Goal: Task Accomplishment & Management: Manage account settings

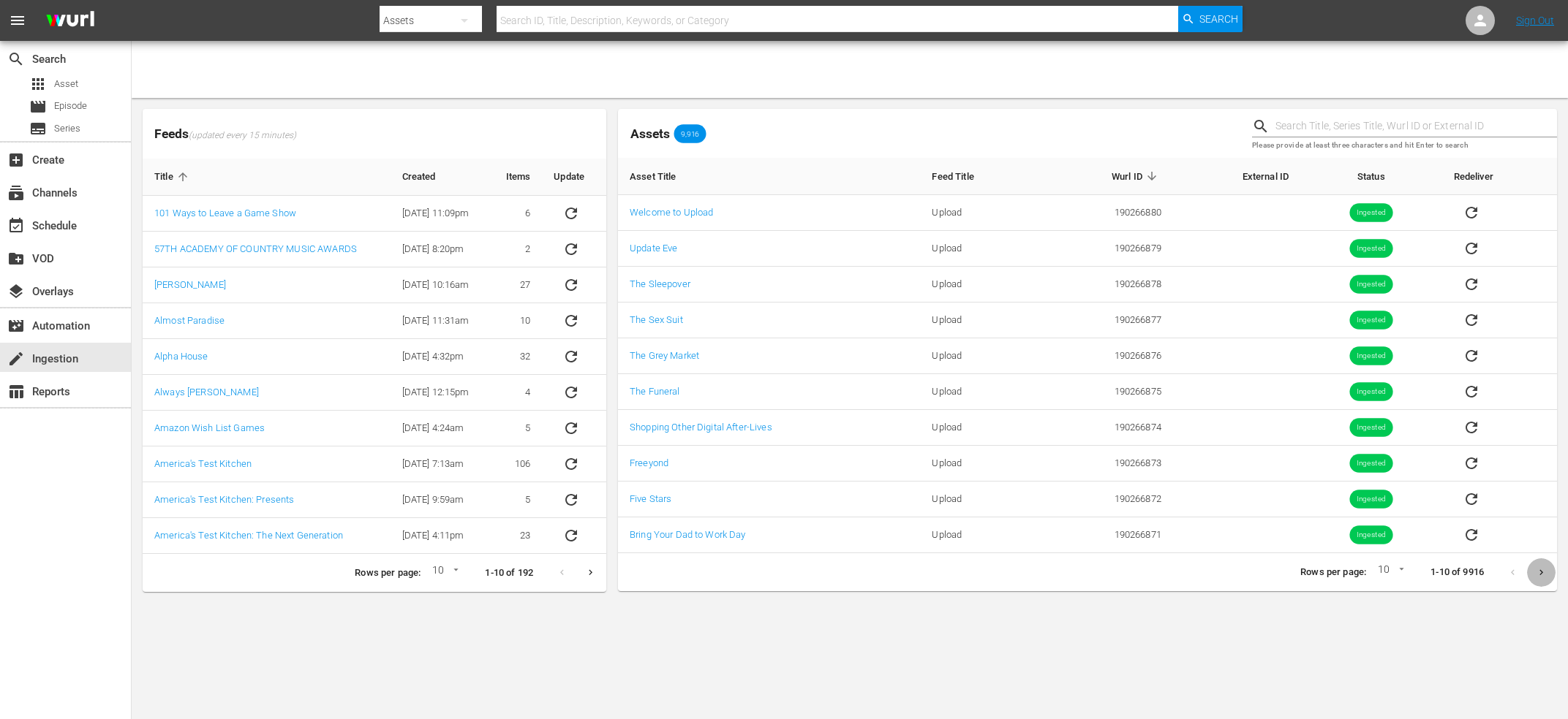
click at [1541, 573] on icon "Next page" at bounding box center [1541, 572] width 11 height 11
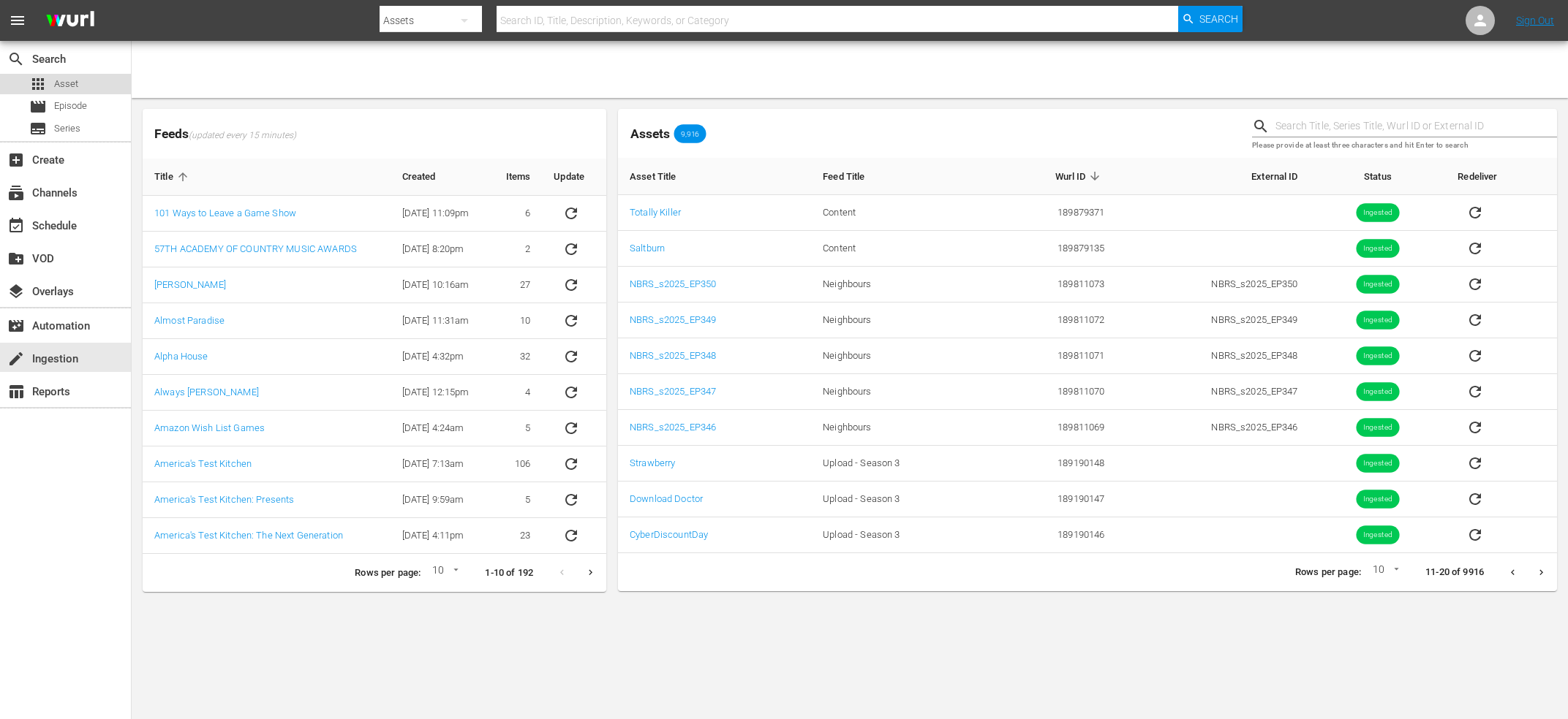
click at [68, 78] on span "Asset" at bounding box center [66, 84] width 25 height 14
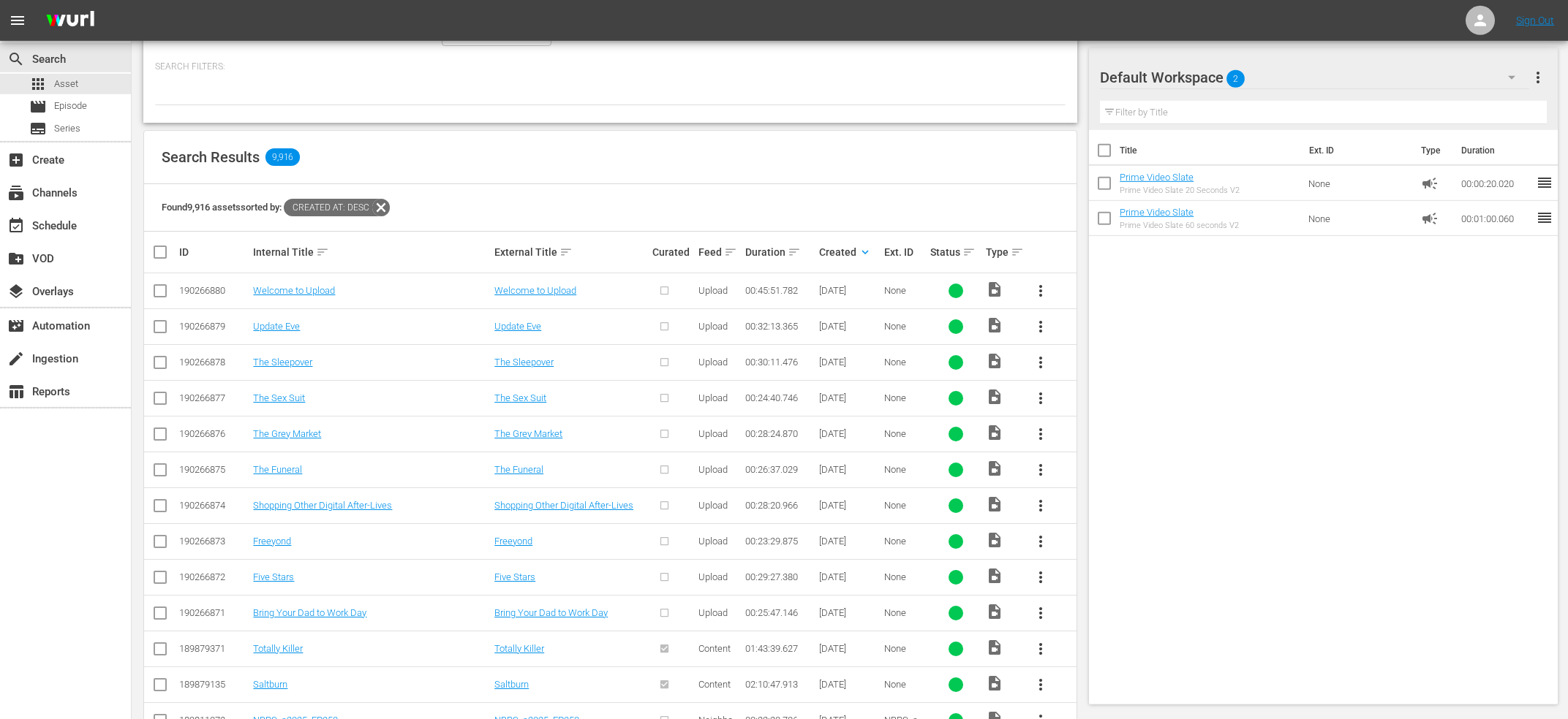
scroll to position [235, 0]
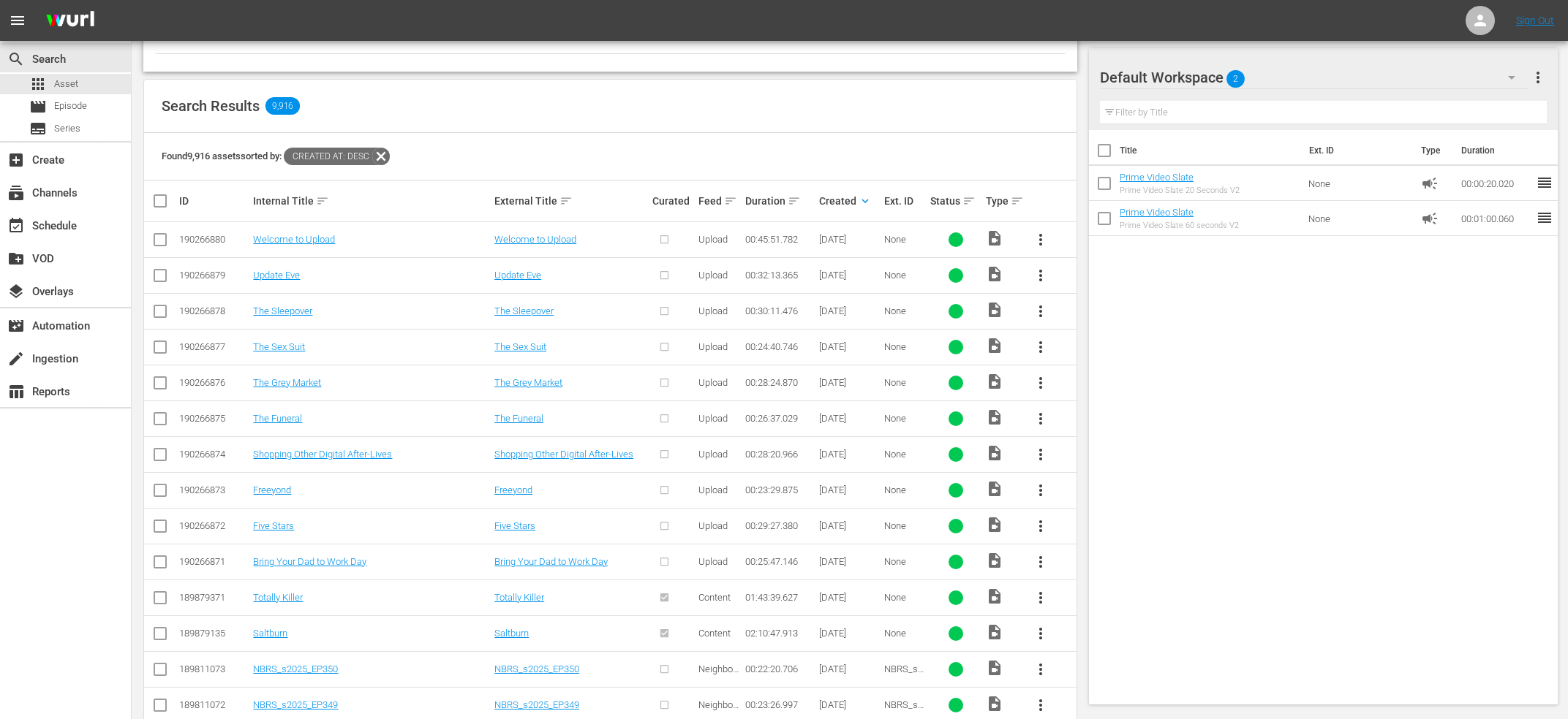
click at [159, 237] on input "checkbox" at bounding box center [160, 242] width 18 height 18
checkbox input "true"
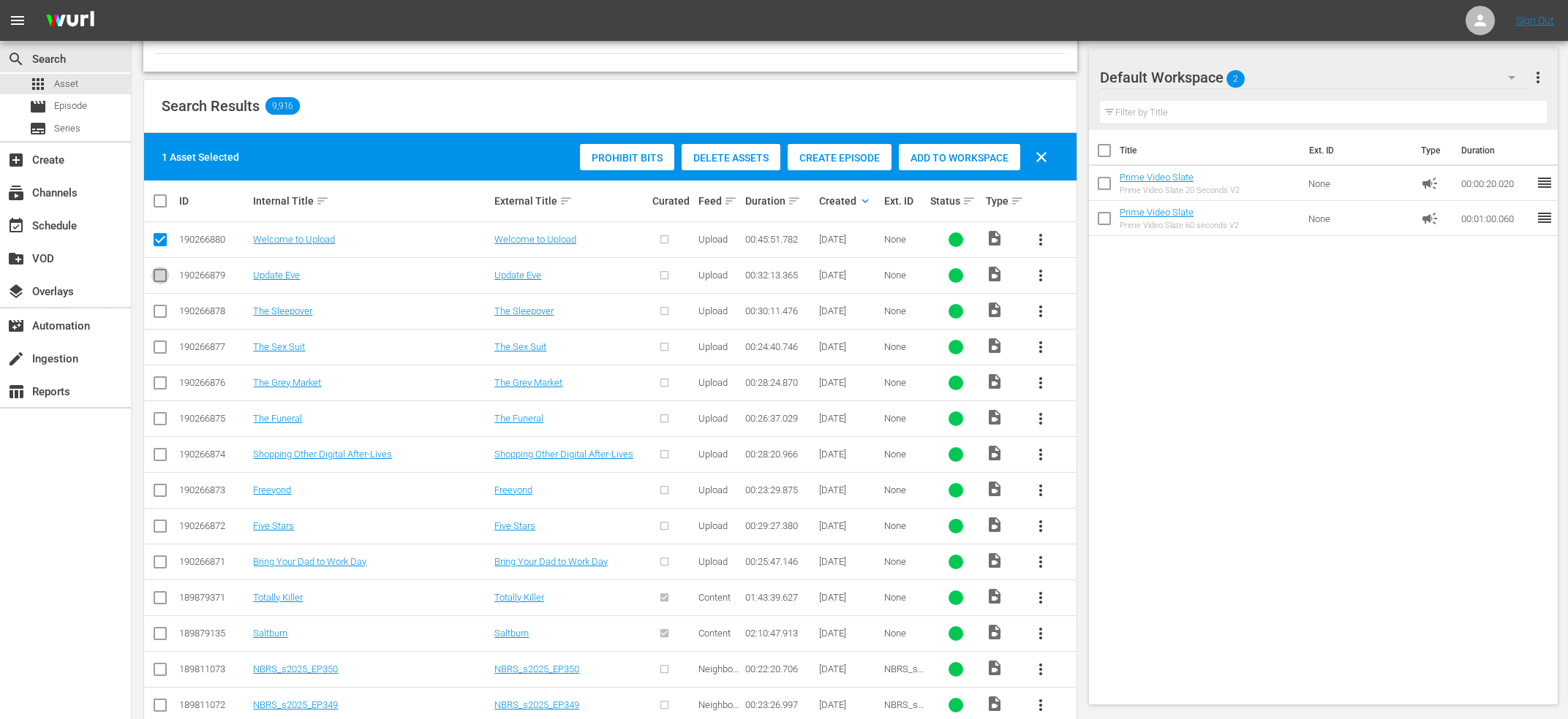
click at [160, 275] on input "checkbox" at bounding box center [160, 278] width 18 height 18
checkbox input "true"
click at [161, 308] on input "checkbox" at bounding box center [160, 314] width 18 height 18
checkbox input "true"
click at [161, 338] on td at bounding box center [160, 346] width 33 height 35
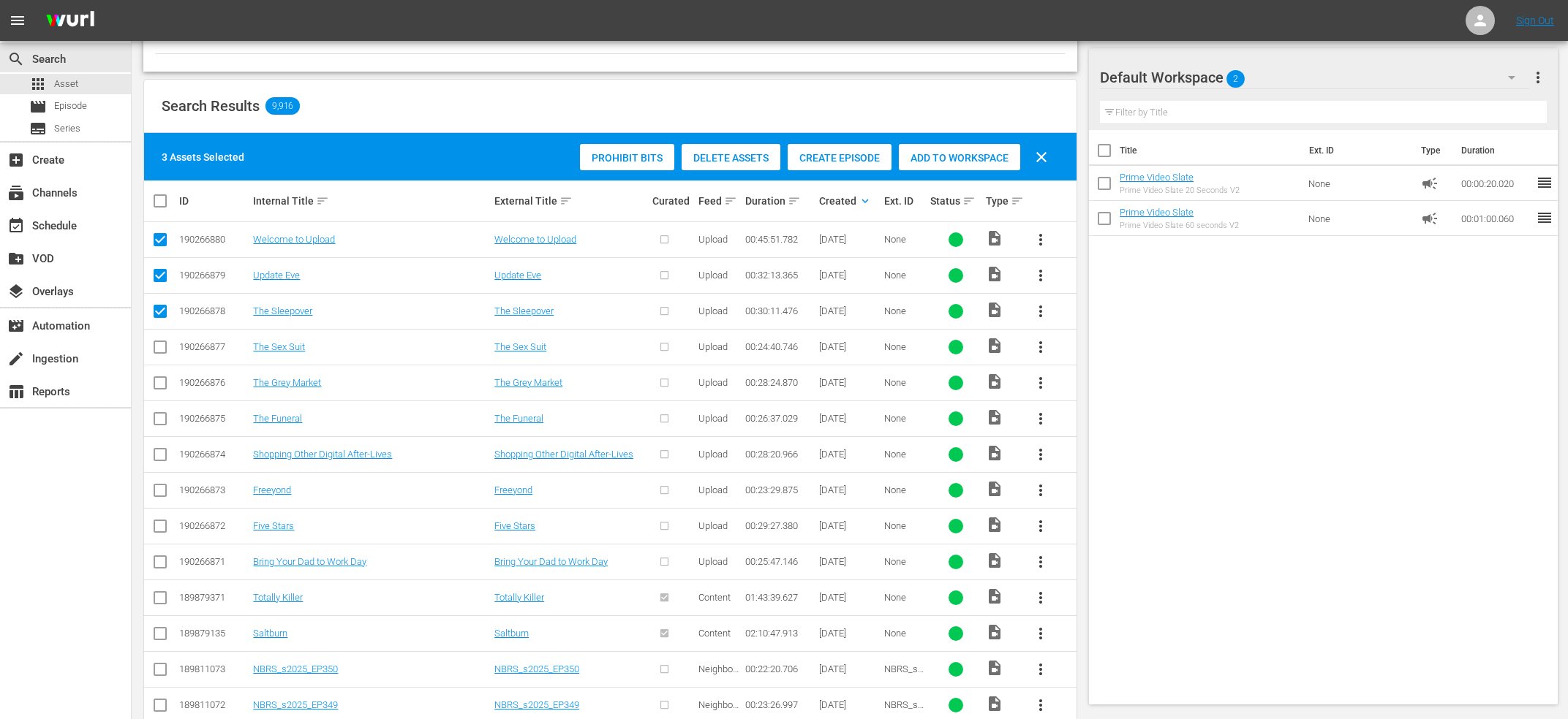
click at [161, 347] on input "checkbox" at bounding box center [160, 350] width 18 height 18
checkbox input "true"
click at [161, 379] on input "checkbox" at bounding box center [160, 385] width 18 height 18
checkbox input "true"
click at [160, 424] on input "checkbox" at bounding box center [160, 422] width 18 height 18
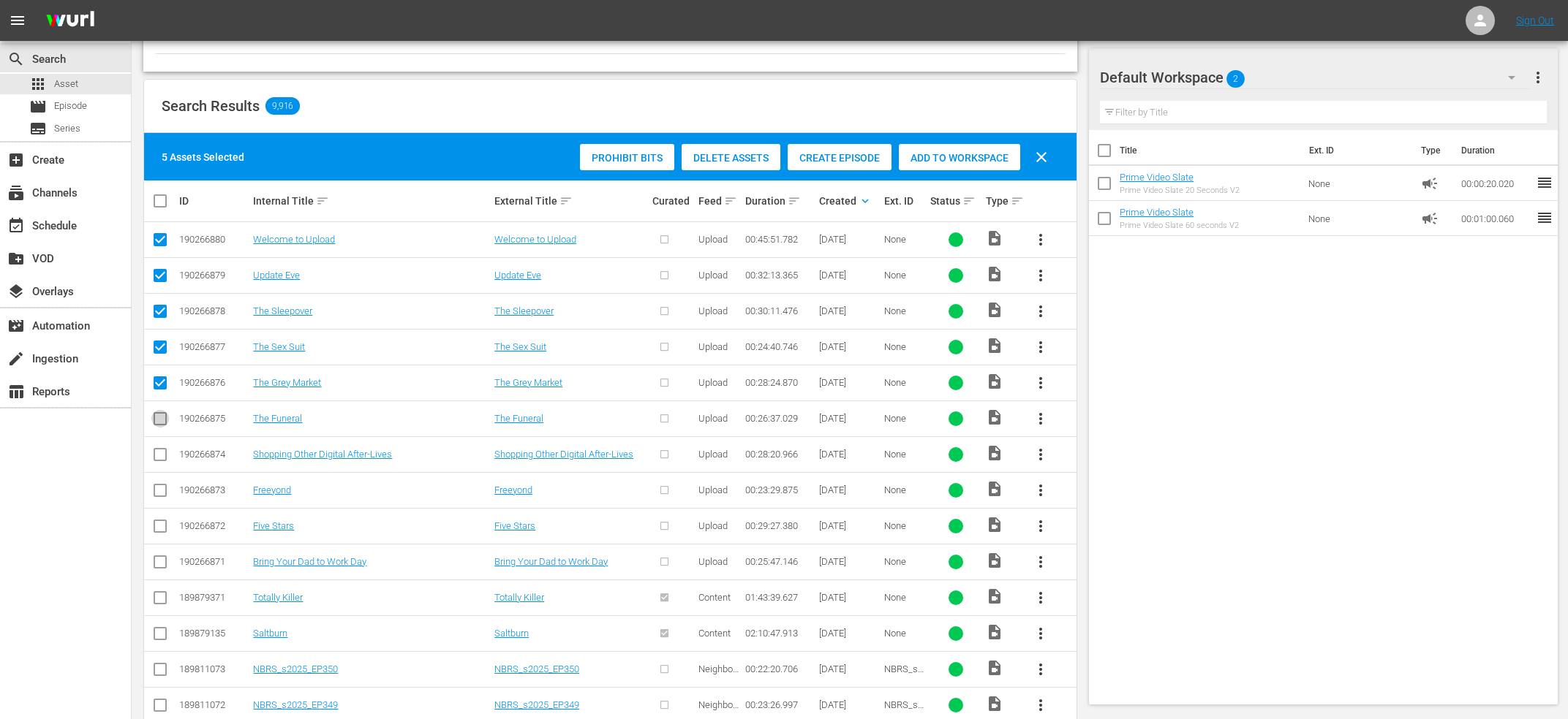
checkbox input "true"
click at [160, 460] on input "checkbox" at bounding box center [160, 457] width 18 height 18
checkbox input "true"
click at [159, 492] on input "checkbox" at bounding box center [160, 493] width 18 height 18
checkbox input "true"
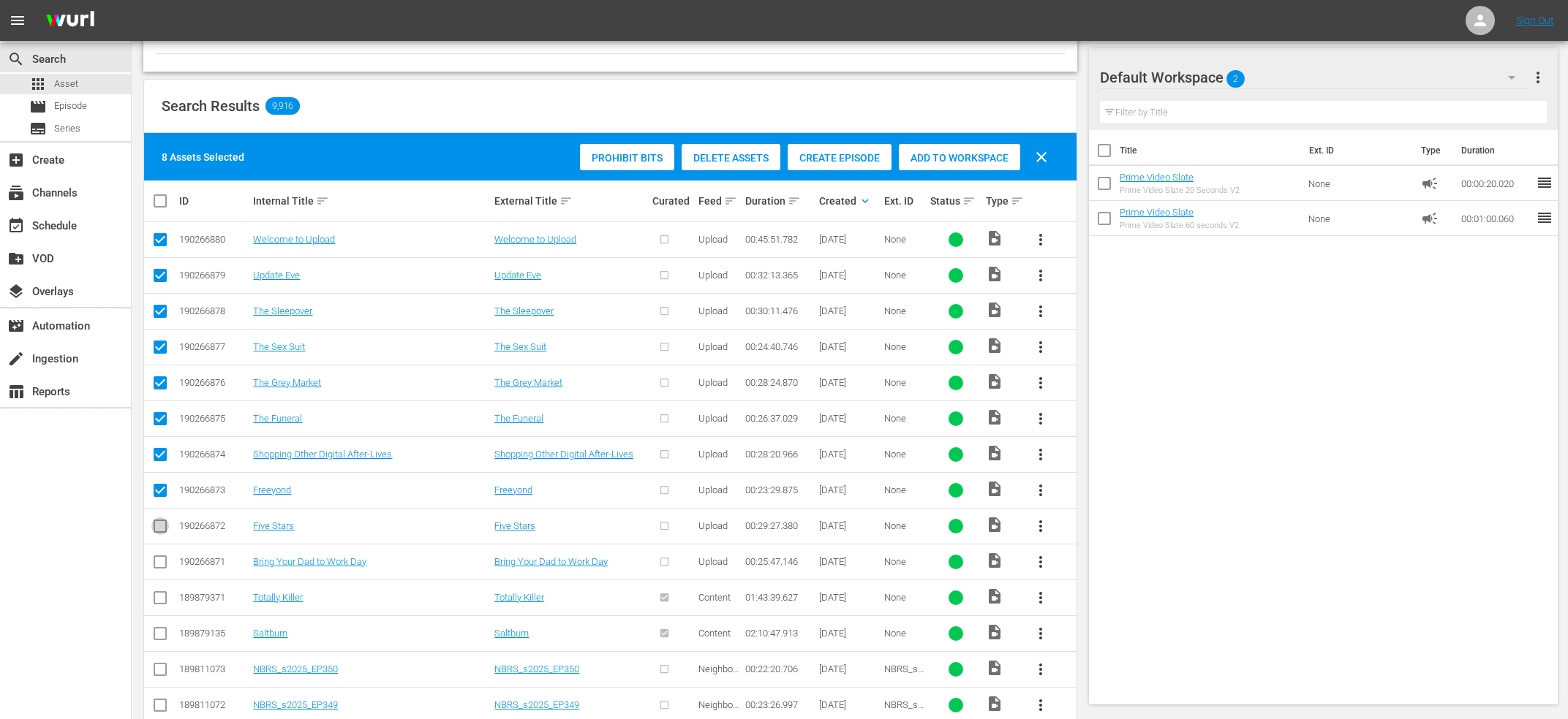
click at [155, 524] on input "checkbox" at bounding box center [160, 529] width 18 height 18
checkbox input "true"
click at [153, 571] on input "checkbox" at bounding box center [160, 564] width 18 height 18
checkbox input "true"
click at [848, 163] on span "Create Episode" at bounding box center [839, 158] width 104 height 12
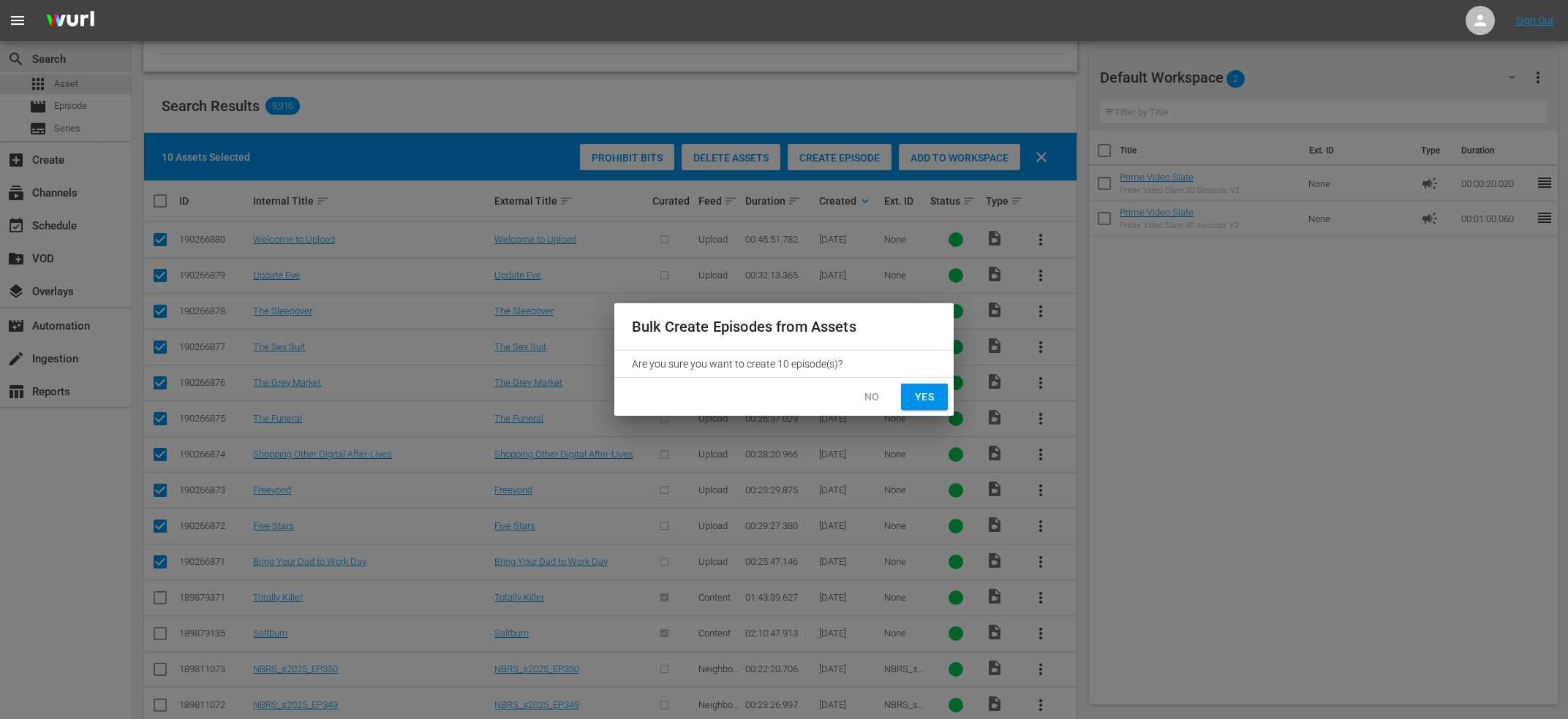
click at [933, 398] on span "Yes" at bounding box center [925, 397] width 24 height 19
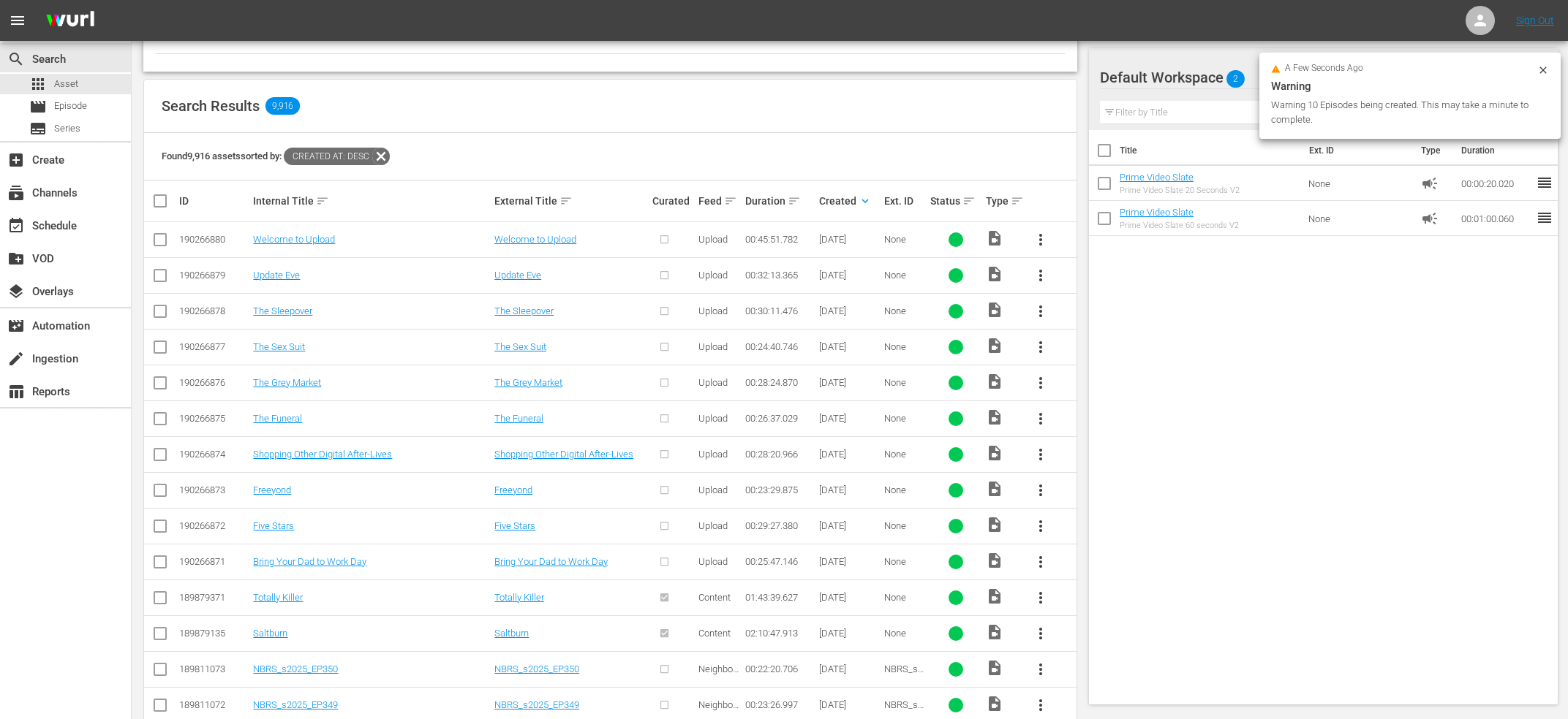
checkbox input "false"
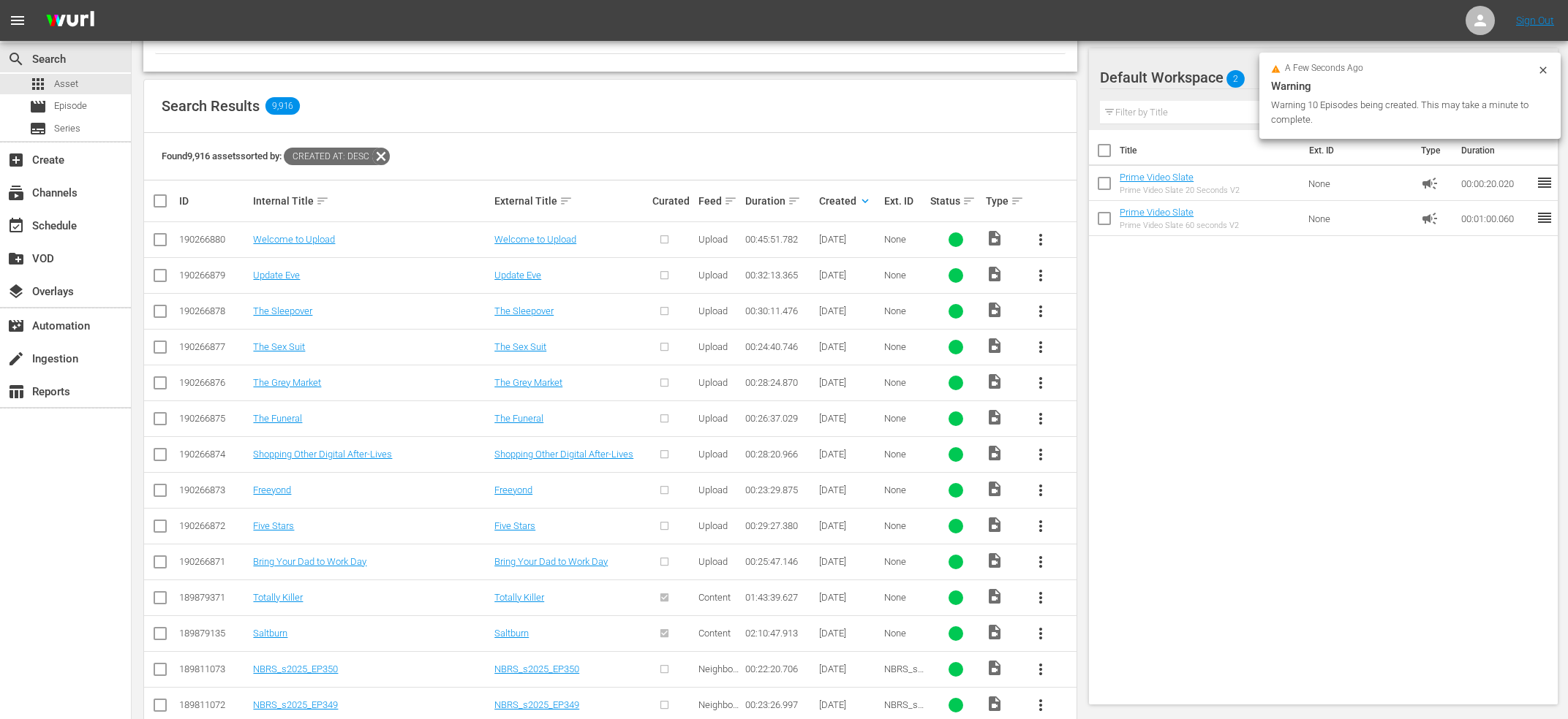
checkbox input "false"
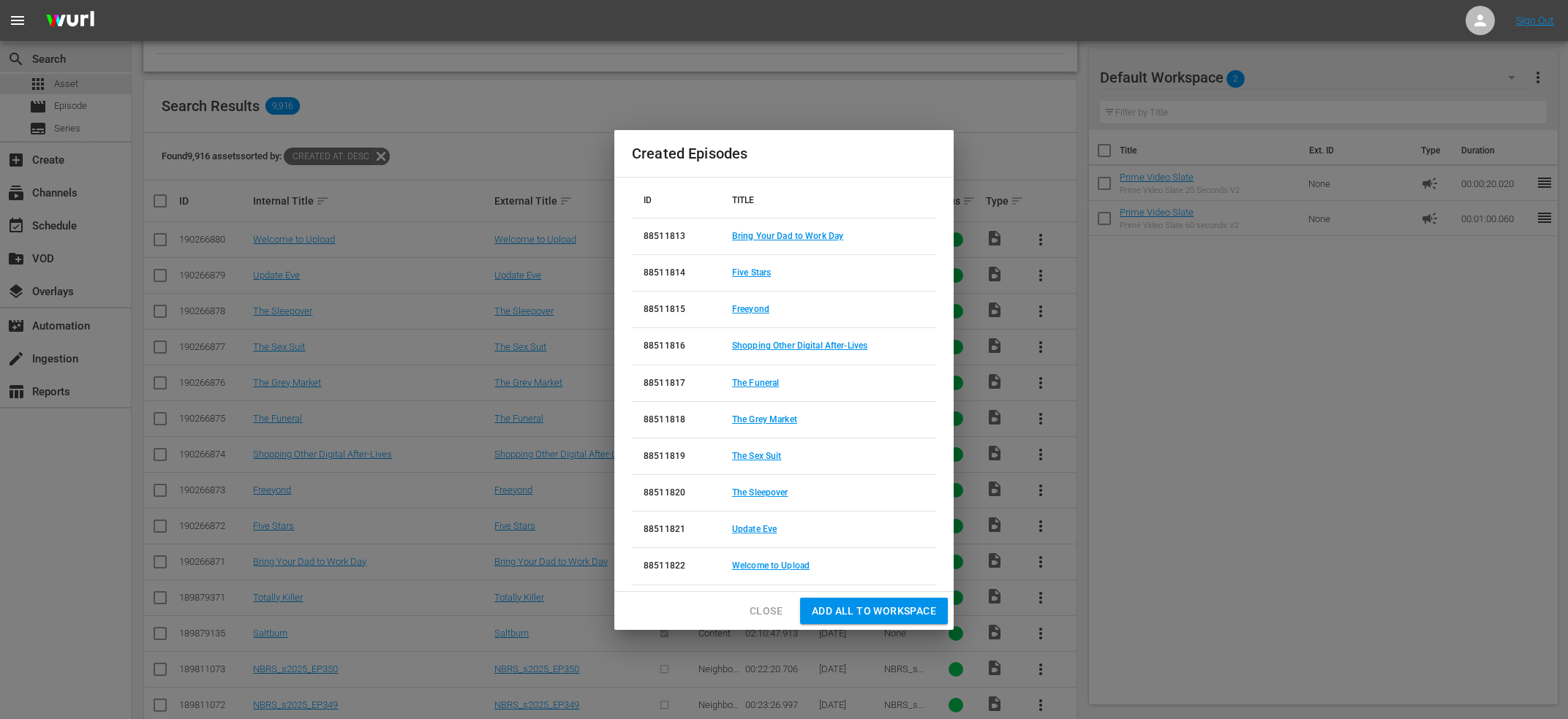
click at [758, 614] on span "Close" at bounding box center [766, 612] width 33 height 19
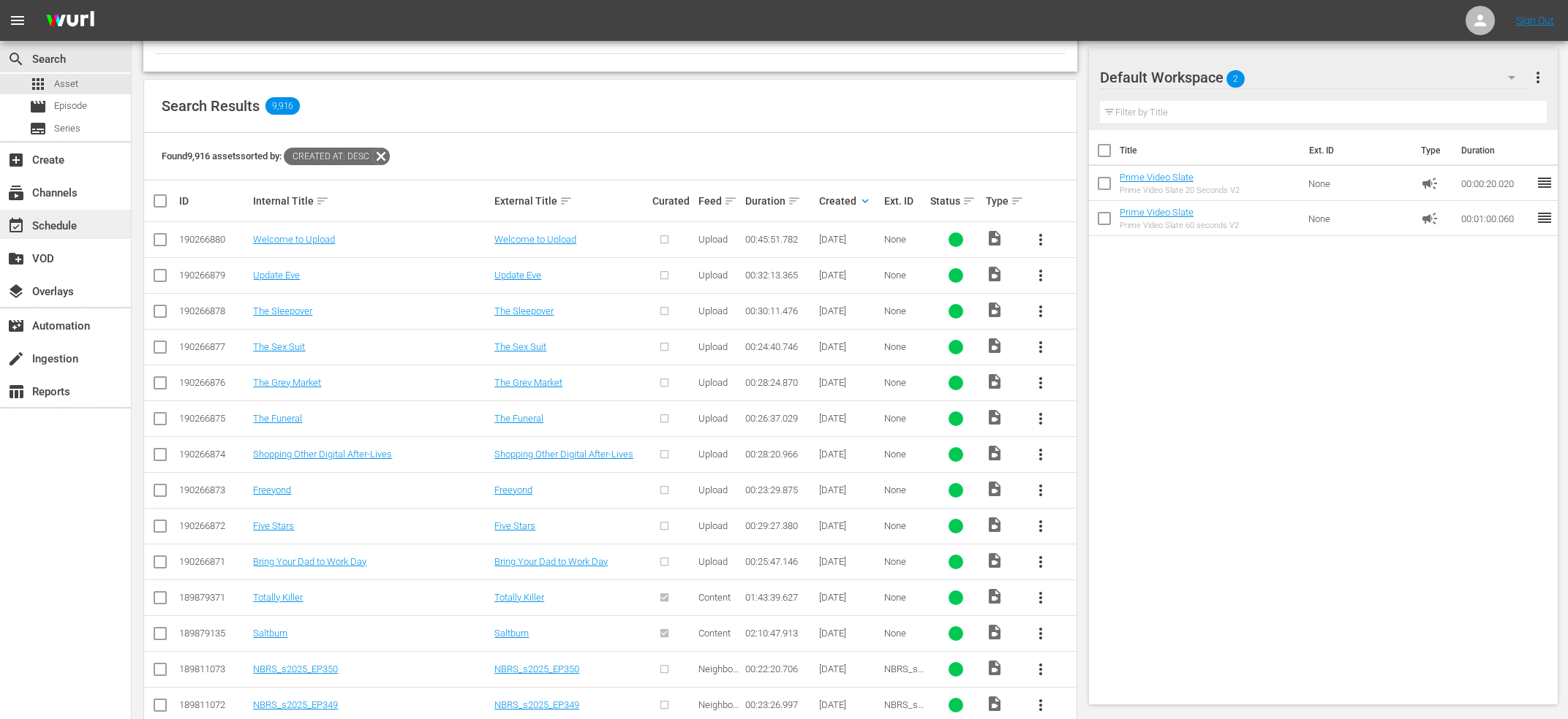
click at [30, 234] on div "event_available Schedule" at bounding box center [65, 224] width 131 height 30
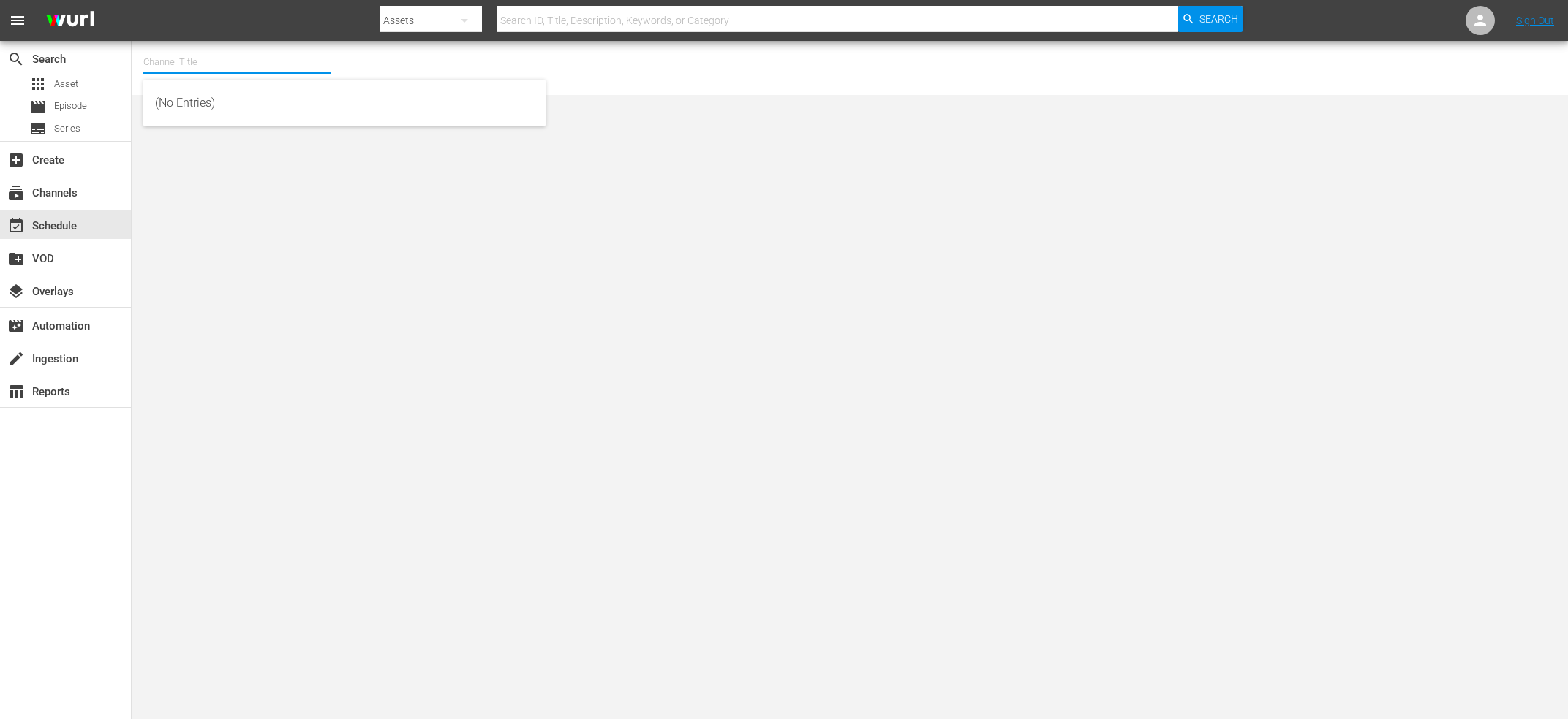
click at [270, 65] on input "text" at bounding box center [237, 63] width 187 height 35
click at [267, 104] on div "Upload (2100 - imdb_tv_upload_1)" at bounding box center [344, 103] width 379 height 35
type input "Upload (2100 - imdb_tv_upload_1)"
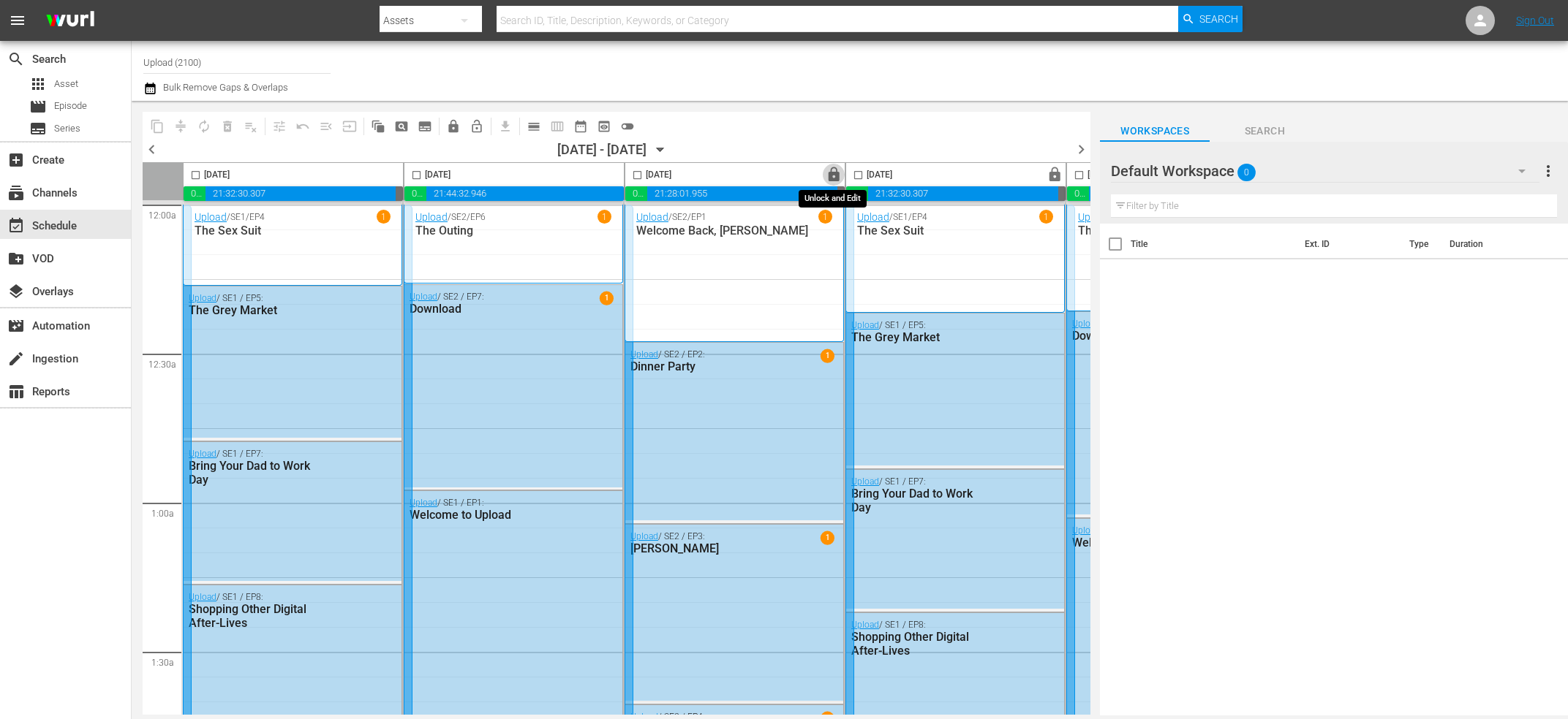
click at [833, 170] on span "lock" at bounding box center [834, 175] width 17 height 17
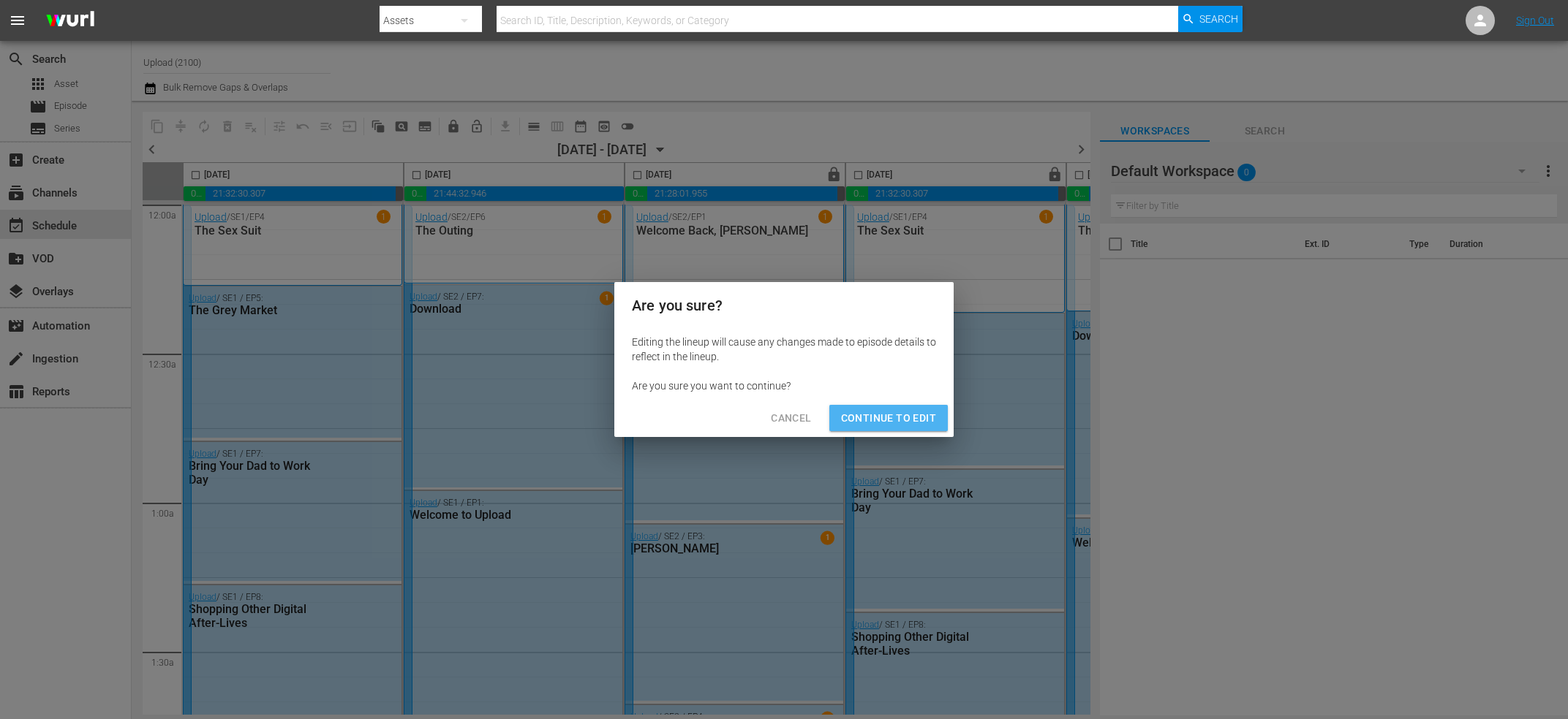
click at [911, 417] on span "Continue to Edit" at bounding box center [888, 418] width 95 height 19
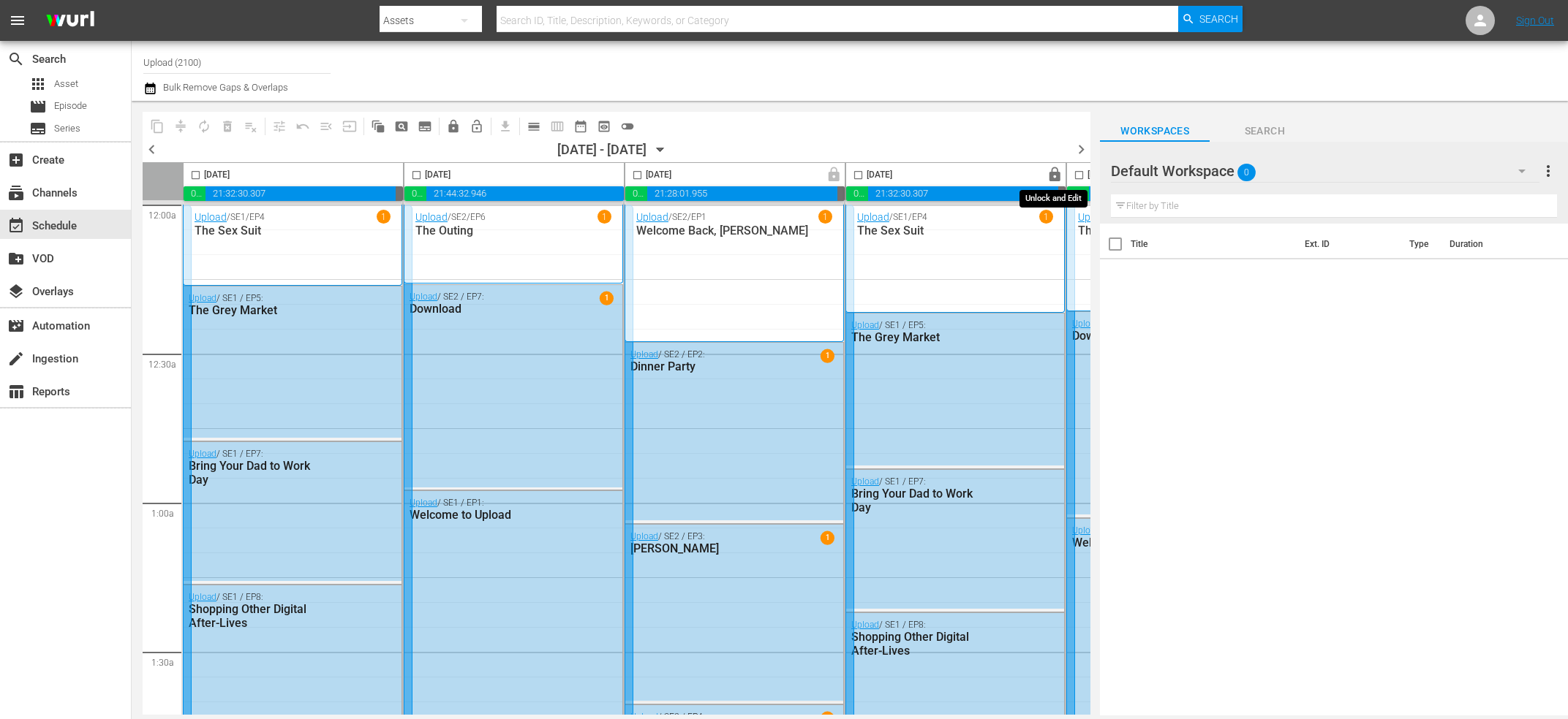
click at [1055, 173] on span "lock" at bounding box center [1055, 175] width 17 height 17
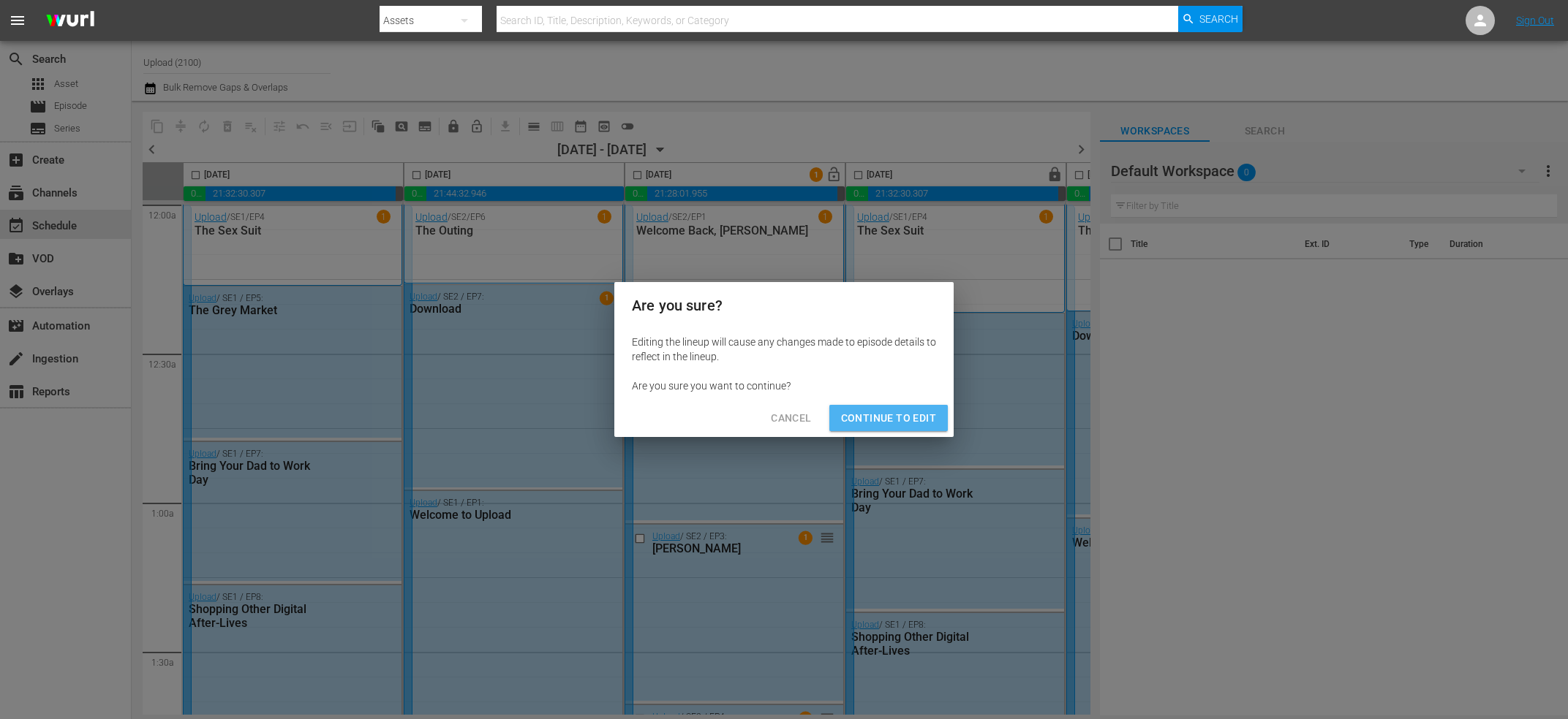
click at [883, 418] on span "Continue to Edit" at bounding box center [888, 418] width 95 height 19
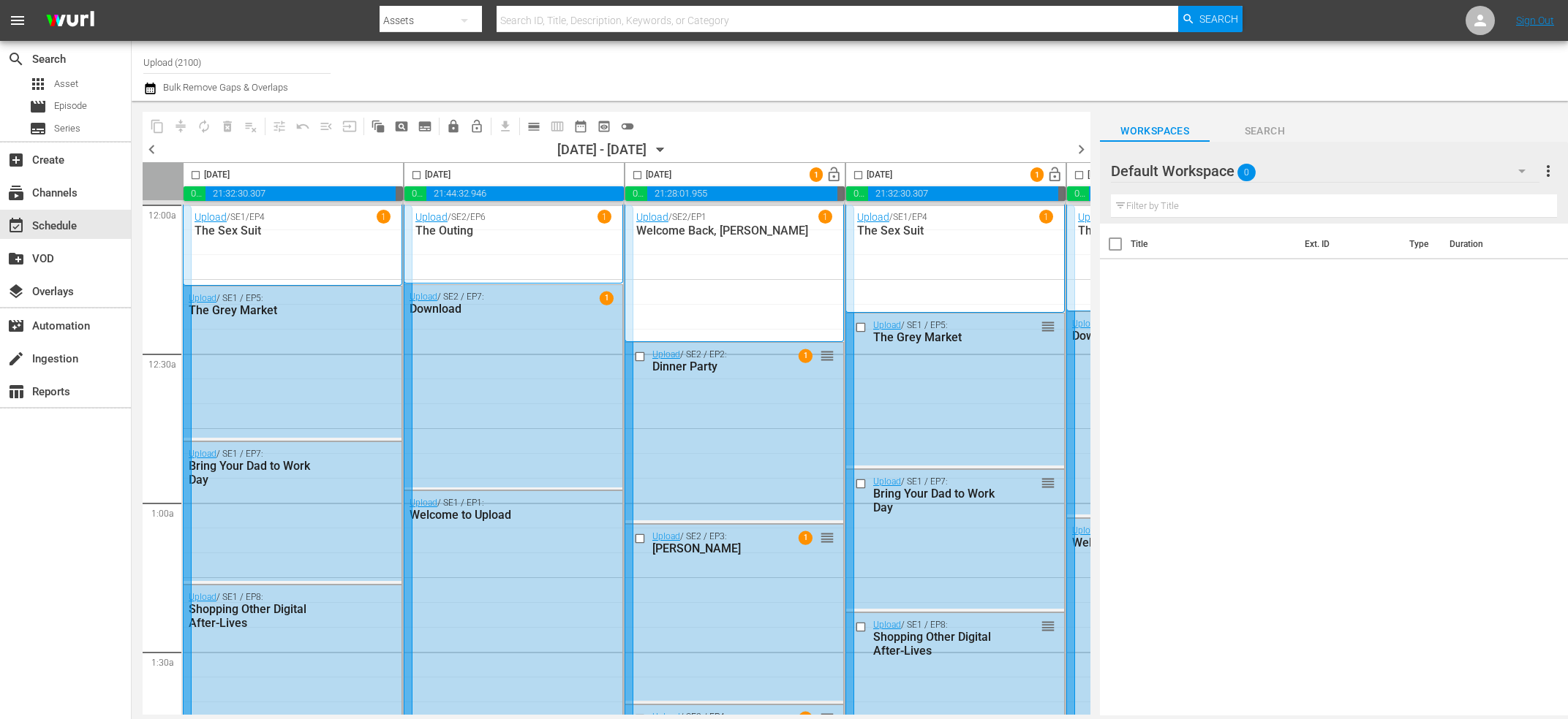
click at [391, 275] on div "Upload / SE2 / EP1 1 Welcome Back, Mr. Brown" at bounding box center [292, 244] width 196 height 70
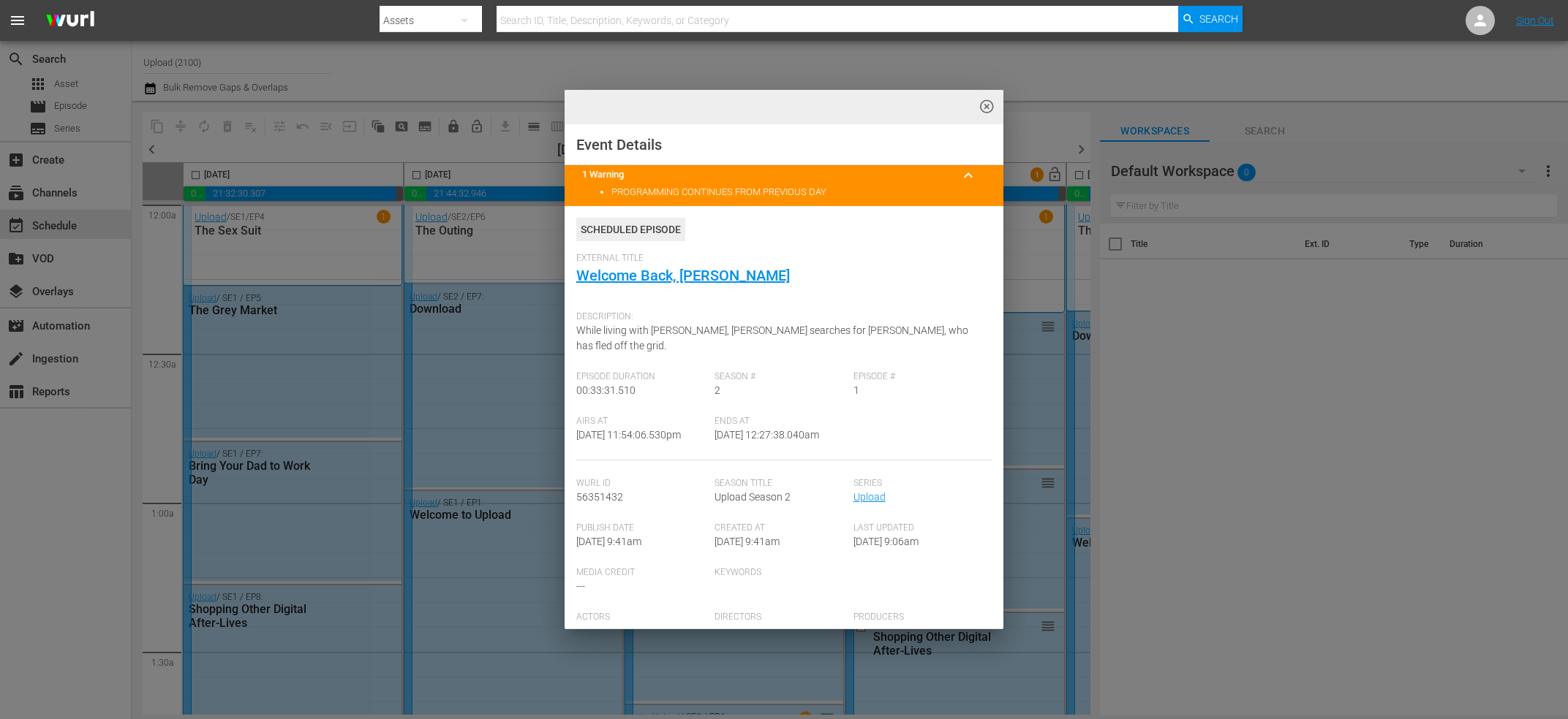
click at [983, 333] on div "Description: While living with Ingrid, Nathan searches for Nora, who has fled o…" at bounding box center [784, 338] width 415 height 68
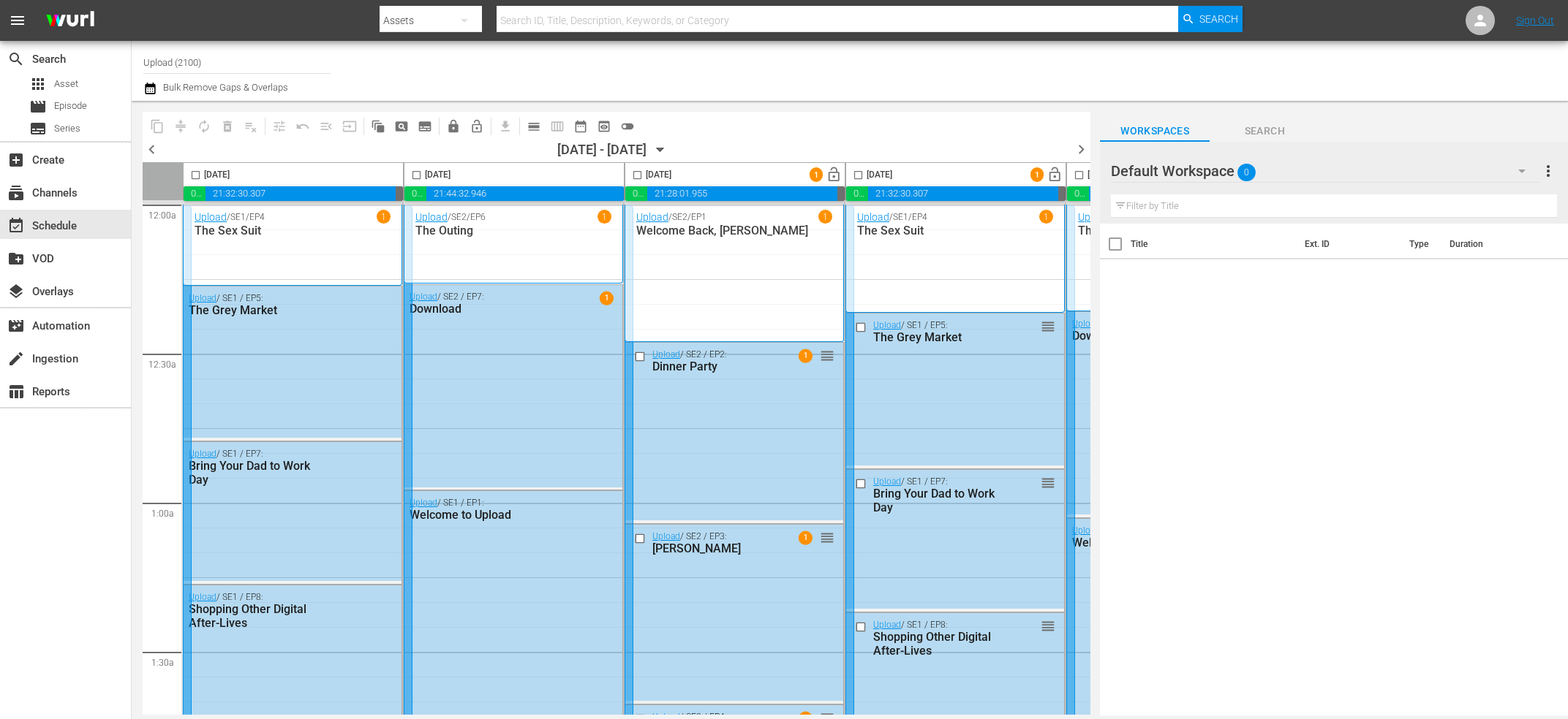
click at [984, 109] on div "highlight_off_icon Loading Event Detail Data..." at bounding box center [784, 359] width 1568 height 719
click at [979, 107] on div "highlight_off_icon Loading Event Detail Data..." at bounding box center [784, 359] width 1568 height 719
click at [980, 102] on div "highlight_off_icon Loading Event Detail Data..." at bounding box center [784, 359] width 1568 height 719
click at [460, 130] on span "lock" at bounding box center [453, 126] width 14 height 14
click at [150, 90] on icon "button" at bounding box center [150, 88] width 14 height 18
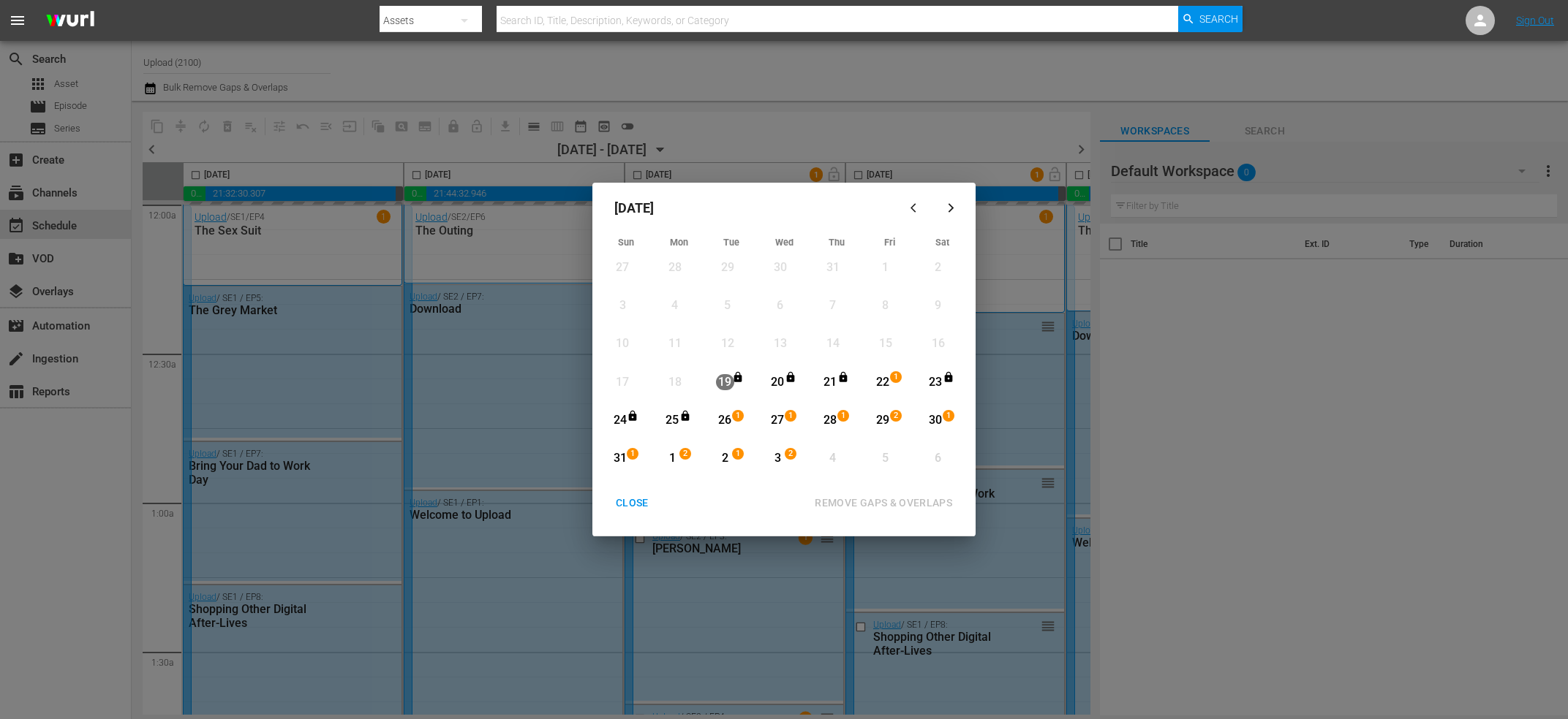
click at [953, 204] on icon "button" at bounding box center [951, 208] width 11 height 11
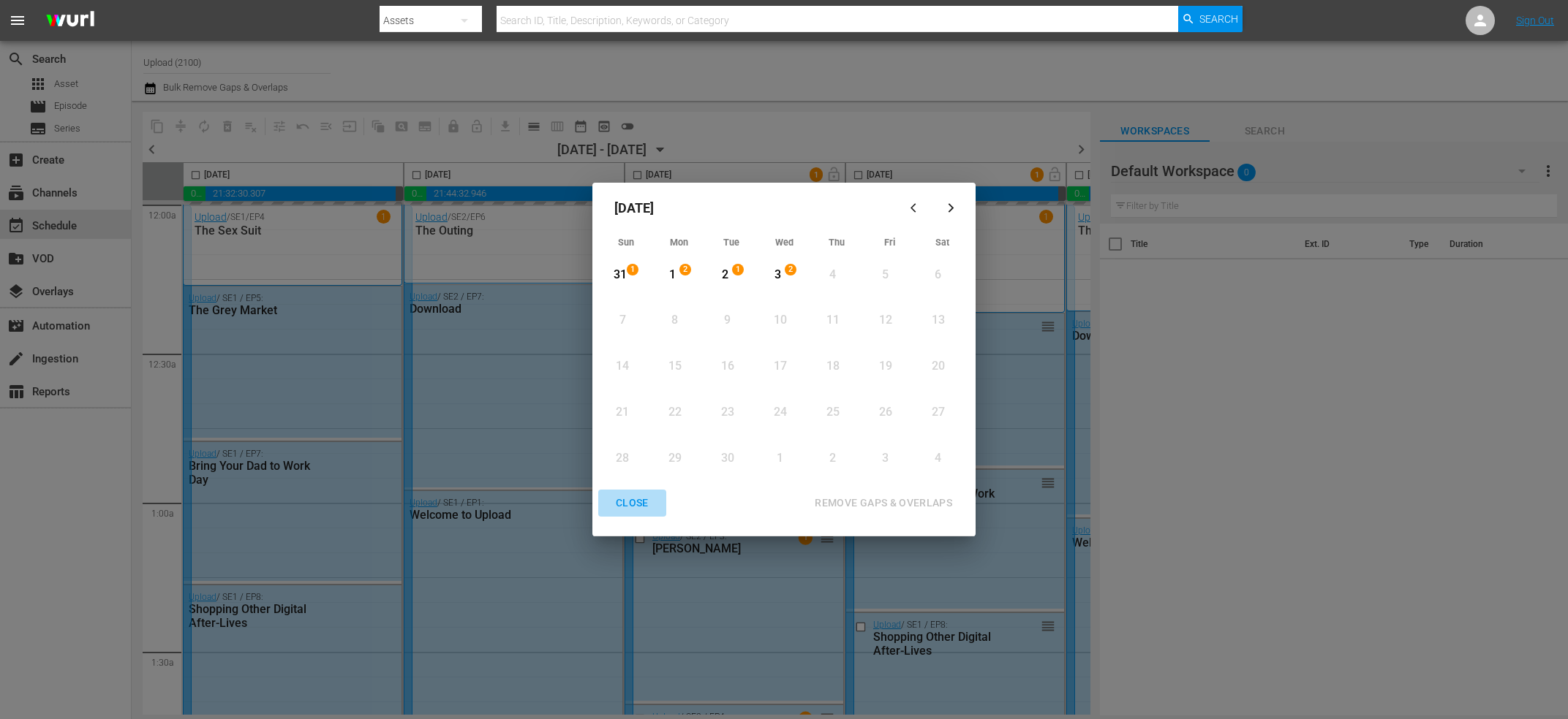
click at [618, 501] on div "CLOSE" at bounding box center [632, 504] width 57 height 19
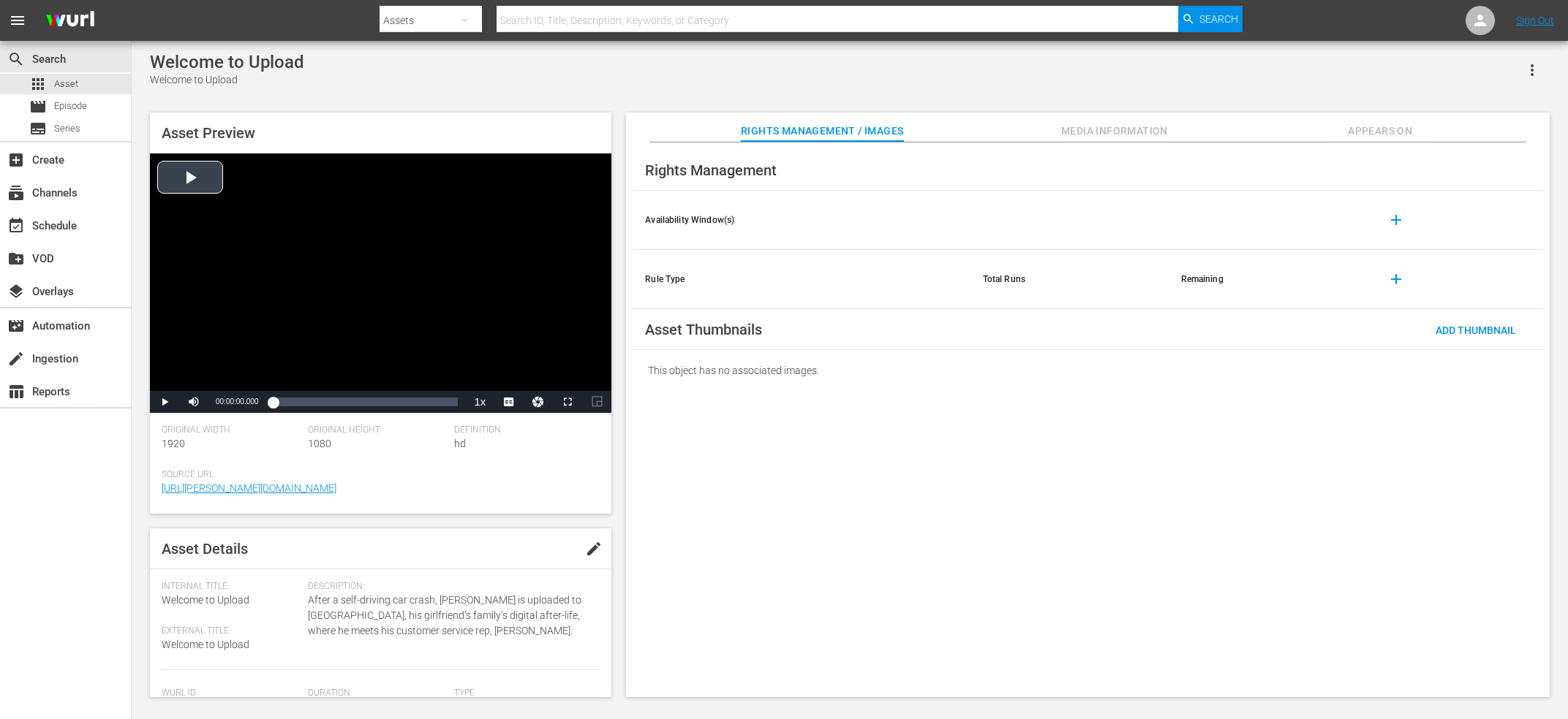
click at [391, 253] on div "Video Player" at bounding box center [380, 272] width 462 height 237
click at [502, 380] on span "en-us" at bounding box center [509, 383] width 22 height 10
click at [434, 399] on div "Loaded : 1.52% 00:39:31.100 00:00:04.422" at bounding box center [365, 401] width 185 height 14
click at [434, 398] on div "00:39:53.756" at bounding box center [353, 401] width 161 height 14
click at [456, 399] on div "Loaded : 92.54% 00:45:19.152 00:42:14.899" at bounding box center [365, 401] width 185 height 14
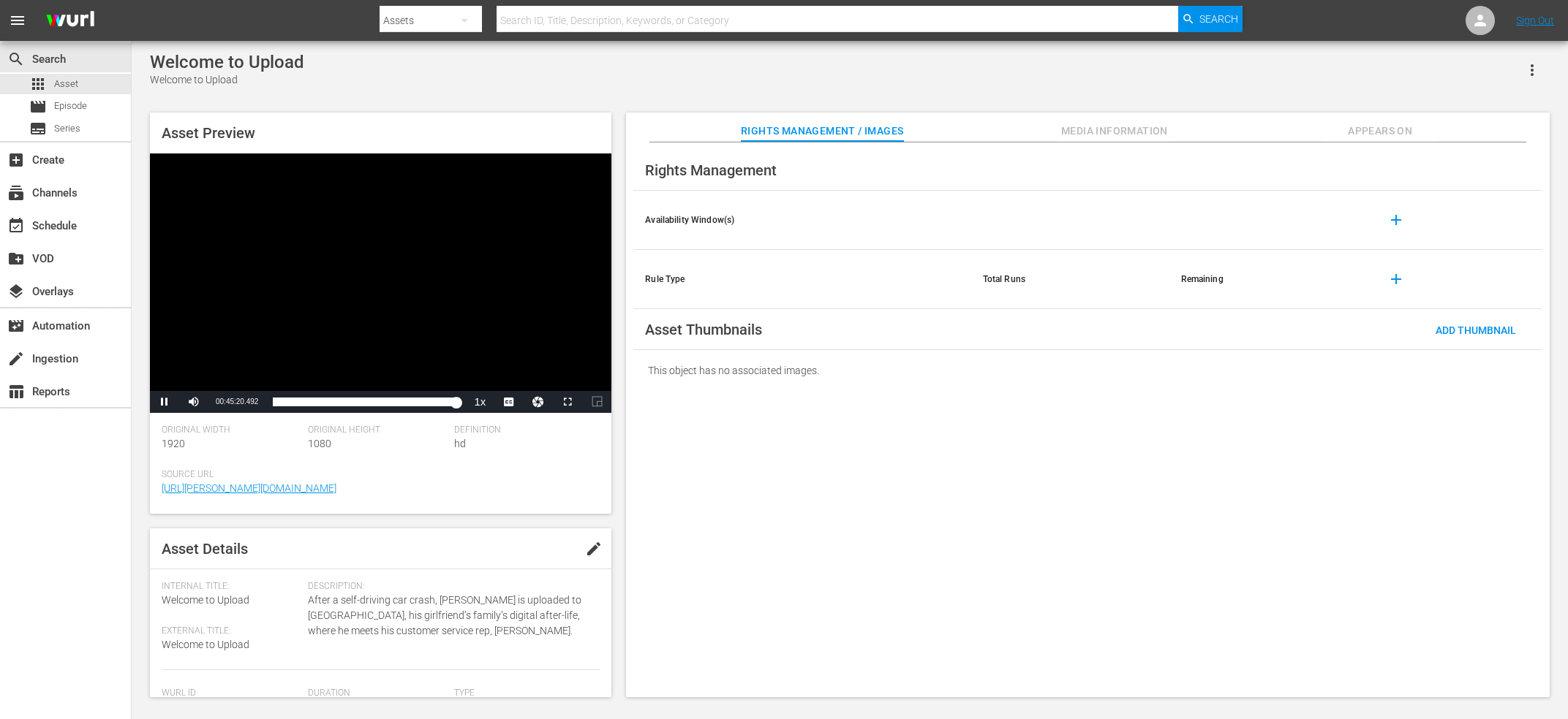
click at [502, 262] on div "Video Player" at bounding box center [380, 272] width 462 height 237
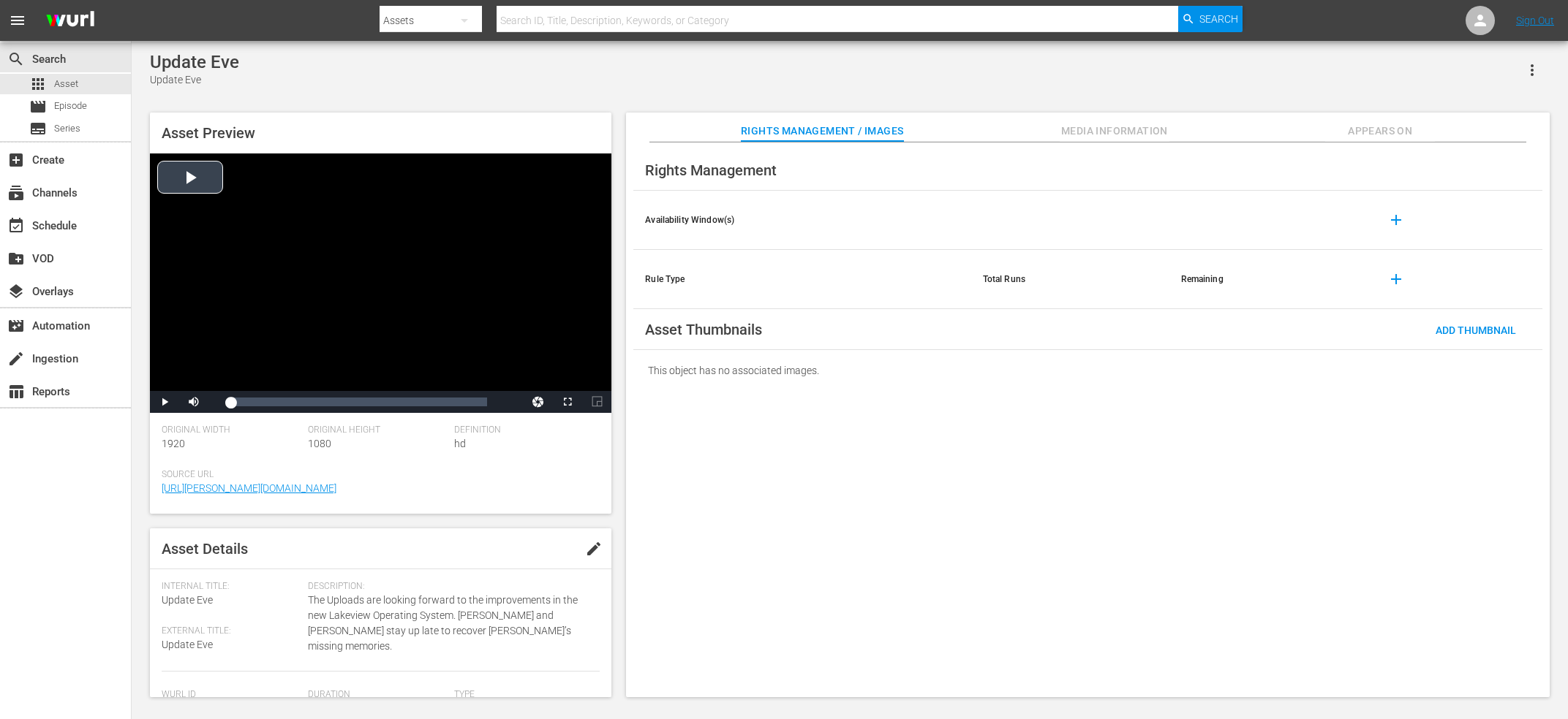
click at [340, 207] on div "Video Player" at bounding box center [380, 272] width 462 height 237
click at [244, 198] on div "Video Player" at bounding box center [380, 272] width 462 height 237
click at [212, 188] on div "Video Player" at bounding box center [380, 272] width 462 height 237
click at [357, 223] on div "Video Player" at bounding box center [380, 272] width 462 height 237
drag, startPoint x: 1052, startPoint y: 123, endPoint x: 1065, endPoint y: 134, distance: 17.0
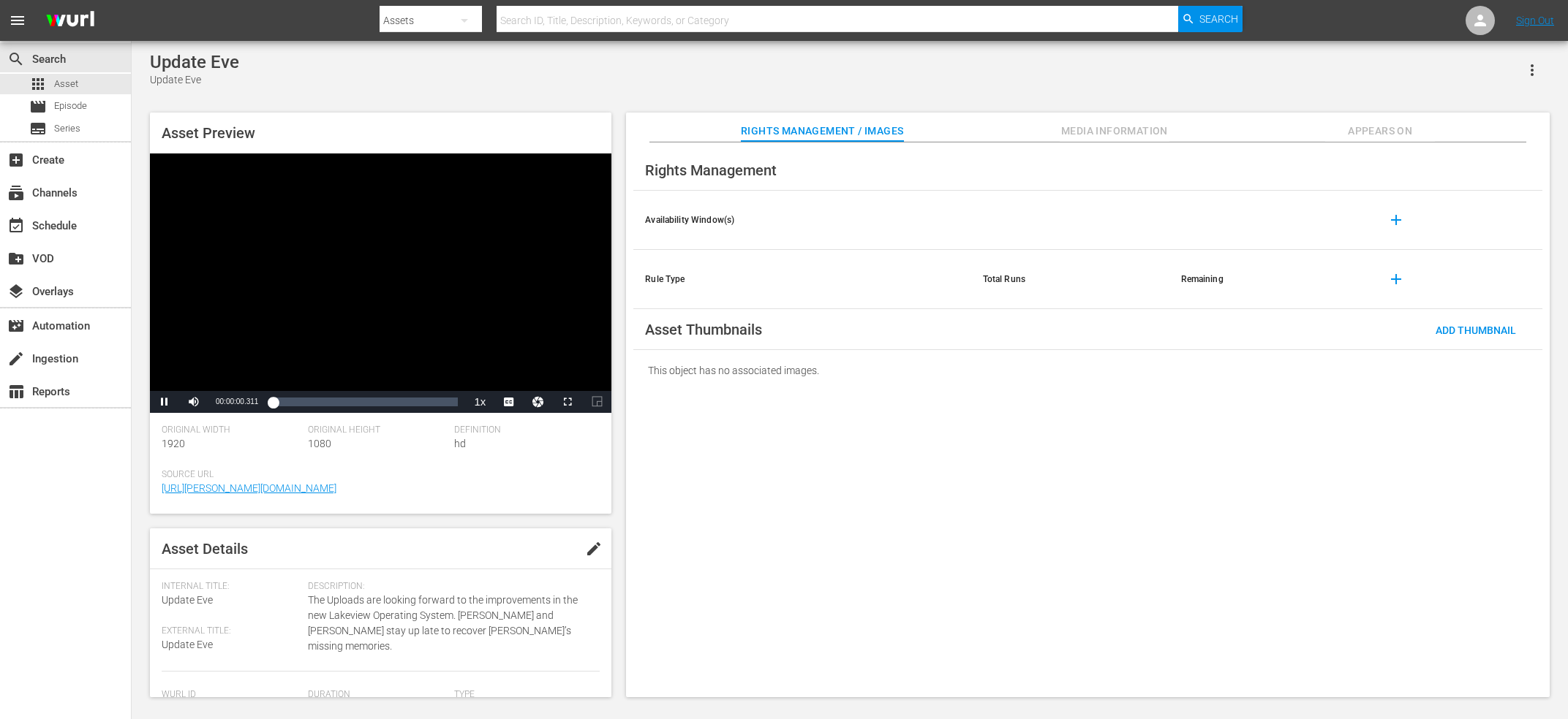
click at [1054, 124] on div "Rights Management / Images Media Information Appears On" at bounding box center [1088, 127] width 850 height 30
click at [1073, 136] on span "Media Information" at bounding box center [1115, 131] width 110 height 19
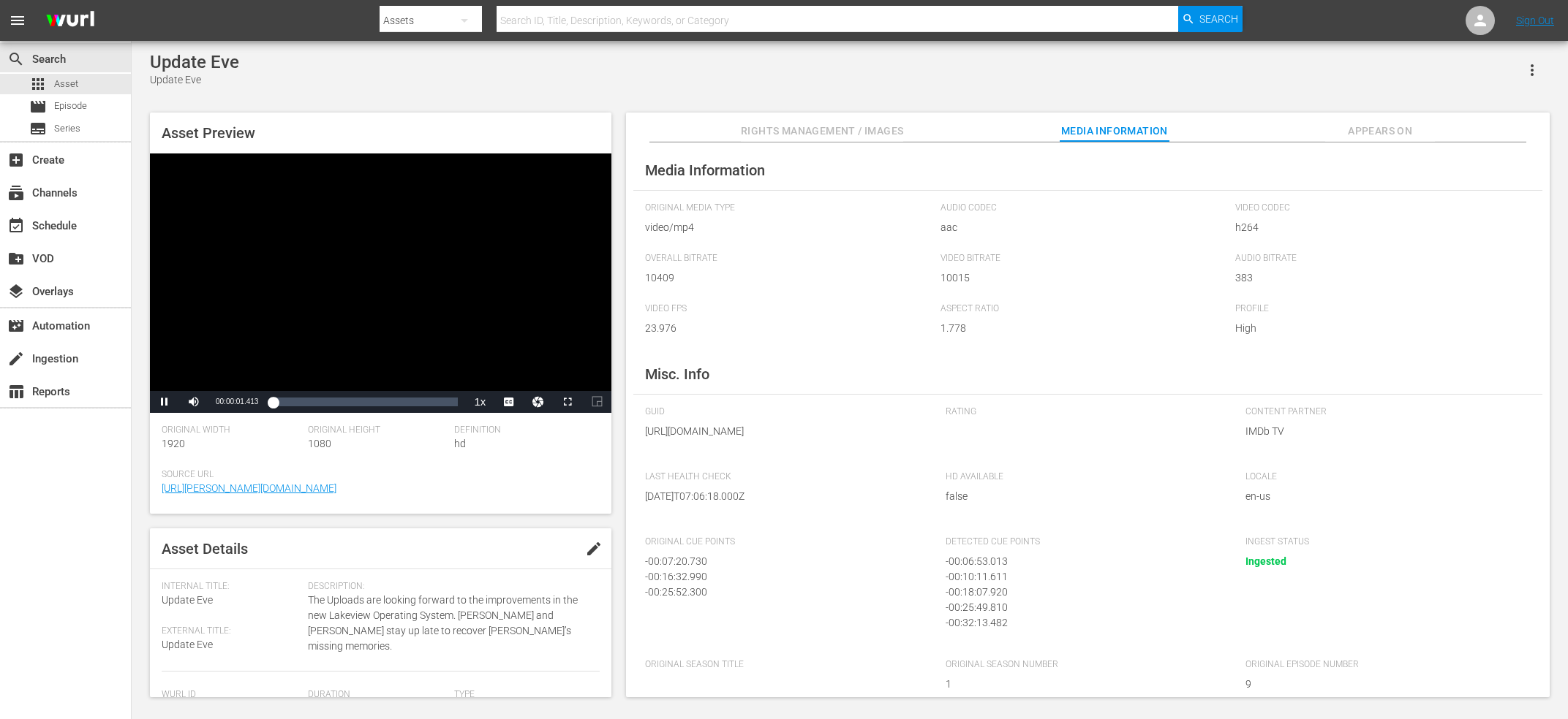
click at [823, 131] on span "Rights Management / Images" at bounding box center [822, 131] width 162 height 19
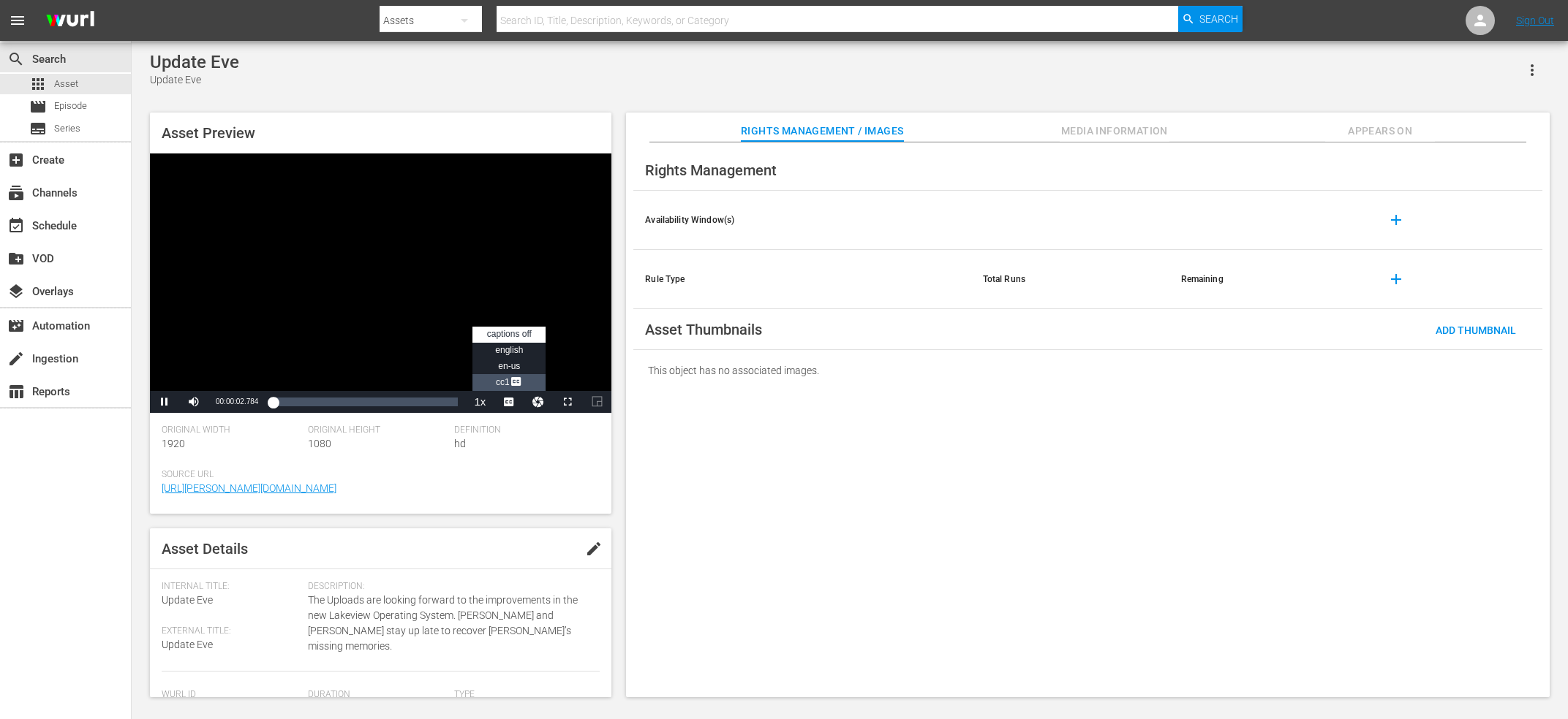
click at [503, 381] on span "CC1 Captions" at bounding box center [510, 382] width 27 height 10
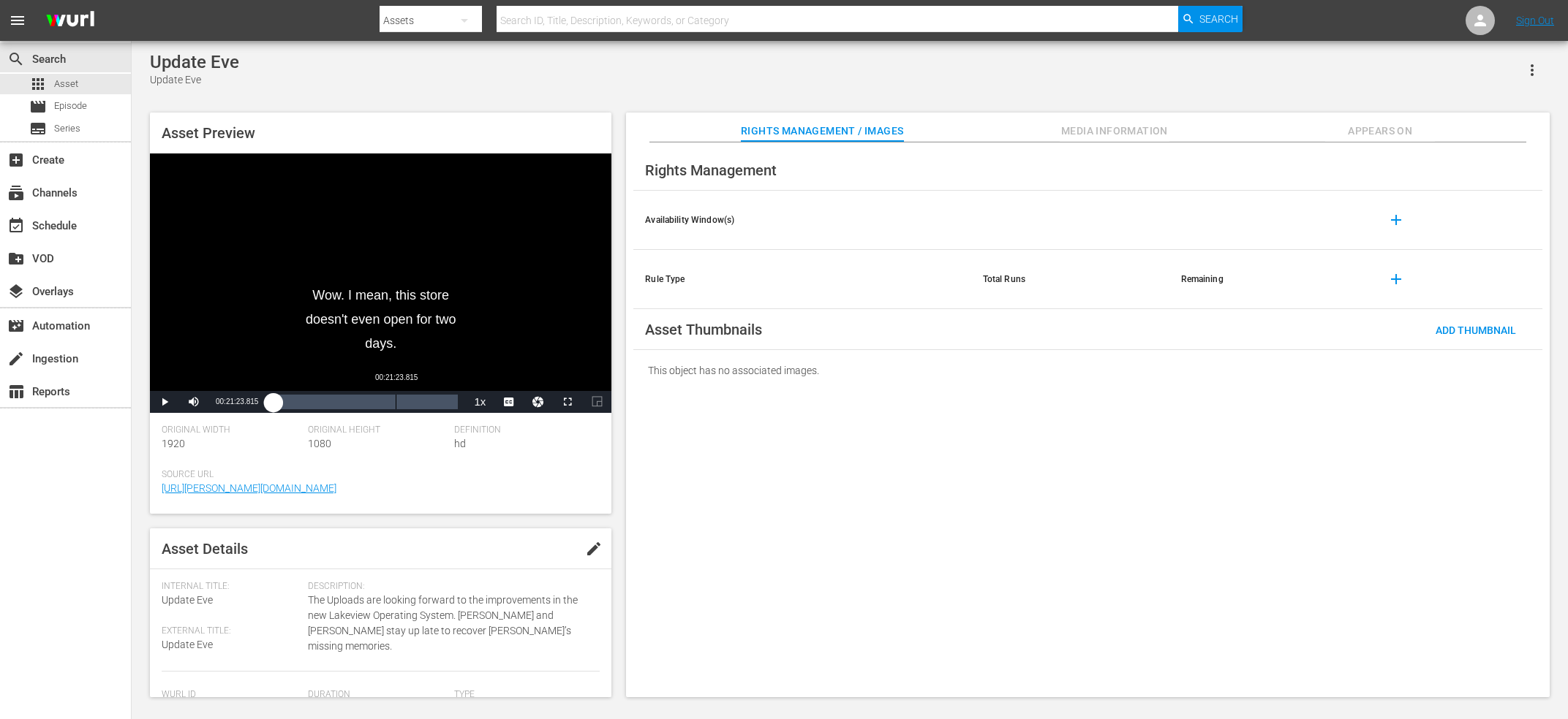
click at [396, 400] on div "00:21:23.815" at bounding box center [396, 401] width 1 height 14
click at [427, 310] on div "Video Player" at bounding box center [380, 272] width 462 height 237
click at [440, 274] on div "Video Player" at bounding box center [380, 272] width 462 height 237
click at [421, 406] on div "Loaded : 69.89% 00:25:51.277 00:21:26.785" at bounding box center [365, 401] width 185 height 14
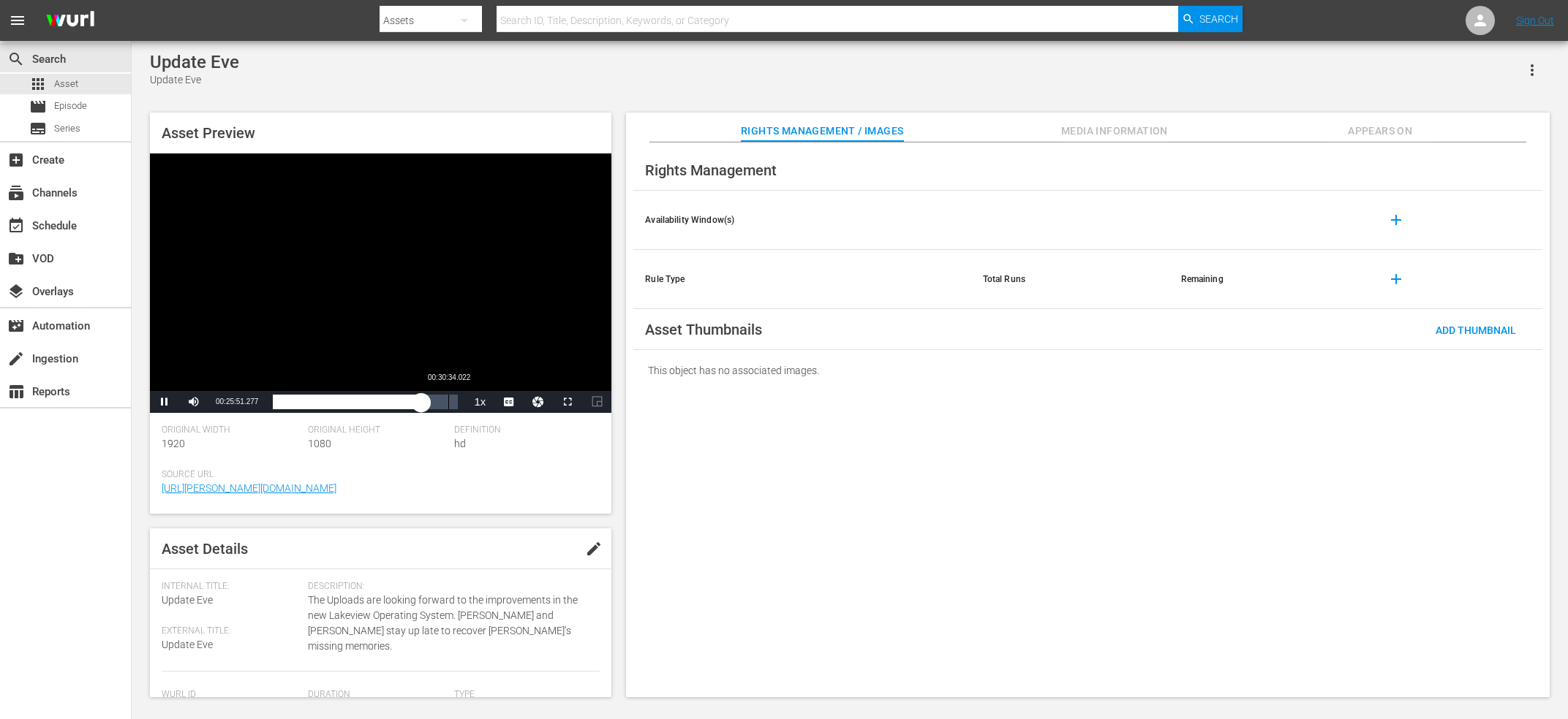
click at [450, 399] on div "Loaded : 80.45% 00:30:34.022 00:25:51.442" at bounding box center [365, 401] width 185 height 14
click at [442, 399] on div "00:30:49.604" at bounding box center [361, 401] width 177 height 14
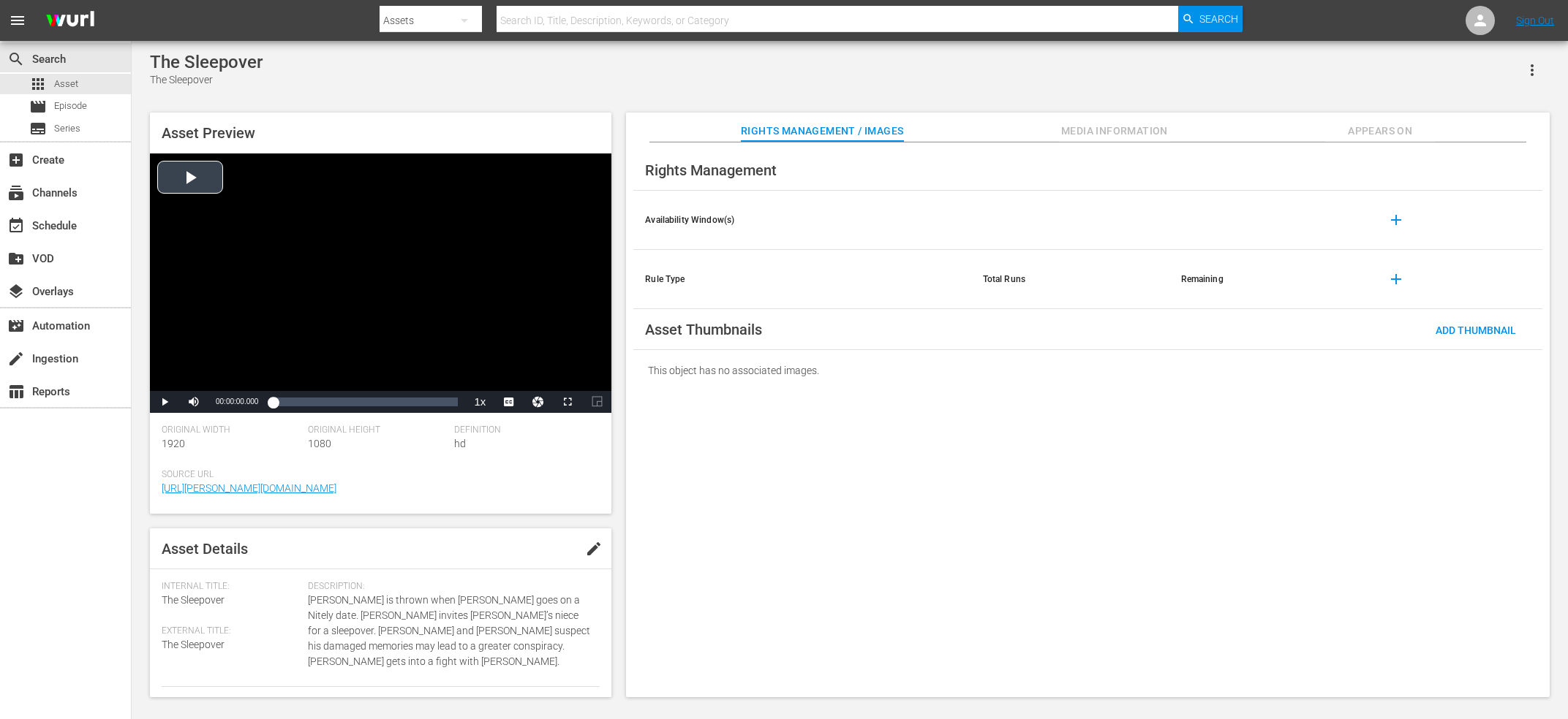
click at [388, 294] on div "Video Player" at bounding box center [380, 272] width 462 height 237
click at [517, 371] on span "Video Player" at bounding box center [516, 368] width 14 height 14
click at [412, 403] on div "Loaded : 1.98% 00:22:11.757 00:00:02.195" at bounding box center [365, 401] width 185 height 14
click at [458, 252] on div "Video Player" at bounding box center [380, 272] width 462 height 237
click at [303, 343] on div "Video Player" at bounding box center [380, 272] width 462 height 237
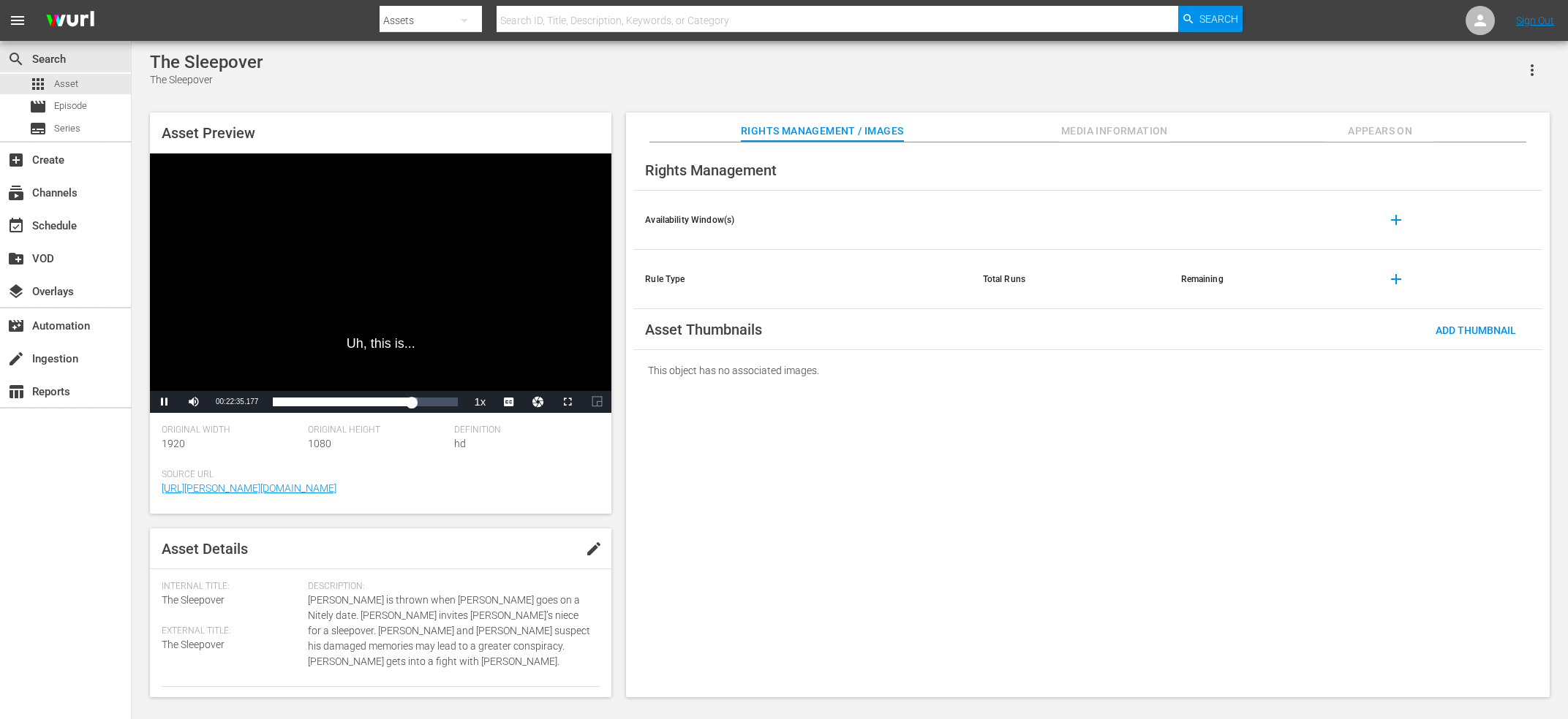
click at [417, 285] on div "Video Player" at bounding box center [380, 272] width 462 height 237
click at [420, 282] on div "Video Player" at bounding box center [380, 272] width 462 height 237
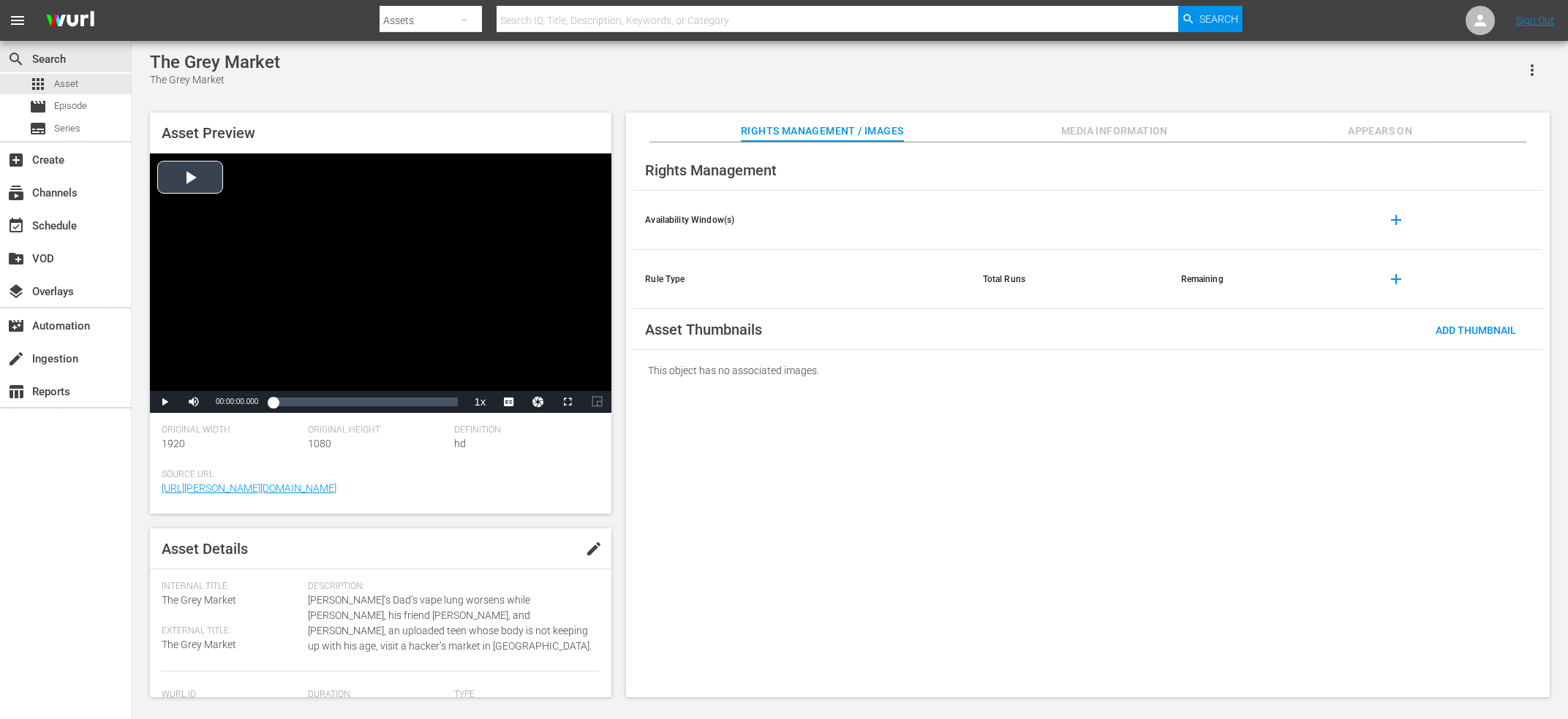
click at [382, 250] on div "Video Player" at bounding box center [380, 272] width 462 height 237
click at [504, 377] on li "en-us" at bounding box center [509, 384] width 74 height 16
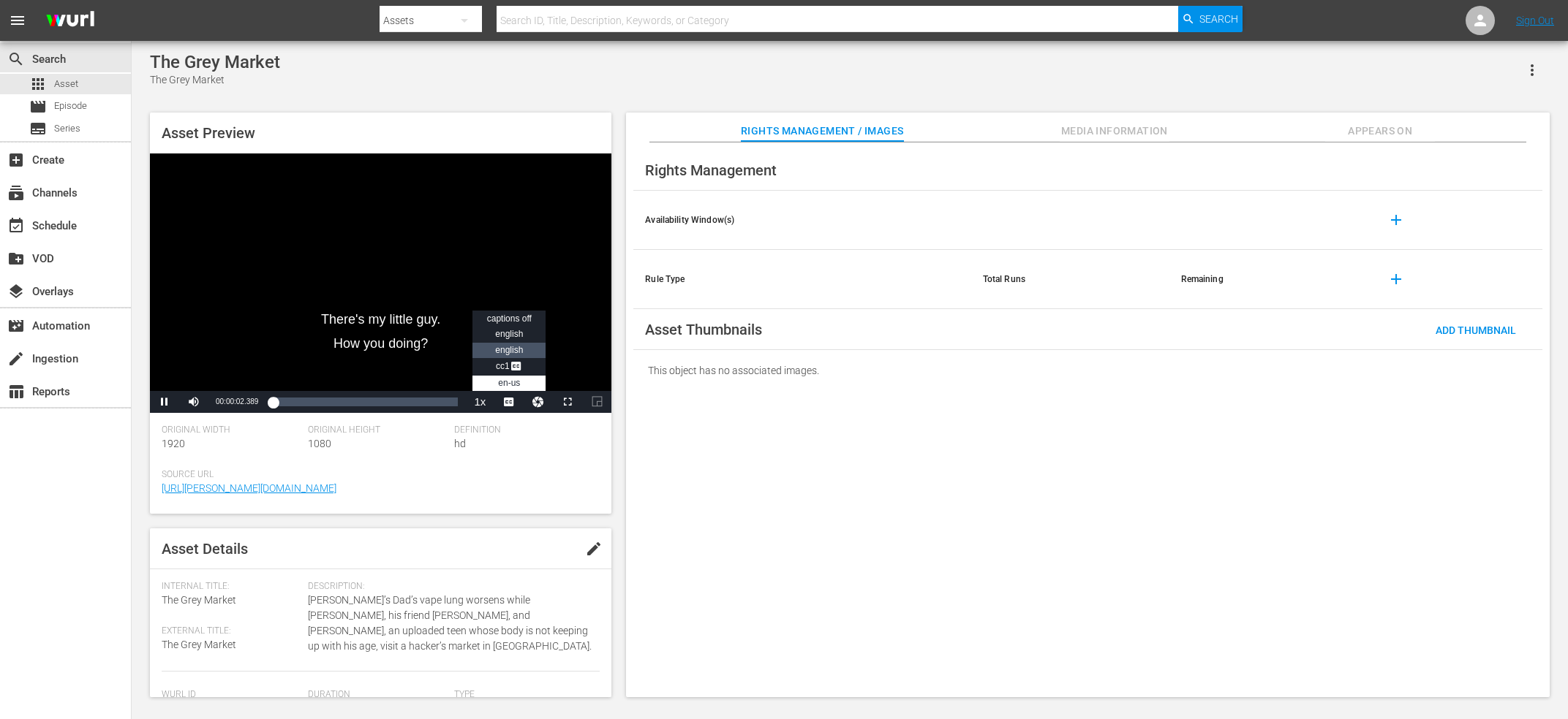
click at [519, 348] on span "english" at bounding box center [509, 350] width 28 height 10
click at [507, 335] on span "english" at bounding box center [509, 334] width 28 height 10
click at [527, 350] on li "english" at bounding box center [509, 351] width 74 height 16
click at [430, 392] on div "Loaded : 3.16% 00:24:09.810 00:00:11.187" at bounding box center [365, 402] width 199 height 22
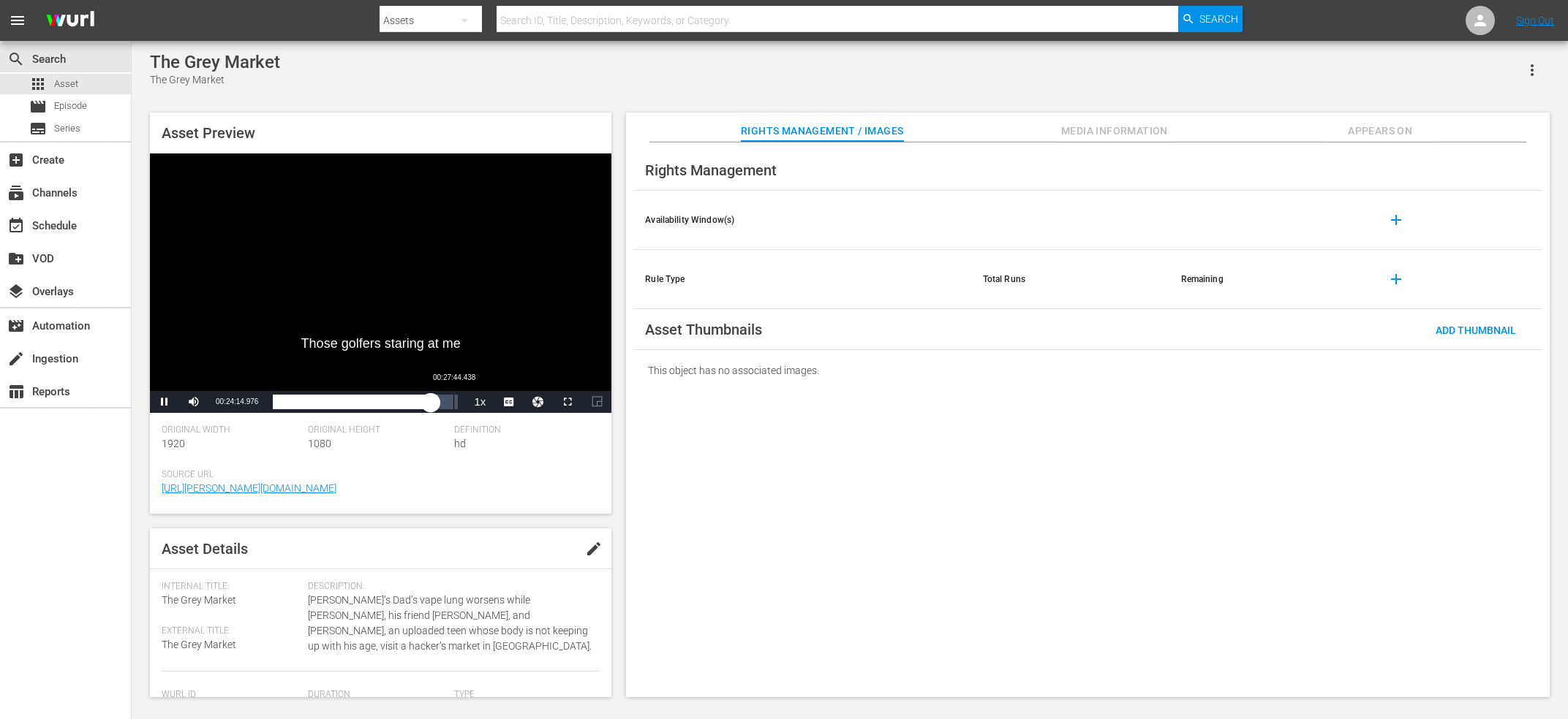
click at [454, 409] on div "00:27:44.438" at bounding box center [453, 401] width 1 height 14
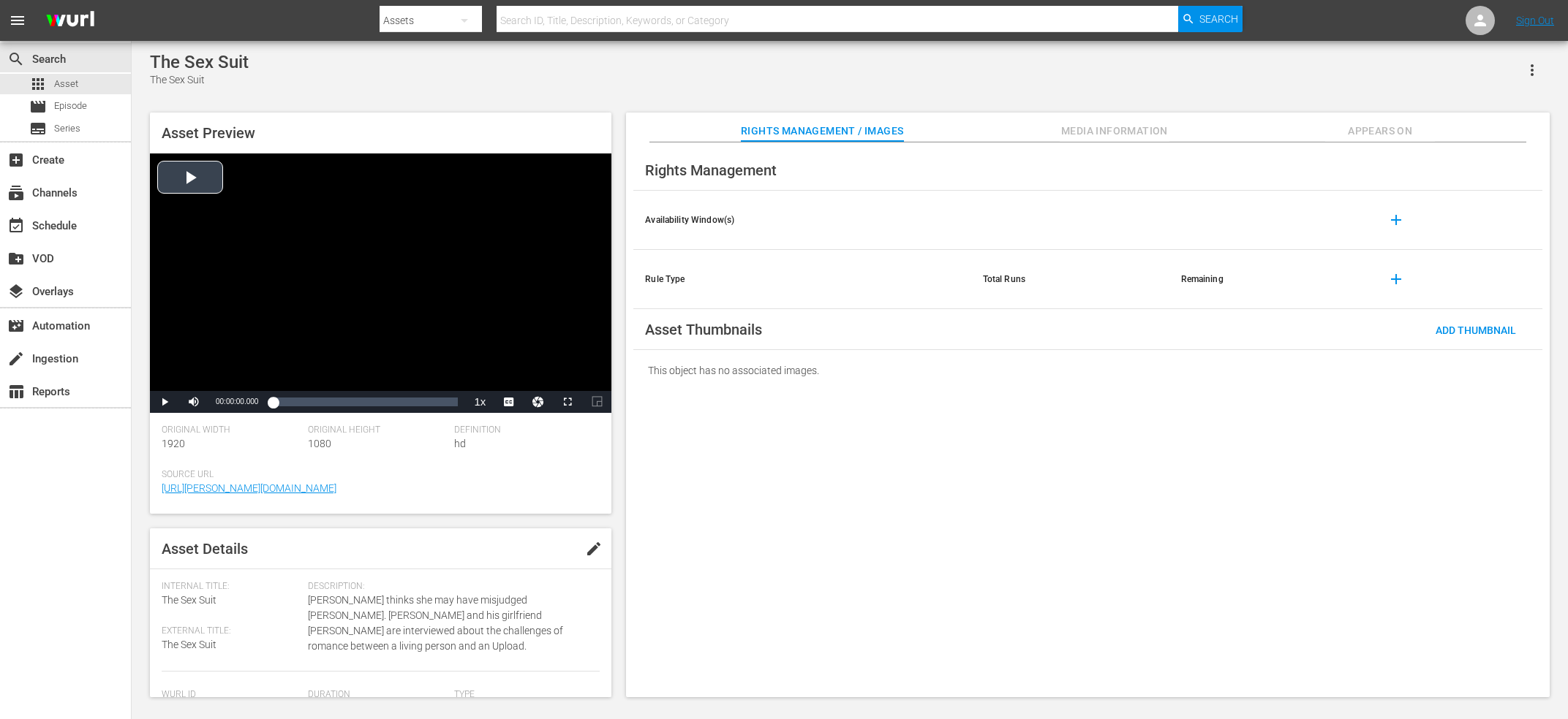
click at [419, 224] on div "Video Player" at bounding box center [380, 272] width 462 height 237
click at [508, 385] on span "CC1 Captions" at bounding box center [510, 382] width 27 height 10
click at [354, 407] on div "00:10:43.802" at bounding box center [353, 401] width 1 height 14
click at [504, 349] on span "english" at bounding box center [509, 350] width 28 height 10
drag, startPoint x: 388, startPoint y: 270, endPoint x: 712, endPoint y: 425, distance: 359.2
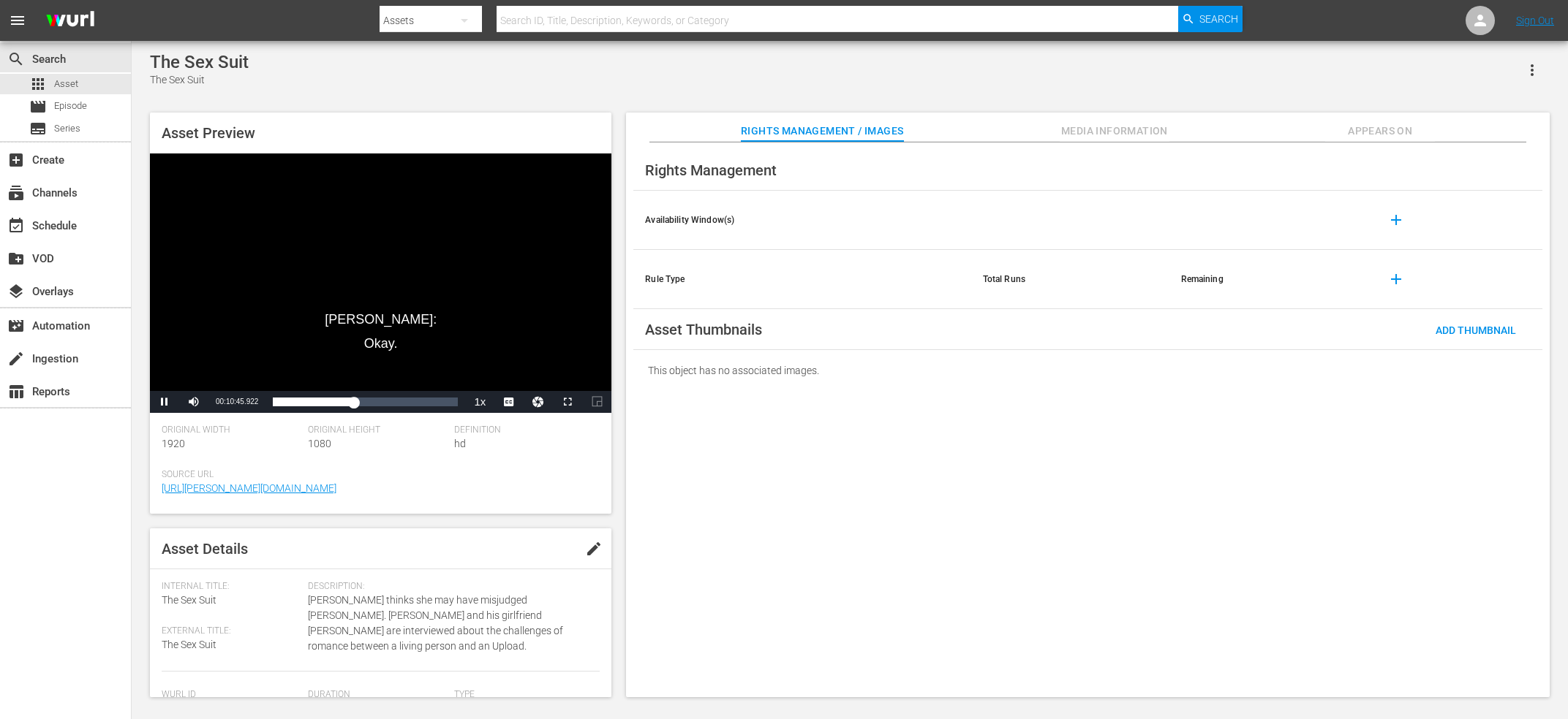
click at [388, 269] on div "Video Player" at bounding box center [380, 272] width 462 height 237
click at [442, 274] on div "Video Player" at bounding box center [380, 272] width 462 height 237
click at [430, 393] on div "Loaded : 47.85% 00:20:52.488 00:10:47.042" at bounding box center [365, 402] width 199 height 22
click at [442, 404] on div "Loaded : 87.20% 00:22:37.838 00:20:59.988" at bounding box center [365, 401] width 185 height 14
click at [478, 281] on div "Video Player" at bounding box center [380, 272] width 462 height 237
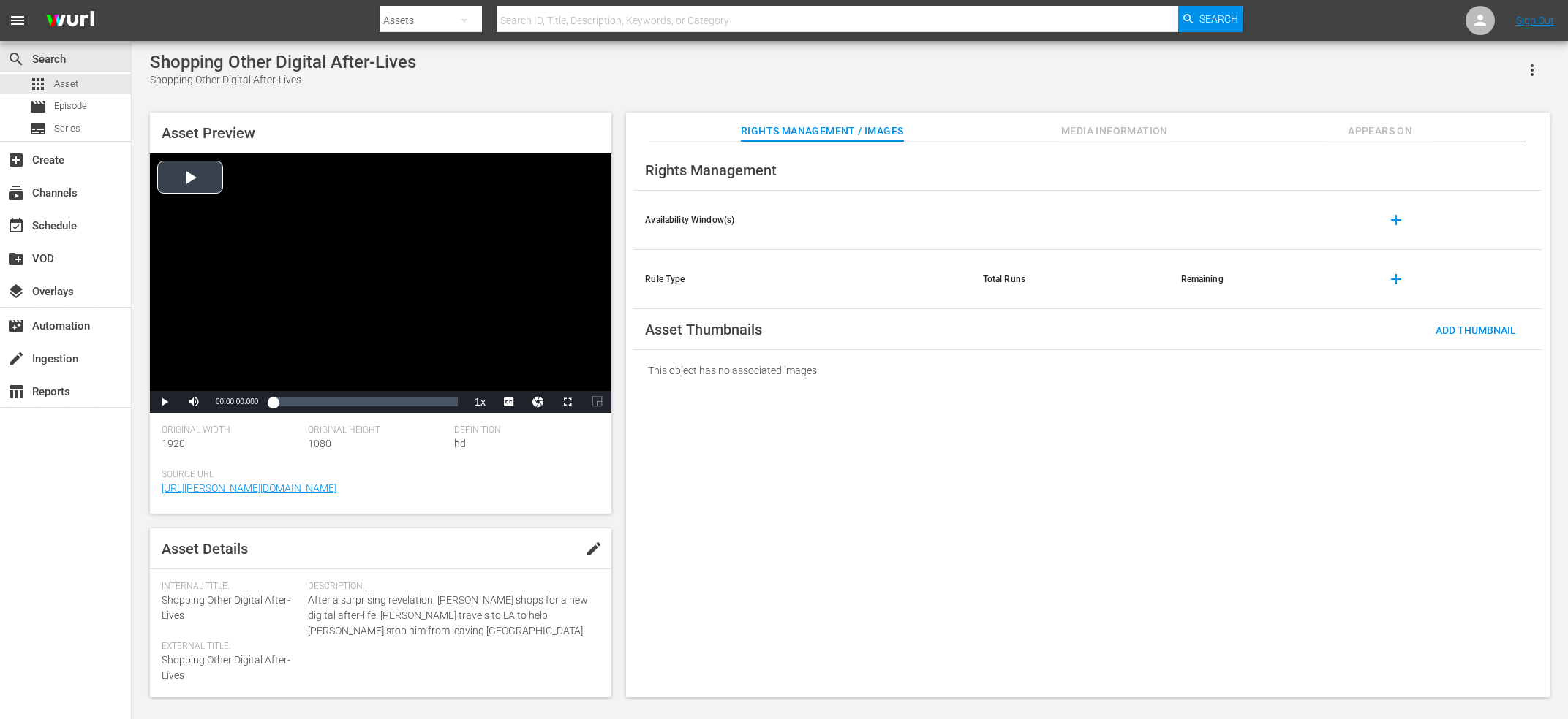
click at [478, 260] on div "Video Player" at bounding box center [380, 272] width 462 height 237
click at [505, 368] on span "CC1 Captions" at bounding box center [510, 366] width 27 height 10
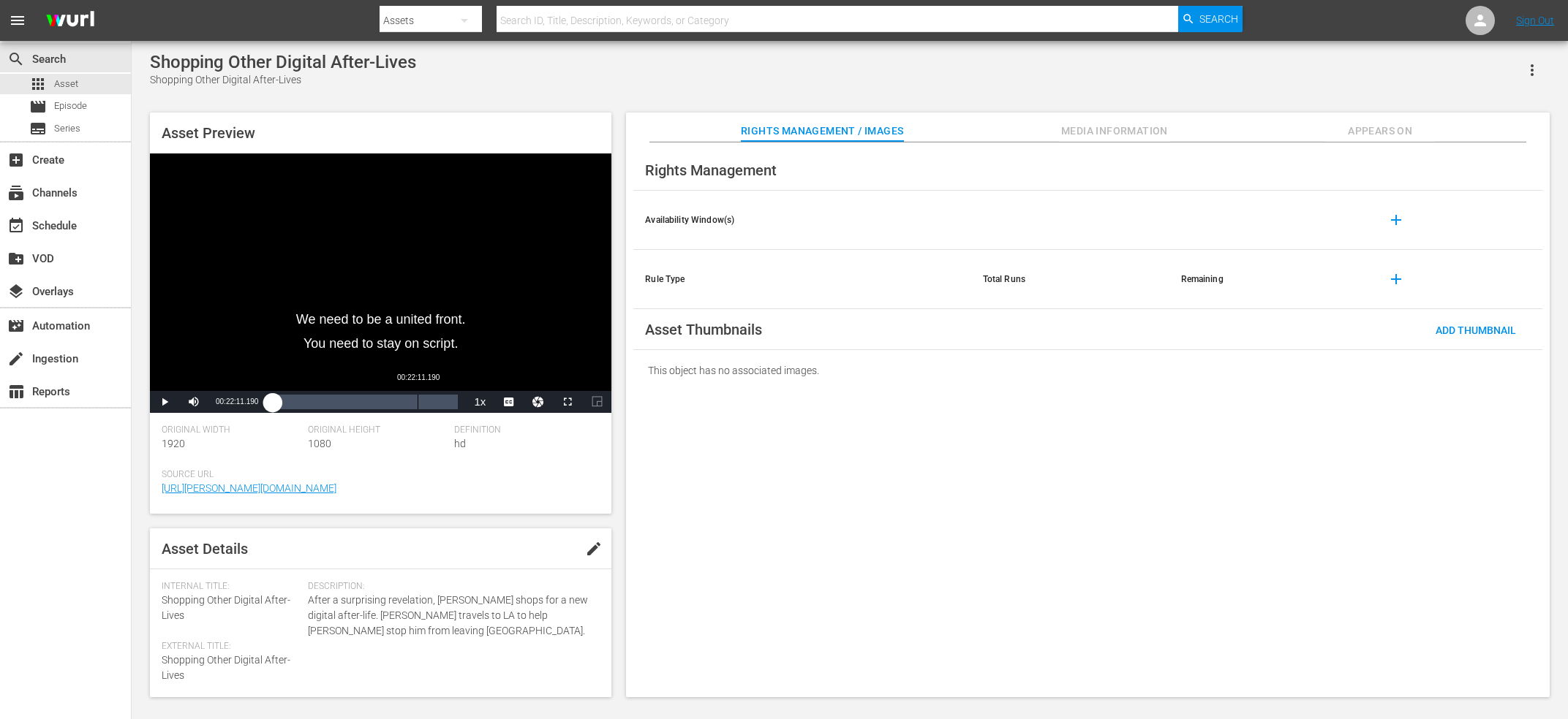
click at [418, 406] on div "Loaded : 2.11% 00:22:11.190 00:00:01.787" at bounding box center [365, 401] width 185 height 14
click at [427, 308] on div "Video Player" at bounding box center [380, 272] width 462 height 237
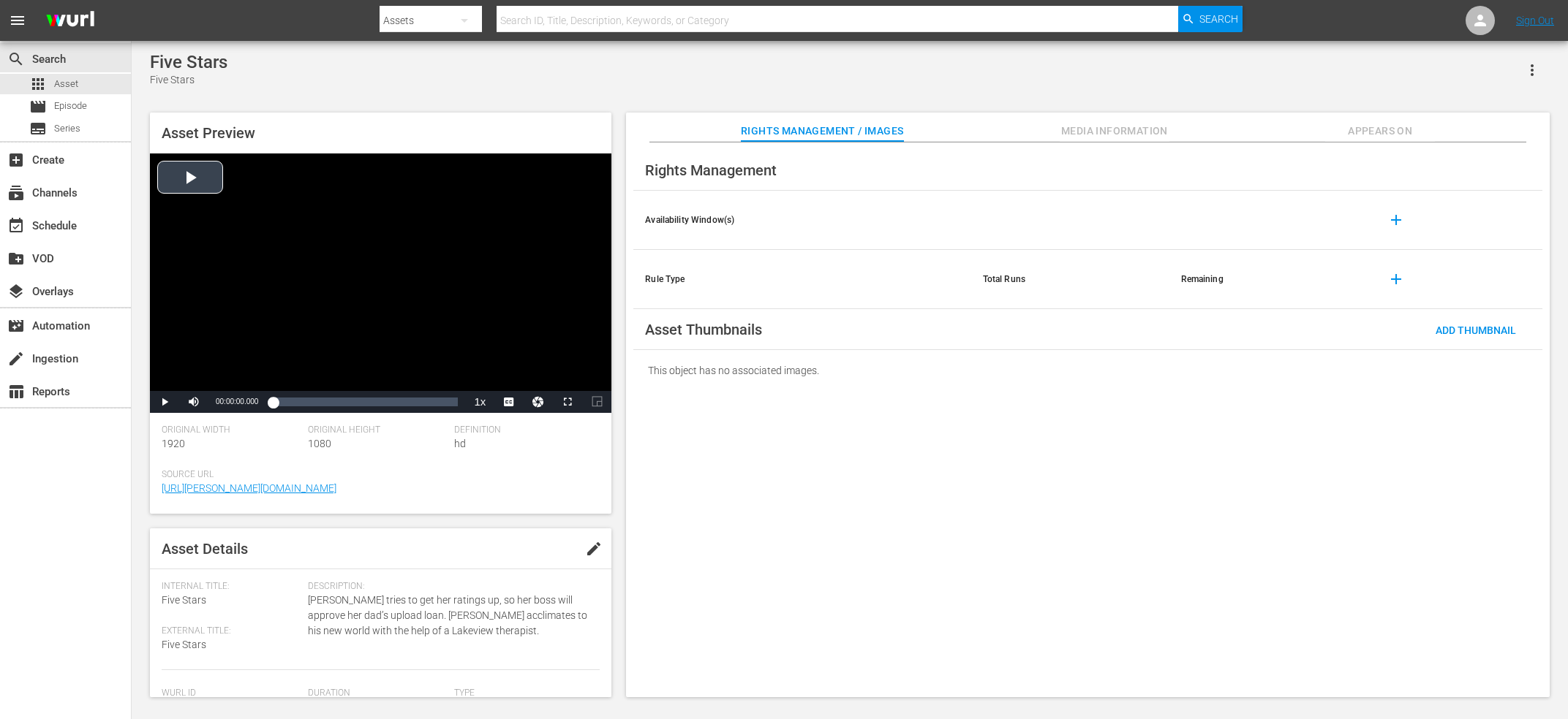
click at [599, 263] on div "Video Player" at bounding box center [380, 272] width 462 height 237
click at [505, 362] on span "CC1 Captions" at bounding box center [510, 366] width 27 height 10
click at [439, 281] on div "Video Player" at bounding box center [380, 272] width 462 height 237
click at [415, 277] on div "Video Player" at bounding box center [380, 272] width 462 height 237
click at [415, 398] on div "Loaded : 2.03% 00:00:02.343" at bounding box center [365, 401] width 185 height 14
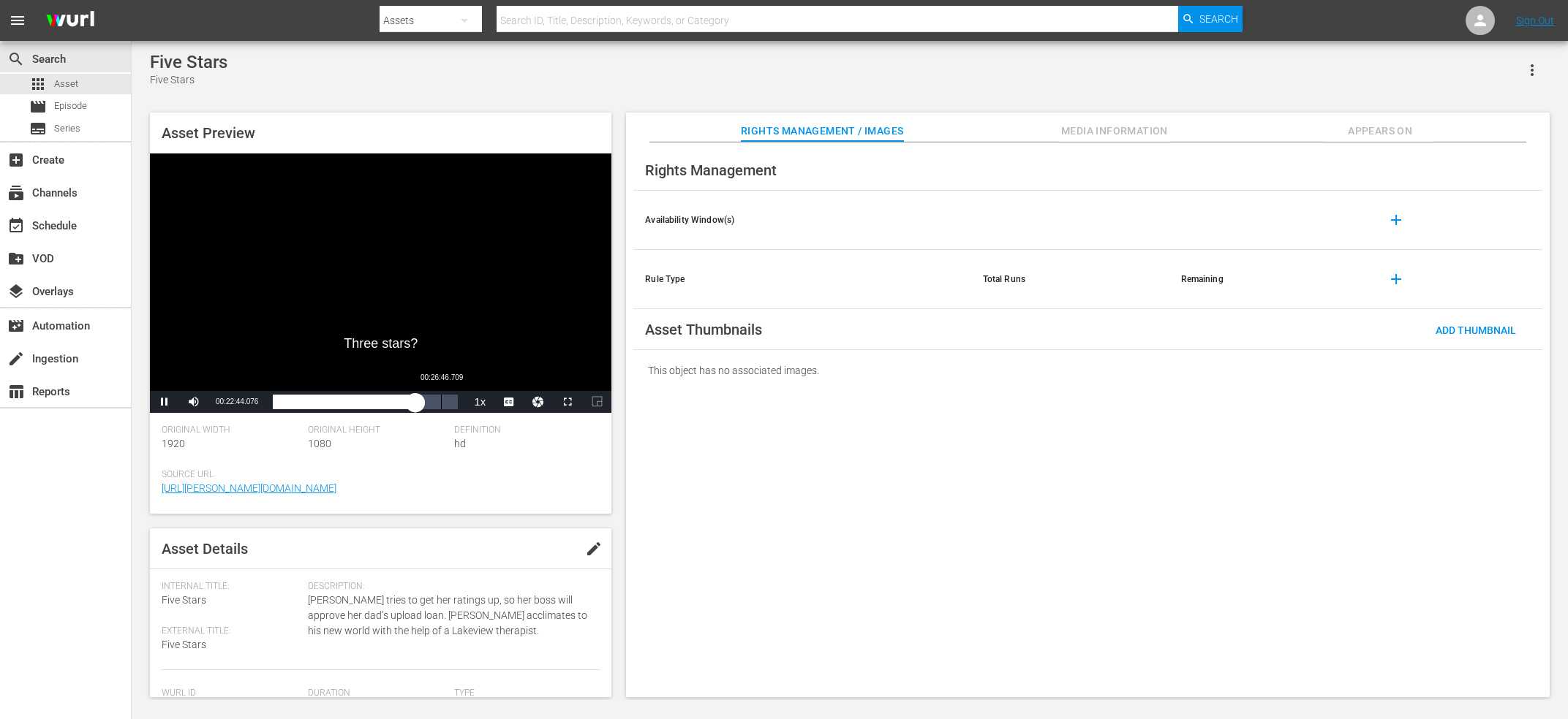
click at [441, 395] on div "Loaded : 79.18% 00:26:46.709 00:22:44.168" at bounding box center [365, 401] width 185 height 14
click at [450, 395] on div "00:26:47.645" at bounding box center [361, 401] width 177 height 14
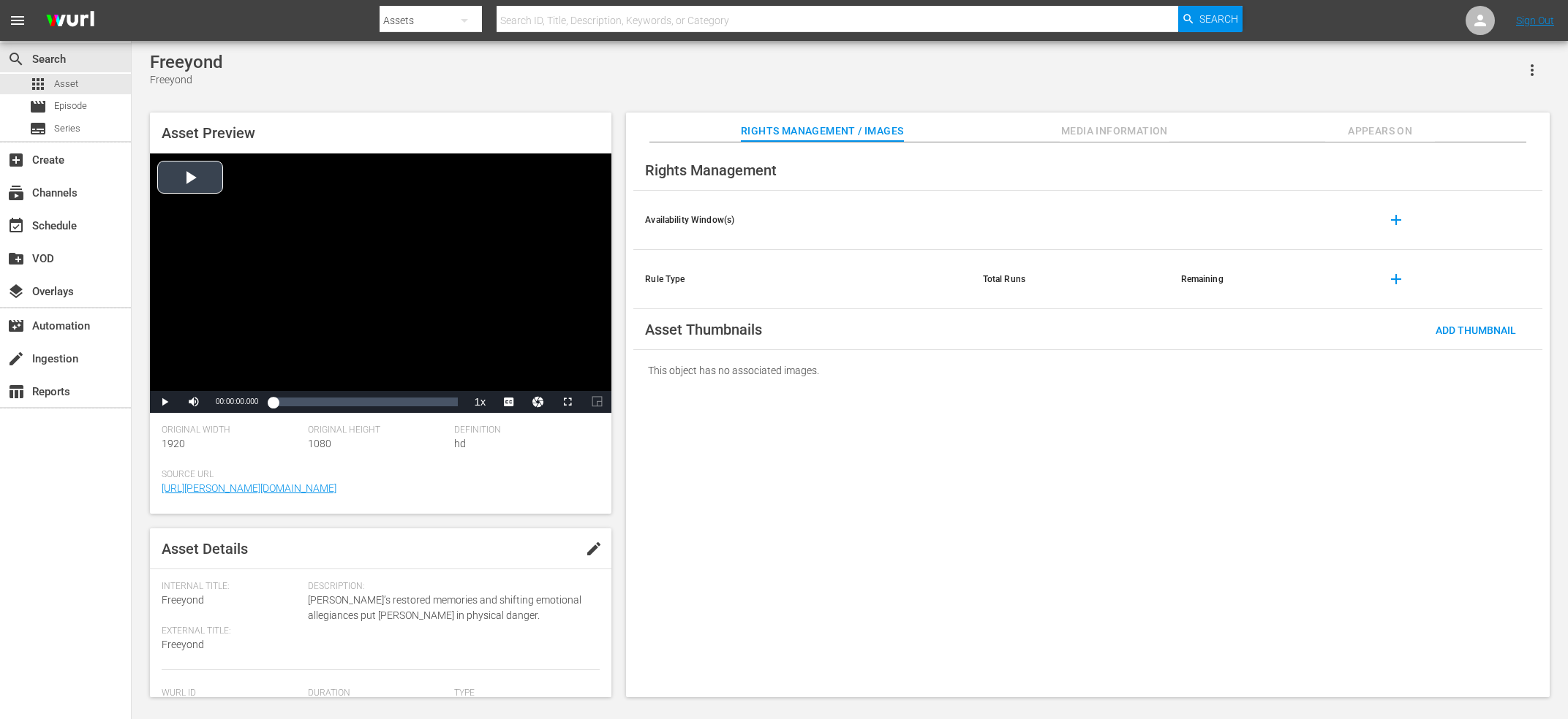
click at [427, 189] on div "Video Player" at bounding box center [380, 272] width 462 height 237
click at [504, 366] on span "en-us" at bounding box center [509, 366] width 22 height 10
click at [412, 394] on div "Loaded : 2.54% 00:17:38.799 00:00:02.617" at bounding box center [365, 402] width 199 height 22
click at [452, 401] on div "00:22:45.293" at bounding box center [452, 401] width 1 height 14
click at [418, 248] on div "Video Player" at bounding box center [380, 272] width 462 height 237
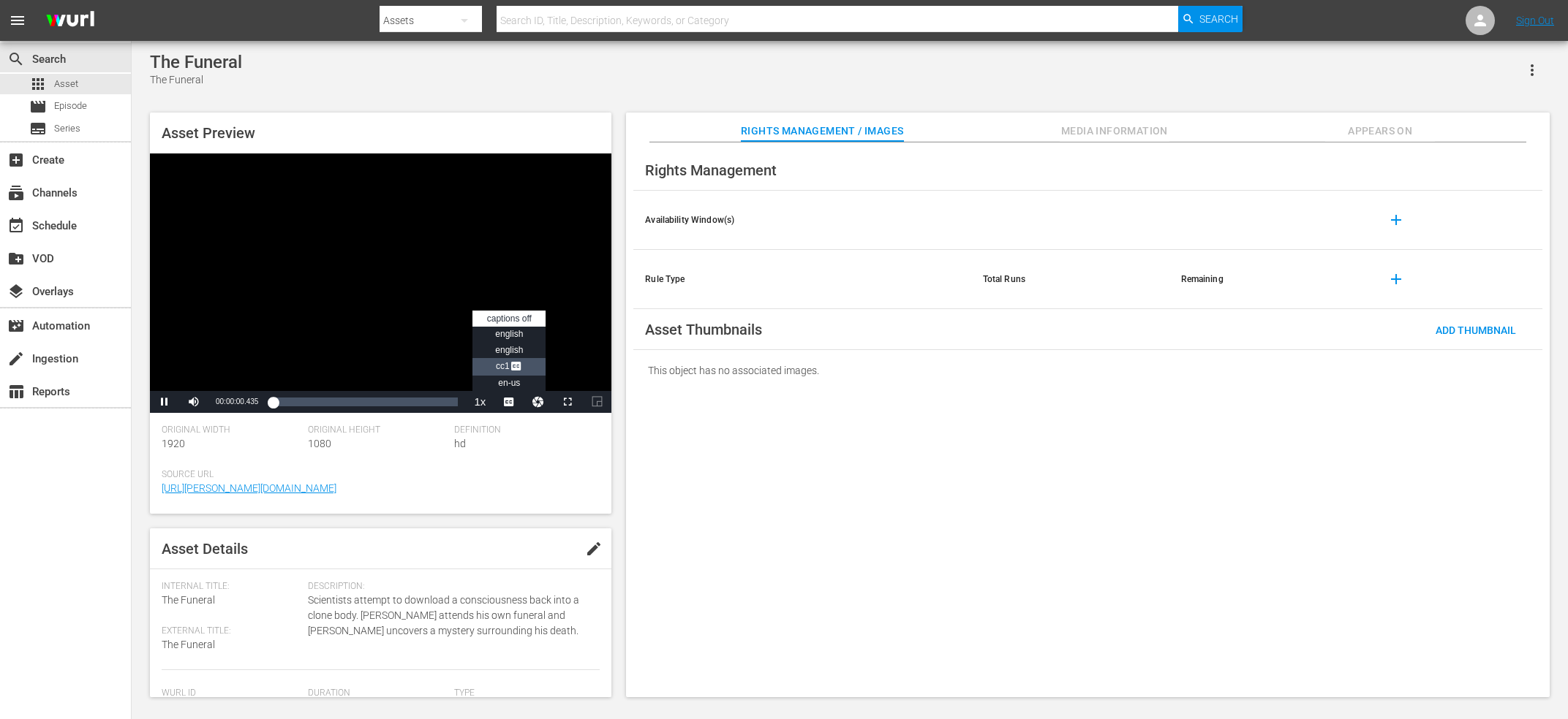
click at [519, 371] on span "Video Player" at bounding box center [516, 368] width 14 height 14
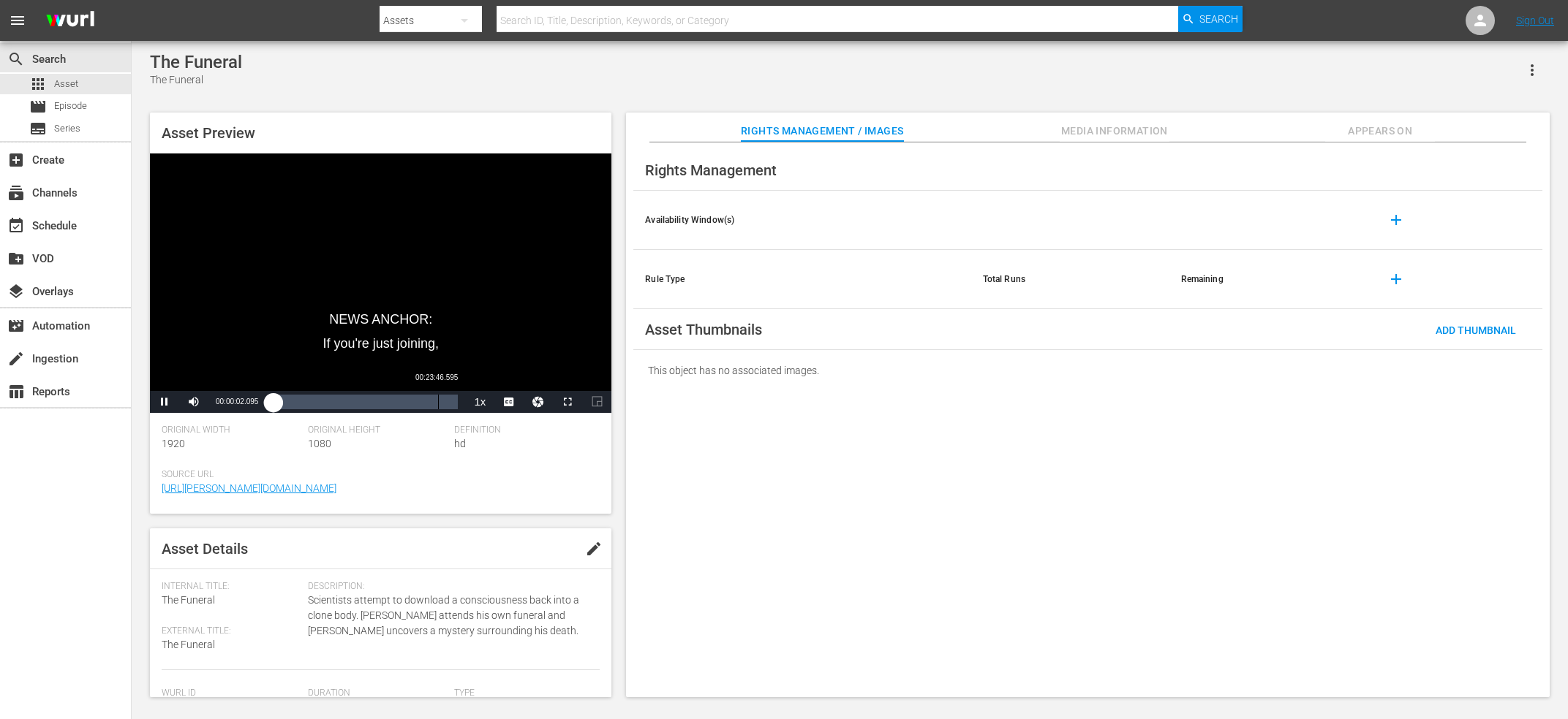
click at [439, 401] on div "00:23:46.595" at bounding box center [438, 401] width 1 height 14
click at [483, 188] on div "Video Player" at bounding box center [380, 272] width 462 height 237
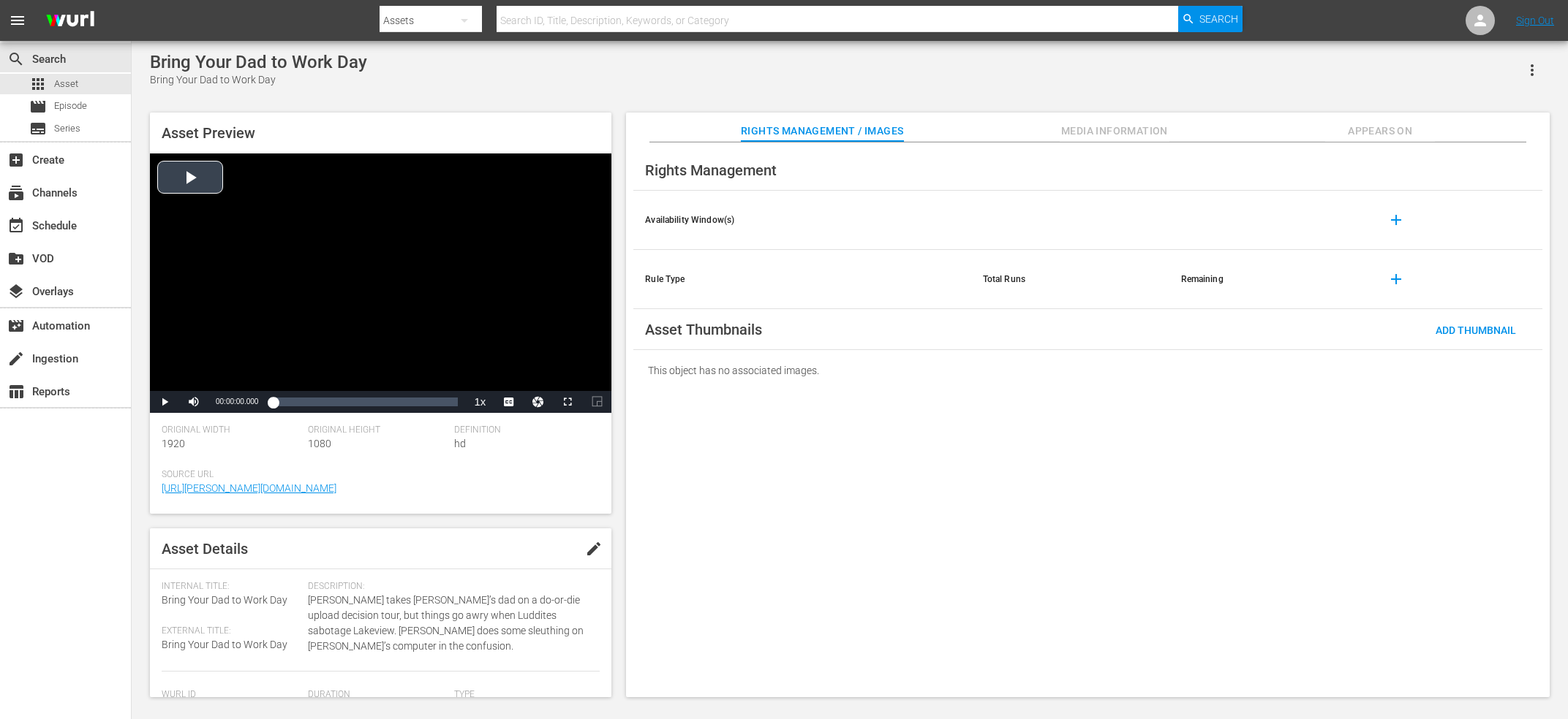
click at [499, 218] on div "Video Player" at bounding box center [380, 272] width 462 height 237
click at [496, 370] on li "CC1 Captions" at bounding box center [509, 367] width 74 height 17
click at [301, 404] on div "Loaded : 2.32% 00:04:46.282 00:00:02.203" at bounding box center [365, 401] width 185 height 14
click at [392, 397] on div "Loaded : 15.92% 00:16:36.777 00:03:57.803" at bounding box center [365, 401] width 185 height 14
click at [428, 397] on div "Loaded : 64.43% 00:21:36.422 00:16:36.842" at bounding box center [365, 401] width 185 height 14
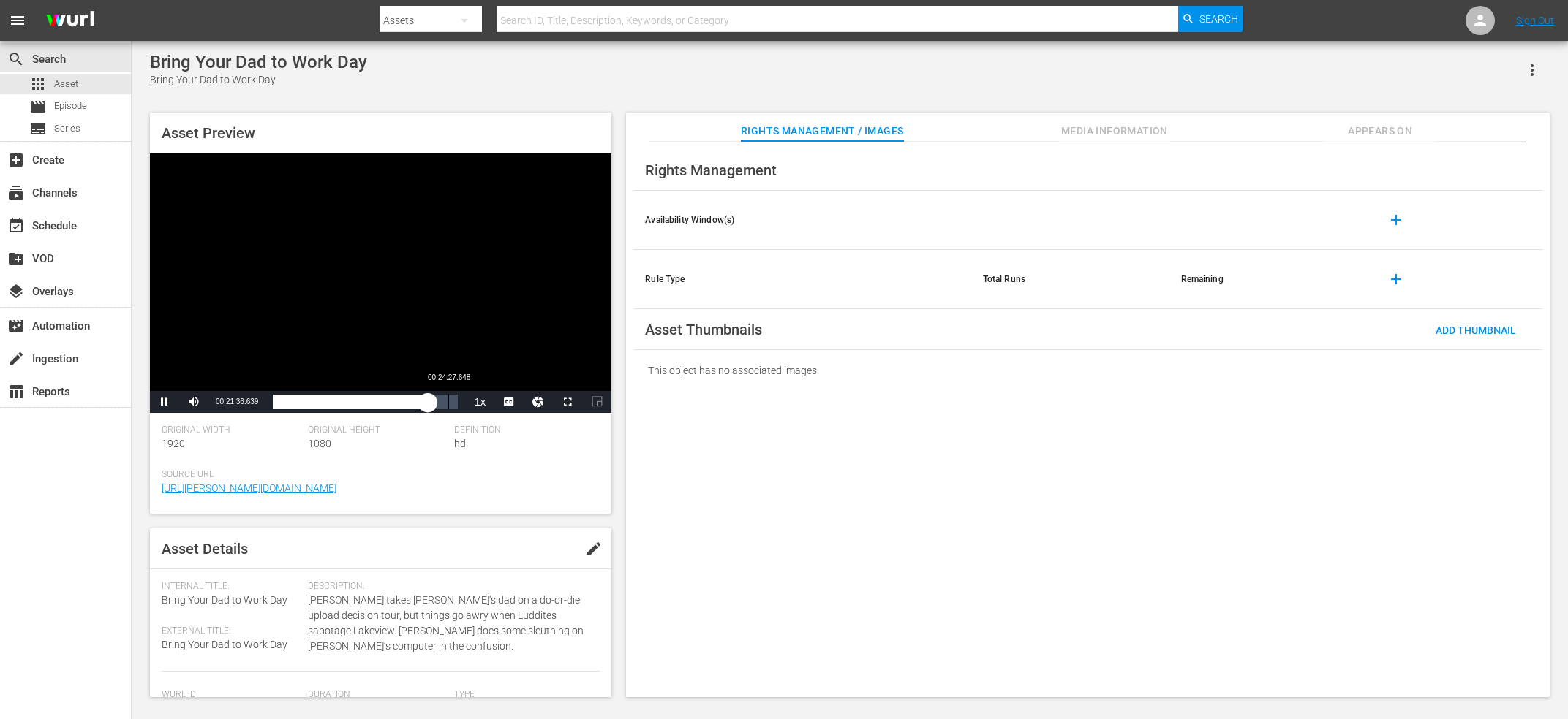
click at [448, 394] on div "Loaded : 84.22% 00:24:27.648 00:21:36.592" at bounding box center [365, 402] width 199 height 22
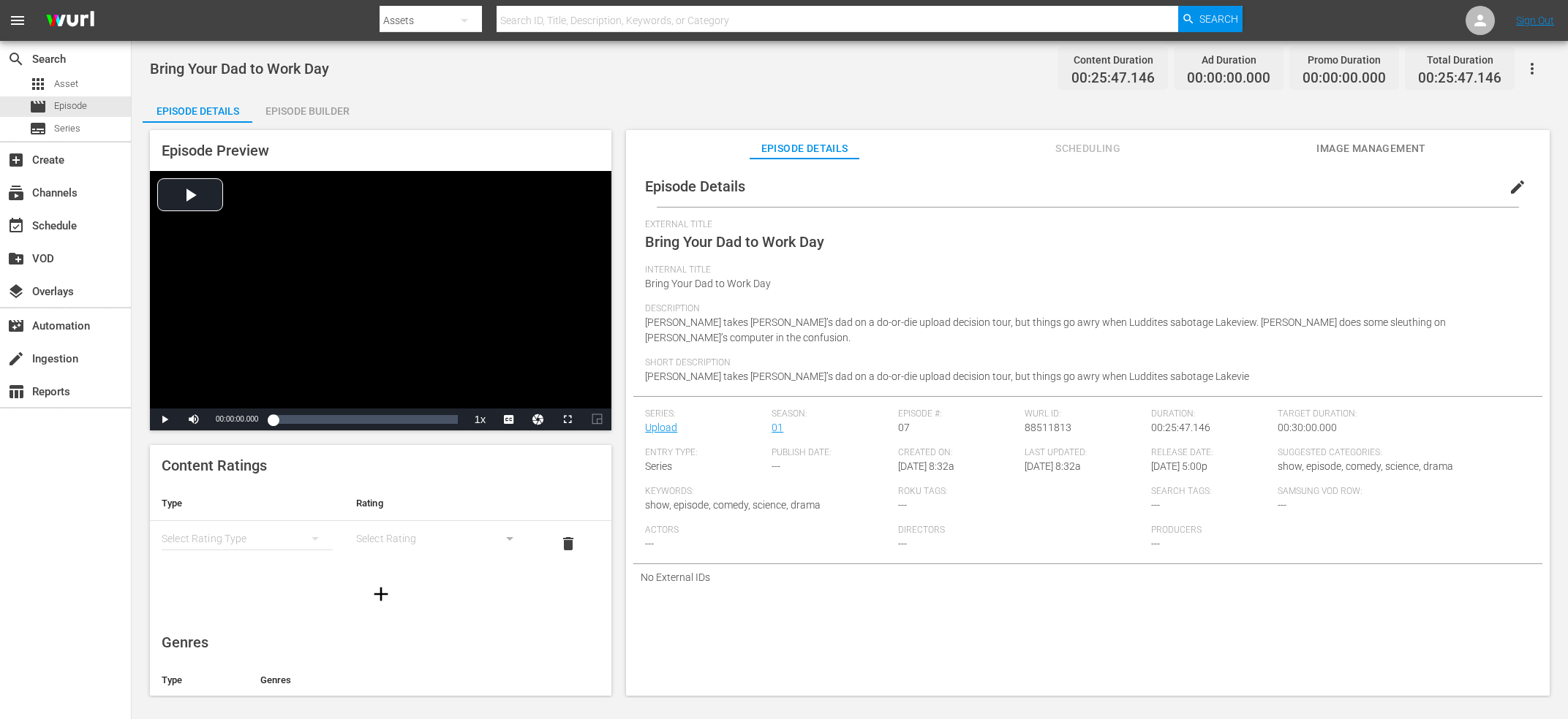
click at [1523, 194] on span "edit" at bounding box center [1517, 187] width 18 height 18
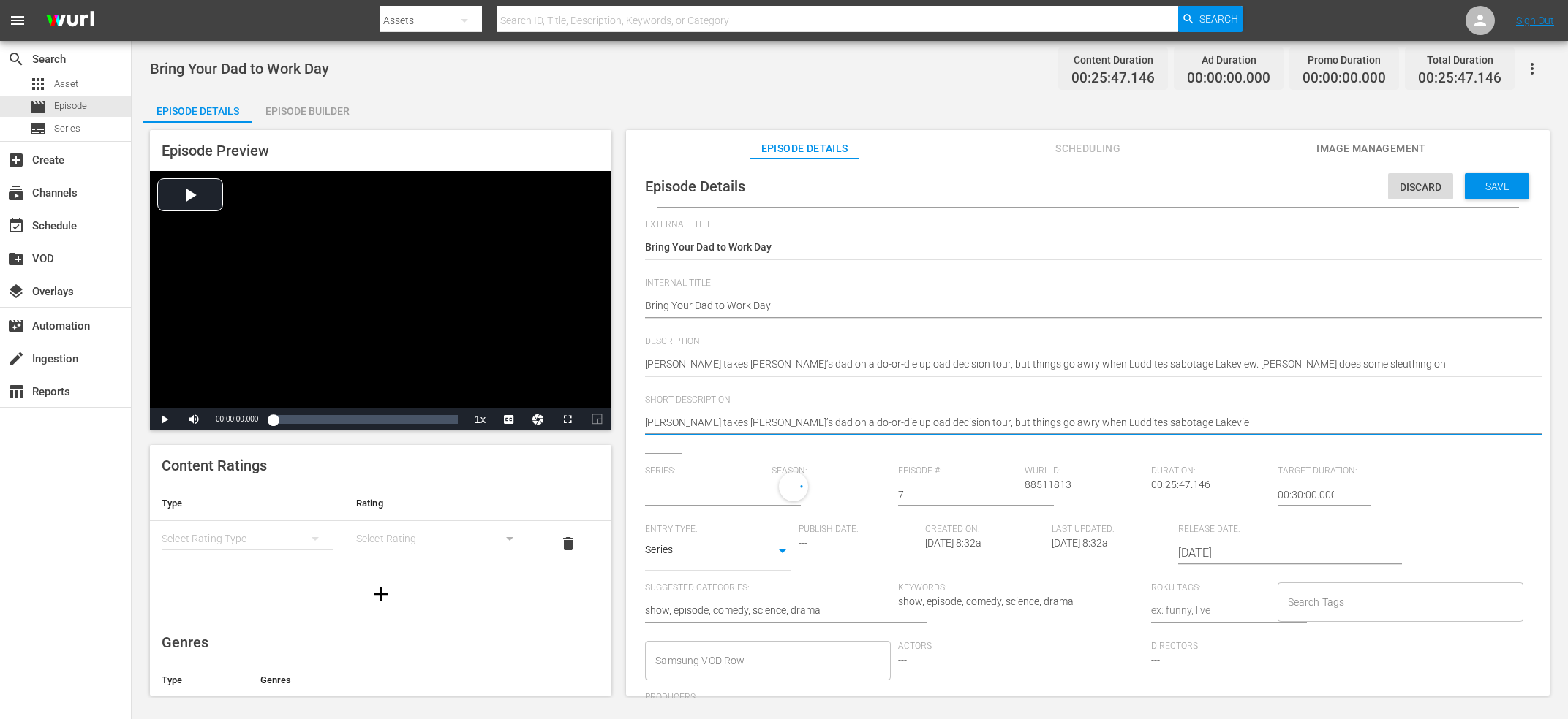
drag, startPoint x: 1168, startPoint y: 428, endPoint x: 1015, endPoint y: 424, distance: 153.1
click at [1015, 424] on textarea "[PERSON_NAME] takes [PERSON_NAME]’s dad on a do-or-die upload decision tour, bu…" at bounding box center [1084, 423] width 878 height 18
type textarea "[PERSON_NAME] takes [PERSON_NAME]’s dad on a do-or-die upload decision tour, bu…"
type input "Upload"
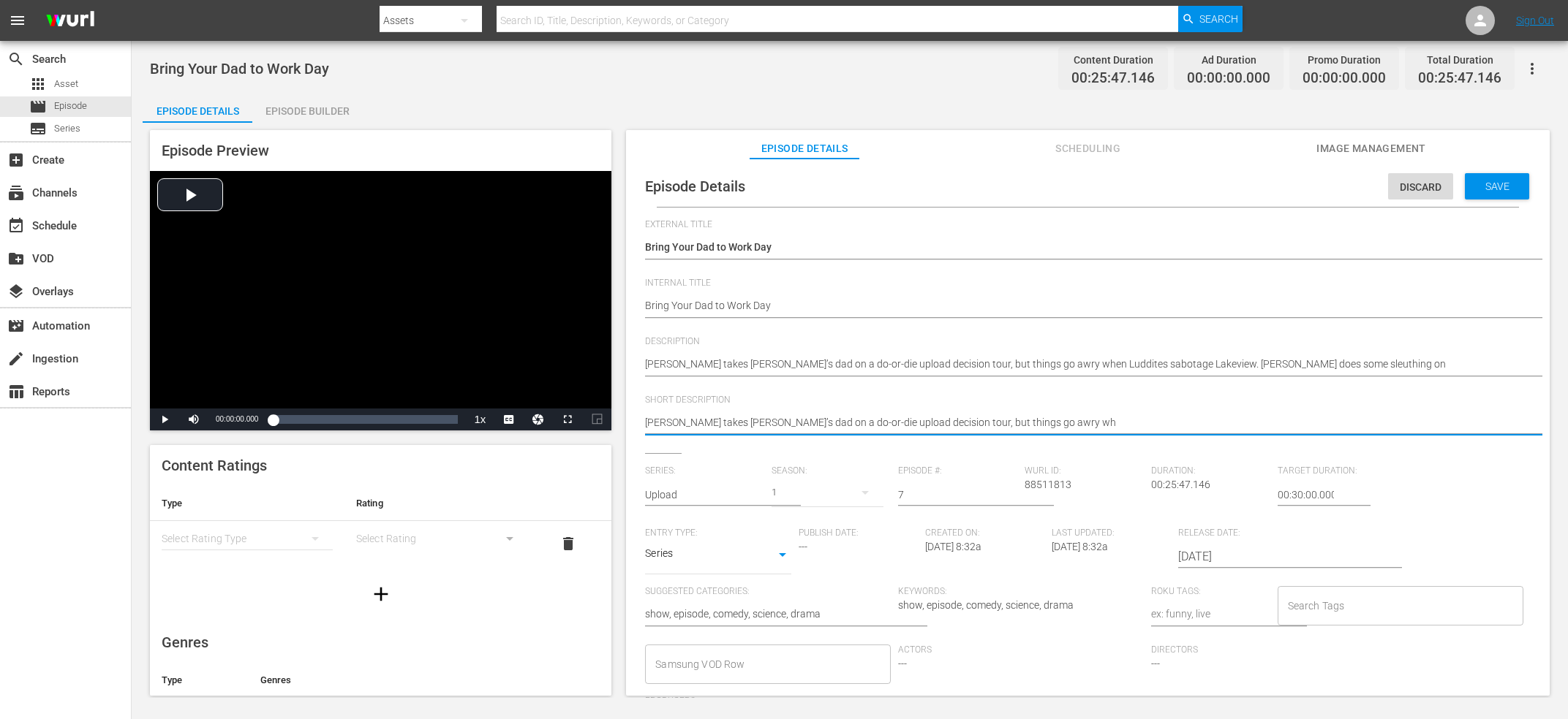
type textarea "[PERSON_NAME] takes [PERSON_NAME]’s dad on a do-or-die upload decision tour, bu…"
type textarea "Nathan takes Nora’s dad on a do-or-die upload decision tour, but things go awry"
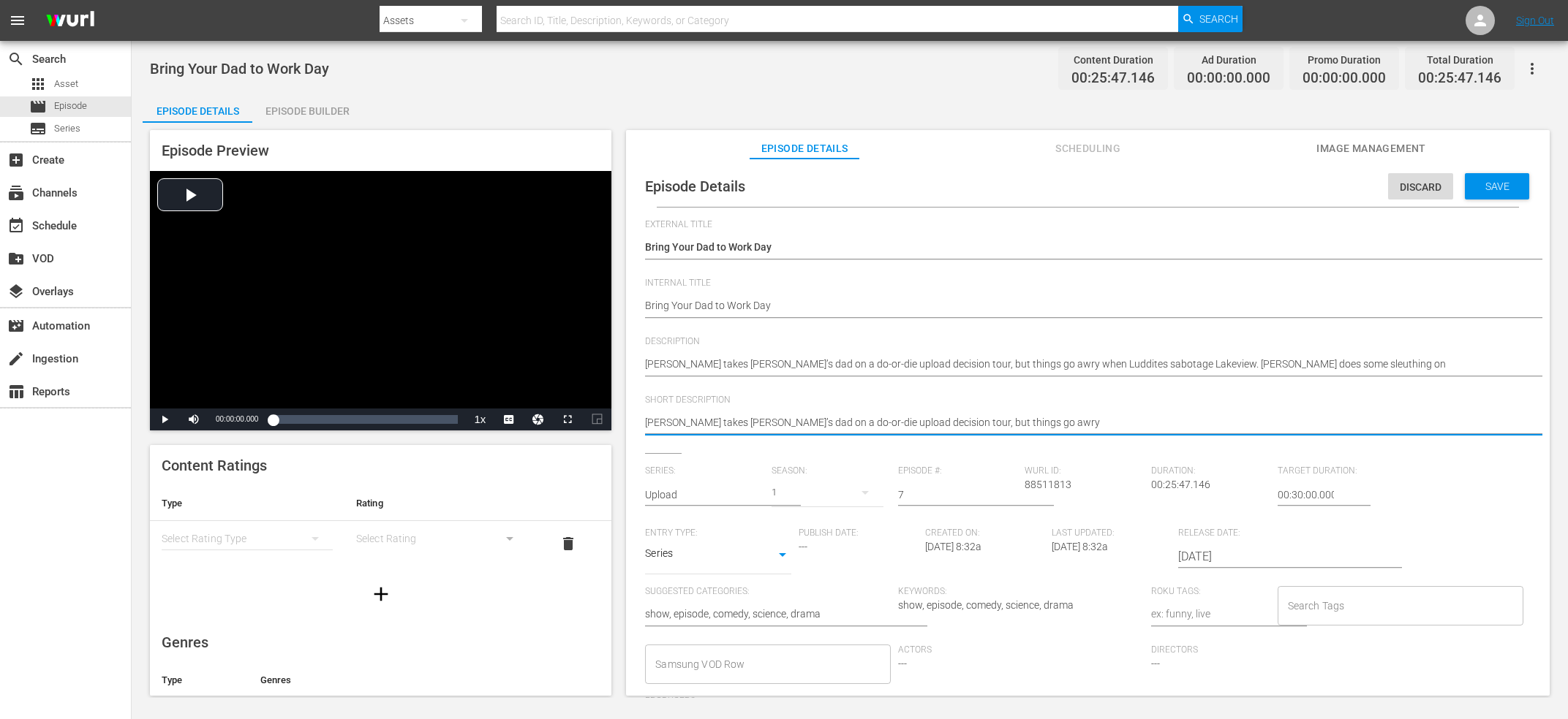
type textarea "Nathan takes Nora’s dad on a do-or-die upload decision tour, but things go awry"
click at [1048, 478] on div "Wurl ID: 88511813" at bounding box center [1088, 497] width 127 height 63
click at [1048, 477] on span "Wurl ID:" at bounding box center [1084, 471] width 119 height 12
click at [1050, 485] on span "88511813" at bounding box center [1047, 485] width 46 height 12
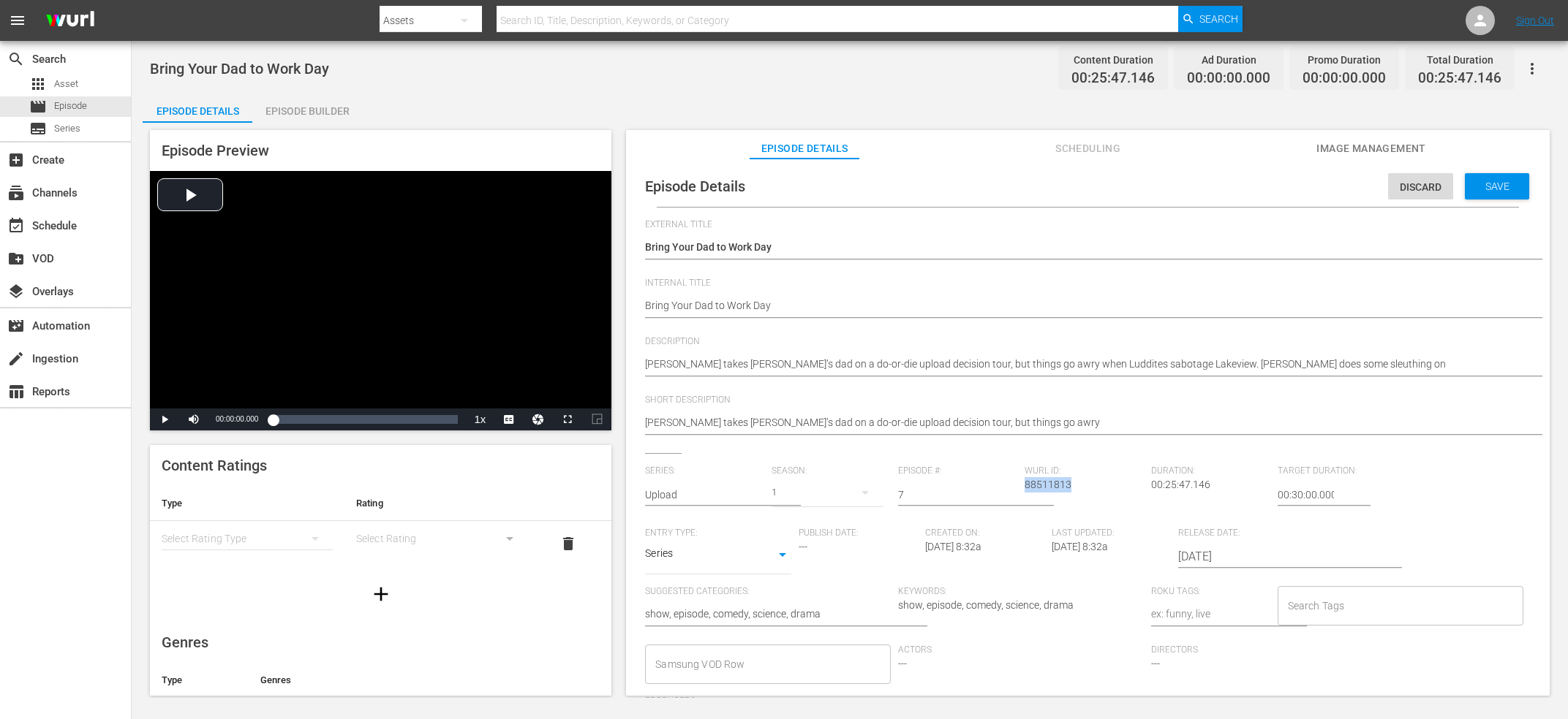
copy span "88511813"
click at [1490, 175] on div "Save" at bounding box center [1497, 186] width 64 height 26
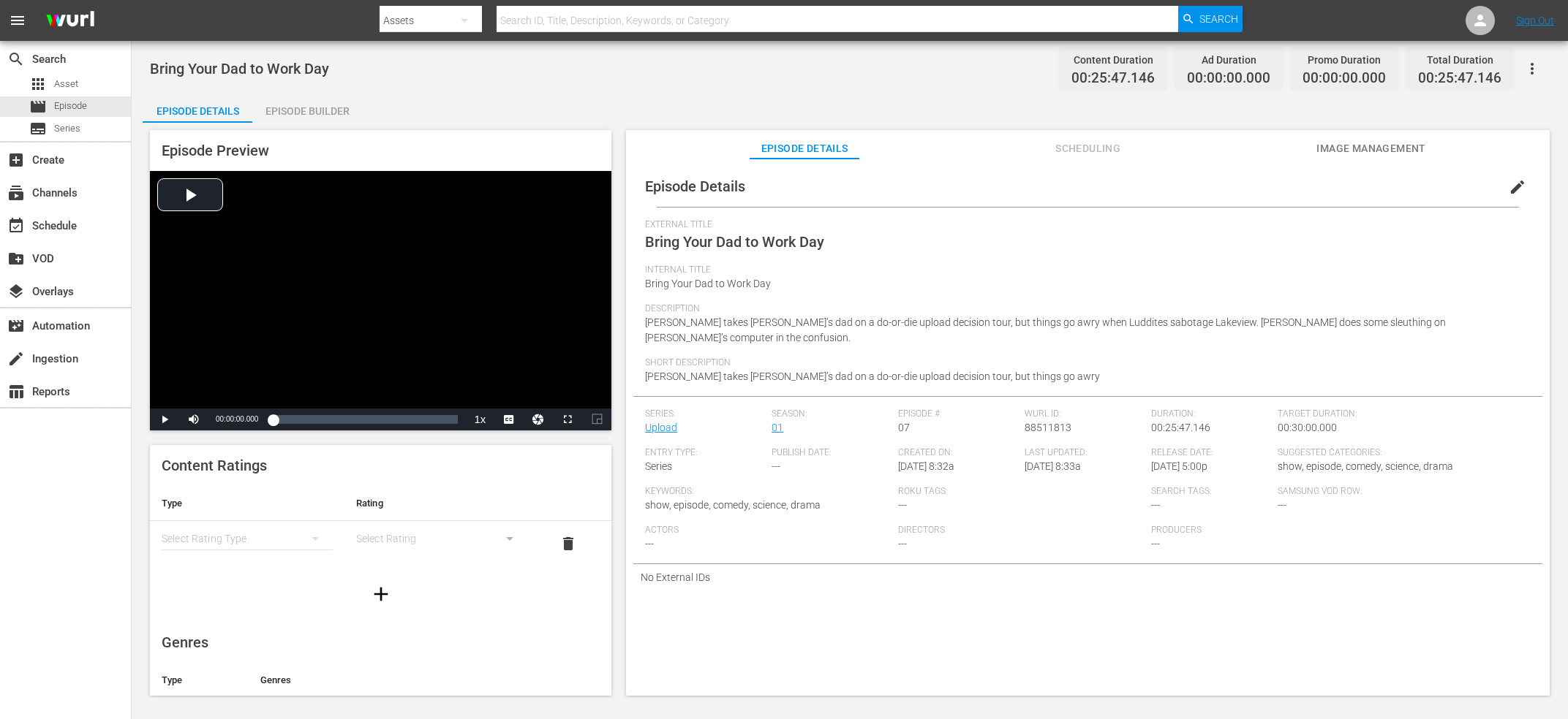
click at [313, 118] on div "Episode Builder" at bounding box center [307, 112] width 110 height 35
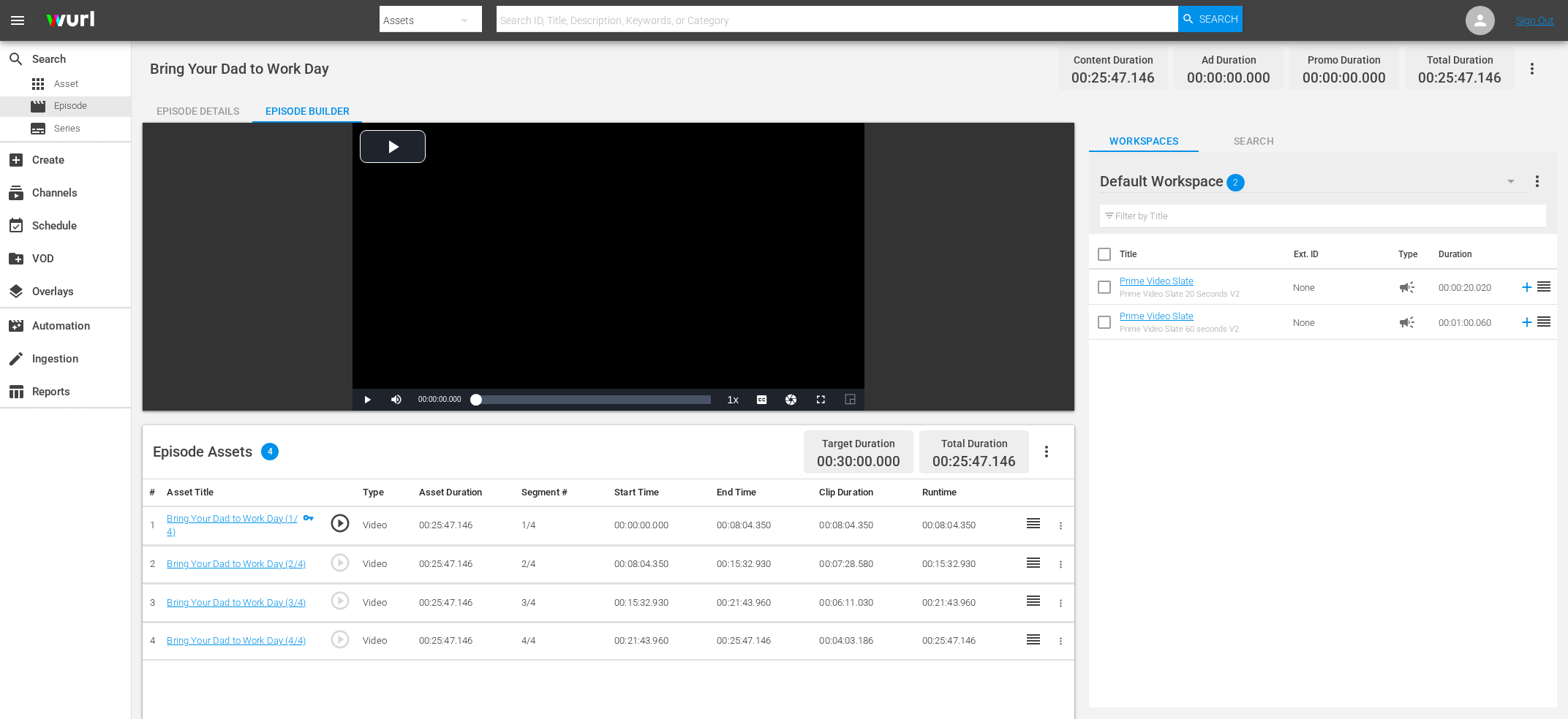
click at [337, 561] on span "play_circle_outline" at bounding box center [340, 563] width 22 height 22
click at [608, 244] on div "Video Player" at bounding box center [609, 255] width 512 height 266
click at [614, 221] on div "Video Player" at bounding box center [609, 255] width 512 height 266
click at [440, 404] on span "00:08:07.987" at bounding box center [440, 400] width 42 height 8
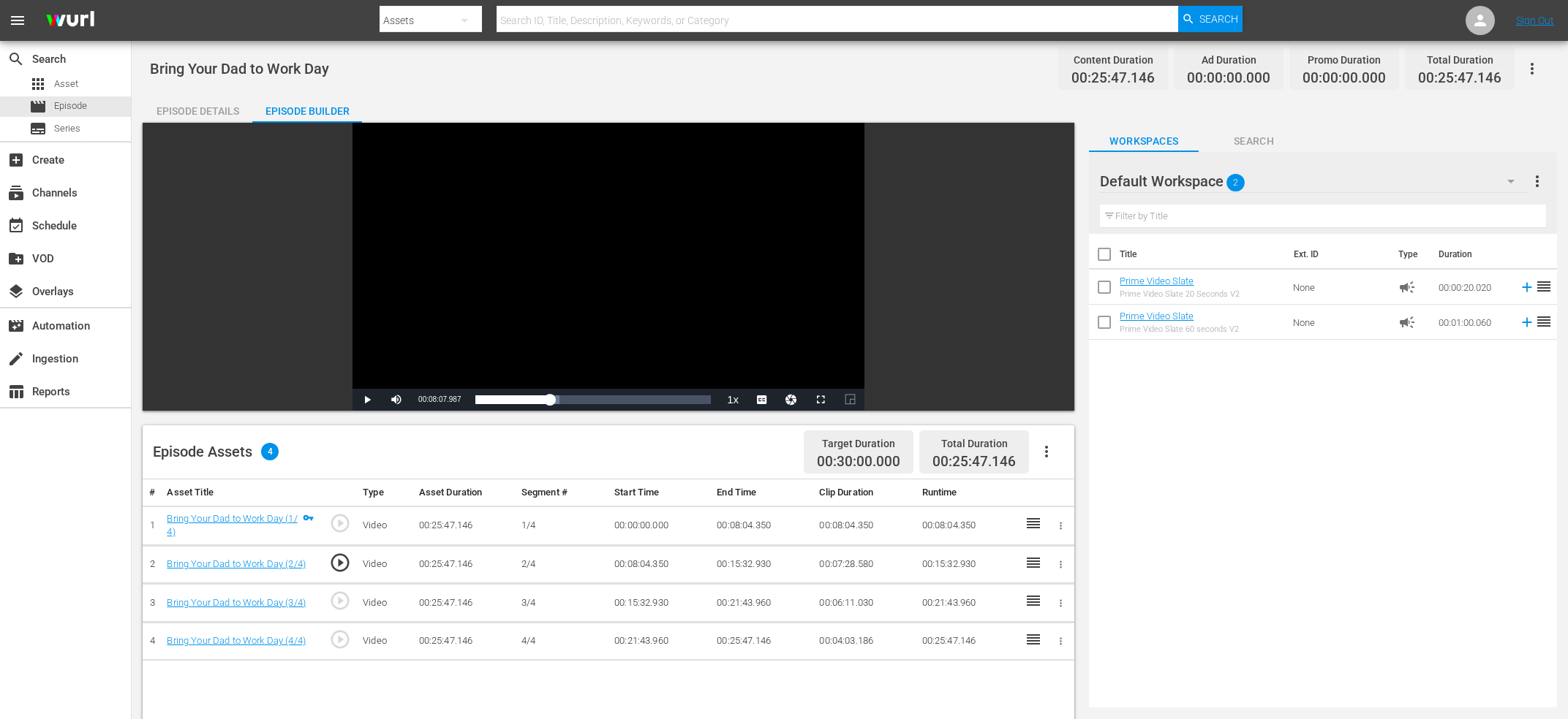
click at [440, 404] on span "00:08:07.987" at bounding box center [440, 400] width 42 height 8
copy span "Current Time"
click at [757, 529] on td "00:08:04.350" at bounding box center [762, 526] width 102 height 40
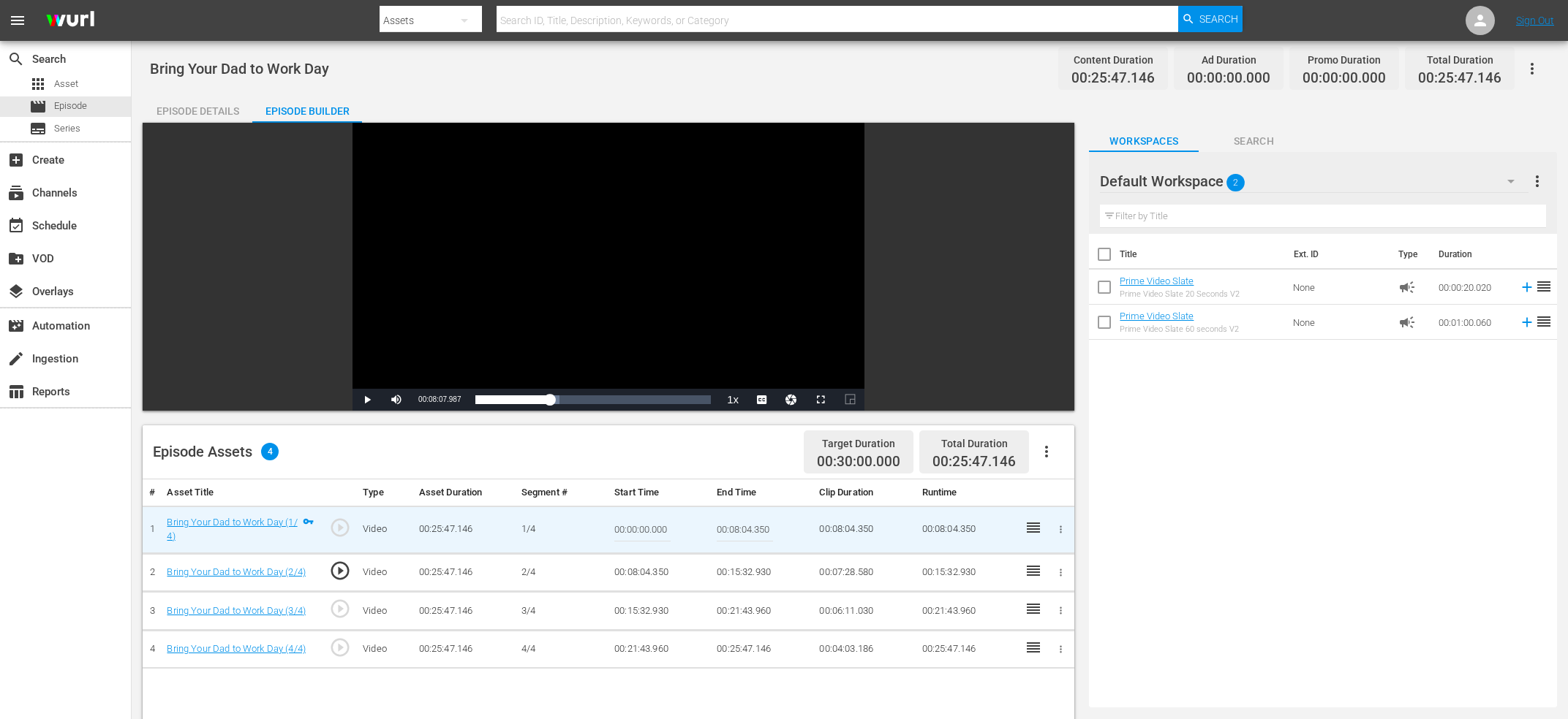
click at [757, 529] on input "00:08:04.350" at bounding box center [745, 530] width 57 height 35
paste input "Current Time 00:08:07.987"
type input "Current Time 00:08:07.987"
click at [645, 575] on td "00:08:04.350" at bounding box center [659, 573] width 102 height 39
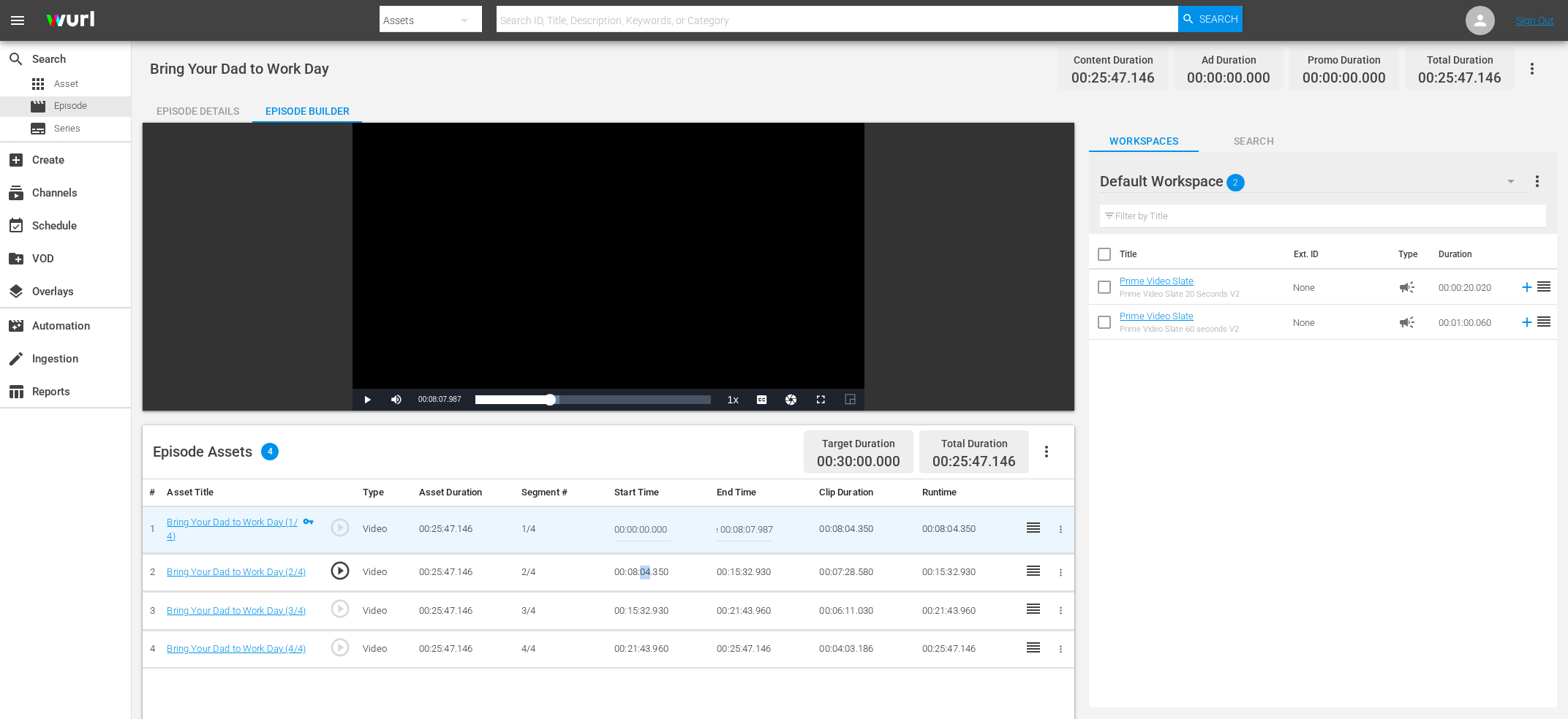
click at [645, 575] on td "00:08:04.350" at bounding box center [659, 573] width 102 height 39
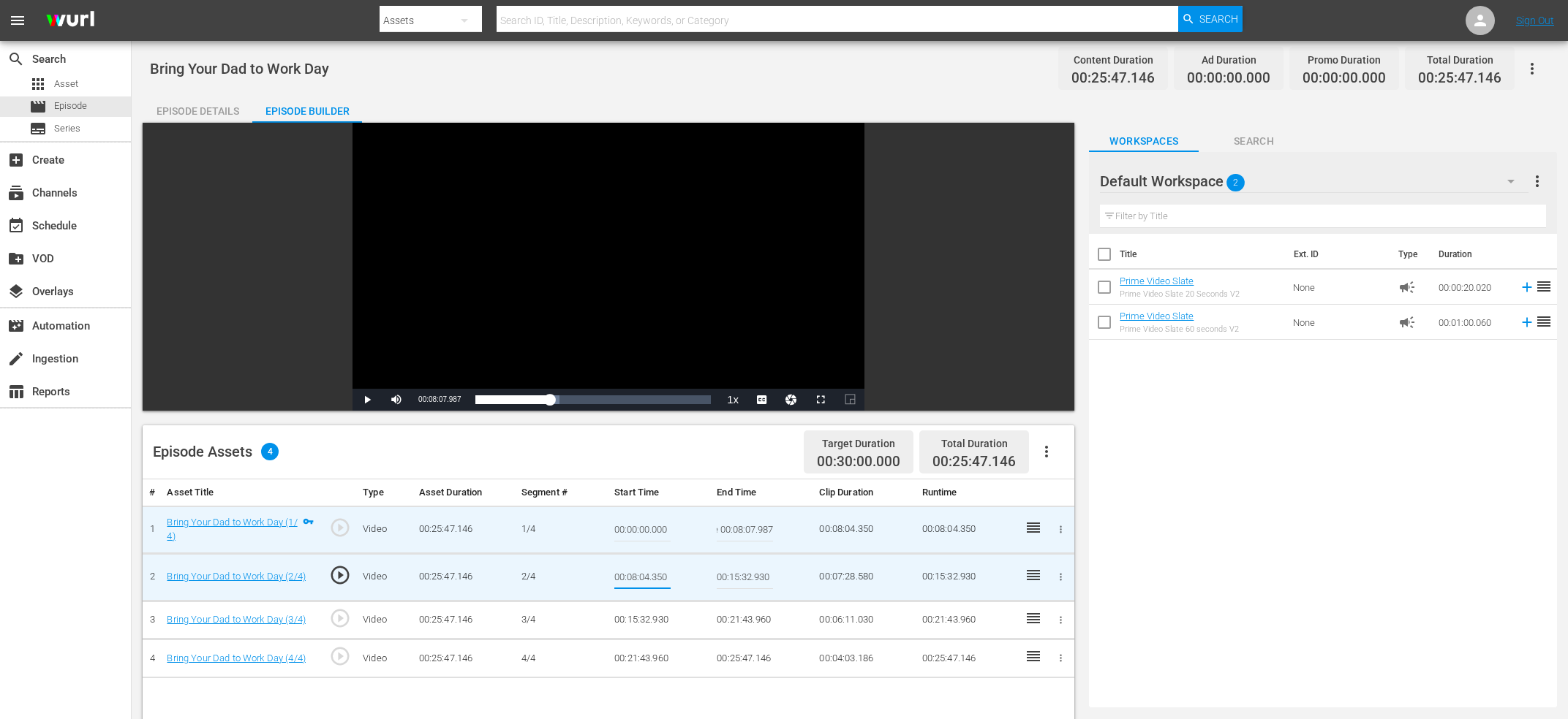
click at [645, 575] on input "00:08:04.350" at bounding box center [642, 578] width 57 height 35
type input "Current Time 00:08:07.987"
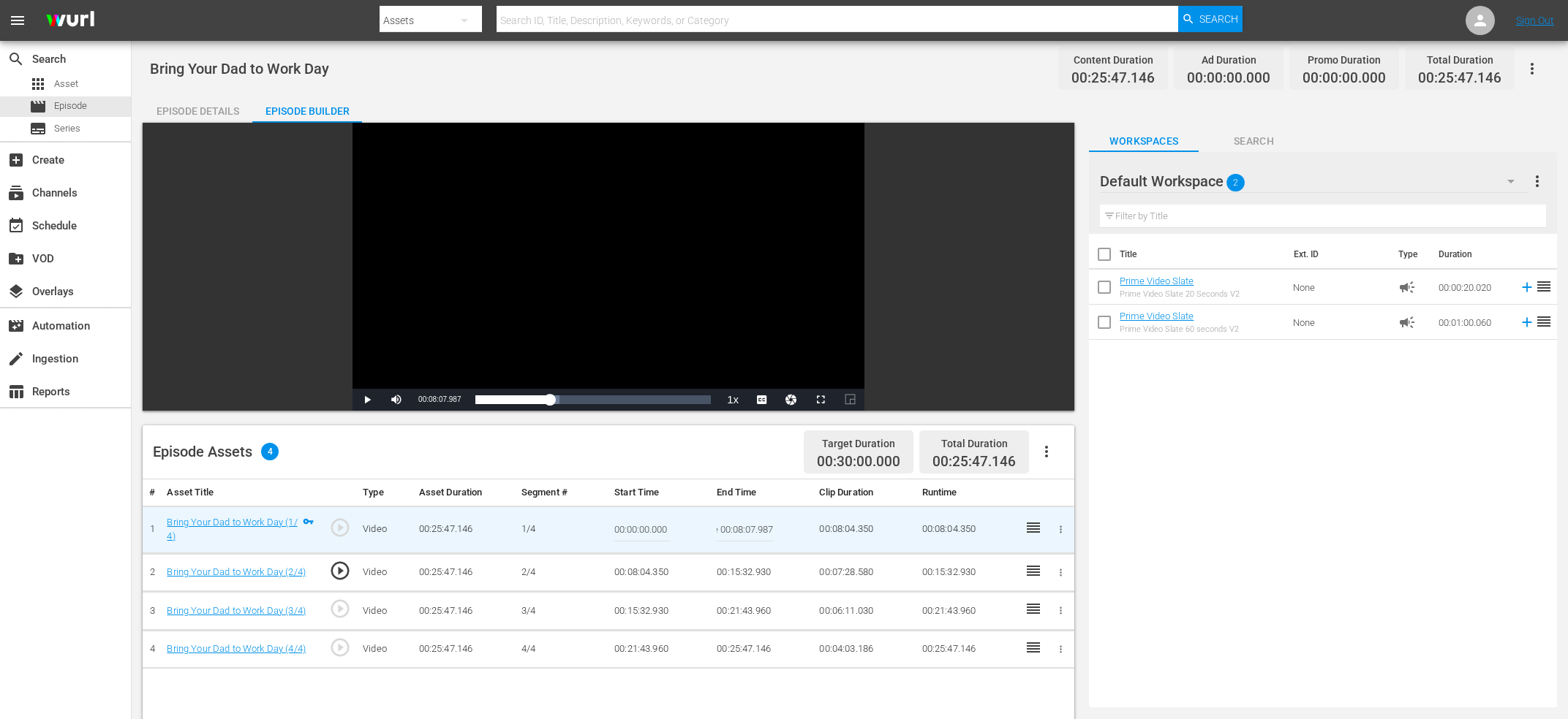
click at [718, 536] on input "Current Time 00:08:07.987" at bounding box center [745, 530] width 57 height 35
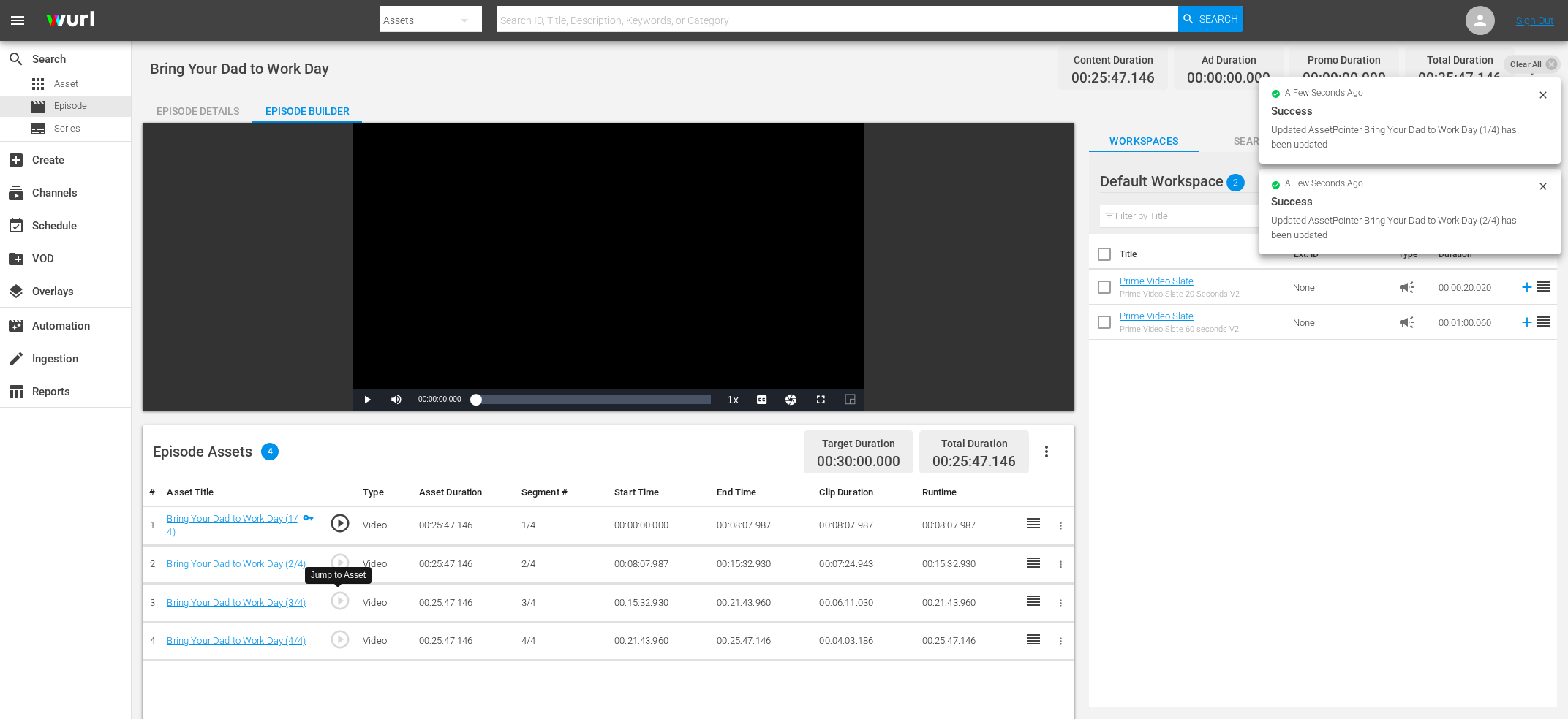
click at [340, 599] on span "play_circle_outline" at bounding box center [340, 601] width 22 height 22
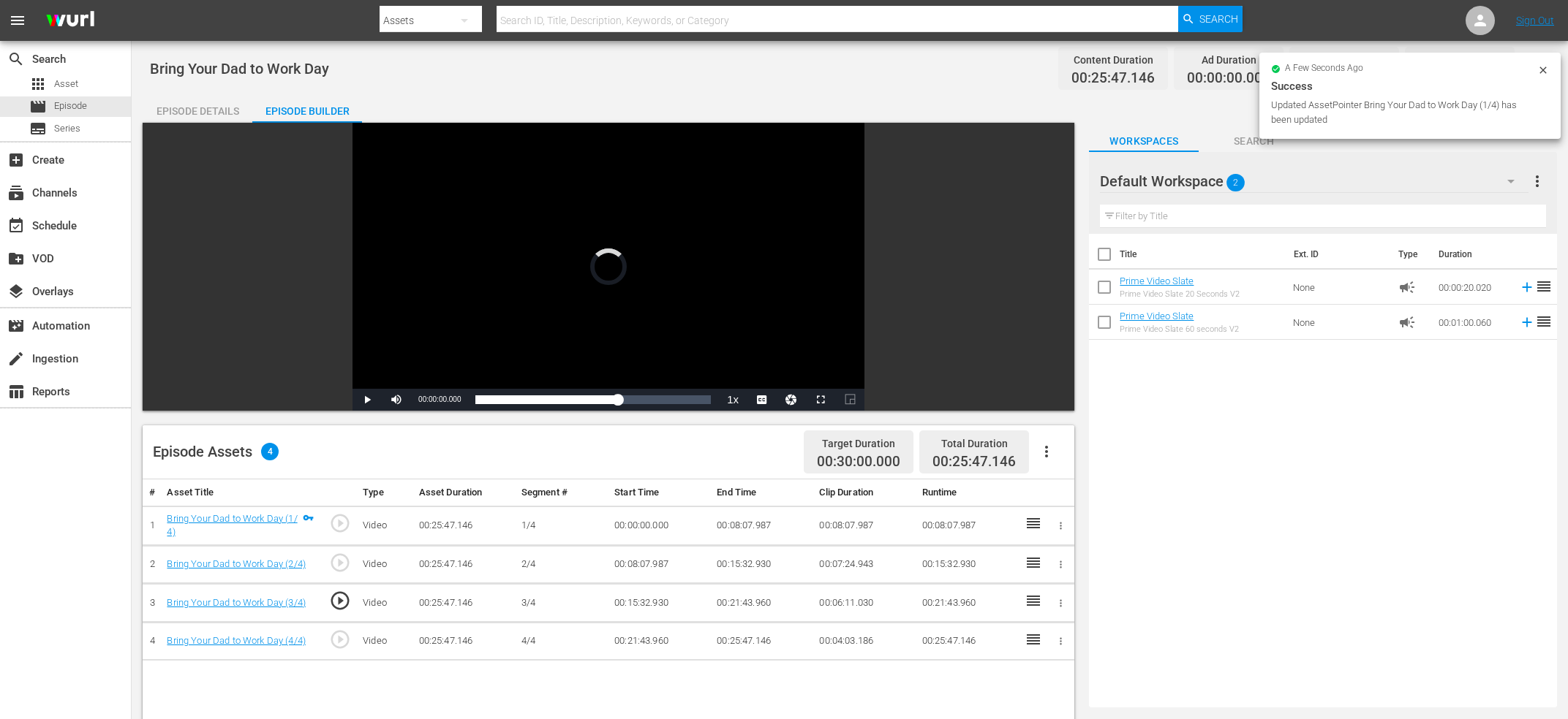
click at [527, 253] on div "Video Player" at bounding box center [609, 255] width 512 height 266
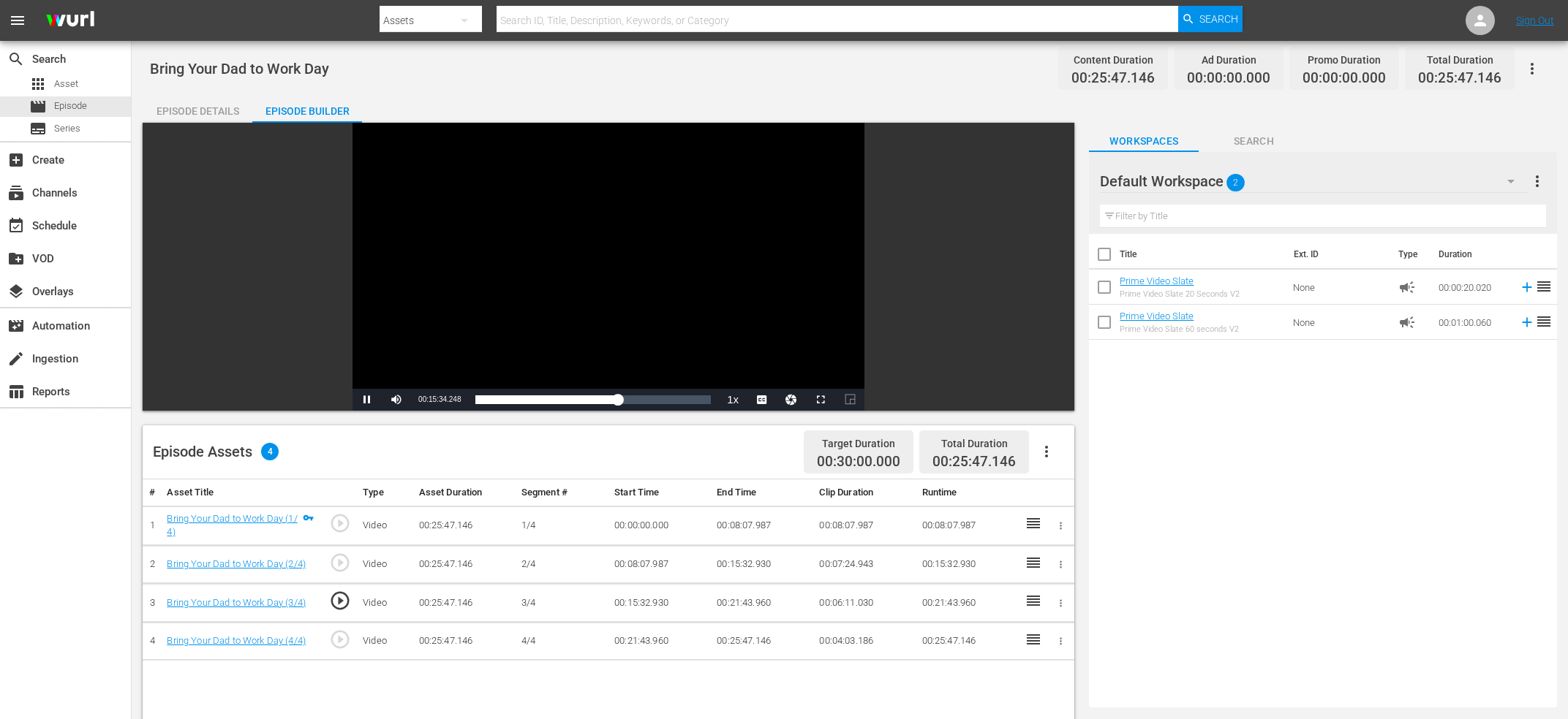
click at [567, 261] on div "Video Player" at bounding box center [609, 255] width 512 height 266
click at [341, 602] on span "play_circle_outline" at bounding box center [340, 601] width 22 height 22
click at [615, 242] on div "Video Player" at bounding box center [609, 255] width 512 height 266
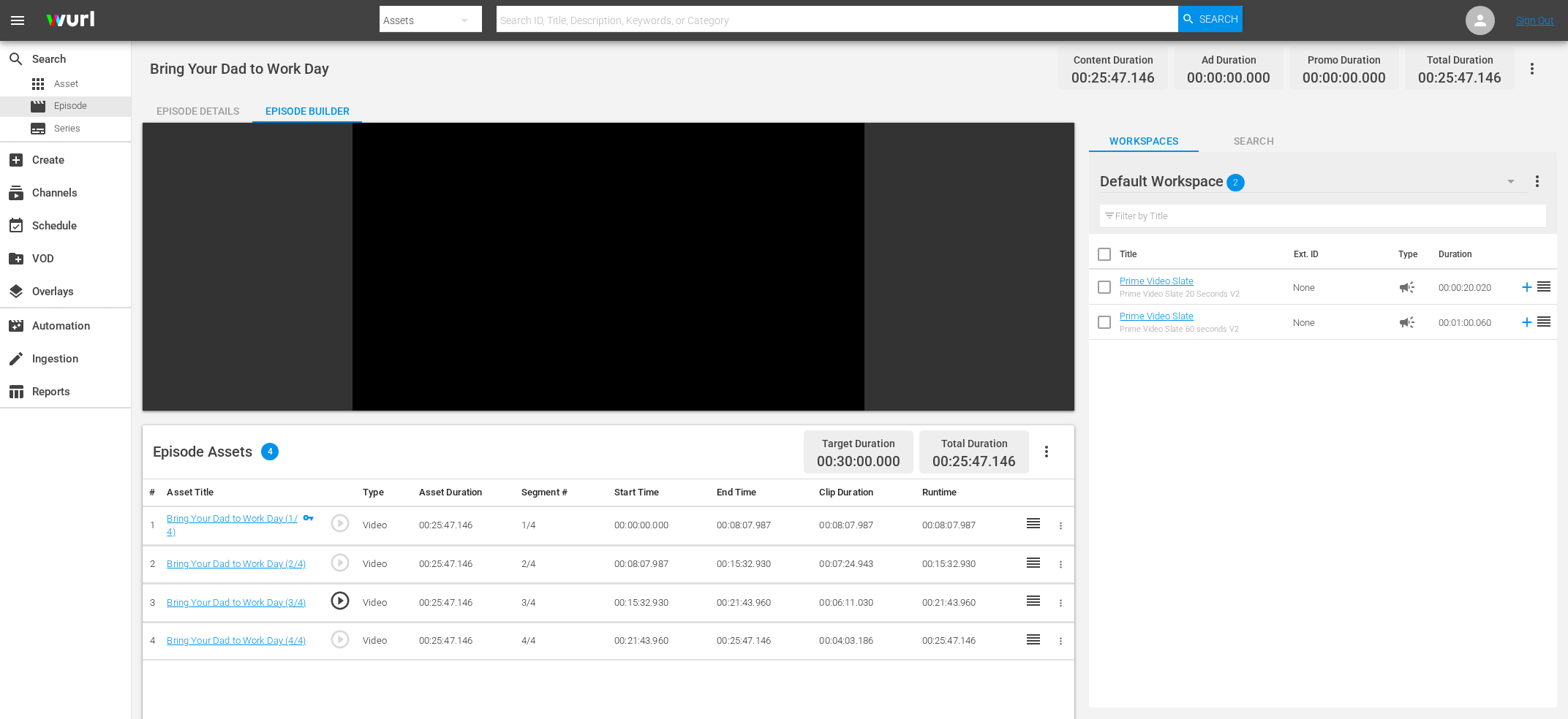
click at [615, 242] on div "Video Player" at bounding box center [609, 255] width 512 height 266
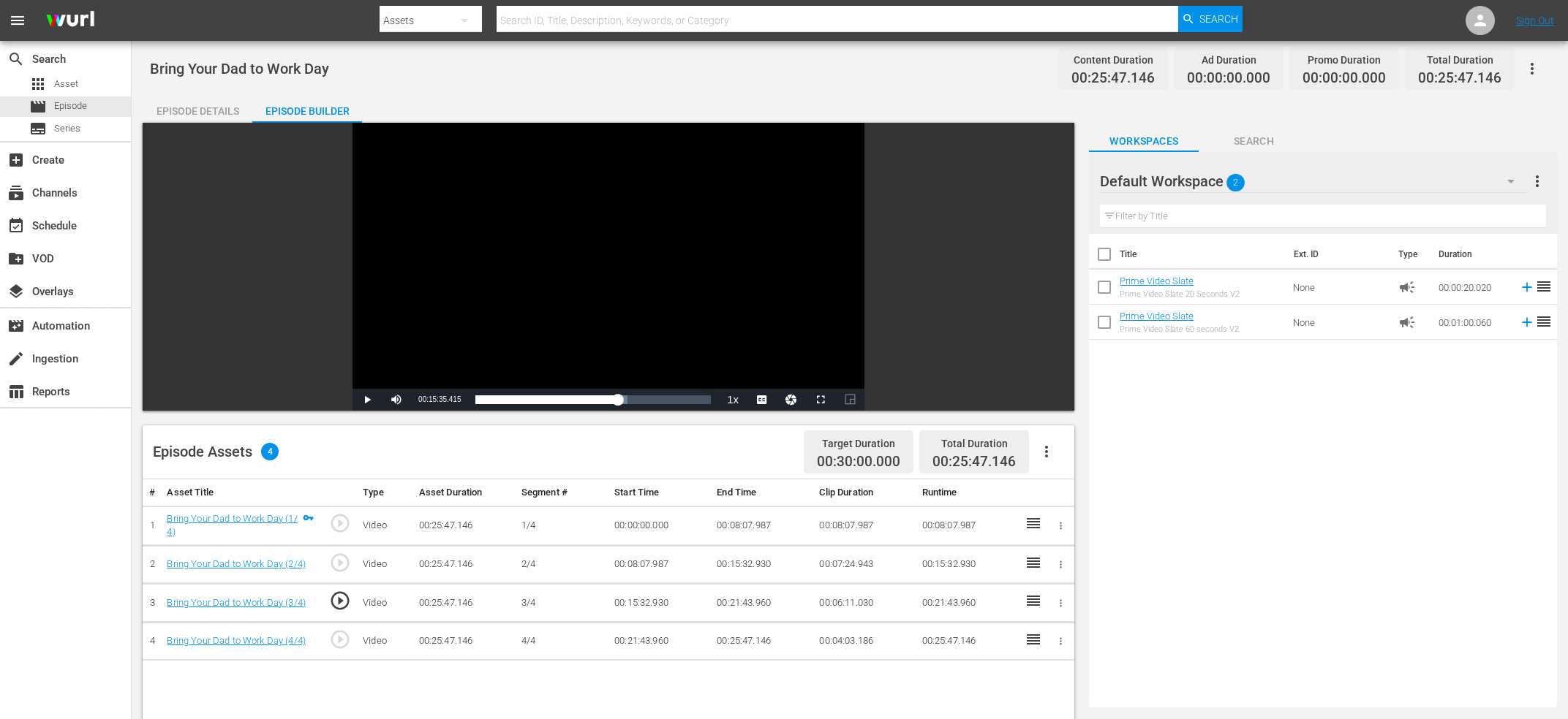
click at [340, 641] on span "play_circle_outline" at bounding box center [340, 640] width 22 height 22
click at [632, 236] on div "Video Player" at bounding box center [609, 255] width 512 height 266
click at [597, 251] on div "Video Player" at bounding box center [609, 255] width 512 height 266
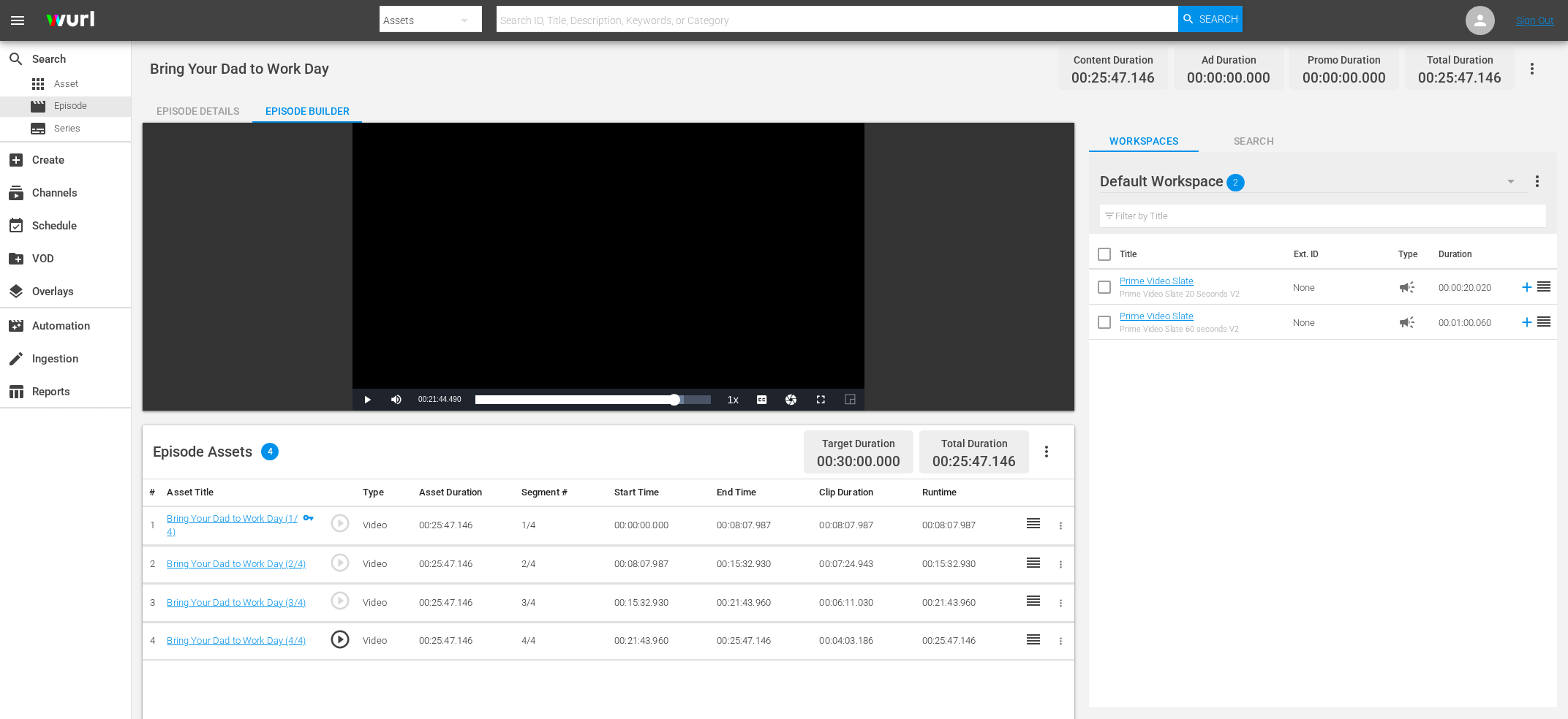
click at [341, 643] on span "play_circle_outline" at bounding box center [340, 640] width 22 height 22
click at [469, 308] on div "Video Player" at bounding box center [609, 255] width 512 height 266
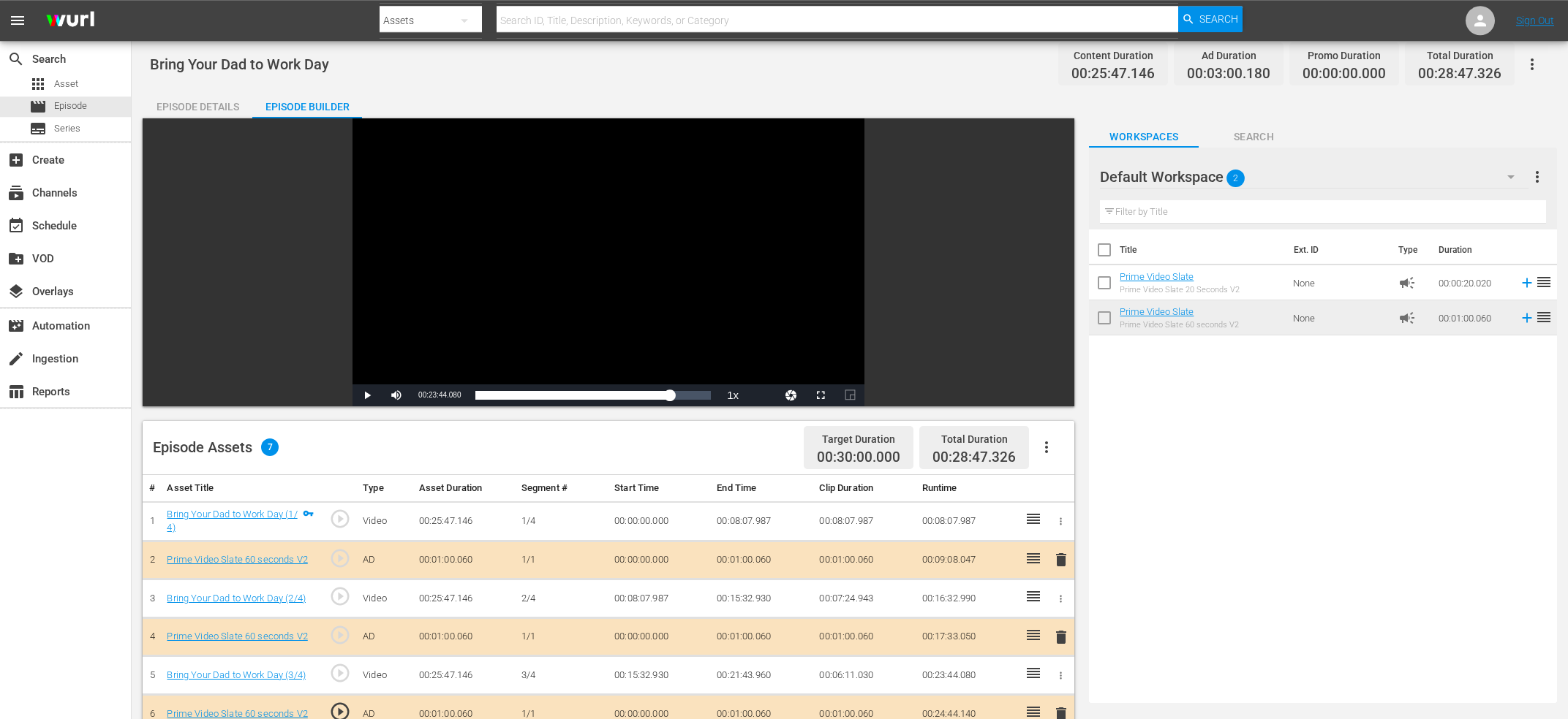
scroll to position [0, 0]
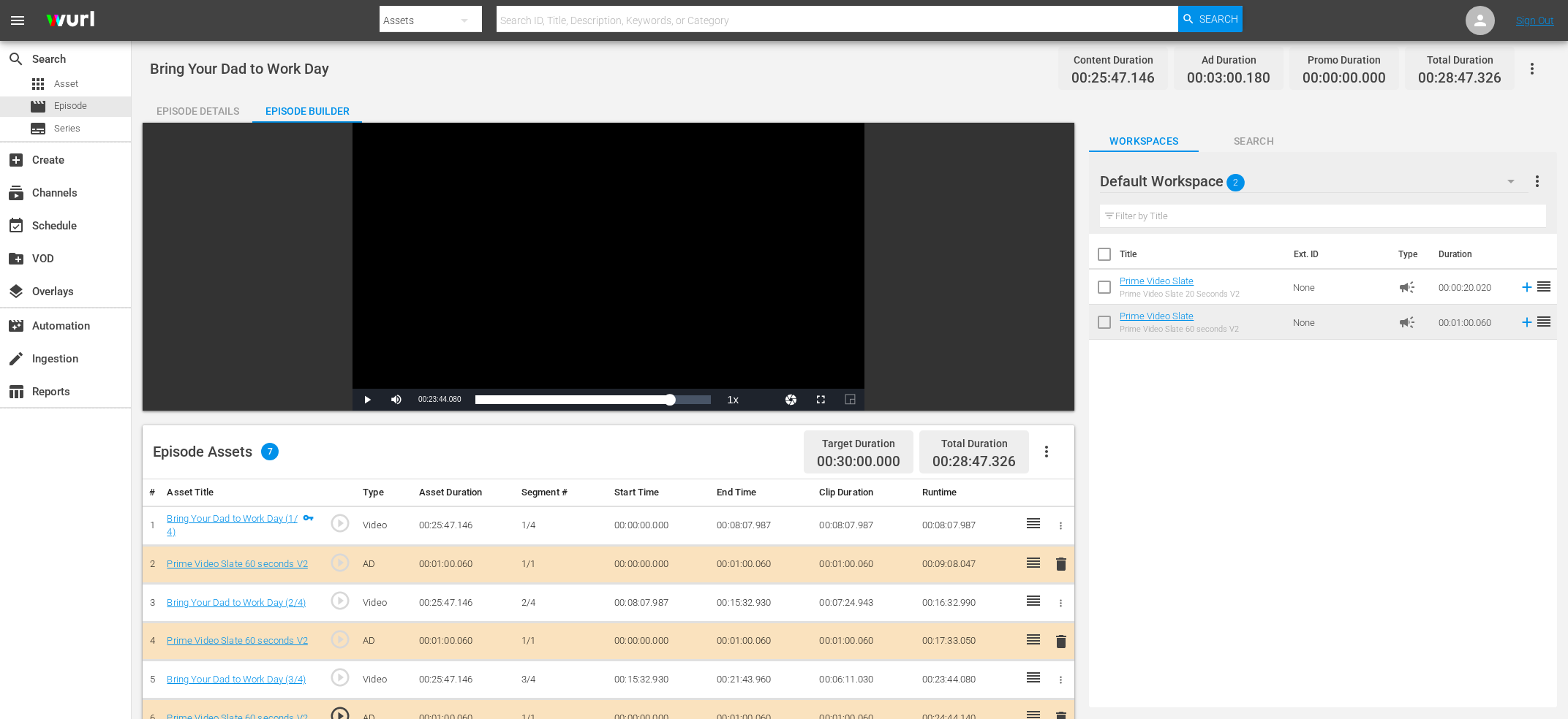
click at [1232, 455] on div "Title Ext. ID Type Duration Prime Video Slate Prime Video Slate 20 Seconds V2 N…" at bounding box center [1323, 468] width 468 height 468
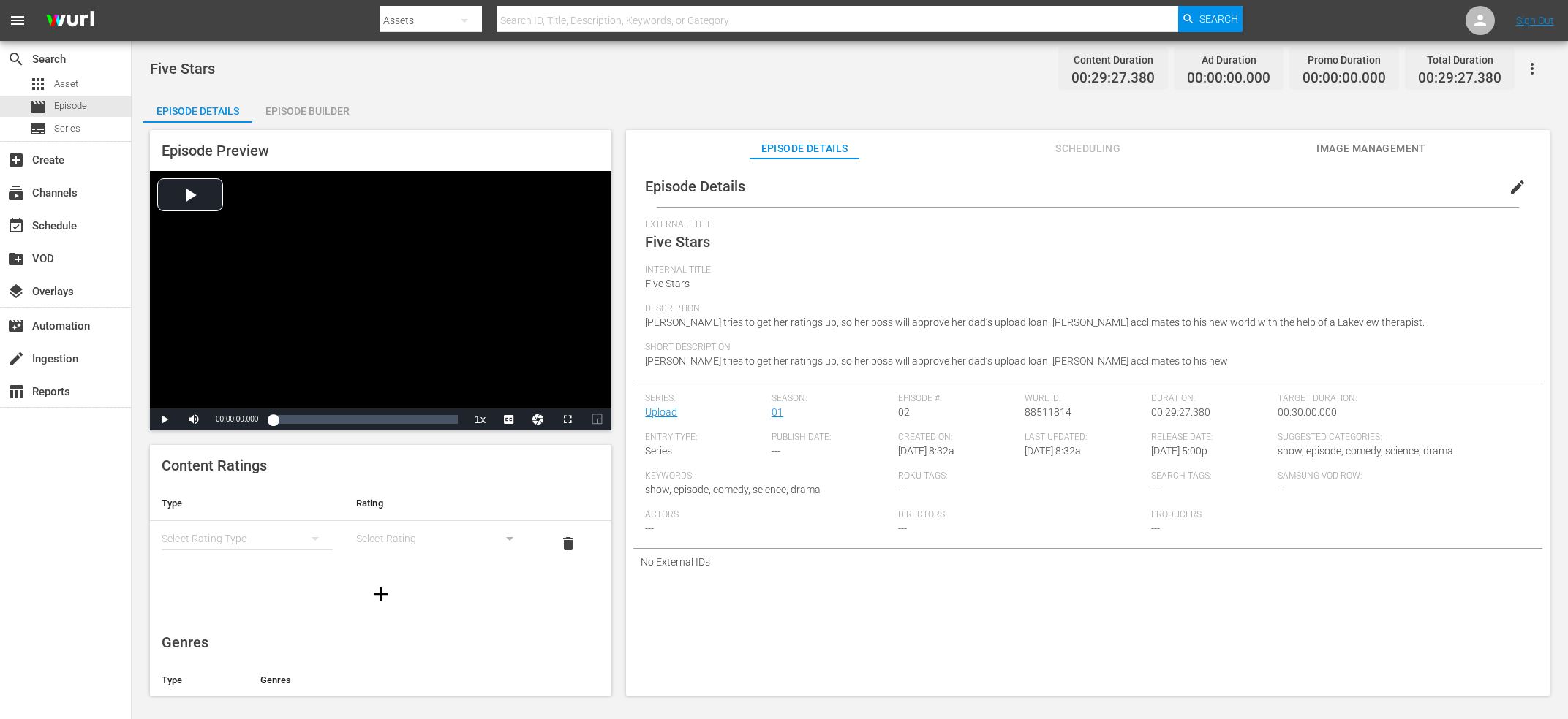
click at [1042, 411] on span "88511814" at bounding box center [1047, 412] width 46 height 12
copy span "88511814"
click at [1523, 191] on span "edit" at bounding box center [1517, 187] width 18 height 18
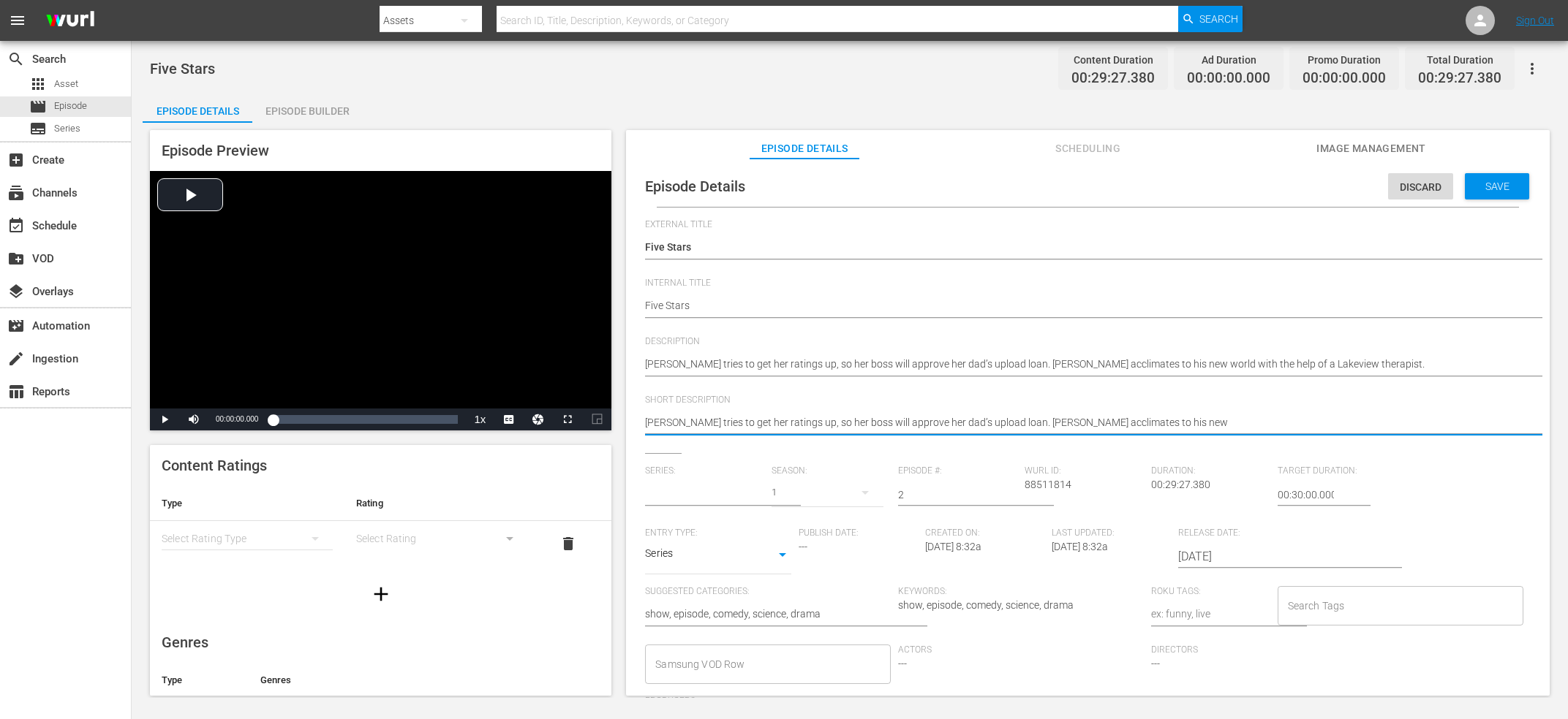
type input "Upload"
drag, startPoint x: 1145, startPoint y: 422, endPoint x: 998, endPoint y: 441, distance: 148.2
click at [1001, 433] on textarea "[PERSON_NAME] tries to get her ratings up, so her boss will approve her dad’s u…" at bounding box center [1084, 423] width 878 height 18
type textarea "[PERSON_NAME] tries to get her ratings up, so her boss will approve her dad’s u…"
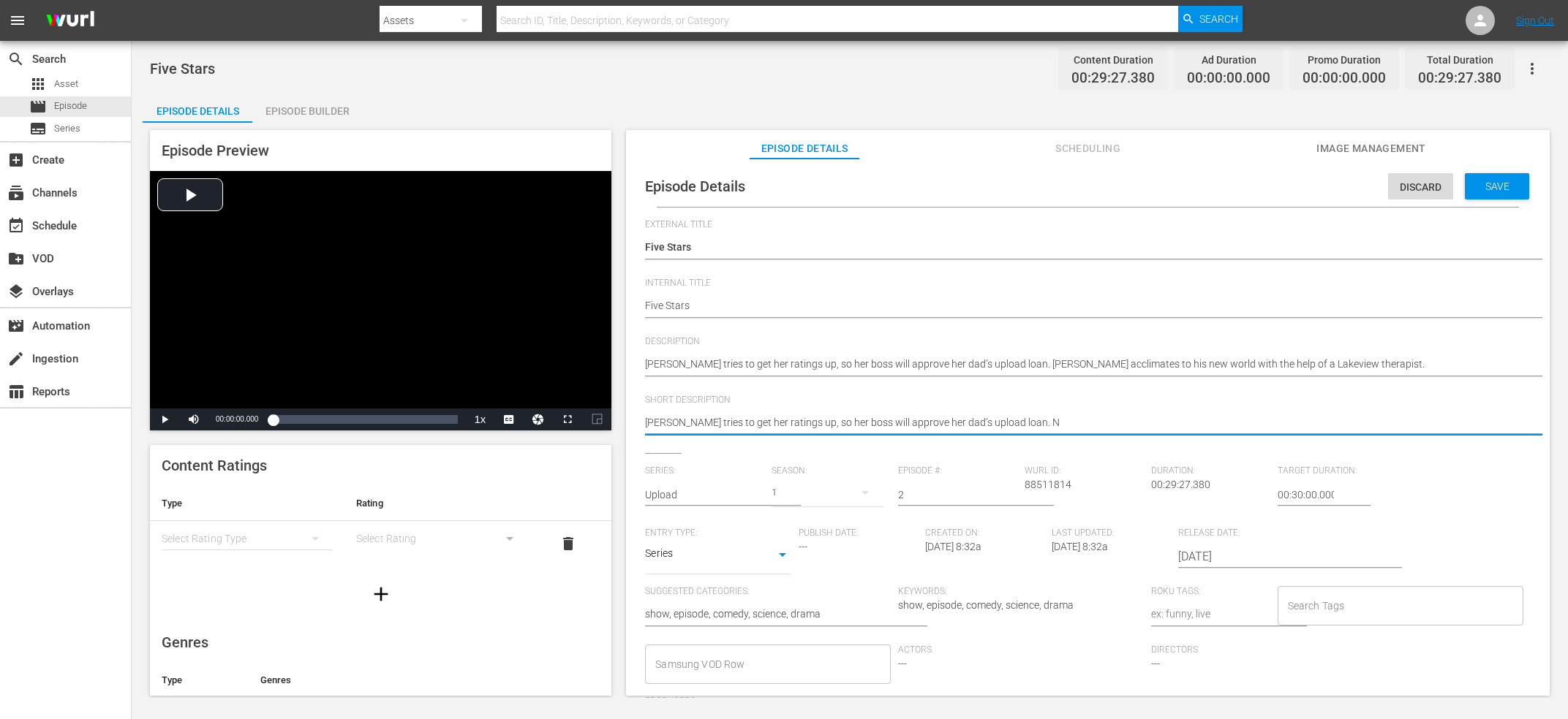
type textarea "[PERSON_NAME] tries to get her ratings up, so her boss will approve her dad’s u…"
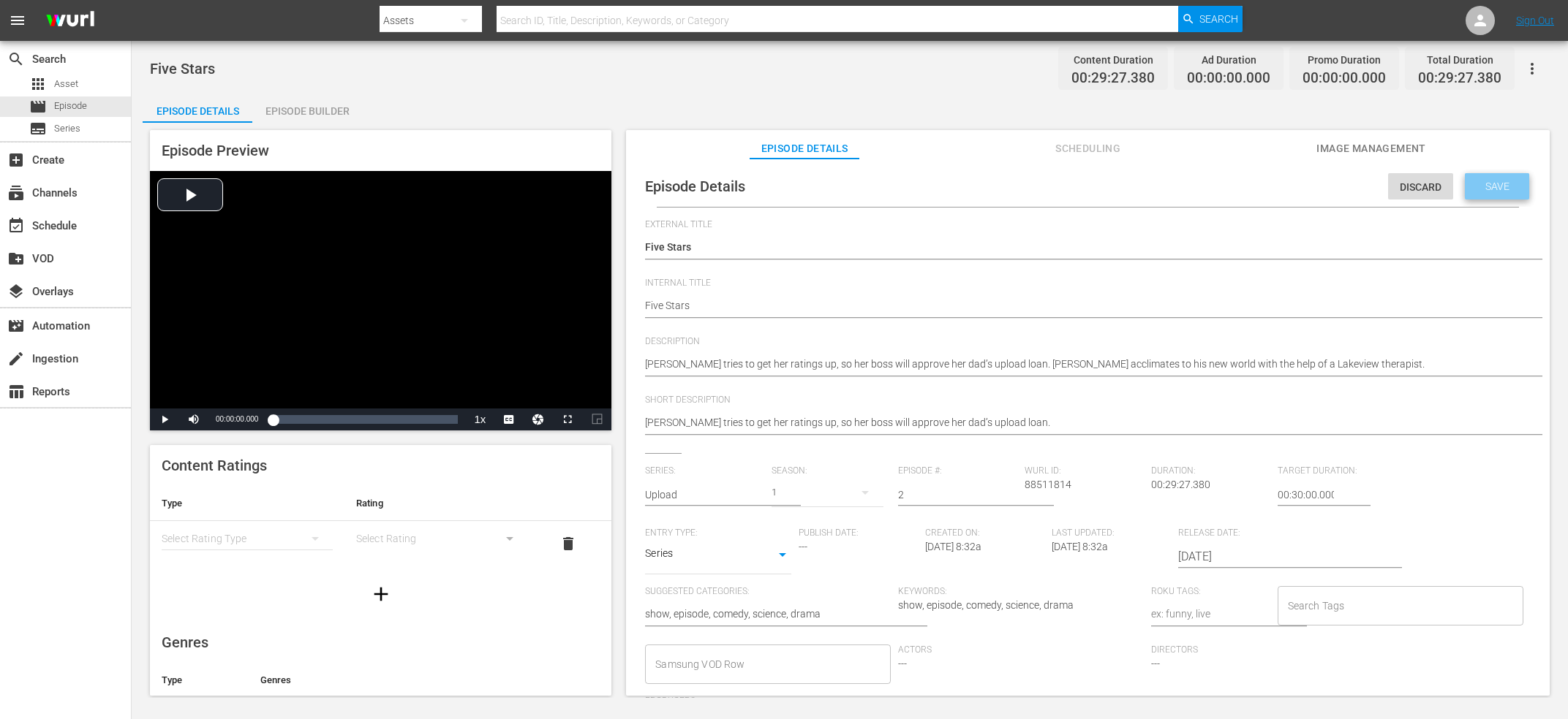
click at [1499, 183] on span "Save" at bounding box center [1497, 187] width 47 height 12
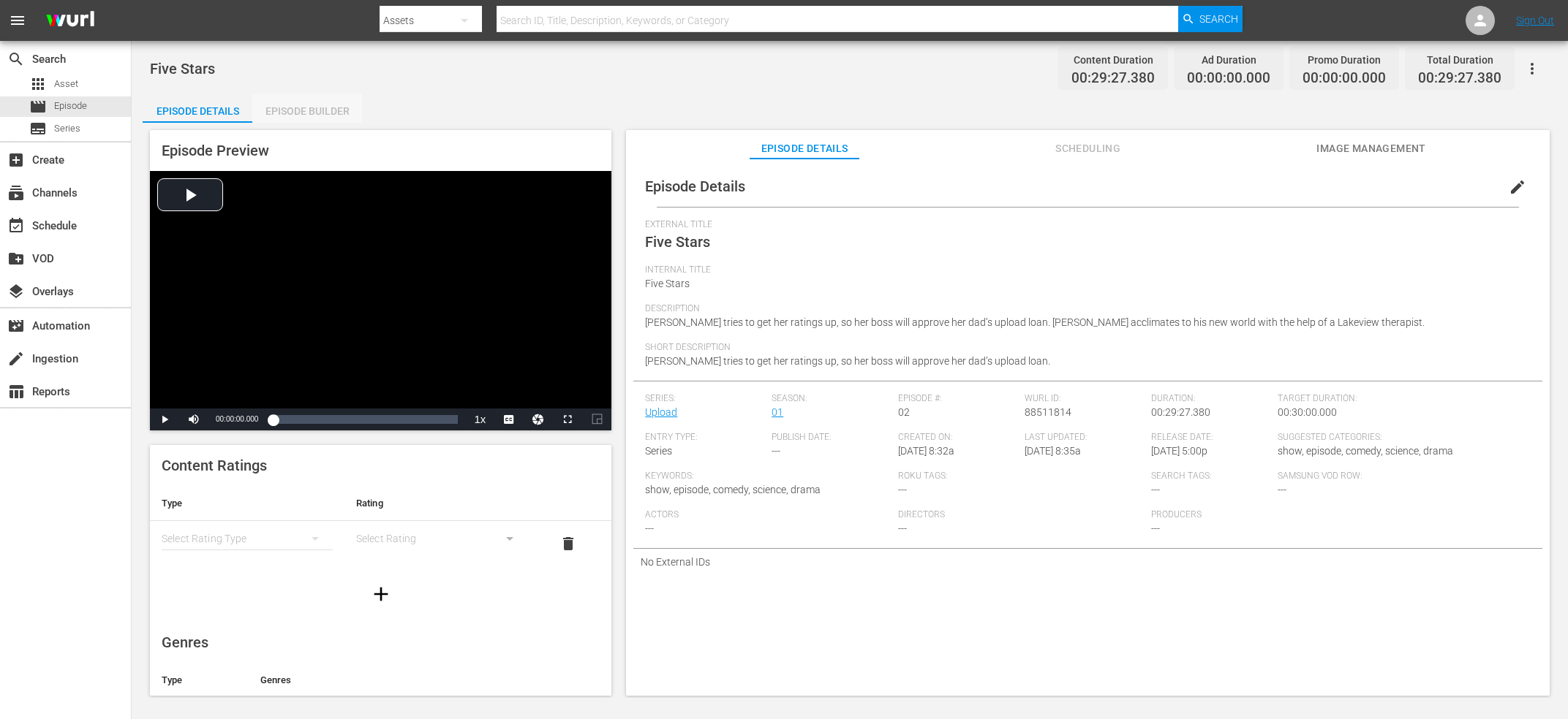
click at [312, 113] on div "Episode Builder" at bounding box center [307, 112] width 110 height 35
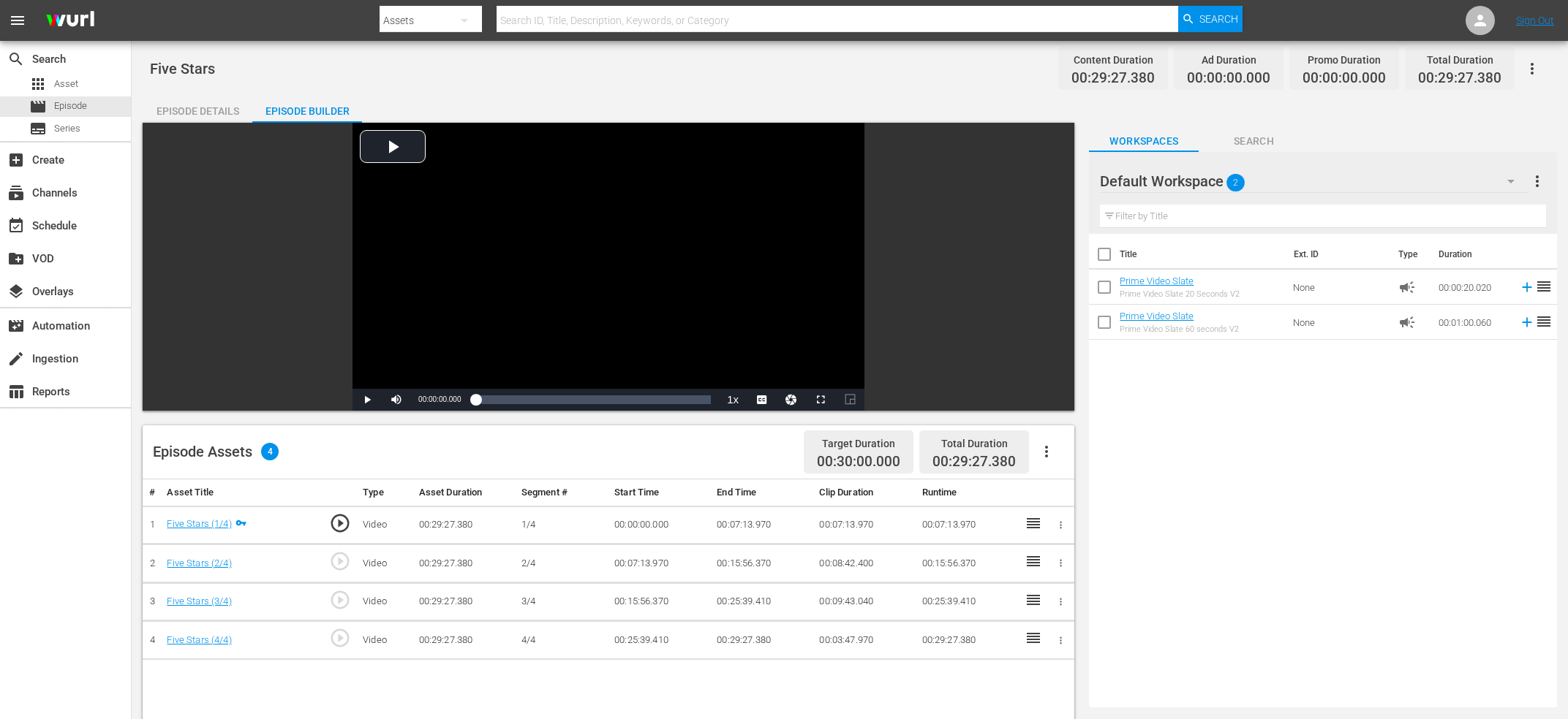
click at [346, 561] on span "play_circle_outline" at bounding box center [340, 561] width 22 height 22
click at [560, 311] on div "Video Player" at bounding box center [609, 255] width 512 height 266
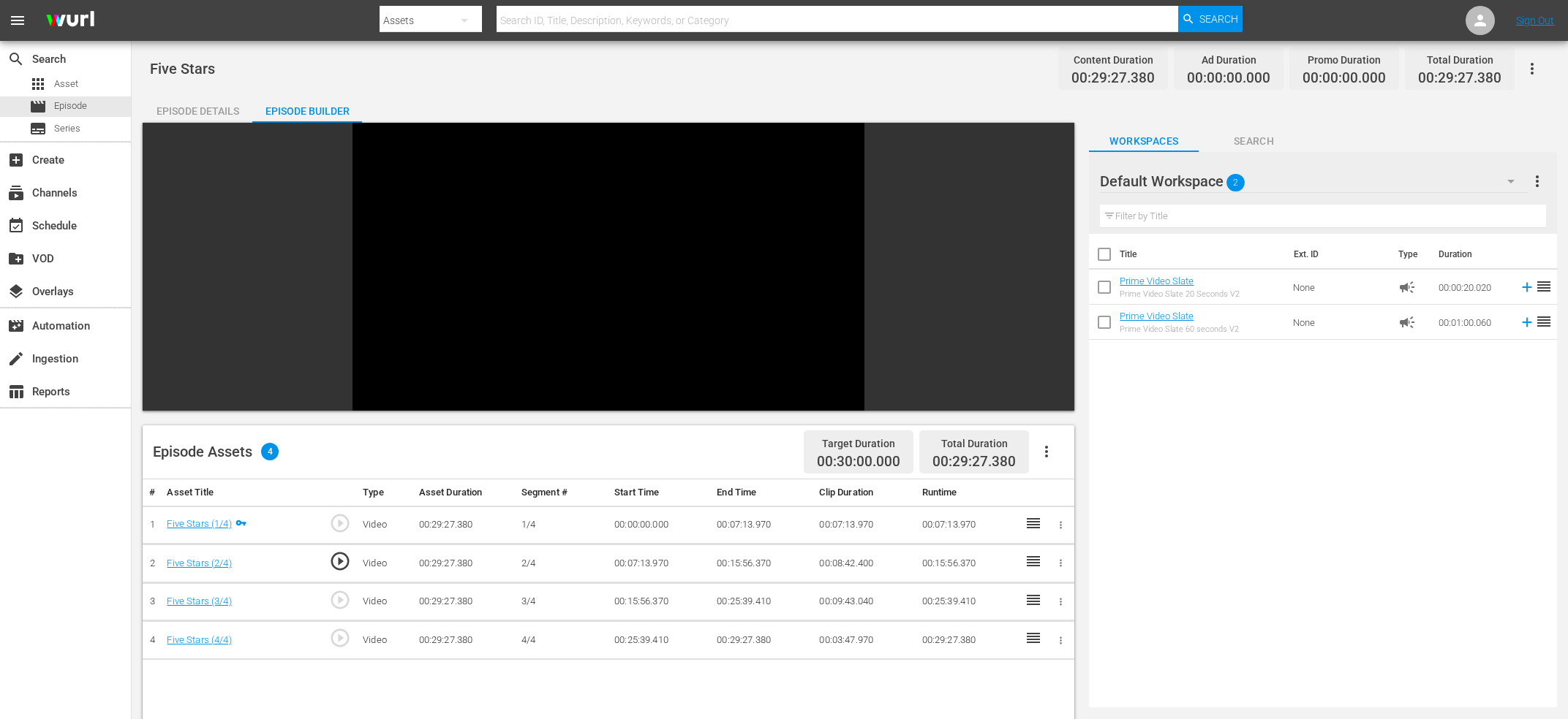
click at [560, 311] on div "Video Player" at bounding box center [609, 255] width 512 height 266
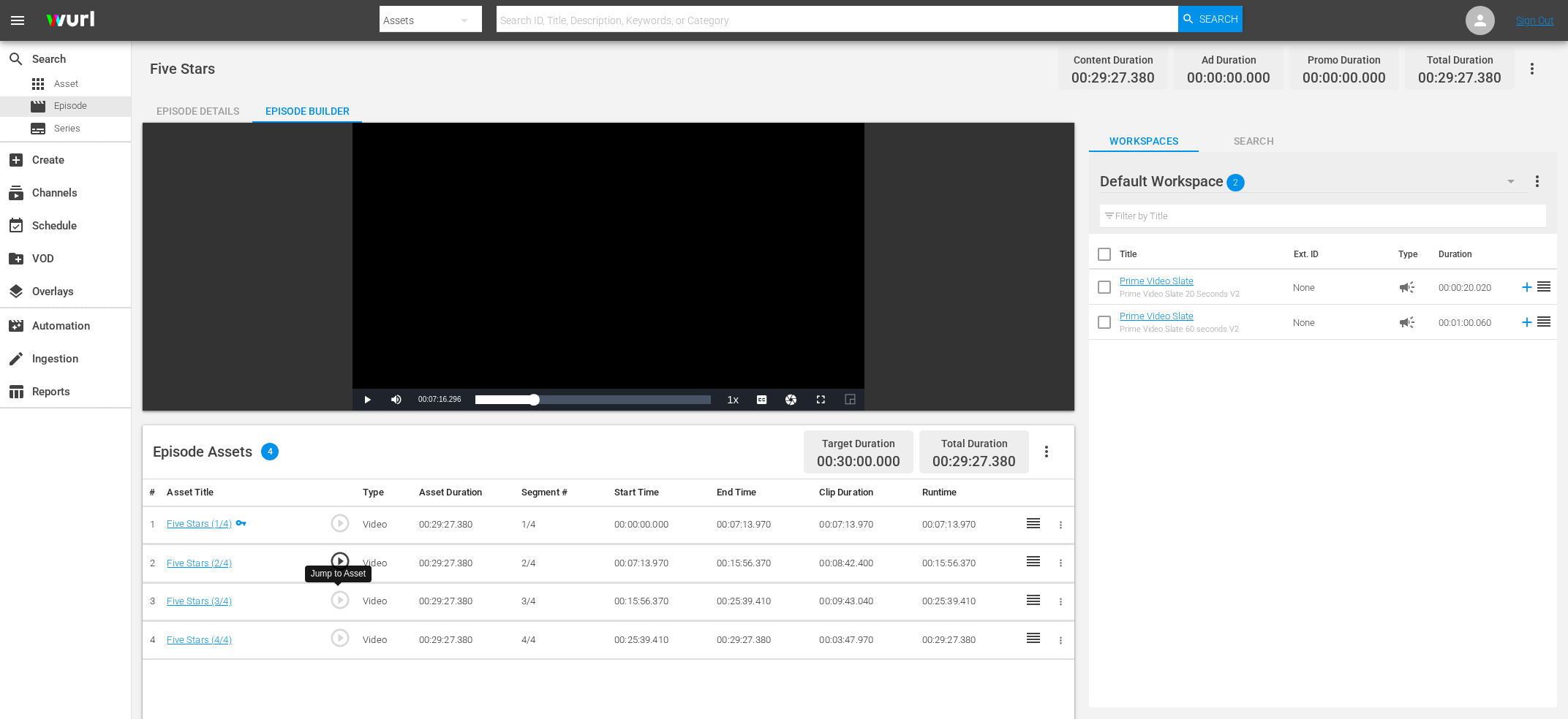
click at [333, 597] on span "play_circle_outline" at bounding box center [340, 600] width 22 height 22
click at [623, 268] on div "Video Player" at bounding box center [609, 255] width 512 height 266
click at [537, 258] on div "Video Player" at bounding box center [609, 255] width 512 height 266
click at [341, 602] on span "play_circle_outline" at bounding box center [340, 600] width 22 height 22
click at [603, 258] on div "Video Player" at bounding box center [609, 255] width 512 height 266
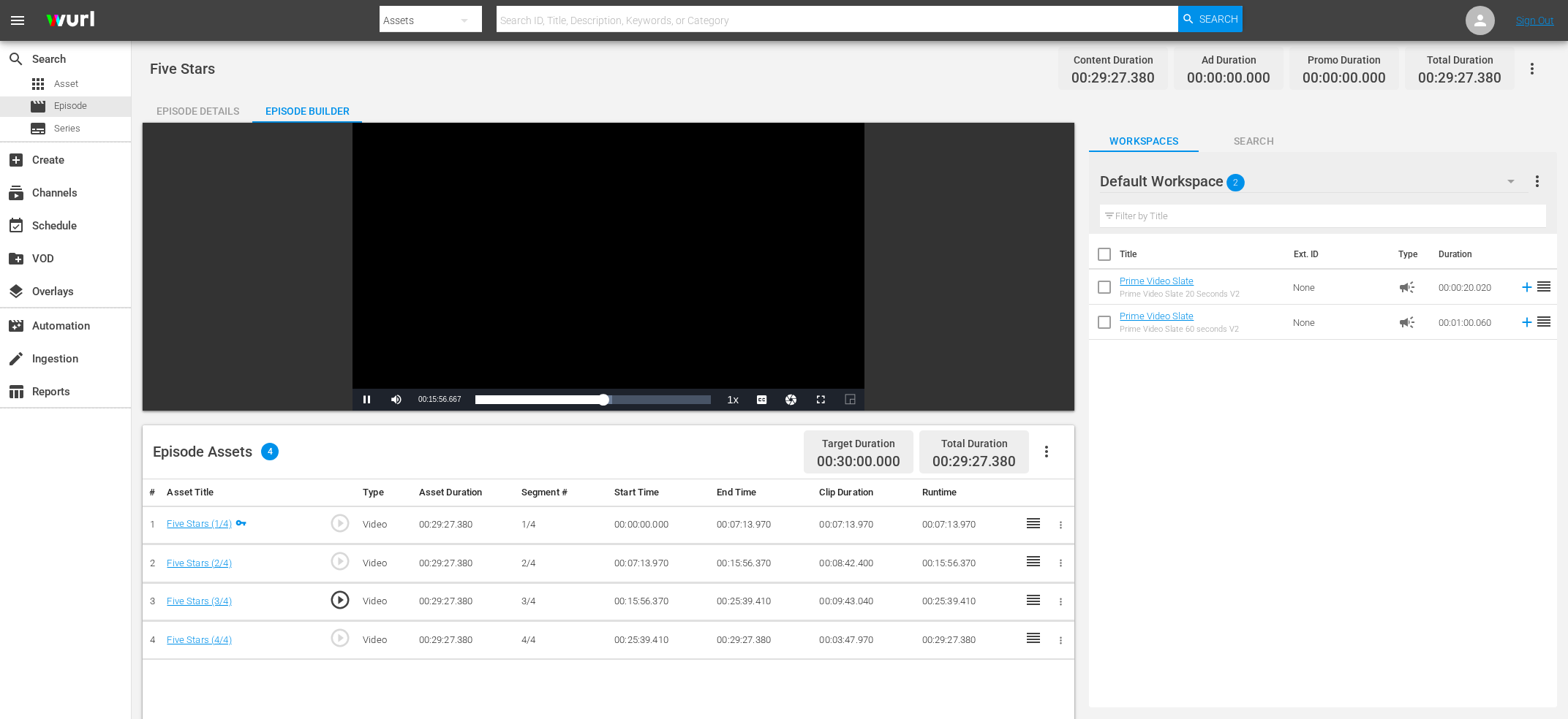
click at [603, 258] on div "Video Player" at bounding box center [609, 255] width 512 height 266
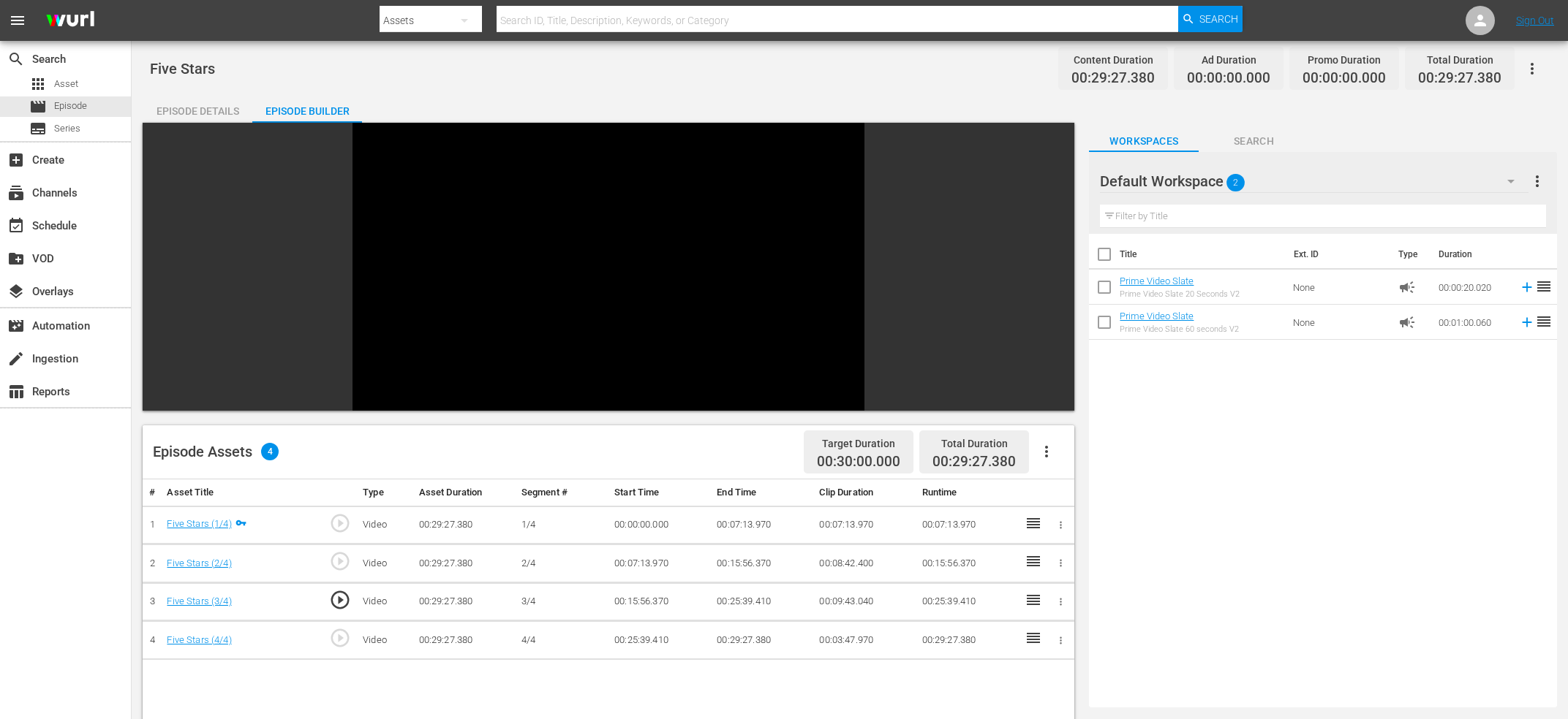
click at [603, 258] on div "Video Player" at bounding box center [609, 255] width 512 height 266
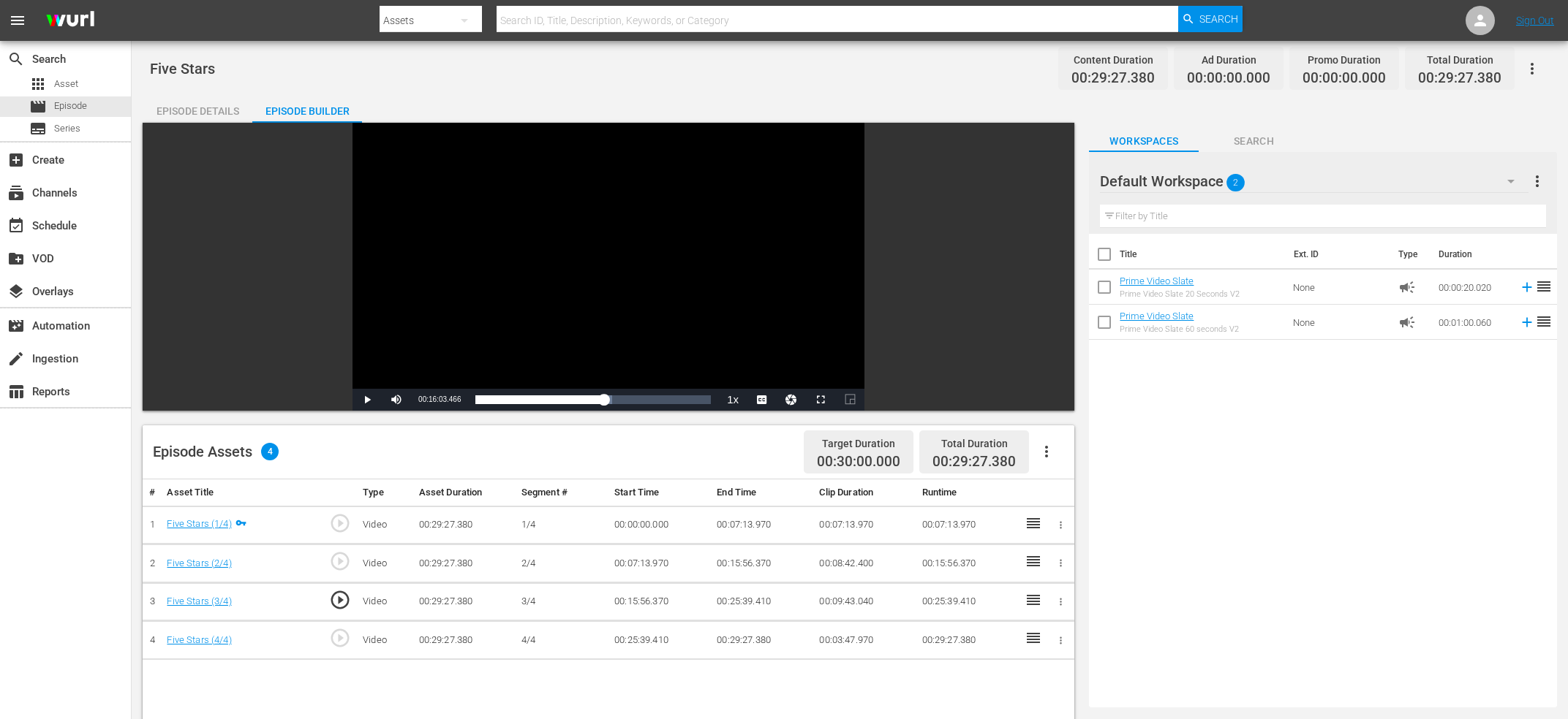
click at [466, 398] on div "Current Time 00:16:03.466" at bounding box center [439, 400] width 57 height 22
click at [455, 404] on span "00:16:03.466" at bounding box center [440, 400] width 42 height 8
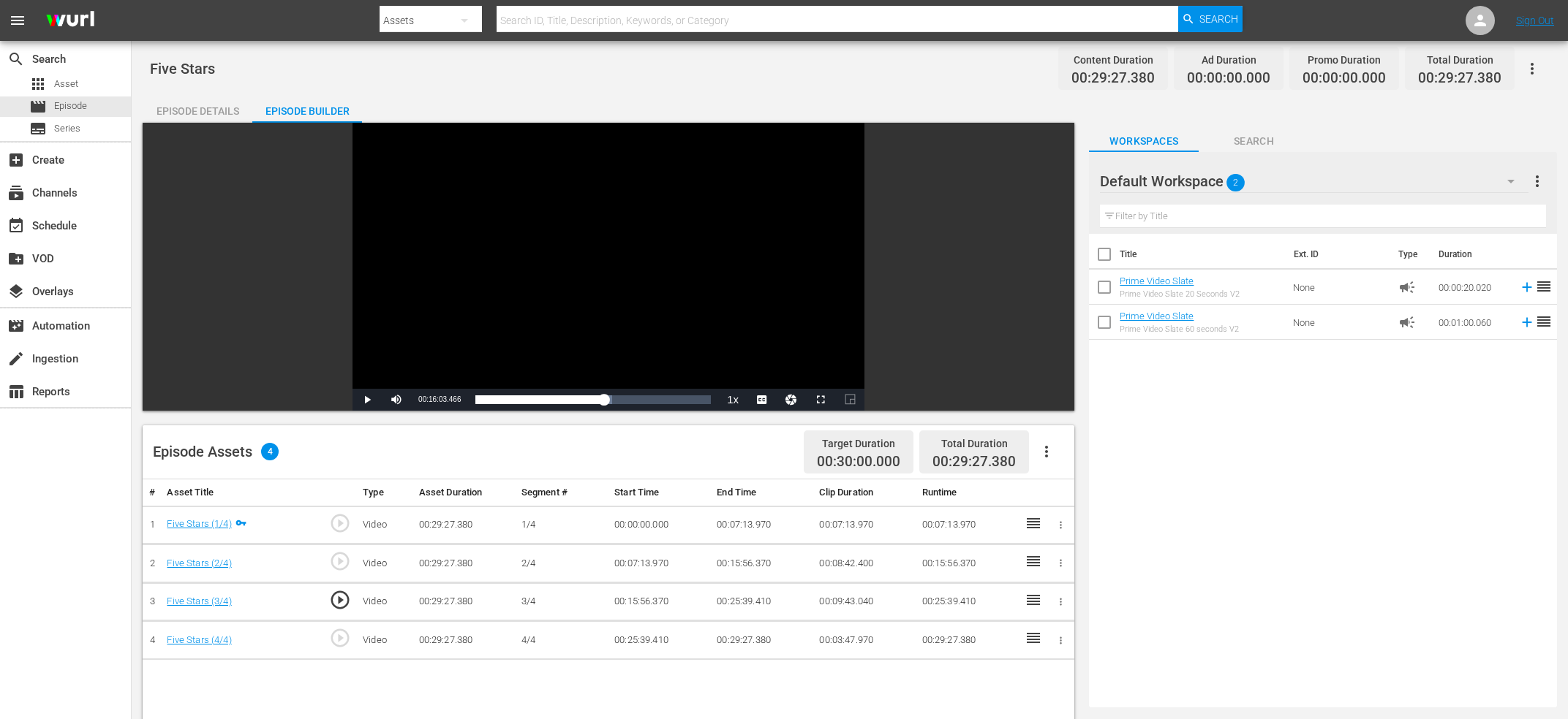
copy span "Current Time"
click at [782, 555] on td "00:15:56.370" at bounding box center [762, 564] width 102 height 39
click at [746, 565] on td "00:15:56.370" at bounding box center [762, 564] width 102 height 39
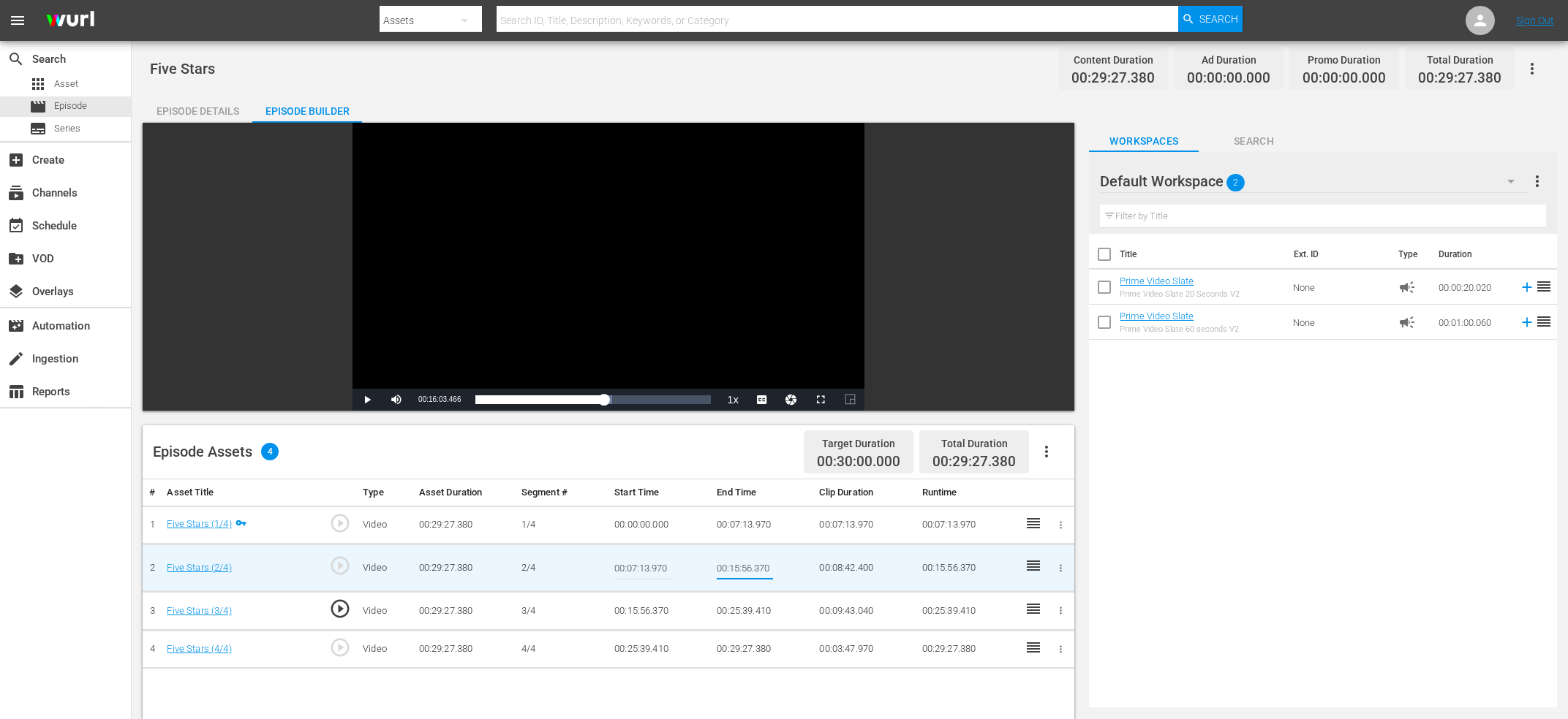
click at [746, 565] on input "00:15:56.370" at bounding box center [745, 568] width 57 height 35
type input "Current Time 00:16:03.466"
click at [651, 610] on td "00:15:56.370" at bounding box center [659, 612] width 102 height 39
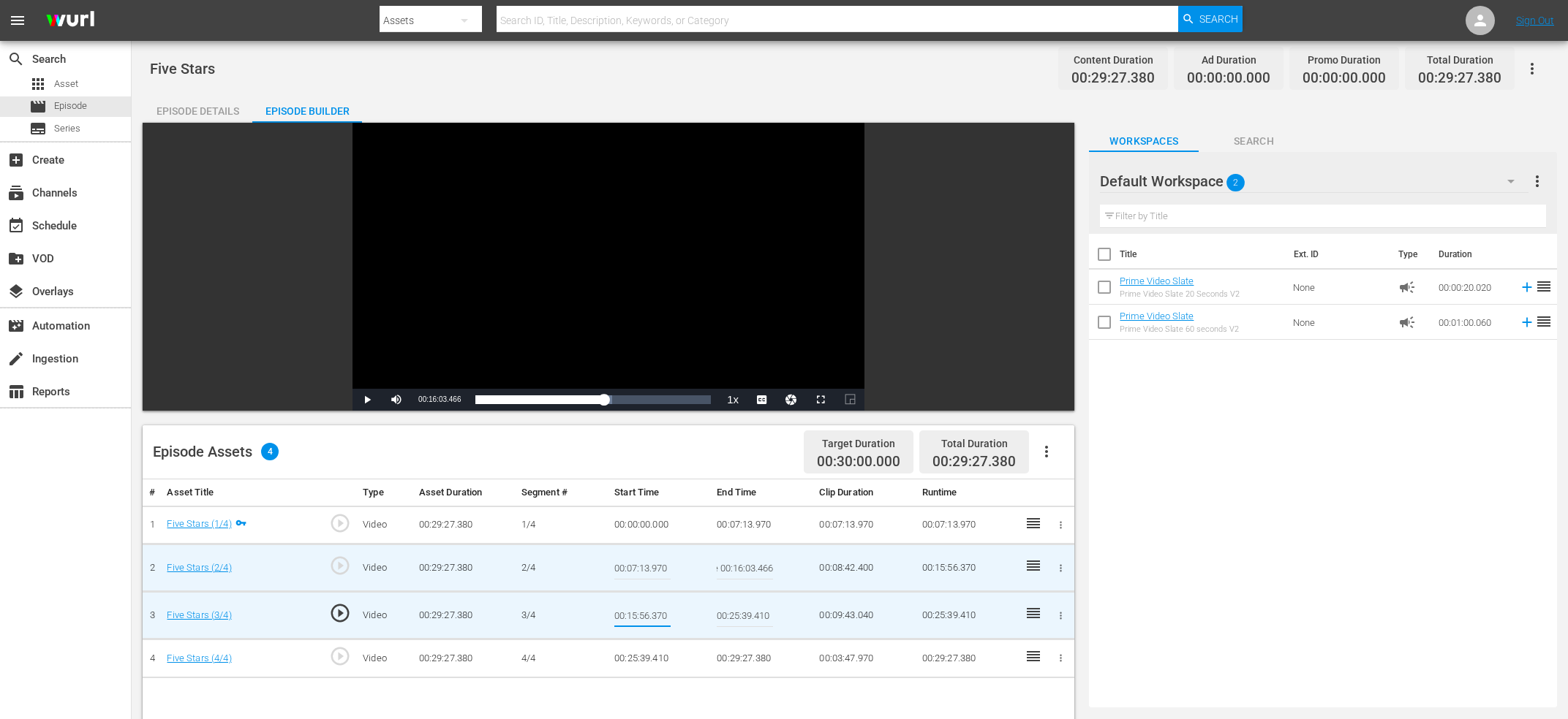
type input "Current Time 00:16:03.466"
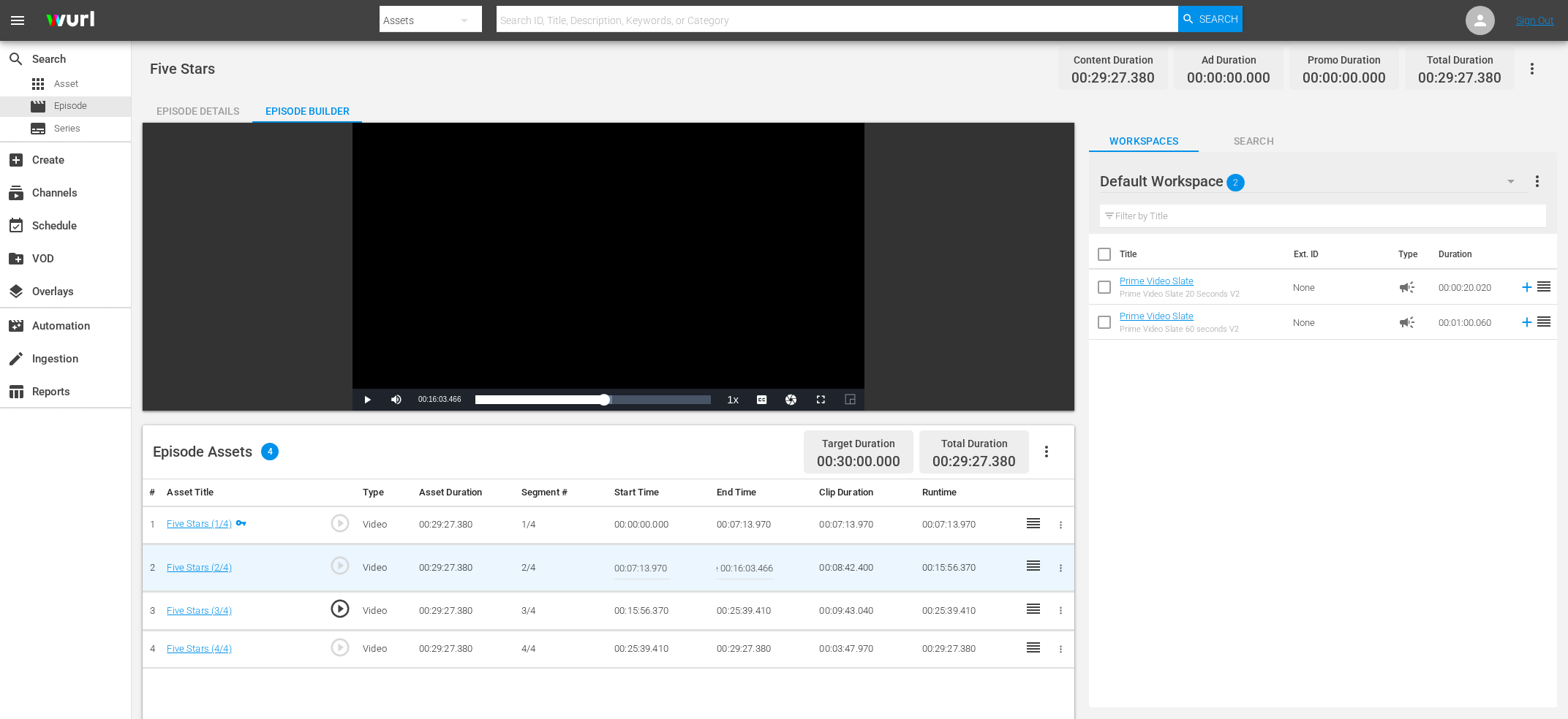
click at [757, 571] on input "Current Time 00:16:03.466" at bounding box center [745, 568] width 57 height 35
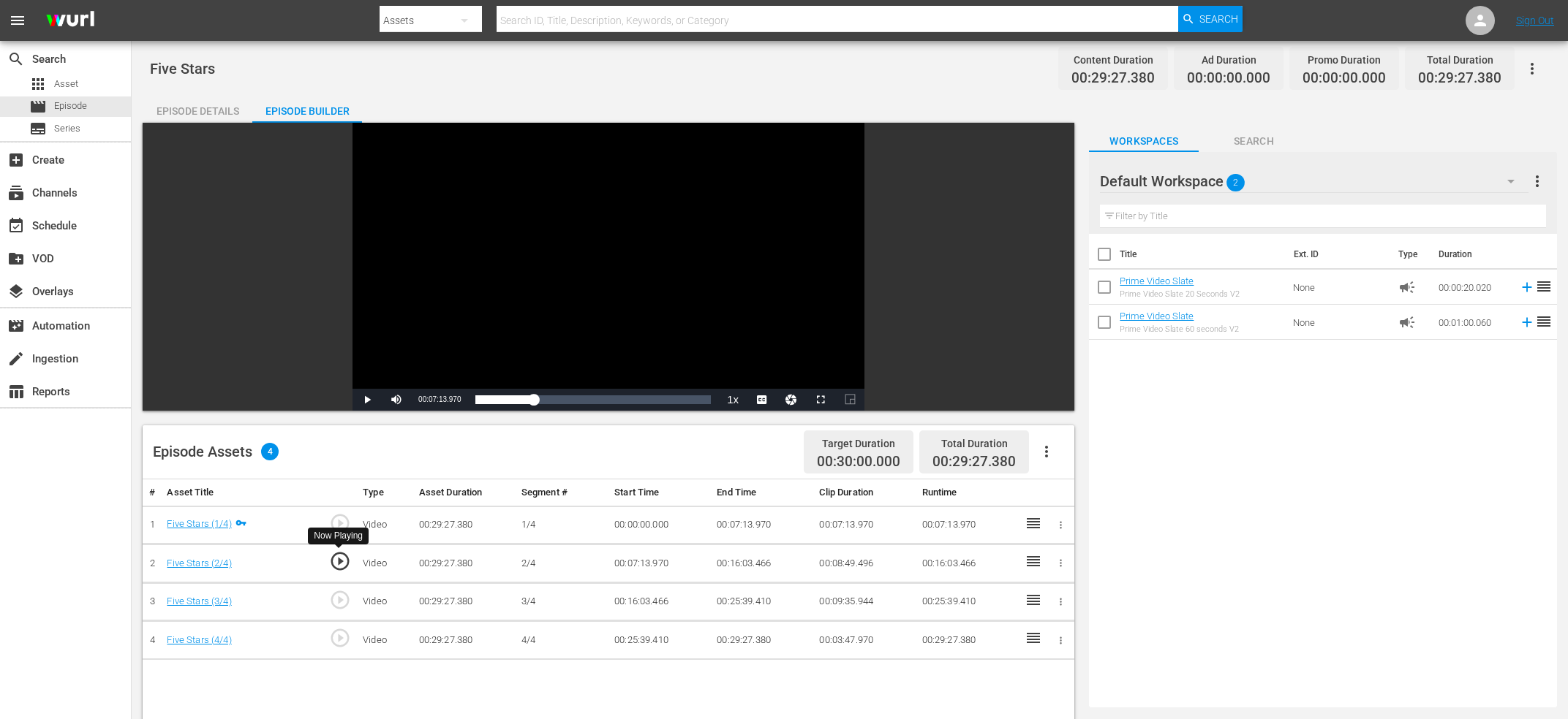
click at [330, 561] on div "play_circle_outline" at bounding box center [338, 563] width 25 height 26
click at [341, 558] on span "play_circle_outline" at bounding box center [340, 561] width 22 height 22
click at [572, 288] on div "Video Player" at bounding box center [609, 255] width 512 height 266
click at [438, 404] on div "Current Time 00:07:14.053" at bounding box center [439, 400] width 57 height 22
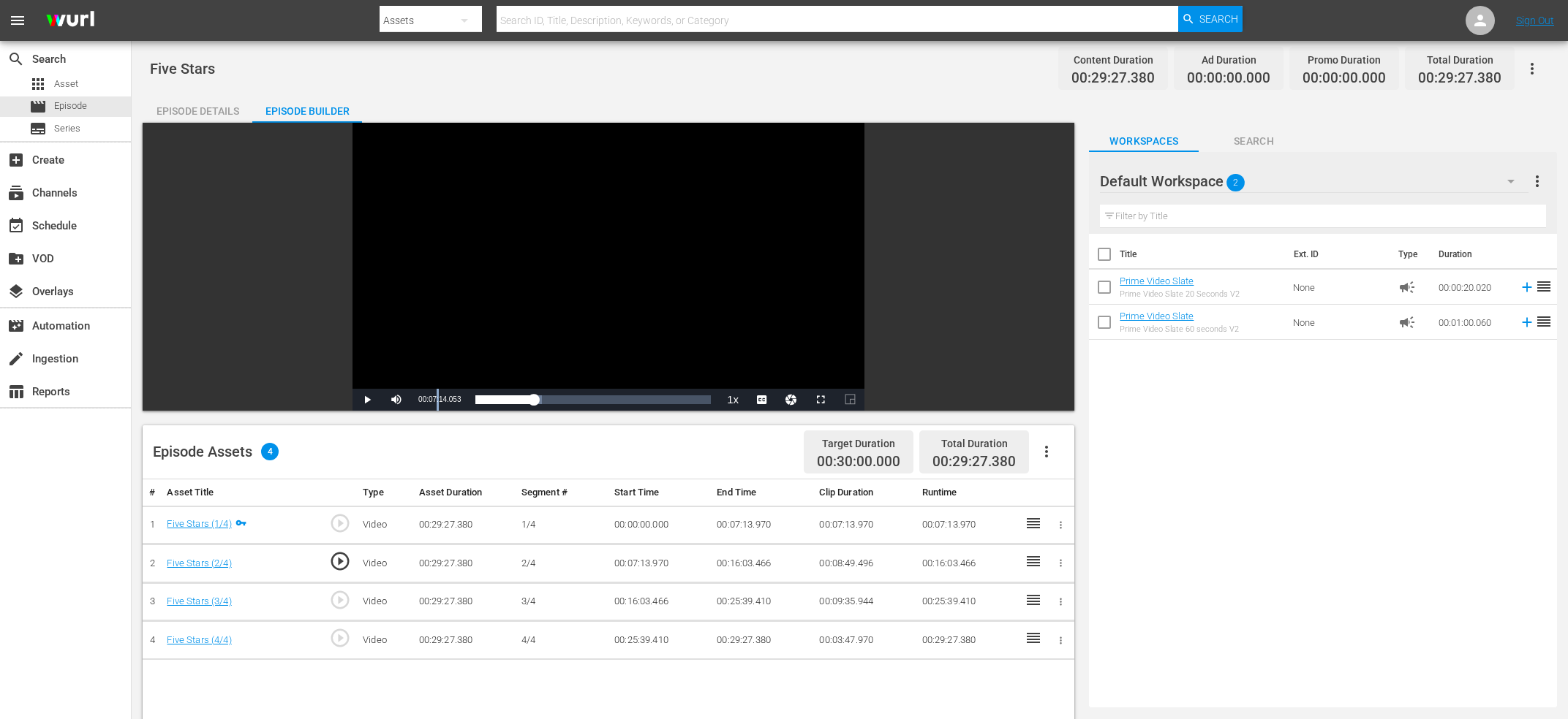
click at [438, 404] on div "Current Time 00:07:14.053" at bounding box center [439, 400] width 57 height 22
copy span "Current Time"
click at [751, 524] on td "00:07:13.970" at bounding box center [762, 526] width 102 height 39
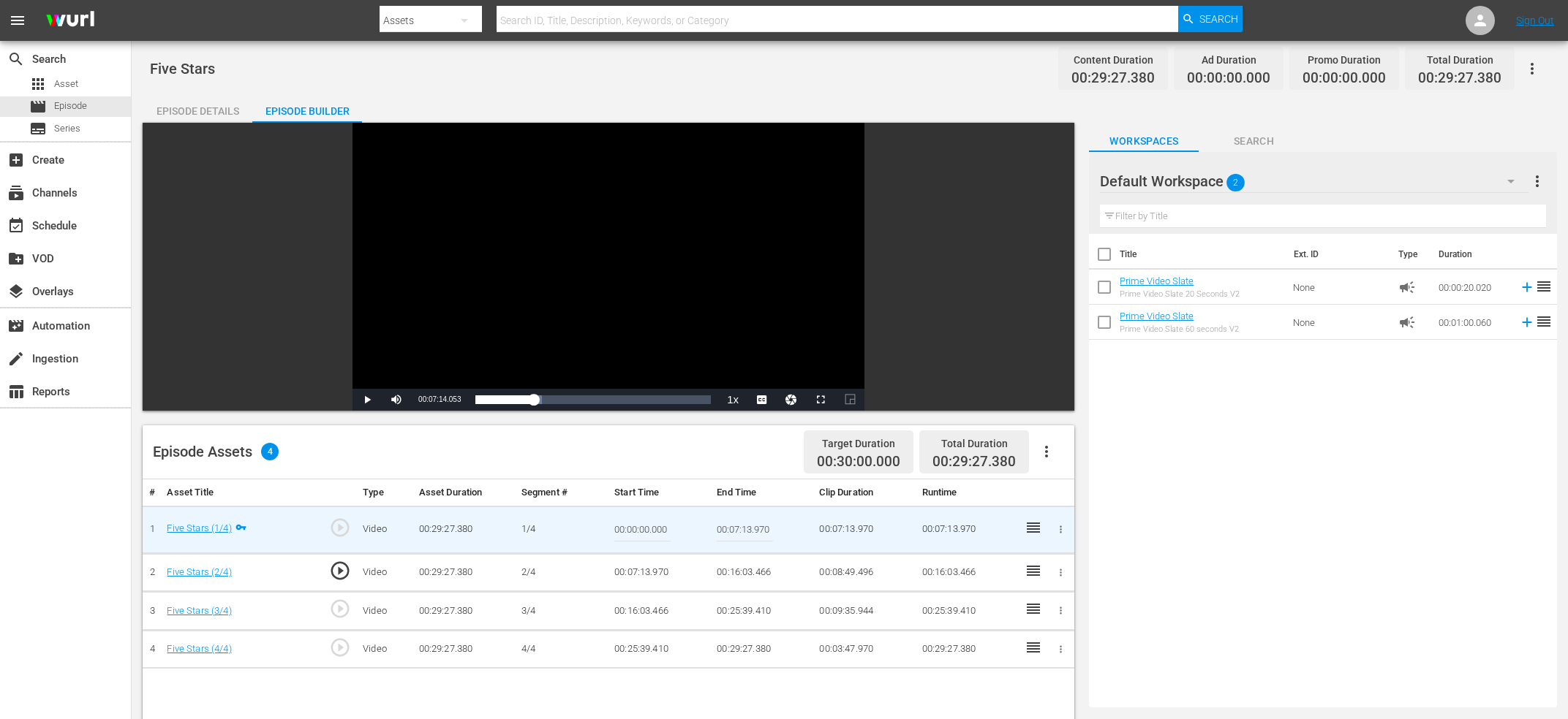
click at [751, 524] on input "00:07:13.970" at bounding box center [745, 530] width 57 height 35
paste input "Current Time 00:07:14.053"
type input "Current Time 00:07:14.053"
click at [631, 575] on td "00:07:13.970" at bounding box center [659, 573] width 102 height 39
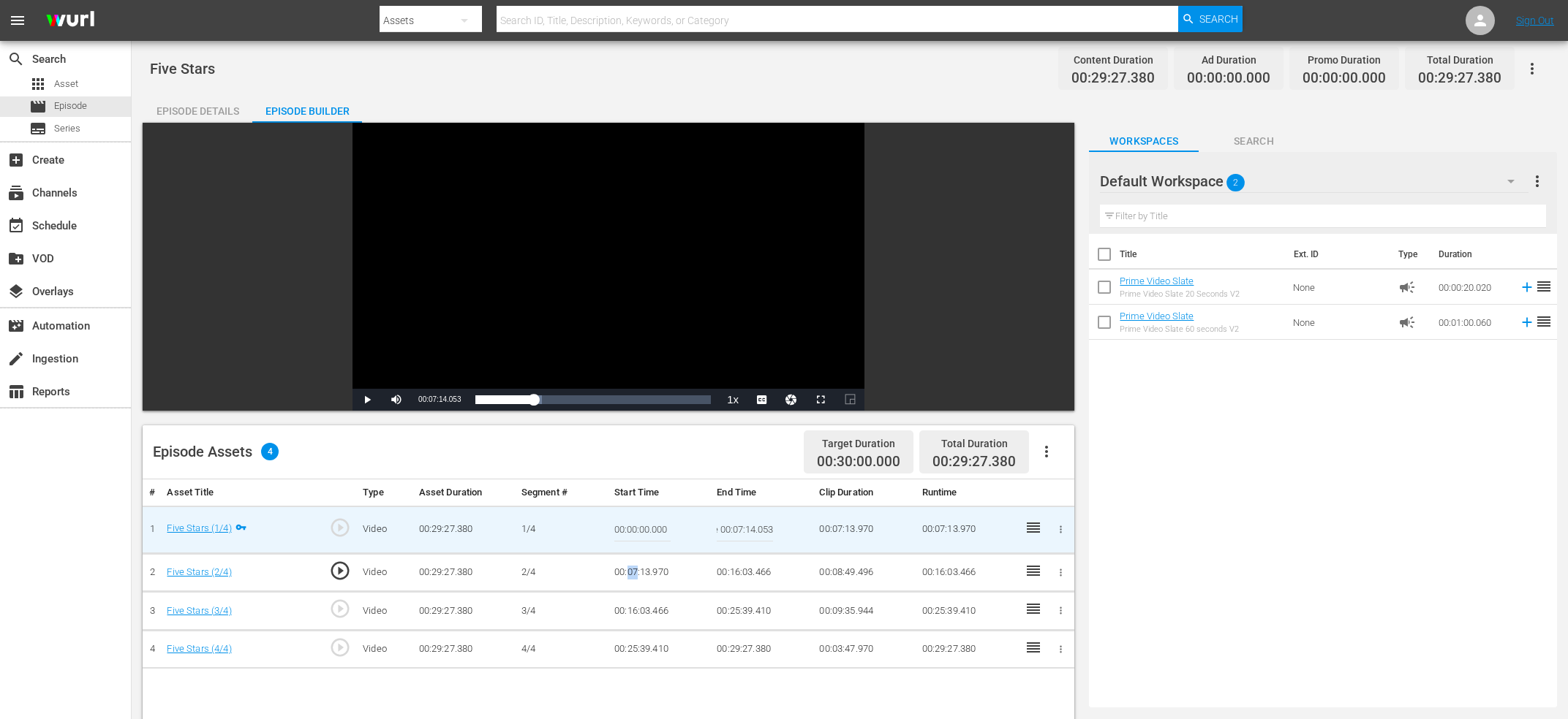
click at [631, 575] on td "00:07:13.970" at bounding box center [659, 573] width 102 height 39
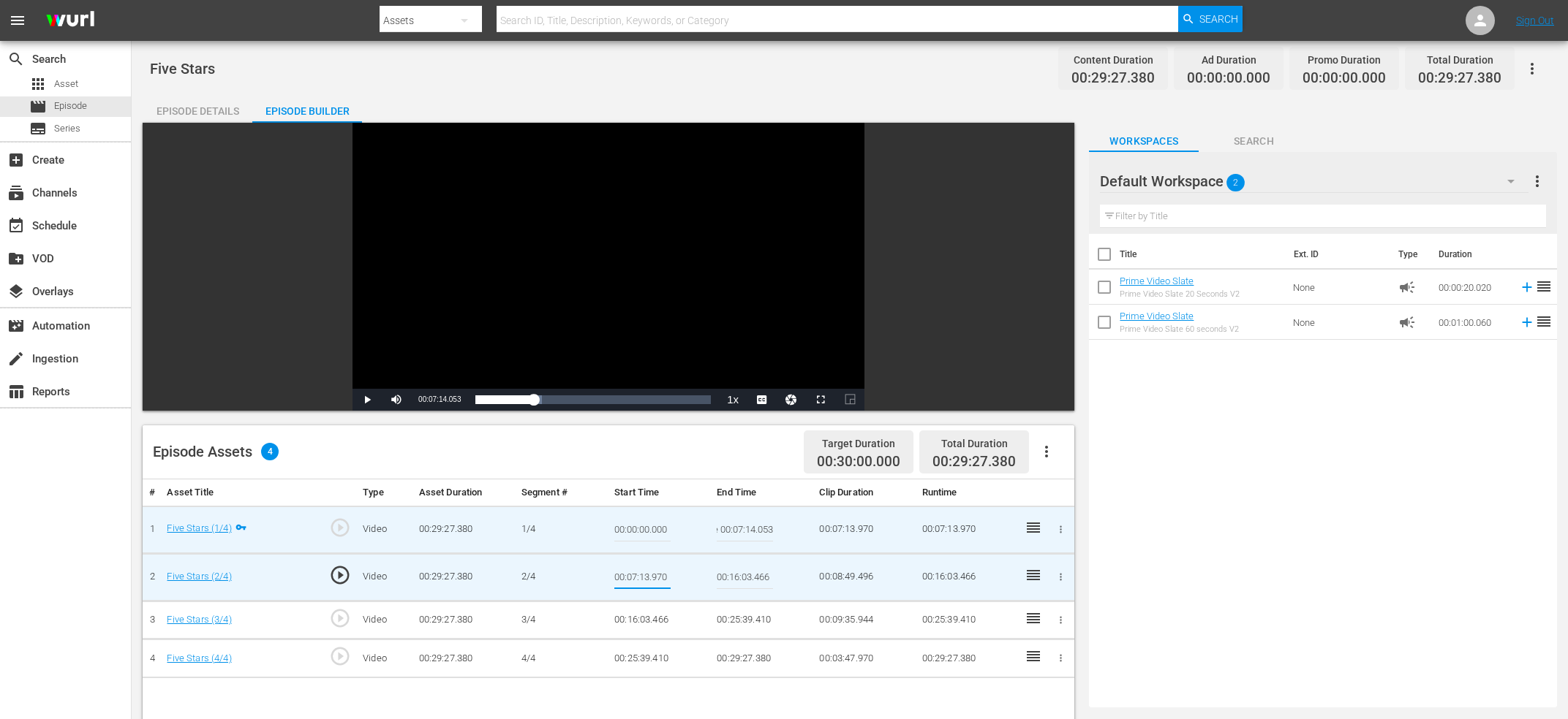
type input "Current Time 00:07:14.053"
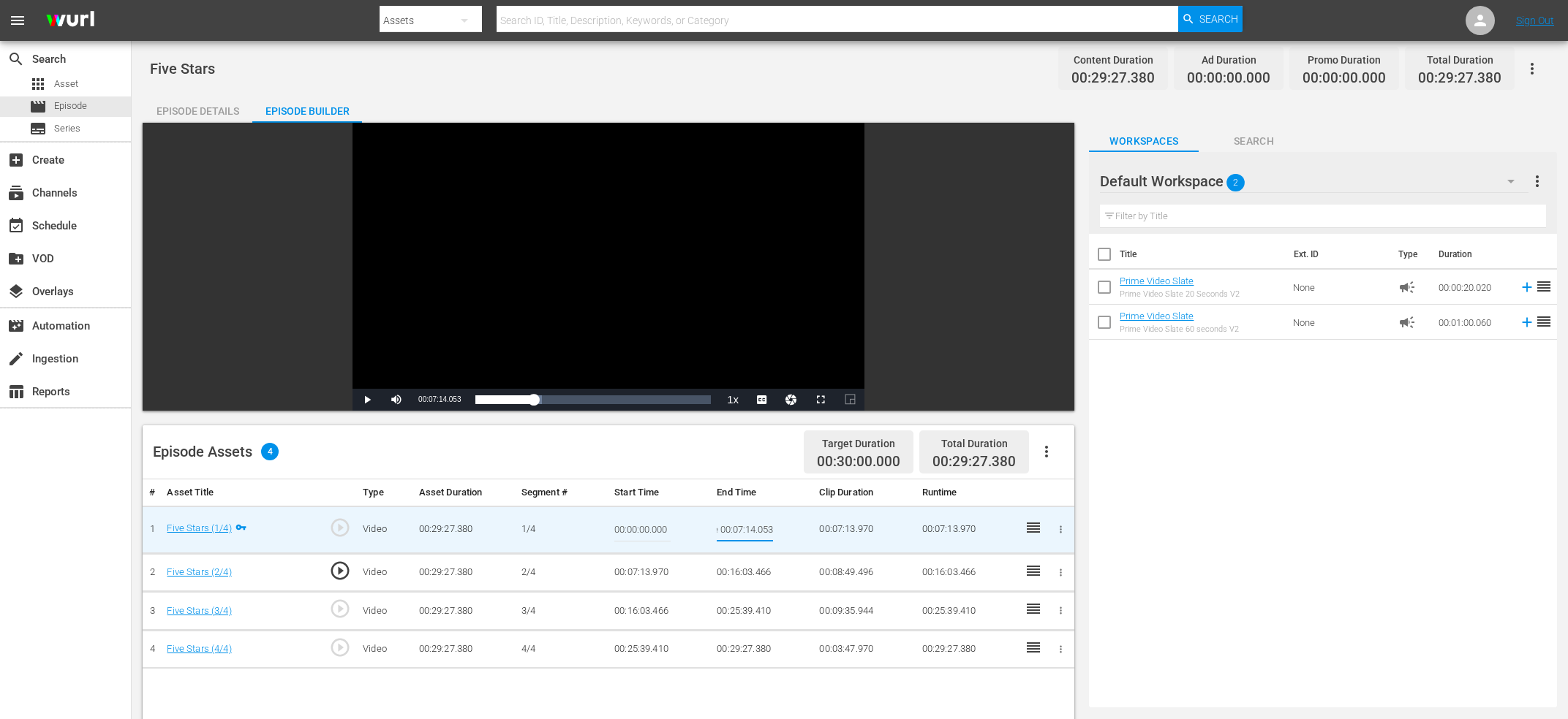
click at [751, 531] on input "Current Time 00:07:14.053" at bounding box center [745, 530] width 57 height 35
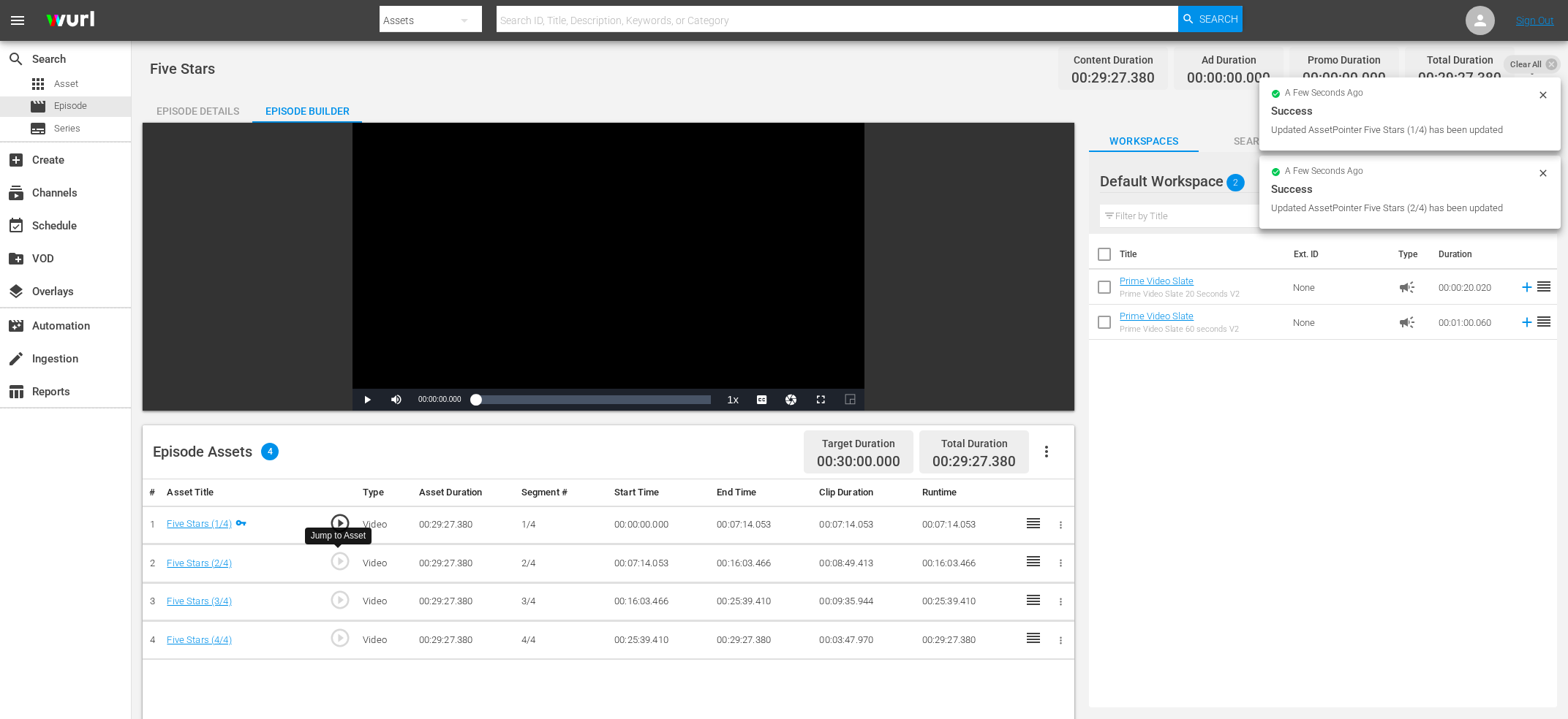
click at [345, 569] on span "play_circle_outline" at bounding box center [340, 561] width 22 height 22
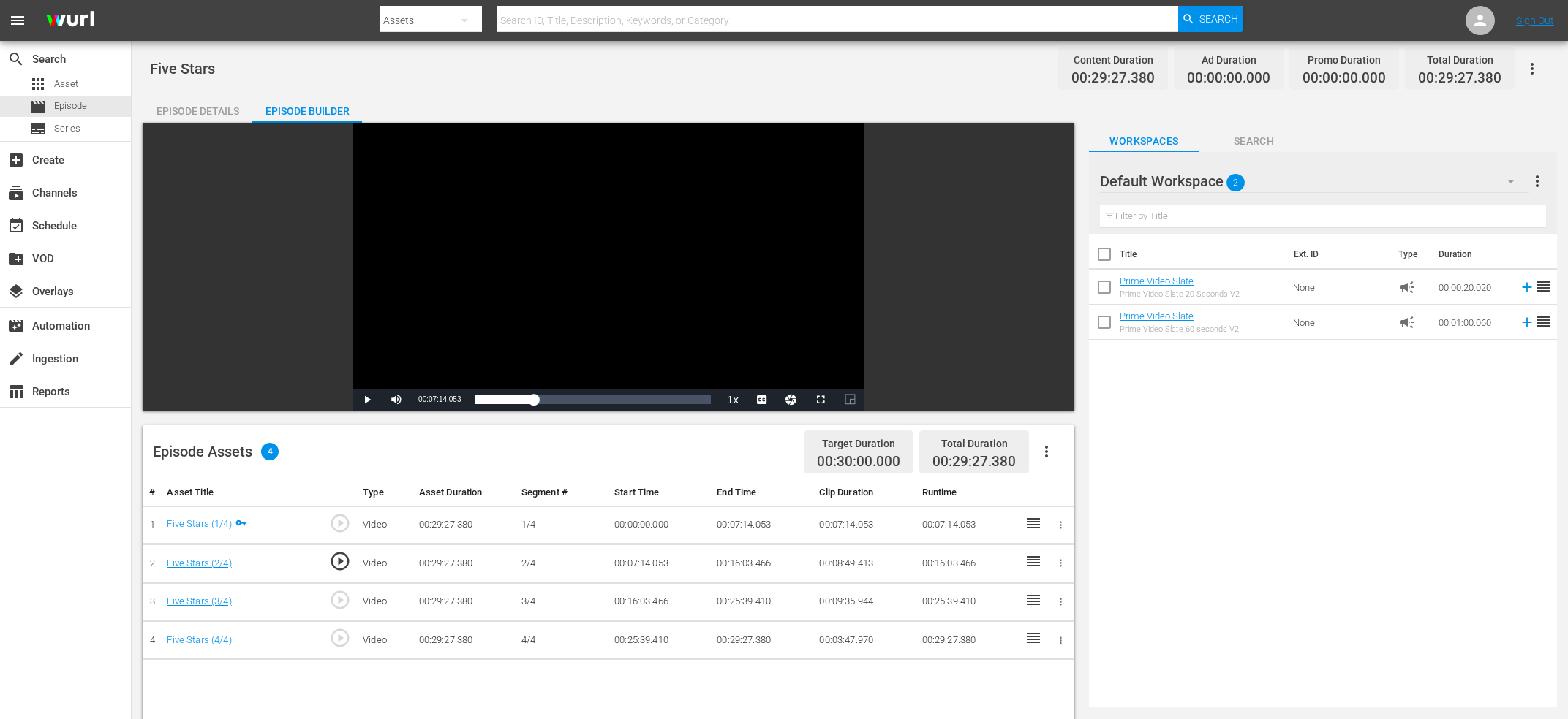
click at [593, 291] on div "Video Player" at bounding box center [609, 255] width 512 height 266
click at [341, 637] on span "play_circle_outline" at bounding box center [340, 638] width 22 height 22
click at [519, 317] on div "Video Player" at bounding box center [609, 255] width 512 height 266
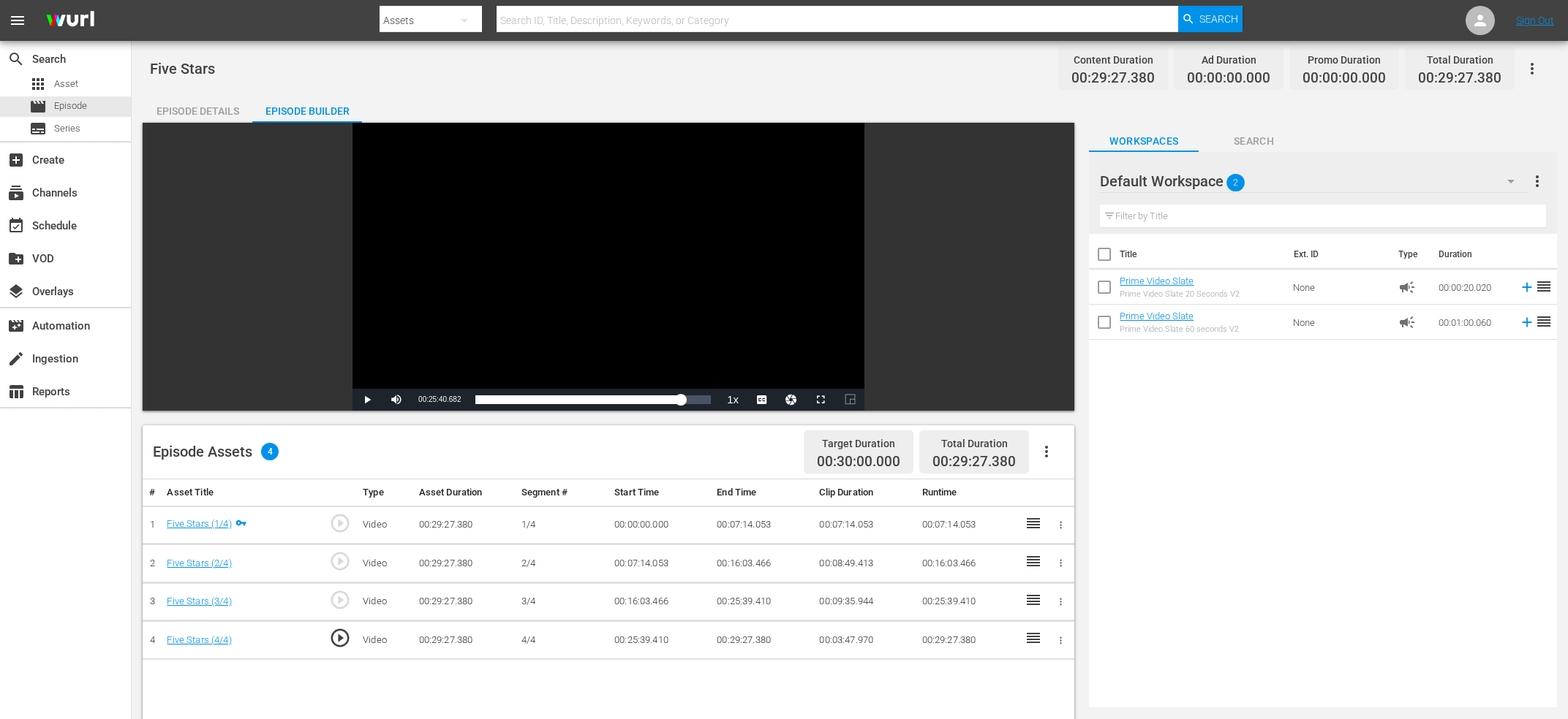
click at [519, 317] on div "Video Player" at bounding box center [609, 255] width 512 height 266
click at [554, 263] on div "Video Player" at bounding box center [609, 255] width 512 height 266
click at [337, 631] on span "play_circle_outline" at bounding box center [340, 638] width 22 height 22
click at [300, 344] on div "Video Player is loading. Play Video Play Mute 100% Current Time 00:25:39.410 / …" at bounding box center [609, 266] width 932 height 288
click at [538, 296] on div "Video Player" at bounding box center [609, 255] width 512 height 266
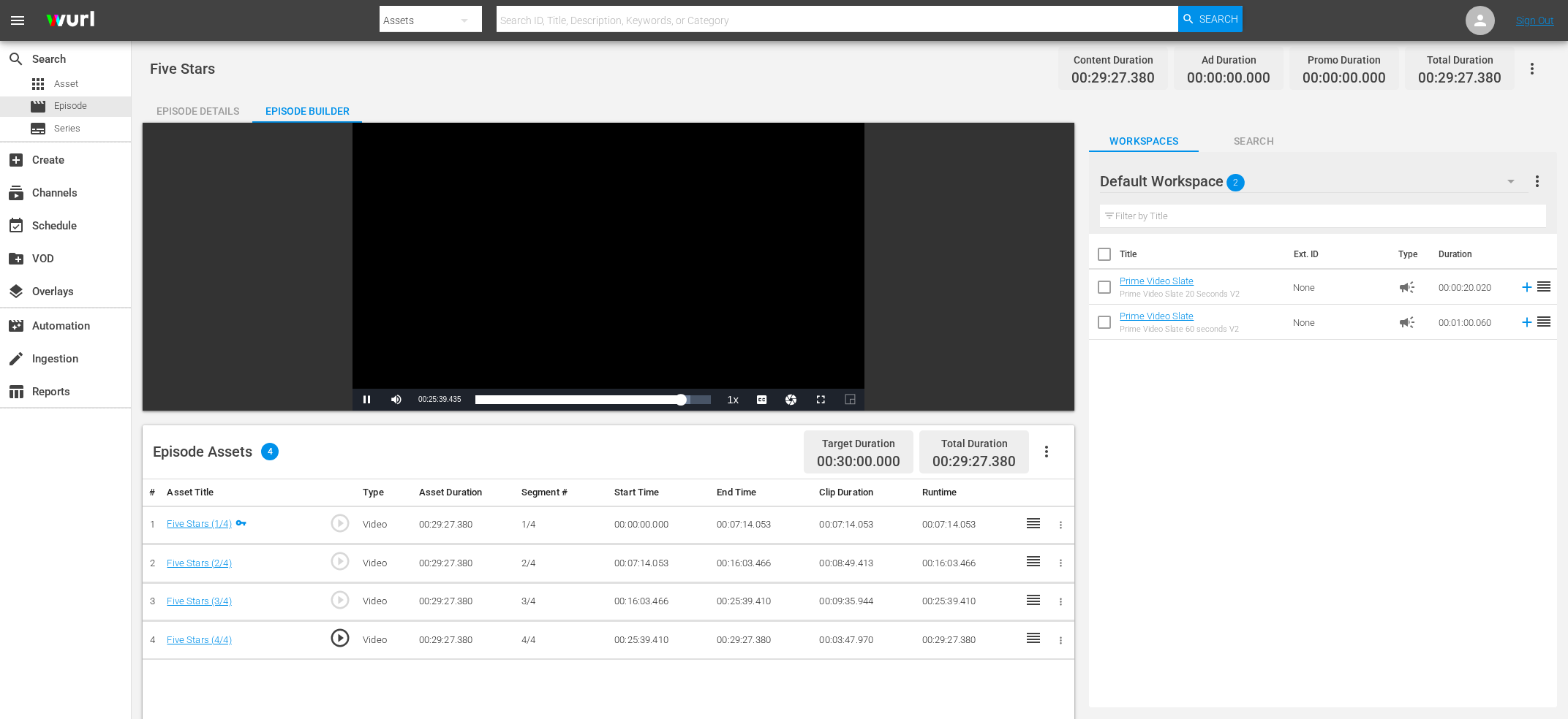
click at [512, 275] on div "Video Player" at bounding box center [609, 255] width 512 height 266
drag, startPoint x: 623, startPoint y: 261, endPoint x: 620, endPoint y: 288, distance: 27.2
click at [623, 263] on div "Video Player" at bounding box center [609, 255] width 512 height 266
click at [564, 301] on div "Video Player" at bounding box center [609, 255] width 512 height 266
click at [505, 309] on div "Video Player" at bounding box center [609, 255] width 512 height 266
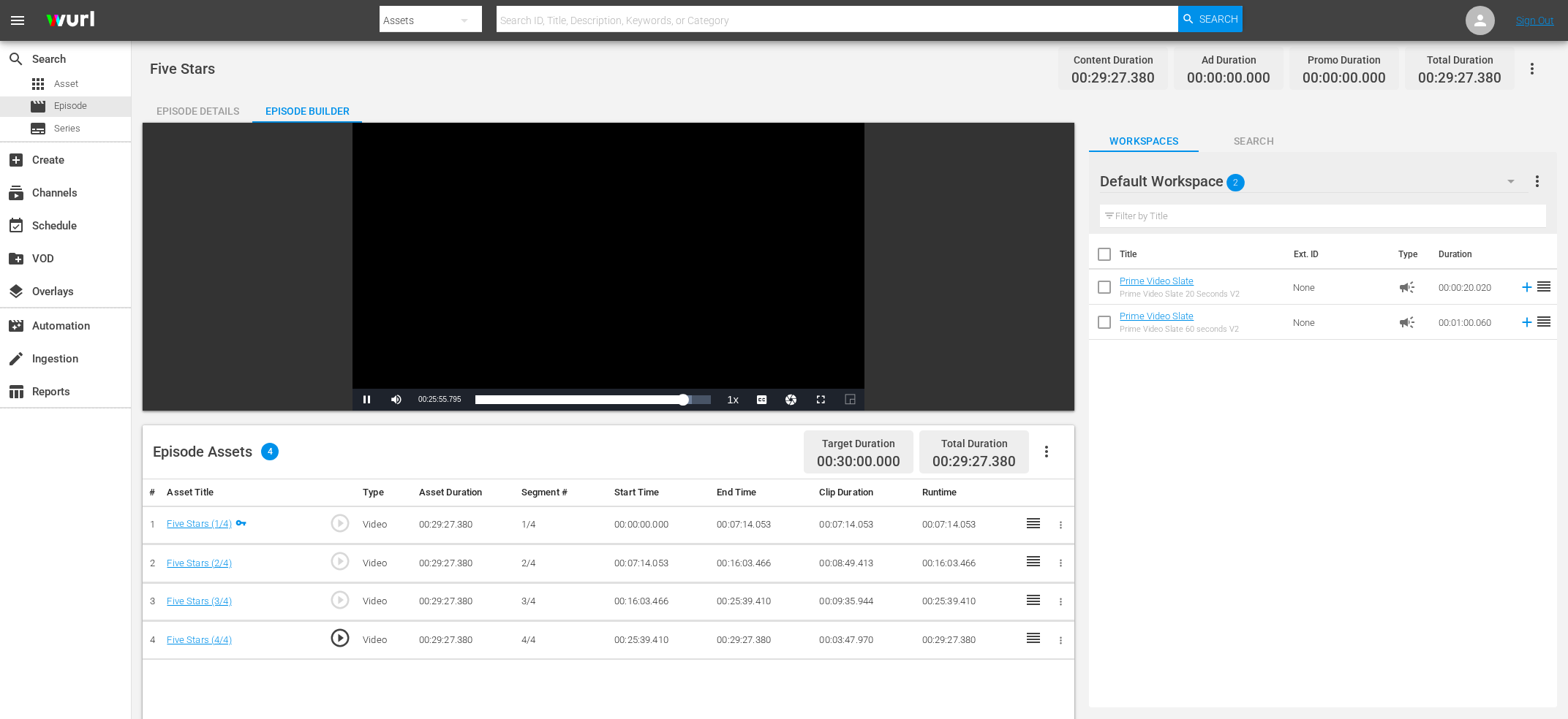
click at [474, 275] on div "Video Player" at bounding box center [609, 255] width 512 height 266
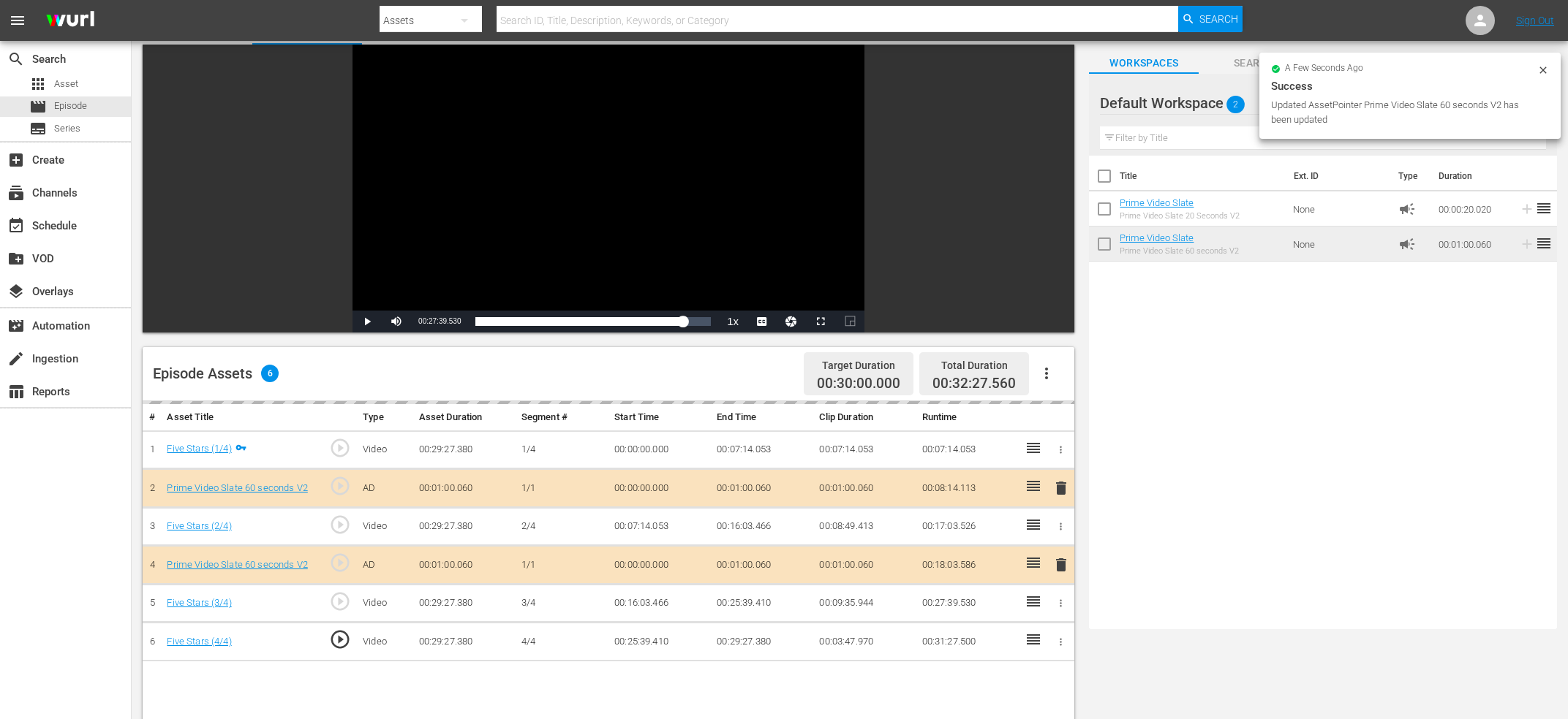
scroll to position [0, 0]
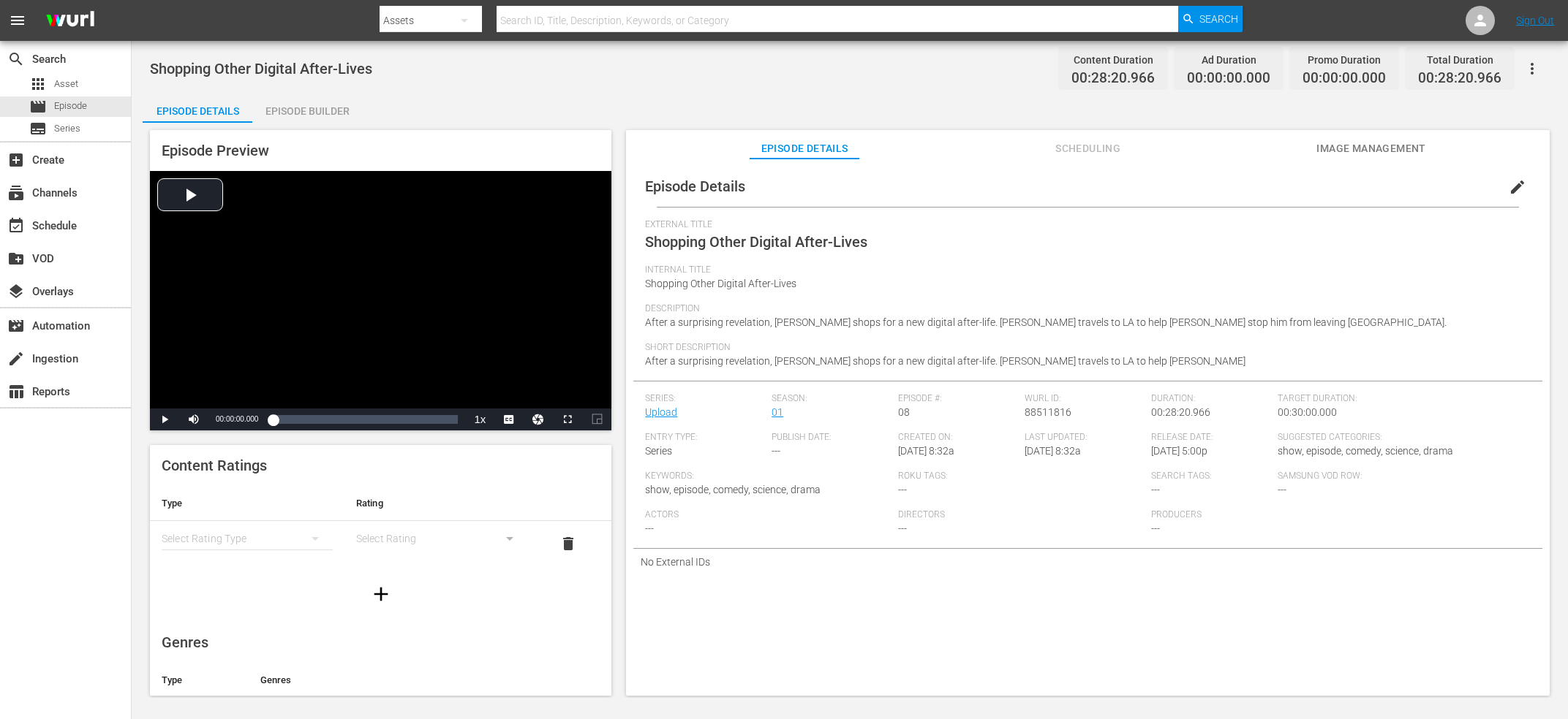
click at [1051, 420] on div "[PERSON_NAME] ID: 88511816" at bounding box center [1088, 412] width 127 height 39
copy span "88511816"
click at [1191, 412] on span "00:28:20.966" at bounding box center [1181, 412] width 59 height 12
click at [1043, 414] on span "88511816" at bounding box center [1047, 412] width 46 height 12
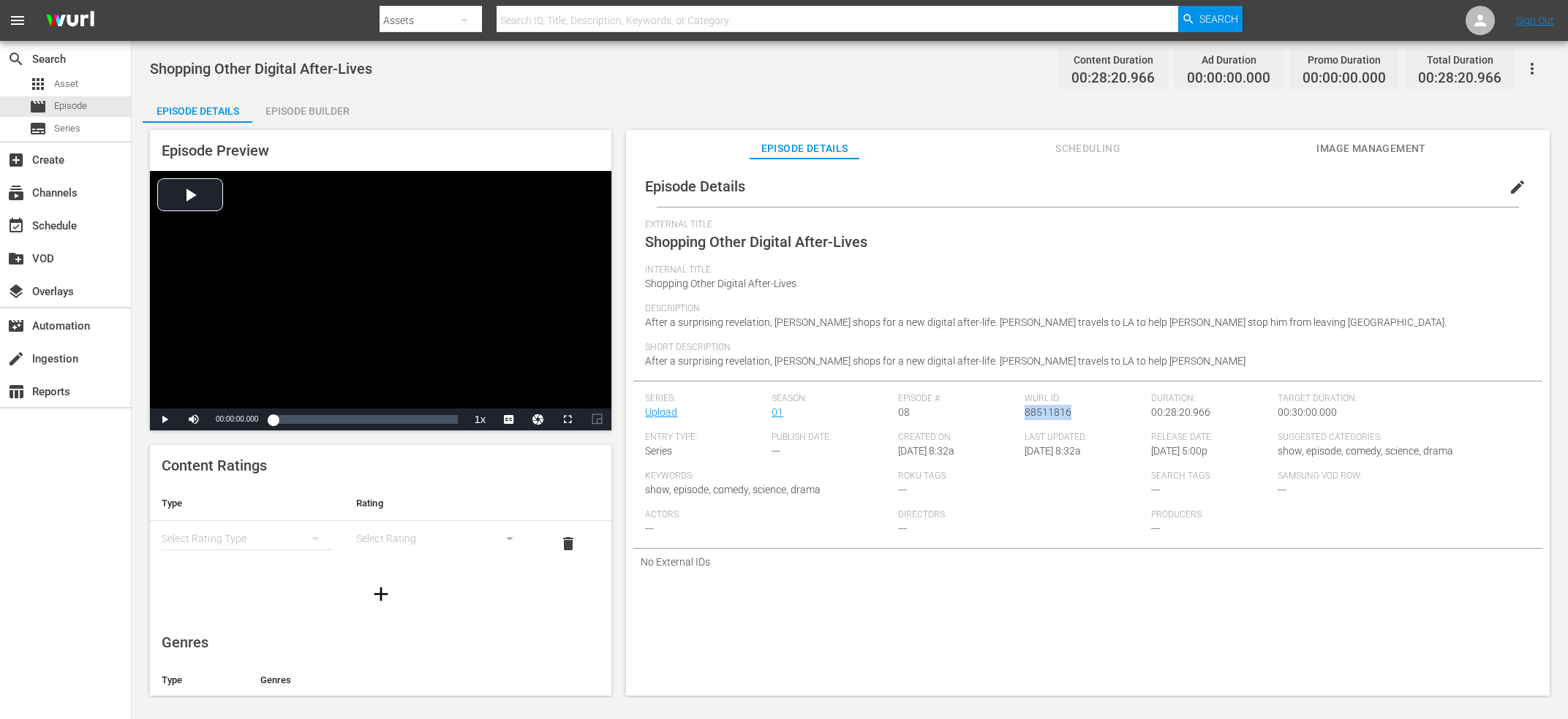
click at [1043, 414] on span "88511816" at bounding box center [1047, 412] width 46 height 12
copy span "88511816"
click at [1526, 185] on span "edit" at bounding box center [1517, 187] width 18 height 18
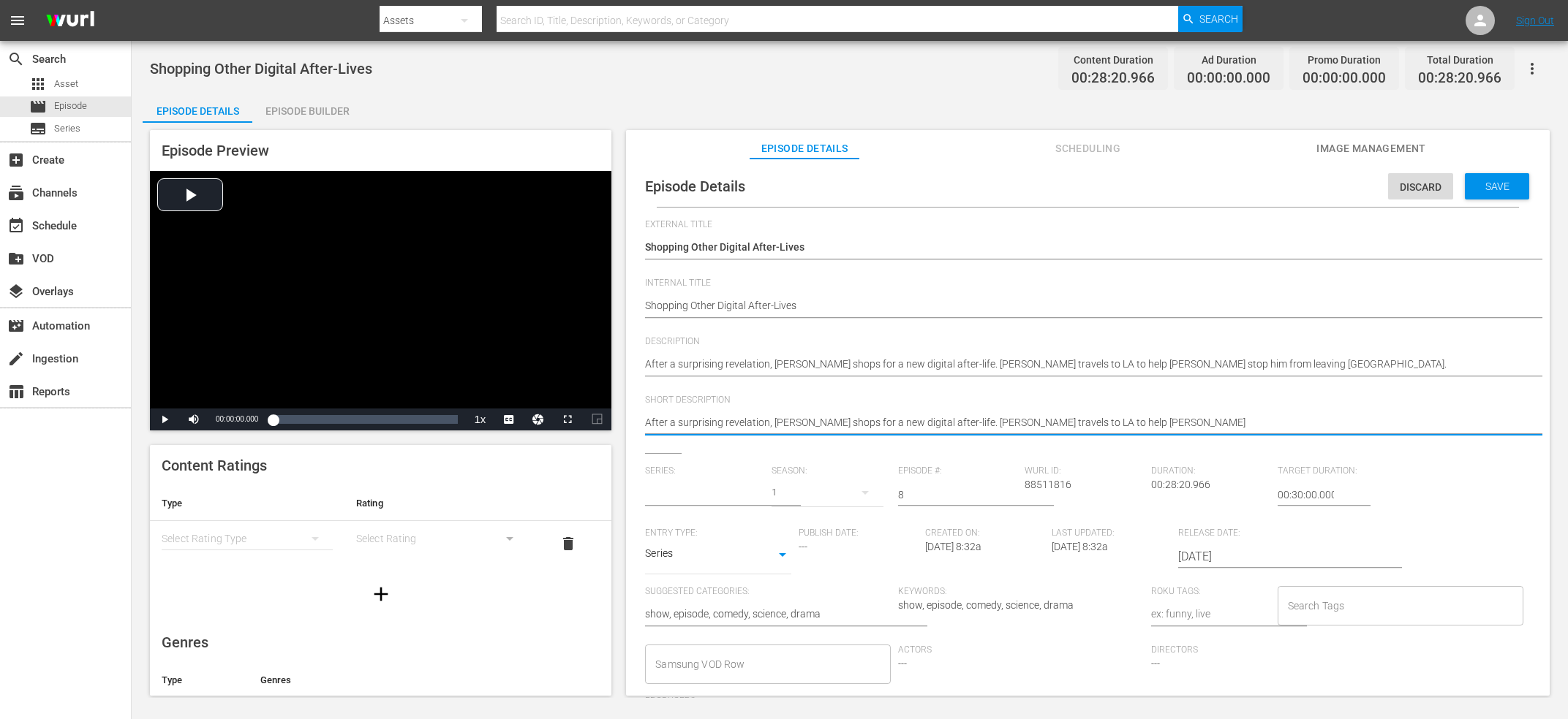
type input "Upload"
drag, startPoint x: 1142, startPoint y: 431, endPoint x: 958, endPoint y: 436, distance: 184.1
click at [958, 433] on textarea "After a surprising revelation, Nathan shops for a new digital after-life. Nora …" at bounding box center [1084, 423] width 878 height 18
type textarea "After a surprising revelation, Nathan shops for a new digital after-life. N"
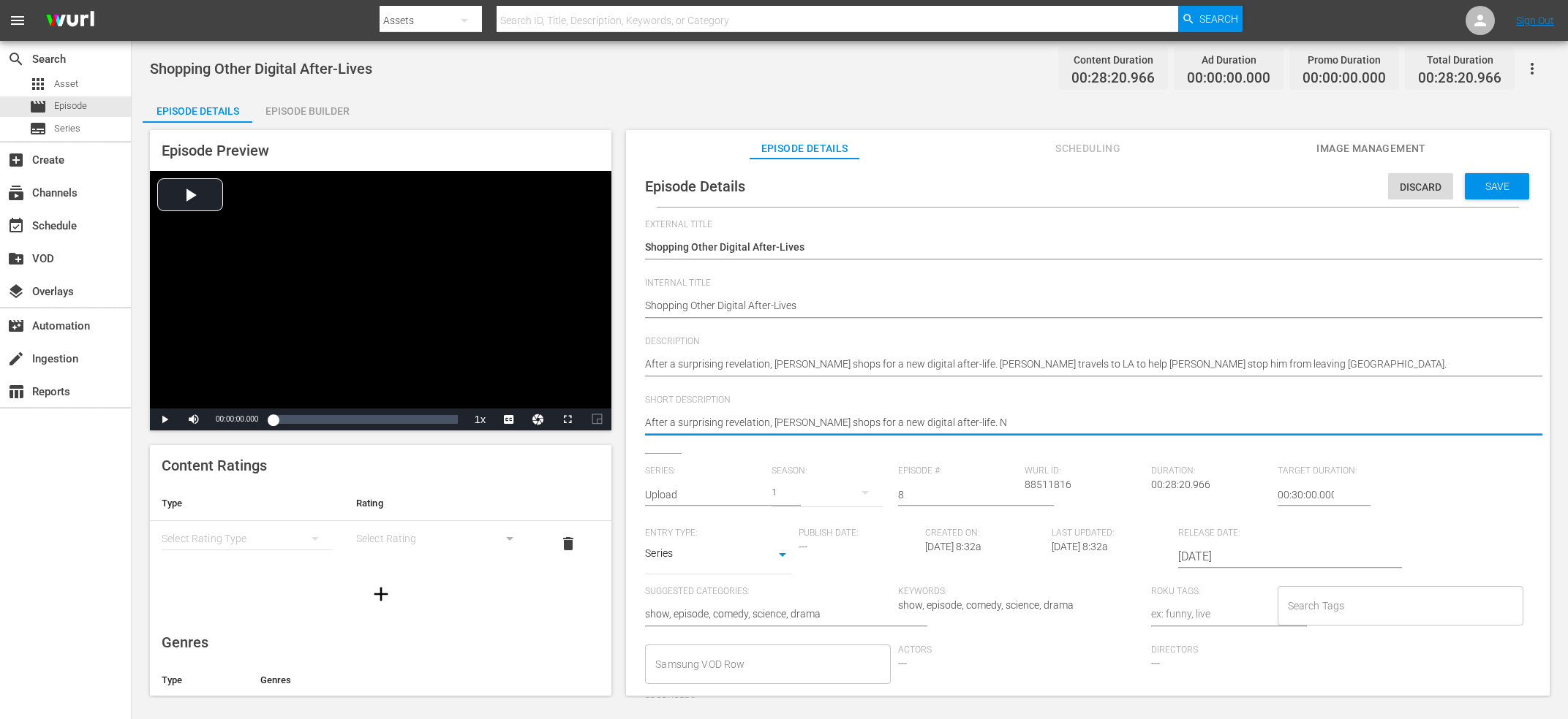
type textarea "After a surprising revelation, Nathan shops for a new digital after-life."
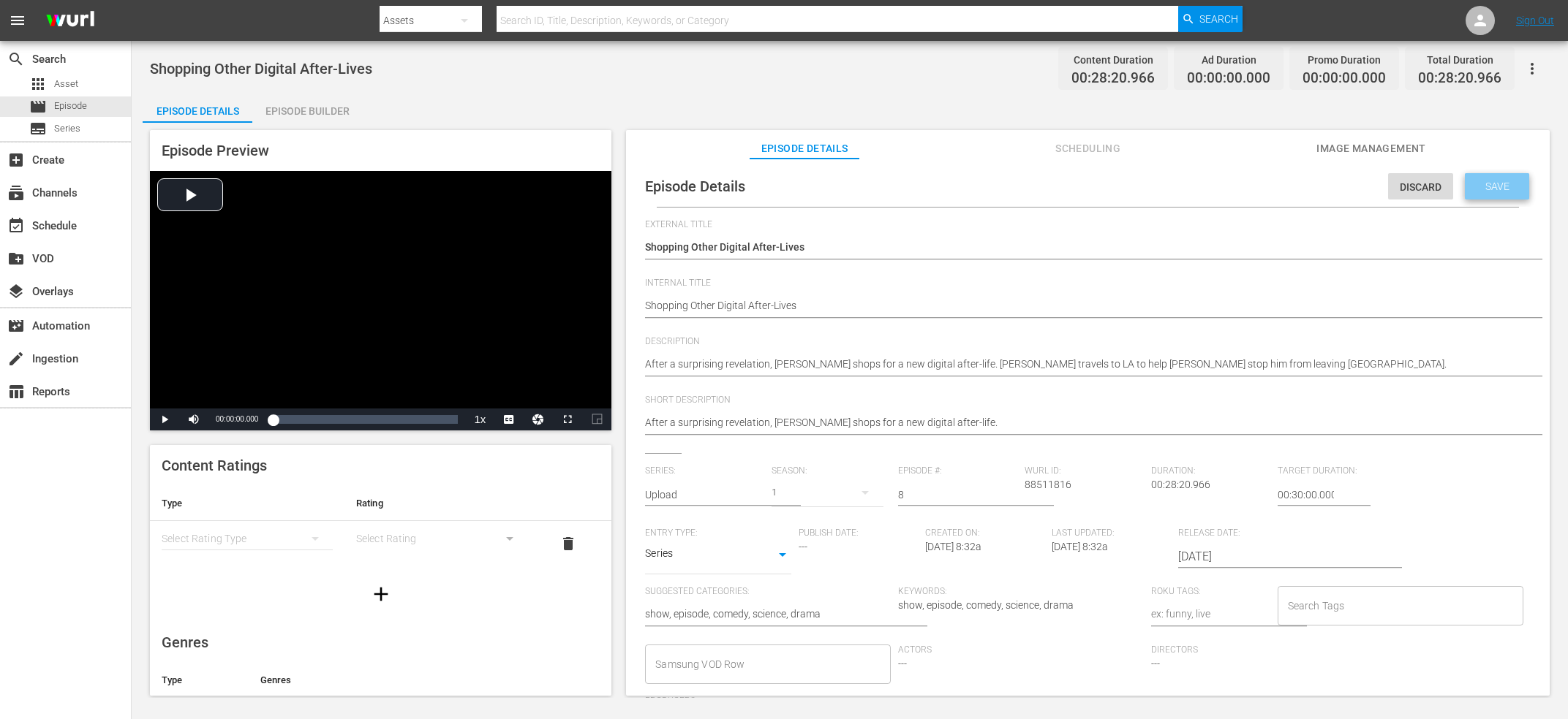
click at [1506, 189] on span "Save" at bounding box center [1497, 187] width 47 height 12
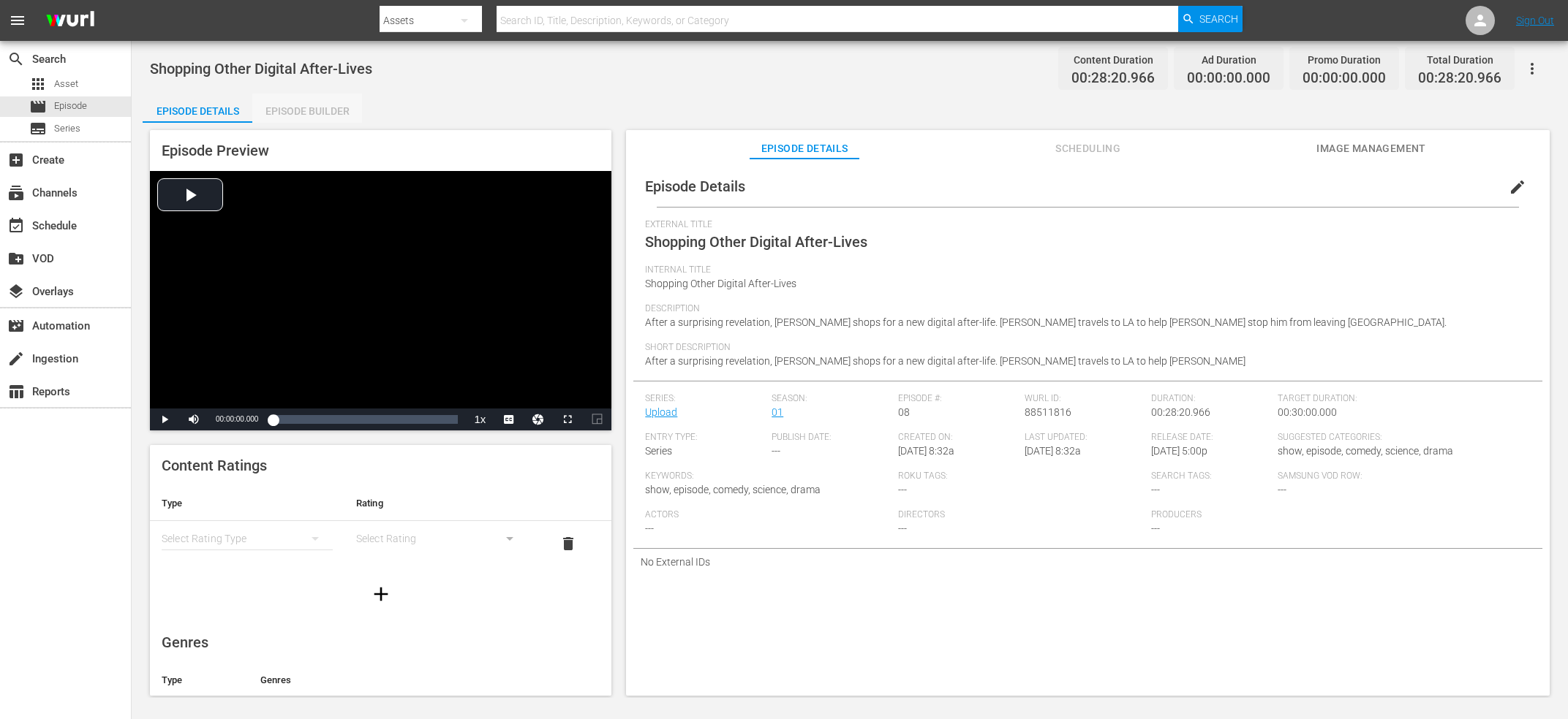
click at [280, 103] on div "Episode Builder" at bounding box center [307, 112] width 110 height 35
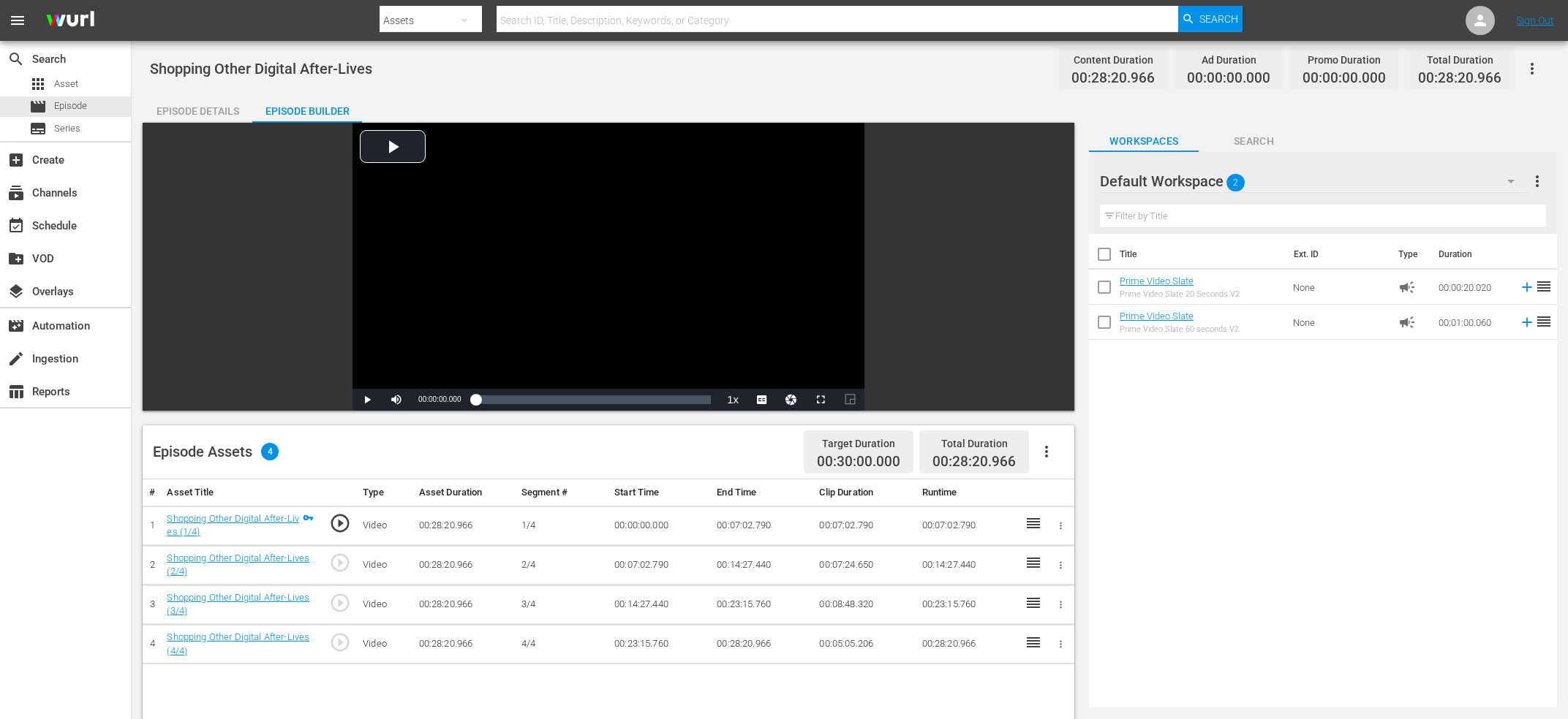
click at [344, 557] on span "play_circle_outline" at bounding box center [340, 563] width 22 height 22
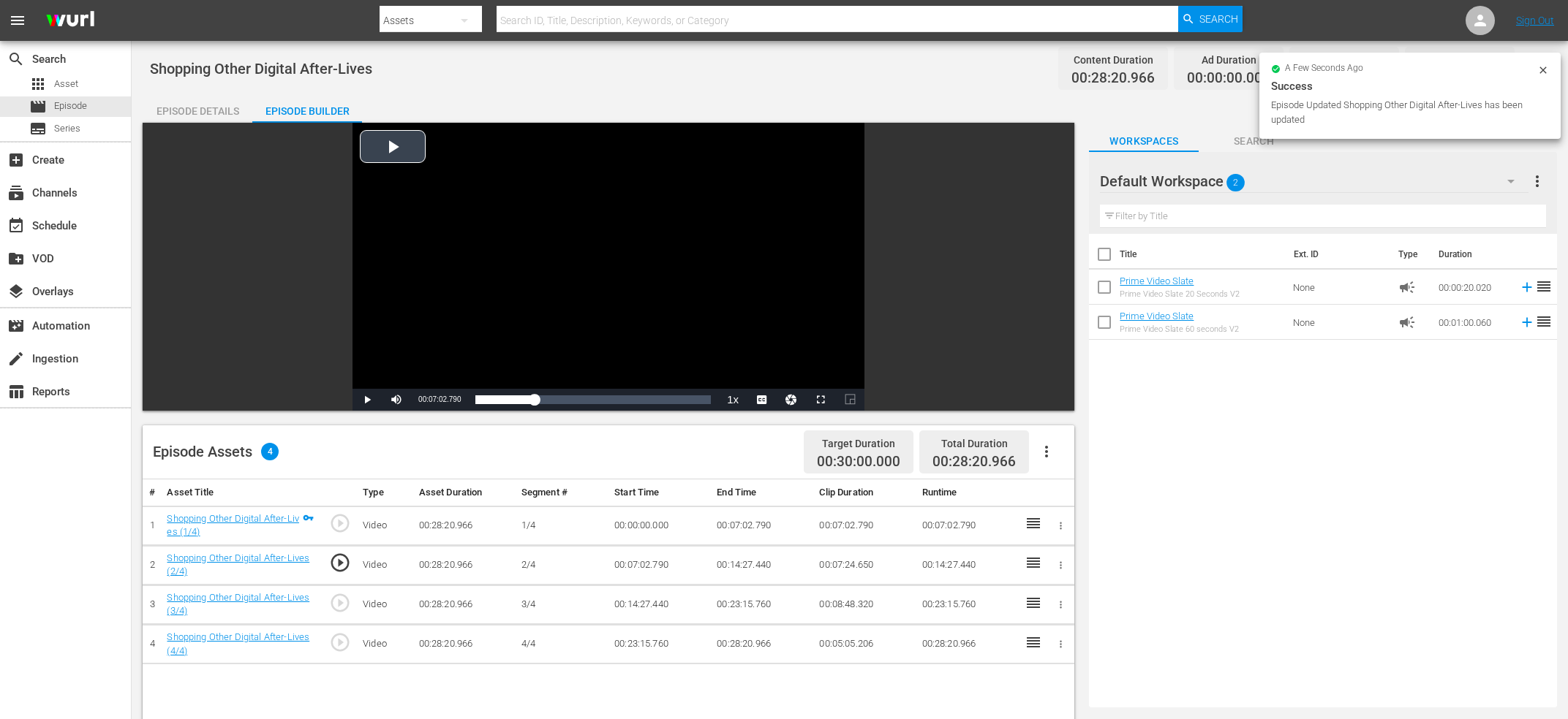
click at [573, 265] on div "Video Player" at bounding box center [609, 255] width 512 height 266
click at [572, 252] on div "Video Player" at bounding box center [609, 255] width 512 height 266
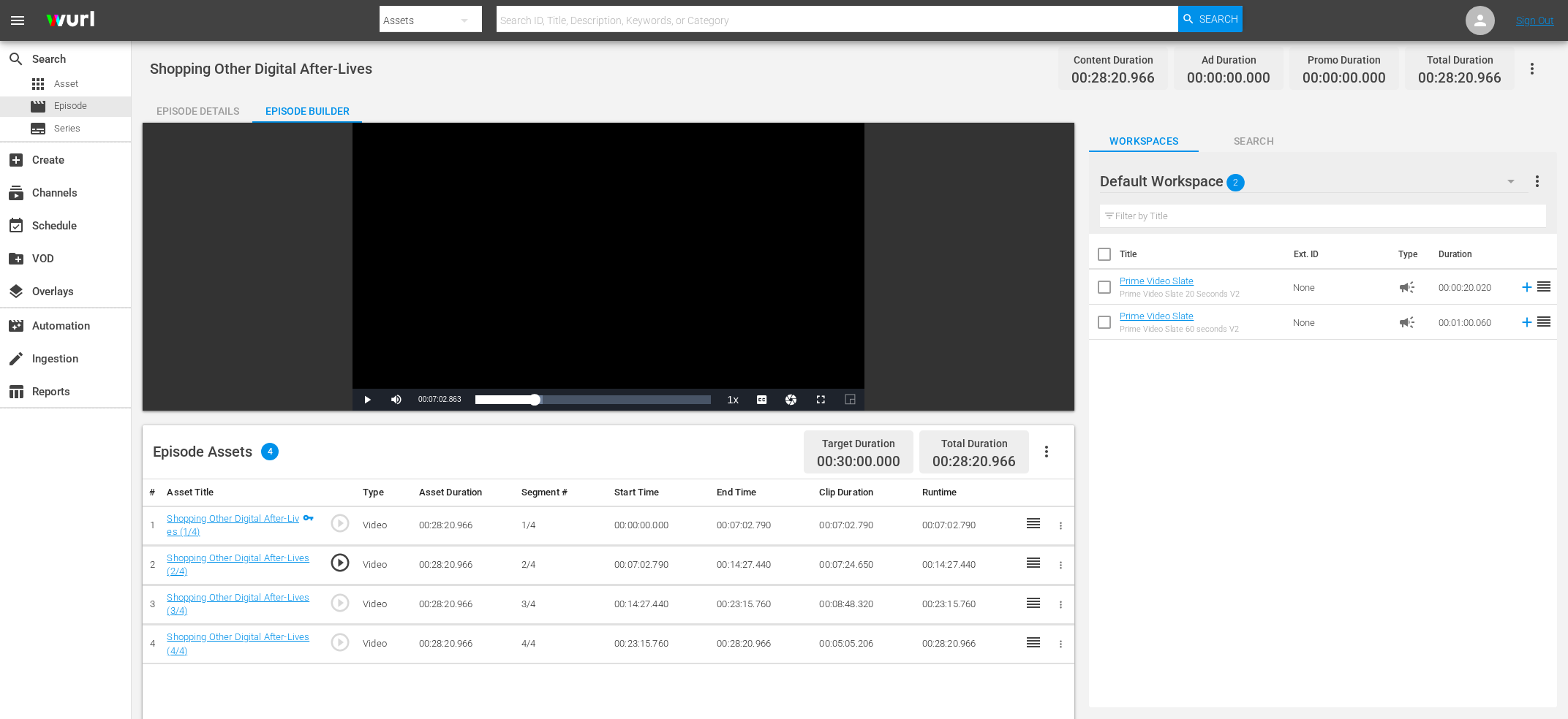
click at [442, 400] on span "00:07:02.863" at bounding box center [440, 400] width 42 height 8
copy span "Current Time"
click at [743, 531] on td "00:07:02.790" at bounding box center [762, 526] width 102 height 40
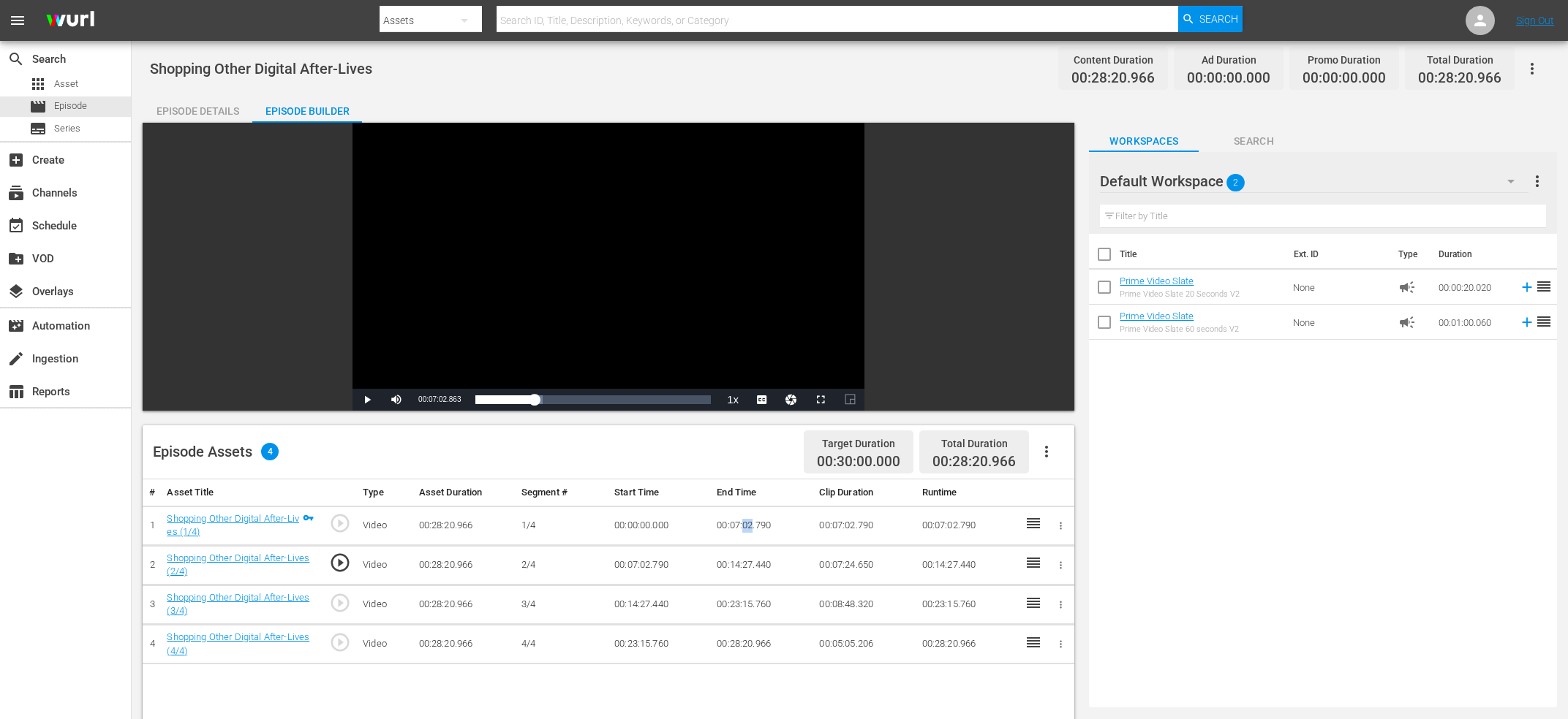
click at [743, 531] on td "00:07:02.790" at bounding box center [762, 526] width 102 height 40
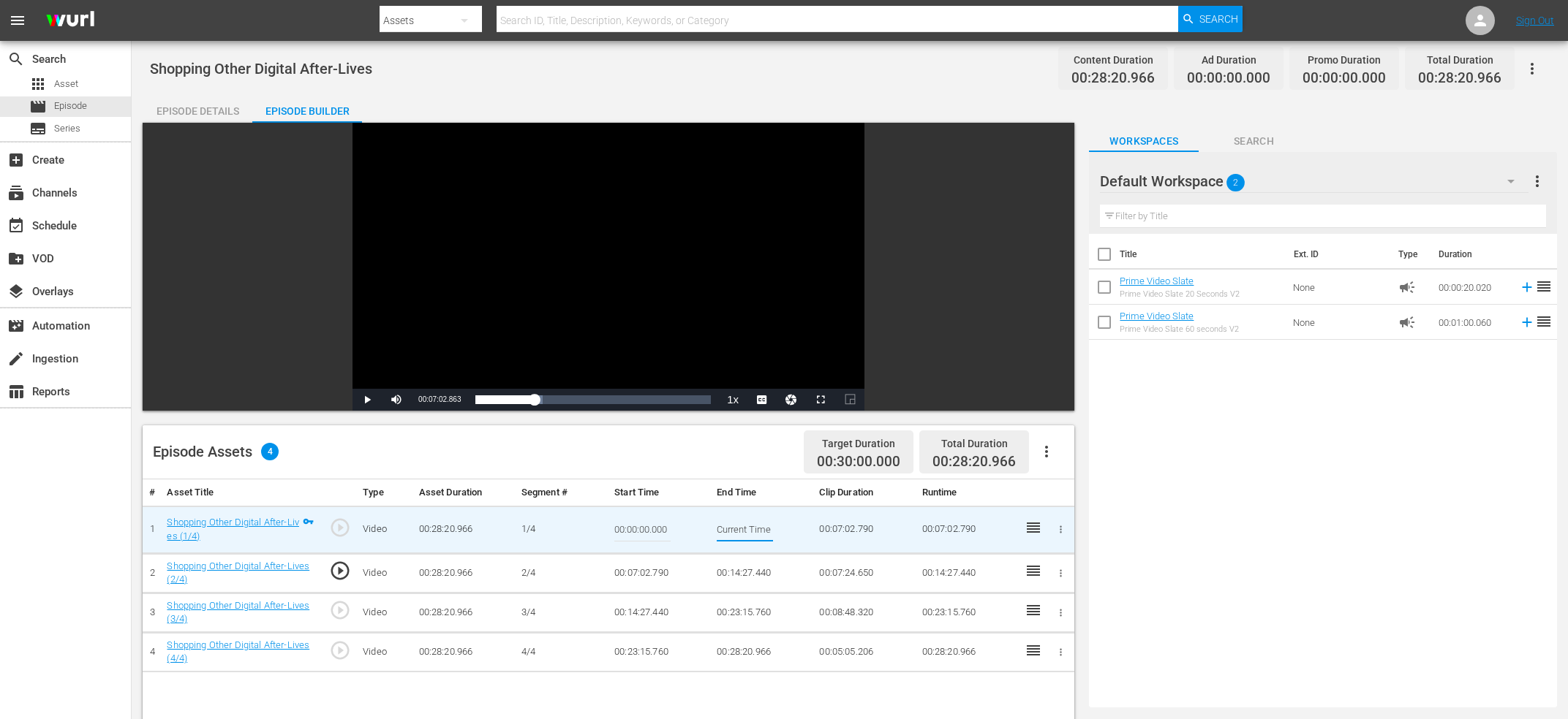
scroll to position [0, 54]
type input "Current Time 00:07:02.863"
click at [648, 572] on td "00:07:02.790" at bounding box center [659, 573] width 102 height 40
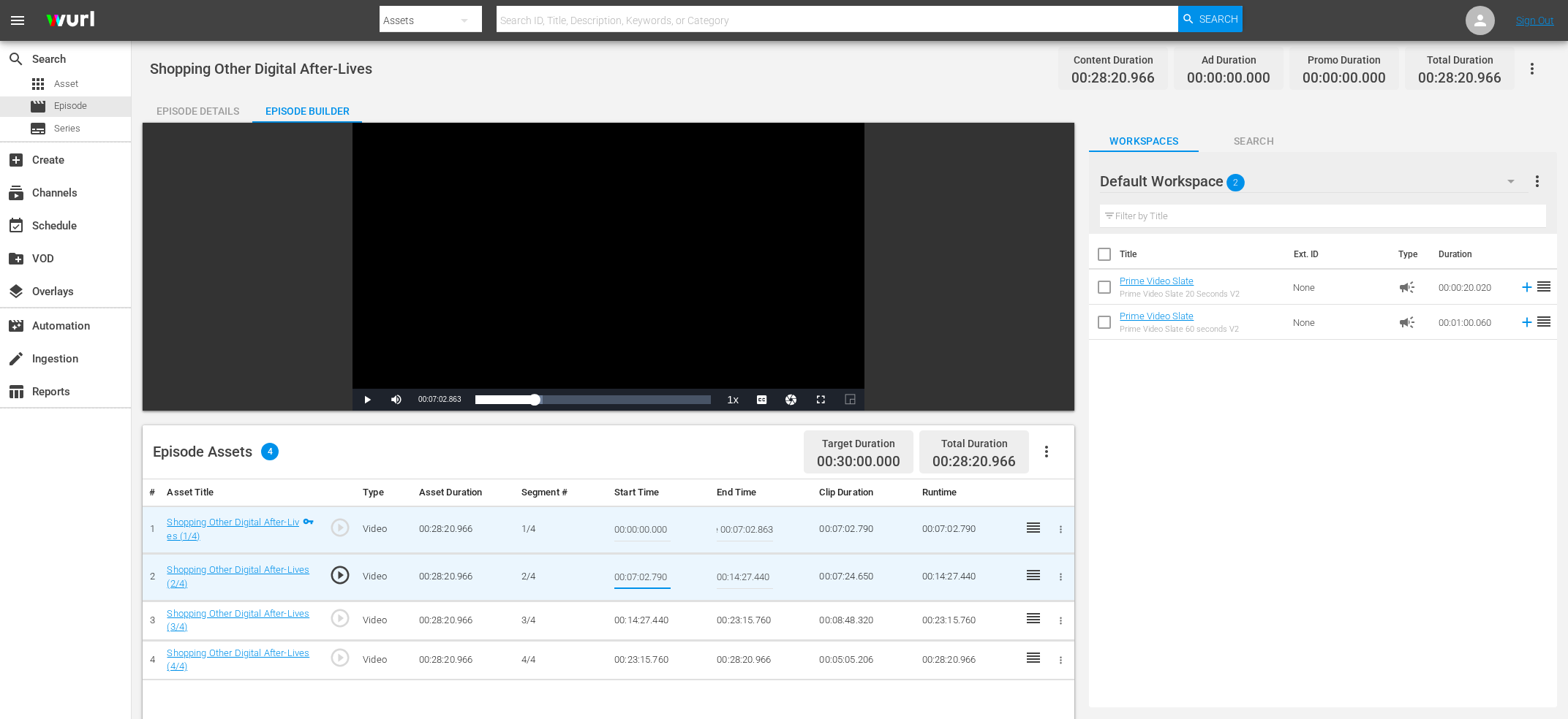
type input "Current Time 00:07:02.863"
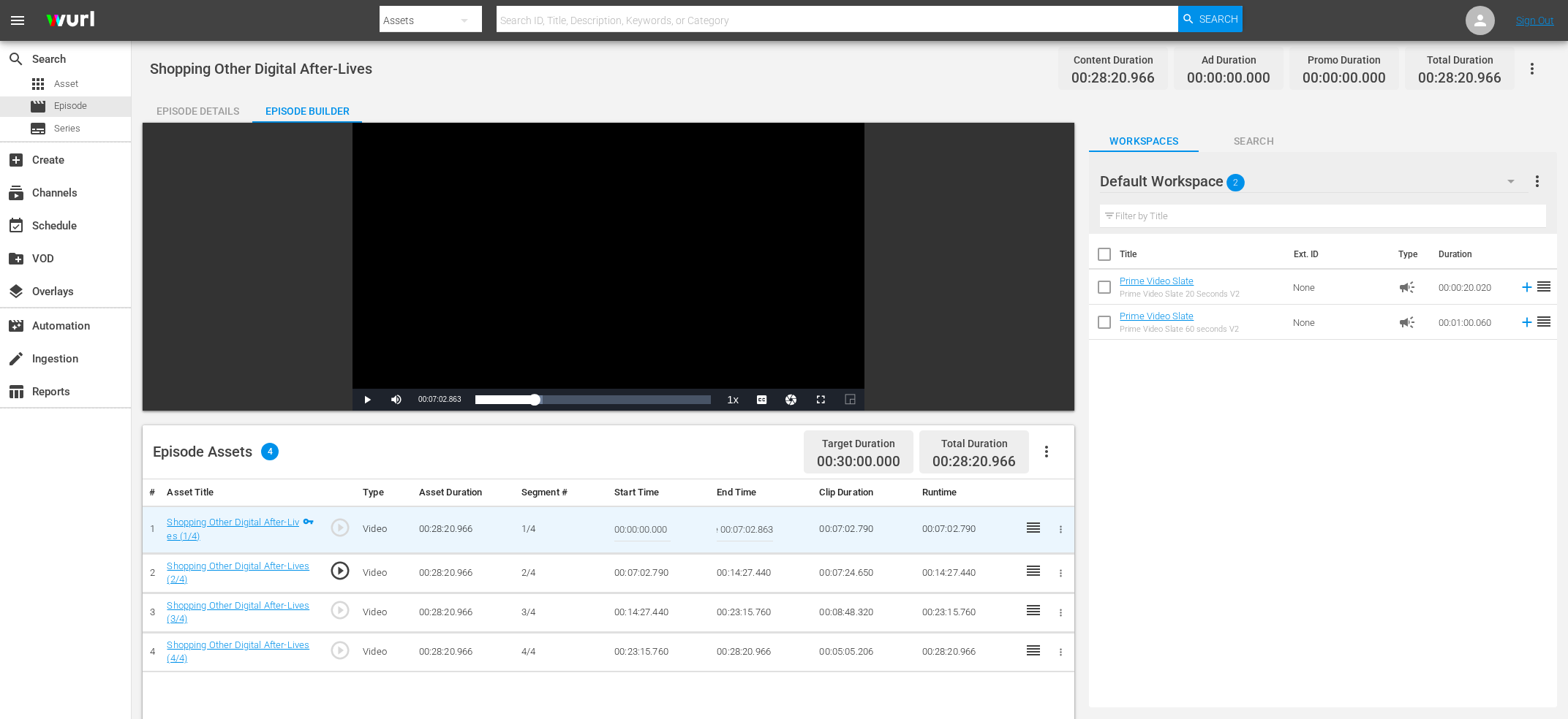
click at [740, 539] on input "Current Time 00:07:02.863" at bounding box center [745, 530] width 57 height 35
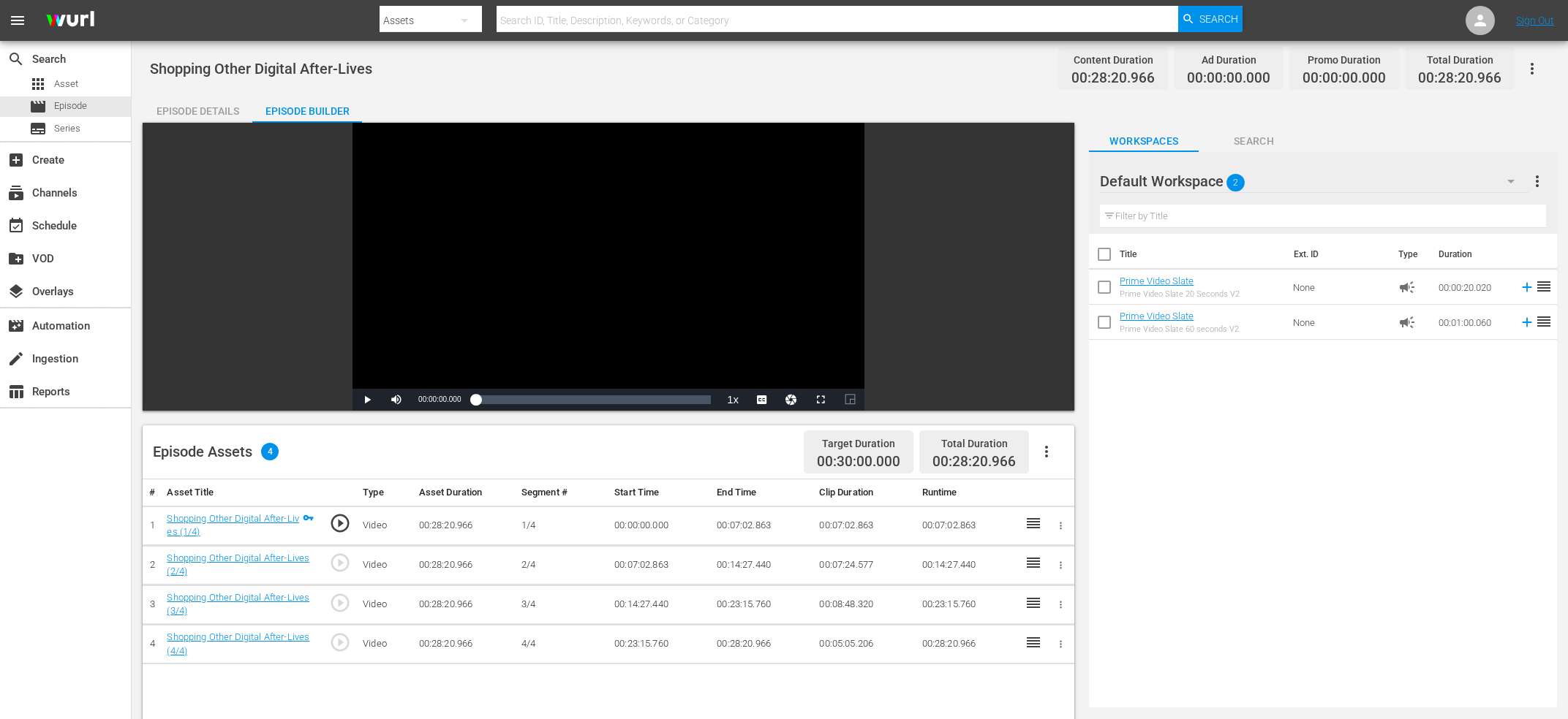
click at [339, 557] on span "play_circle_outline" at bounding box center [340, 563] width 22 height 22
click at [501, 308] on div "Video Player" at bounding box center [609, 255] width 512 height 266
click at [518, 296] on div "Video Player" at bounding box center [609, 255] width 512 height 266
click at [337, 601] on span "play_circle_outline" at bounding box center [340, 603] width 22 height 22
click at [538, 279] on div "Video Player" at bounding box center [609, 255] width 512 height 266
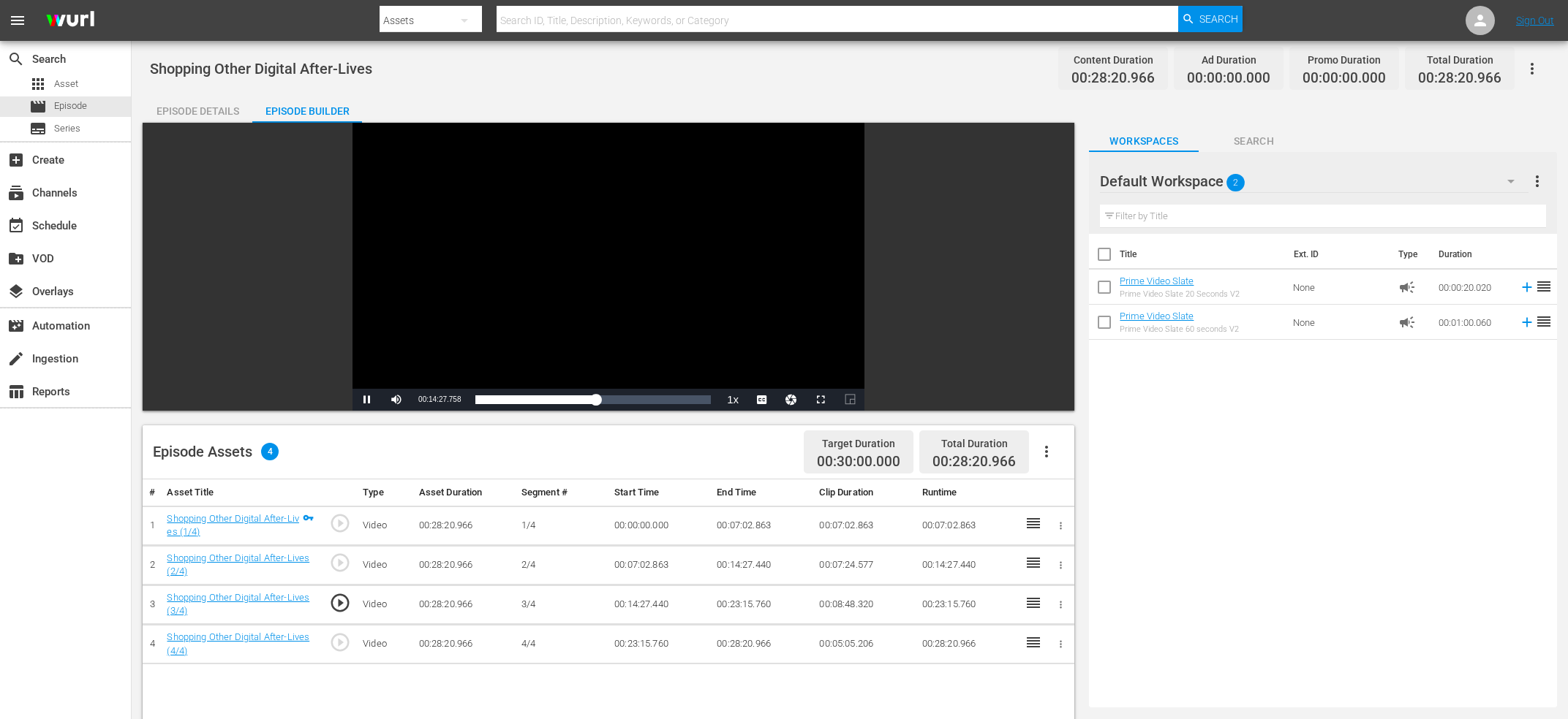
click at [538, 279] on div "Video Player" at bounding box center [609, 255] width 512 height 266
click at [536, 279] on div "Video Player" at bounding box center [609, 255] width 512 height 266
click at [430, 398] on span "00:14:27.504" at bounding box center [440, 400] width 42 height 8
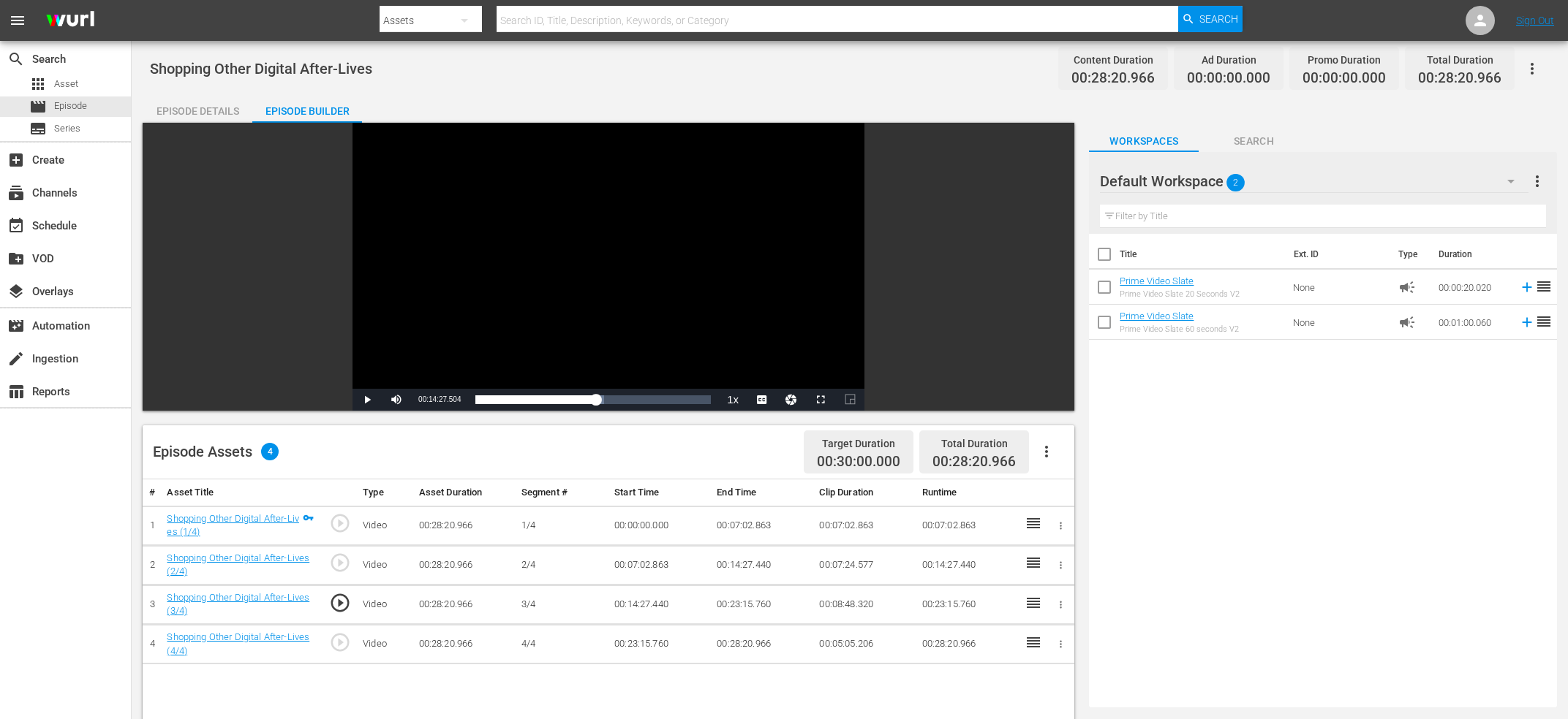
click at [430, 398] on span "00:14:27.504" at bounding box center [440, 400] width 42 height 8
copy span "Current Time"
click at [734, 567] on td "00:14:27.440" at bounding box center [762, 564] width 102 height 40
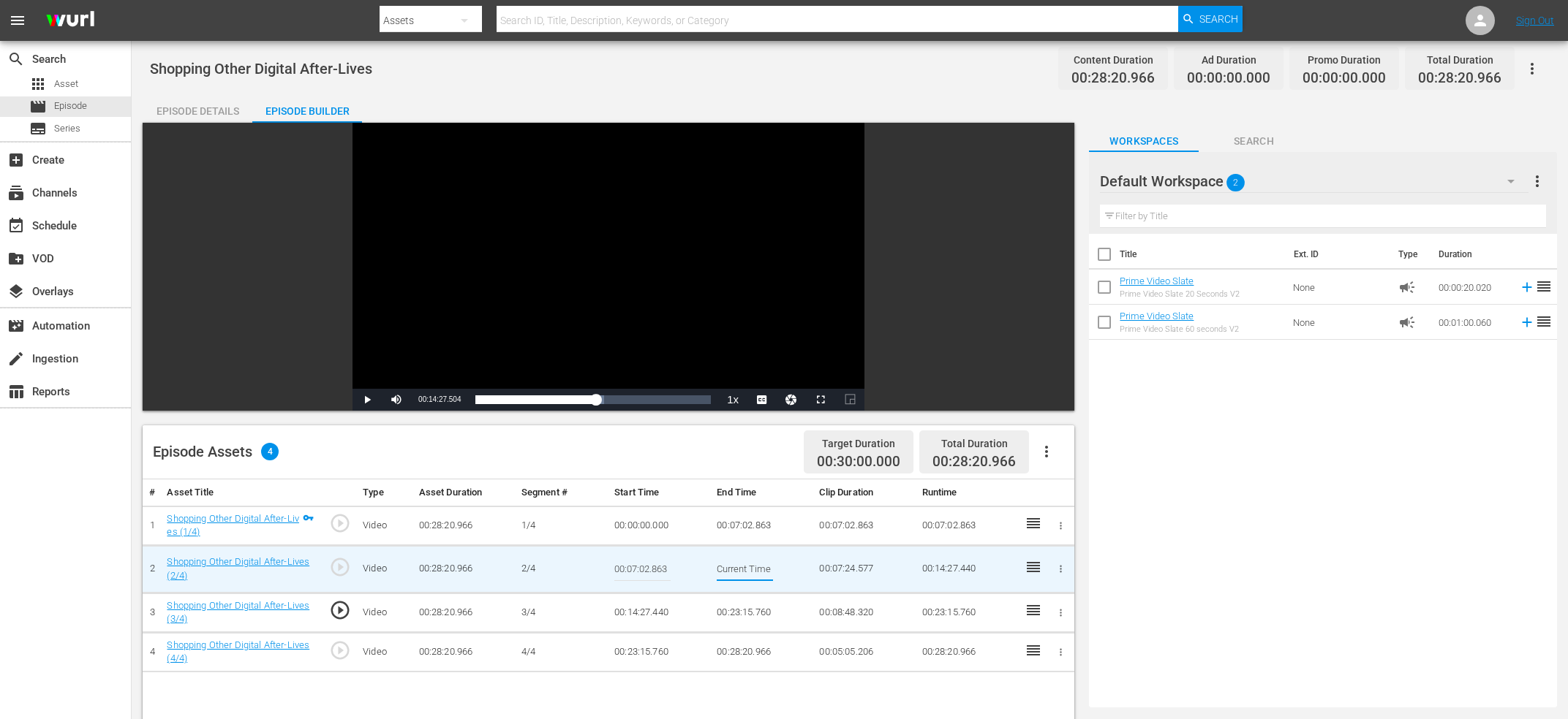
scroll to position [0, 54]
type input "Current Time 00:14:27.504"
click at [642, 610] on td "00:14:27.440" at bounding box center [659, 613] width 102 height 40
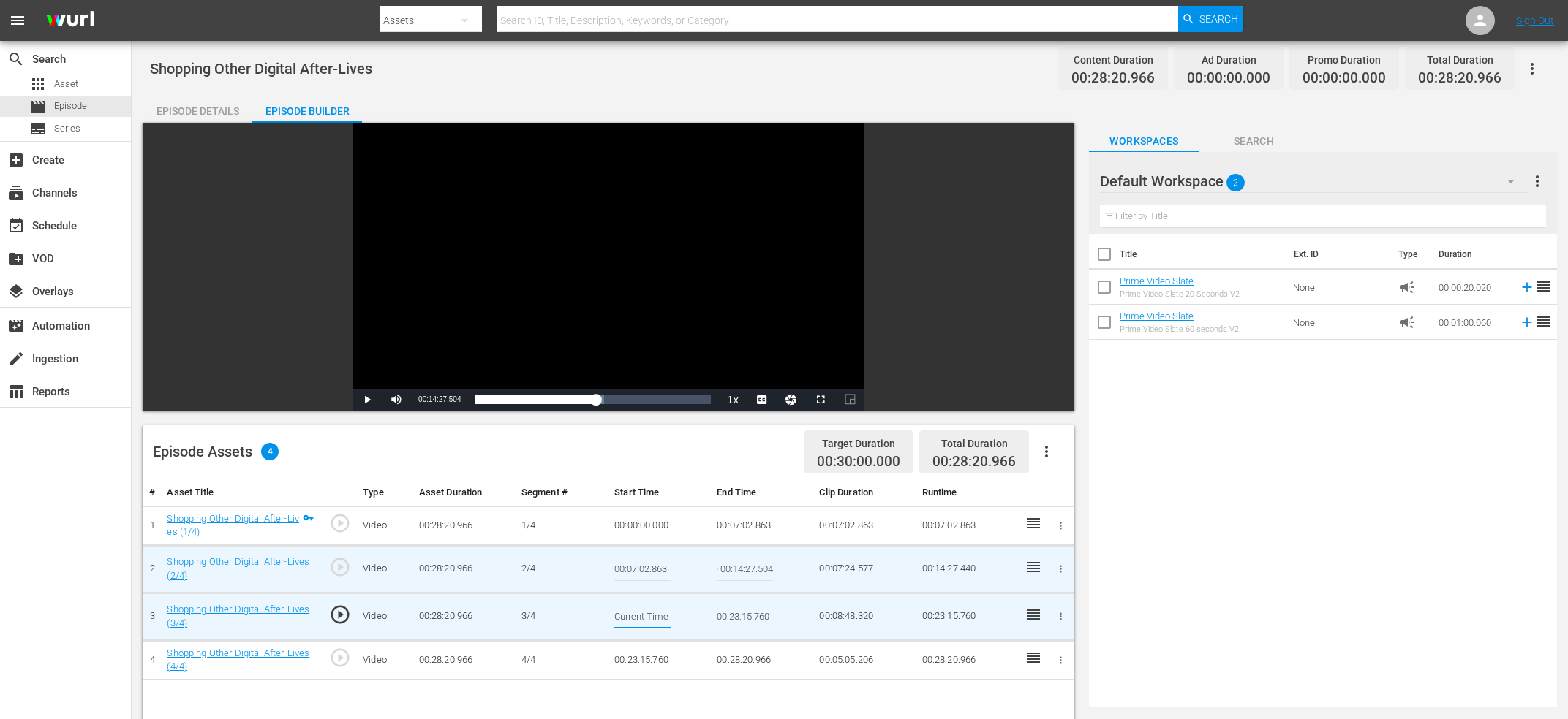
scroll to position [0, 55]
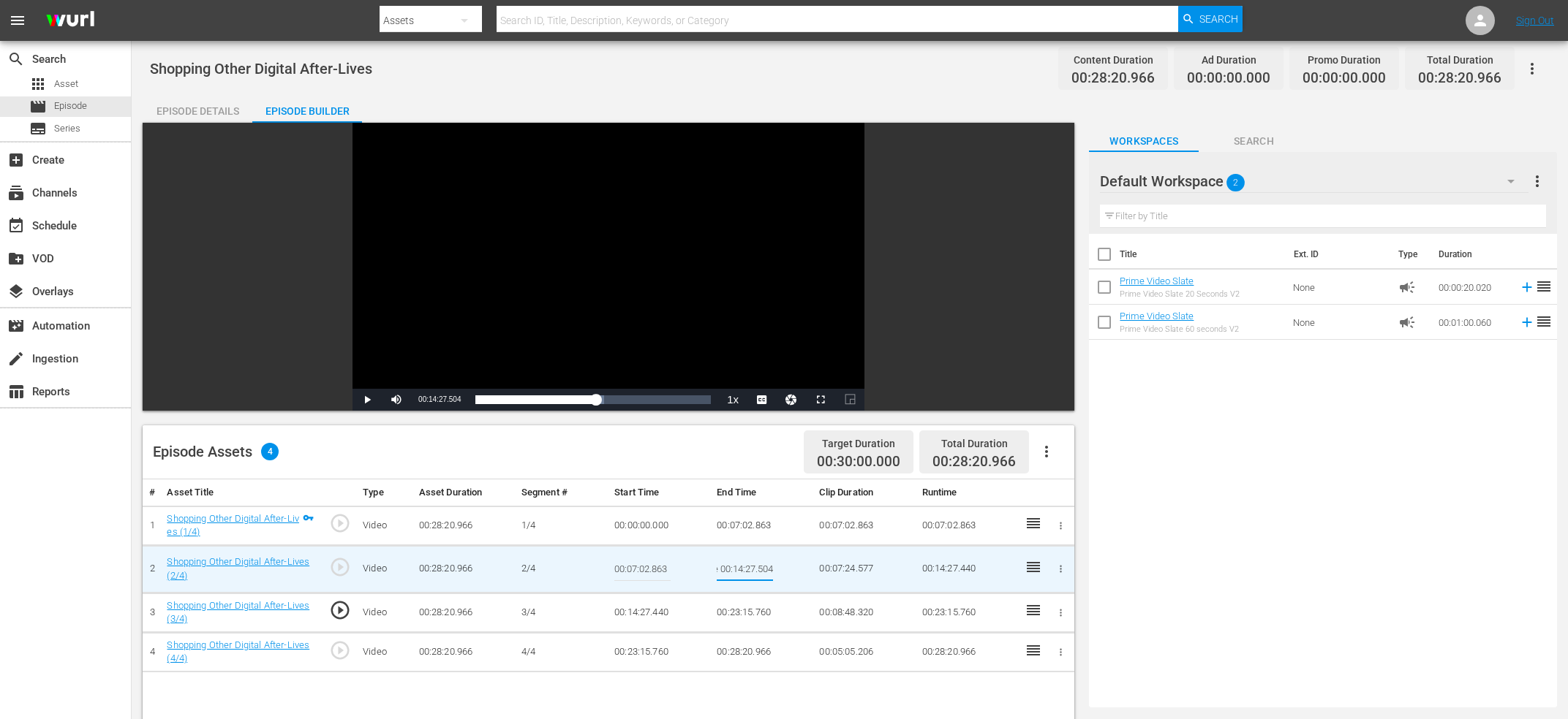
click at [735, 575] on input "Current Time 00:14:27.504" at bounding box center [745, 569] width 57 height 35
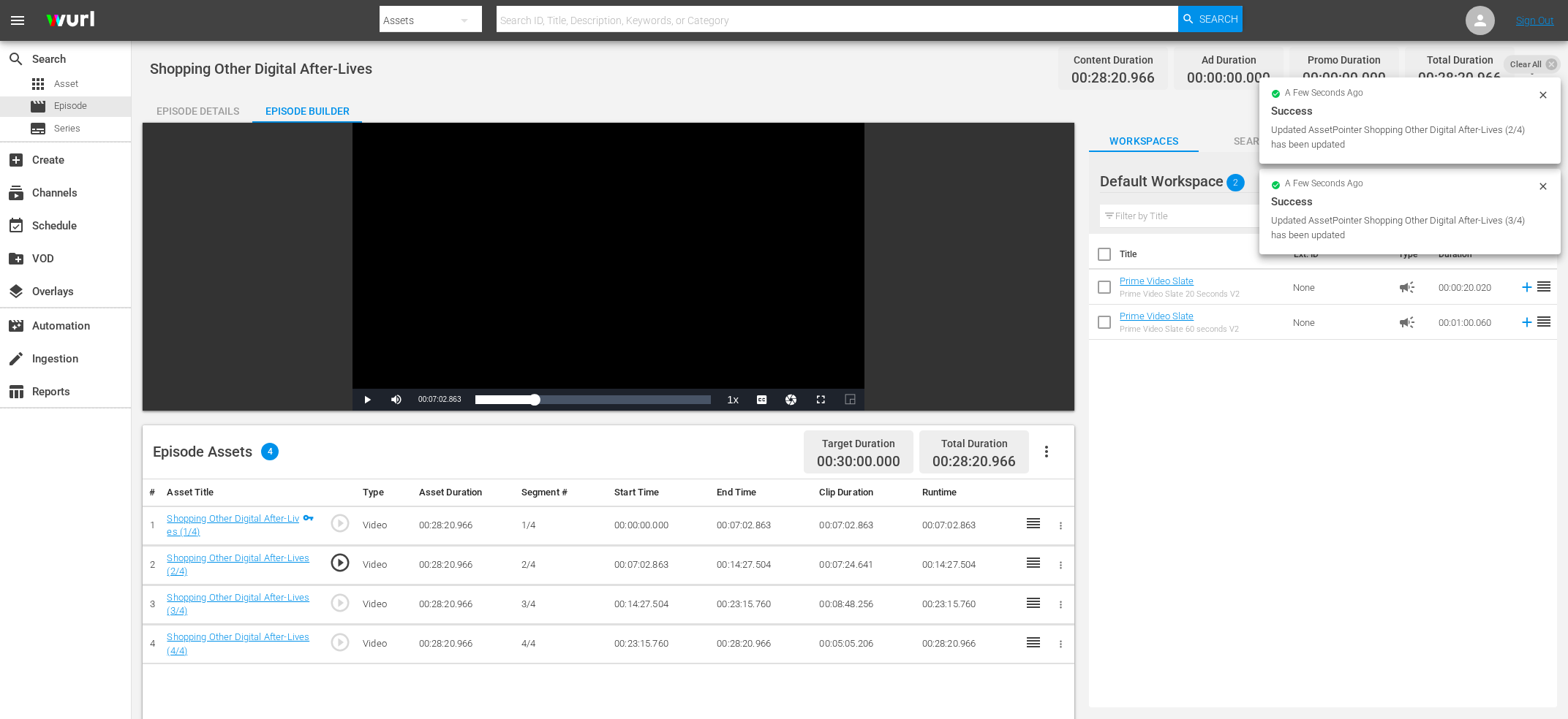
click at [339, 643] on span "play_circle_outline" at bounding box center [340, 642] width 22 height 22
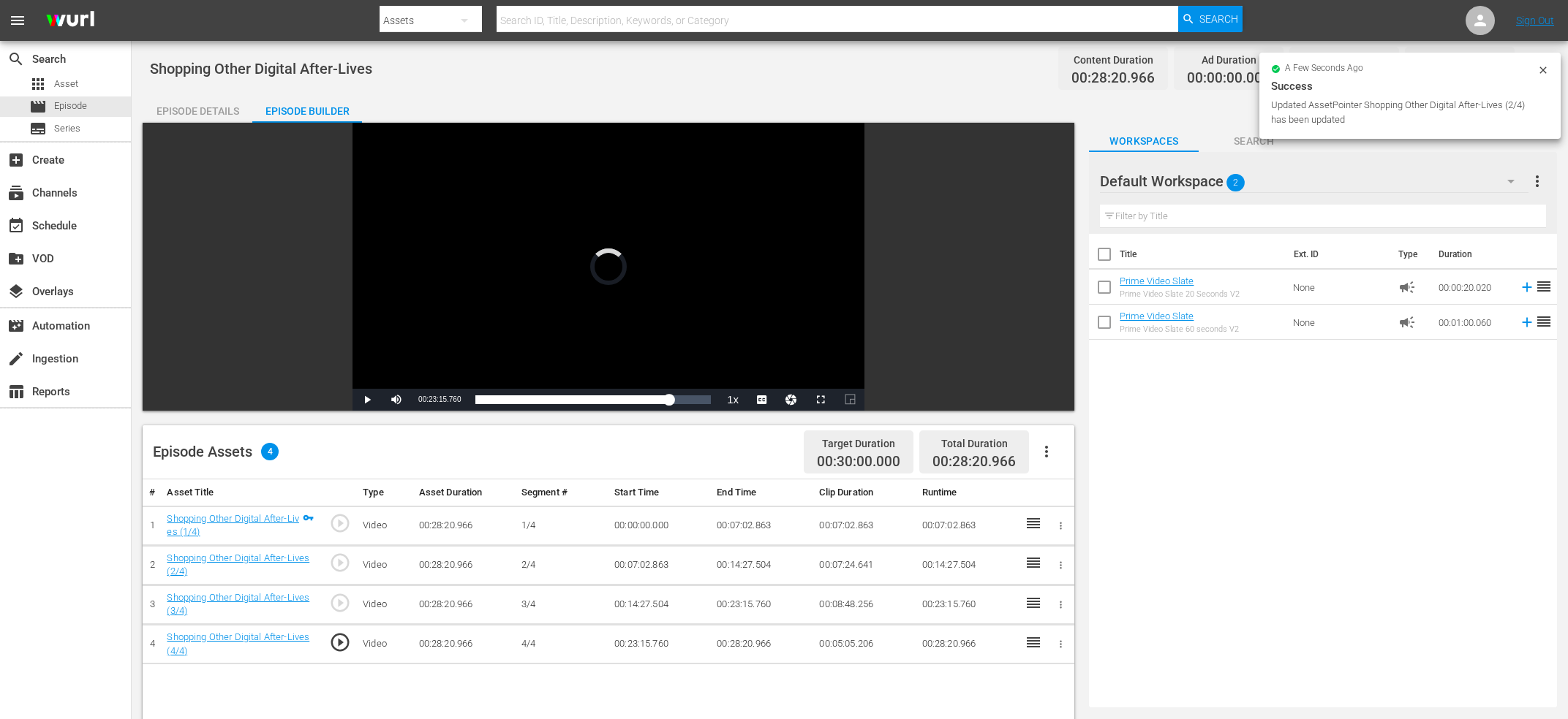
click at [520, 280] on div "Video Player" at bounding box center [609, 255] width 512 height 266
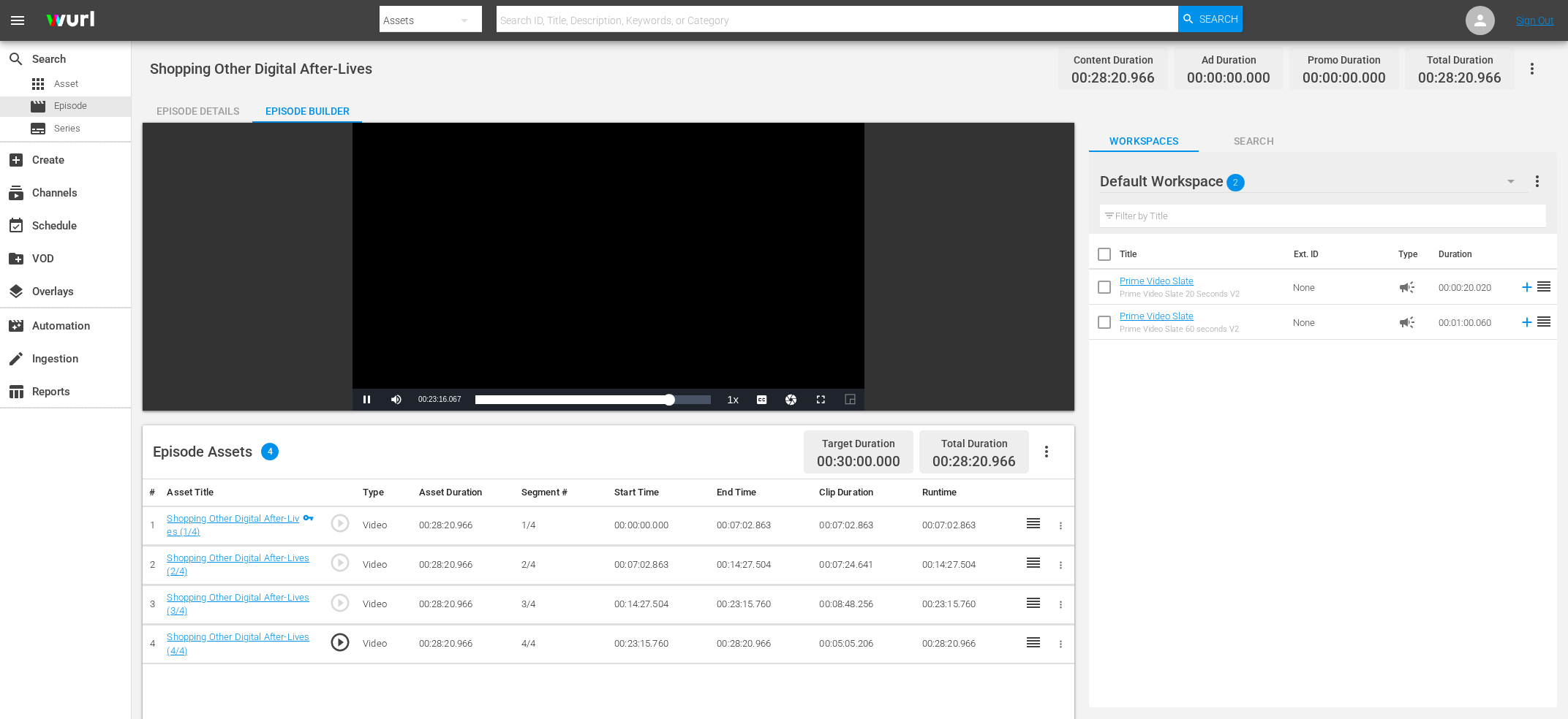
click at [518, 280] on div "Video Player" at bounding box center [609, 255] width 512 height 266
click at [449, 404] on span "00:23:15.846" at bounding box center [440, 400] width 42 height 8
copy span "Current Time"
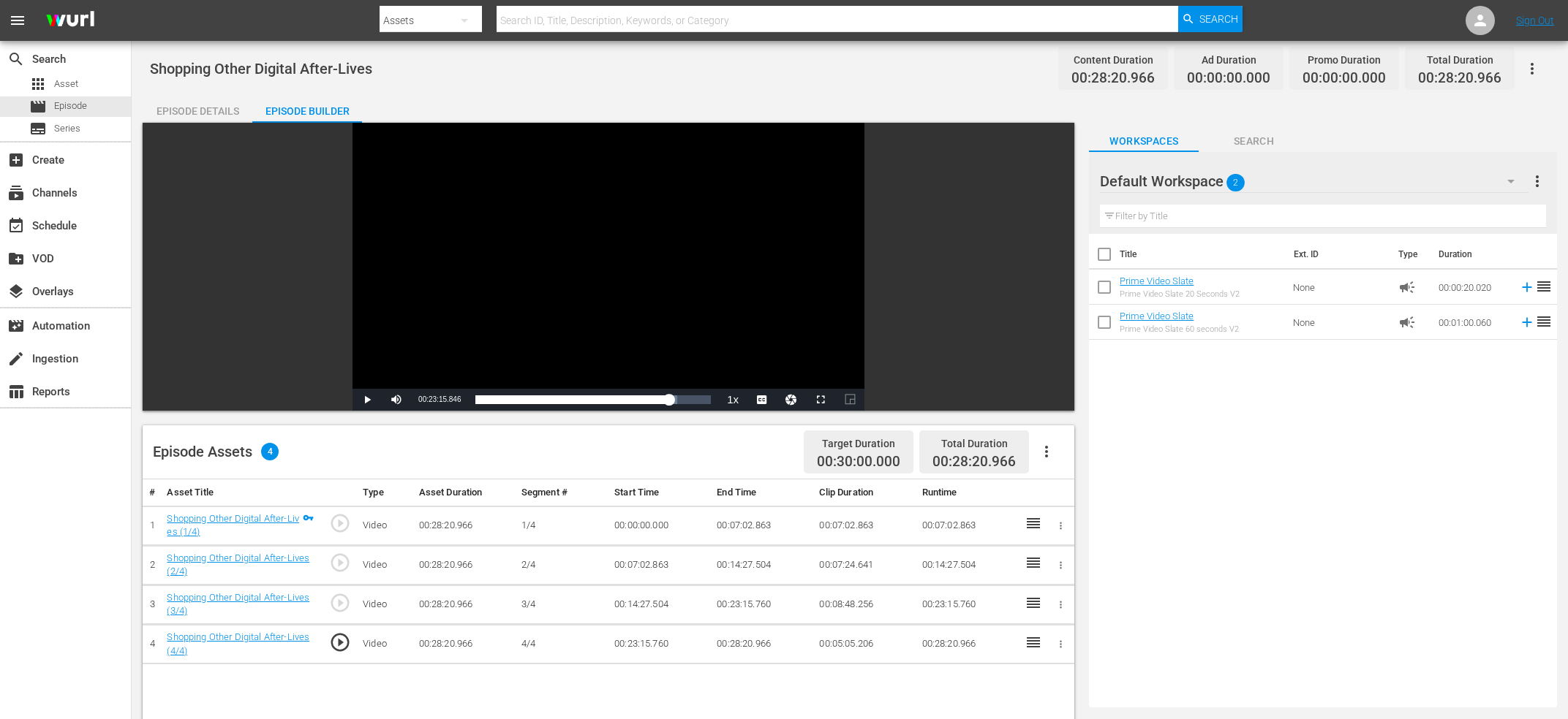
click at [754, 606] on td "00:23:15.760" at bounding box center [762, 604] width 102 height 40
click at [753, 606] on td "00:23:15.760" at bounding box center [762, 604] width 102 height 40
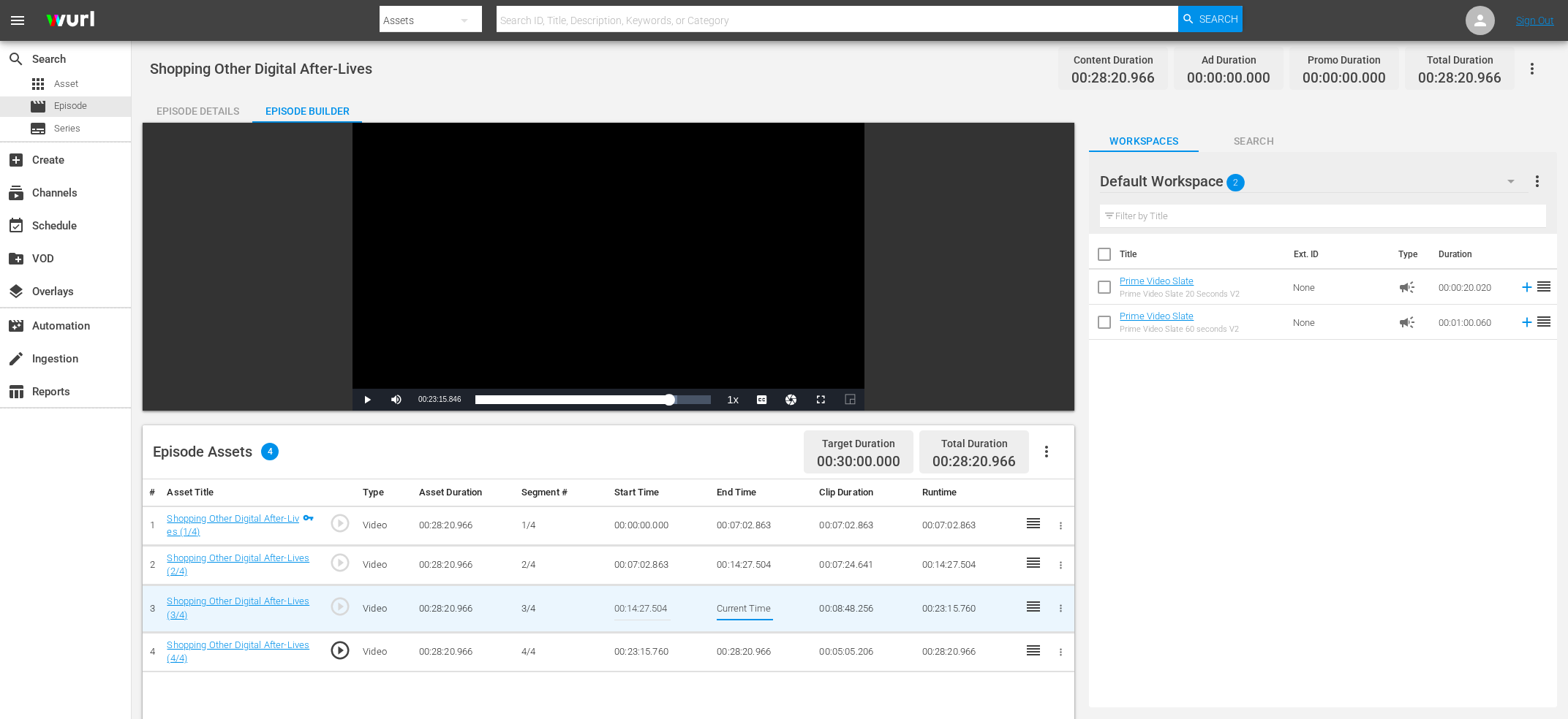
scroll to position [0, 54]
type input "Current Time 00:23:15.846"
click at [623, 653] on td "00:23:15.760" at bounding box center [659, 651] width 102 height 40
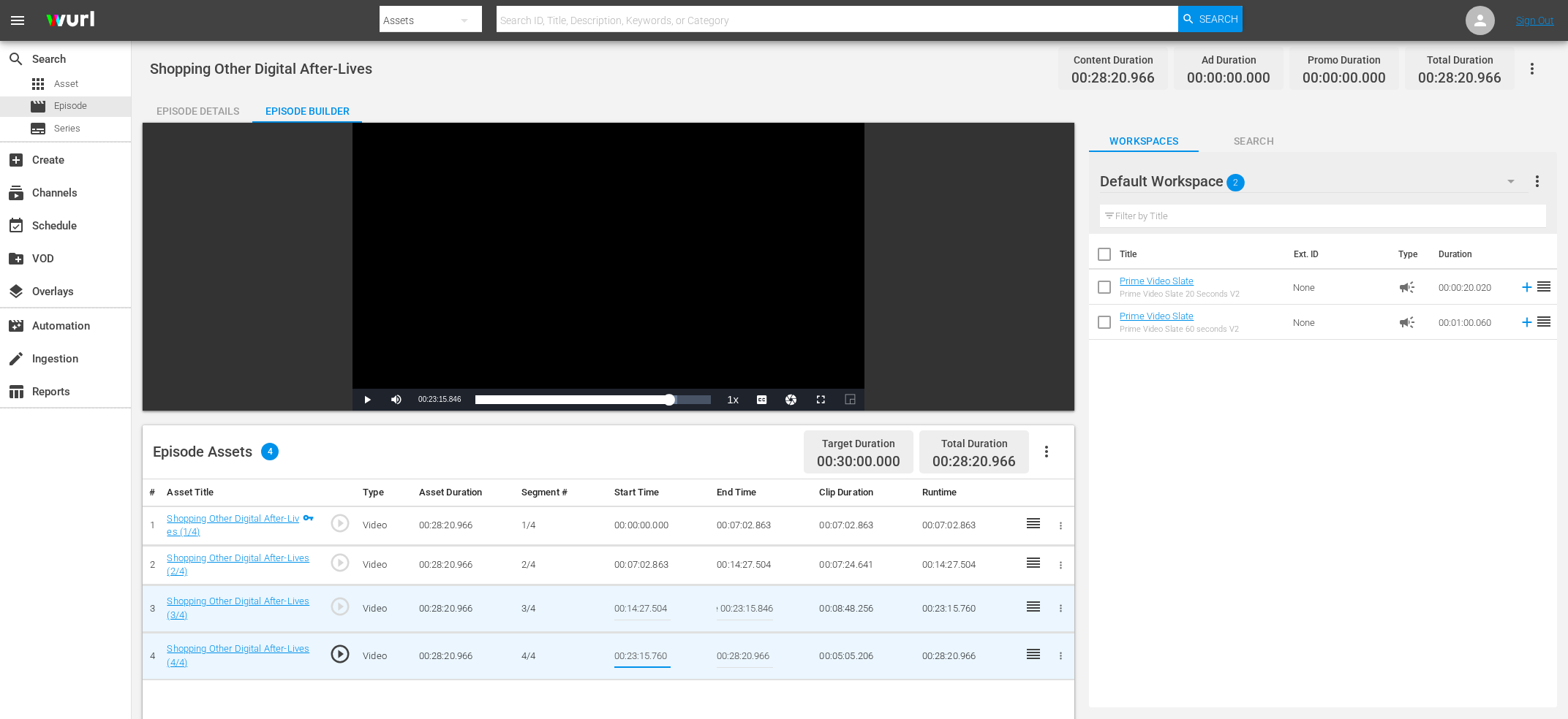
type input "Current Time 00:23:15.846"
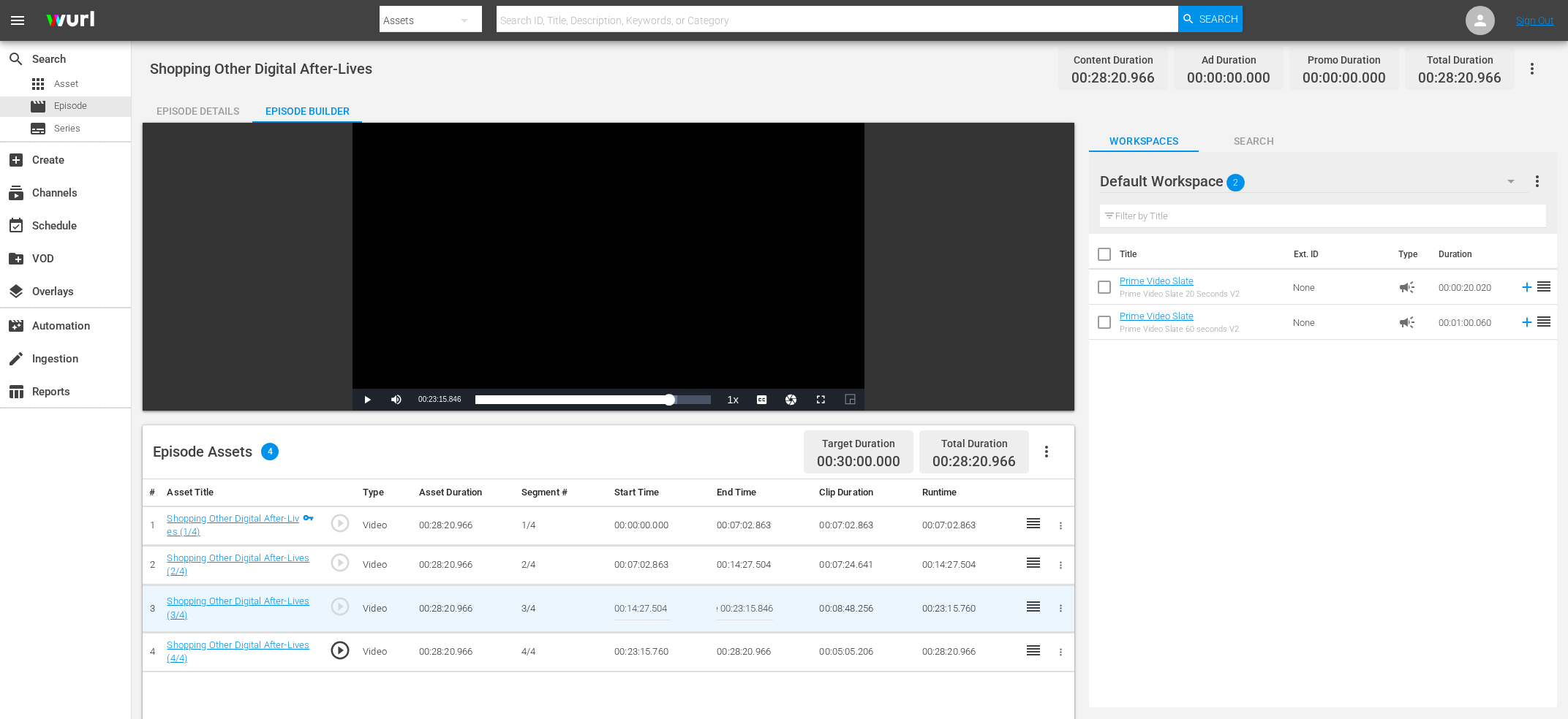
click at [733, 613] on input "Current Time 00:23:15.846" at bounding box center [745, 609] width 57 height 35
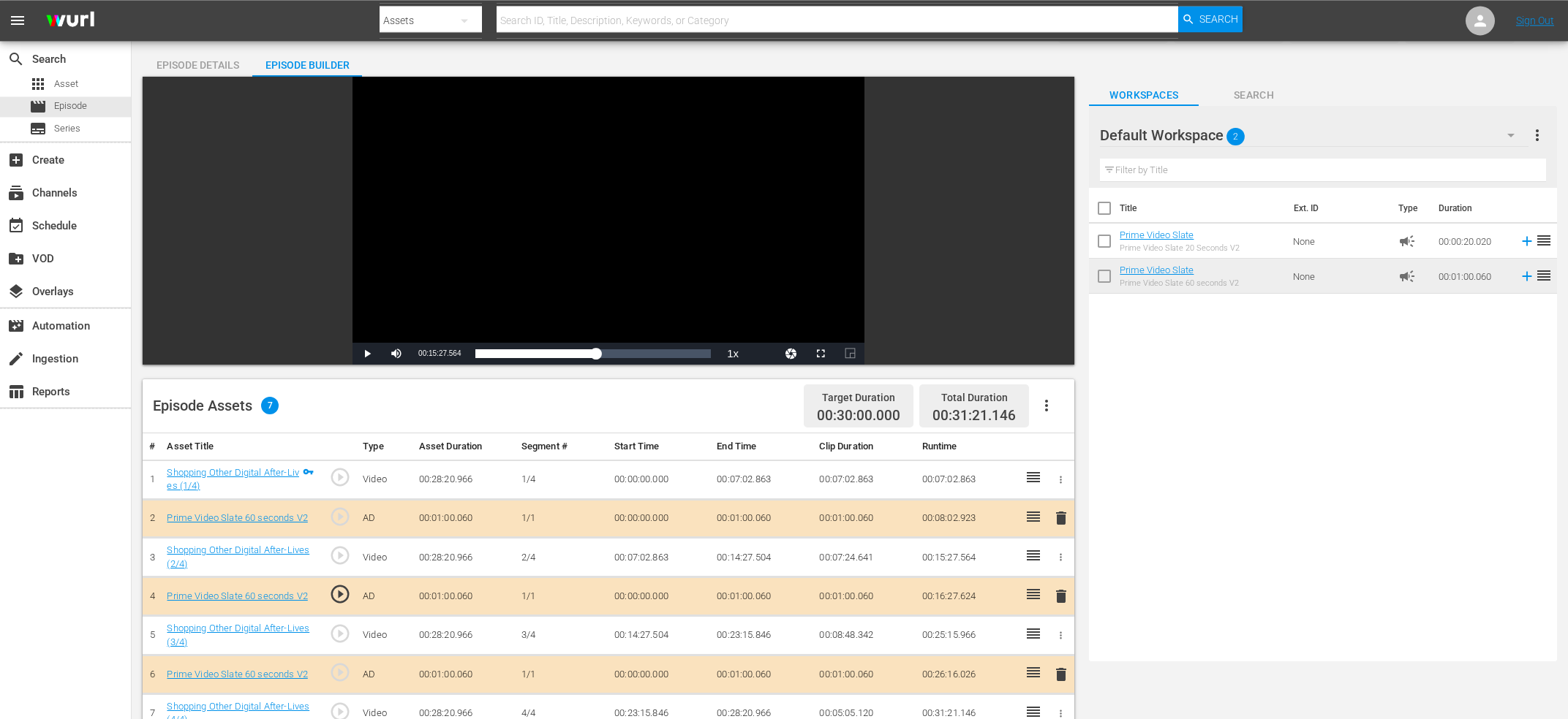
scroll to position [0, 0]
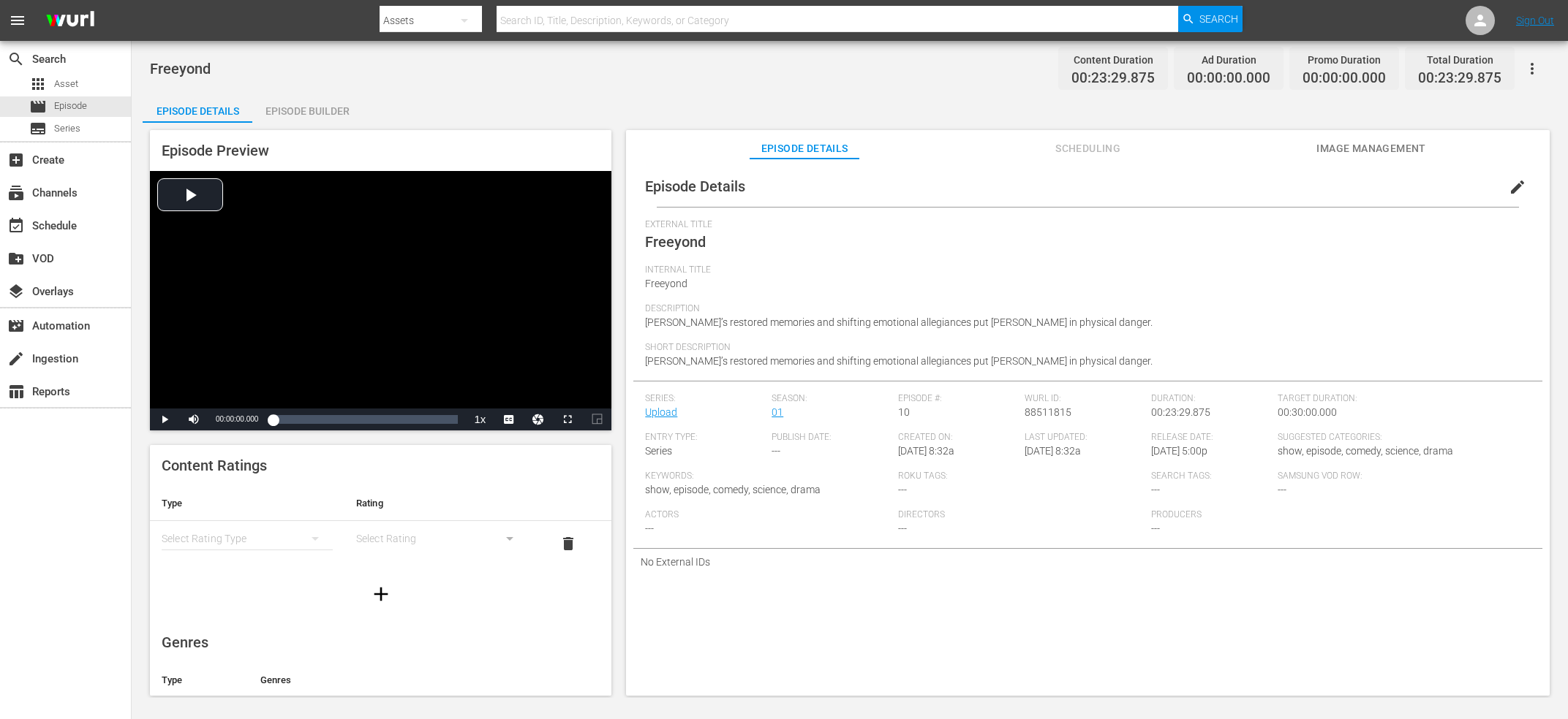
click at [1043, 412] on span "88511815" at bounding box center [1047, 412] width 46 height 12
copy span "88511815"
click at [1091, 334] on div "Description Nathan’s restored memories and shifting emotional allegiances put N…" at bounding box center [1088, 323] width 886 height 39
click at [336, 118] on div "Episode Builder" at bounding box center [307, 112] width 110 height 35
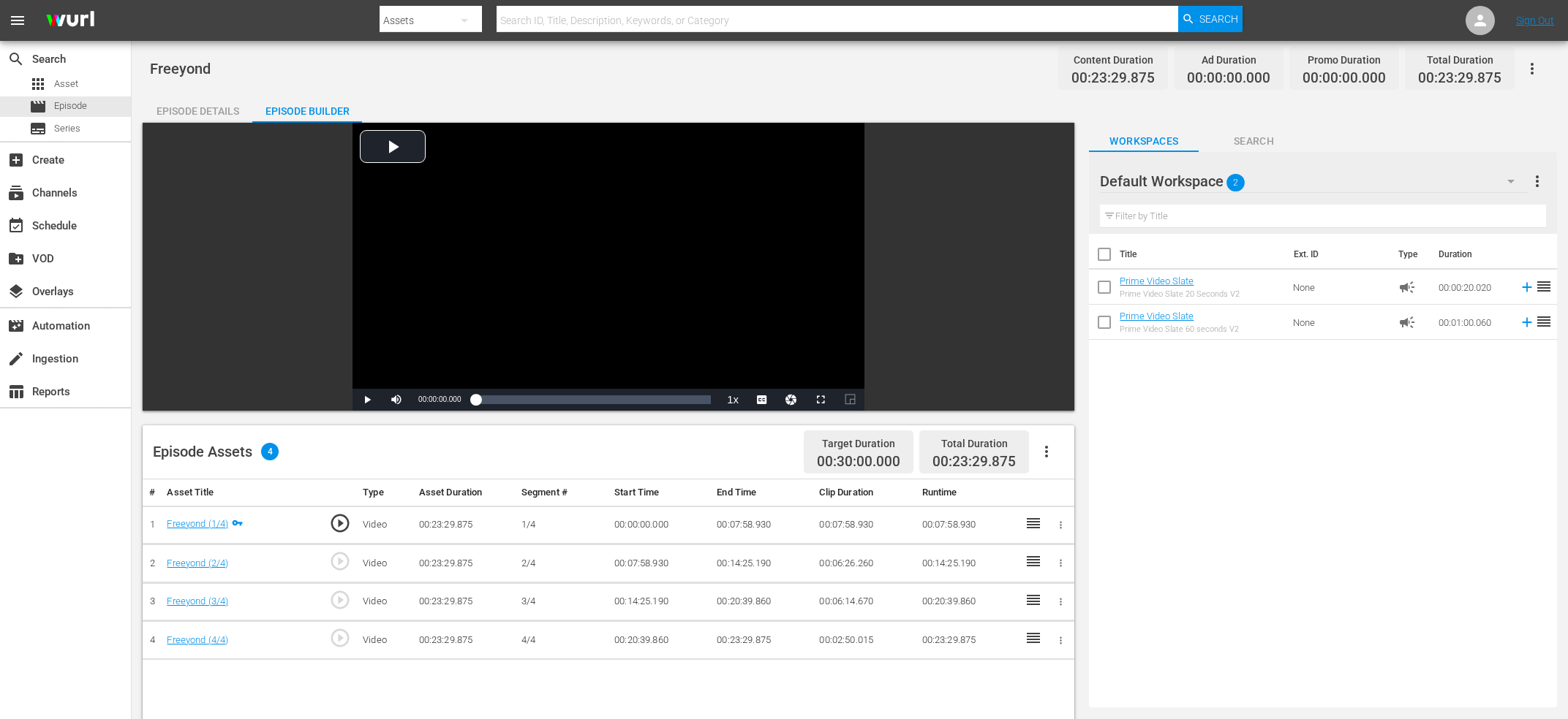
click at [344, 557] on span "play_circle_outline" at bounding box center [340, 561] width 22 height 22
click at [538, 282] on div "Video Player" at bounding box center [609, 255] width 512 height 266
click at [344, 555] on span "play_circle_outline" at bounding box center [340, 561] width 22 height 22
click at [562, 274] on div "Video Player" at bounding box center [609, 255] width 512 height 266
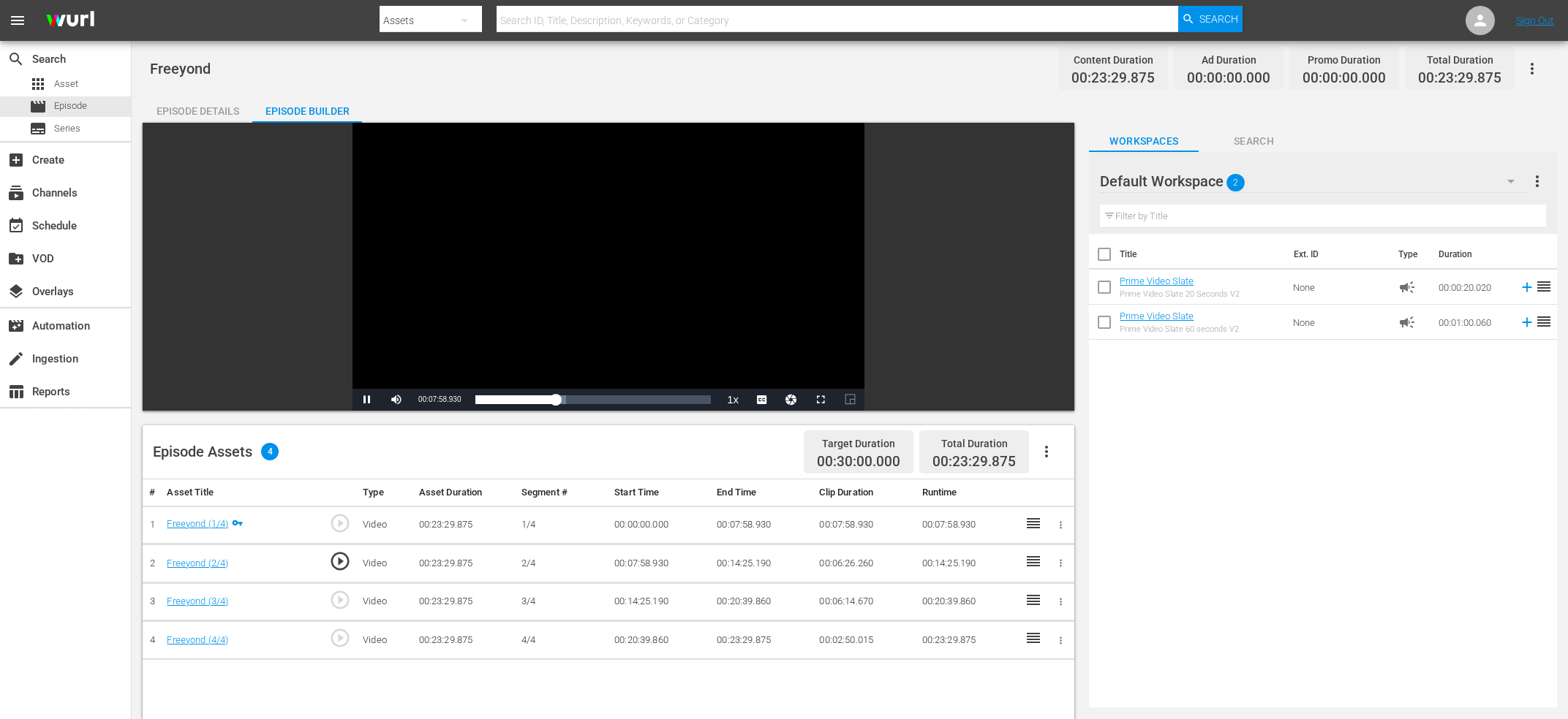
click at [545, 281] on div "Video Player" at bounding box center [609, 255] width 512 height 266
click at [342, 558] on span "play_circle_outline" at bounding box center [340, 561] width 22 height 22
click at [463, 259] on div "Video Player" at bounding box center [609, 255] width 512 height 266
click at [450, 270] on div "Video Player" at bounding box center [609, 255] width 512 height 266
click at [442, 400] on span "00:07:58.988" at bounding box center [440, 400] width 42 height 8
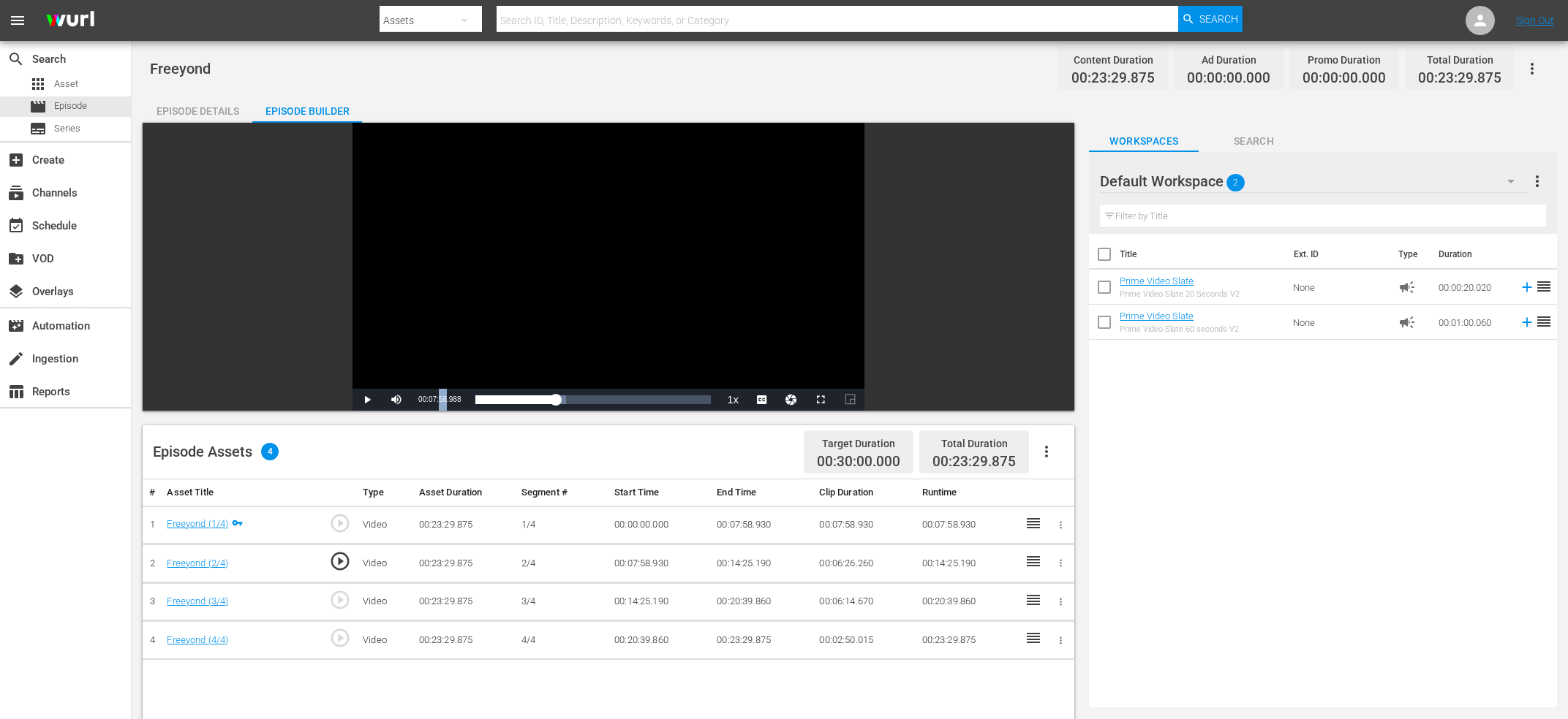
click at [442, 400] on span "00:07:58.988" at bounding box center [440, 400] width 42 height 8
copy span "Current Time"
click at [729, 526] on td "00:07:58.930" at bounding box center [762, 526] width 102 height 39
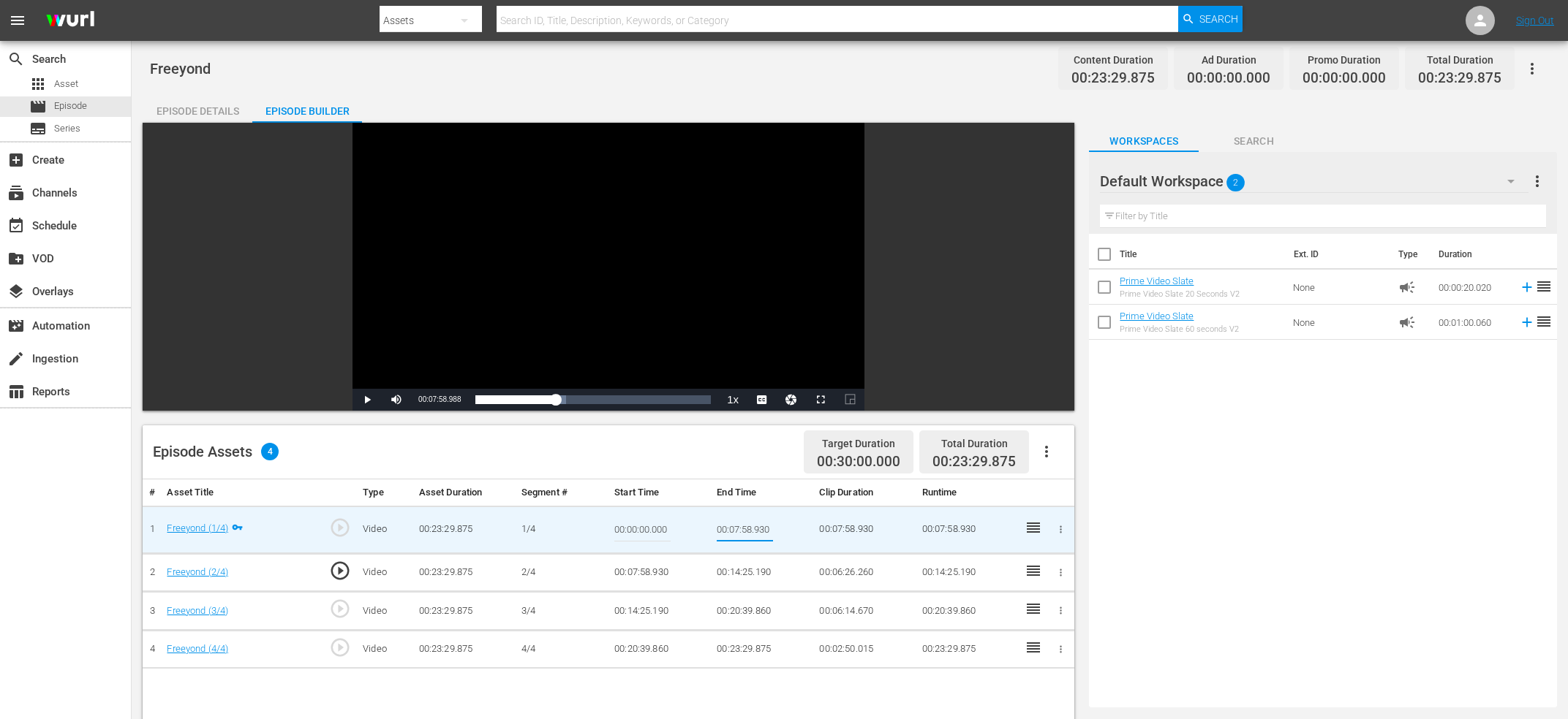
click at [729, 526] on input "00:07:58.930" at bounding box center [745, 530] width 57 height 35
type input "Current Time 00:07:58.988"
click at [623, 572] on td "00:07:58.930" at bounding box center [659, 573] width 102 height 39
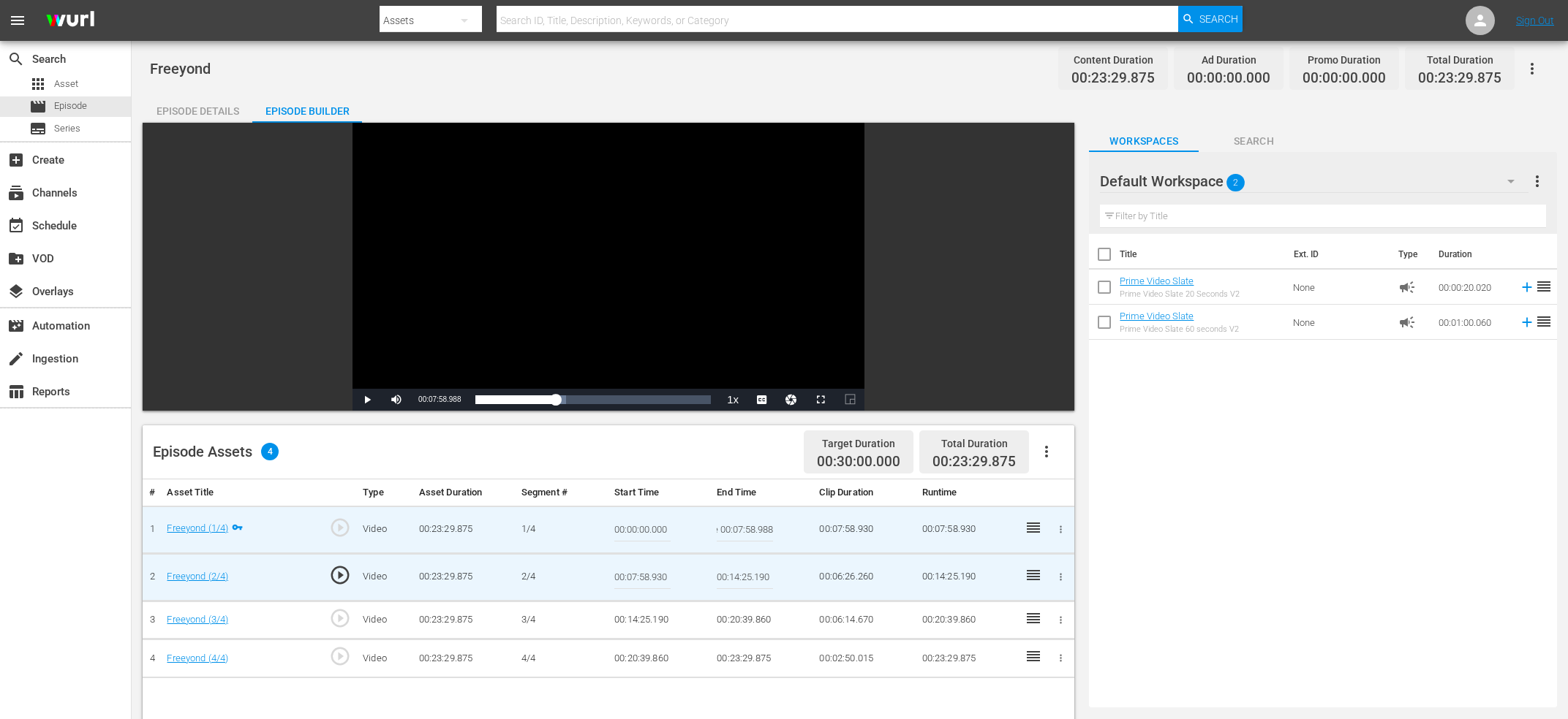
click at [623, 572] on input "00:07:58.930" at bounding box center [642, 578] width 57 height 35
paste input "Current Time 00:07:58.988"
type input "Current Time 00:07:58.988"
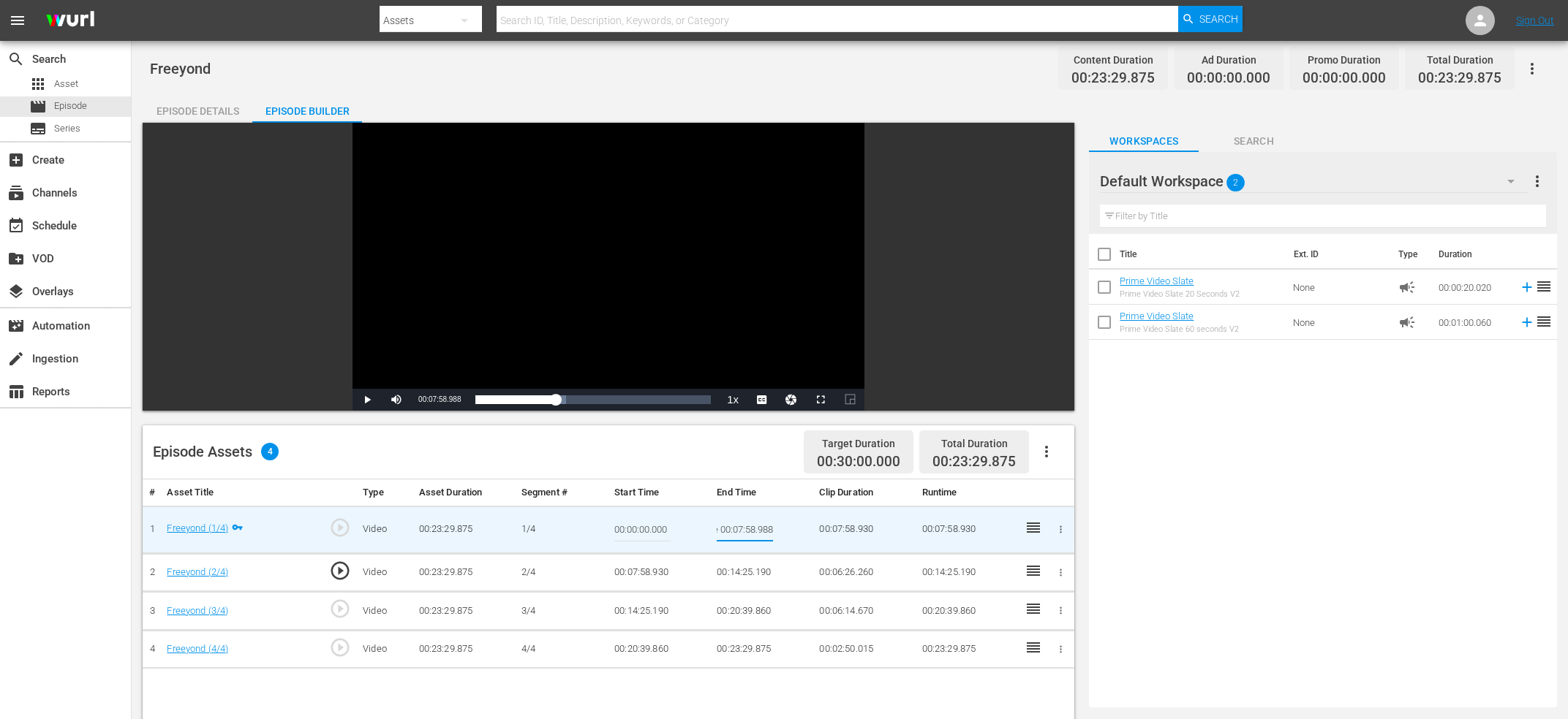
click at [732, 531] on input "Current Time 00:07:58.988" at bounding box center [745, 530] width 57 height 35
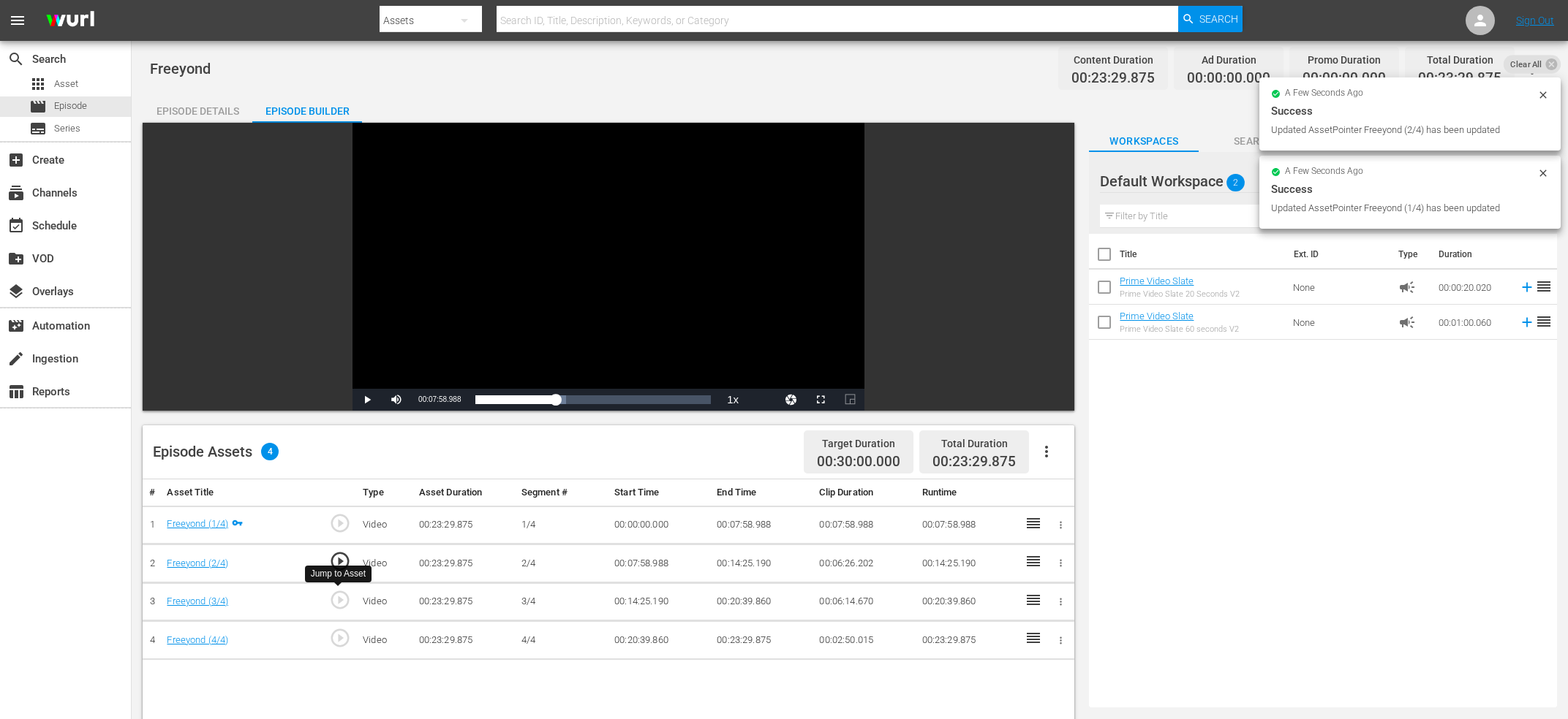
click at [336, 607] on span "play_circle_outline" at bounding box center [340, 600] width 22 height 22
click at [575, 270] on div "Video Player" at bounding box center [609, 255] width 512 height 266
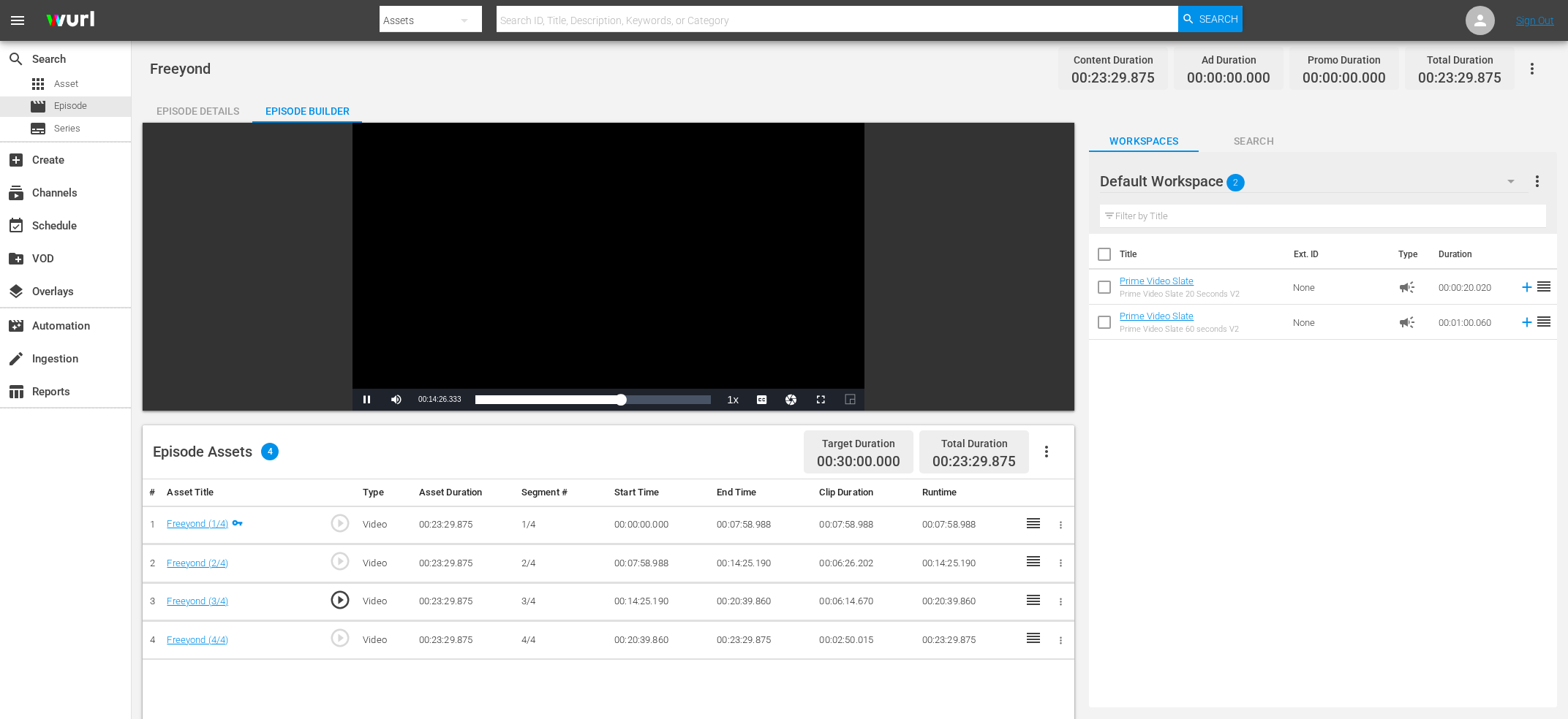
click at [575, 270] on div "Video Player" at bounding box center [609, 255] width 512 height 266
click at [345, 607] on span "play_circle_outline" at bounding box center [340, 600] width 22 height 22
click at [431, 329] on div "Video Player" at bounding box center [609, 255] width 512 height 266
click at [426, 312] on div "Video Player" at bounding box center [609, 255] width 512 height 266
click at [440, 398] on span "00:14:25.234" at bounding box center [440, 400] width 42 height 8
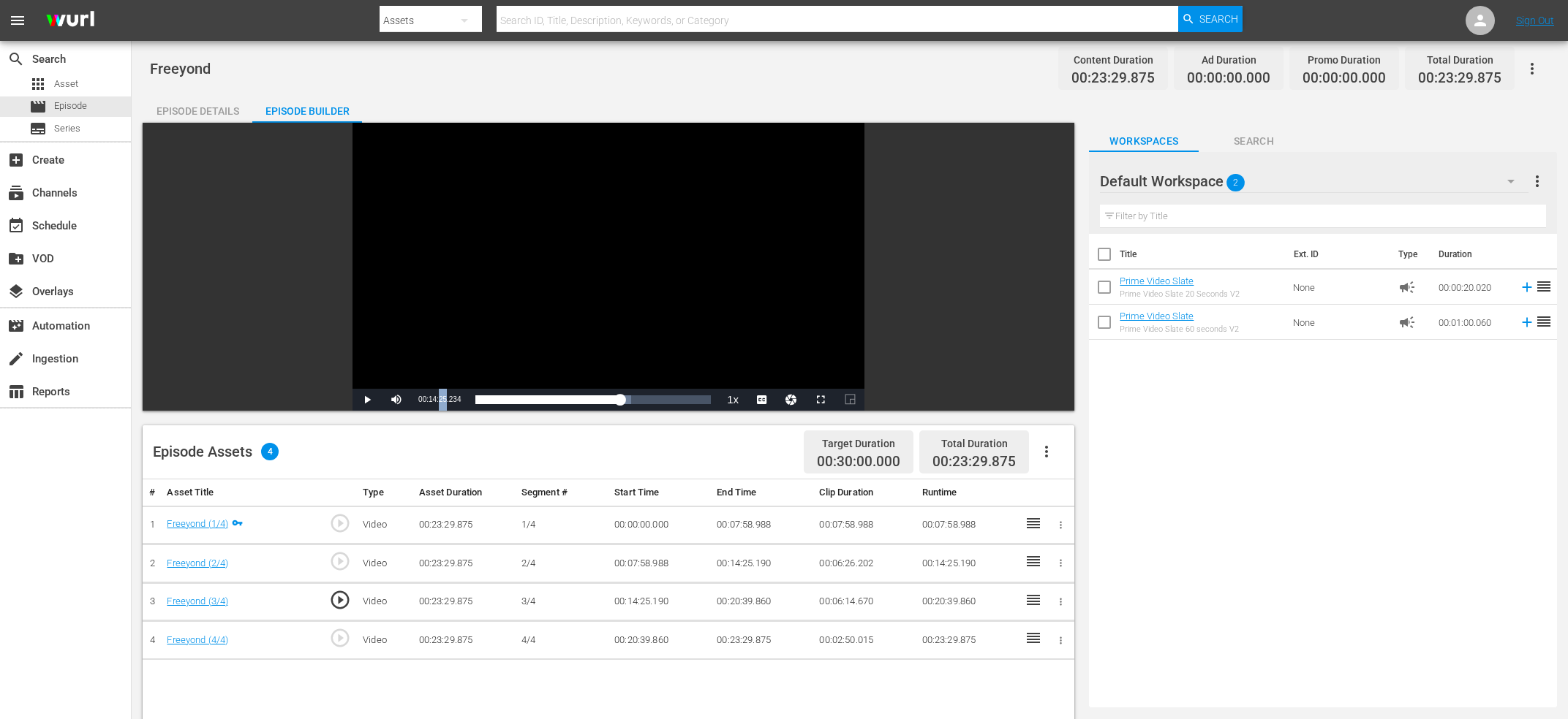
click at [440, 398] on span "00:14:25.234" at bounding box center [440, 400] width 42 height 8
copy span "Current Time"
click at [729, 566] on td "00:14:25.190" at bounding box center [762, 564] width 102 height 39
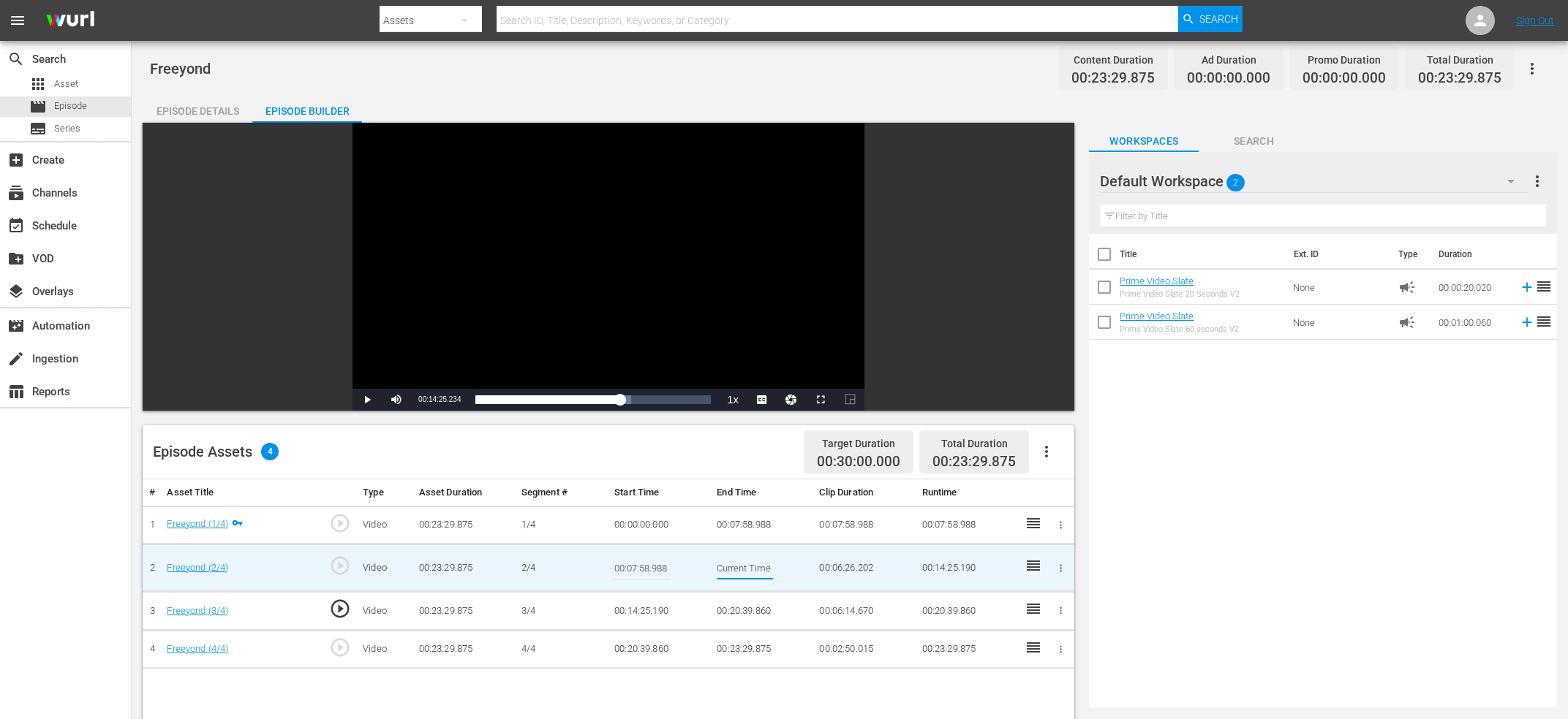
scroll to position [0, 54]
type input "Current Time 00:14:25.234"
click at [659, 608] on td "00:14:25.190" at bounding box center [659, 612] width 102 height 39
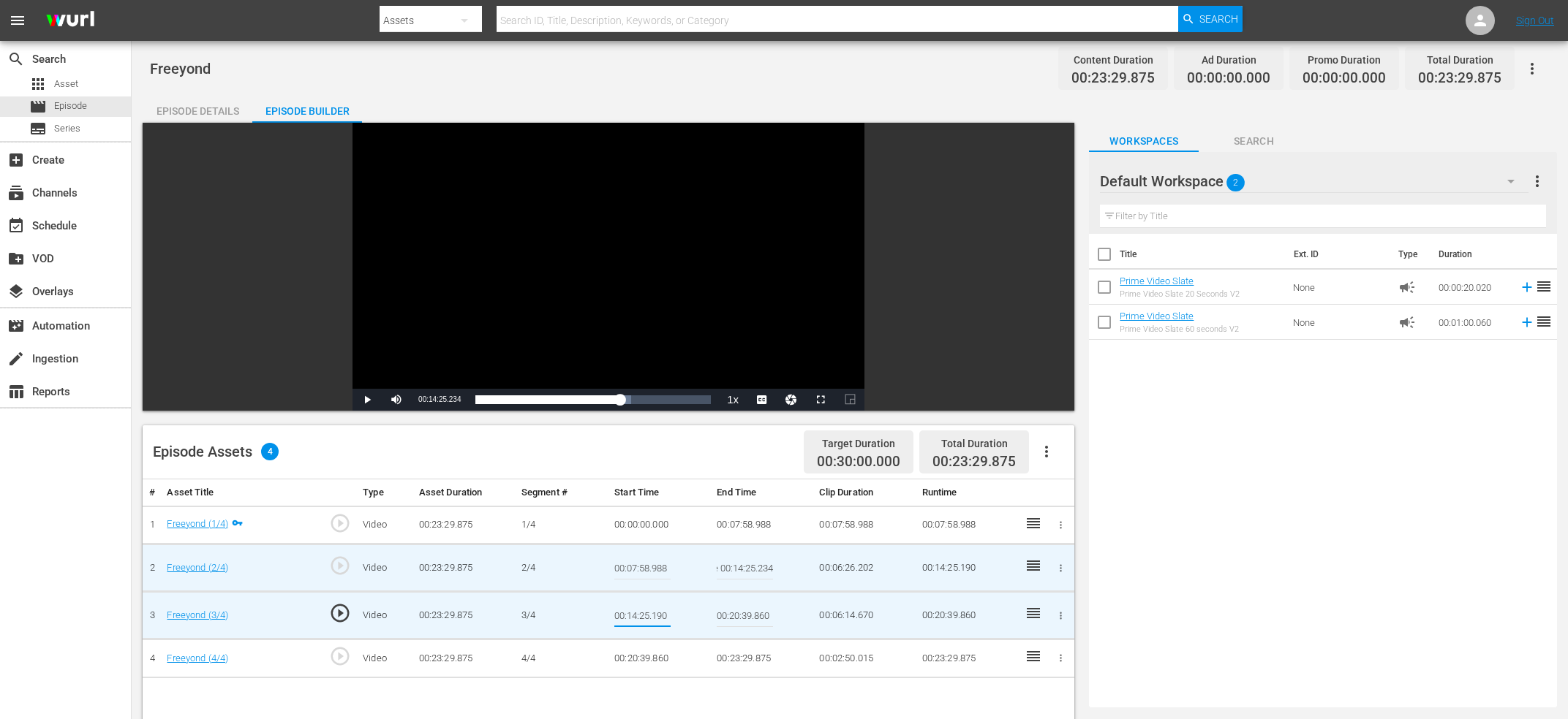
click at [659, 608] on input "00:14:25.190" at bounding box center [642, 616] width 57 height 35
type input "Current Time 00:14:25.234"
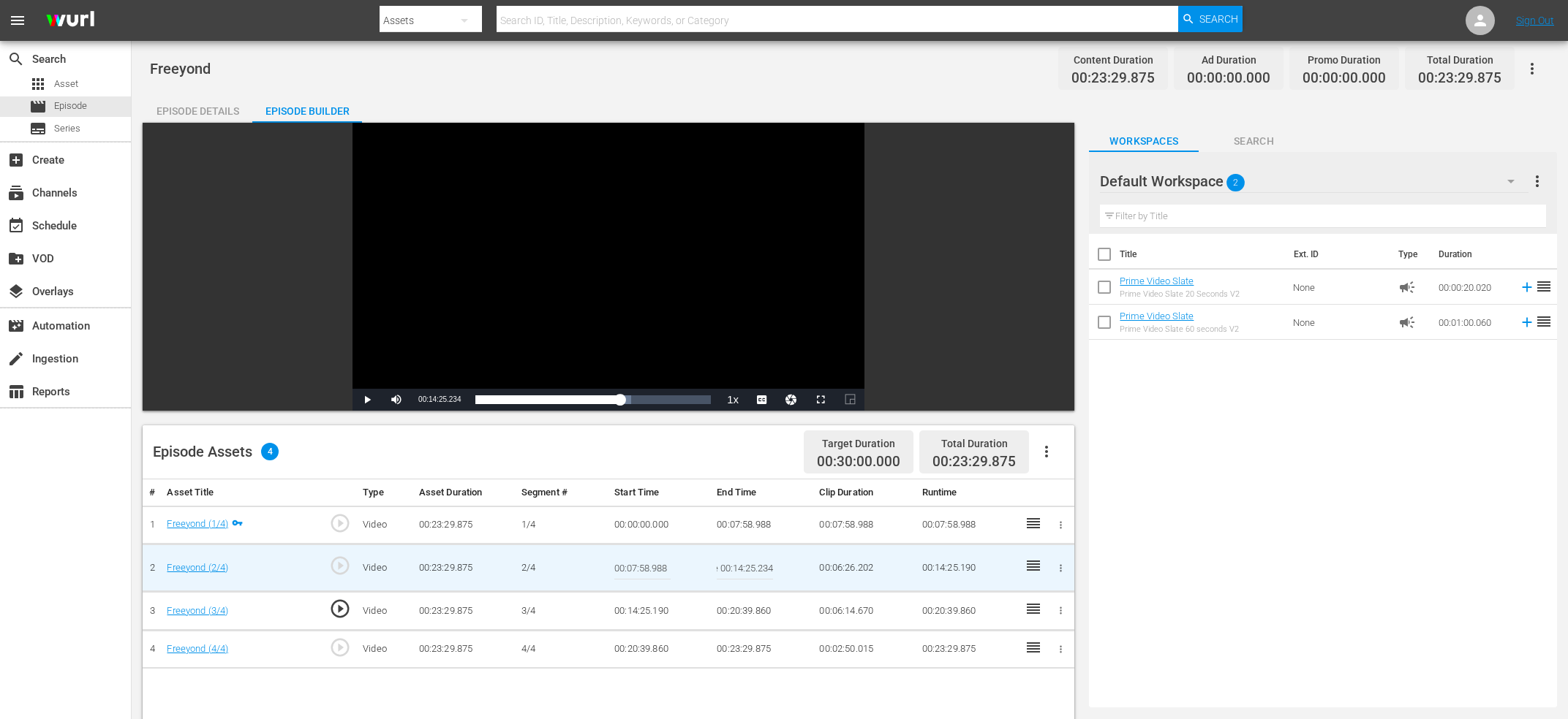
click at [762, 571] on input "Current Time 00:14:25.234" at bounding box center [745, 568] width 57 height 35
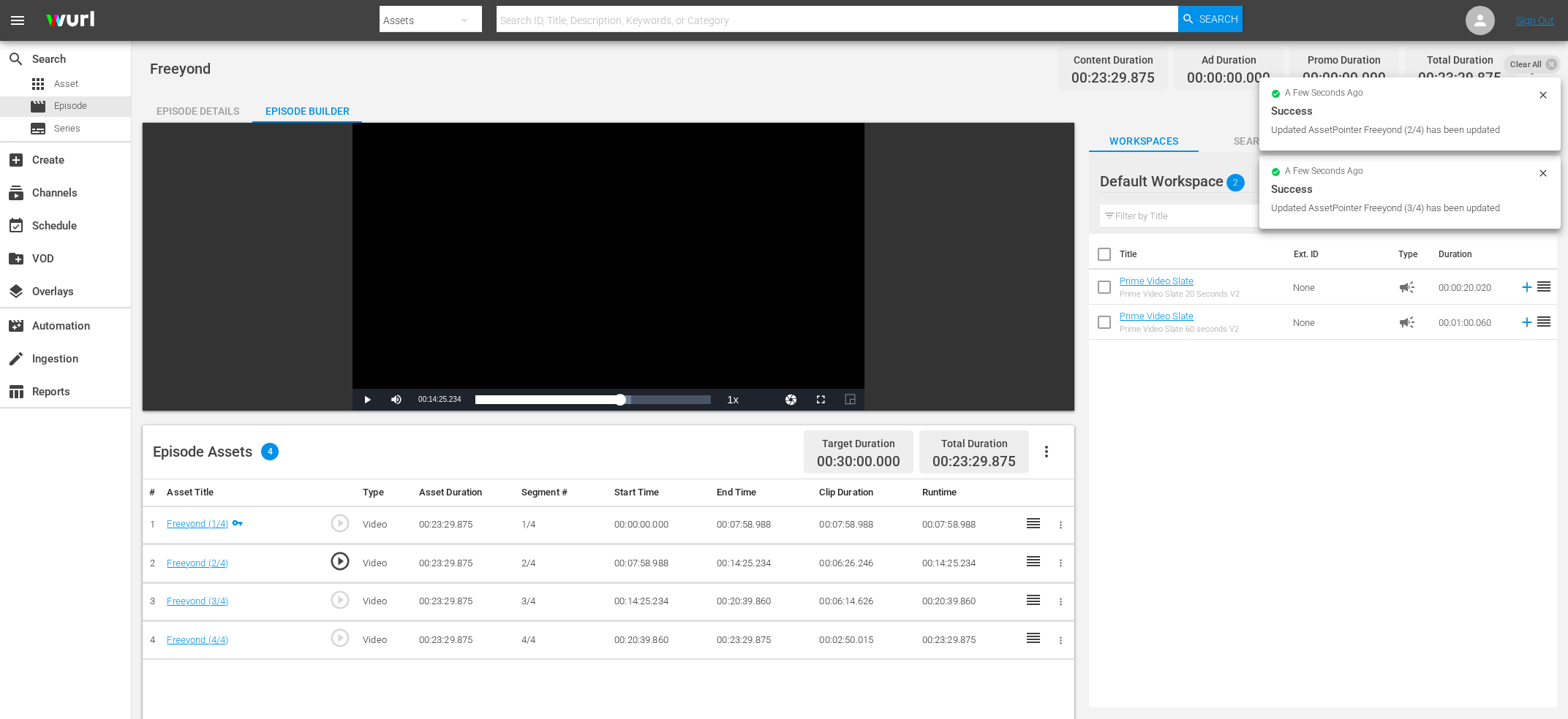
click at [347, 638] on span "play_circle_outline" at bounding box center [340, 638] width 22 height 22
click at [505, 301] on div "Video Player" at bounding box center [609, 255] width 512 height 266
click at [540, 285] on div "Video Player" at bounding box center [609, 255] width 512 height 266
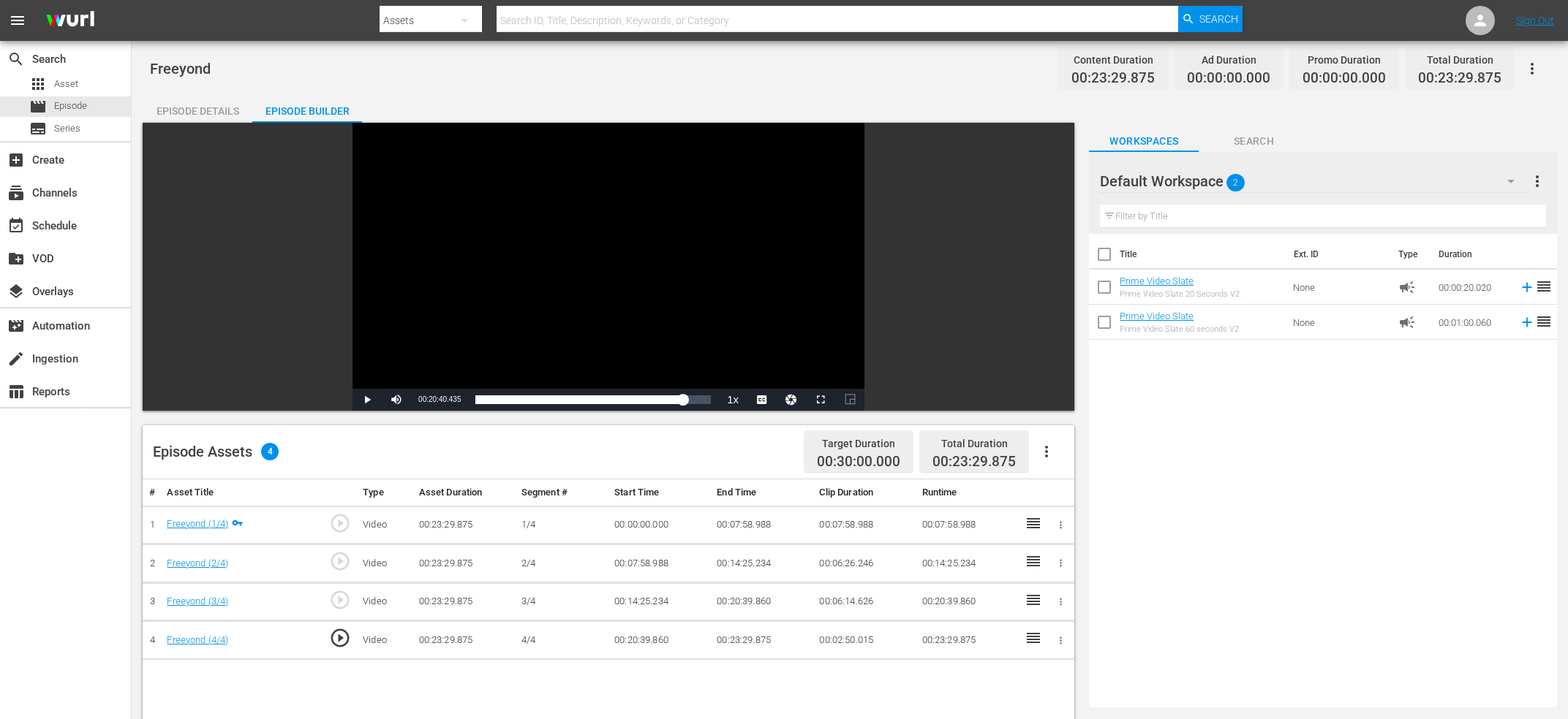
click at [347, 635] on span "play_circle_outline" at bounding box center [340, 638] width 22 height 22
click at [461, 330] on div "Video Player" at bounding box center [609, 255] width 512 height 266
click at [452, 324] on div "Video Player" at bounding box center [609, 255] width 512 height 266
click at [429, 400] on span "00:20:39.928" at bounding box center [440, 400] width 42 height 8
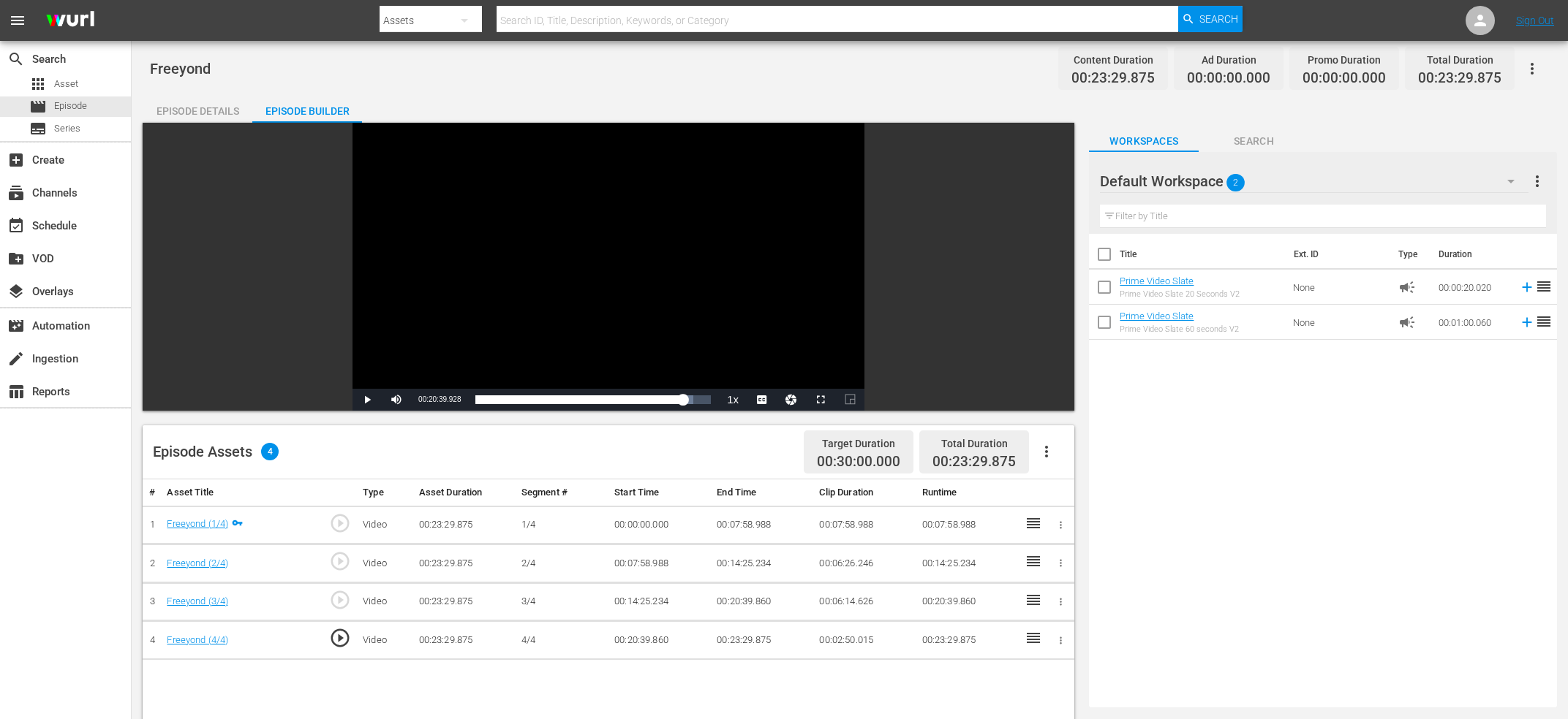
click at [429, 400] on span "00:20:39.928" at bounding box center [440, 400] width 42 height 8
copy span "Current Time"
click at [730, 597] on td "00:20:39.860" at bounding box center [762, 602] width 102 height 39
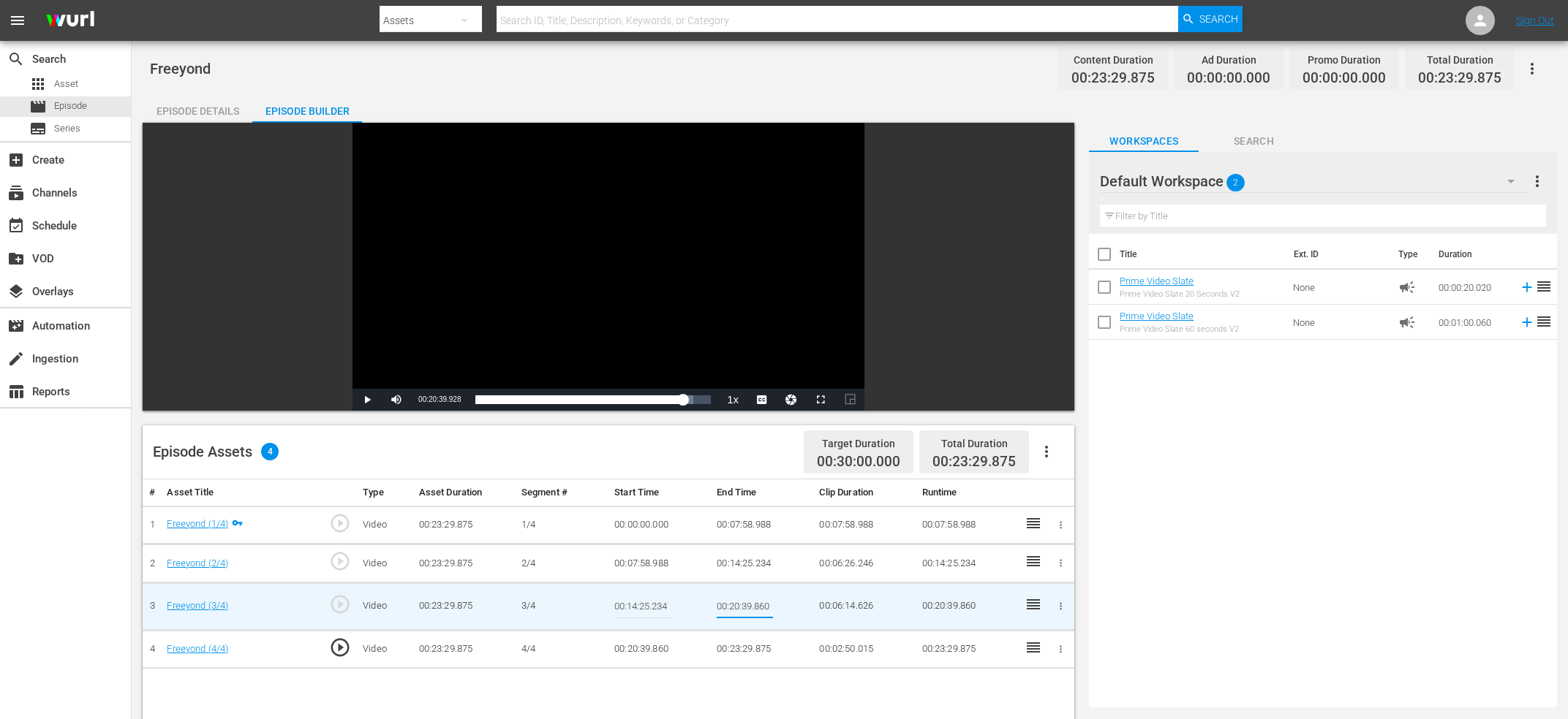
click at [730, 597] on input "00:20:39.860" at bounding box center [745, 607] width 57 height 35
type input "Current Time 00:20:39.928"
click at [642, 645] on td "00:20:39.860" at bounding box center [659, 650] width 102 height 39
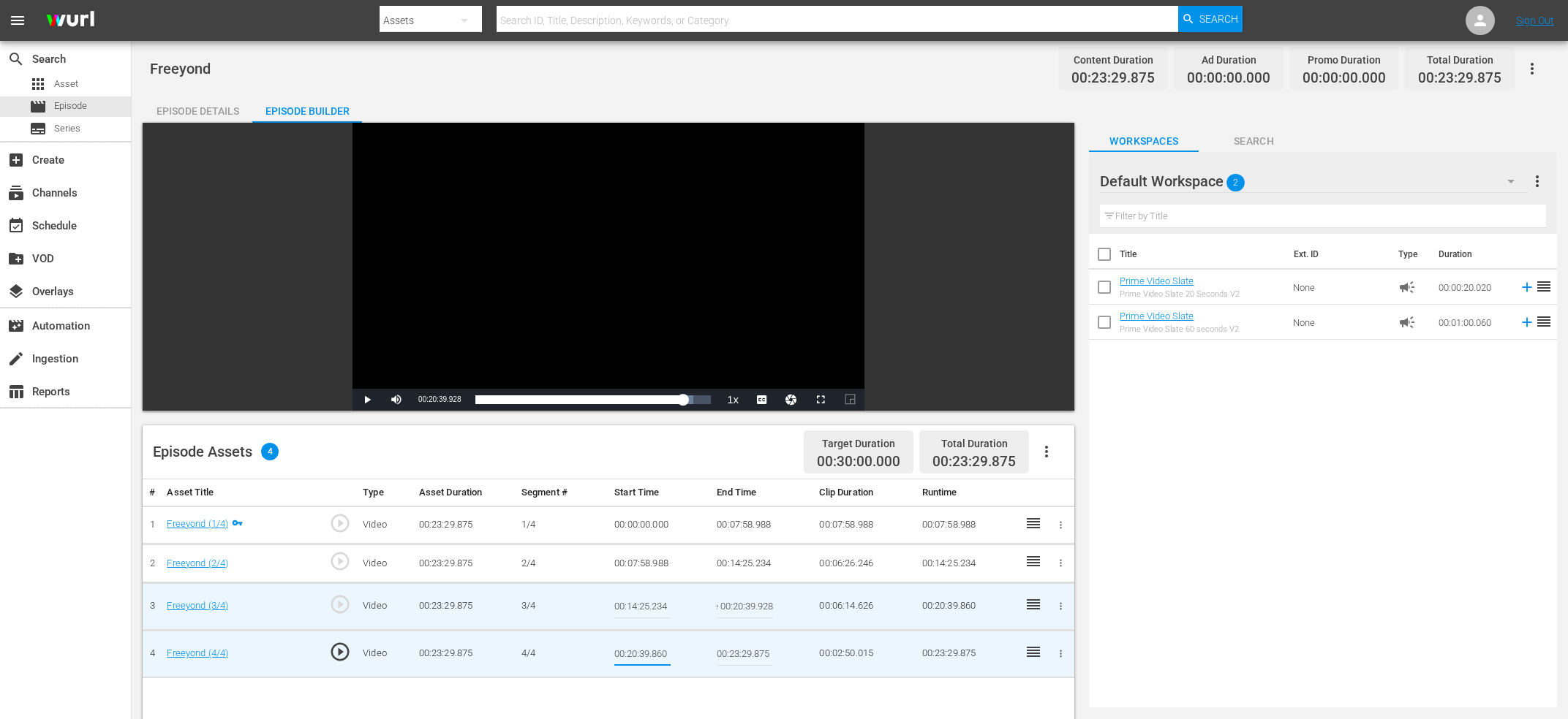
type input "Current Time 00:20:39.928"
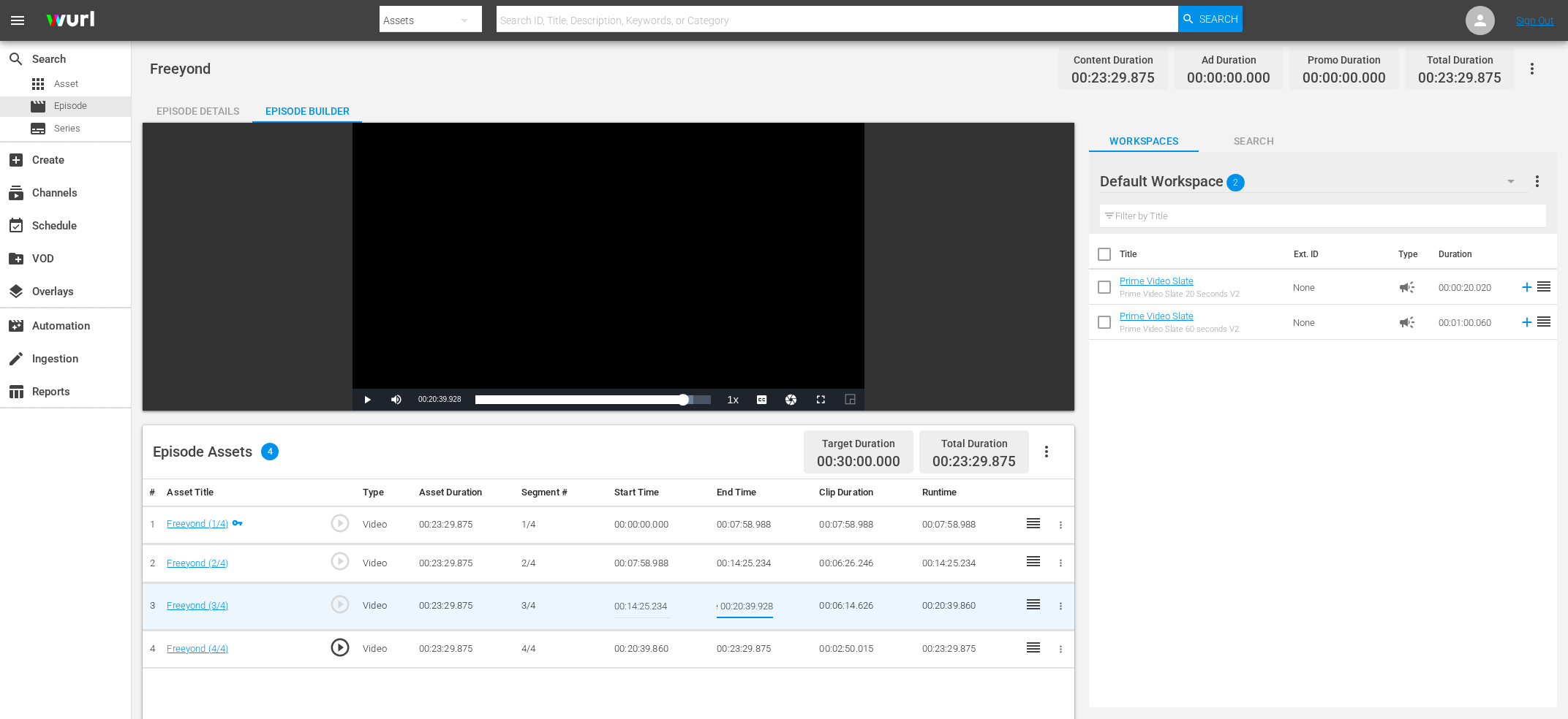
click at [751, 610] on input "Current Time 00:20:39.928" at bounding box center [745, 607] width 57 height 35
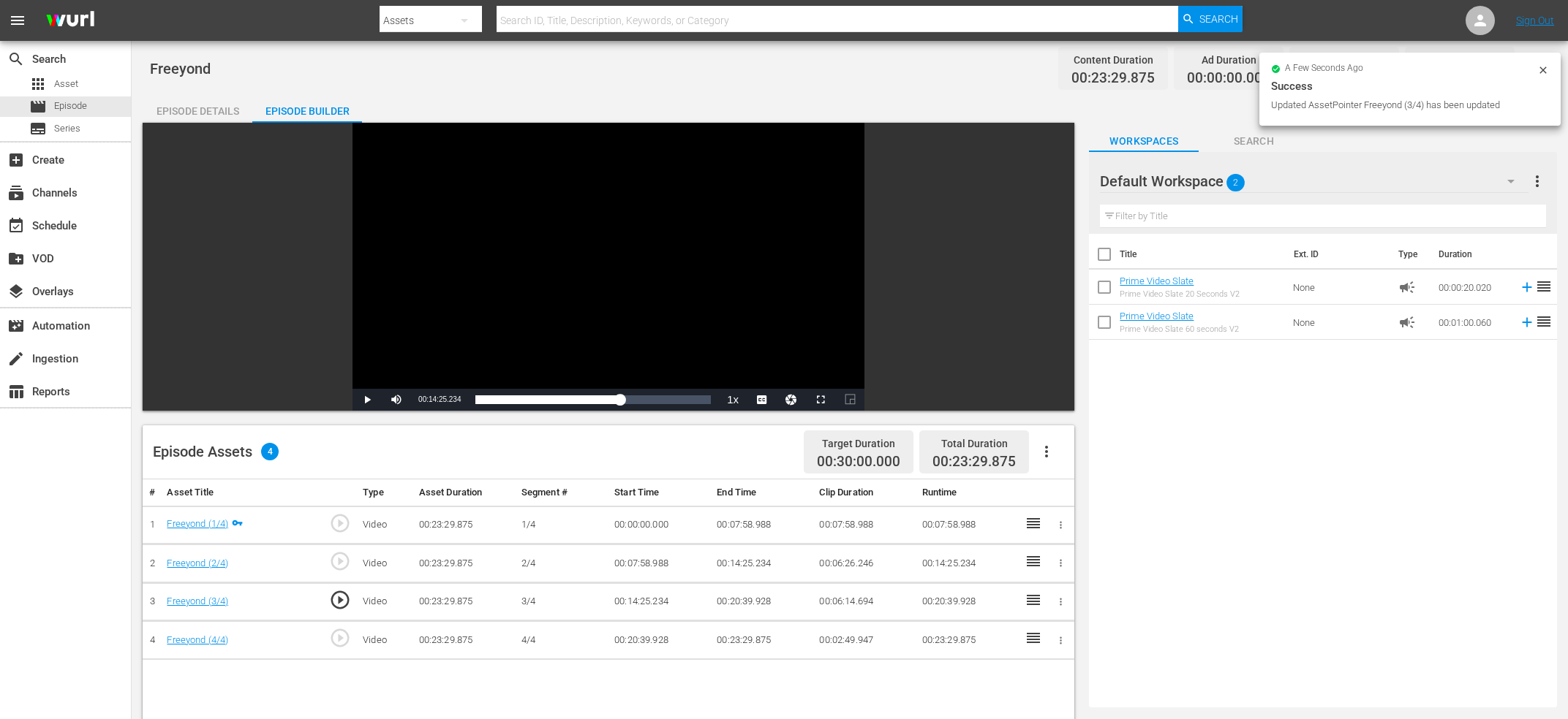
click at [346, 641] on span "play_circle_outline" at bounding box center [340, 638] width 22 height 22
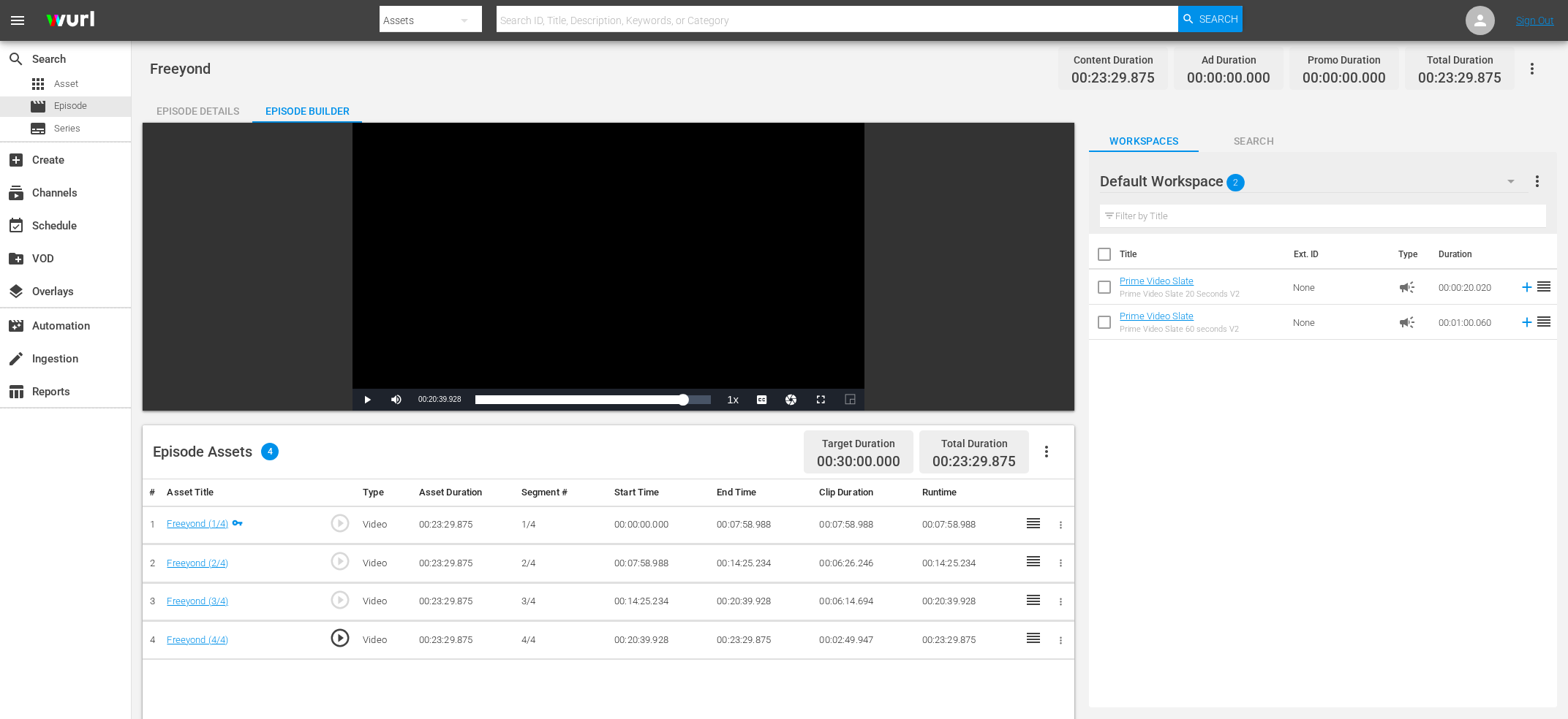
click at [565, 256] on div "Video Player" at bounding box center [609, 255] width 512 height 266
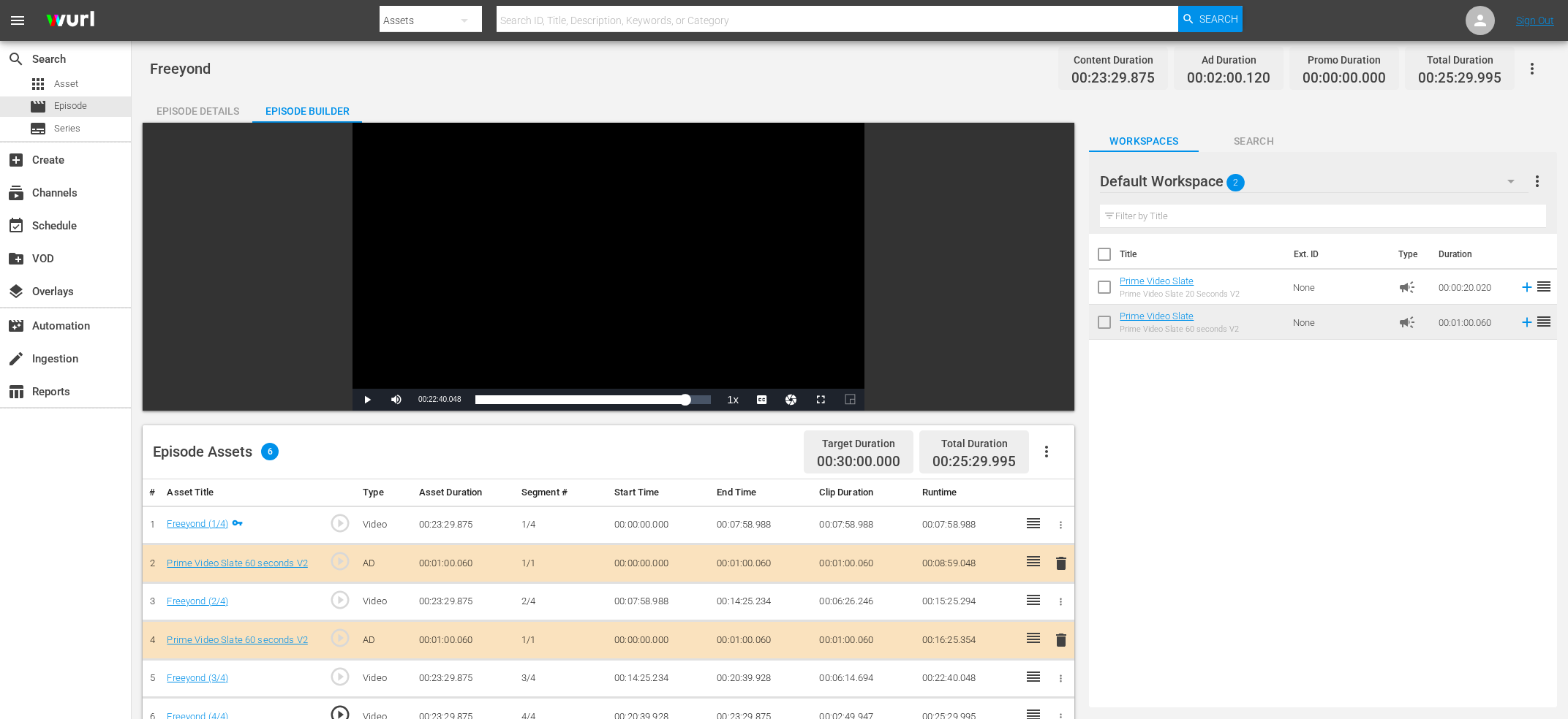
click at [1389, 483] on div "Title Ext. ID Type Duration Prime Video Slate Prime Video Slate 20 Seconds V2 N…" at bounding box center [1323, 468] width 468 height 468
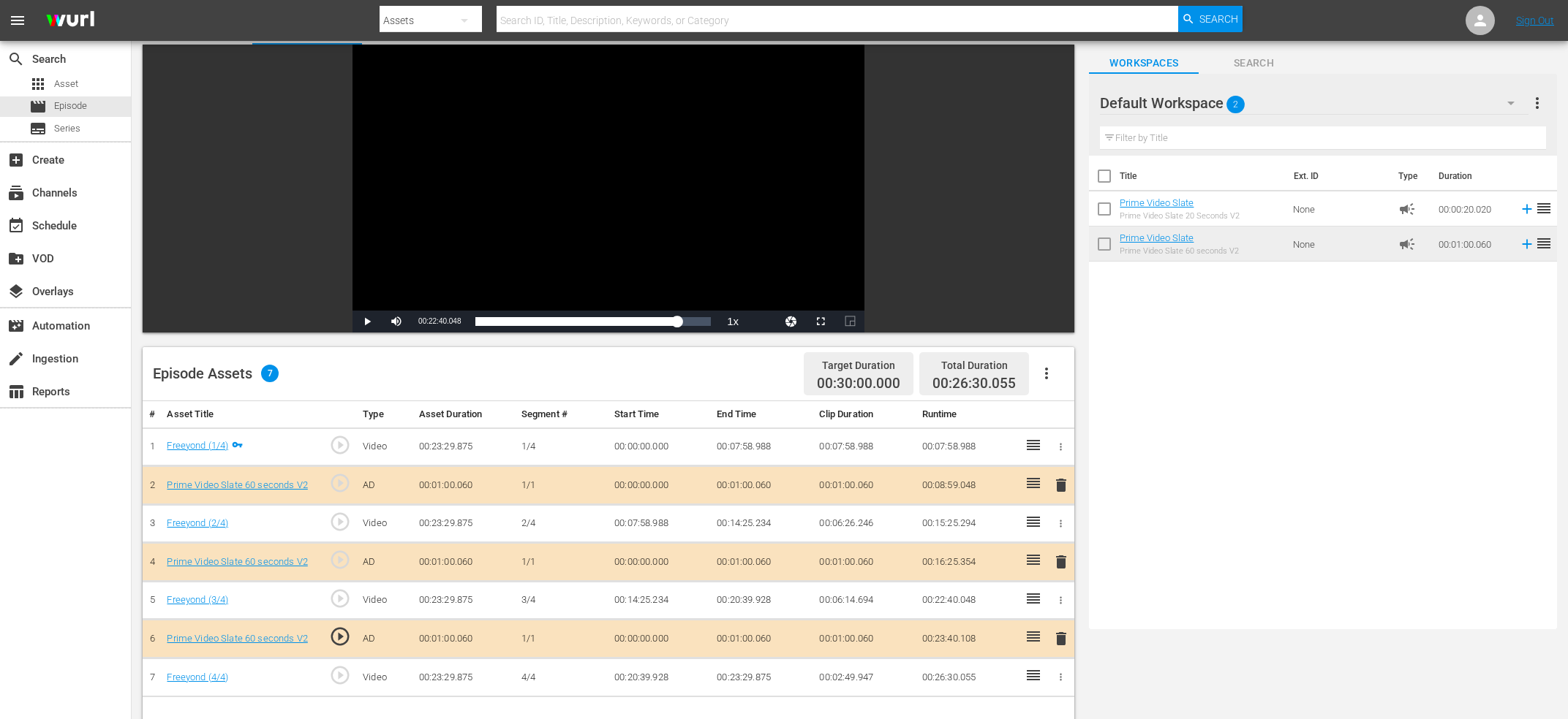
scroll to position [0, 0]
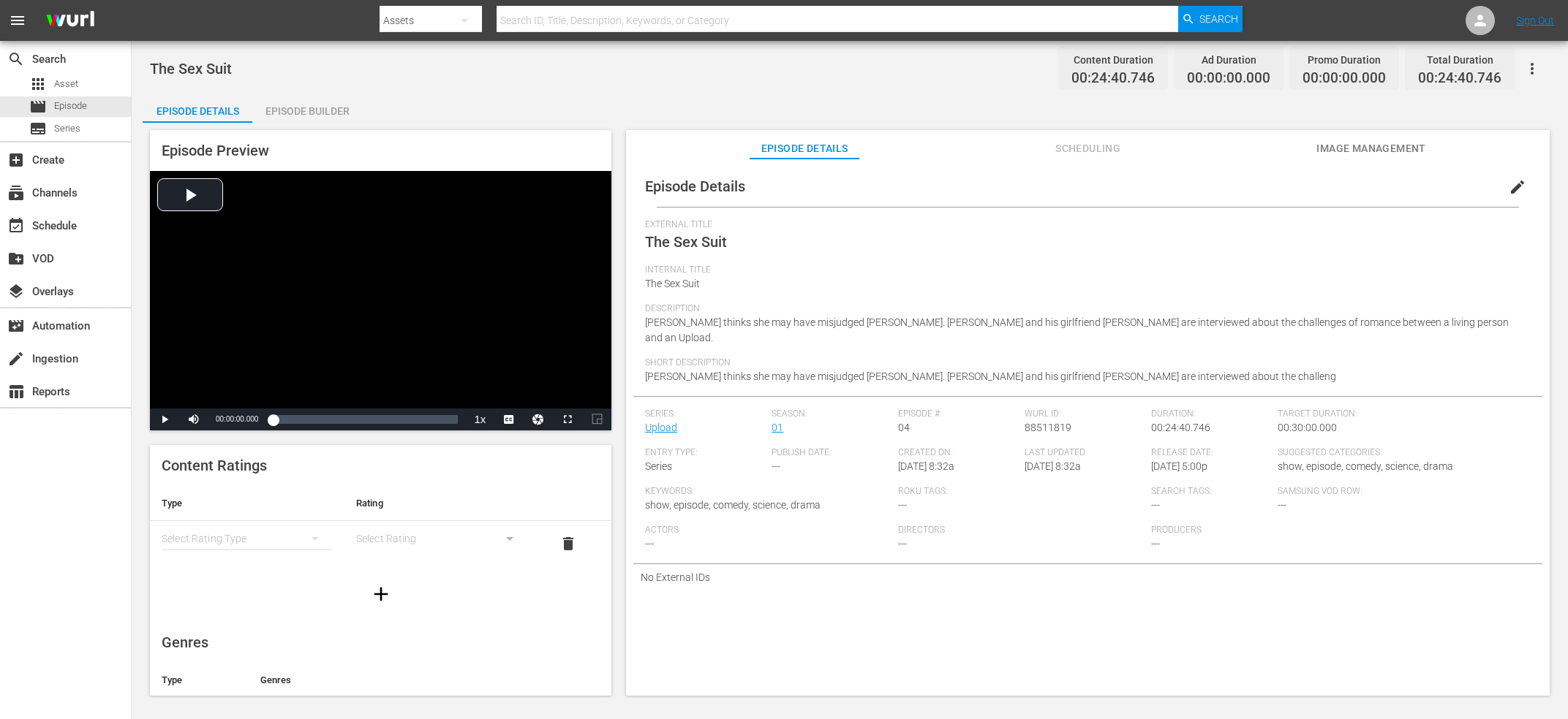
click at [1065, 422] on span "88511819" at bounding box center [1047, 428] width 46 height 12
copy span "88511819"
click at [1536, 187] on div "edit" at bounding box center [1521, 183] width 42 height 35
click at [1534, 187] on button "edit" at bounding box center [1517, 188] width 36 height 35
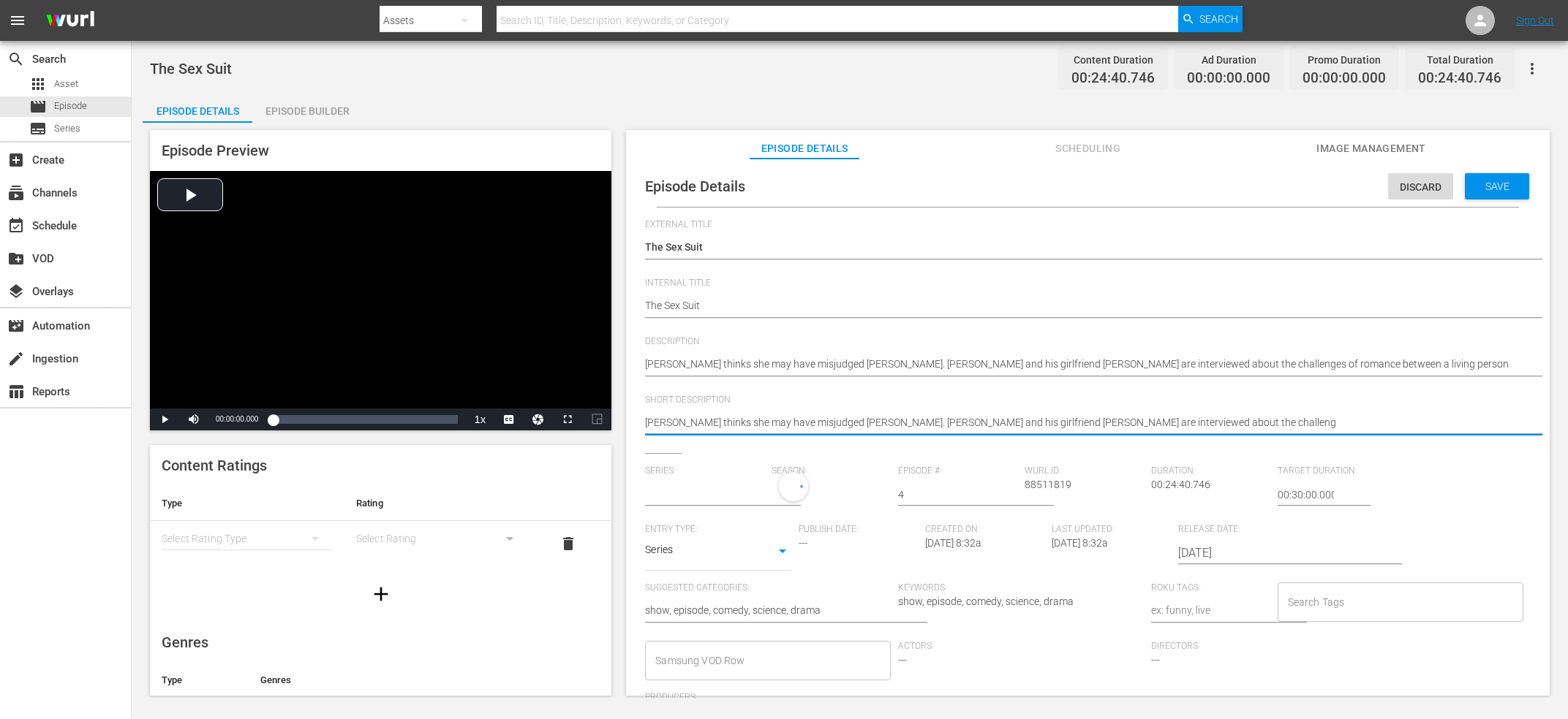
type input "Upload"
drag, startPoint x: 1164, startPoint y: 425, endPoint x: 854, endPoint y: 436, distance: 310.2
click at [854, 433] on textarea "[PERSON_NAME] thinks she may have misjudged [PERSON_NAME]. [PERSON_NAME] and hi…" at bounding box center [1084, 423] width 878 height 18
type textarea "[PERSON_NAME] thinks she may have misjudged [PERSON_NAME]."
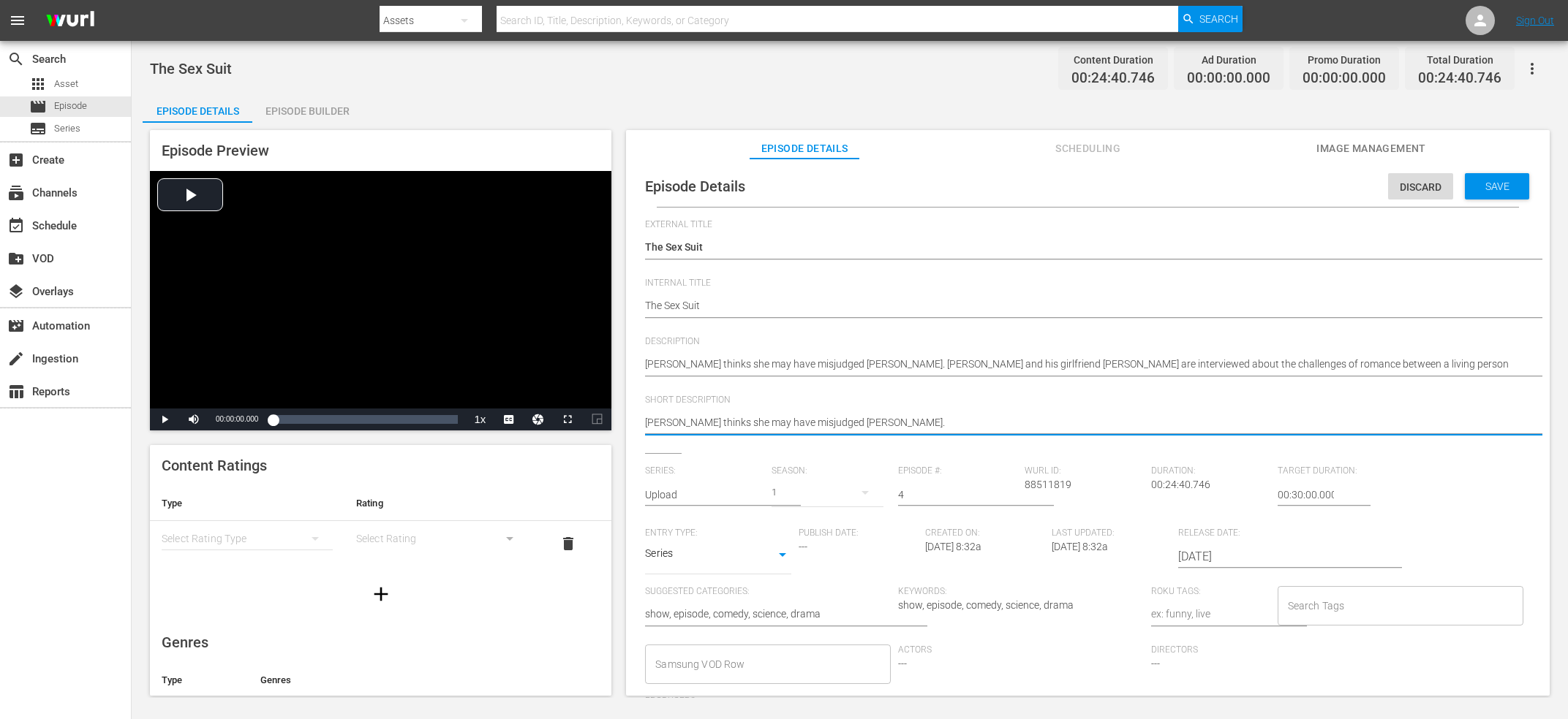
type textarea "[PERSON_NAME] thinks she may have misjudged [PERSON_NAME]."
click at [1052, 488] on span "88511819" at bounding box center [1047, 485] width 46 height 12
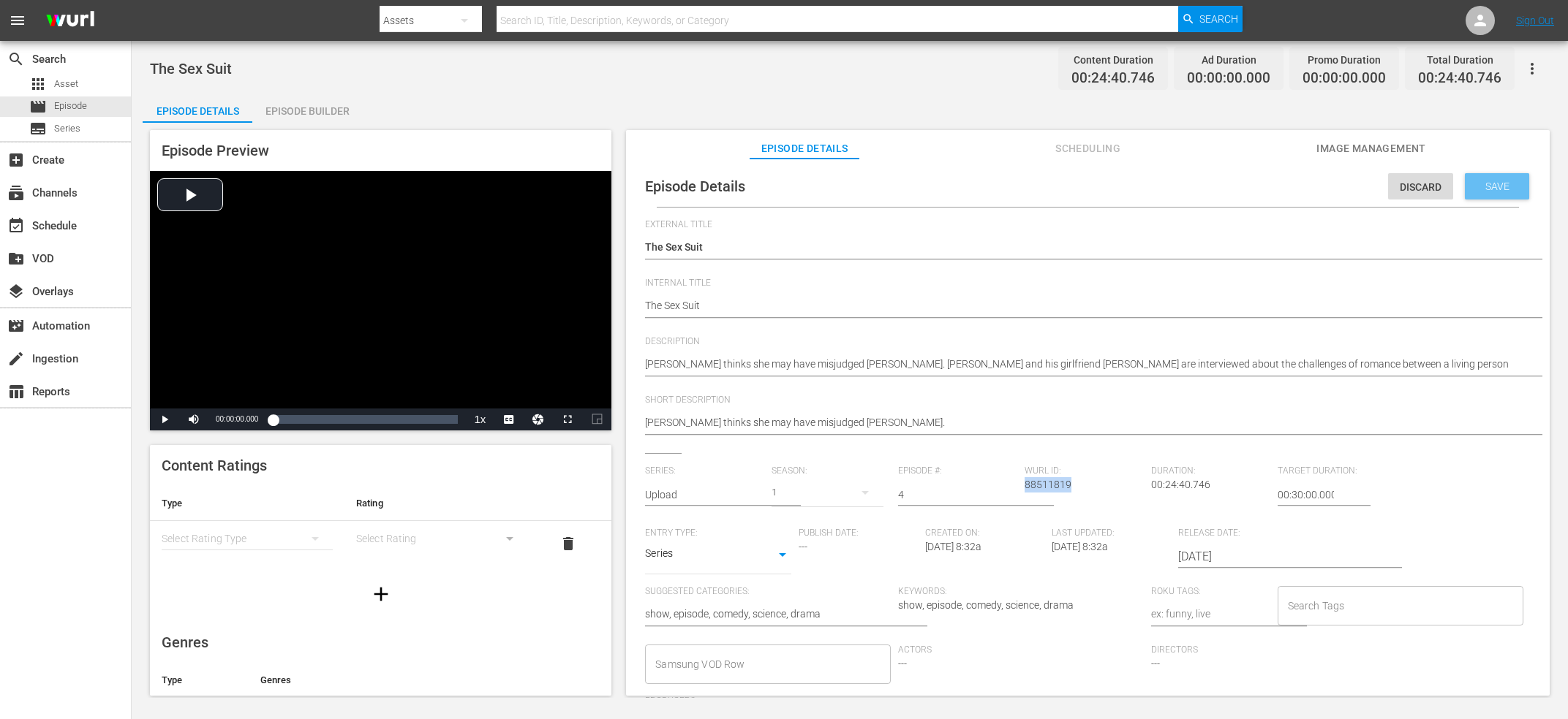
click at [1527, 184] on div "Save" at bounding box center [1497, 186] width 64 height 26
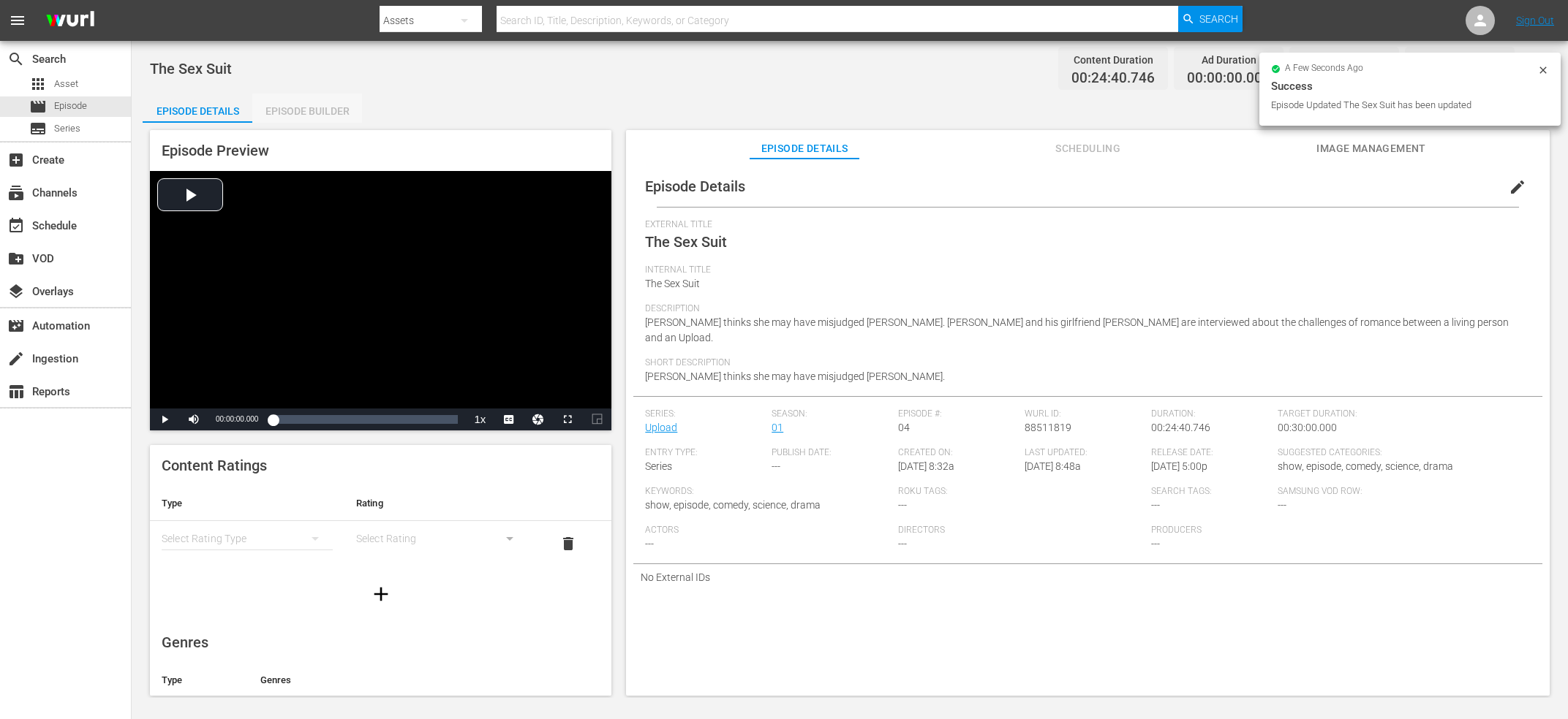
click at [358, 106] on div "Episode Builder" at bounding box center [307, 112] width 110 height 35
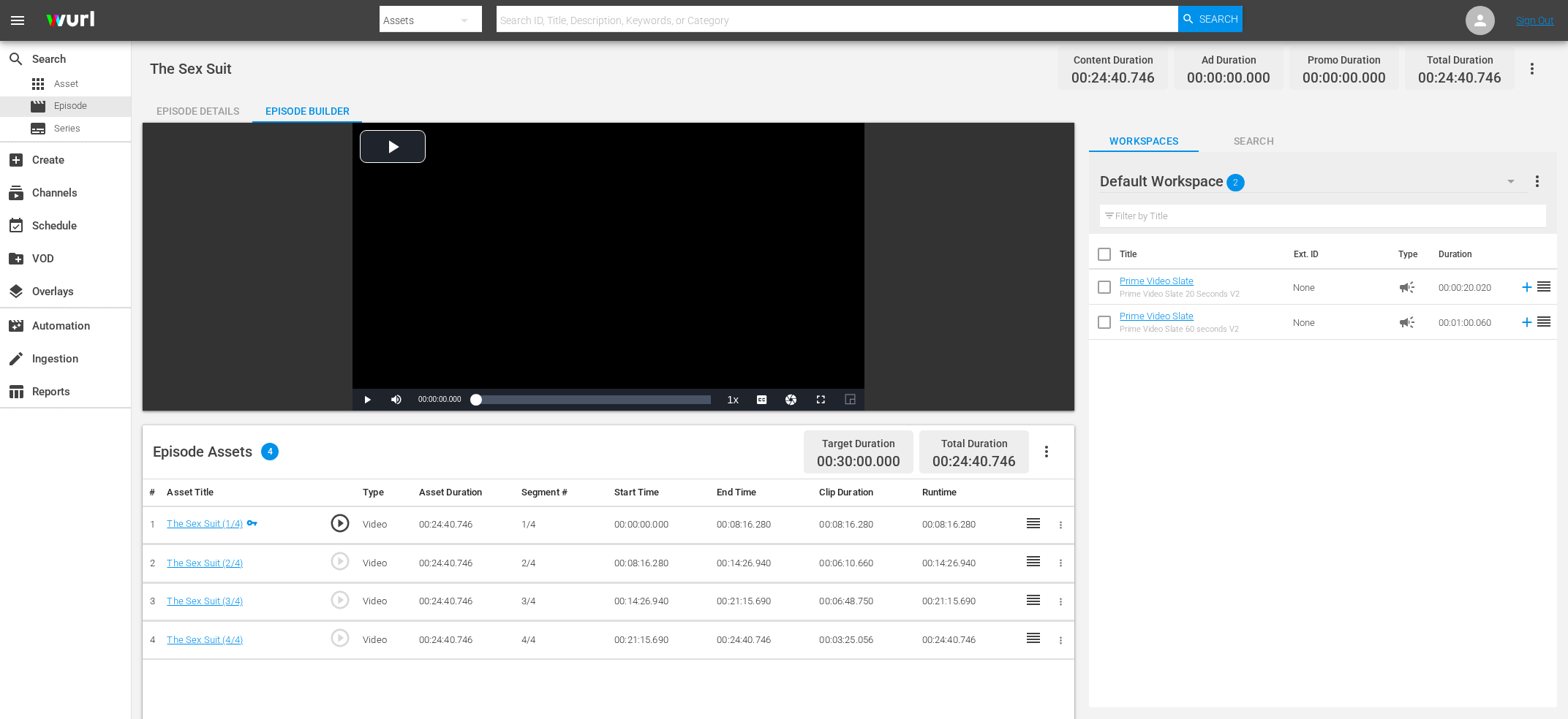
click at [347, 564] on span "play_circle_outline" at bounding box center [340, 561] width 22 height 22
click at [606, 291] on div "Video Player" at bounding box center [609, 255] width 512 height 266
click at [589, 296] on div "Video Player" at bounding box center [609, 255] width 512 height 266
click at [444, 393] on div "Current Time 00:08:16.334" at bounding box center [439, 400] width 57 height 22
click at [442, 405] on div "Current Time 00:08:16.334" at bounding box center [439, 400] width 57 height 22
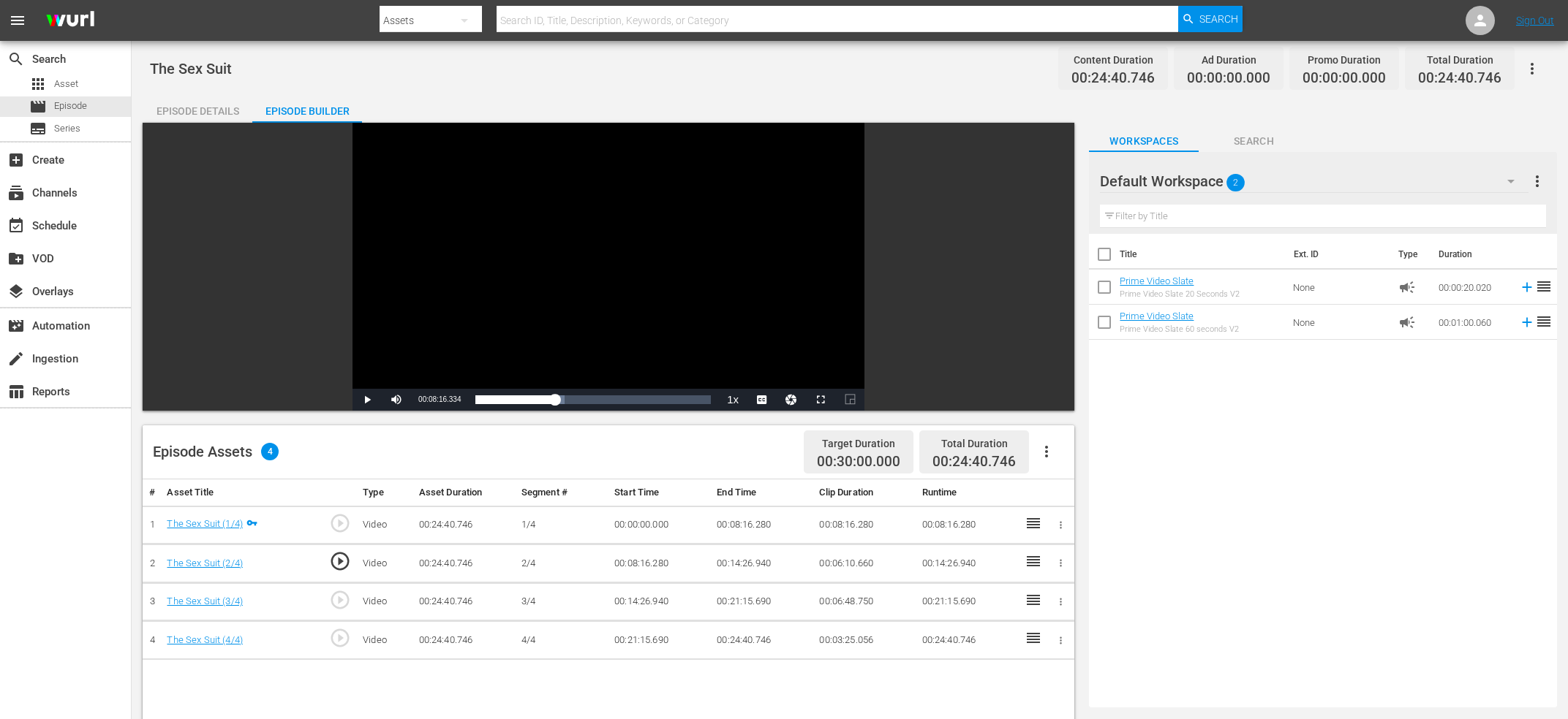
click at [440, 399] on span "00:08:16.334" at bounding box center [440, 400] width 42 height 8
copy span "Current Time"
click at [735, 520] on td "00:08:16.280" at bounding box center [762, 526] width 102 height 39
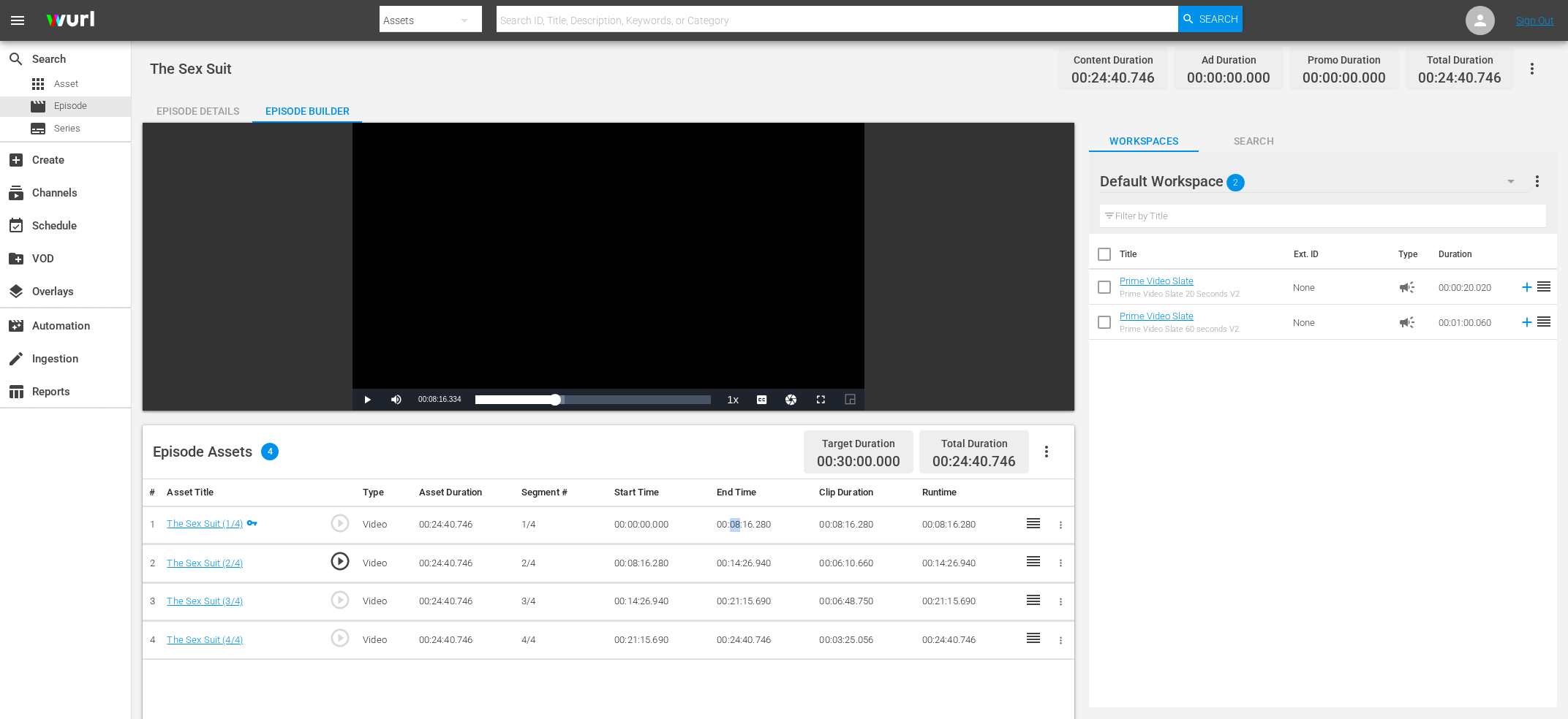
click at [735, 520] on td "00:08:16.280" at bounding box center [762, 526] width 102 height 39
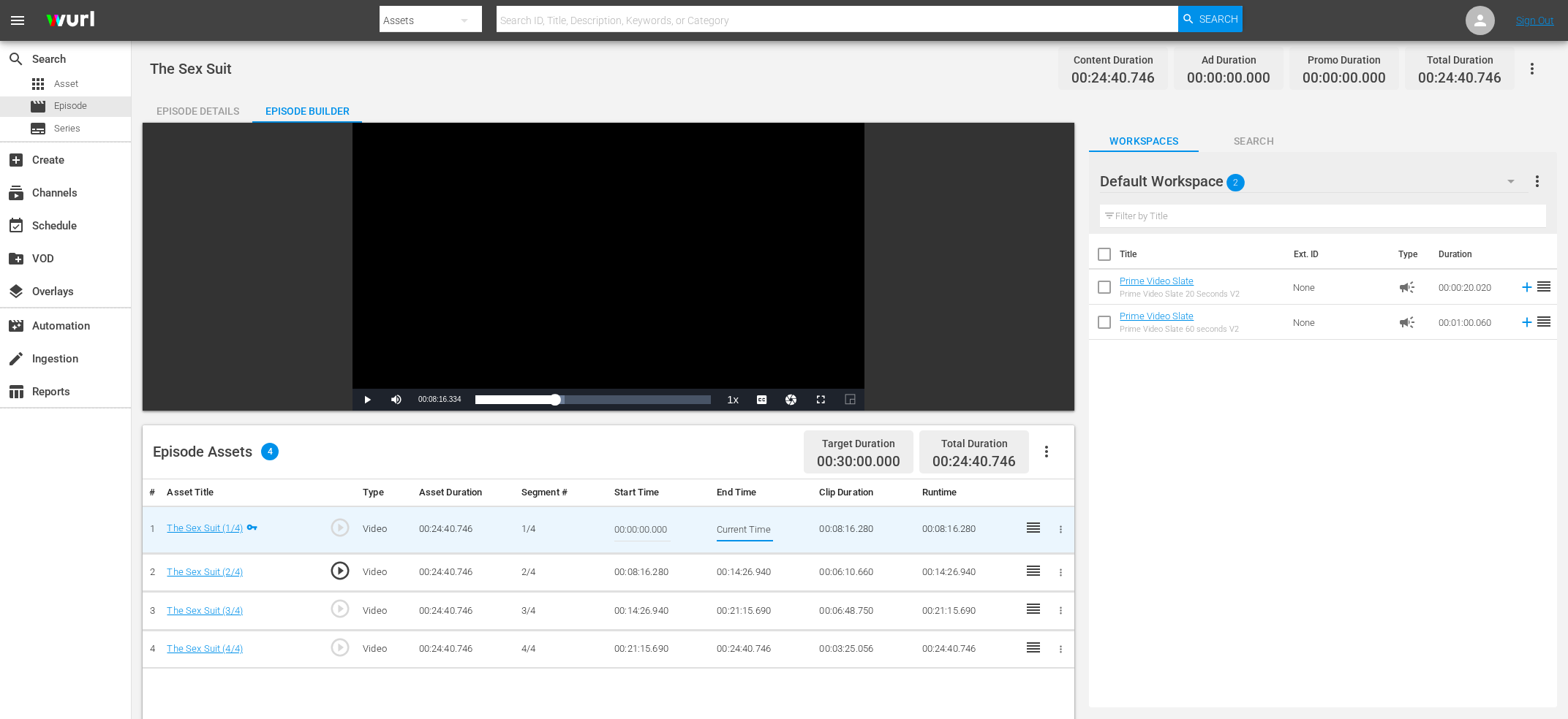
scroll to position [0, 54]
type input "Current Time 00:08:16.334"
click at [626, 572] on td "00:08:16.280" at bounding box center [659, 573] width 102 height 39
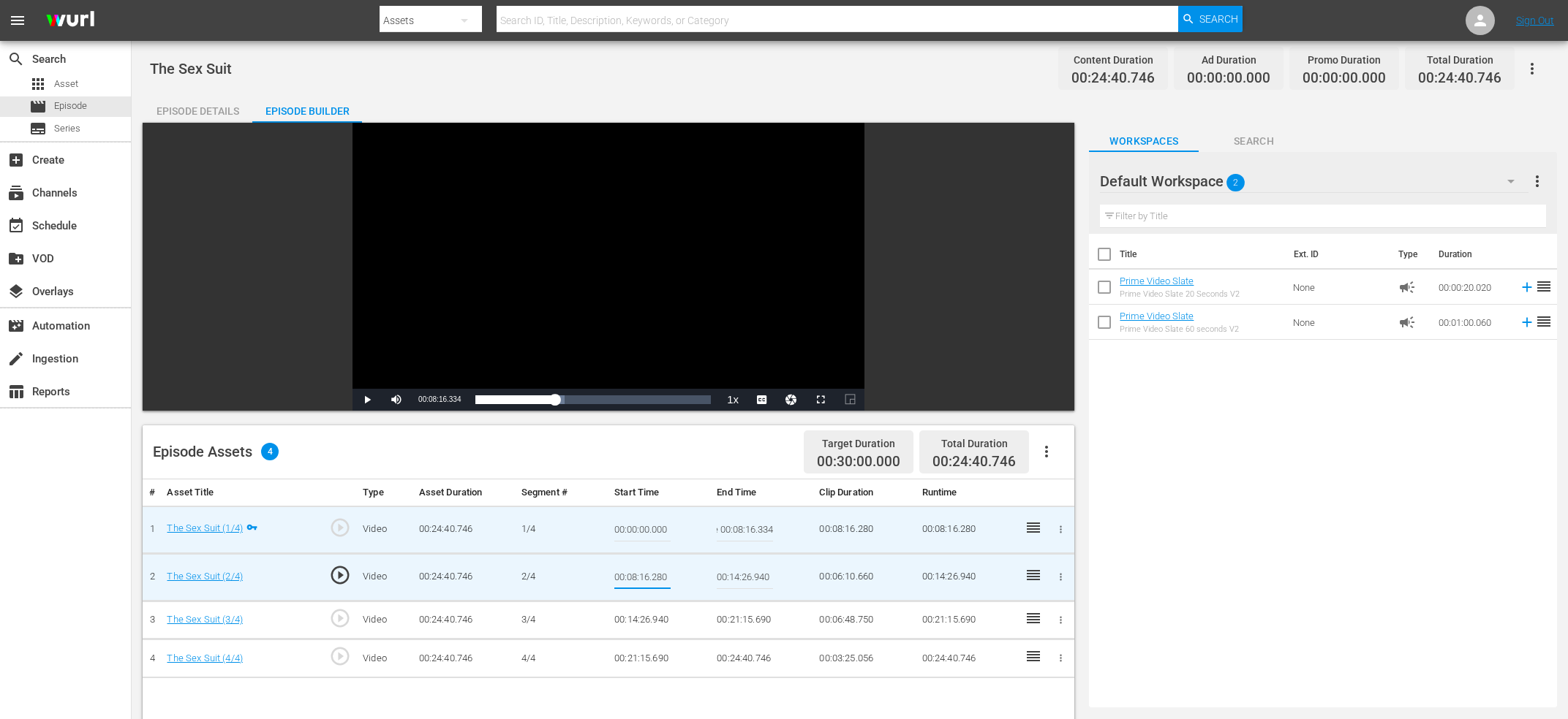
click at [626, 572] on input "00:08:16.280" at bounding box center [642, 578] width 57 height 35
type input "Current Time 00:08:16.334"
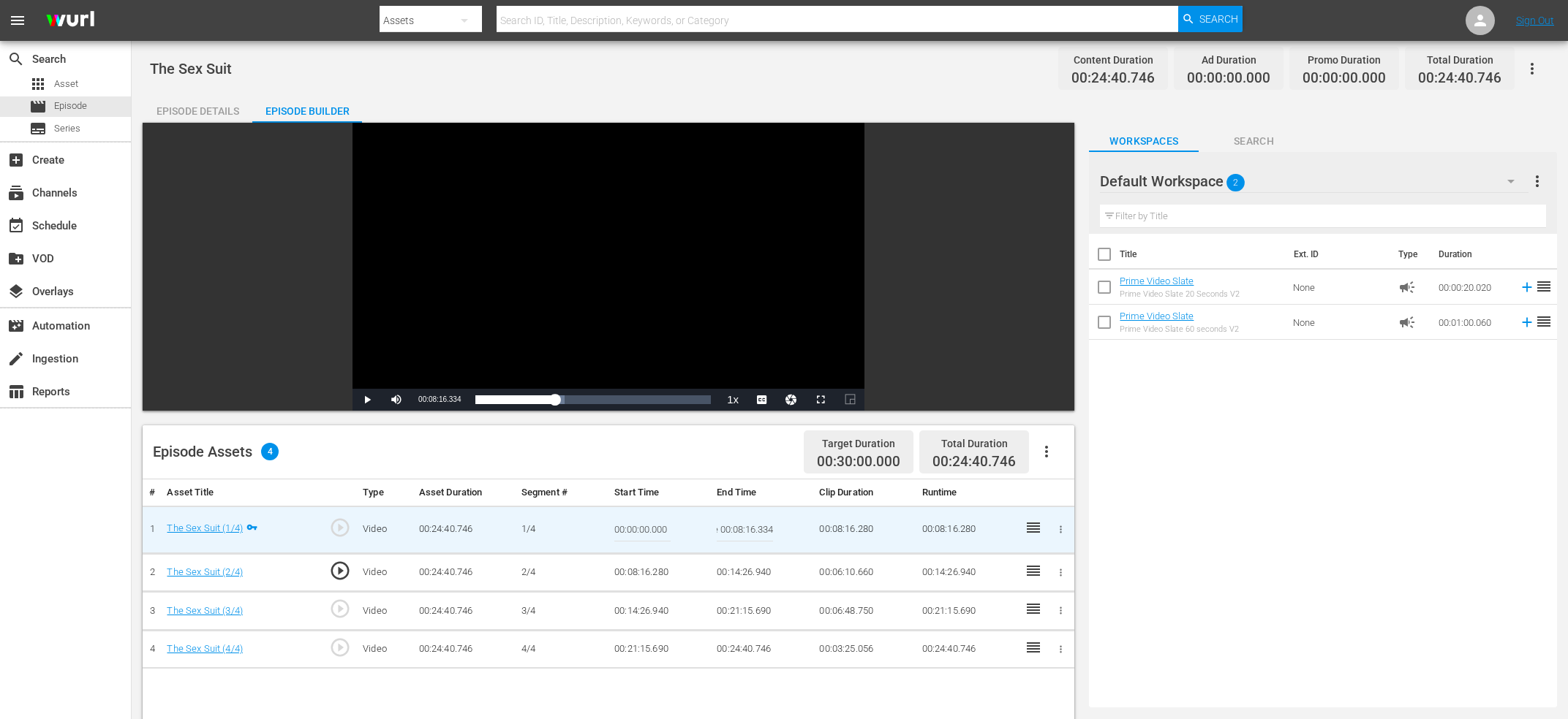
click at [763, 534] on input "Current Time 00:08:16.334" at bounding box center [745, 530] width 57 height 35
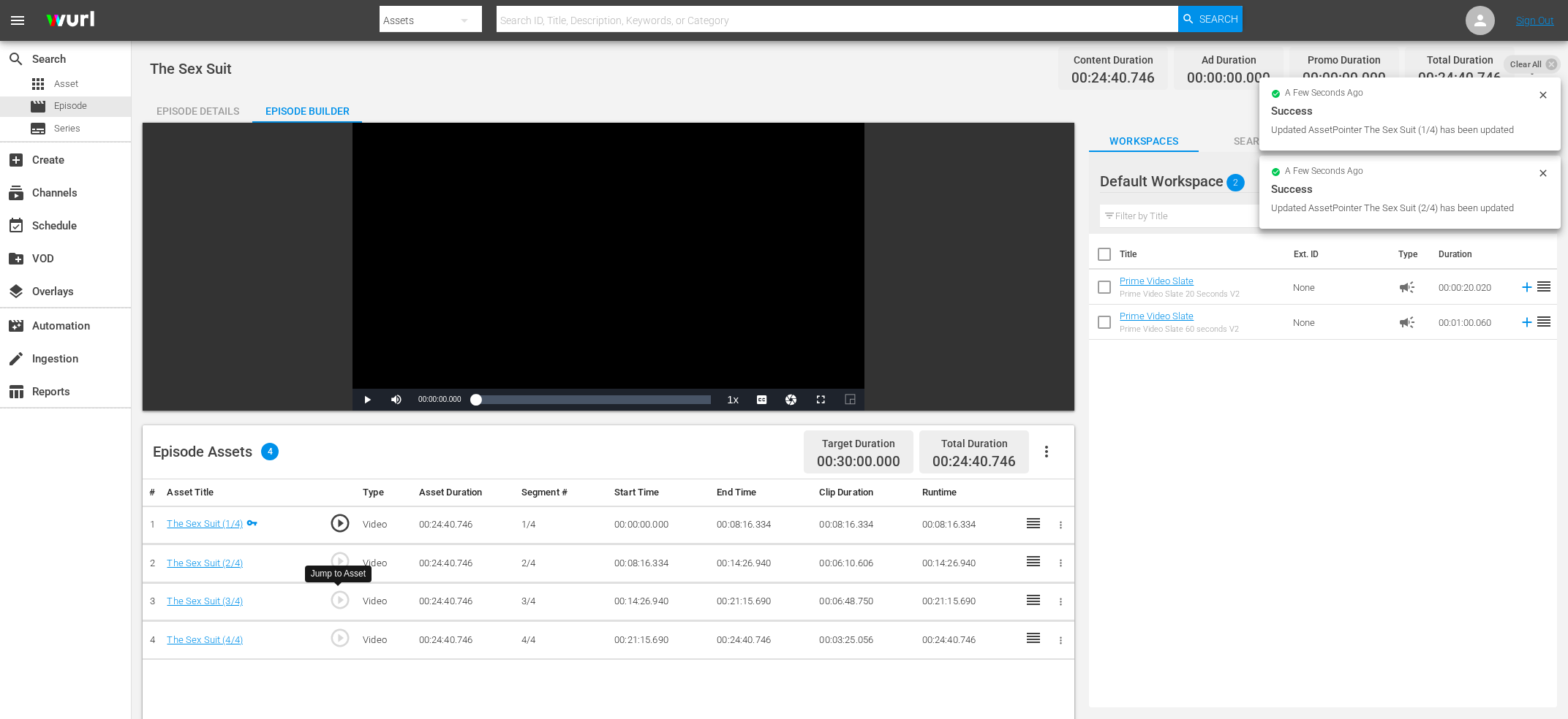
click at [341, 602] on span "play_circle_outline" at bounding box center [340, 600] width 22 height 22
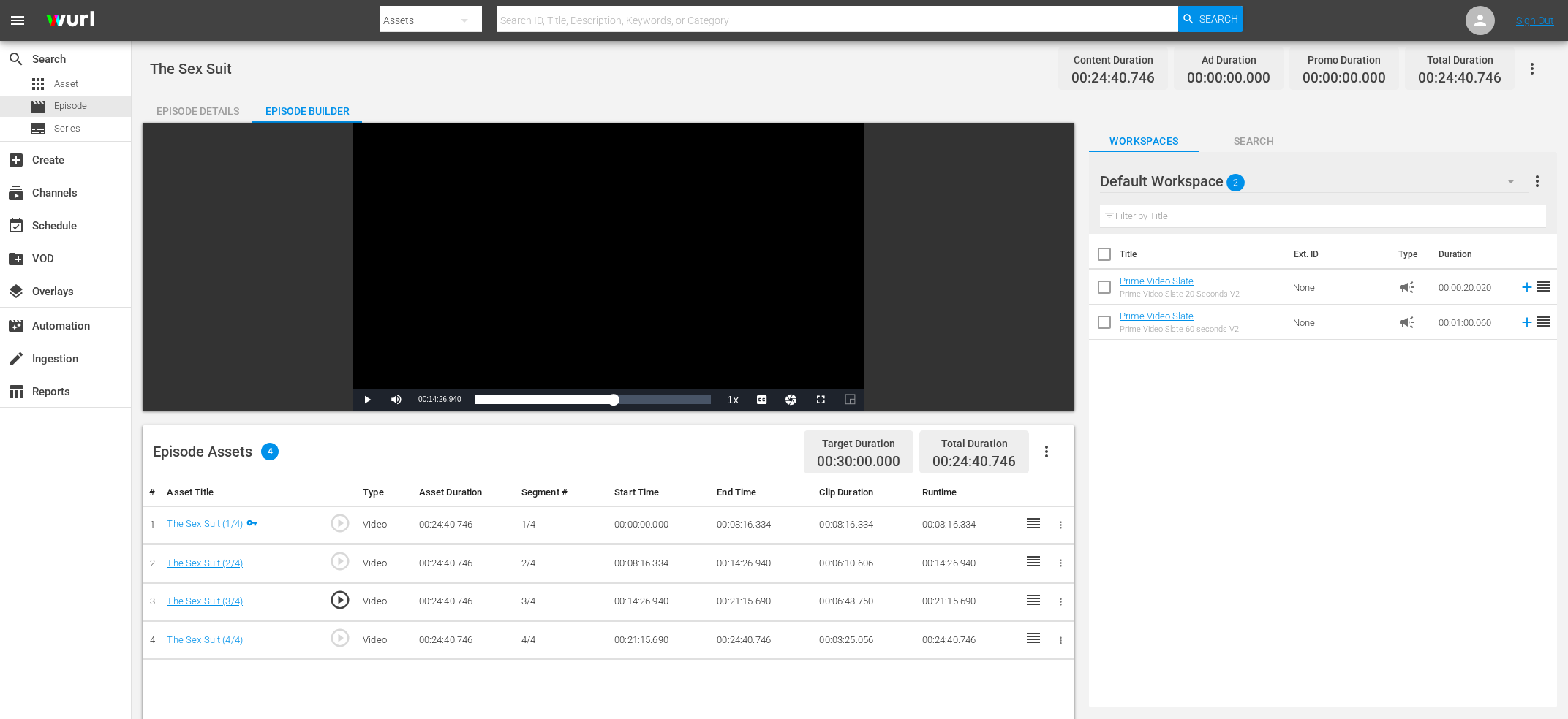
click at [528, 259] on div "Video Player" at bounding box center [609, 255] width 512 height 266
click at [523, 270] on div "Video Player" at bounding box center [609, 255] width 512 height 266
click at [523, 271] on div "Video Player" at bounding box center [609, 255] width 512 height 266
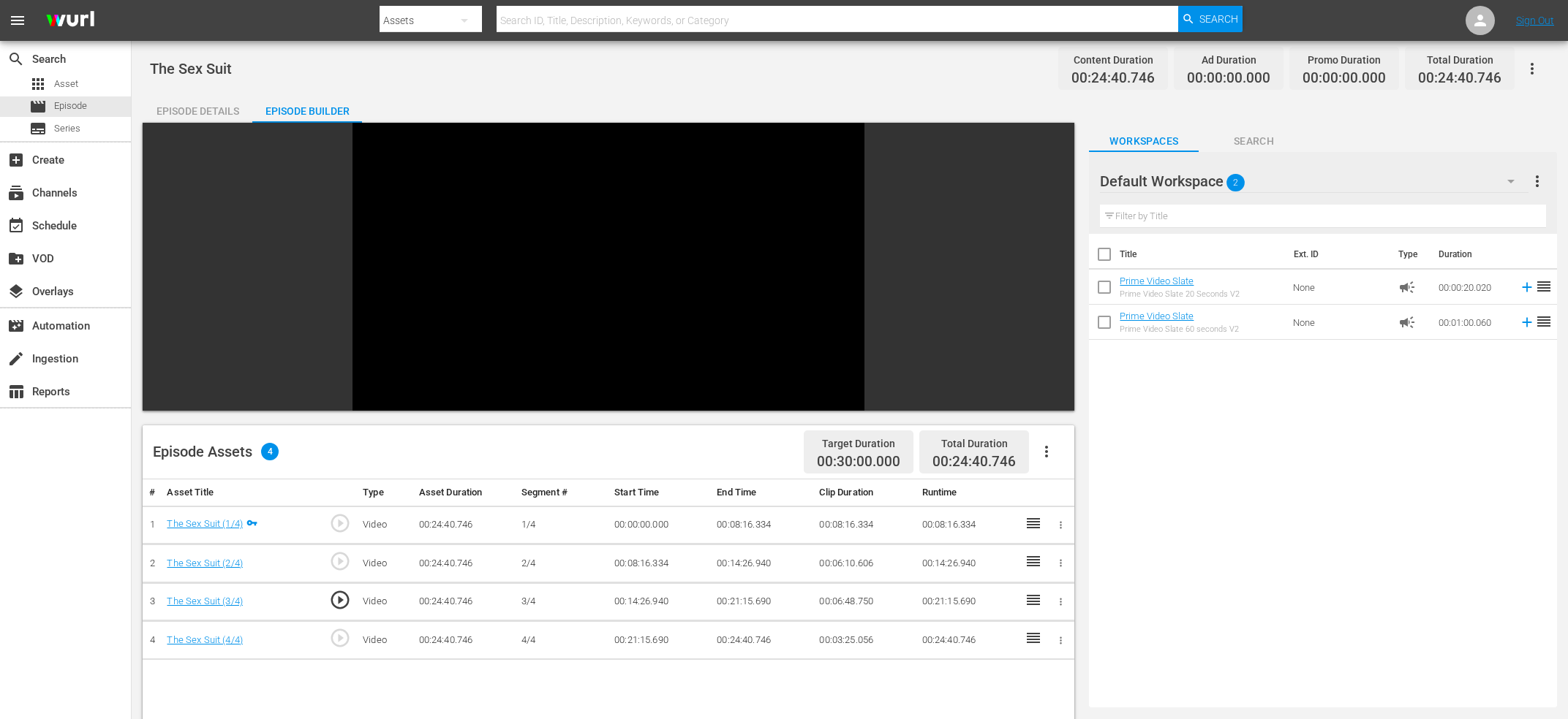
click at [523, 271] on div "Video Player" at bounding box center [609, 255] width 512 height 266
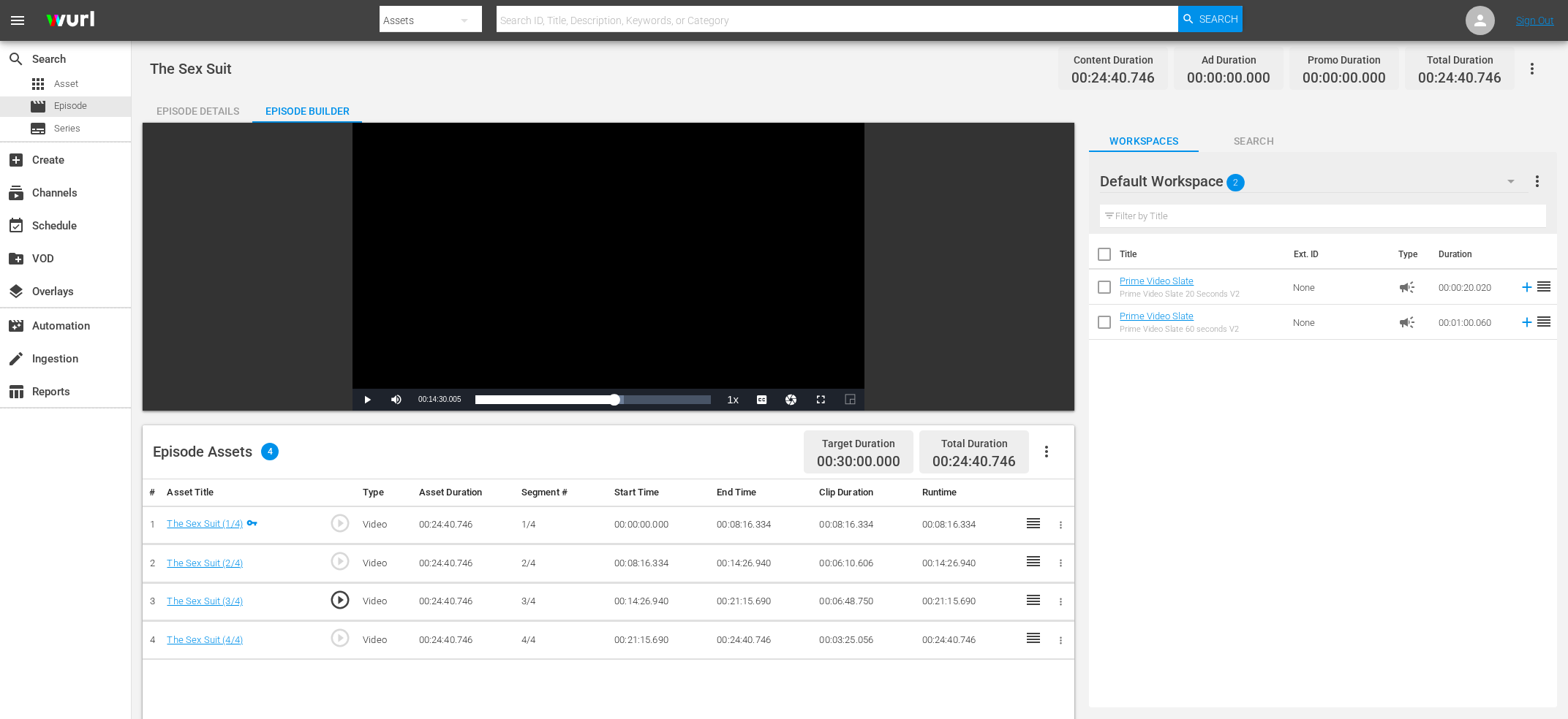
click at [344, 603] on span "play_circle_outline" at bounding box center [340, 600] width 22 height 22
click at [501, 267] on div "Video Player" at bounding box center [609, 255] width 512 height 266
click at [429, 400] on div "Volume Level" at bounding box center [429, 399] width 30 height 3
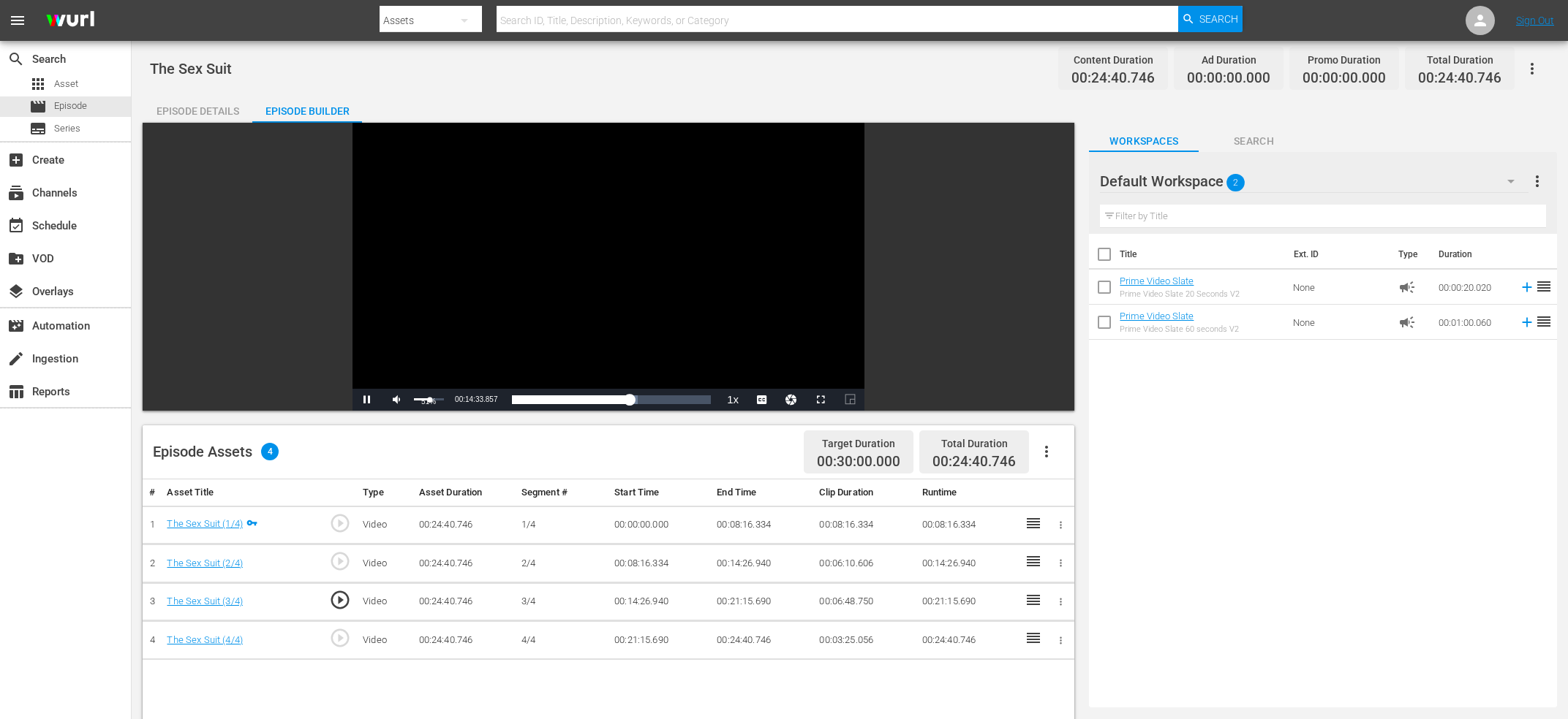
click at [429, 400] on div "Volume Level" at bounding box center [422, 399] width 16 height 3
click at [615, 404] on div "00:14:38.112" at bounding box center [544, 400] width 139 height 14
click at [618, 400] on div "00:14:57.880" at bounding box center [546, 400] width 143 height 14
click at [620, 398] on div "00:15:10.553" at bounding box center [547, 400] width 145 height 14
click at [624, 396] on div "00:15:33.513" at bounding box center [549, 400] width 149 height 14
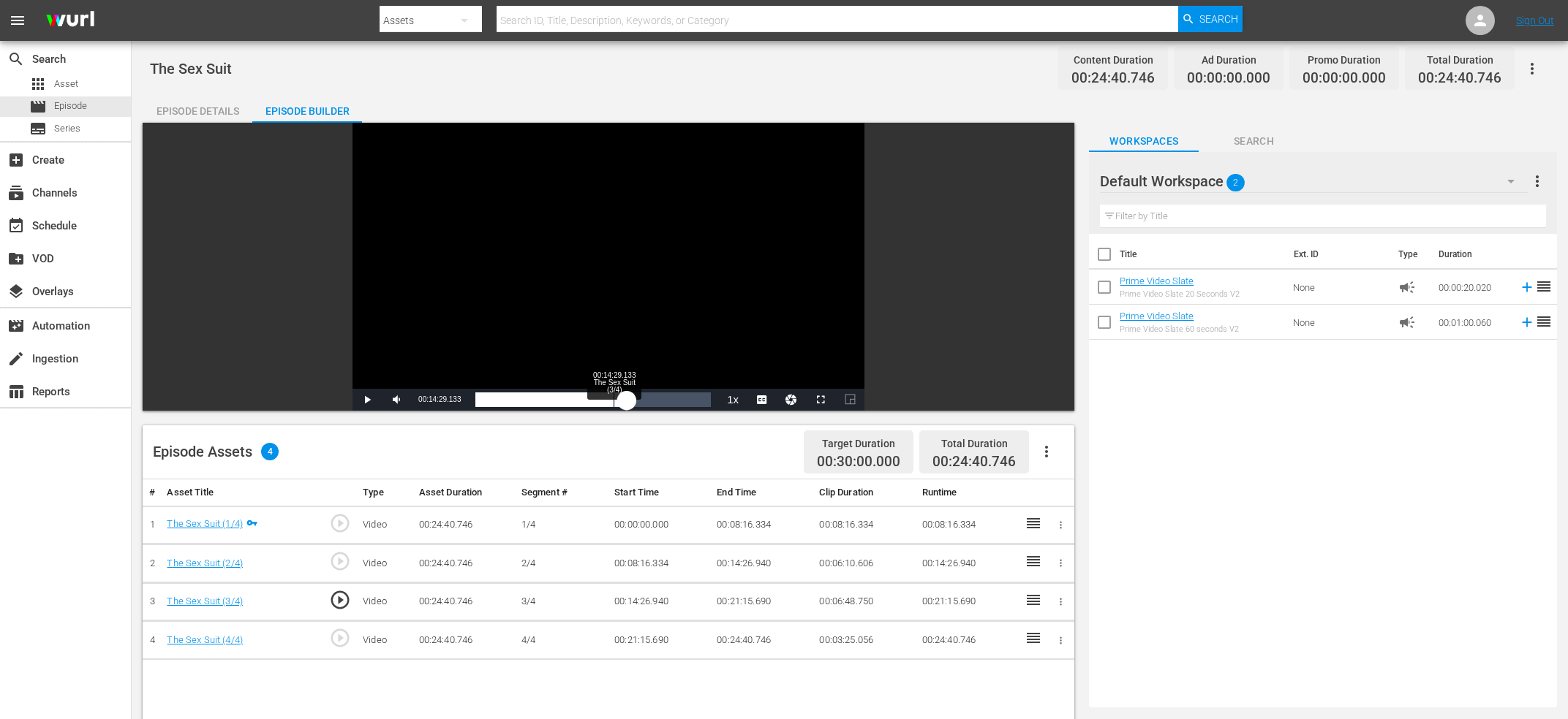
click at [615, 398] on div "00:14:29.133 The Sex Suit (3/4)" at bounding box center [614, 400] width 1 height 14
click at [610, 401] on div "00:14:29.305" at bounding box center [544, 400] width 139 height 14
click at [572, 320] on div "Video Player" at bounding box center [609, 255] width 512 height 266
click at [607, 393] on div "00:14:26.940" at bounding box center [544, 400] width 138 height 14
click at [600, 406] on div "00:00:00.000" at bounding box center [540, 400] width 131 height 14
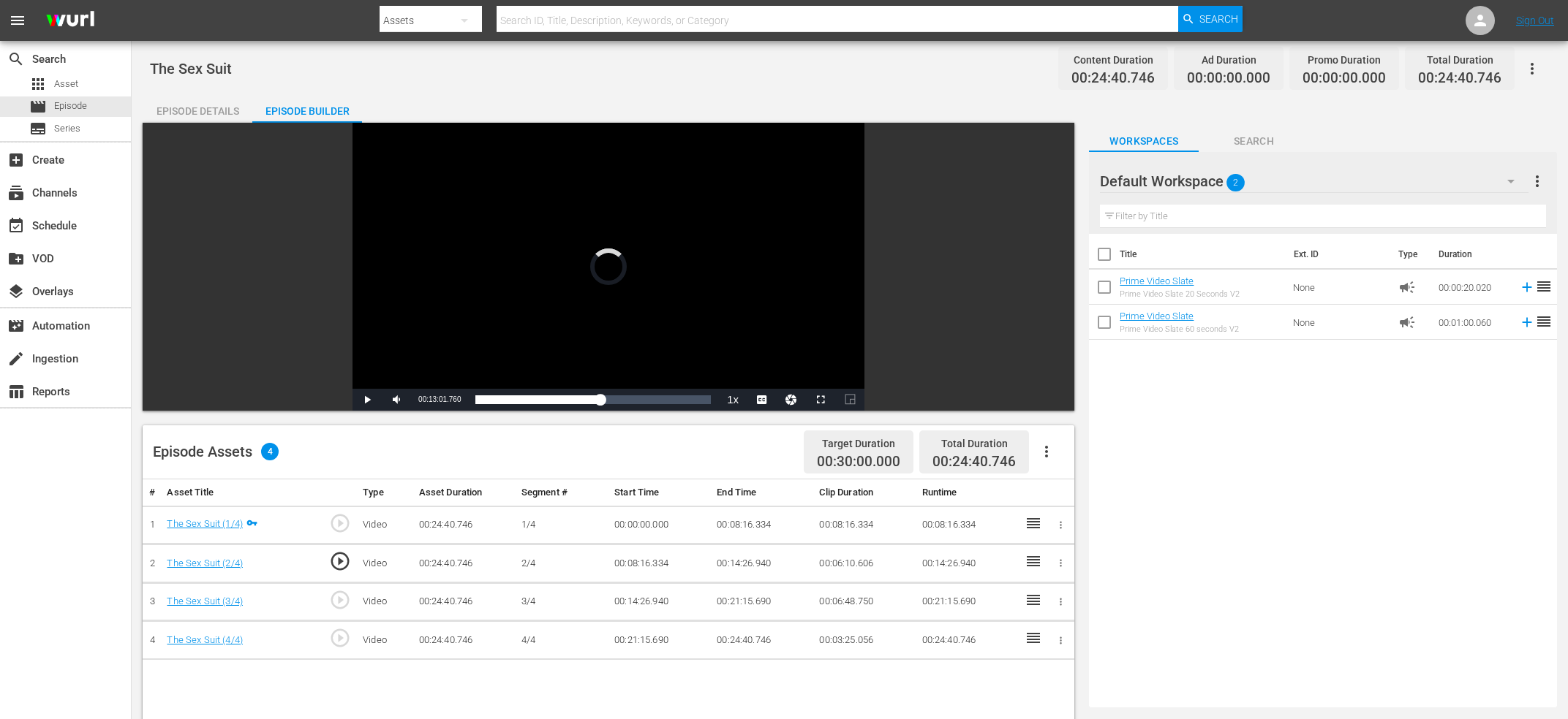
click at [604, 324] on div "Video Player" at bounding box center [609, 255] width 512 height 266
click at [601, 324] on div "Video Player" at bounding box center [609, 255] width 512 height 266
click at [602, 403] on div "00:13:15.583" at bounding box center [538, 400] width 127 height 14
click at [604, 406] on div "00:13:30.554" at bounding box center [539, 400] width 128 height 14
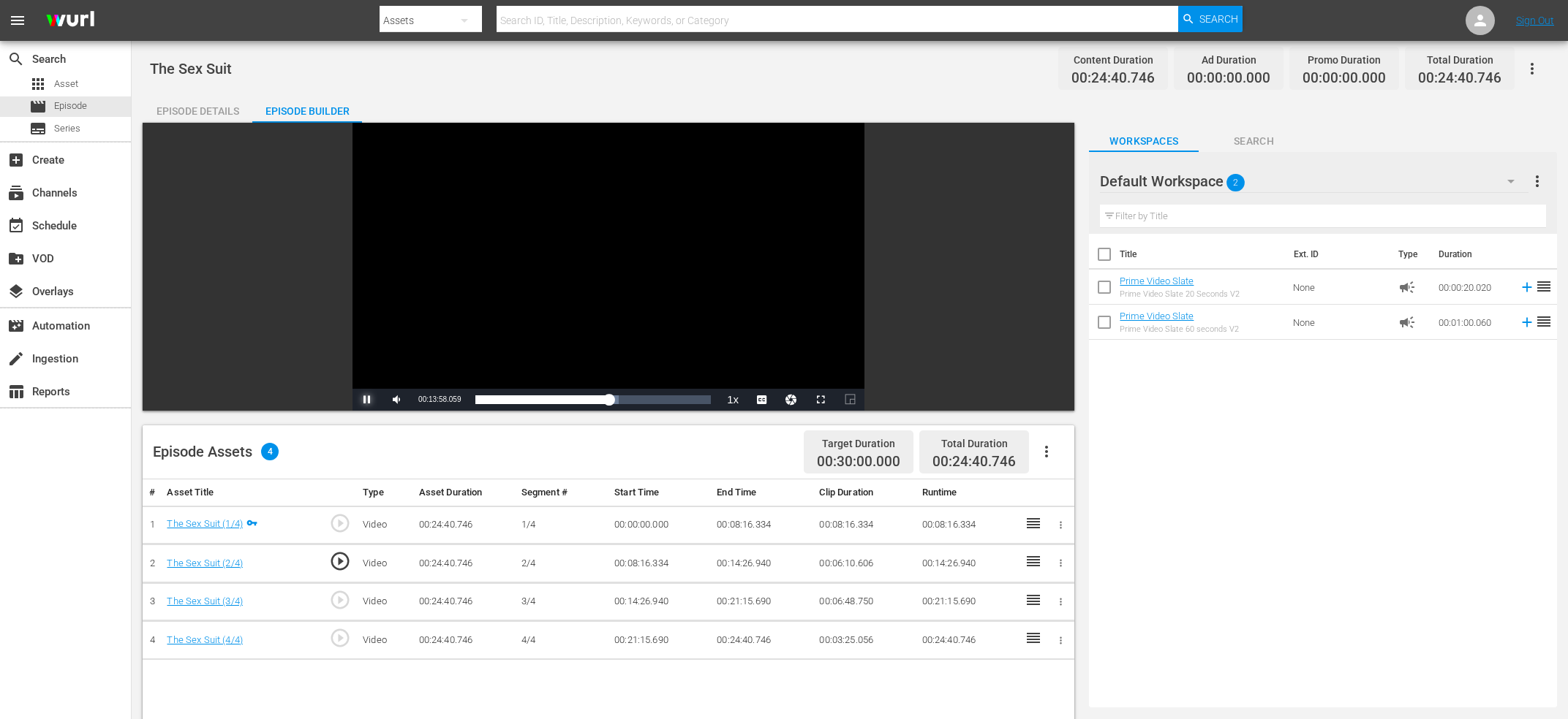
click at [367, 400] on span "Video Player" at bounding box center [367, 400] width 0 height 0
click at [609, 406] on div "00:14:01.481" at bounding box center [542, 400] width 134 height 14
click at [616, 400] on div "00:14:20.334" at bounding box center [545, 400] width 141 height 14
click at [614, 400] on div "00:14:47.527" at bounding box center [544, 400] width 139 height 14
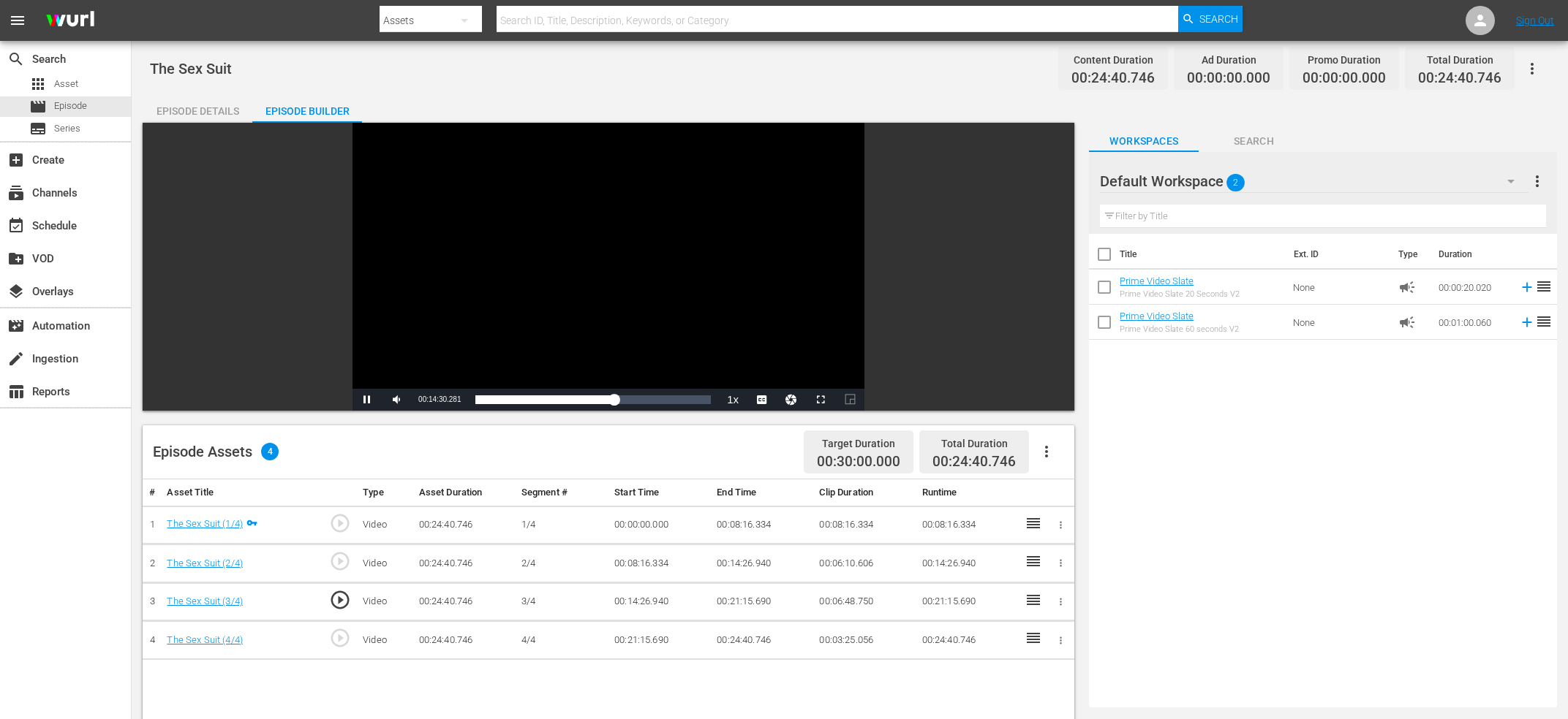
click at [615, 346] on div "Video Player" at bounding box center [609, 255] width 512 height 266
click at [446, 400] on span "00:14:27.015" at bounding box center [440, 400] width 42 height 8
copy span "Current Time"
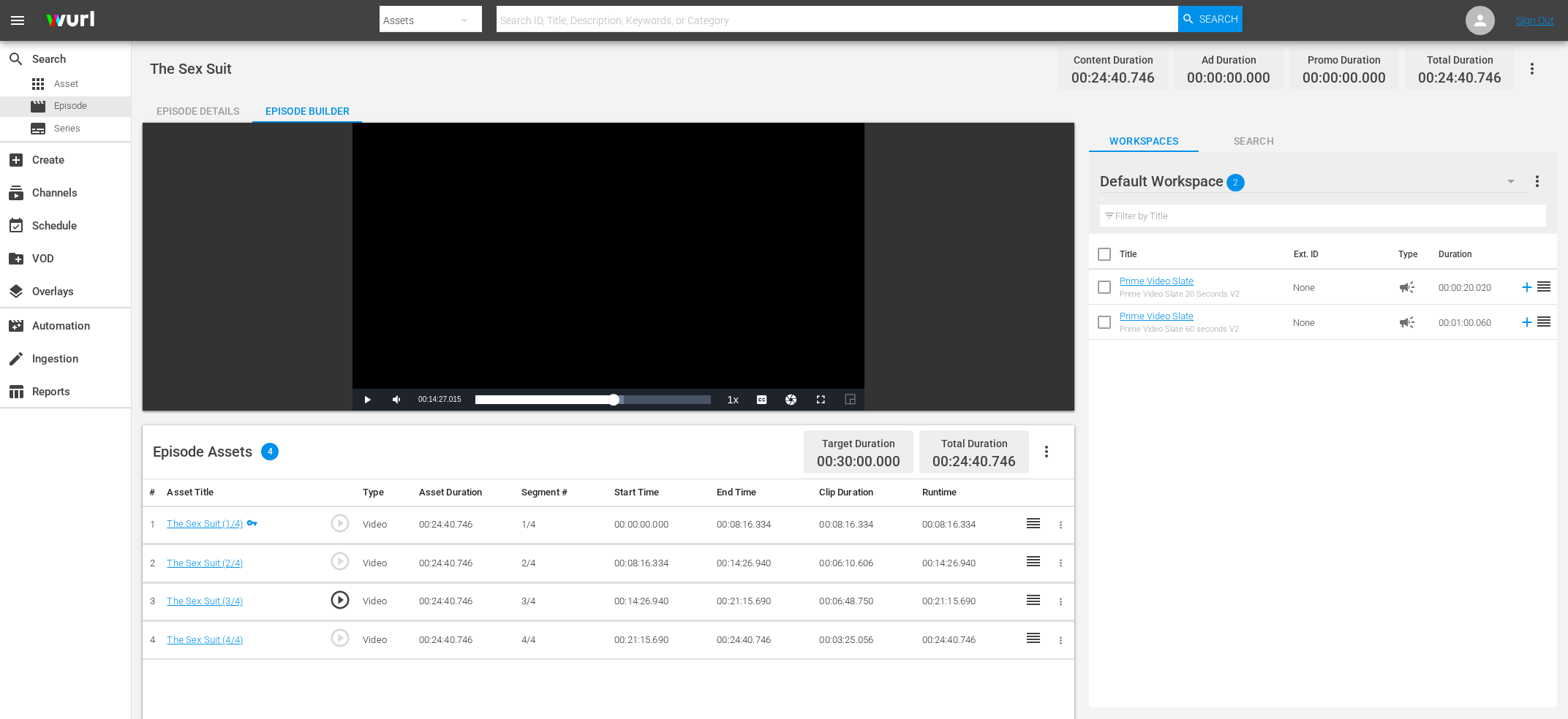
click at [735, 560] on td "00:14:26.940" at bounding box center [762, 564] width 102 height 39
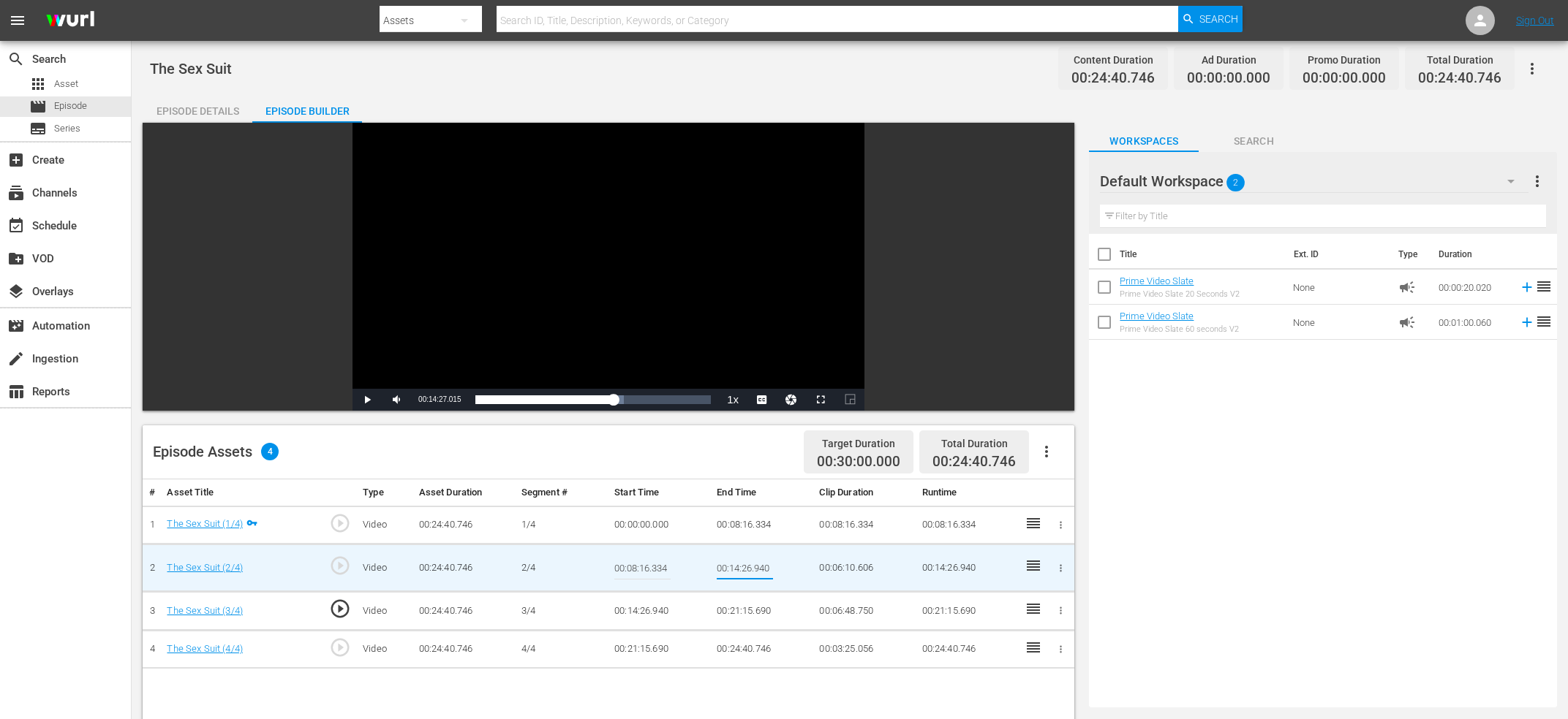
click at [735, 560] on input "00:14:26.940" at bounding box center [745, 568] width 57 height 35
type input "Current Time 00:14:27.015"
click at [620, 613] on td "00:14:26.940" at bounding box center [659, 612] width 102 height 39
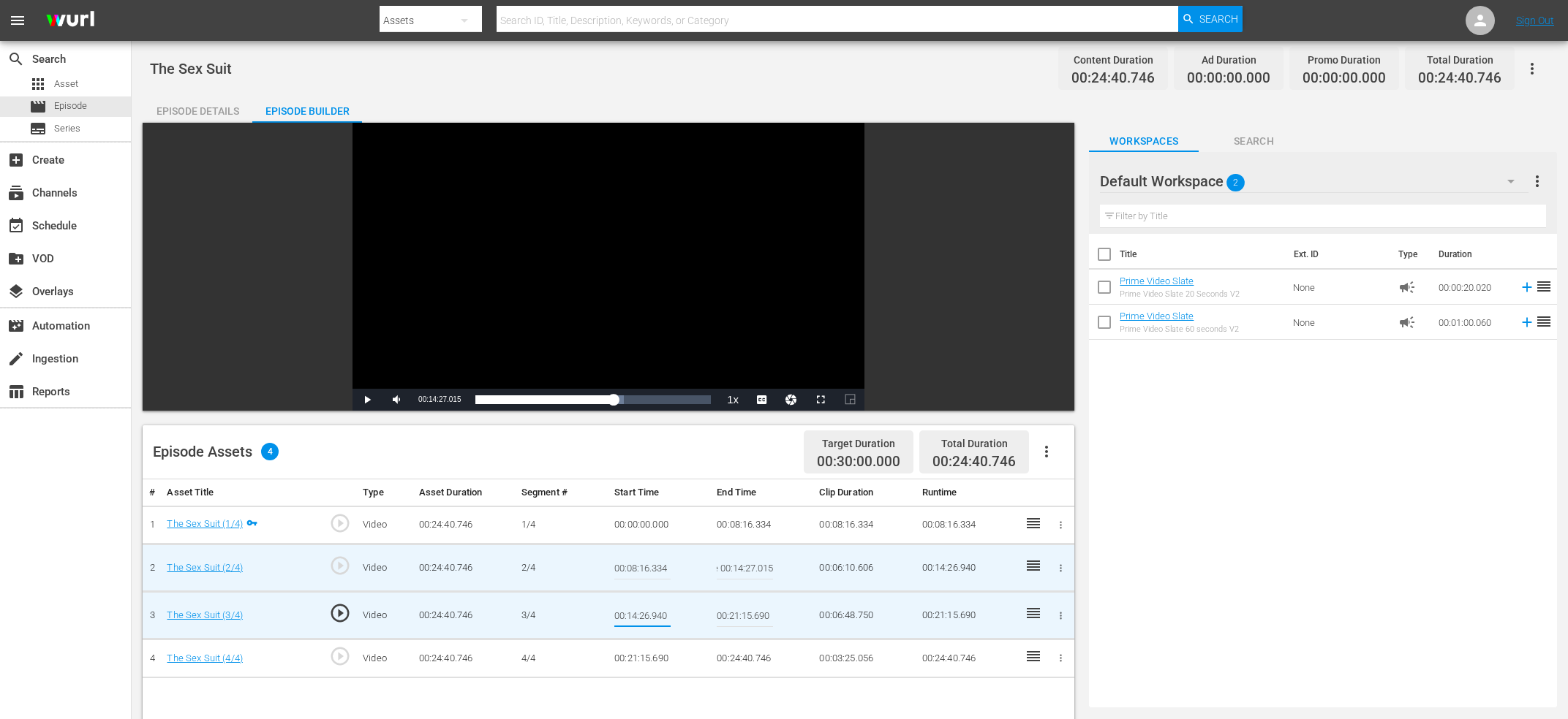
click at [620, 613] on input "00:14:26.940" at bounding box center [642, 616] width 57 height 35
type input "Current Time 00:14:27.015"
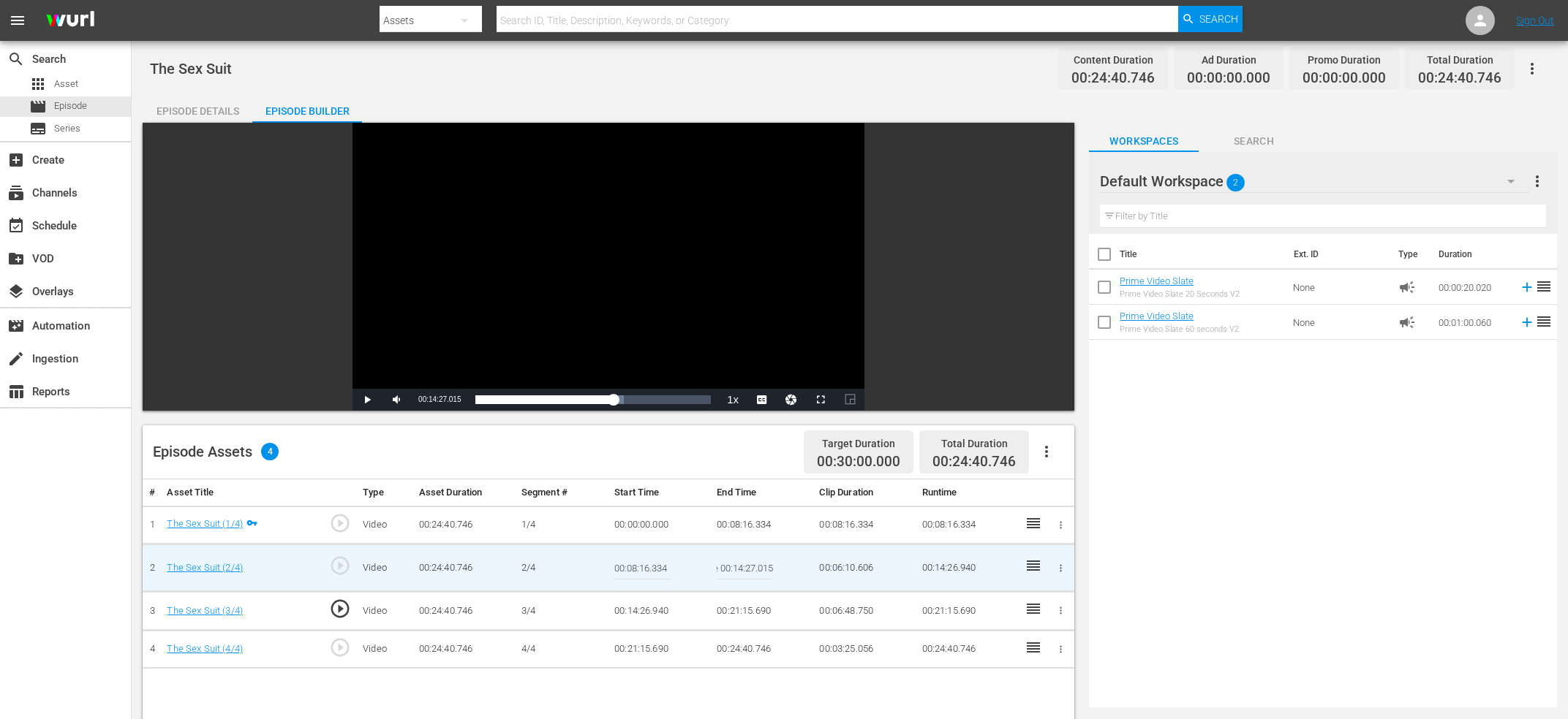
click at [746, 575] on input "Current Time 00:14:27.015" at bounding box center [745, 568] width 57 height 35
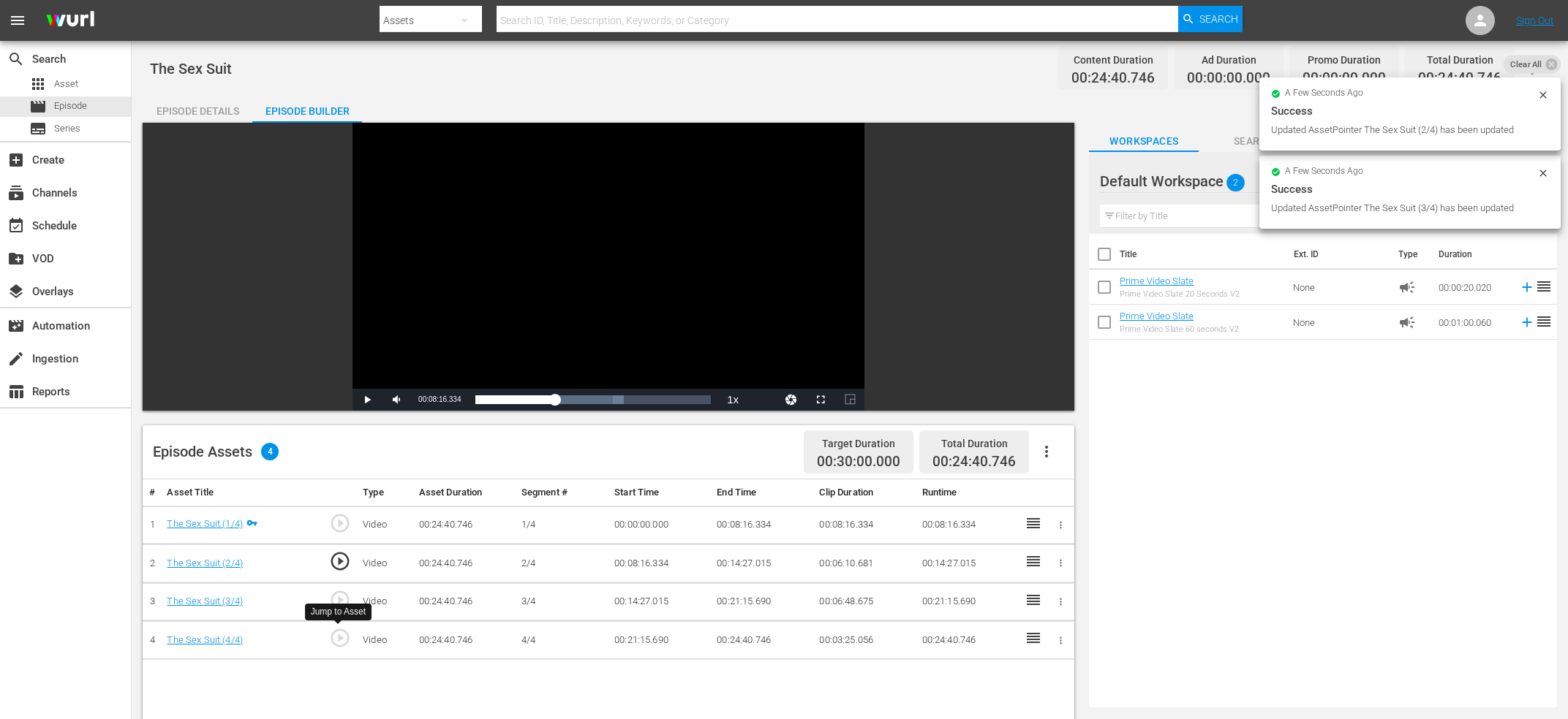
click at [336, 636] on span "play_circle_outline" at bounding box center [340, 638] width 22 height 22
click at [551, 231] on div "Video Player" at bounding box center [609, 255] width 512 height 266
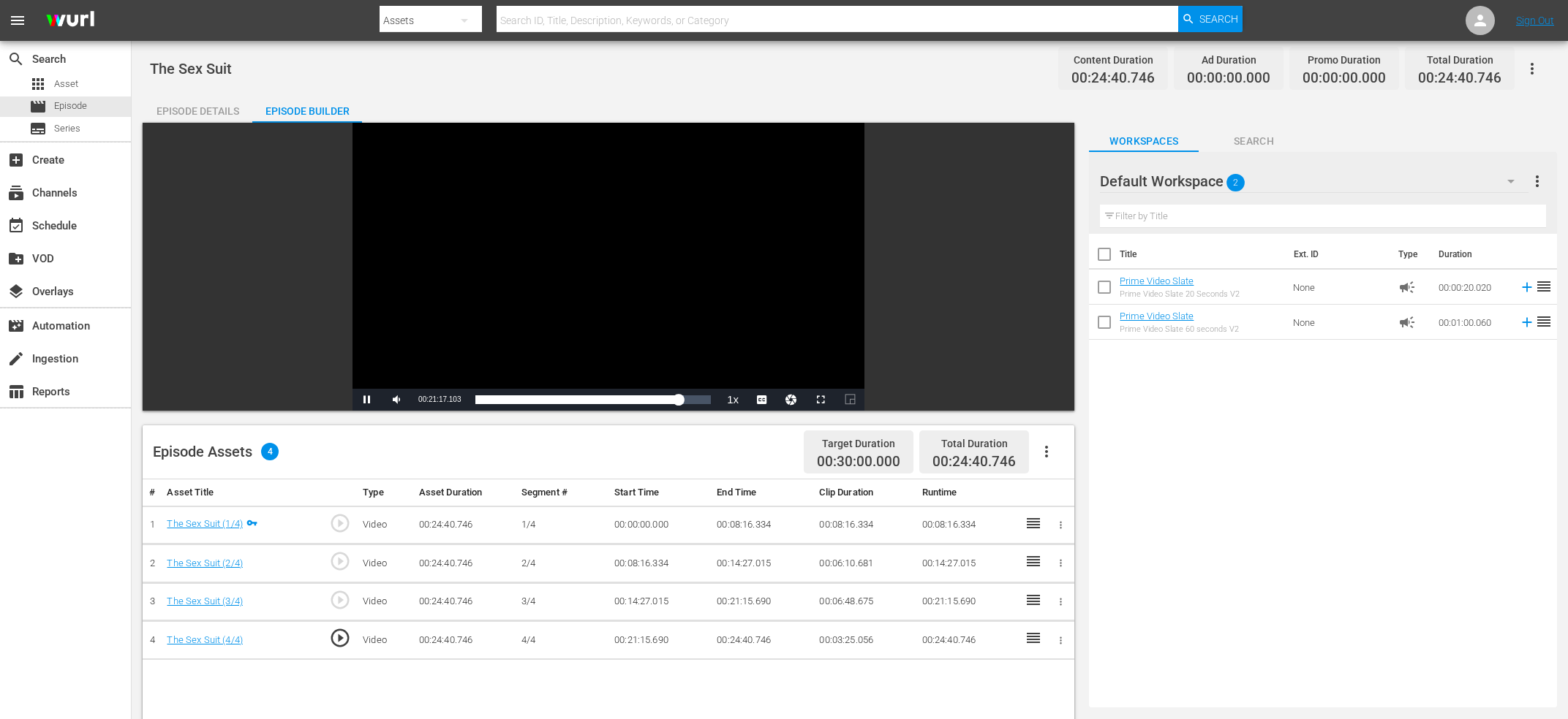
click at [534, 266] on div "Video Player" at bounding box center [609, 255] width 512 height 266
click at [455, 399] on span "00:21:15.760" at bounding box center [440, 400] width 42 height 8
copy span "Current Time"
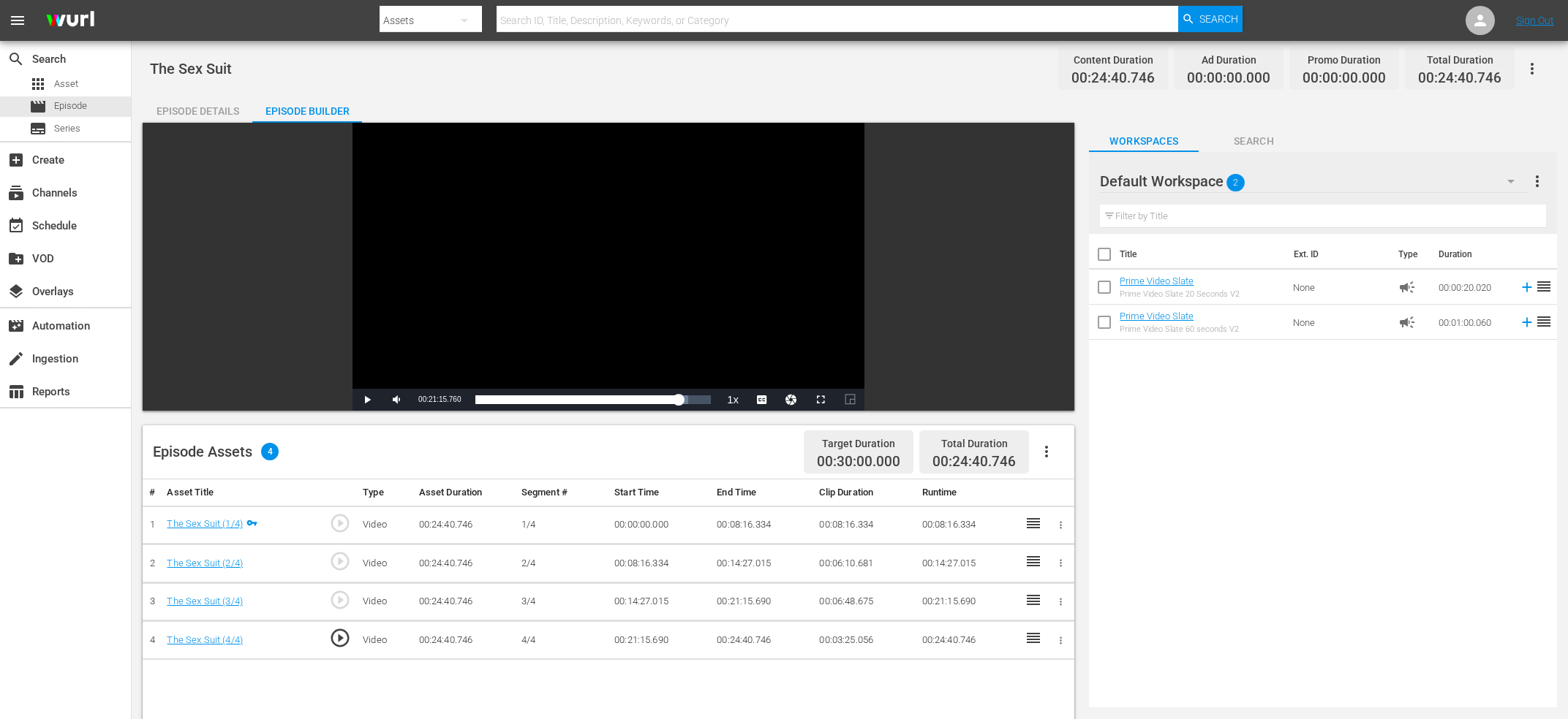
click at [751, 604] on td "00:21:15.690" at bounding box center [762, 602] width 102 height 39
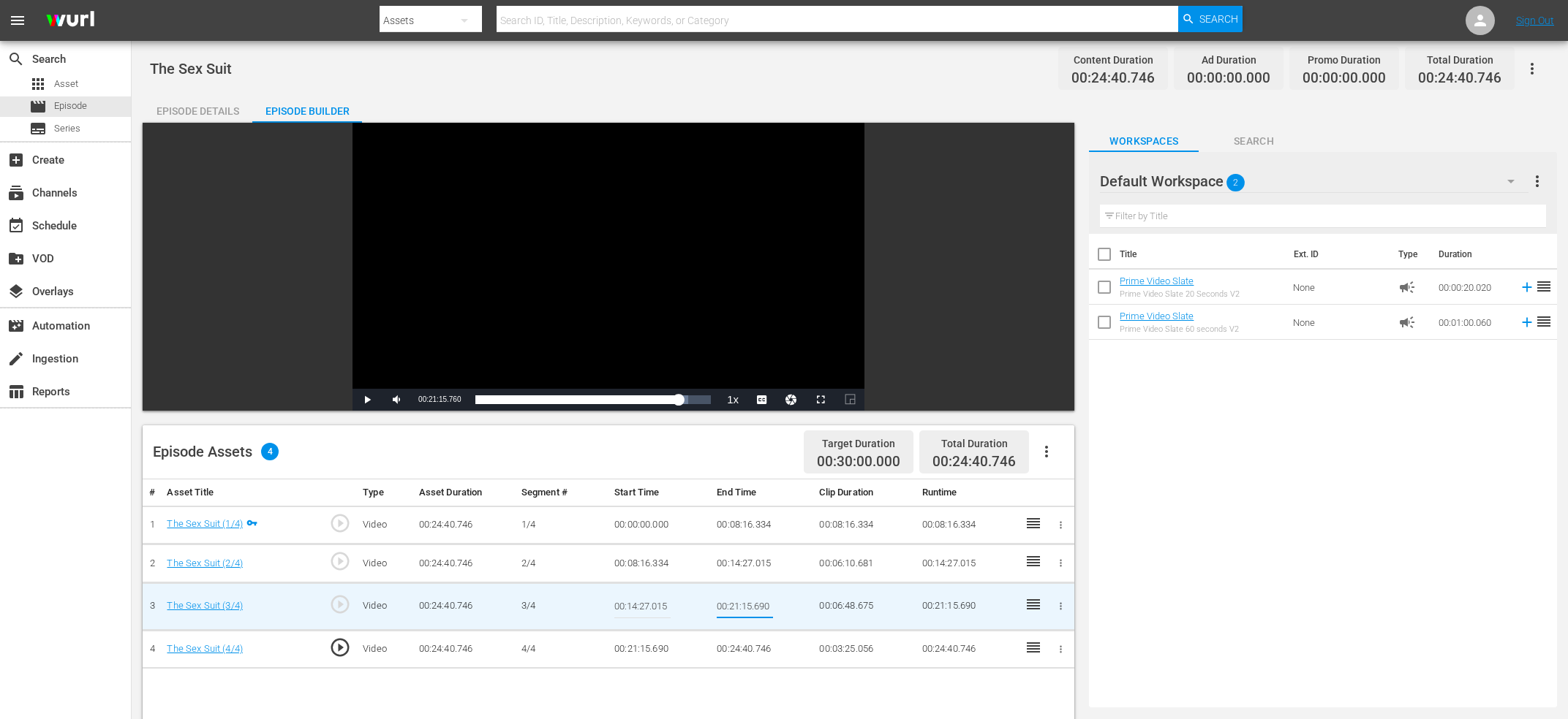
click at [751, 604] on input "00:21:15.690" at bounding box center [745, 607] width 57 height 35
type input "Current Time 00:21:15.760"
click at [642, 648] on td "00:21:15.690" at bounding box center [659, 650] width 102 height 39
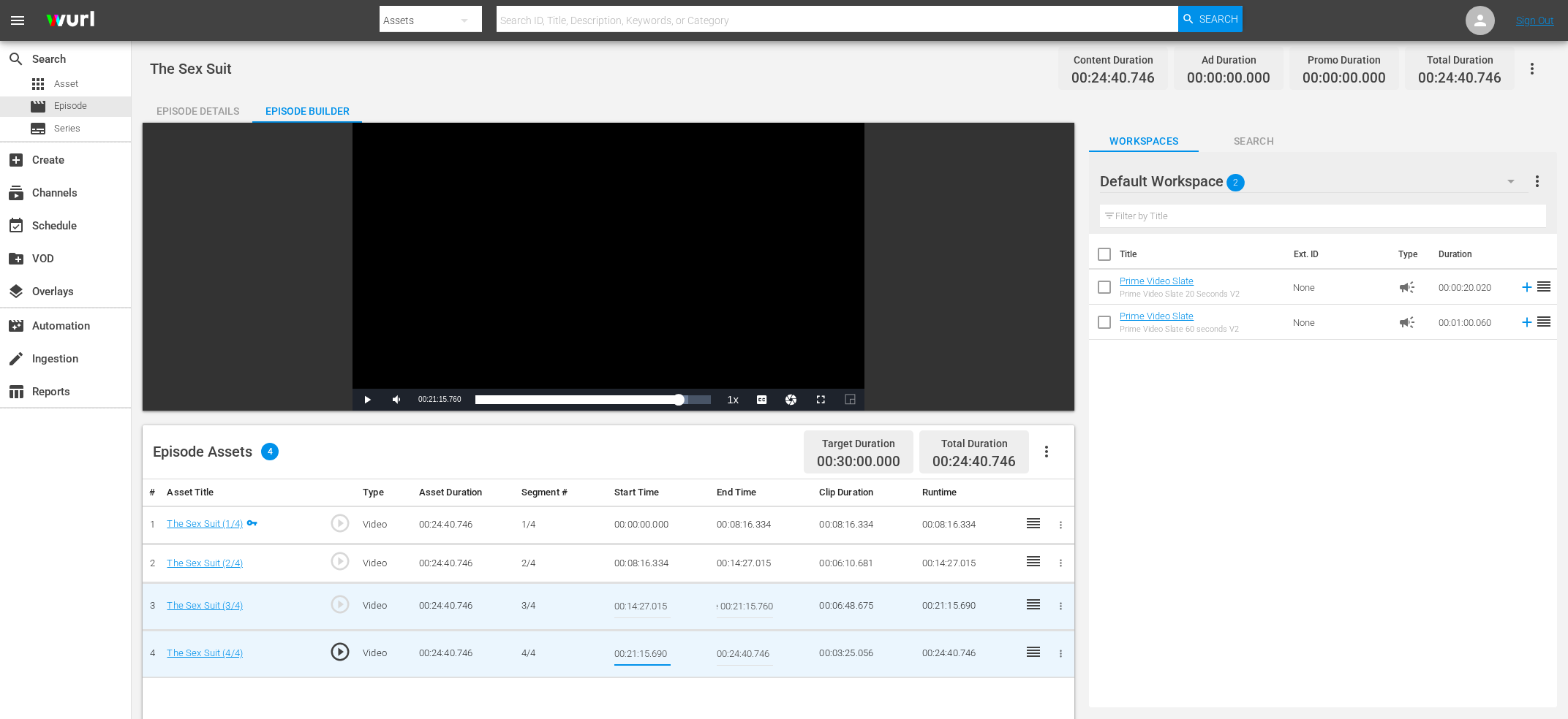
type input "Current Time 00:21:15.760"
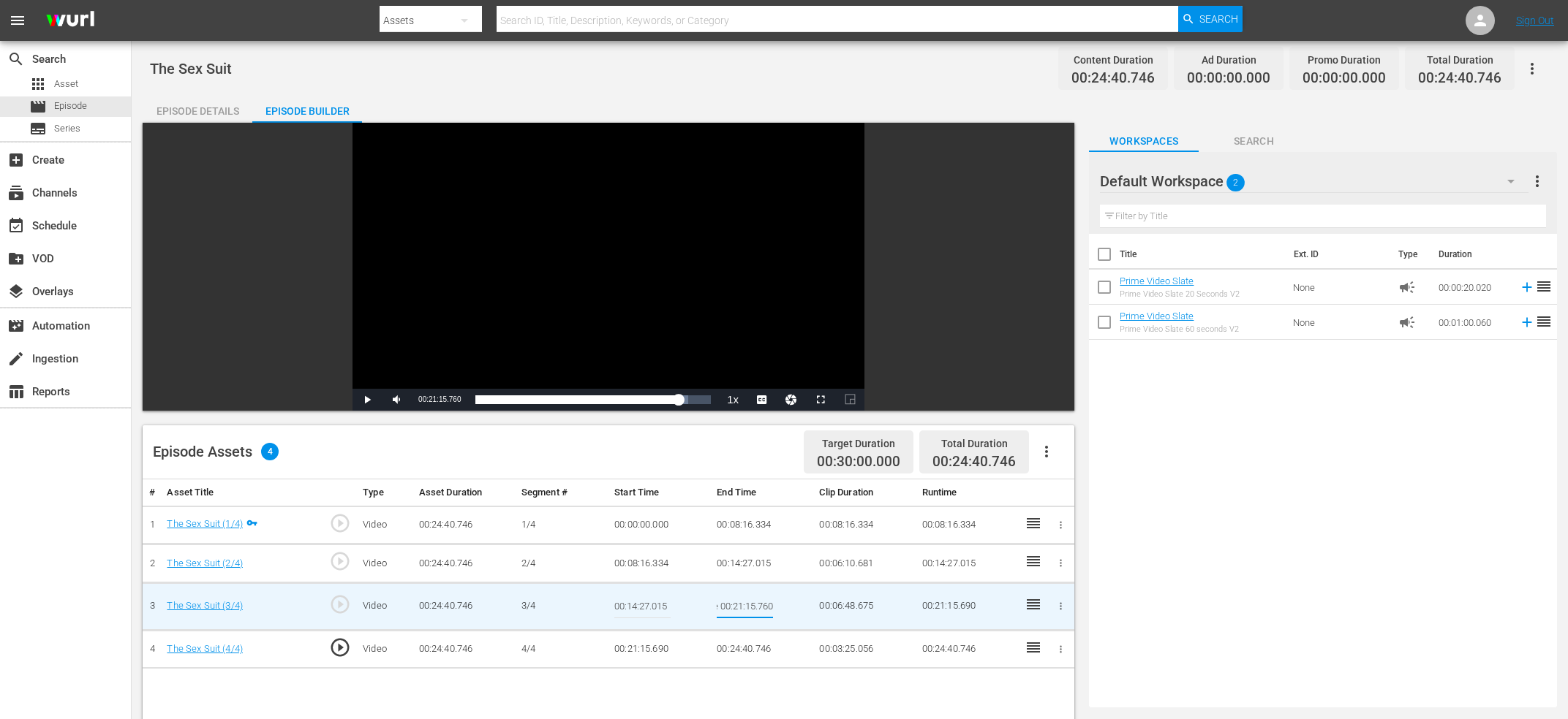
click at [748, 608] on input "Current Time 00:21:15.760" at bounding box center [745, 607] width 57 height 35
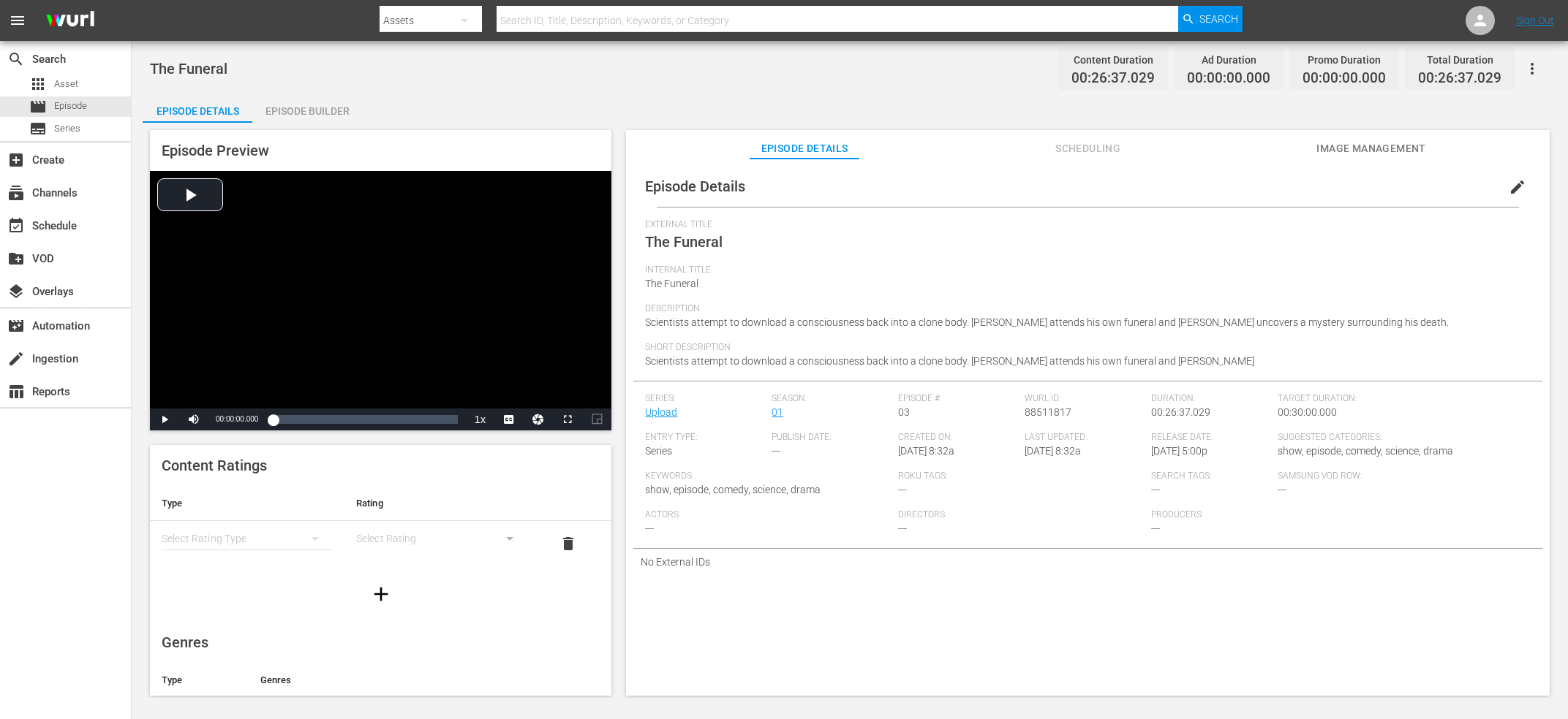
click at [1024, 417] on span "88511817" at bounding box center [1047, 412] width 46 height 12
copy span "88511817"
click at [1136, 362] on span "Scientists attempt to download a consciousness back into a clone body. [PERSON_…" at bounding box center [949, 361] width 609 height 12
click at [1505, 192] on button "edit" at bounding box center [1517, 188] width 36 height 35
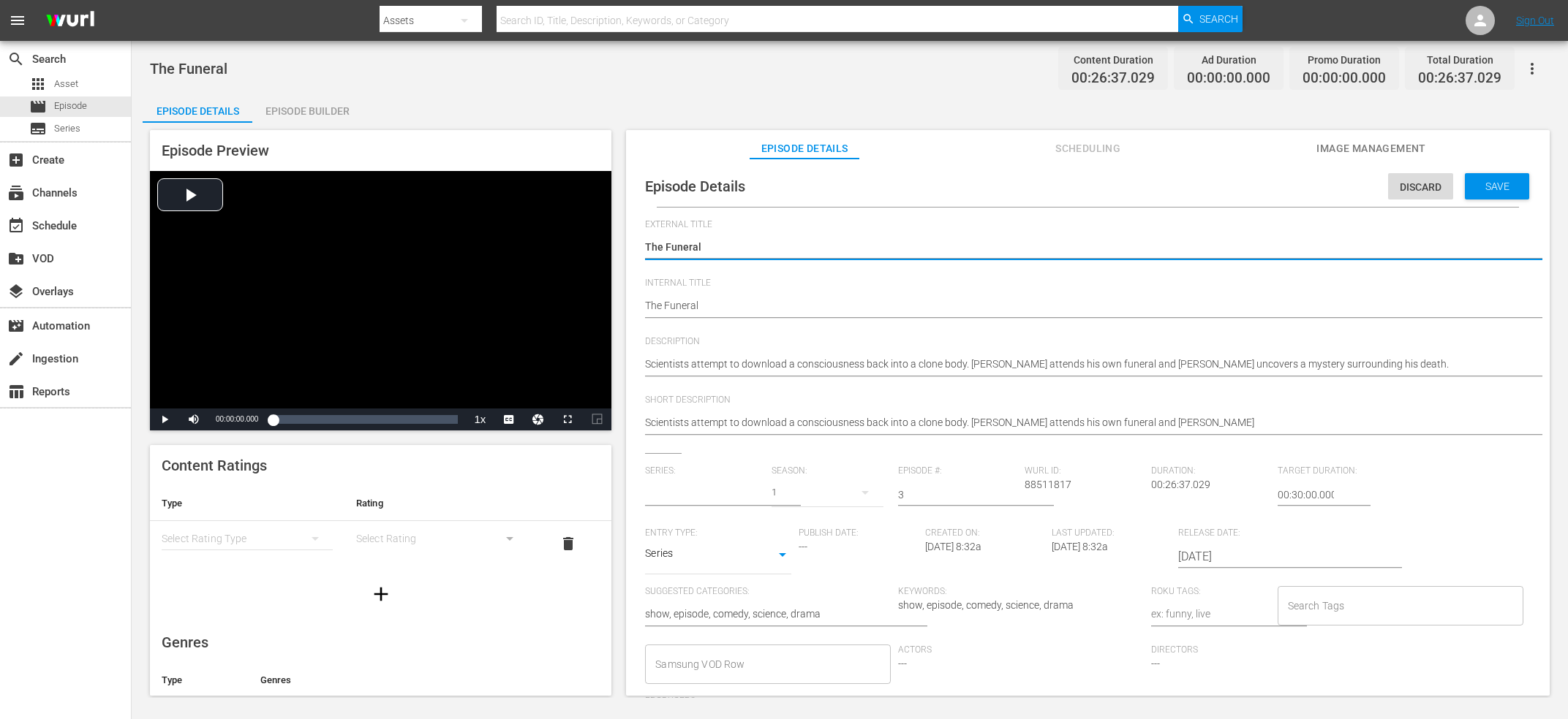
type input "Upload"
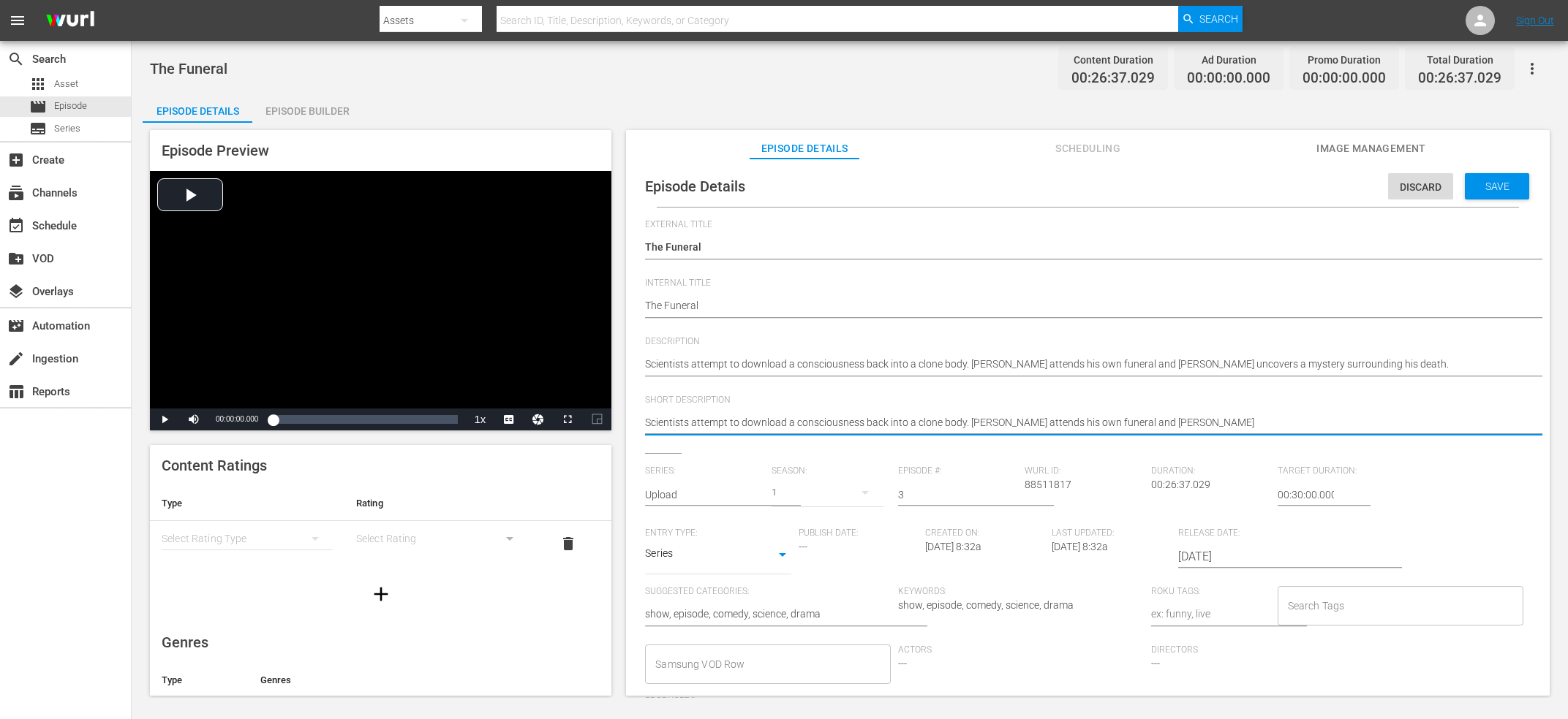
drag, startPoint x: 1182, startPoint y: 426, endPoint x: 978, endPoint y: 415, distance: 204.3
click at [978, 415] on textarea "Scientists attempt to download a consciousness back into a clone body. [PERSON_…" at bounding box center [1084, 423] width 878 height 18
type textarea "Scientists attempt to download a consciousness back into a clone body. N"
type textarea "Scientists attempt to download a consciousness back into a clone body."
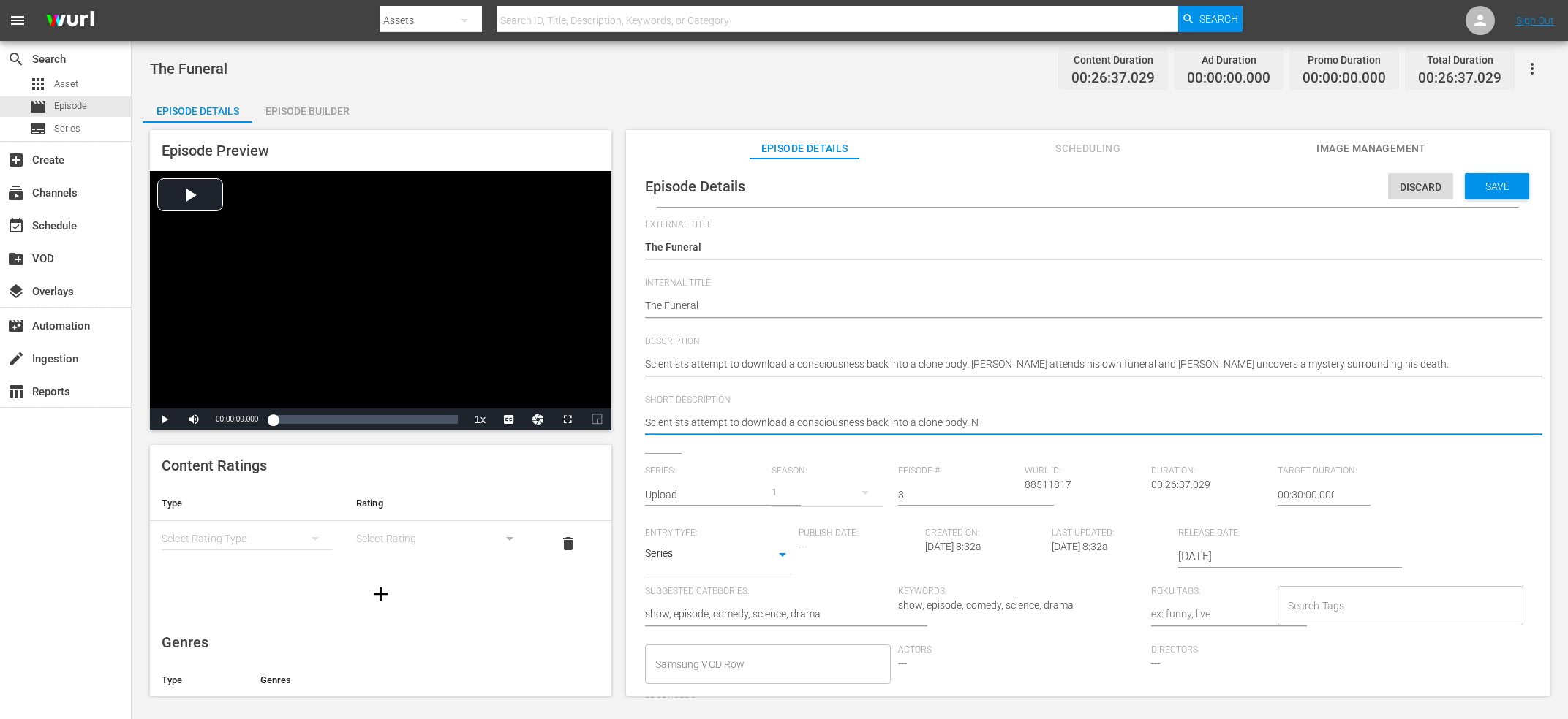
type textarea "Scientists attempt to download a consciousness back into a clone body."
click at [1485, 190] on span "Save" at bounding box center [1497, 187] width 47 height 12
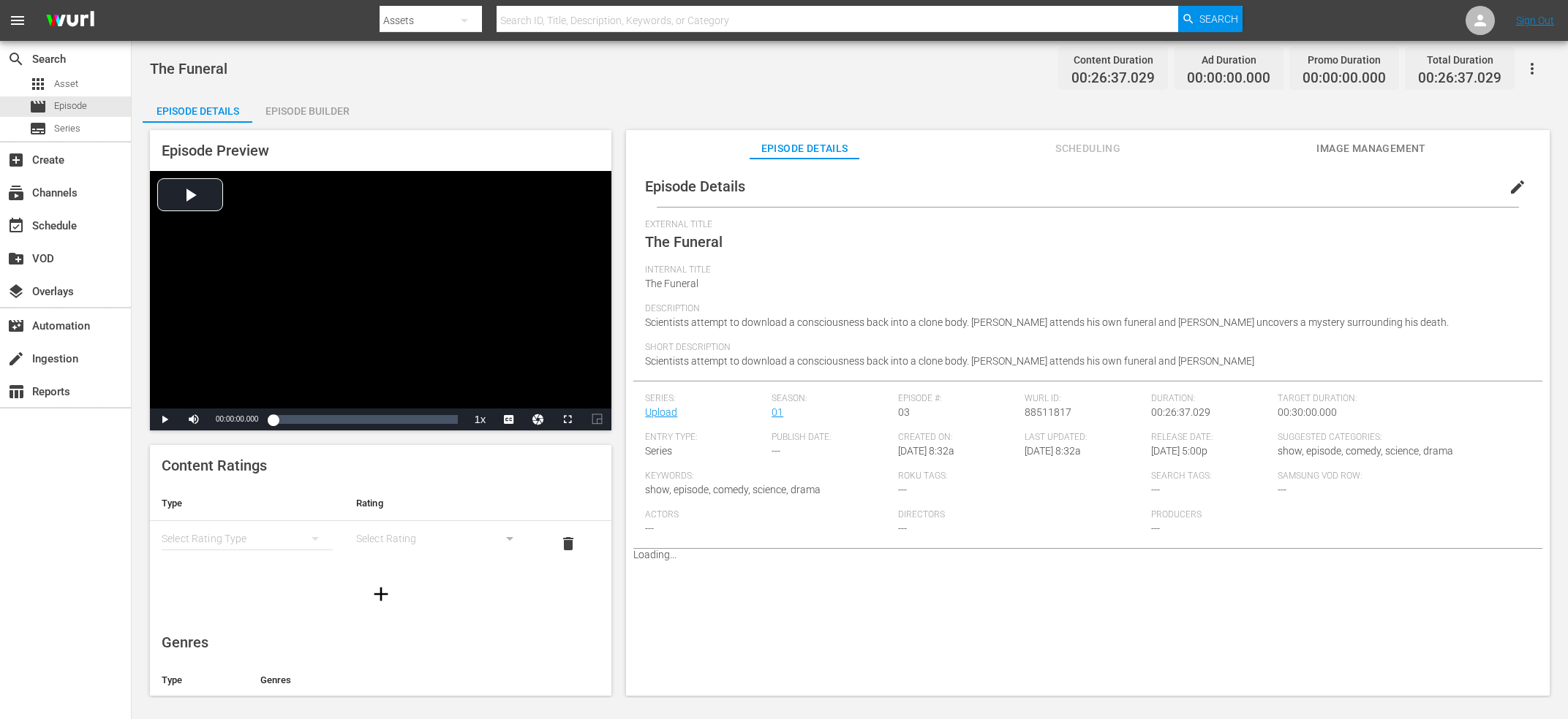
click at [1052, 417] on span "88511817" at bounding box center [1047, 412] width 46 height 12
copy span "88511817"
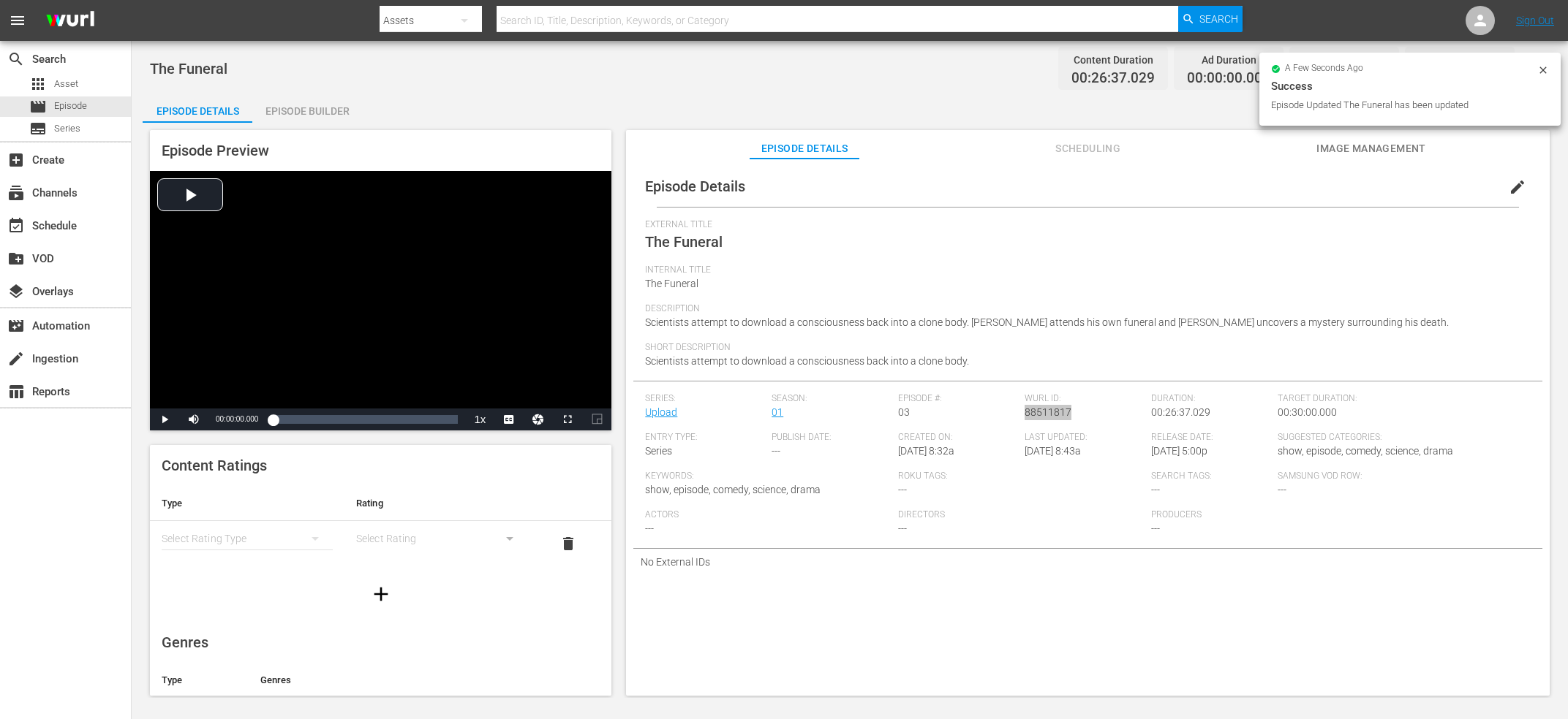
click at [312, 110] on div "Episode Builder" at bounding box center [307, 112] width 110 height 35
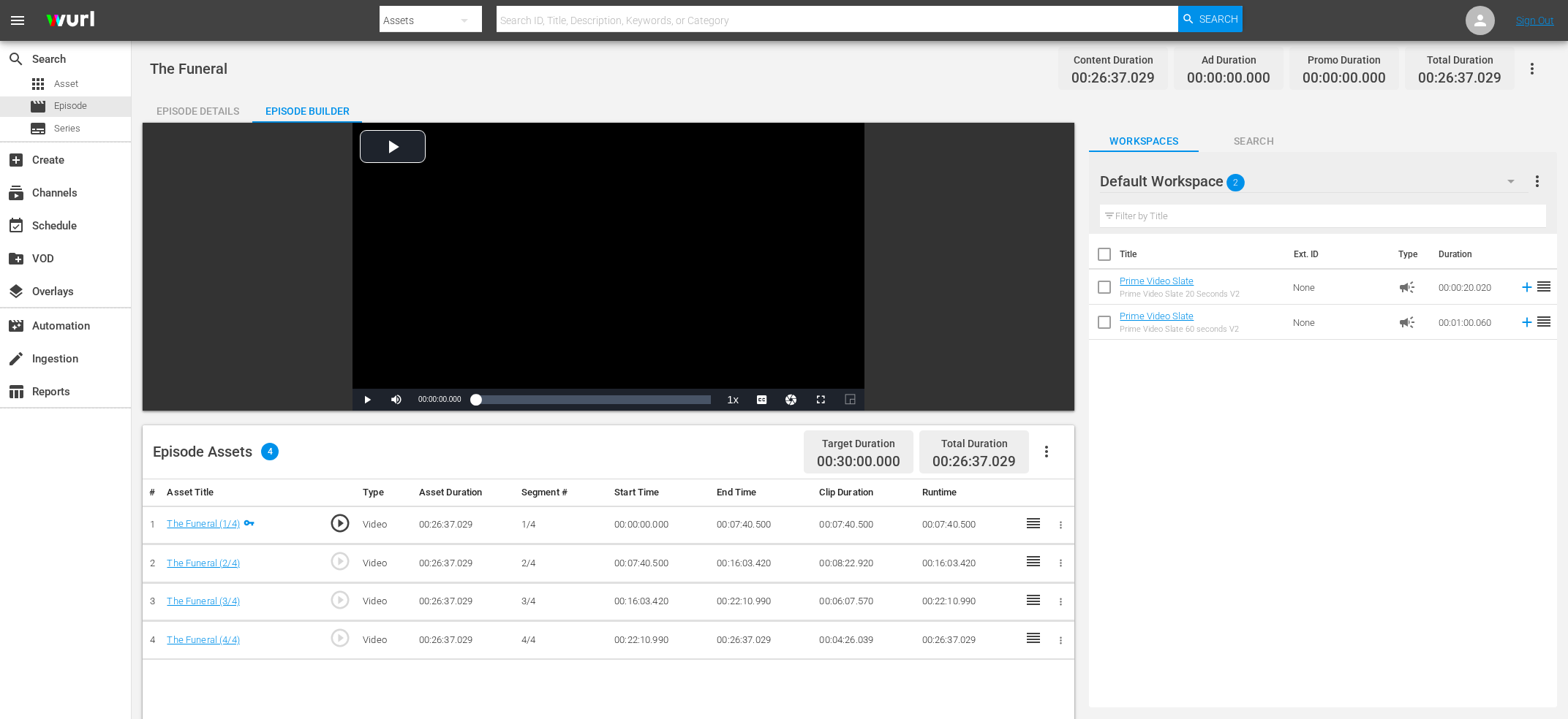
click at [171, 101] on div "Episode Details" at bounding box center [198, 112] width 110 height 35
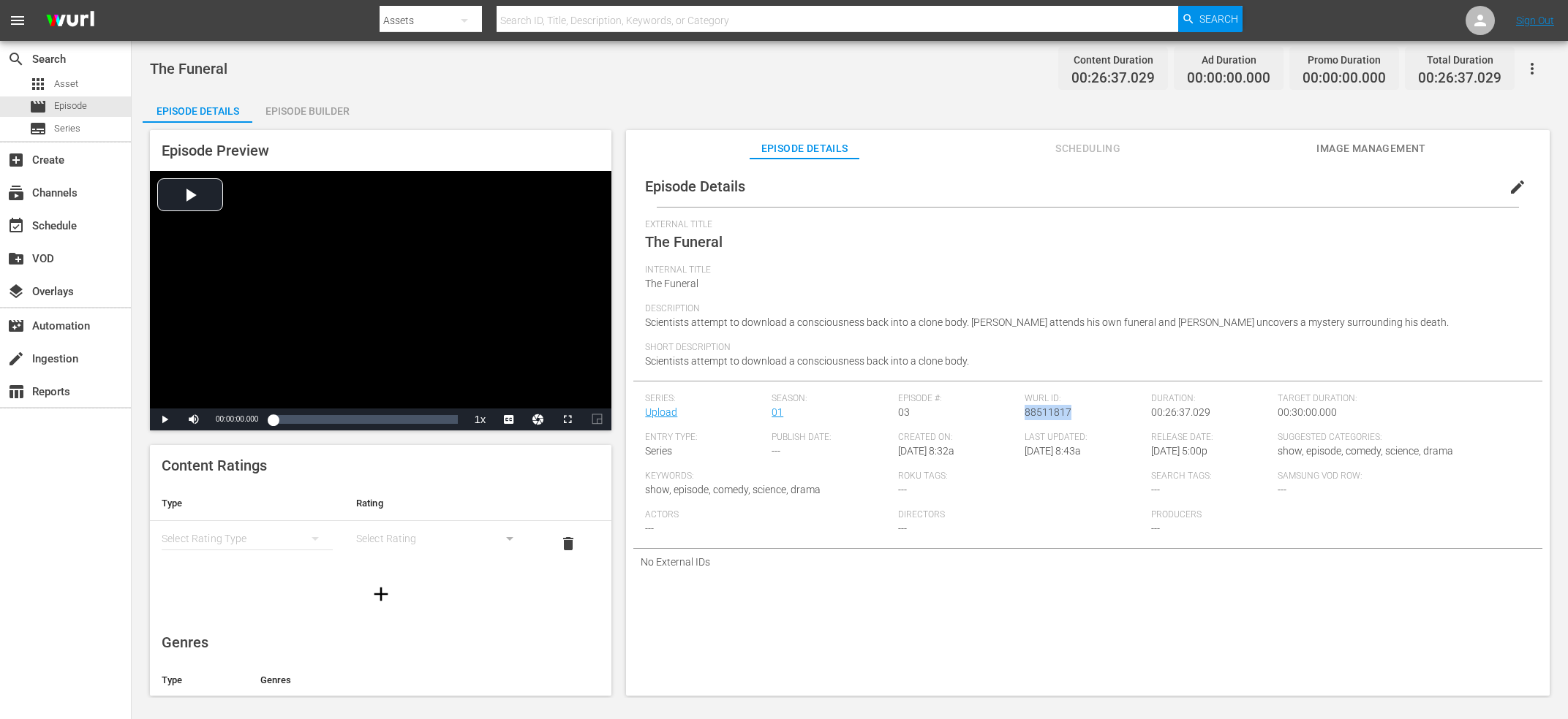
click at [281, 103] on div "Episode Builder" at bounding box center [307, 112] width 110 height 35
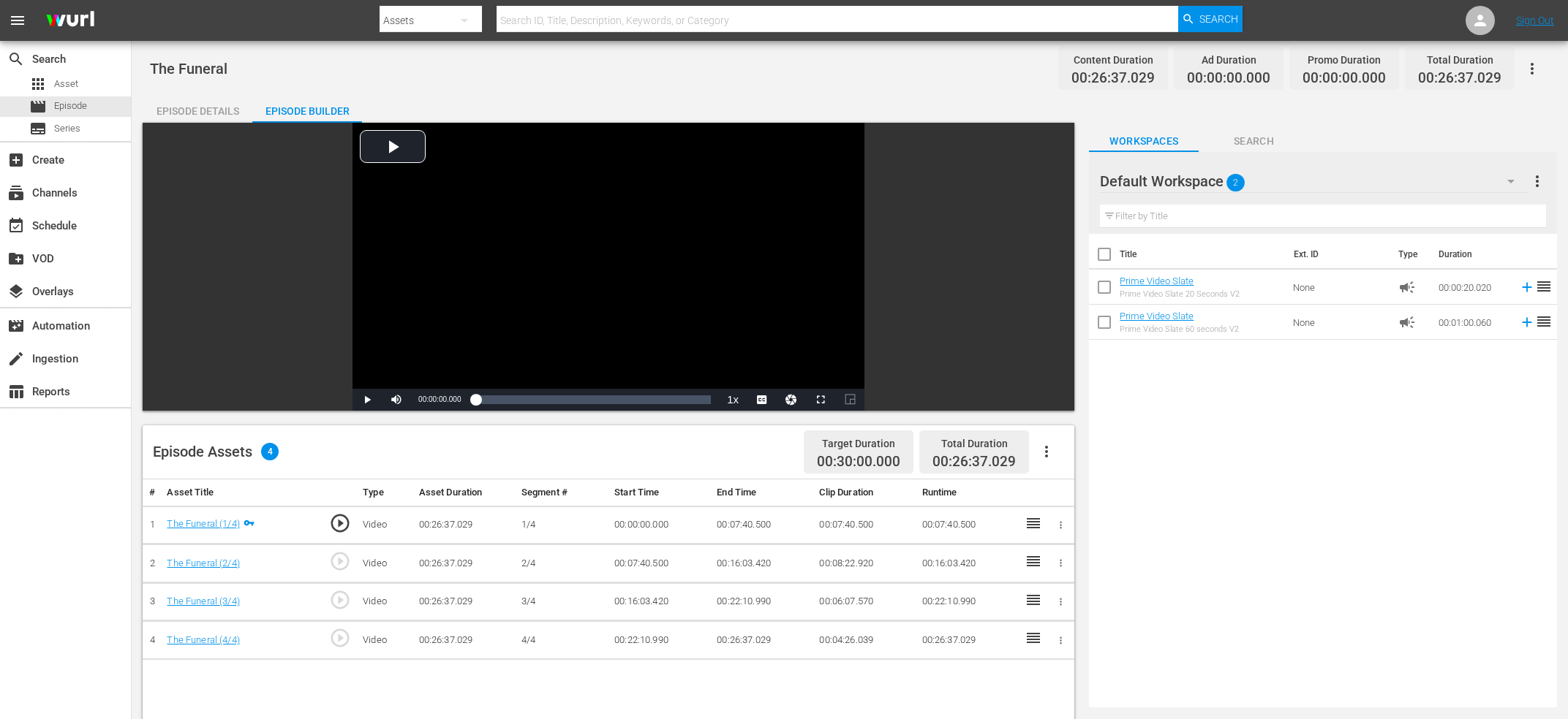
click at [334, 564] on span "play_circle_outline" at bounding box center [340, 561] width 22 height 22
click at [539, 215] on div "Video Player" at bounding box center [609, 255] width 512 height 266
click at [588, 263] on div "Video Player" at bounding box center [609, 255] width 512 height 266
click at [436, 405] on div "Current Time 00:07:42.106" at bounding box center [439, 400] width 57 height 22
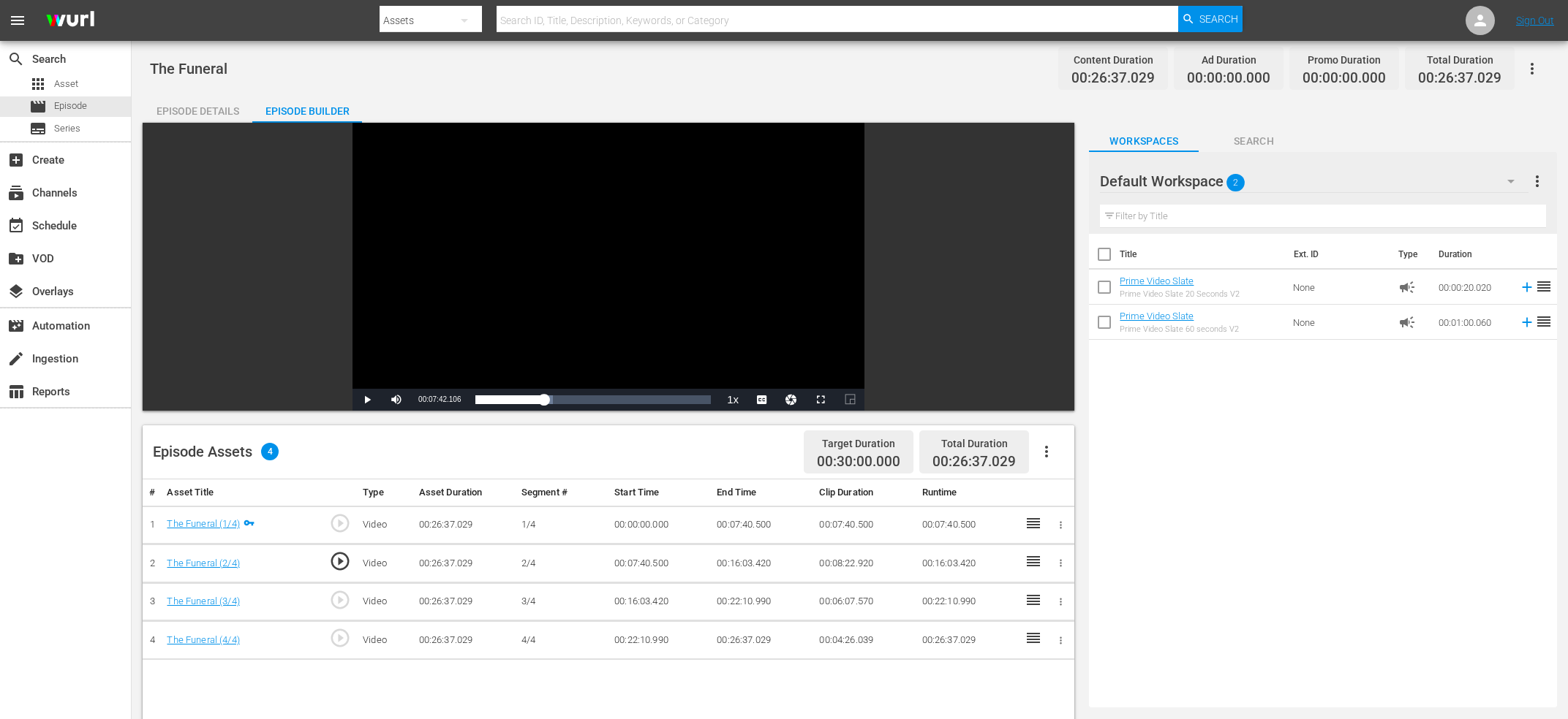
click at [436, 405] on div "Current Time 00:07:42.106" at bounding box center [439, 400] width 57 height 22
copy span "Current Time"
click at [736, 529] on td "00:07:40.500" at bounding box center [762, 526] width 102 height 39
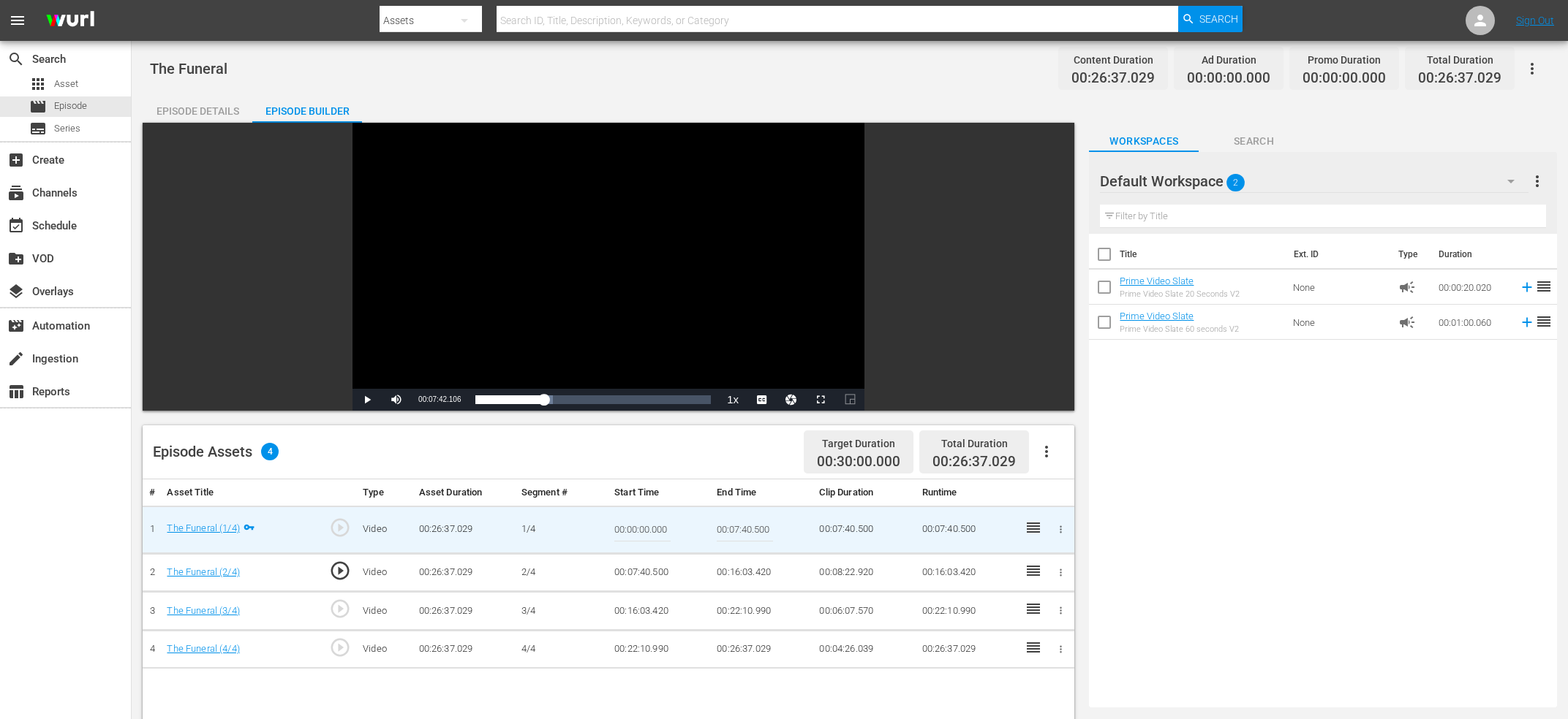
click at [736, 529] on input "00:07:40.500" at bounding box center [745, 530] width 57 height 35
paste input "Current Time 00:07:42.106"
type input "Current Time 00:07:42.106"
click at [652, 575] on td "00:07:40.500" at bounding box center [659, 573] width 102 height 39
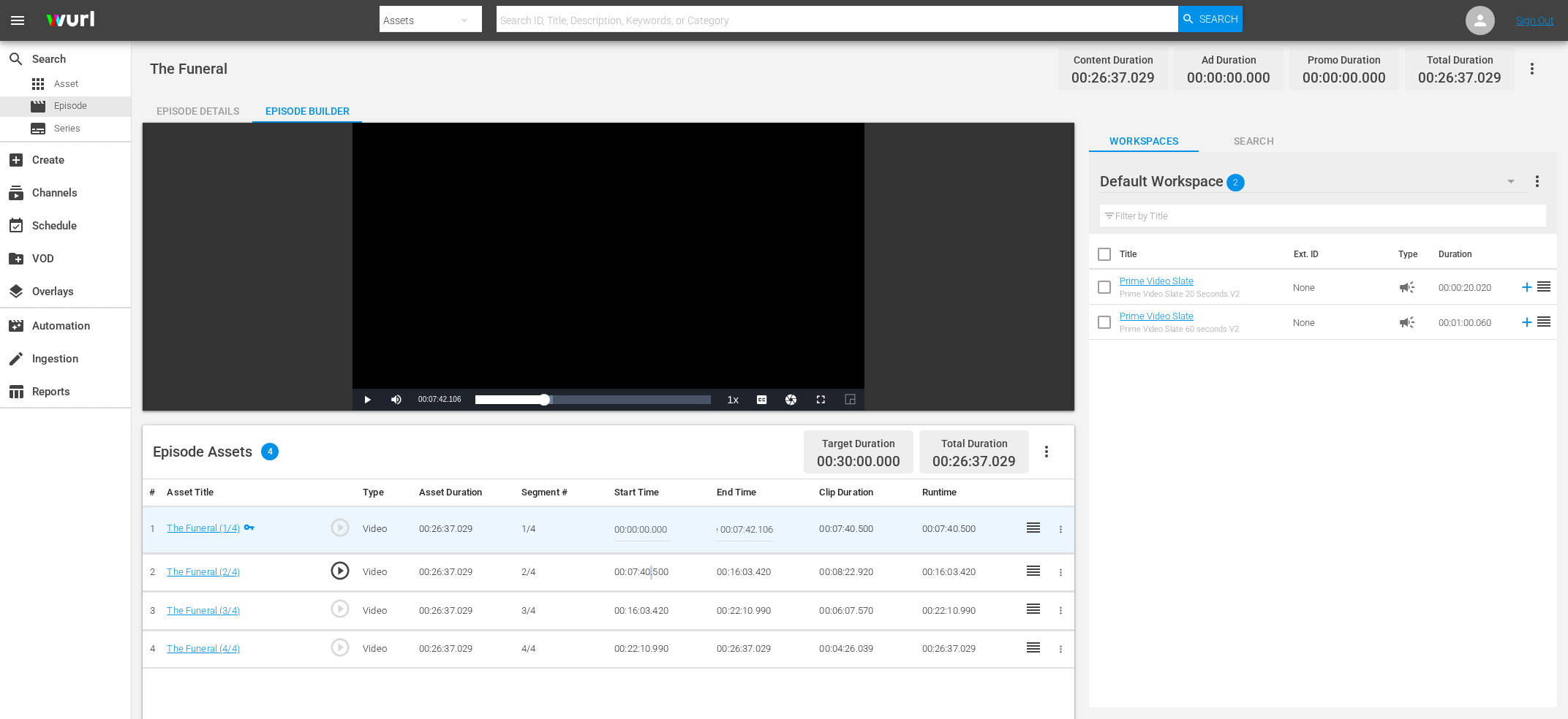
click at [652, 575] on td "00:07:40.500" at bounding box center [659, 573] width 102 height 39
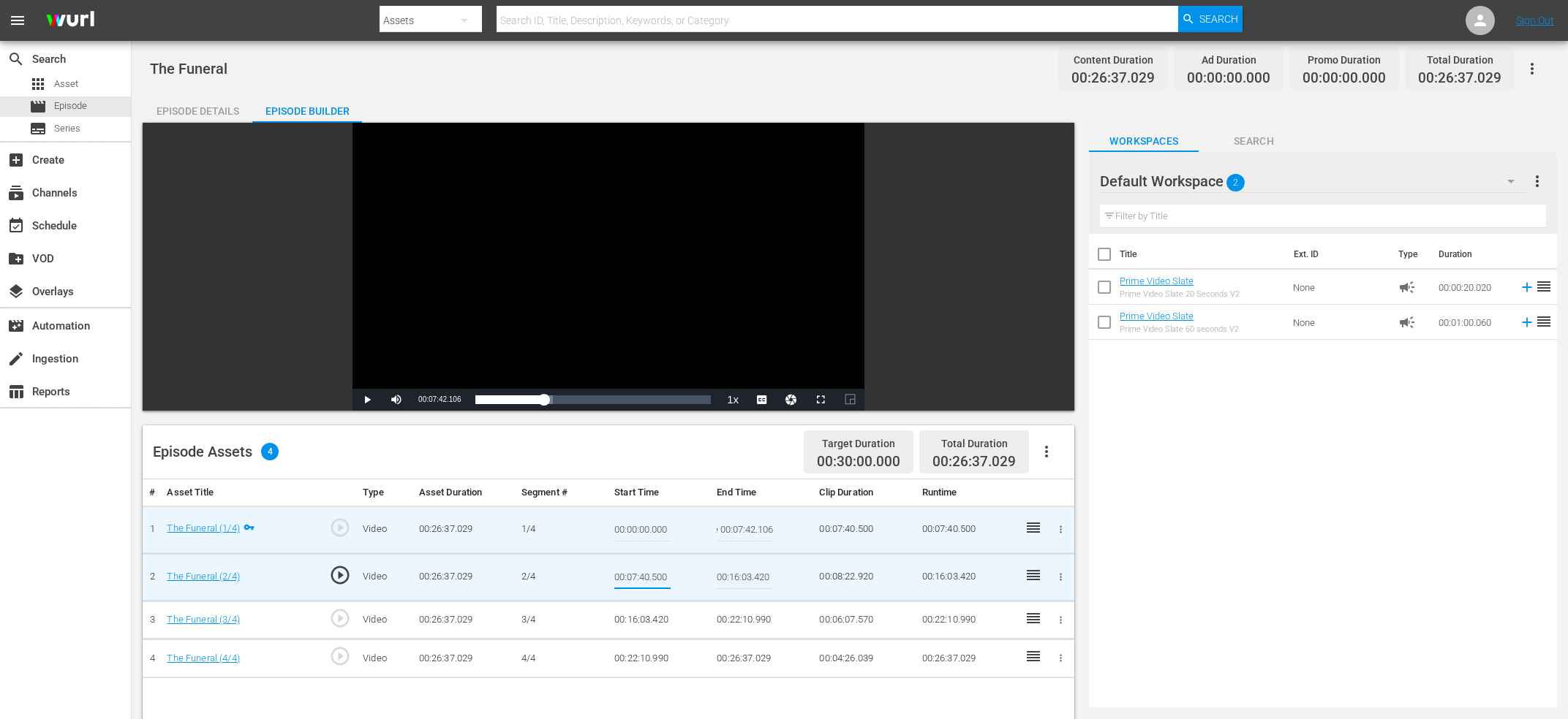
type input "Current Time 00:07:42.106"
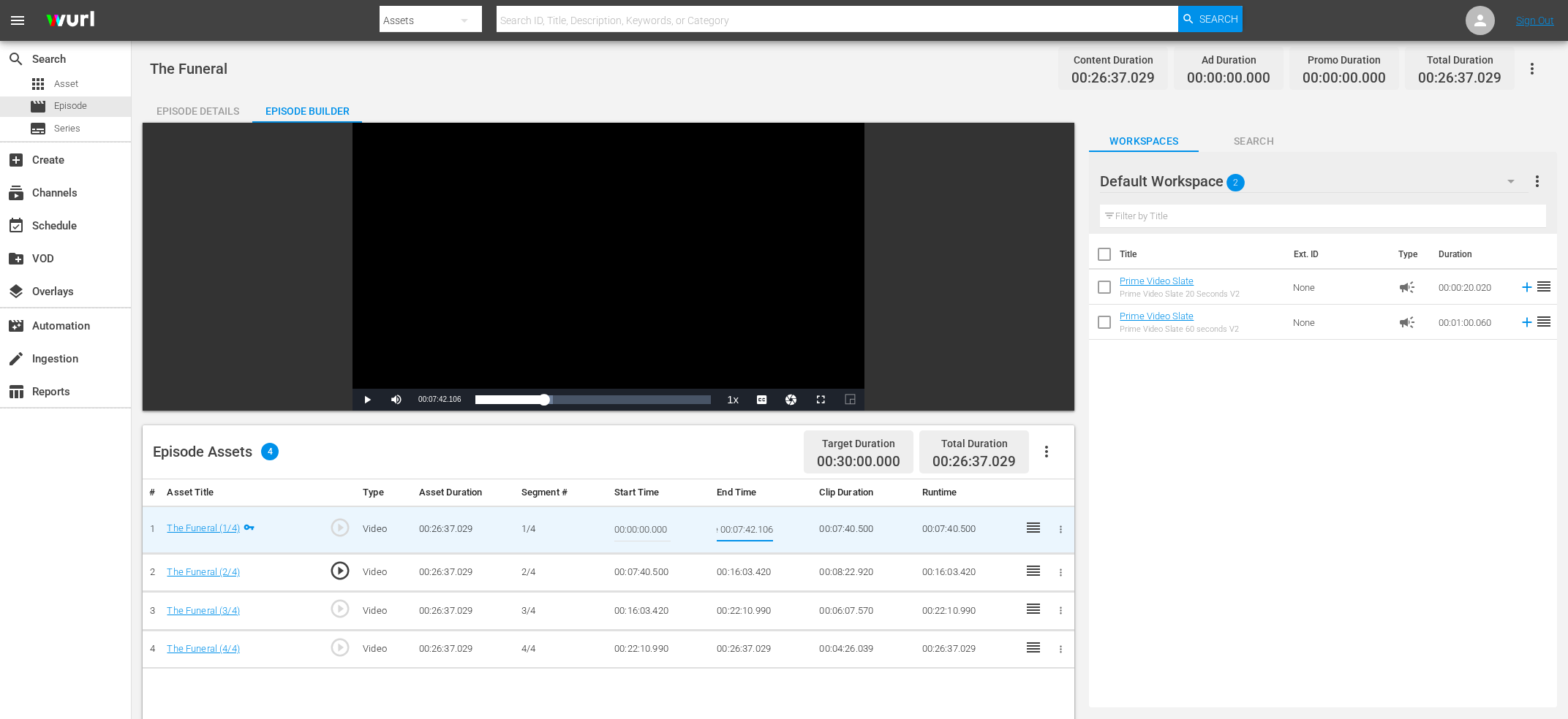
click at [741, 532] on input "Current Time 00:07:42.106" at bounding box center [745, 530] width 57 height 35
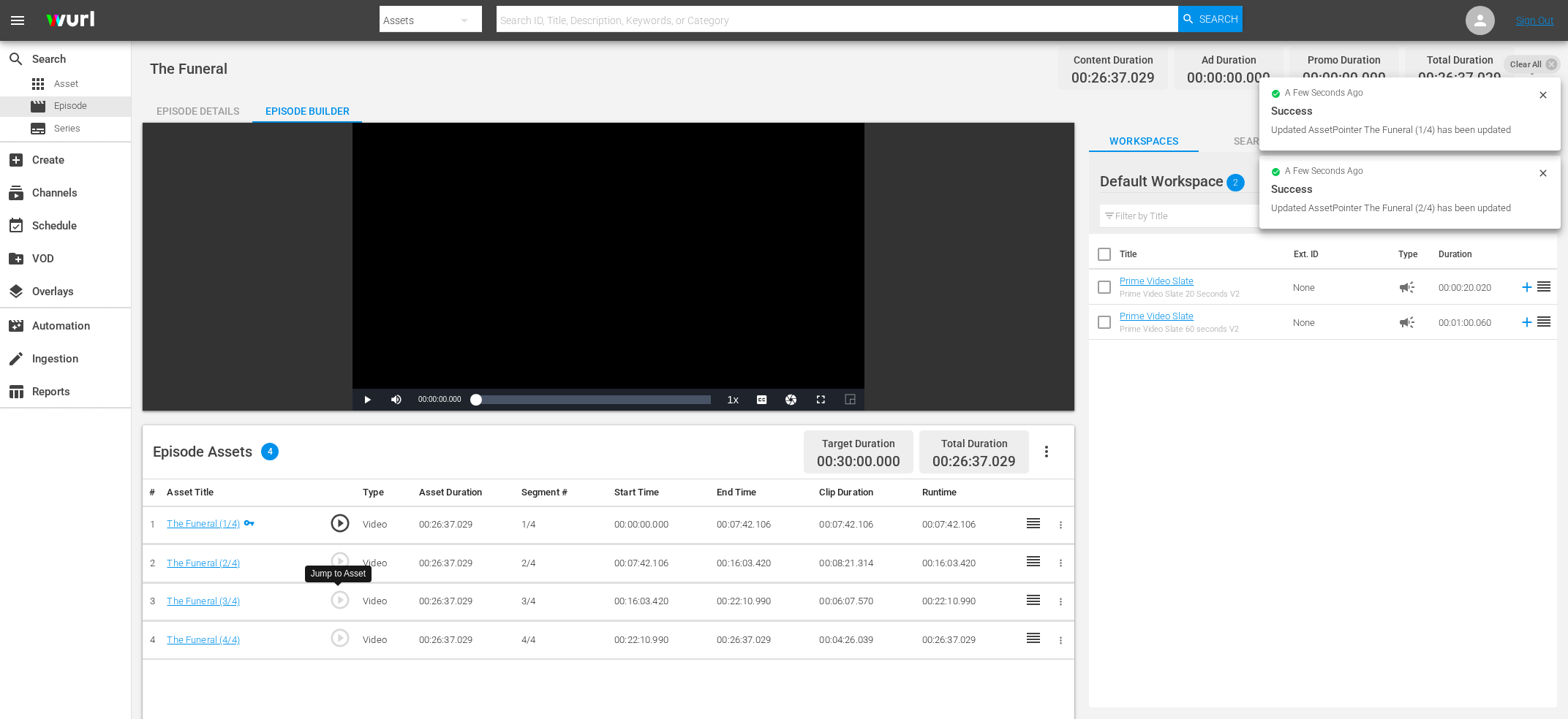
click at [344, 596] on span "play_circle_outline" at bounding box center [340, 600] width 22 height 22
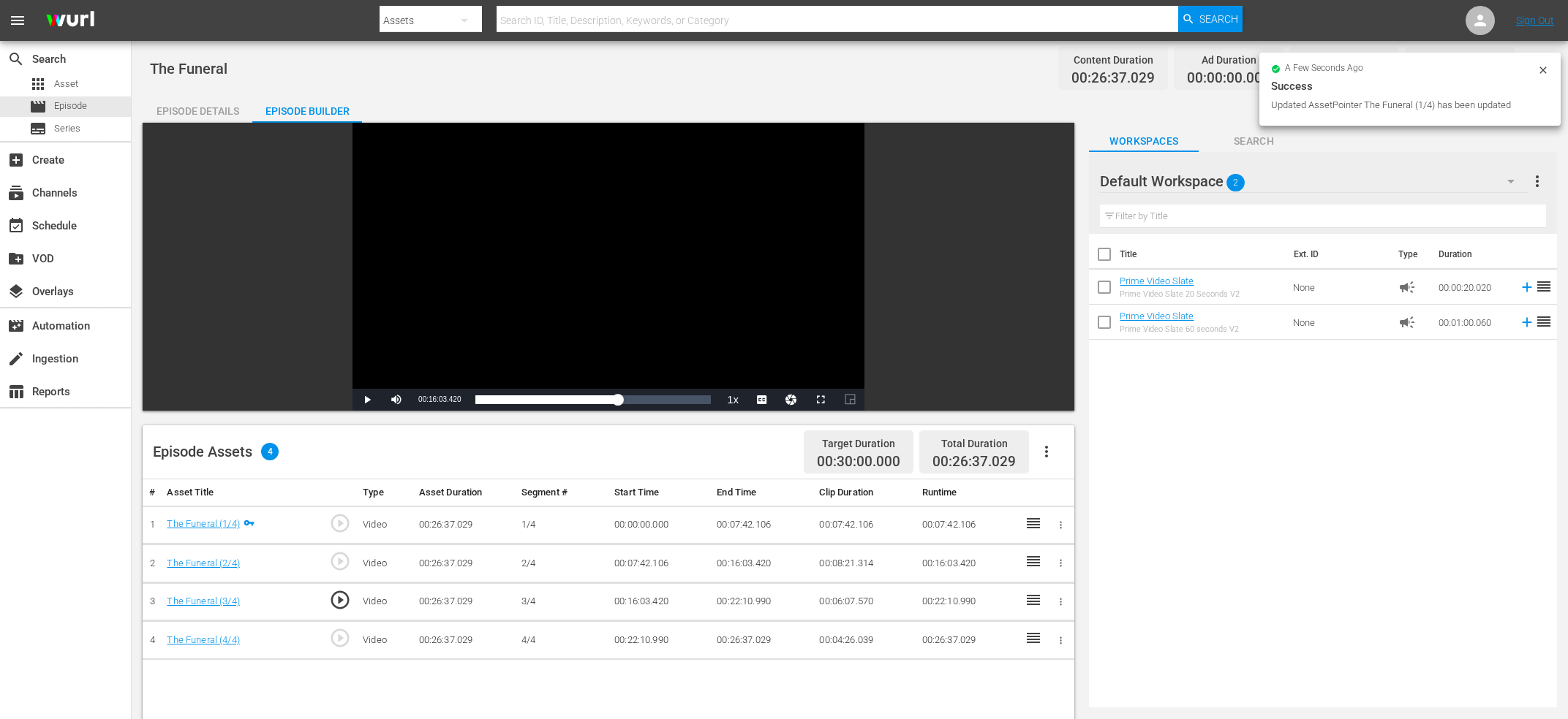
click at [460, 279] on div "Video Player" at bounding box center [609, 255] width 512 height 266
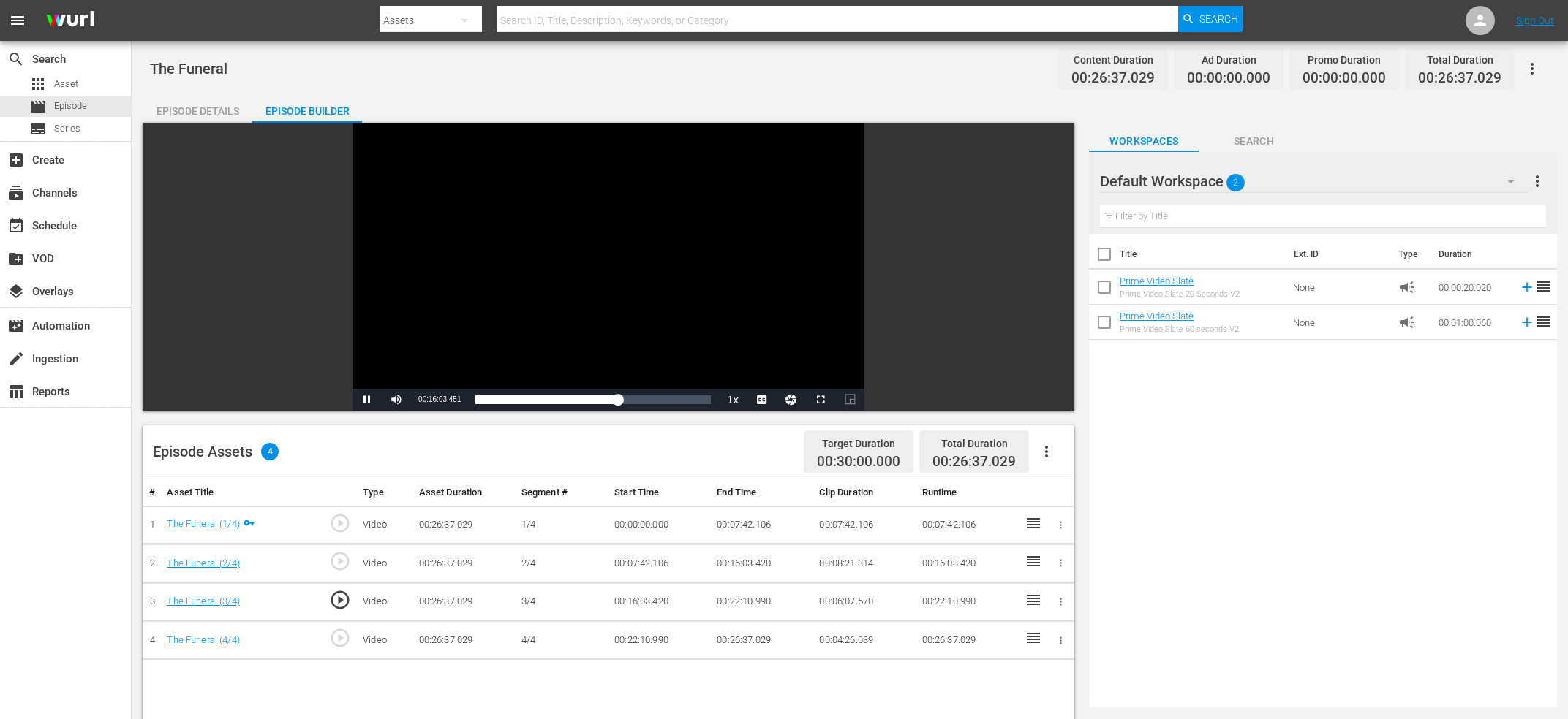
click at [460, 279] on div "Video Player" at bounding box center [609, 255] width 512 height 266
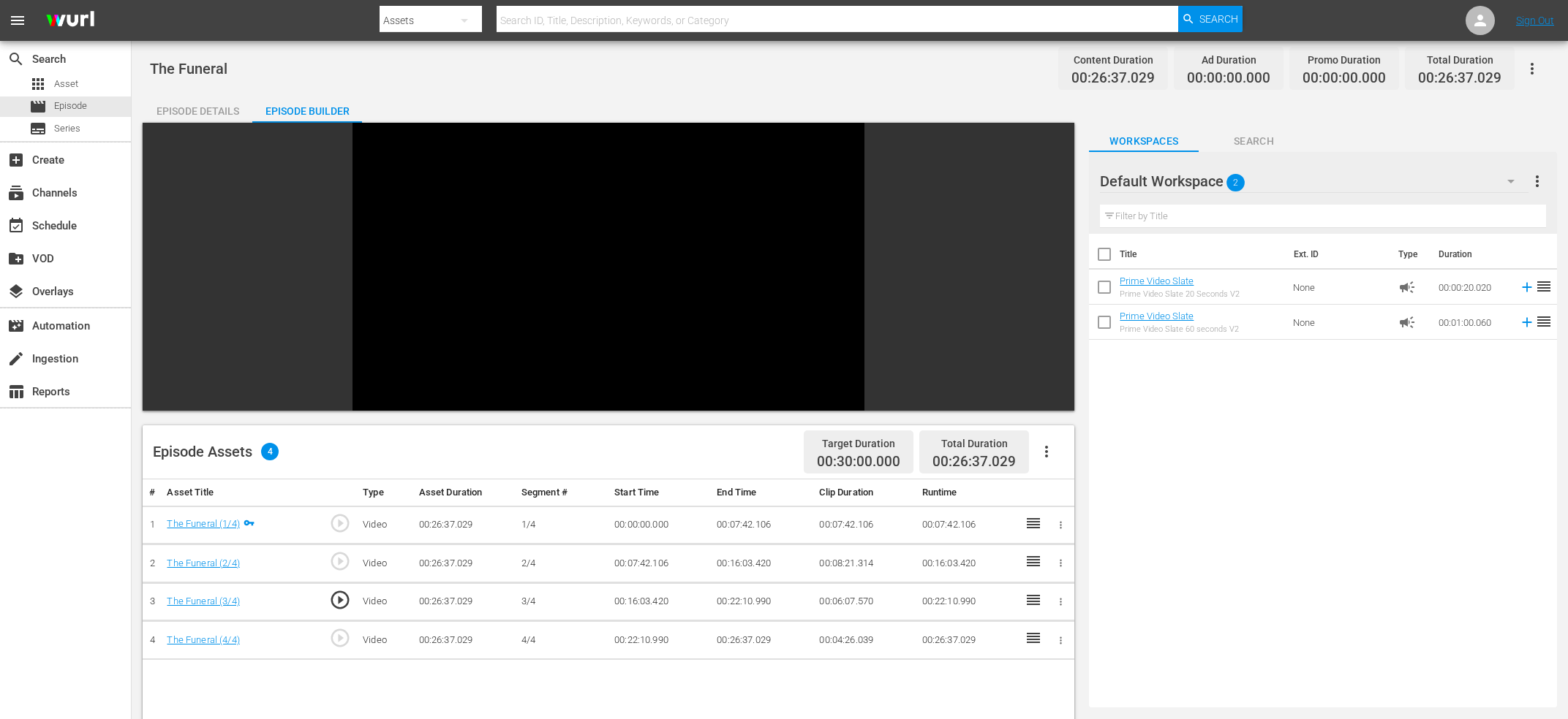
click at [565, 242] on div "Video Player" at bounding box center [609, 255] width 512 height 266
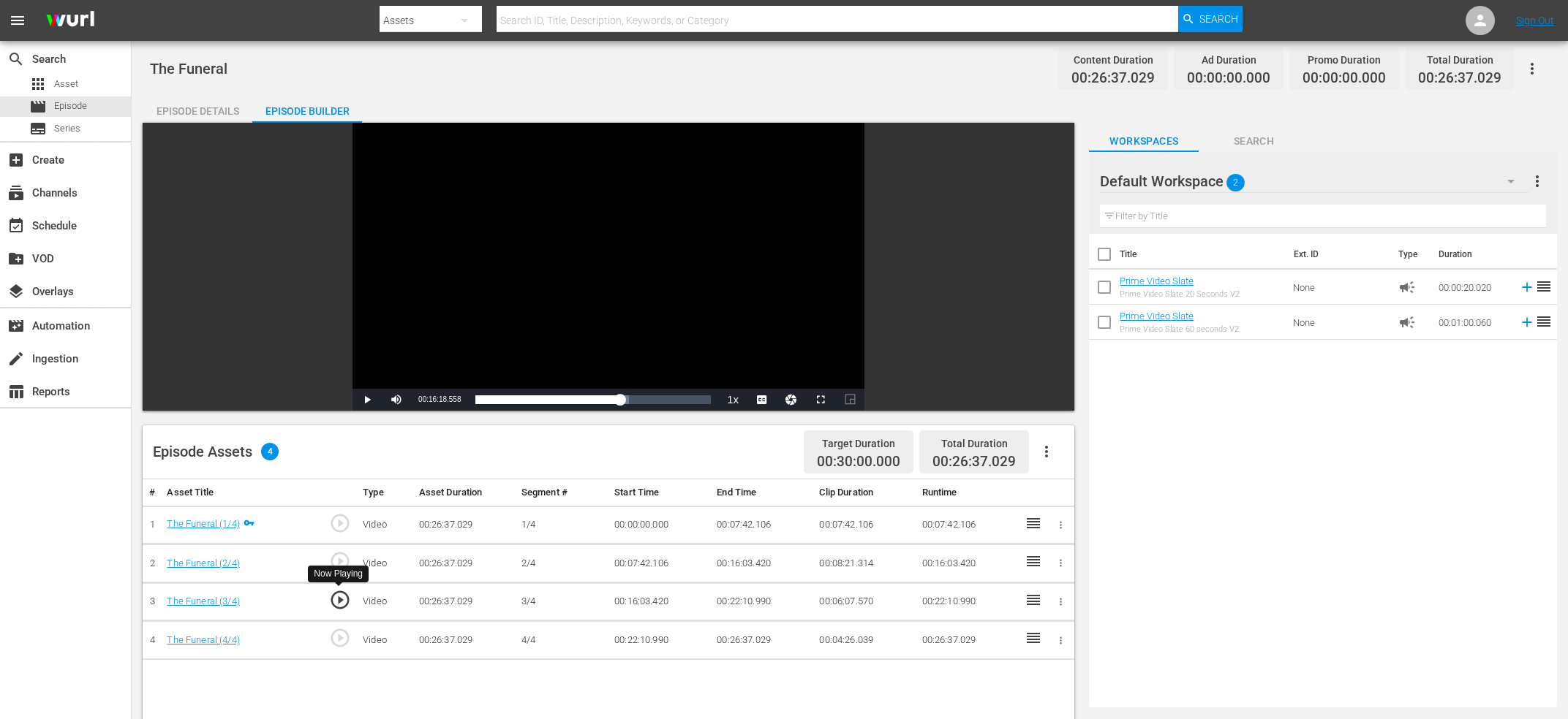
click at [343, 606] on span "play_circle_outline" at bounding box center [340, 600] width 22 height 22
click at [566, 324] on div "Video Player" at bounding box center [609, 255] width 512 height 266
click at [554, 289] on div "Video Player" at bounding box center [609, 255] width 512 height 266
click at [614, 407] on div "00:15:52.470" at bounding box center [544, 400] width 139 height 14
click at [621, 301] on div "Video Player" at bounding box center [609, 255] width 512 height 266
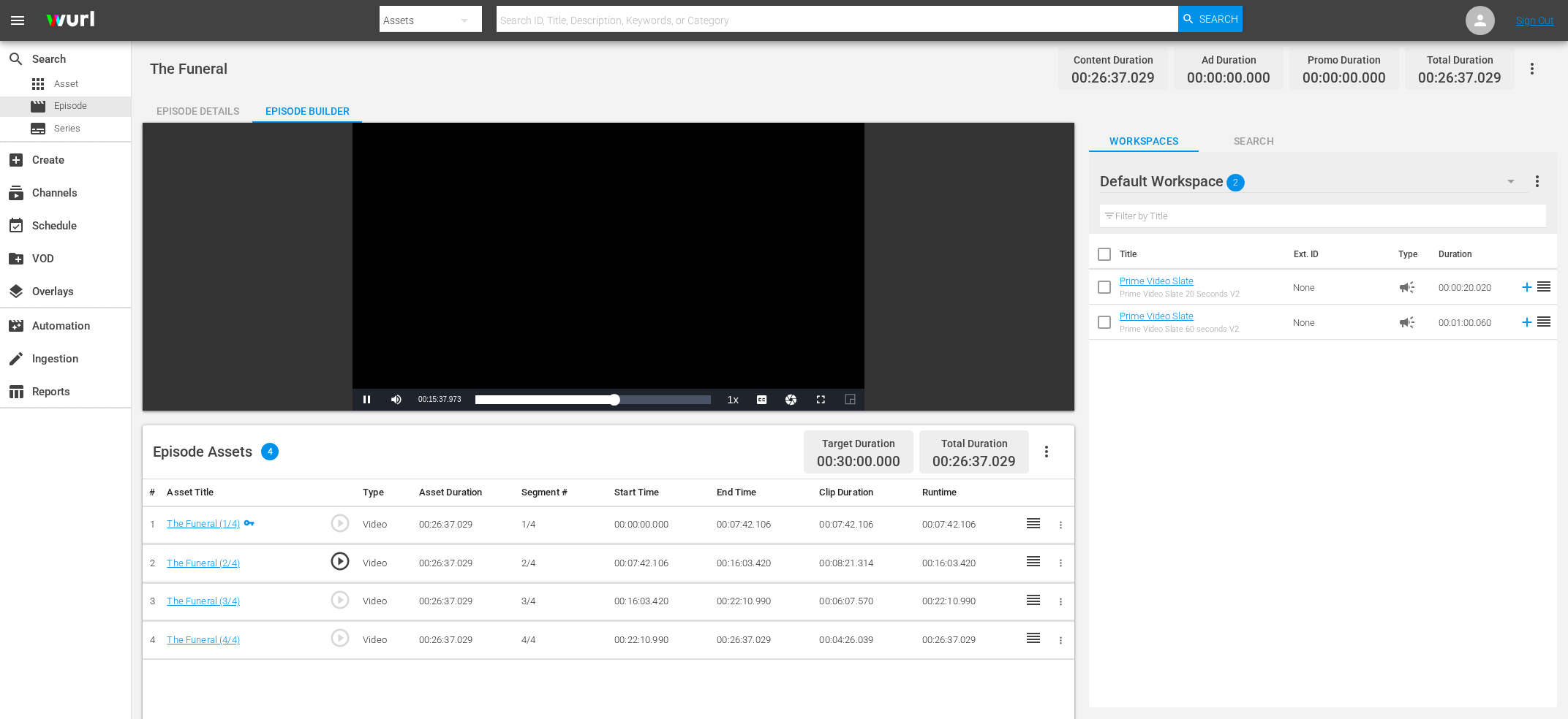
click at [611, 296] on div "Video Player" at bounding box center [609, 255] width 512 height 266
click at [336, 607] on span "play_circle_outline" at bounding box center [340, 600] width 22 height 22
click at [583, 314] on div "Video Player" at bounding box center [609, 255] width 512 height 266
click at [631, 359] on div "Video Player" at bounding box center [609, 255] width 512 height 266
click at [617, 404] on div "00:16:03.686" at bounding box center [546, 400] width 142 height 14
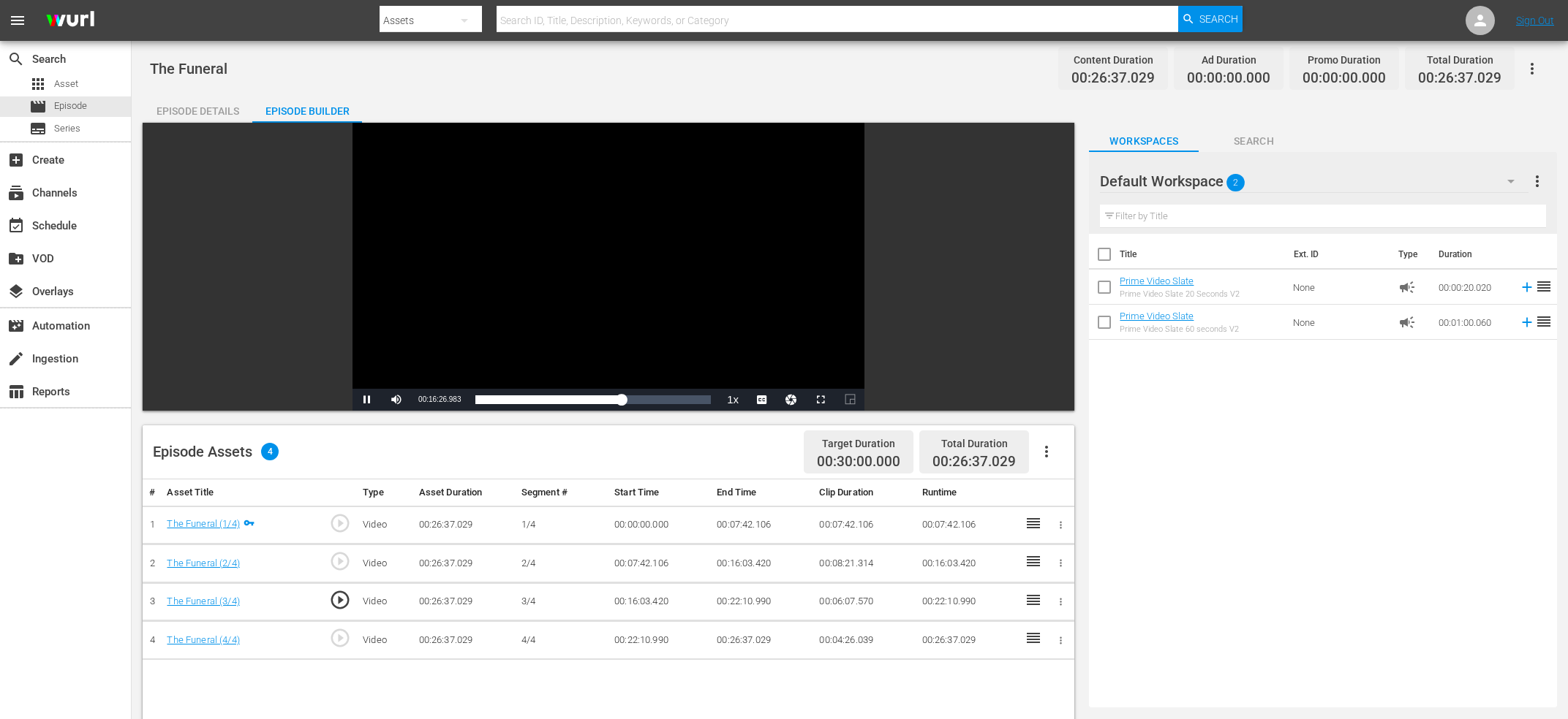
click at [610, 321] on div "Video Player" at bounding box center [609, 255] width 512 height 266
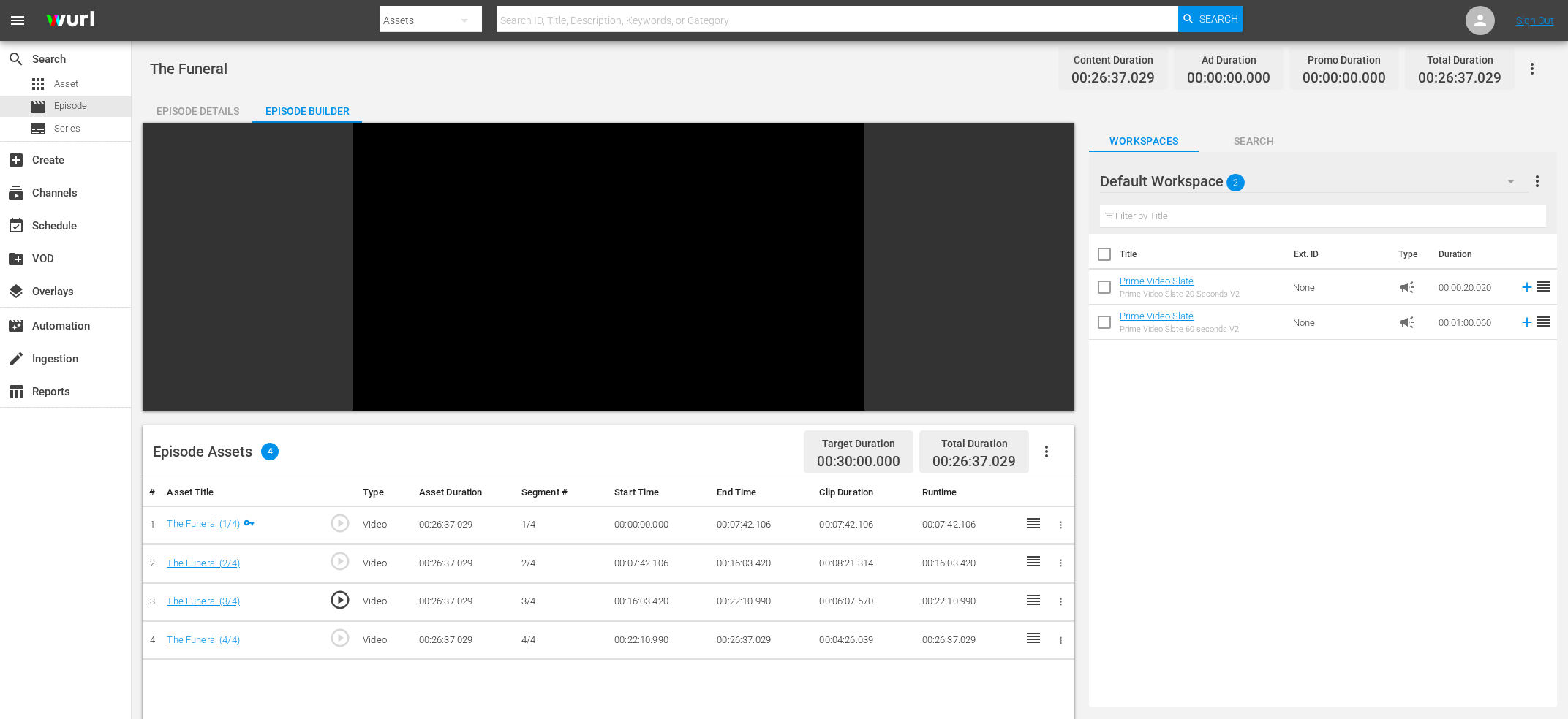
click at [475, 279] on div "Video Player" at bounding box center [609, 255] width 512 height 266
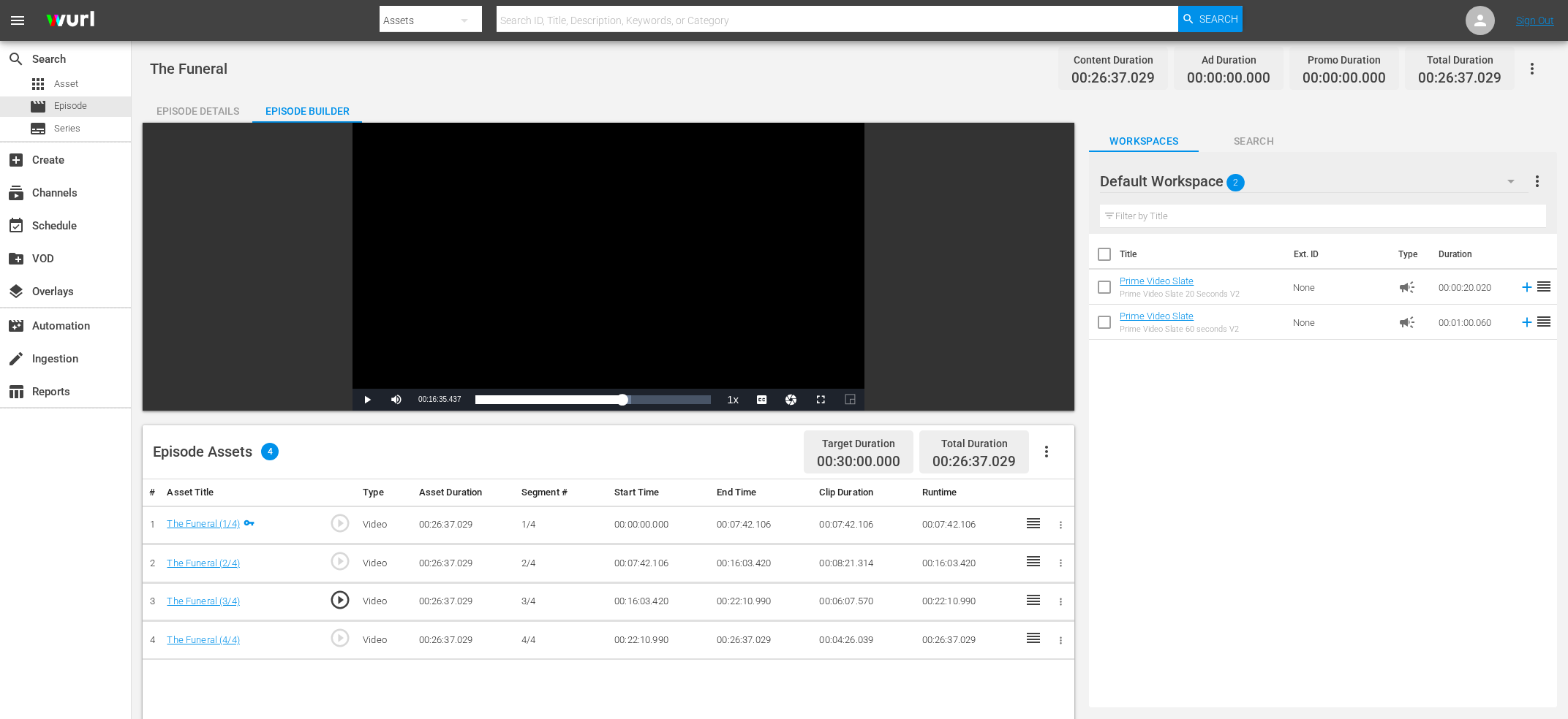
click at [439, 399] on span "00:16:35.437" at bounding box center [440, 400] width 42 height 8
copy span "Current Time"
click at [754, 560] on td "00:16:03.420" at bounding box center [762, 564] width 102 height 39
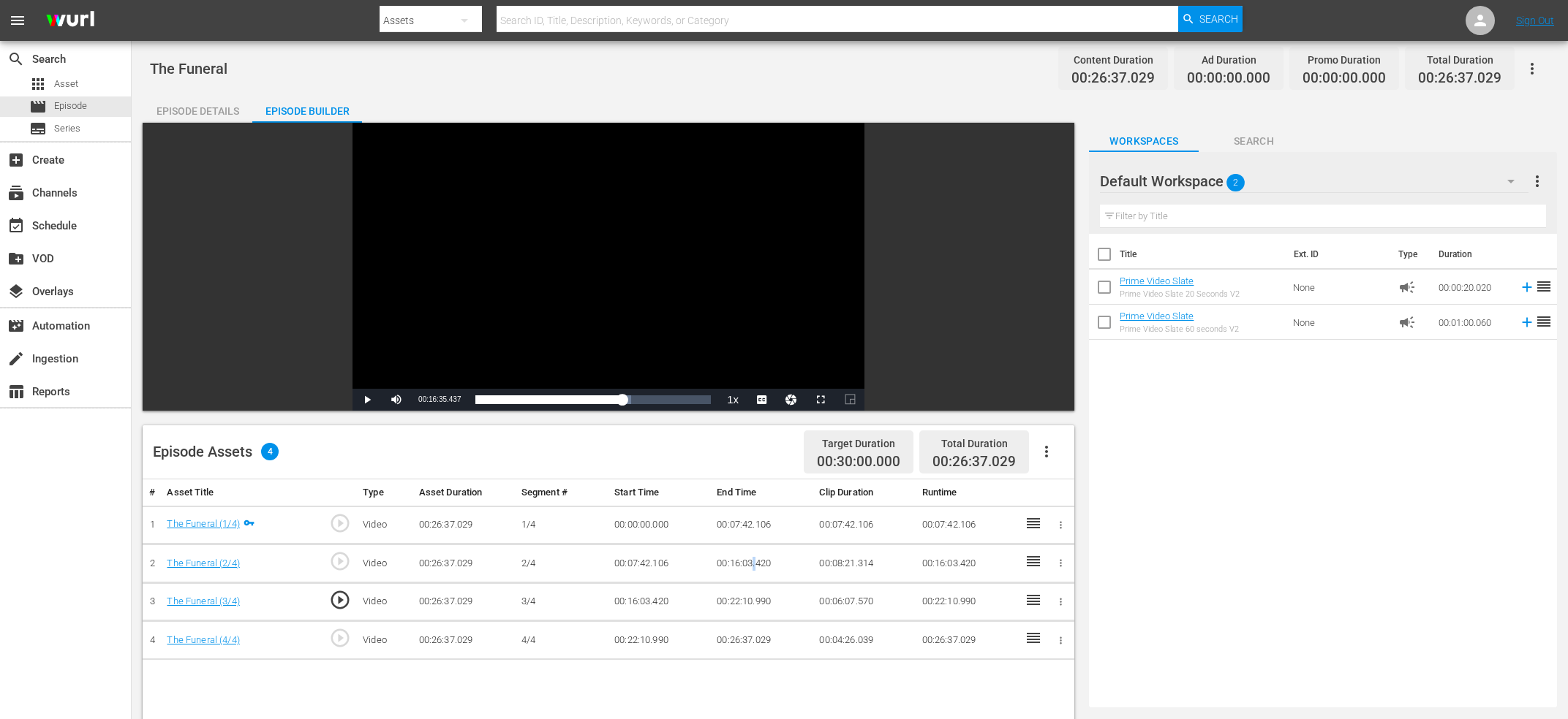
click at [754, 560] on td "00:16:03.420" at bounding box center [762, 564] width 102 height 39
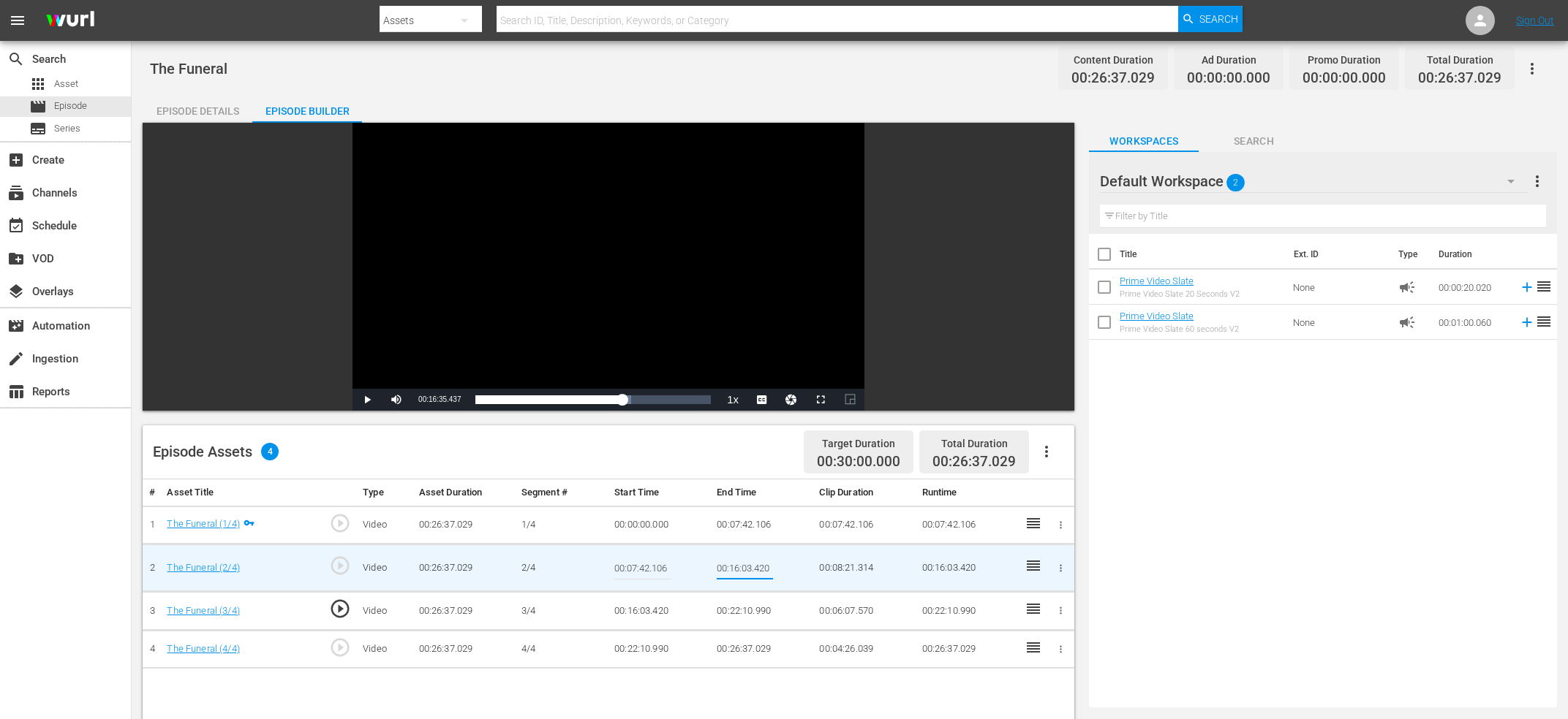
click at [754, 560] on input "00:16:03.420" at bounding box center [745, 568] width 57 height 35
type input "Current Time 00:16:35.437"
click at [640, 616] on td "00:16:03.420" at bounding box center [659, 612] width 102 height 39
click at [639, 615] on td "00:16:03.420" at bounding box center [659, 612] width 102 height 39
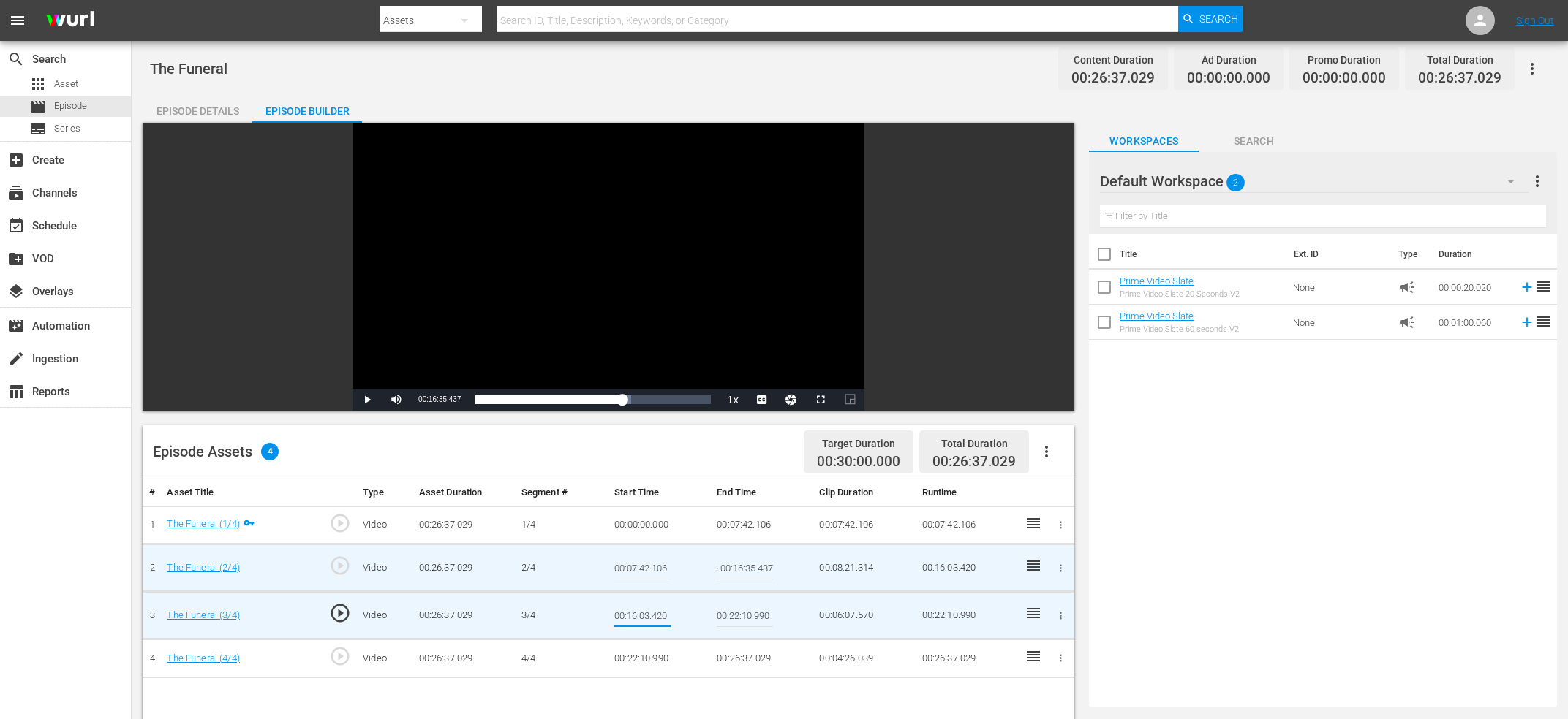
click at [639, 615] on input "00:16:03.420" at bounding box center [642, 616] width 57 height 35
type input "Current Time 00:16:35.437"
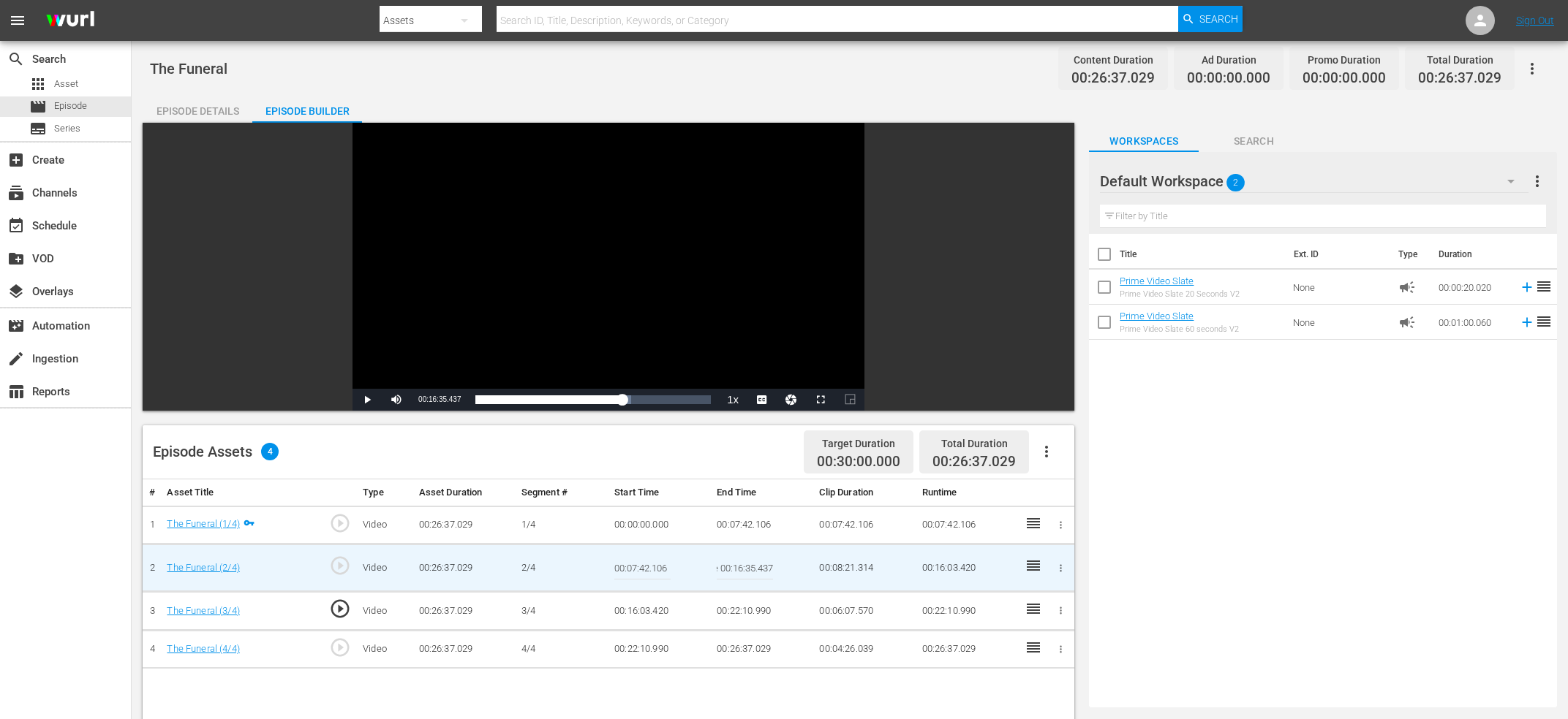
click at [748, 567] on input "Current Time 00:16:35.437" at bounding box center [745, 568] width 57 height 35
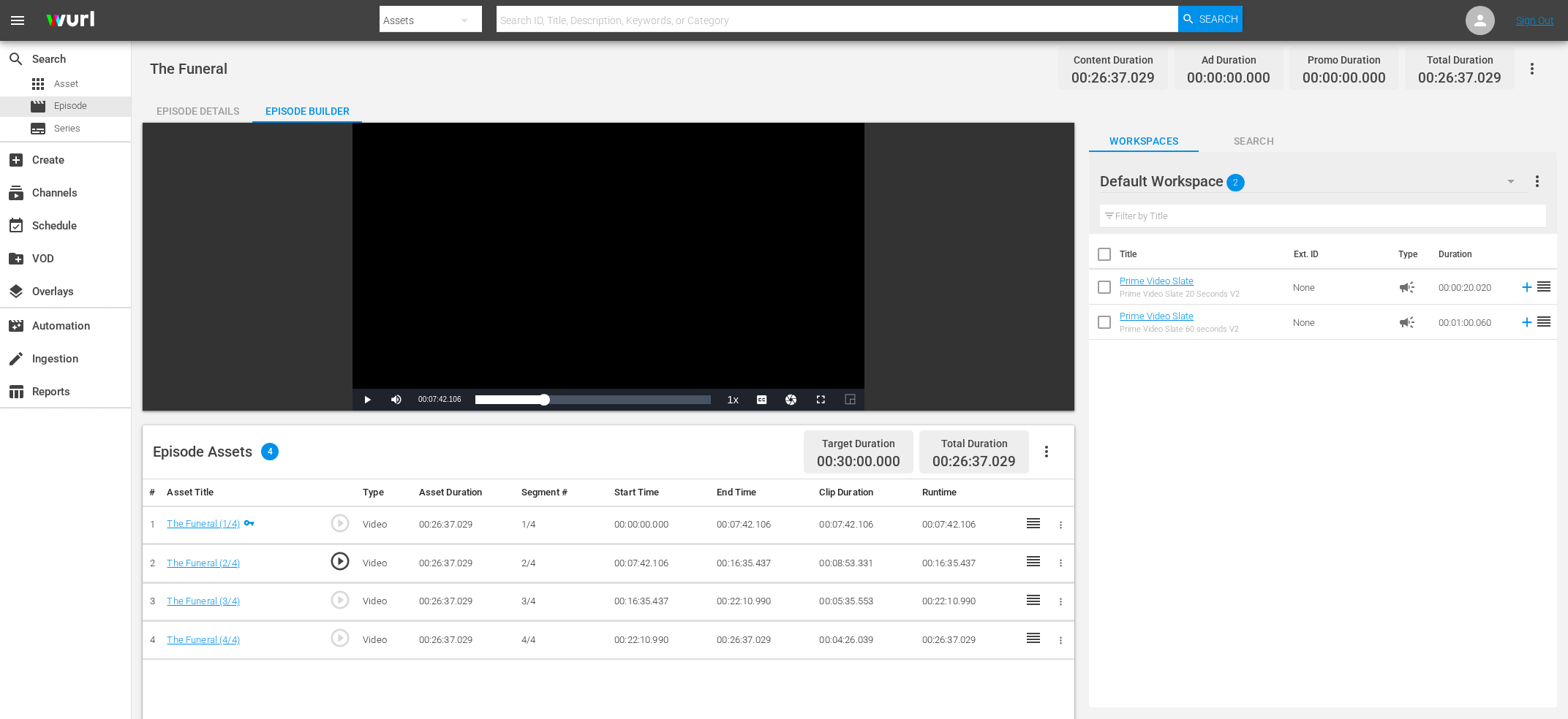
click at [342, 635] on span "play_circle_outline" at bounding box center [340, 638] width 22 height 22
click at [587, 260] on div "Video Player" at bounding box center [609, 255] width 512 height 266
click at [696, 238] on div "Video Player" at bounding box center [609, 255] width 512 height 266
click at [658, 238] on div "Video Player" at bounding box center [609, 255] width 512 height 266
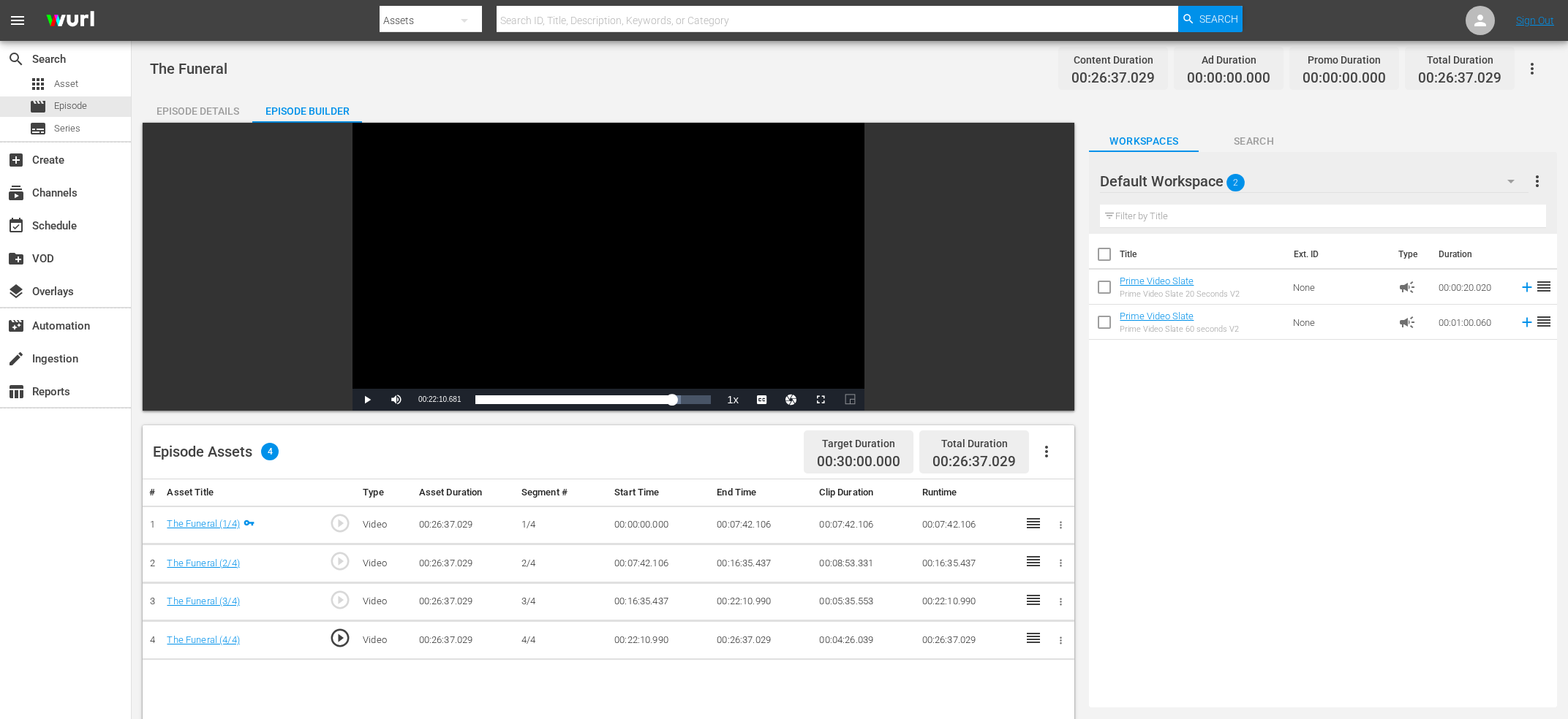
click at [436, 406] on div "Current Time 00:22:10.681" at bounding box center [439, 400] width 57 height 22
click at [441, 399] on span "00:22:10.681" at bounding box center [440, 400] width 42 height 8
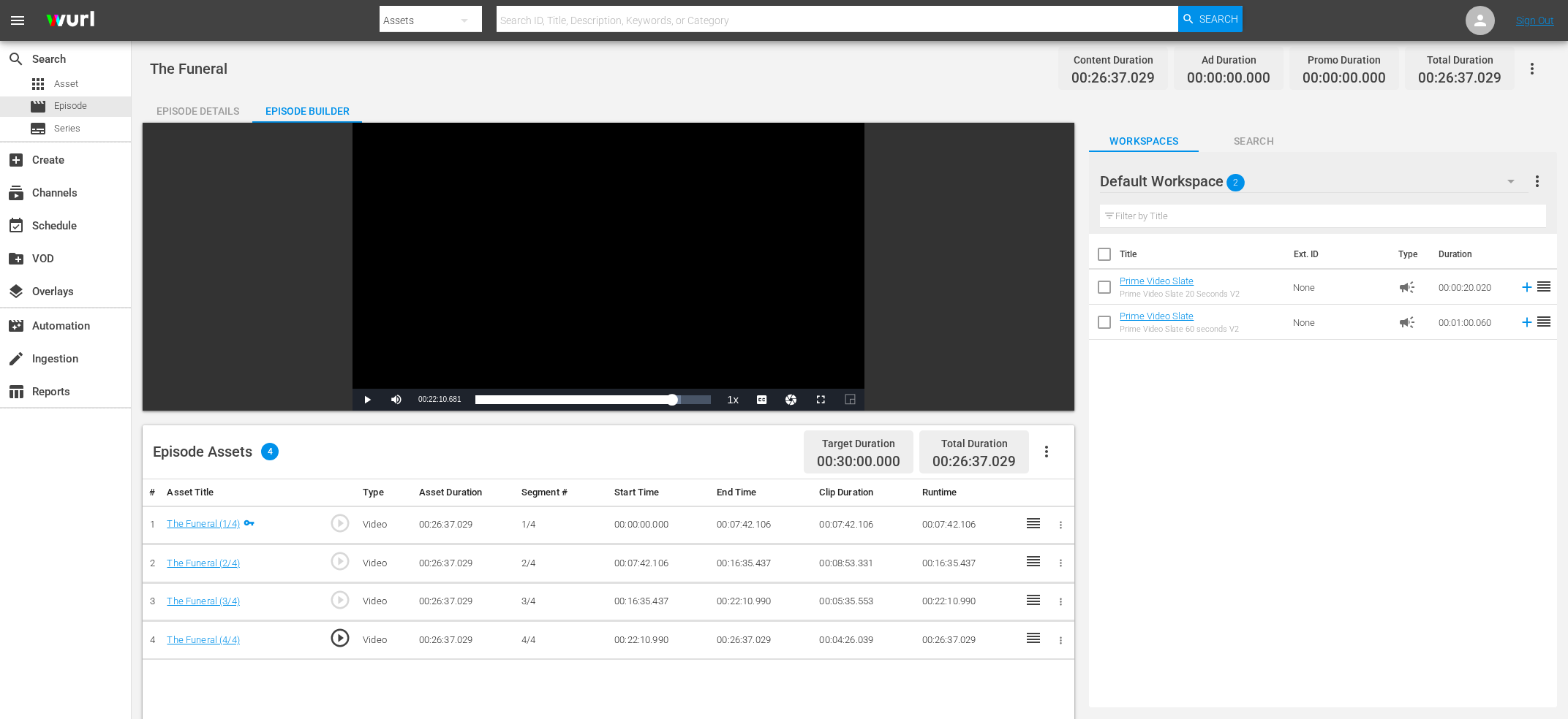
click at [441, 399] on span "00:22:10.681" at bounding box center [440, 400] width 42 height 8
copy span "Current Time"
click at [729, 595] on td "00:22:10.990" at bounding box center [762, 602] width 102 height 39
click at [729, 599] on td "00:22:10.990" at bounding box center [762, 602] width 102 height 39
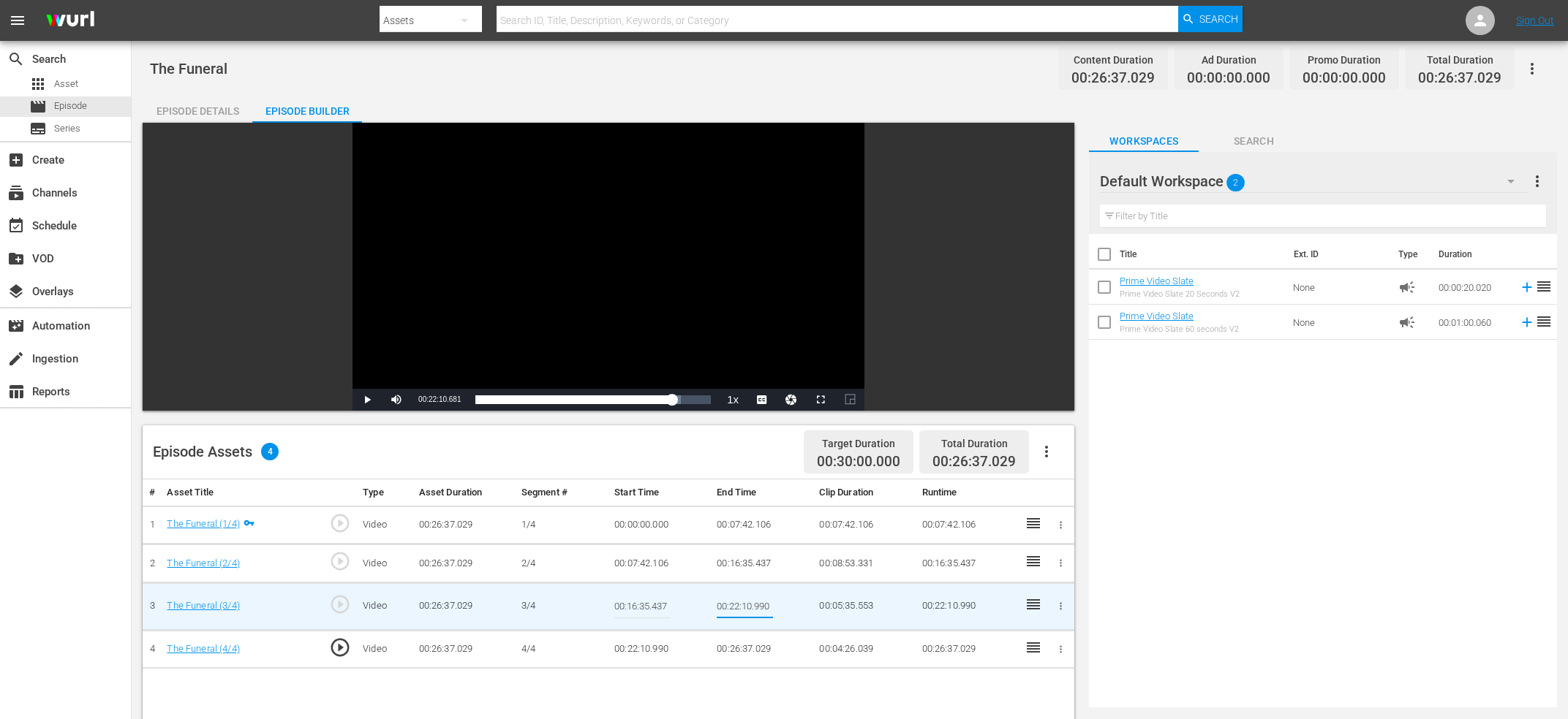
click at [729, 599] on input "00:22:10.990" at bounding box center [745, 607] width 57 height 35
type input "Current Time 00:22:10.681"
click at [596, 663] on td "4/4" at bounding box center [562, 650] width 93 height 39
click at [622, 652] on td "00:22:10.990" at bounding box center [659, 650] width 102 height 39
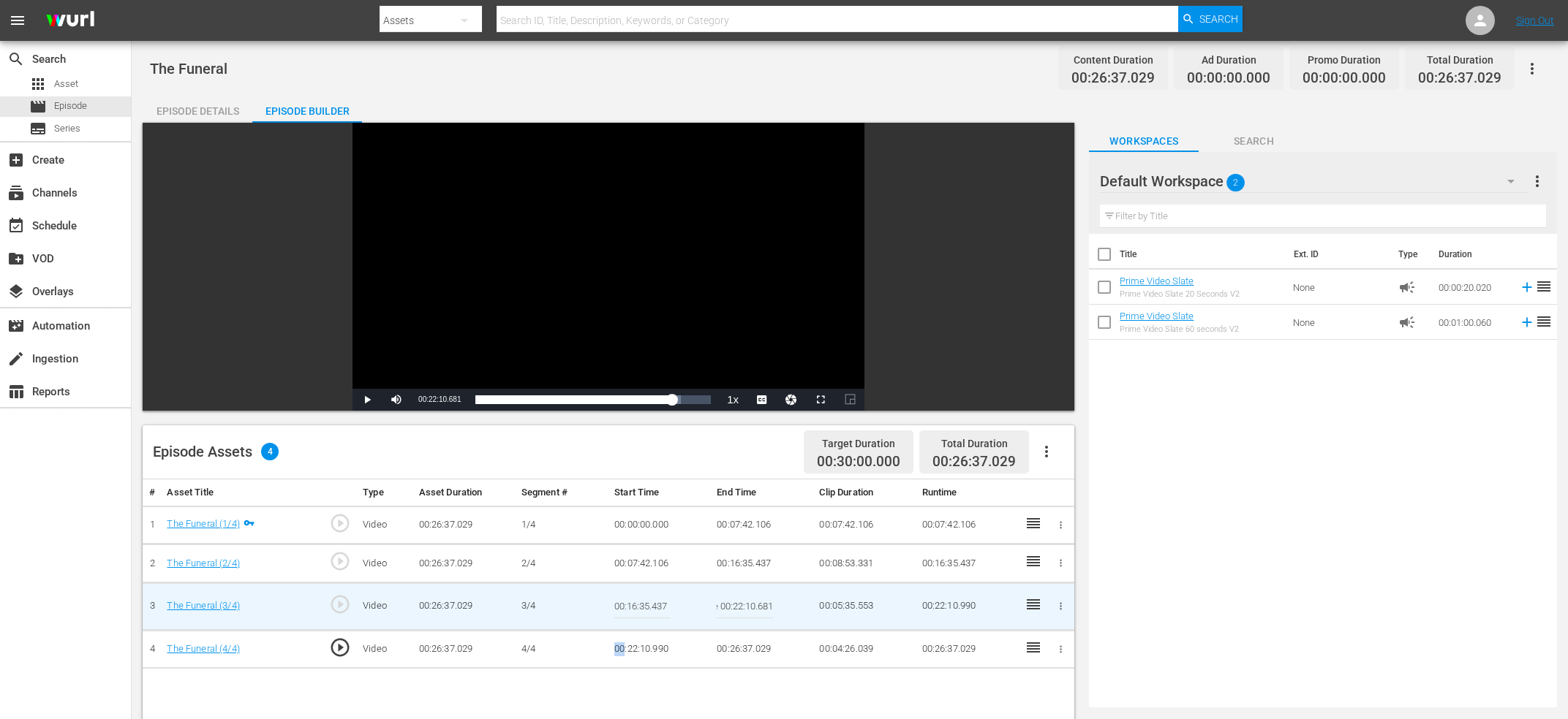
click at [622, 652] on td "00:22:10.990" at bounding box center [659, 650] width 102 height 39
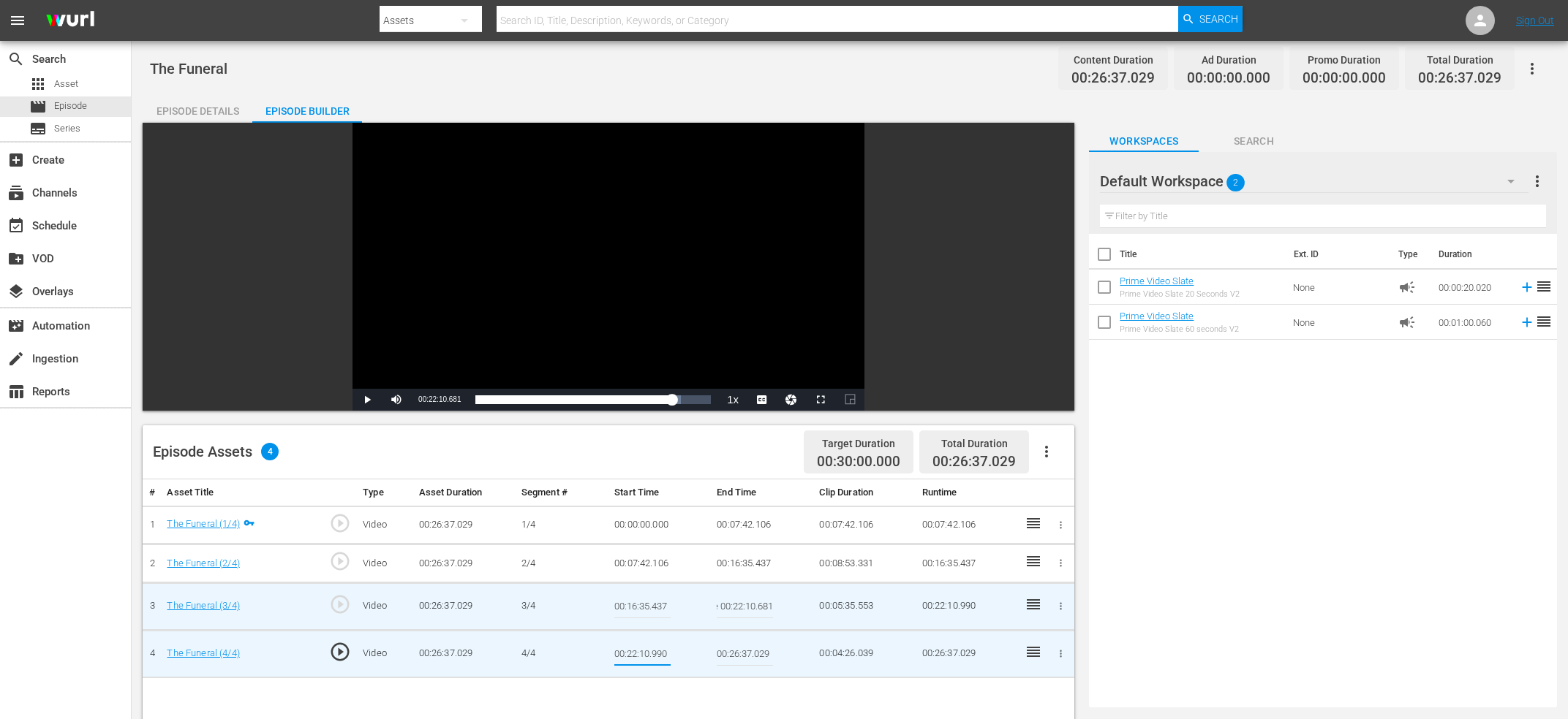
type input "Current Time 00:22:10.681"
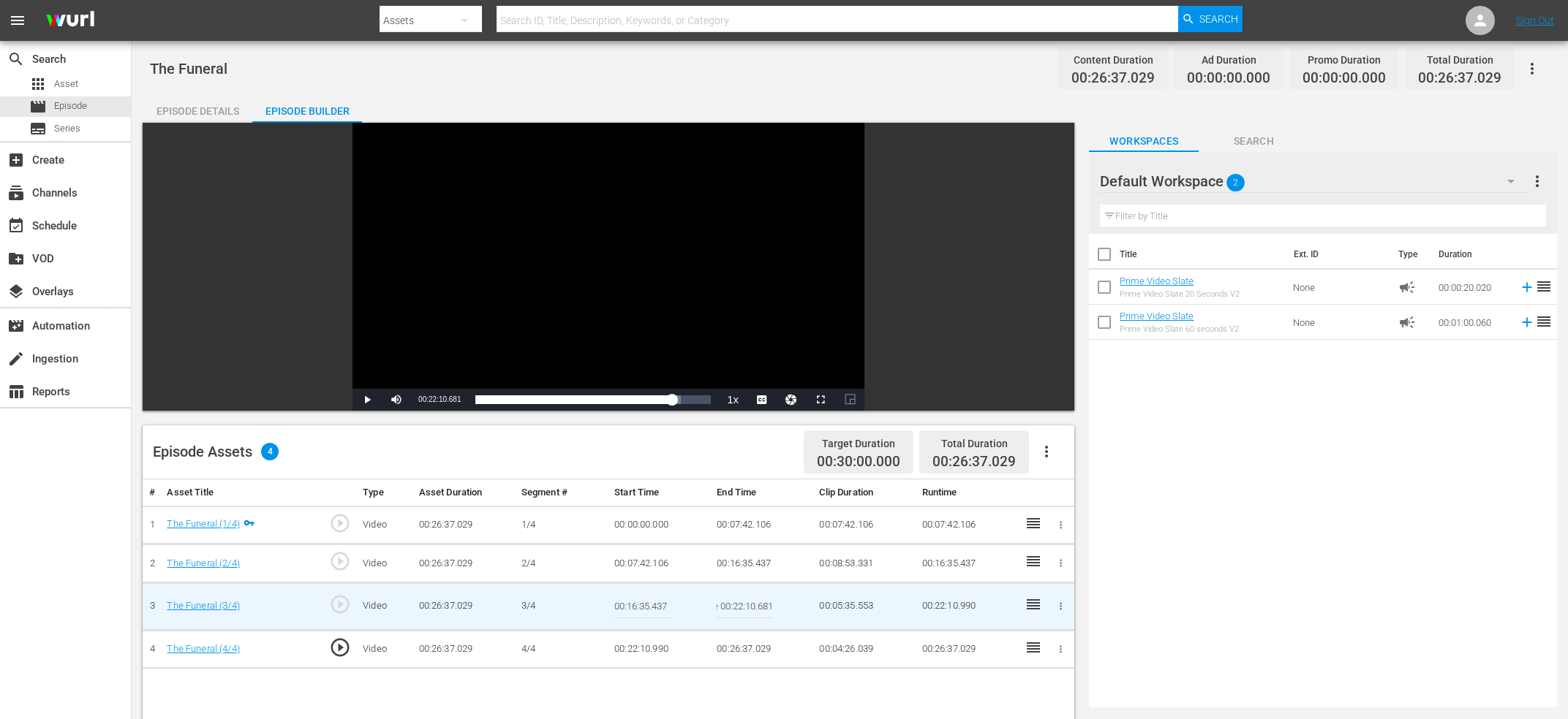
click at [726, 603] on input "Current Time 00:22:10.681" at bounding box center [745, 607] width 57 height 35
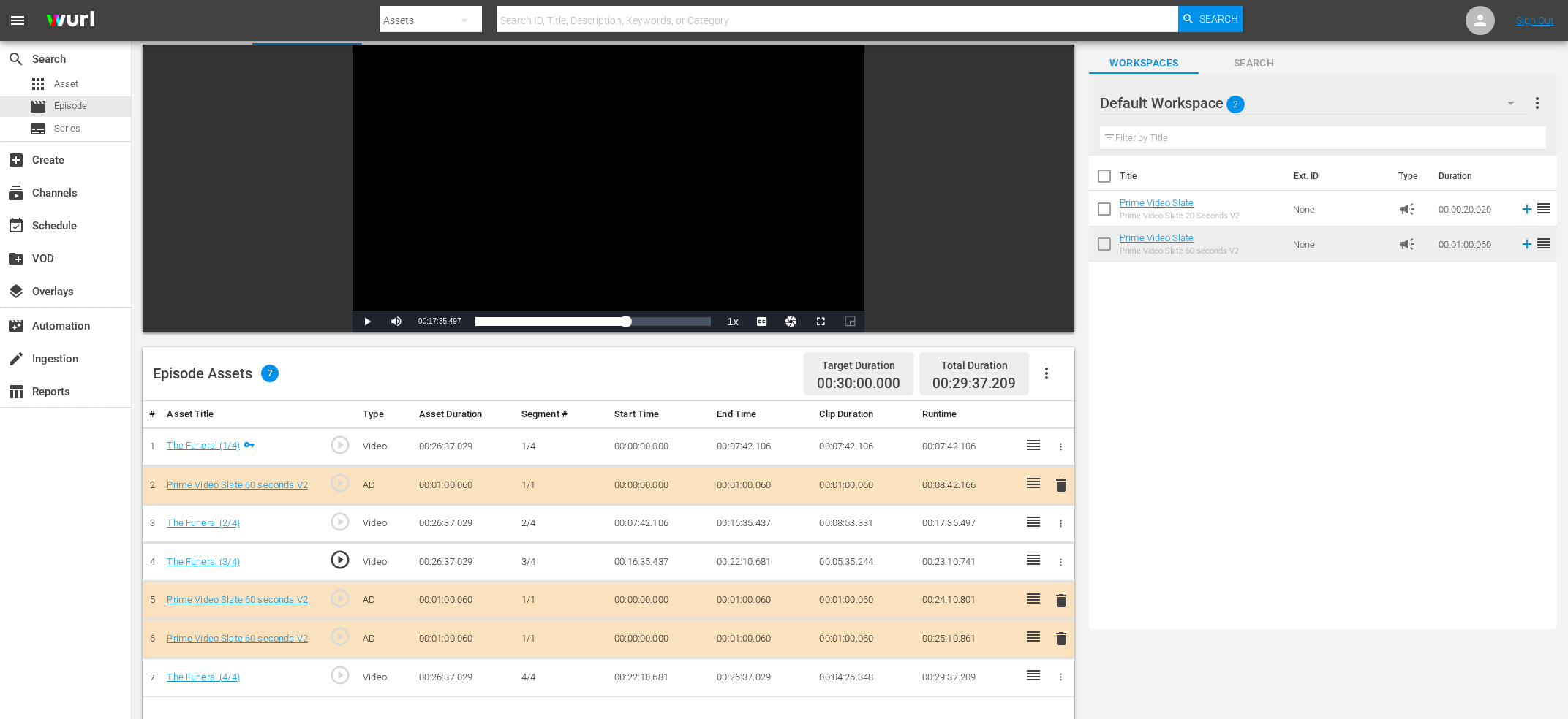
scroll to position [0, 0]
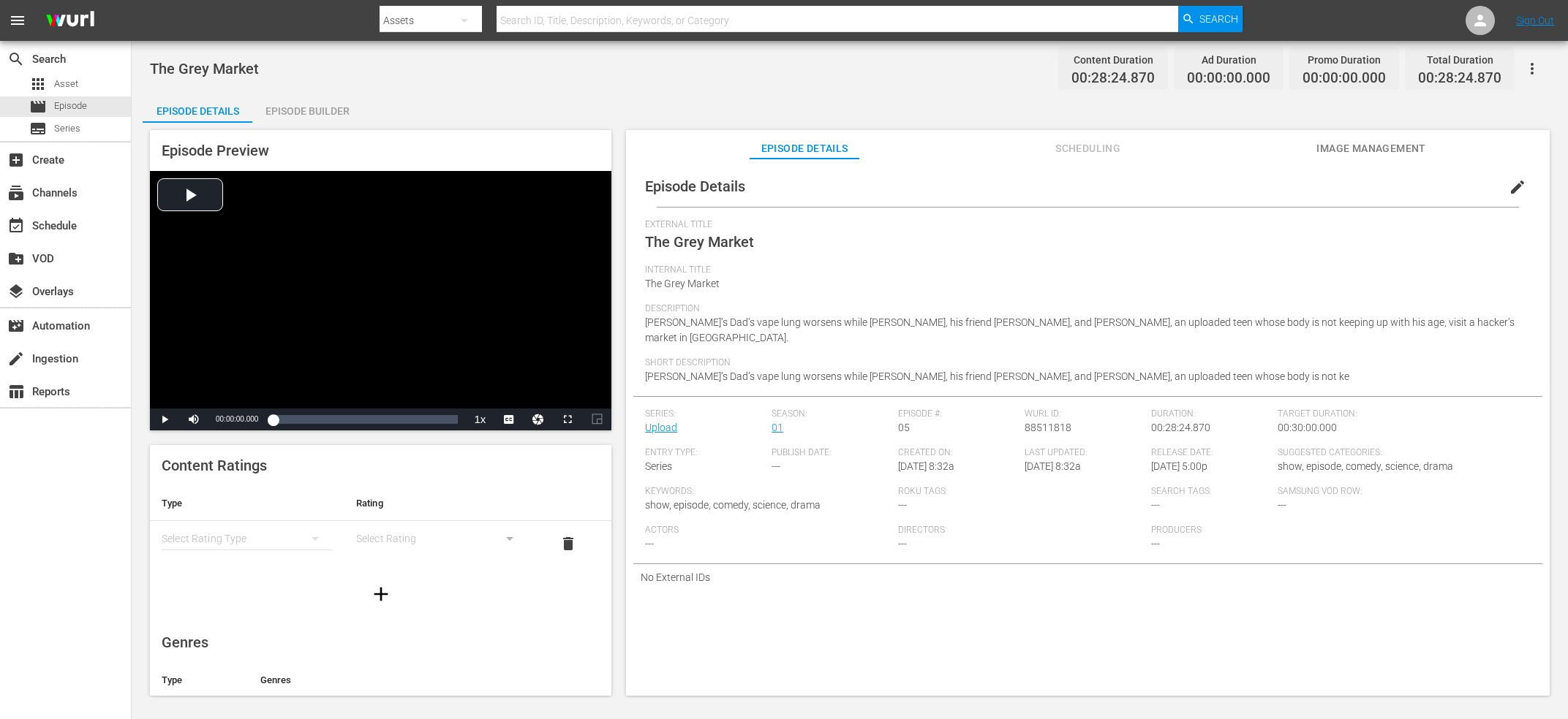
click at [1035, 422] on span "88511818" at bounding box center [1047, 428] width 46 height 12
copy span "88511818"
click at [1521, 188] on span "edit" at bounding box center [1517, 187] width 18 height 18
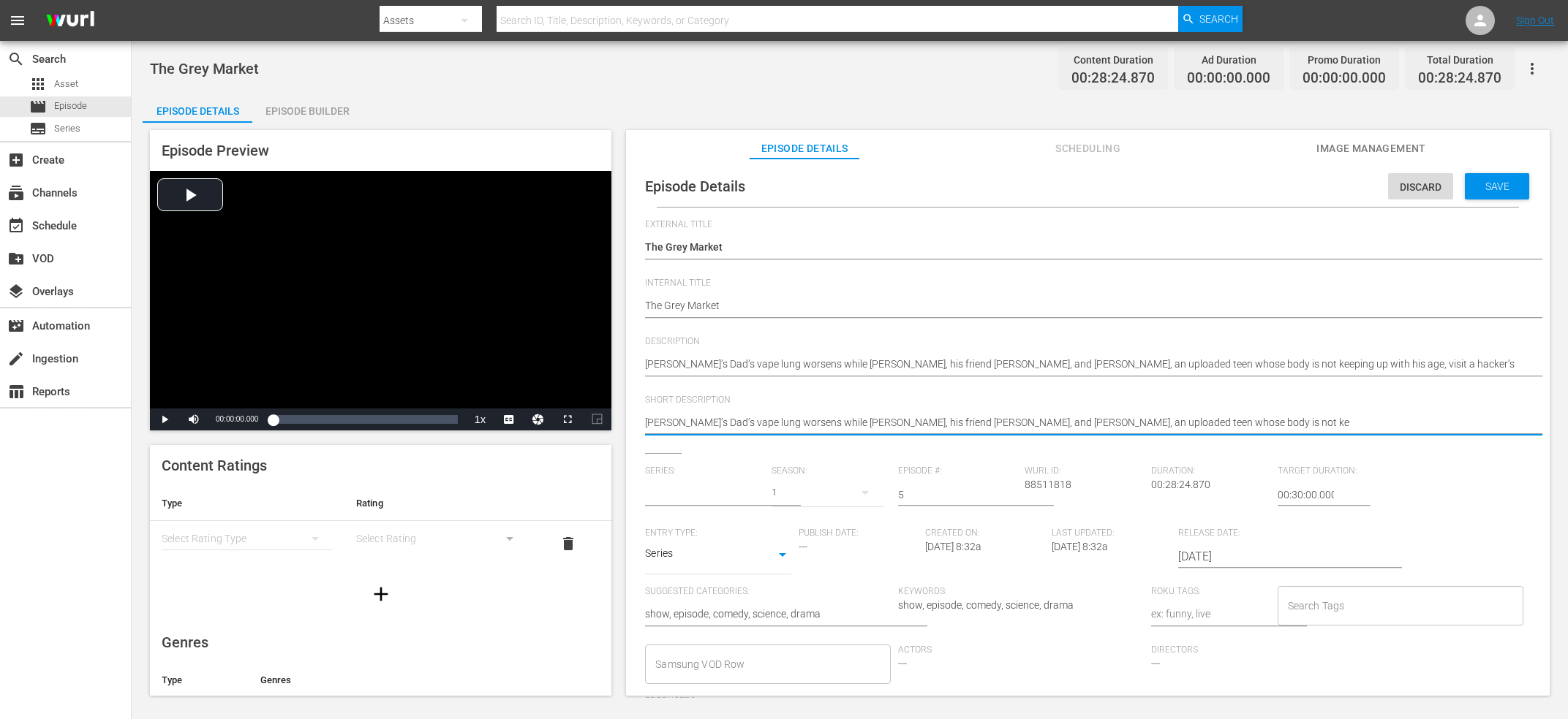
type input "Upload"
drag, startPoint x: 1222, startPoint y: 428, endPoint x: 792, endPoint y: 438, distance: 430.1
click at [792, 433] on textarea "[PERSON_NAME]’s Dad’s vape lung worsens while [PERSON_NAME], his friend [PERSON…" at bounding box center [1084, 423] width 878 height 18
type textarea "[PERSON_NAME]’s Dad’s vape lung worsens"
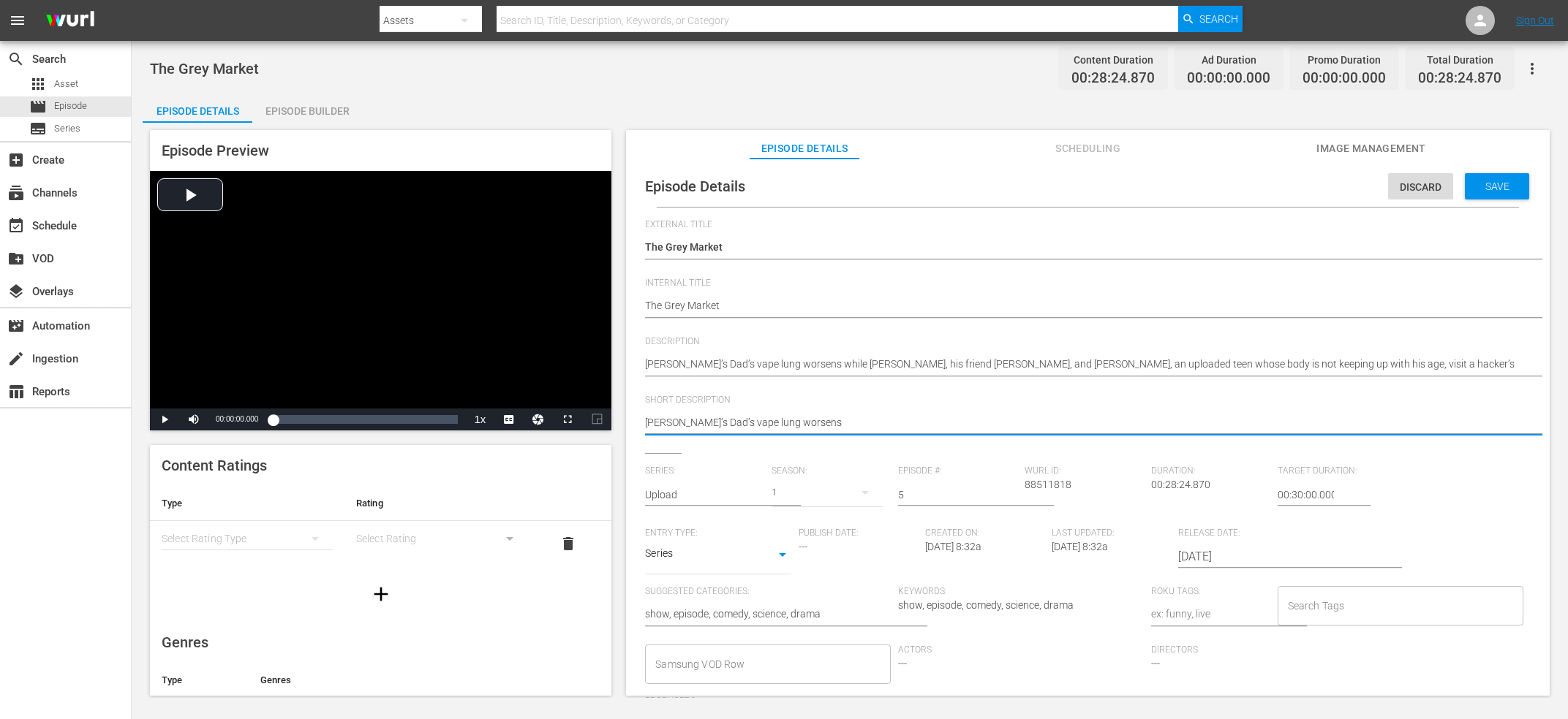
type textarea "[PERSON_NAME]’s Dad’s vape lung worsens"
click at [1489, 187] on span "Save" at bounding box center [1497, 187] width 47 height 12
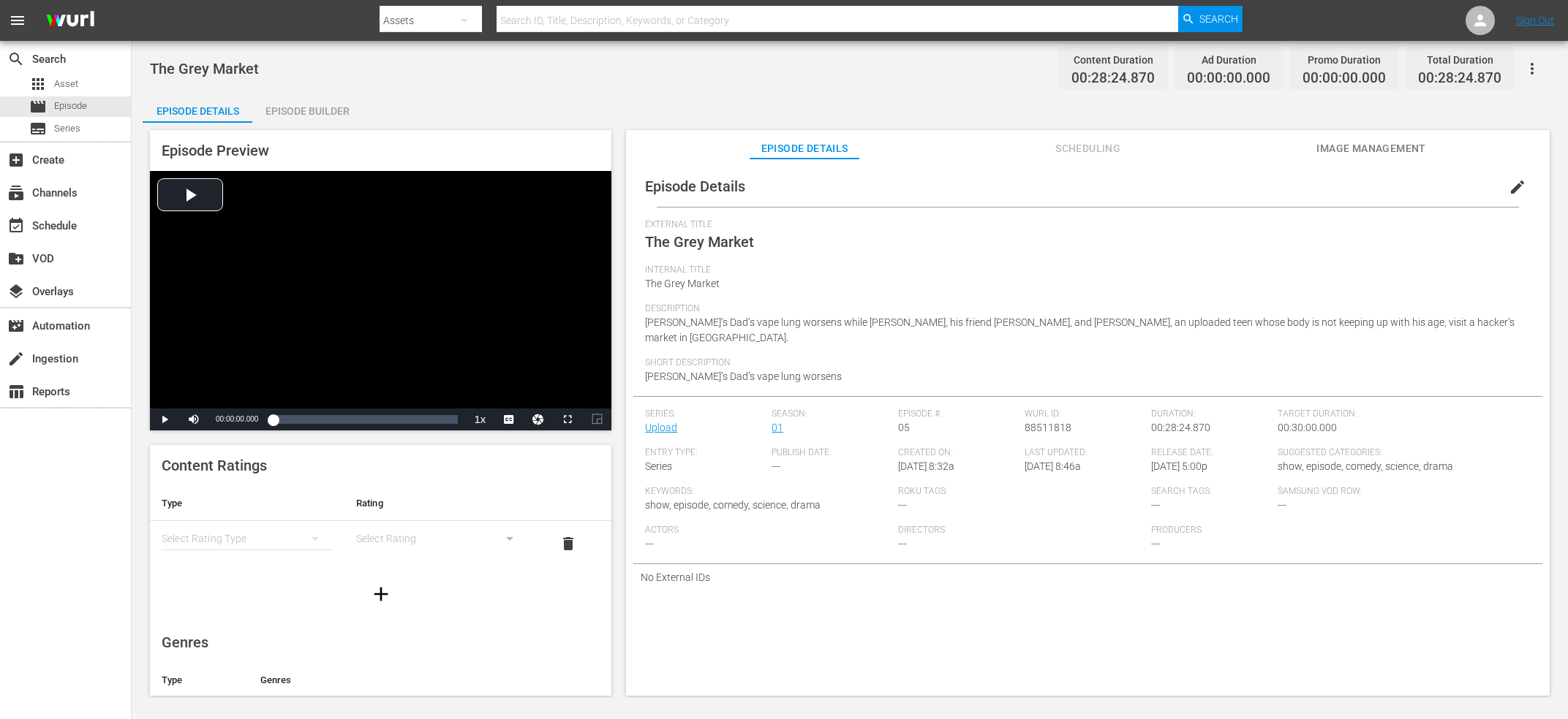
click at [277, 109] on div "Episode Builder" at bounding box center [307, 112] width 110 height 35
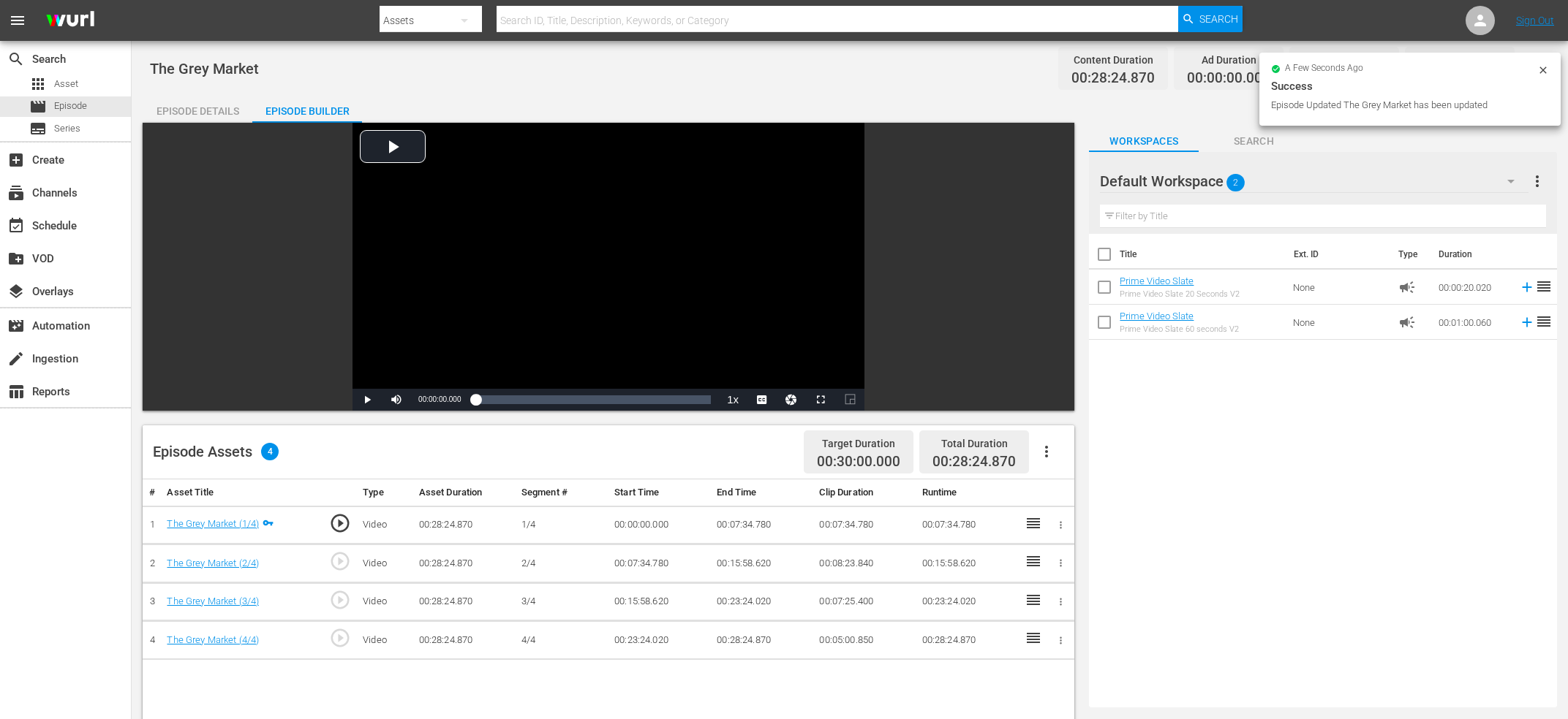
click at [331, 562] on span "play_circle_outline" at bounding box center [340, 561] width 22 height 22
click at [610, 204] on div "Video Player" at bounding box center [609, 255] width 512 height 266
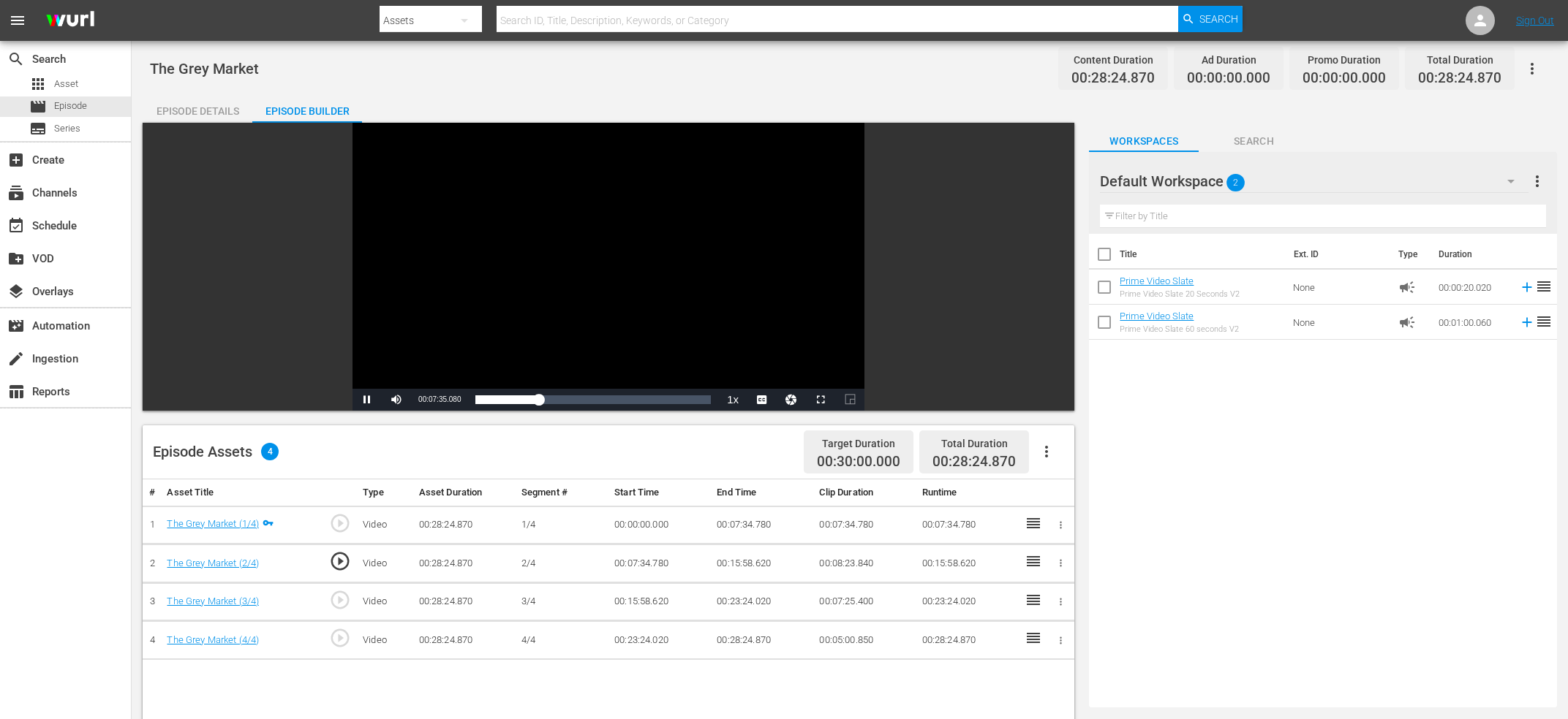
click at [610, 204] on div "Video Player" at bounding box center [609, 255] width 512 height 266
click at [453, 400] on span "00:07:34.823" at bounding box center [440, 400] width 42 height 8
copy span "Current Time"
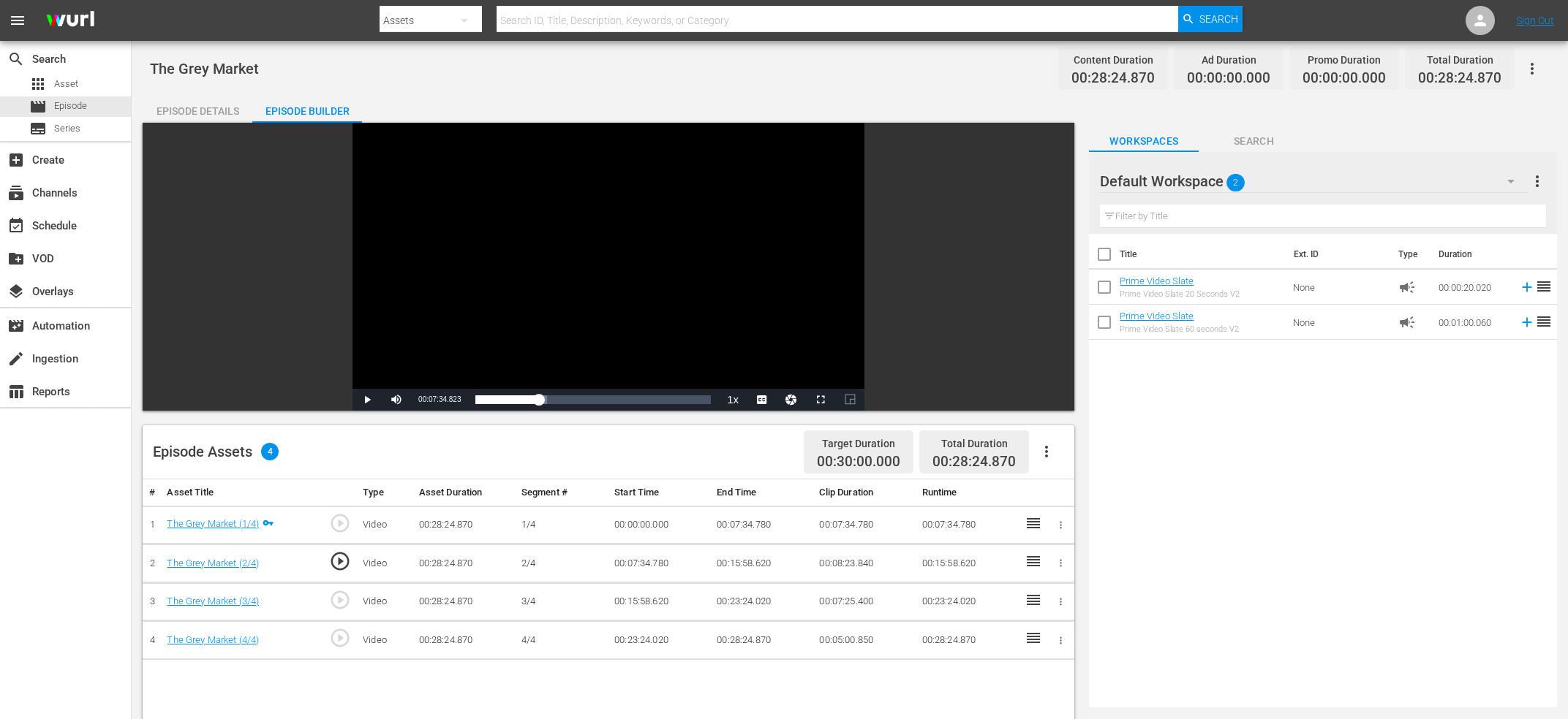
click at [744, 526] on td "00:07:34.780" at bounding box center [762, 526] width 102 height 39
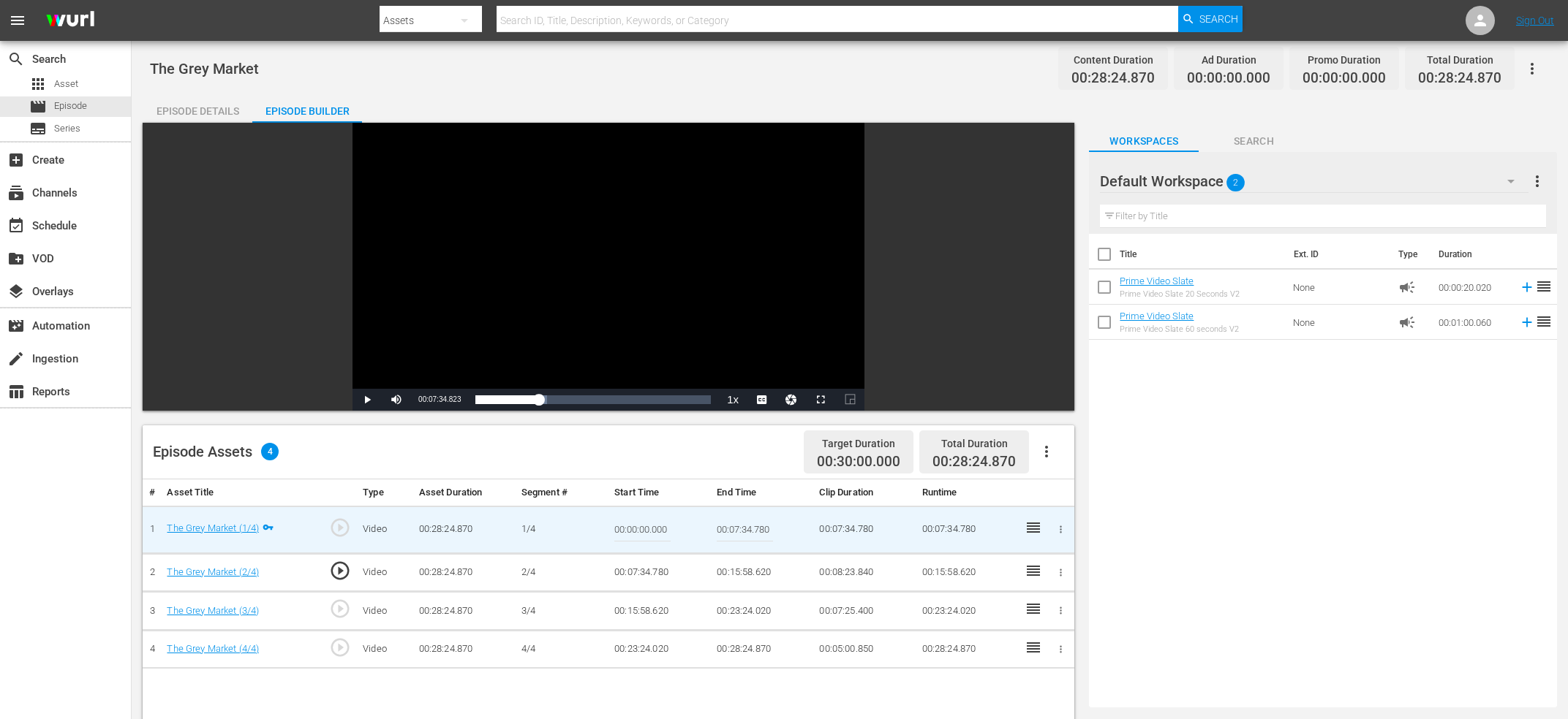
click at [744, 526] on input "00:07:34.780" at bounding box center [745, 530] width 57 height 35
paste input "Current Time 00:07:34.823"
type input "Current Time 00:07:34.823"
click at [631, 569] on td "00:07:34.780" at bounding box center [659, 573] width 102 height 39
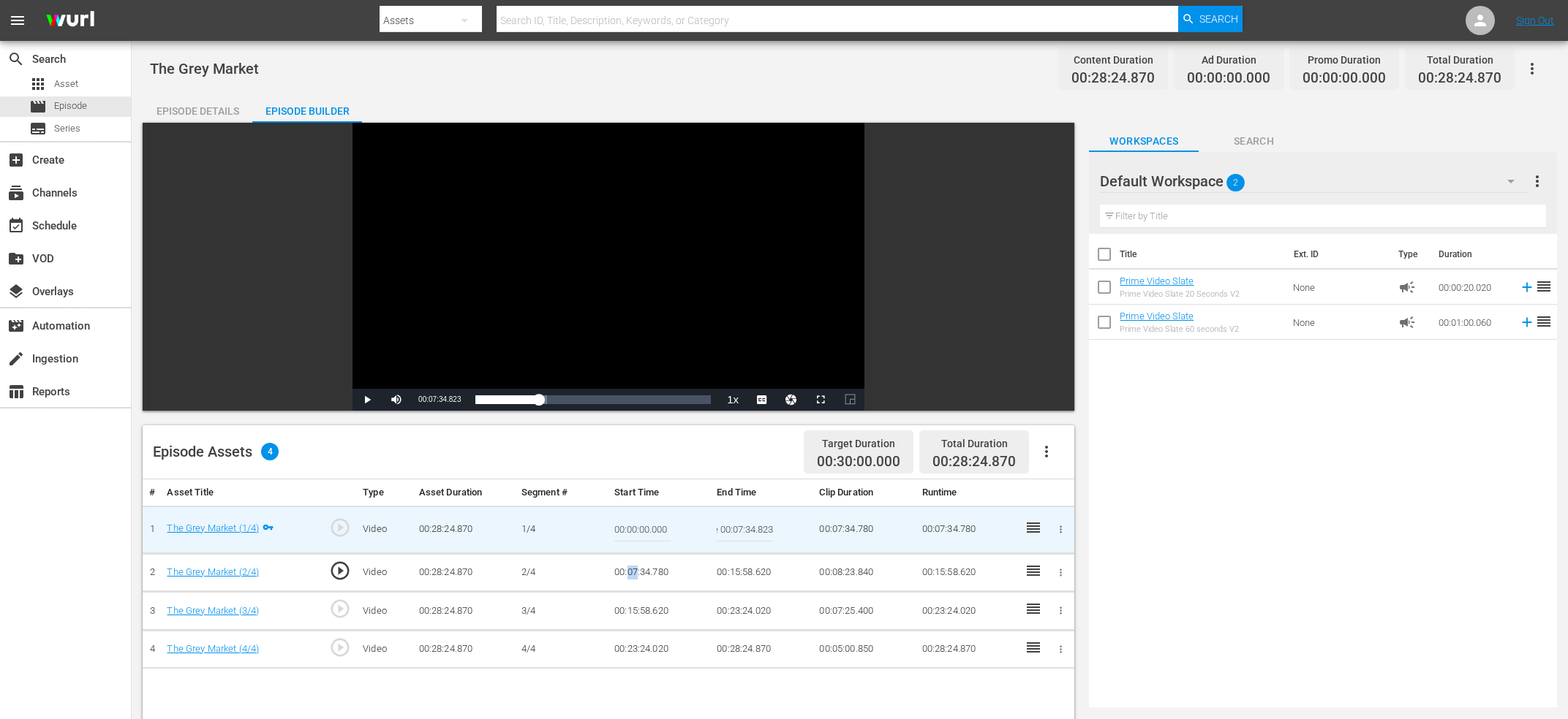
click at [631, 569] on td "00:07:34.780" at bounding box center [659, 573] width 102 height 39
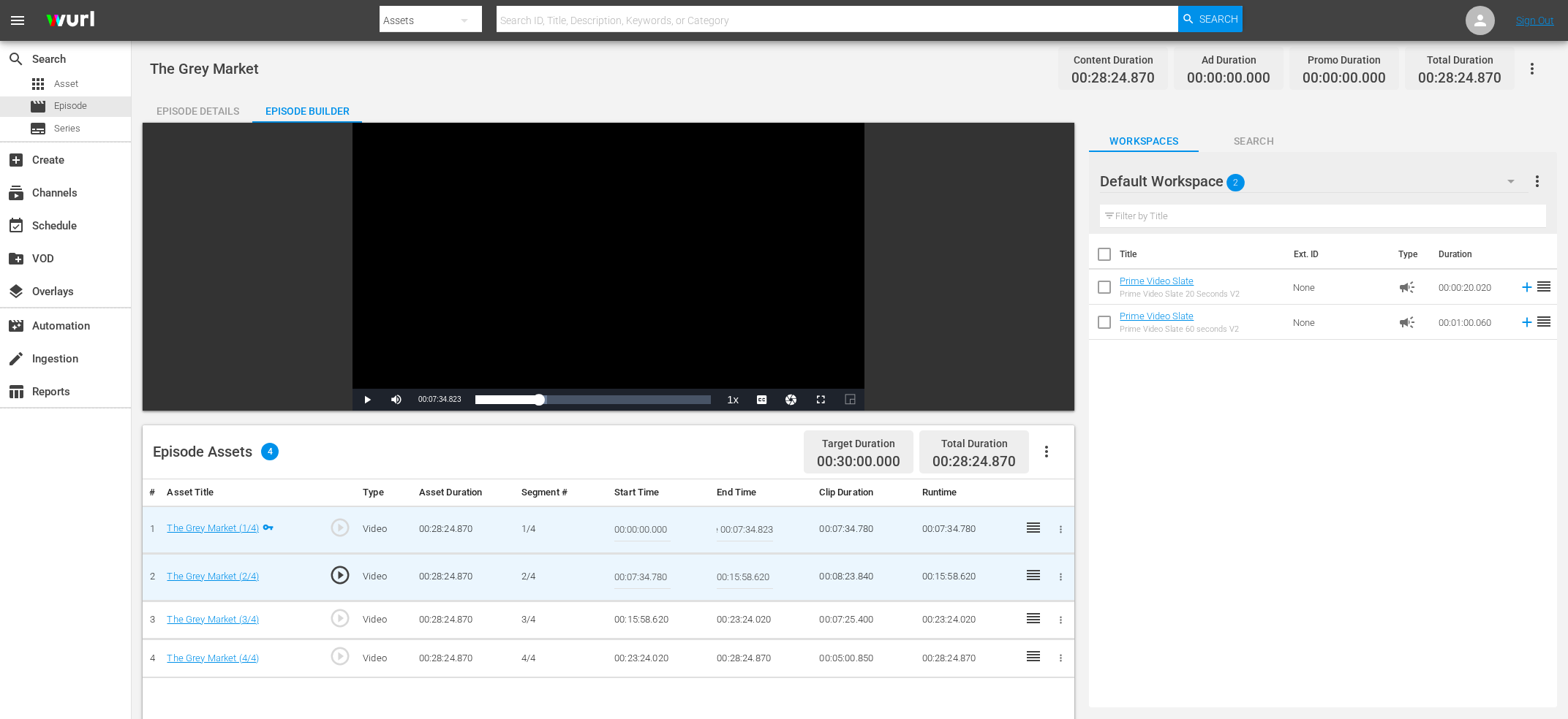
click at [631, 569] on input "00:07:34.780" at bounding box center [642, 578] width 57 height 35
paste input "Current Time 00:07:34.823"
type input "Current Time 00:07:34.823"
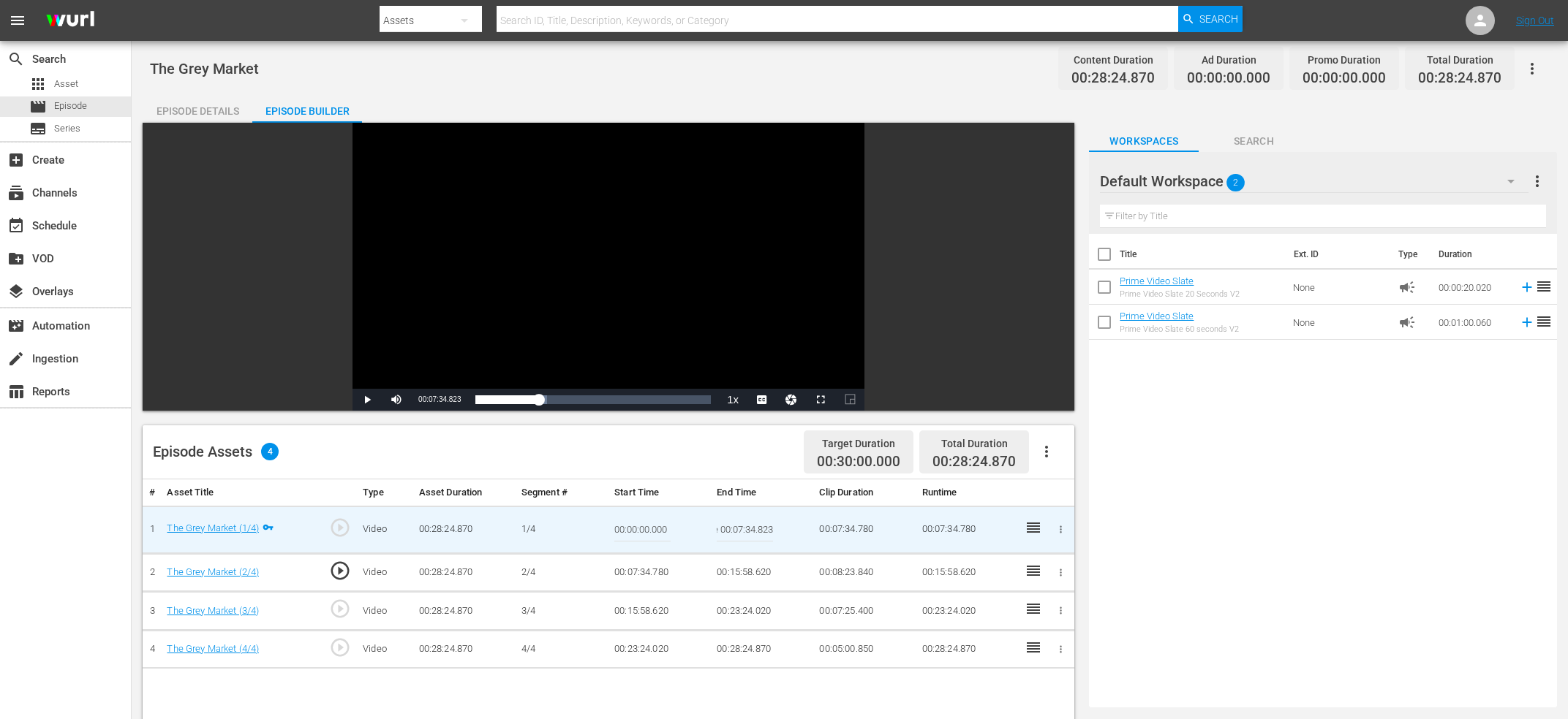
click at [750, 531] on input "Current Time 00:07:34.823" at bounding box center [745, 530] width 57 height 35
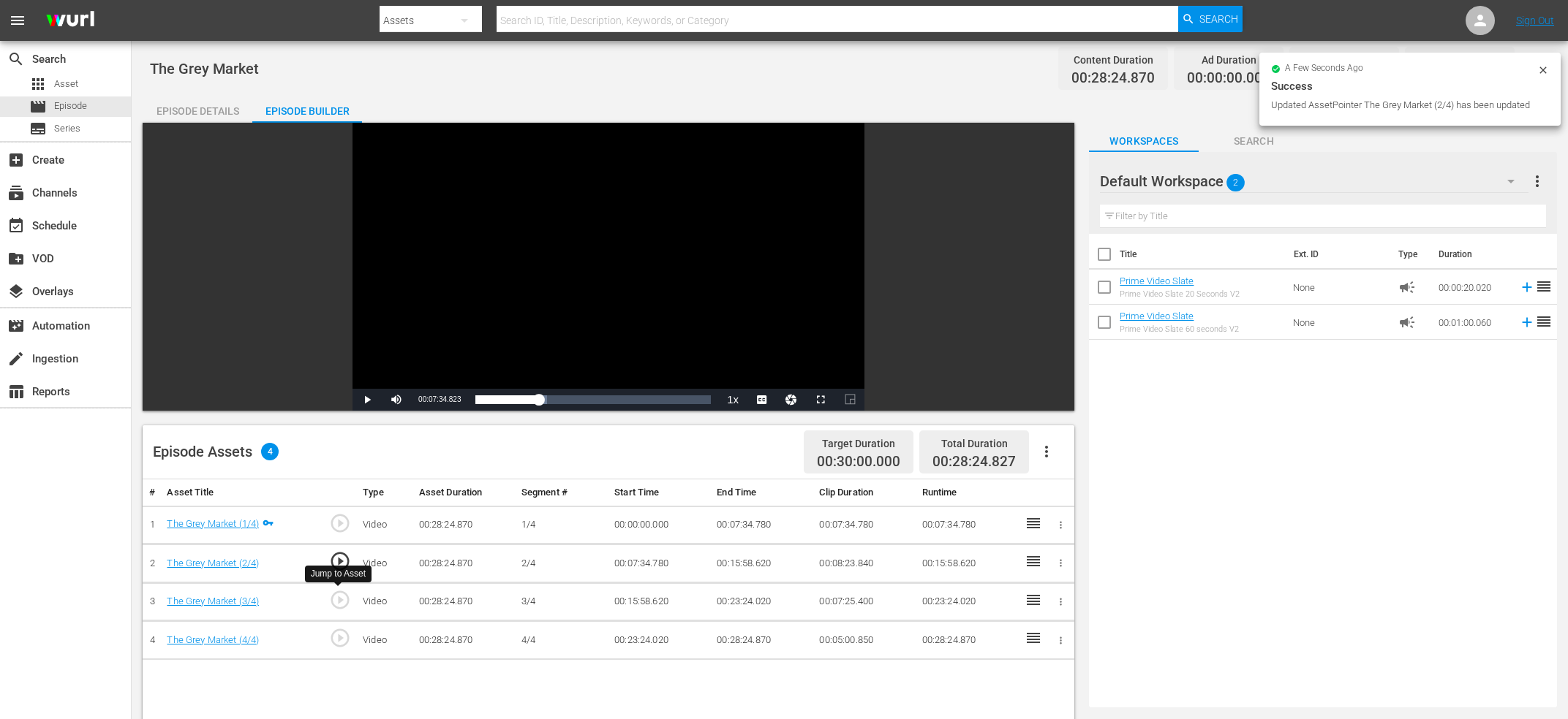
click at [348, 600] on span "play_circle_outline" at bounding box center [340, 600] width 22 height 22
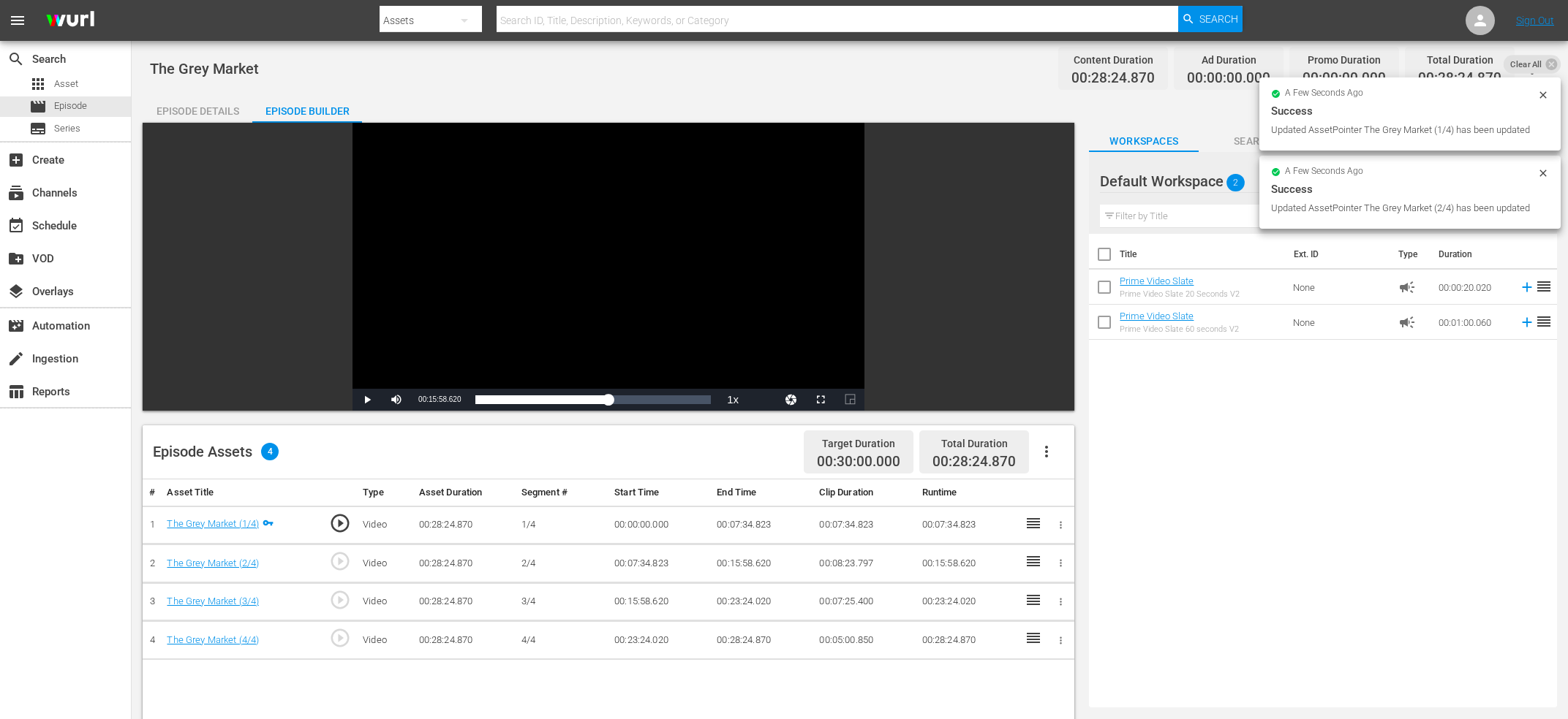
click at [525, 286] on div "Video Player" at bounding box center [609, 255] width 512 height 266
click at [478, 269] on div "Video Player" at bounding box center [609, 255] width 512 height 266
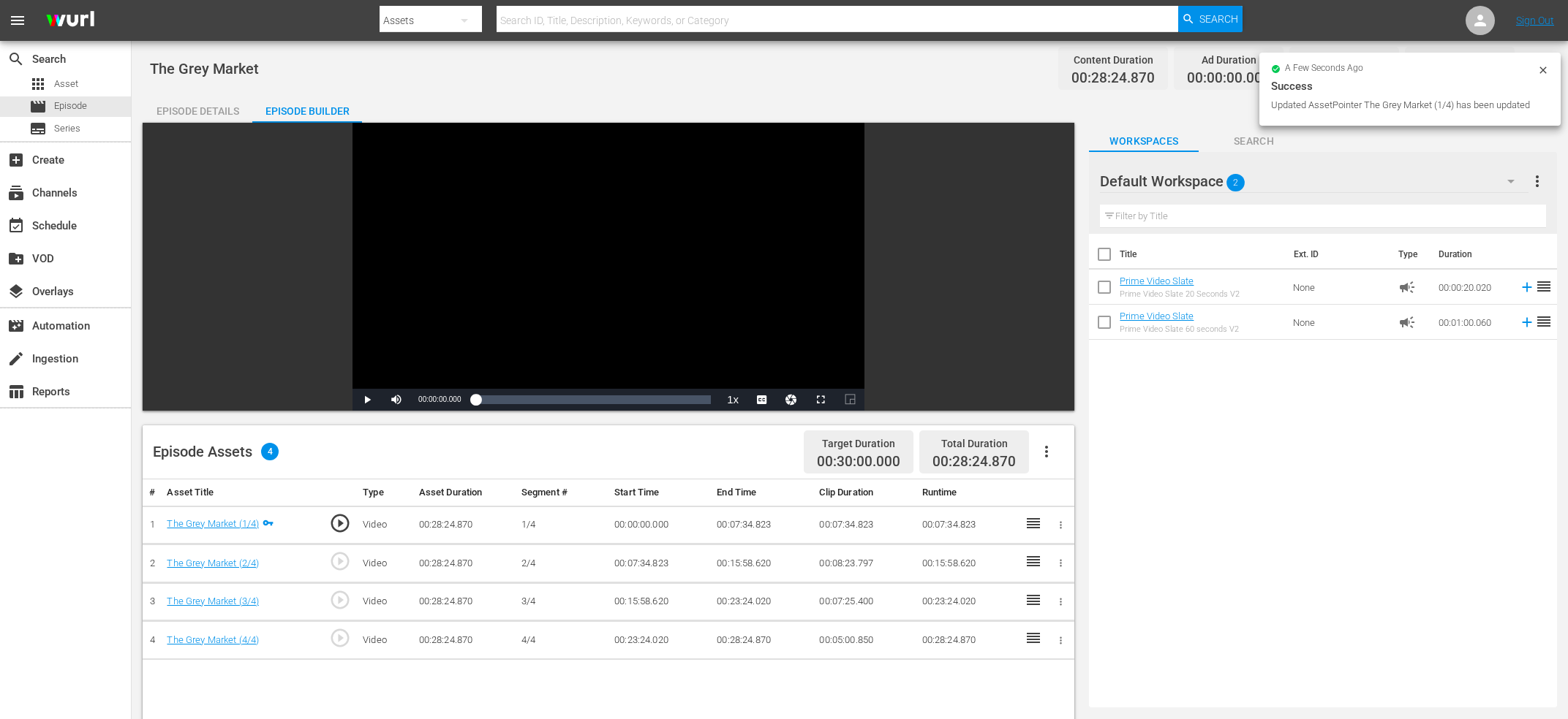
click at [346, 597] on span "play_circle_outline" at bounding box center [340, 600] width 22 height 22
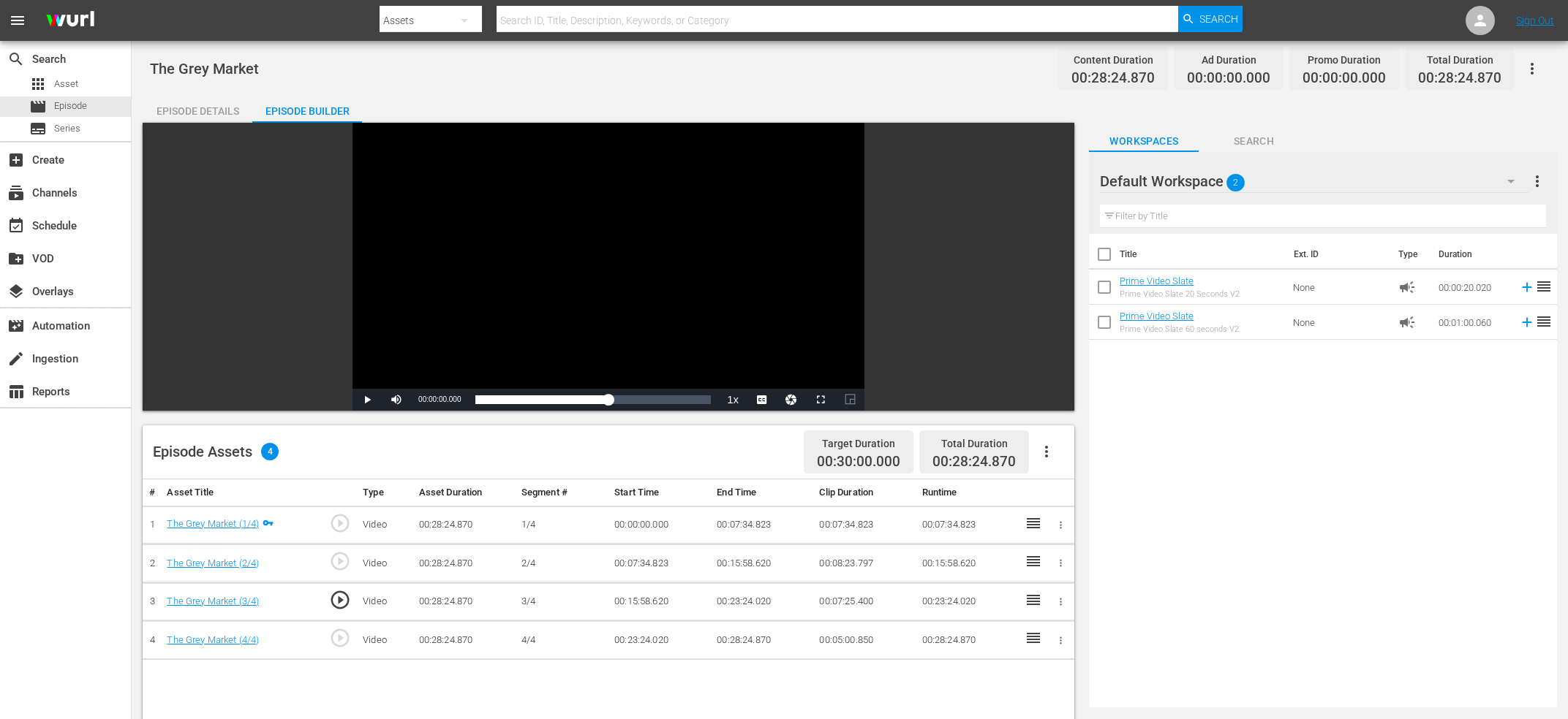
click at [576, 262] on div "Video Player" at bounding box center [609, 255] width 512 height 266
click at [497, 264] on div "Video Player" at bounding box center [609, 255] width 512 height 266
click at [436, 403] on span "00:15:58.678" at bounding box center [440, 400] width 42 height 8
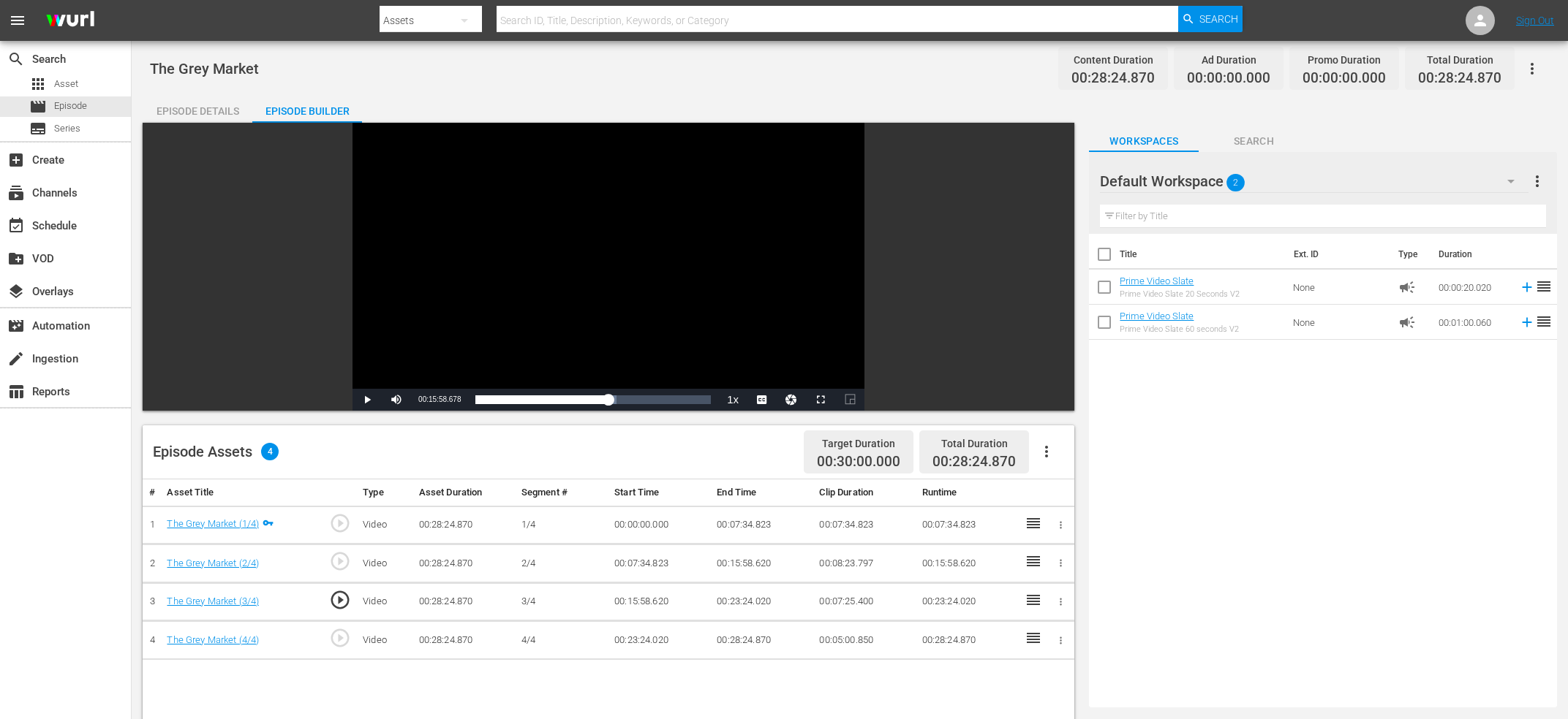
copy span "Current Time"
click at [738, 555] on td "00:15:58.620" at bounding box center [762, 564] width 102 height 39
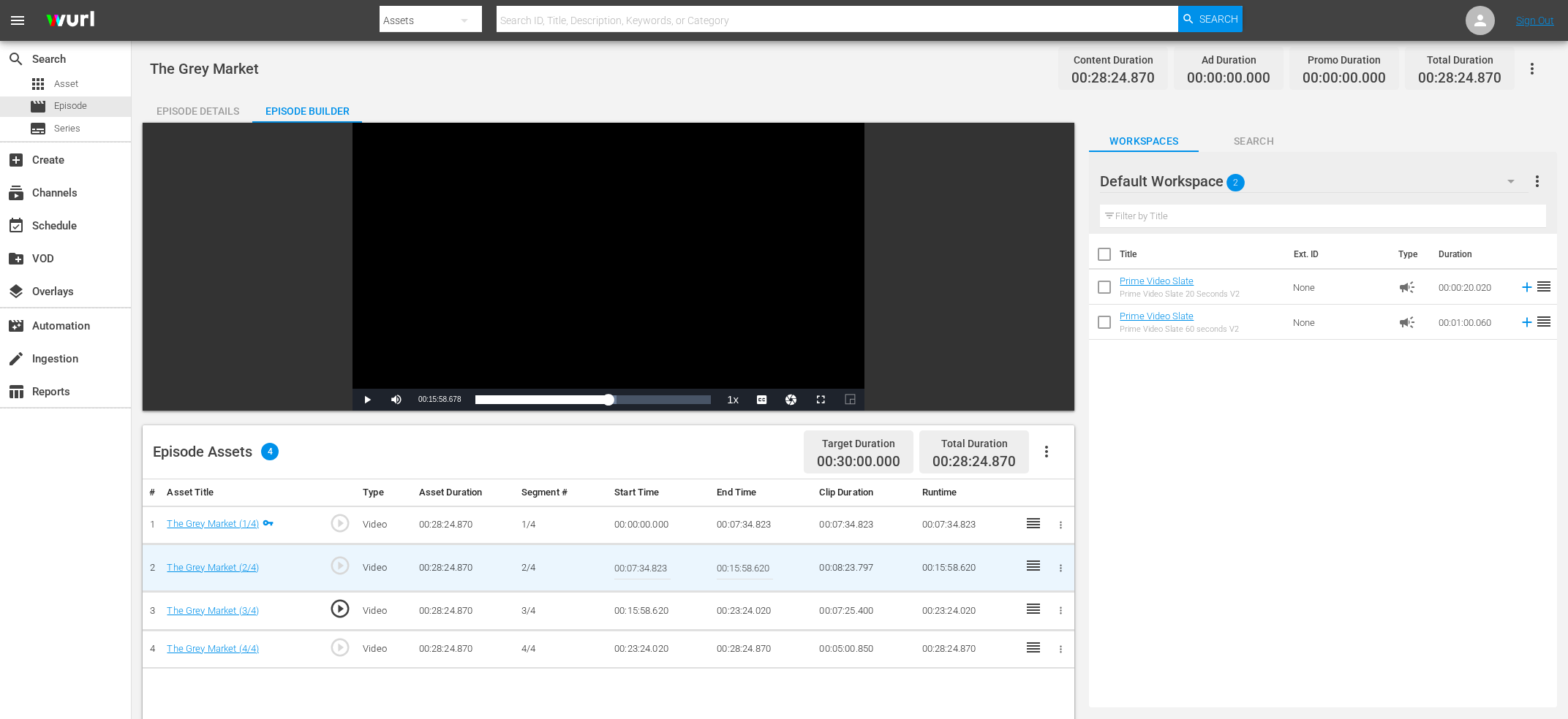
click at [735, 566] on input "00:15:58.620" at bounding box center [745, 568] width 57 height 35
paste input "Current Time 00:15:58.678"
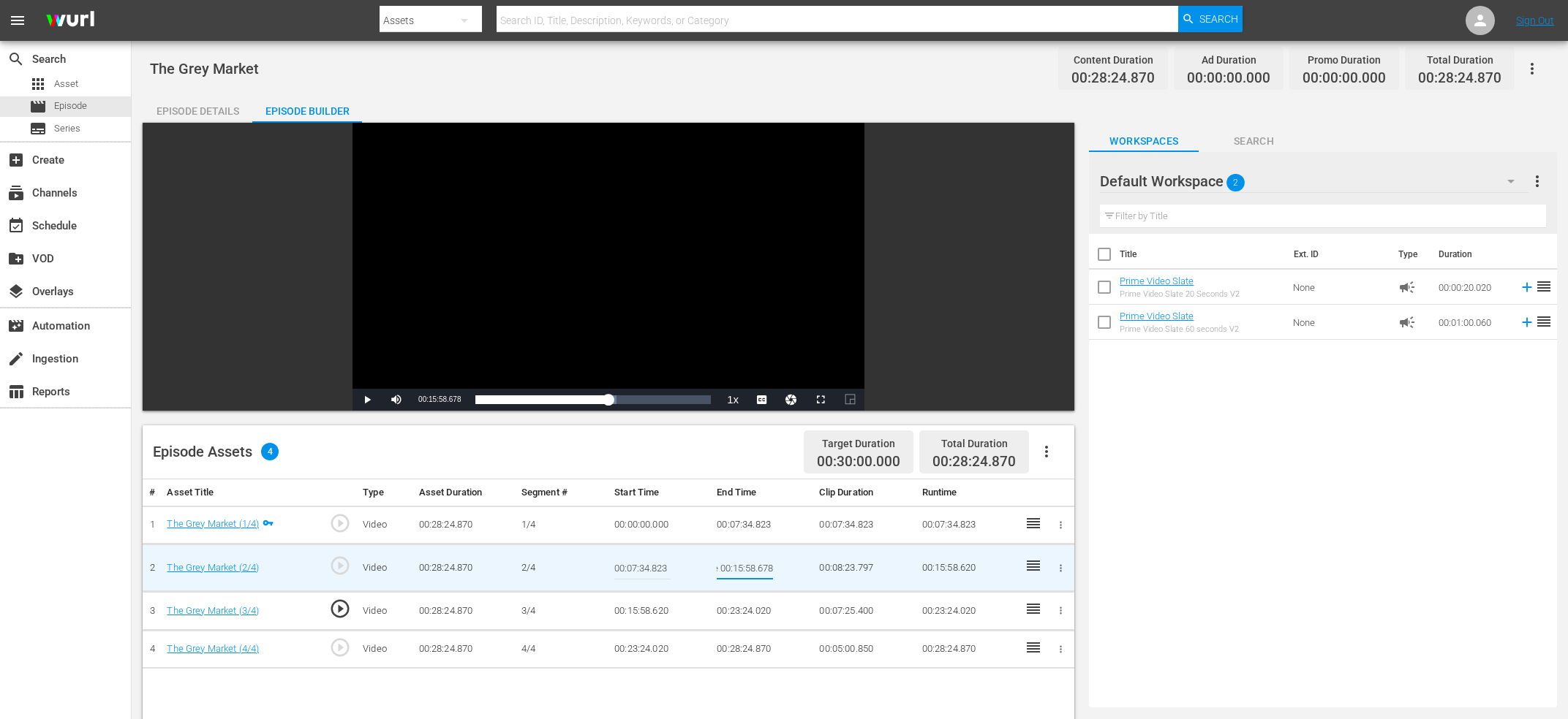
type input "Current Time 00:15:58.678"
click at [650, 613] on td "00:15:58.620" at bounding box center [659, 612] width 102 height 39
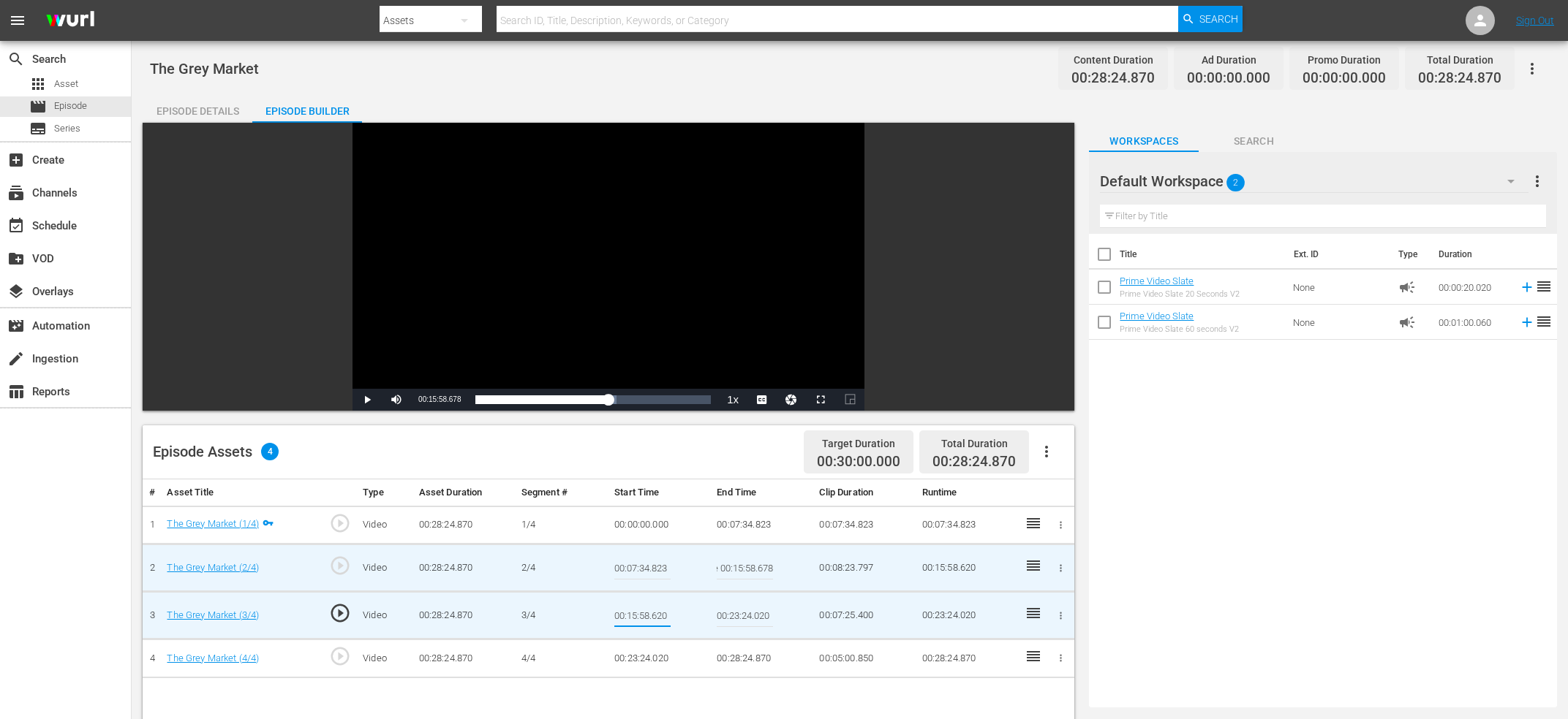
type input "Current Time 00:15:58.678"
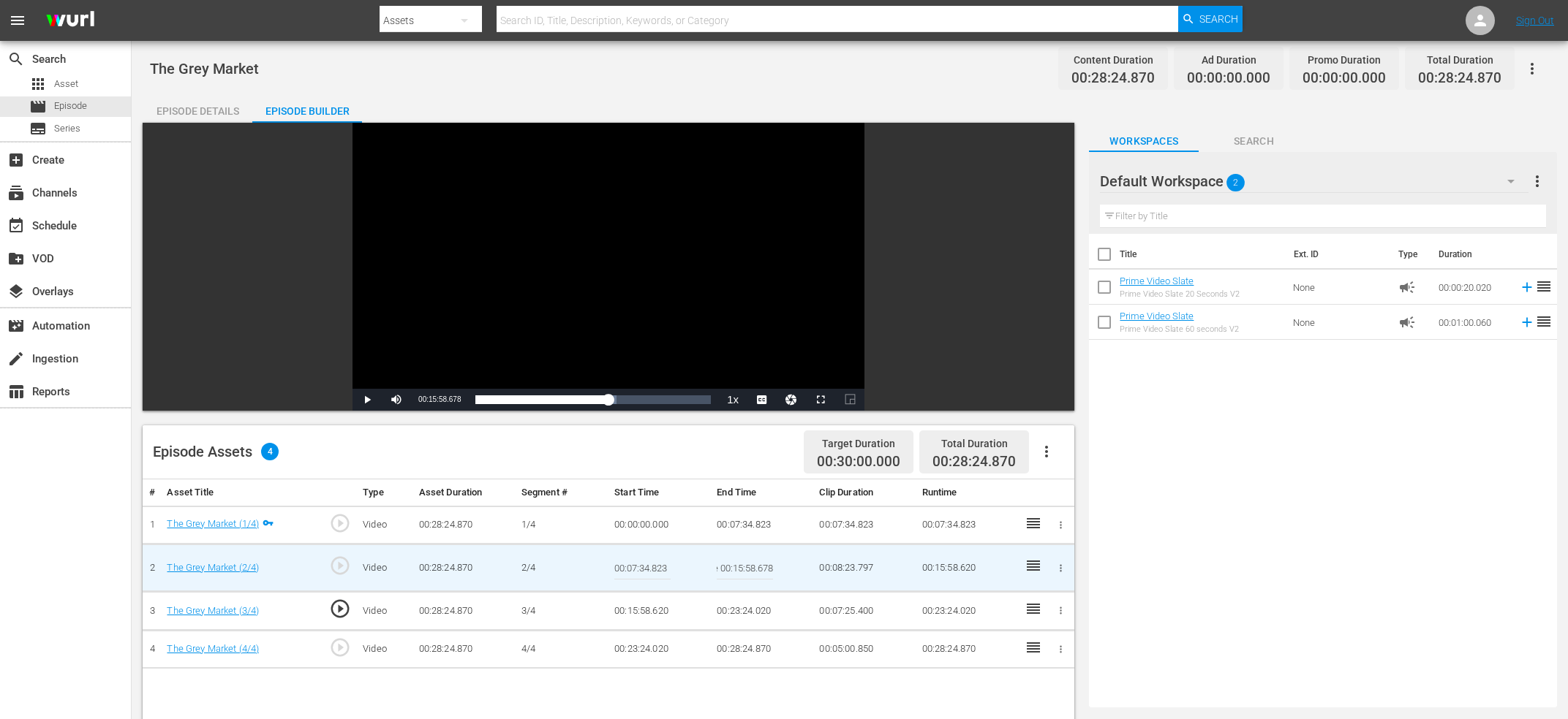
click at [751, 564] on input "Current Time 00:15:58.678" at bounding box center [745, 568] width 57 height 35
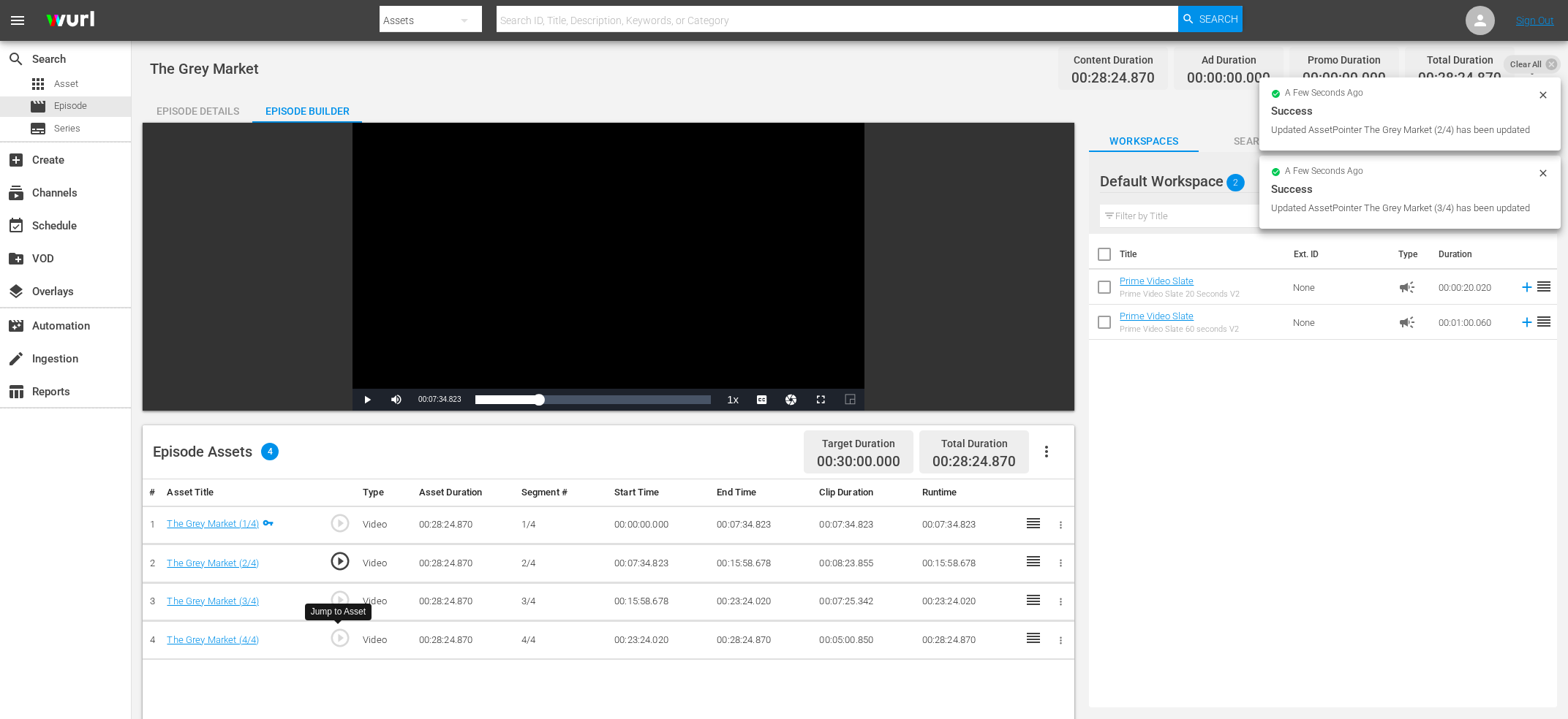
click at [339, 635] on span "play_circle_outline" at bounding box center [340, 638] width 22 height 22
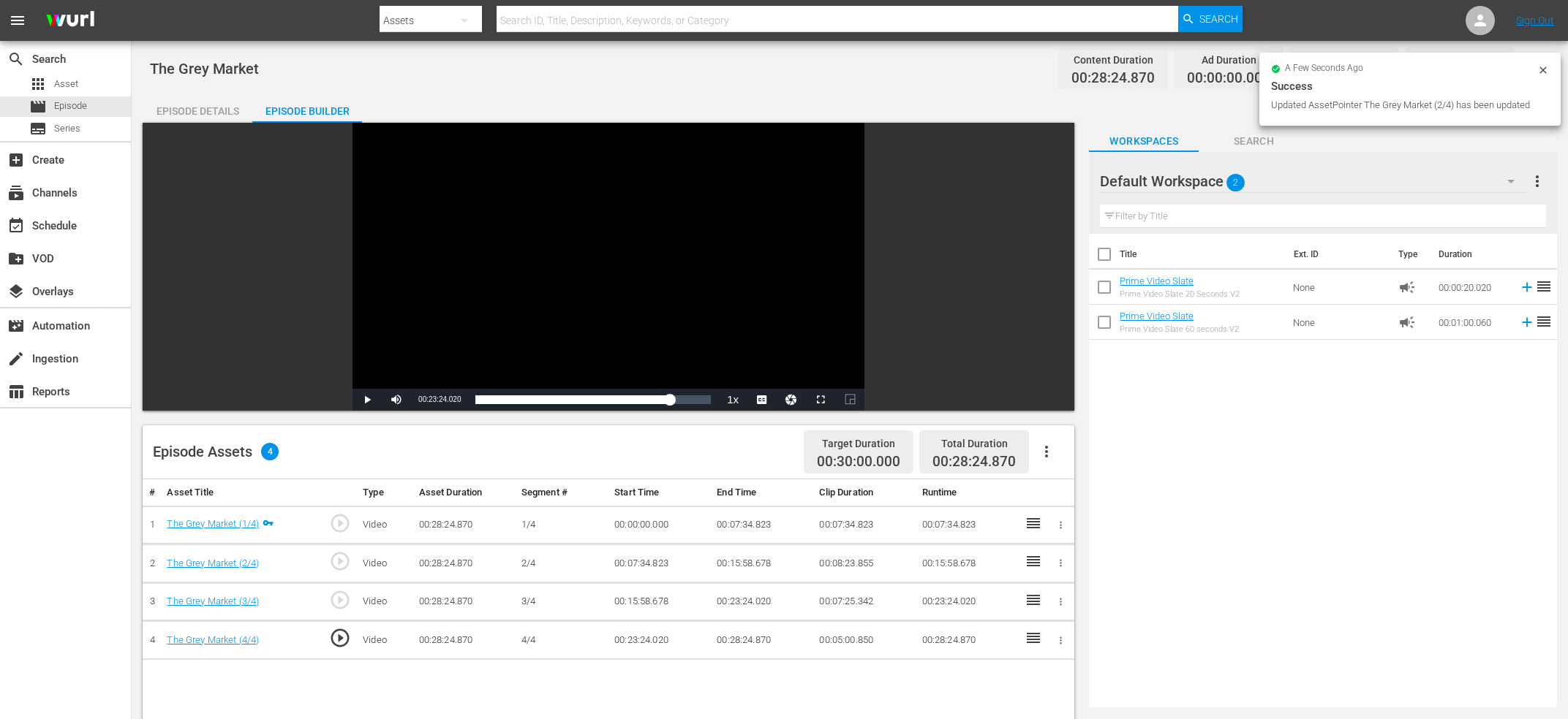
click at [534, 209] on div "Video Player" at bounding box center [609, 255] width 512 height 266
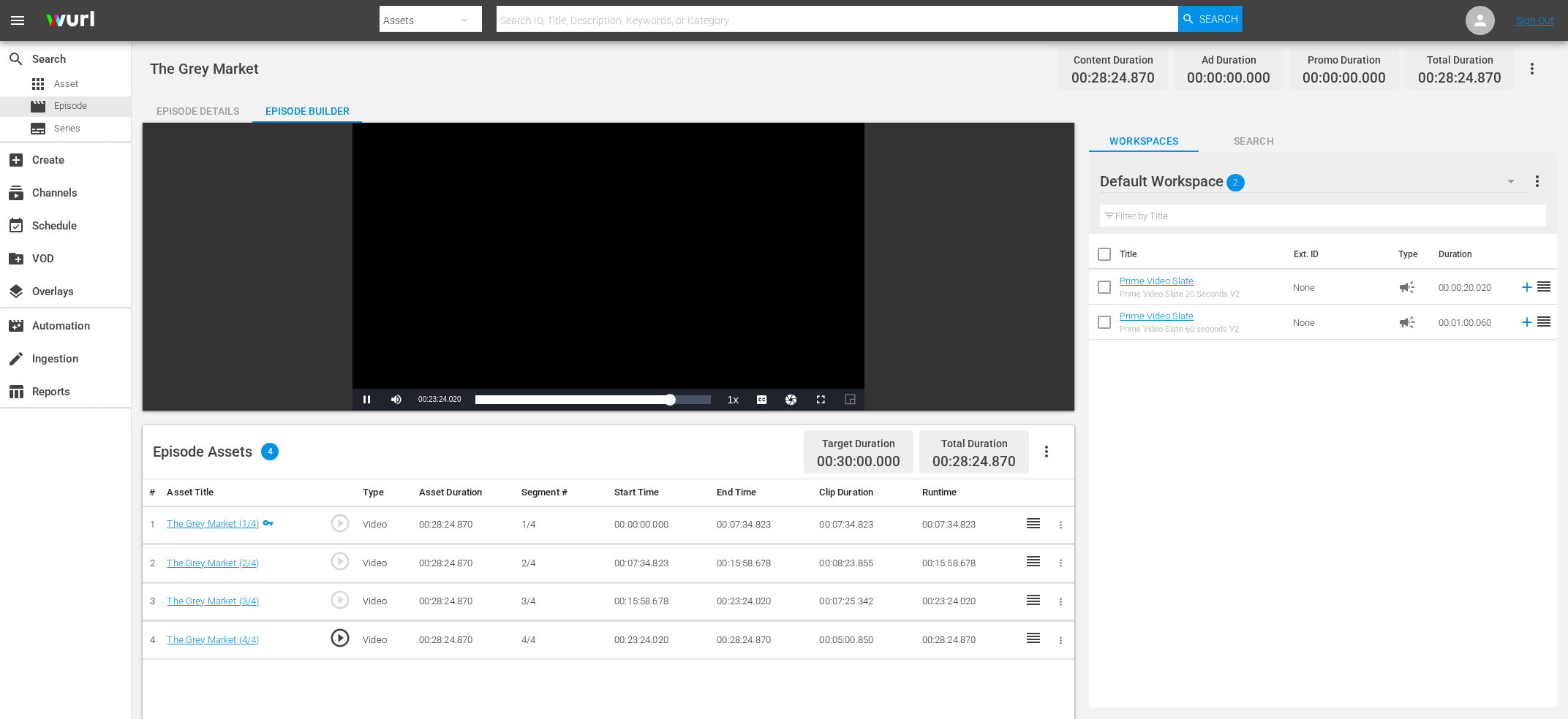
click at [523, 239] on div "Video Player" at bounding box center [609, 255] width 512 height 266
click at [518, 281] on div "Video Player" at bounding box center [609, 255] width 512 height 266
click at [512, 287] on div "Video Player" at bounding box center [609, 255] width 512 height 266
click at [445, 406] on div "Current Time 00:23:24.076" at bounding box center [439, 400] width 57 height 22
click at [445, 401] on span "00:23:24.076" at bounding box center [440, 400] width 42 height 8
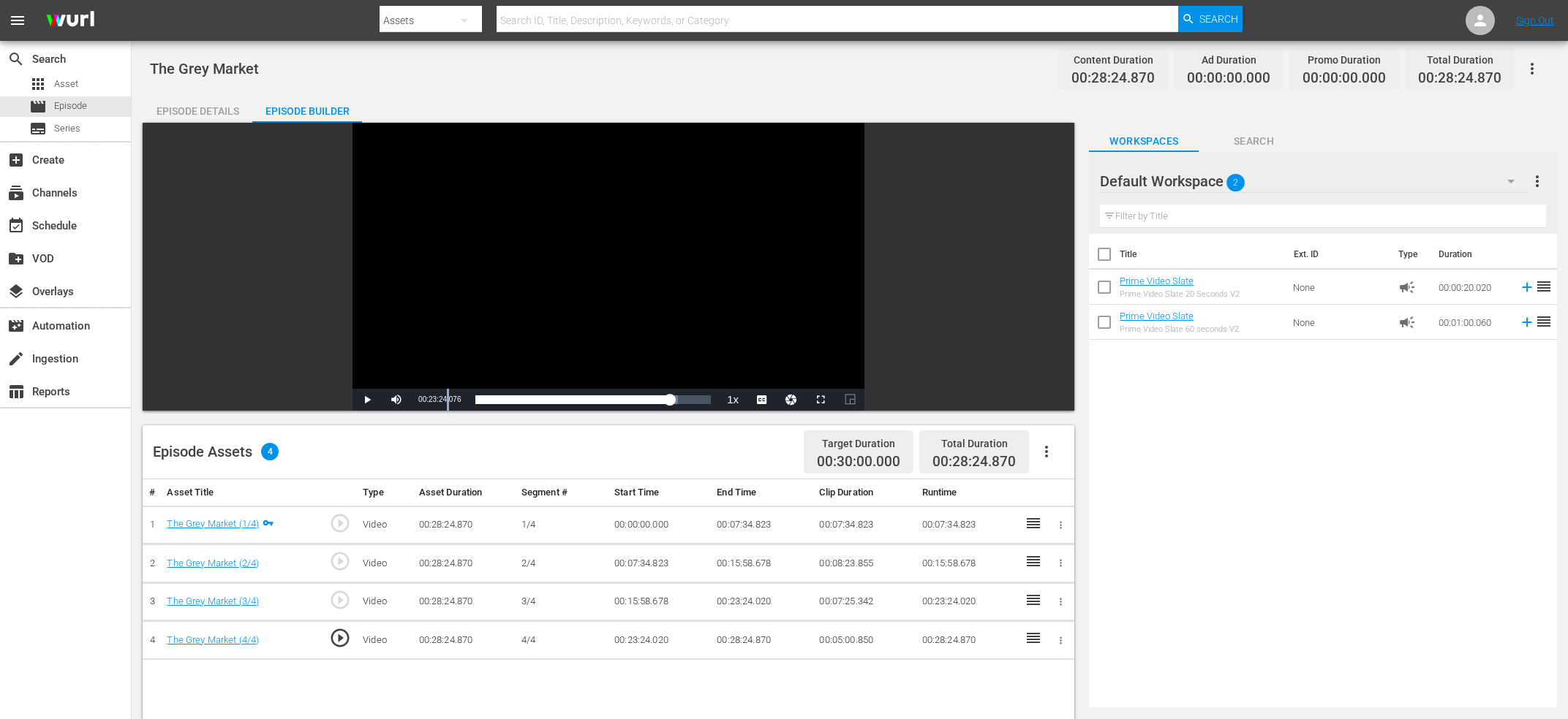
click at [445, 401] on span "00:23:24.076" at bounding box center [440, 400] width 42 height 8
copy span "Current Time"
click at [735, 601] on td "00:23:24.020" at bounding box center [762, 602] width 102 height 39
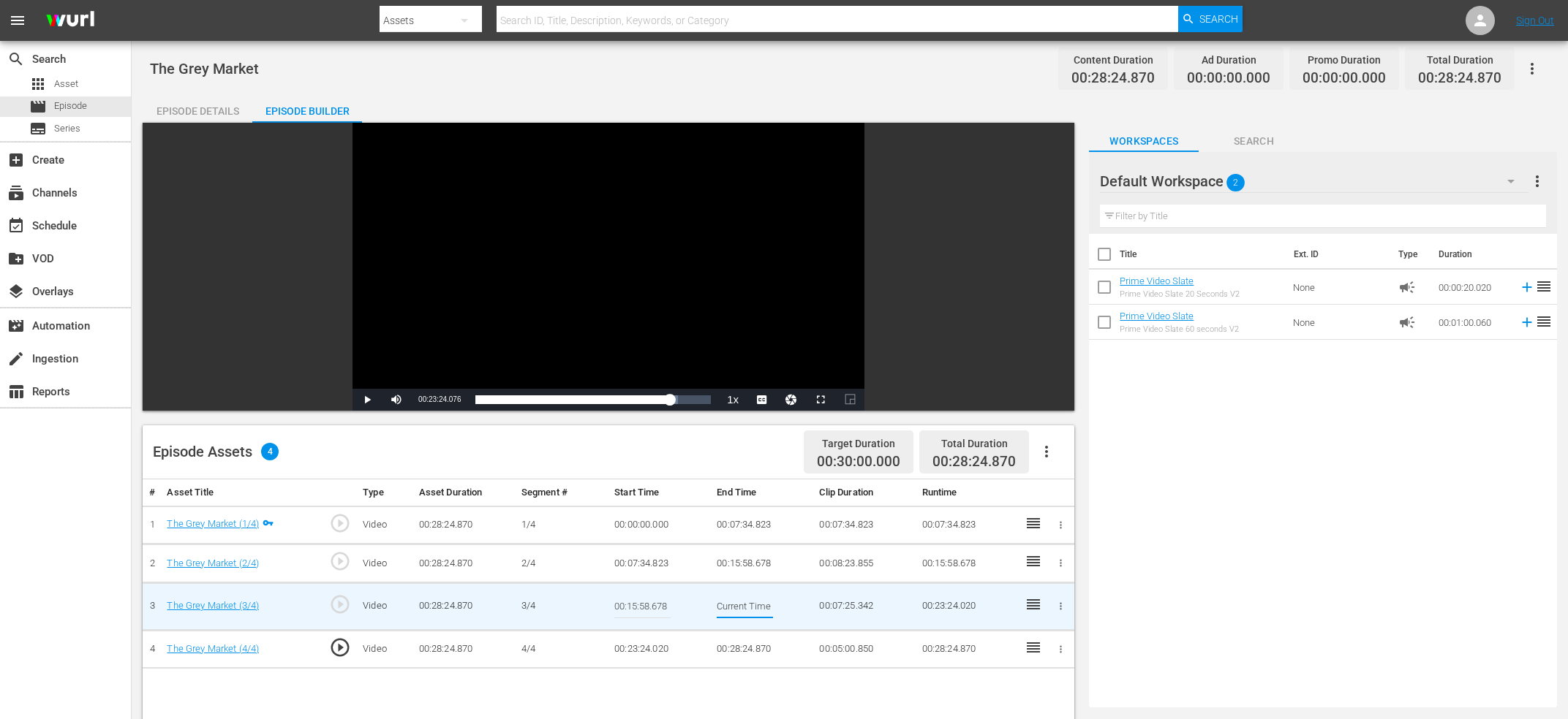
scroll to position [0, 54]
type input "Current Time 00:23:24.076"
click at [644, 641] on td "00:23:24.020" at bounding box center [659, 650] width 102 height 39
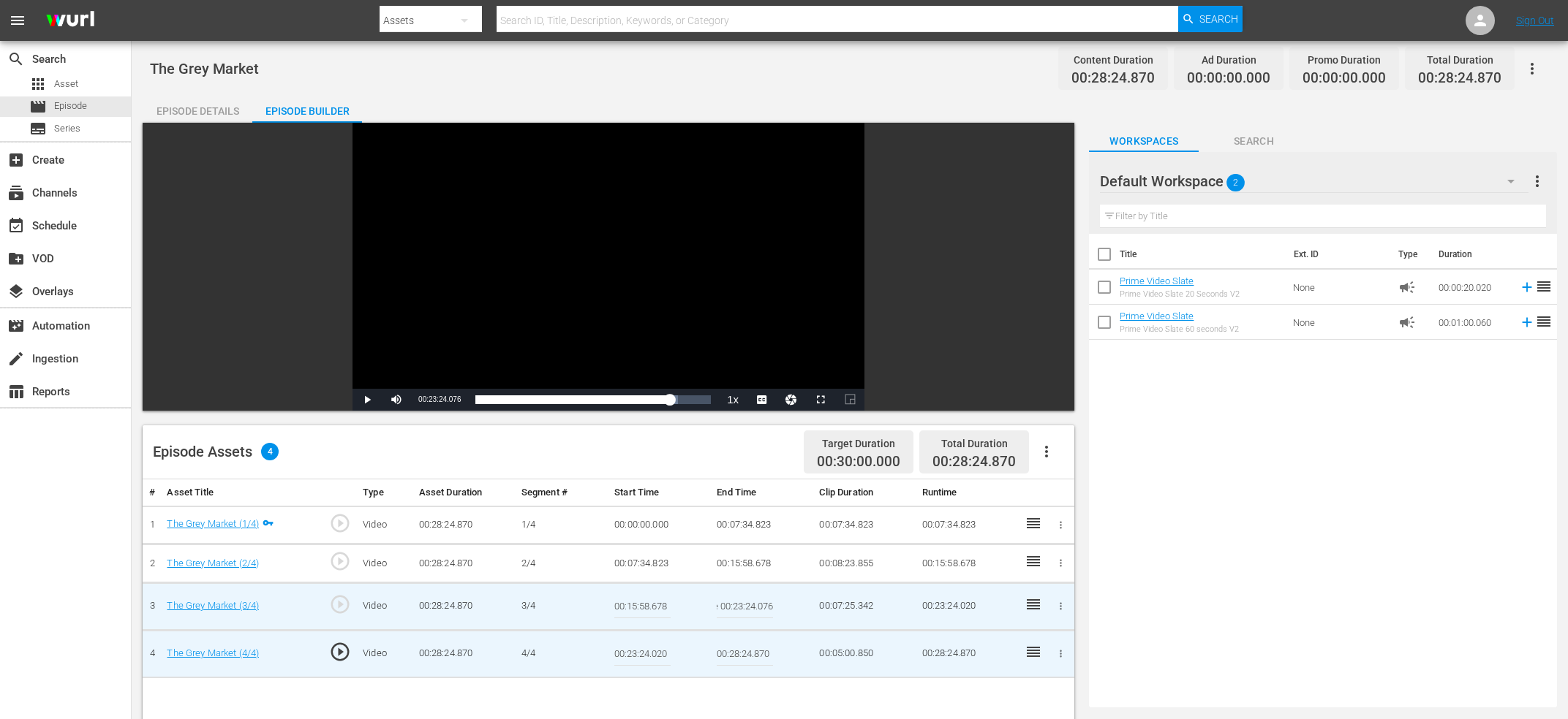
click at [642, 641] on input "00:23:24.020" at bounding box center [642, 655] width 57 height 35
paste input "Current Time 00:23:24.076"
type input "Current Time 00:23:24.076"
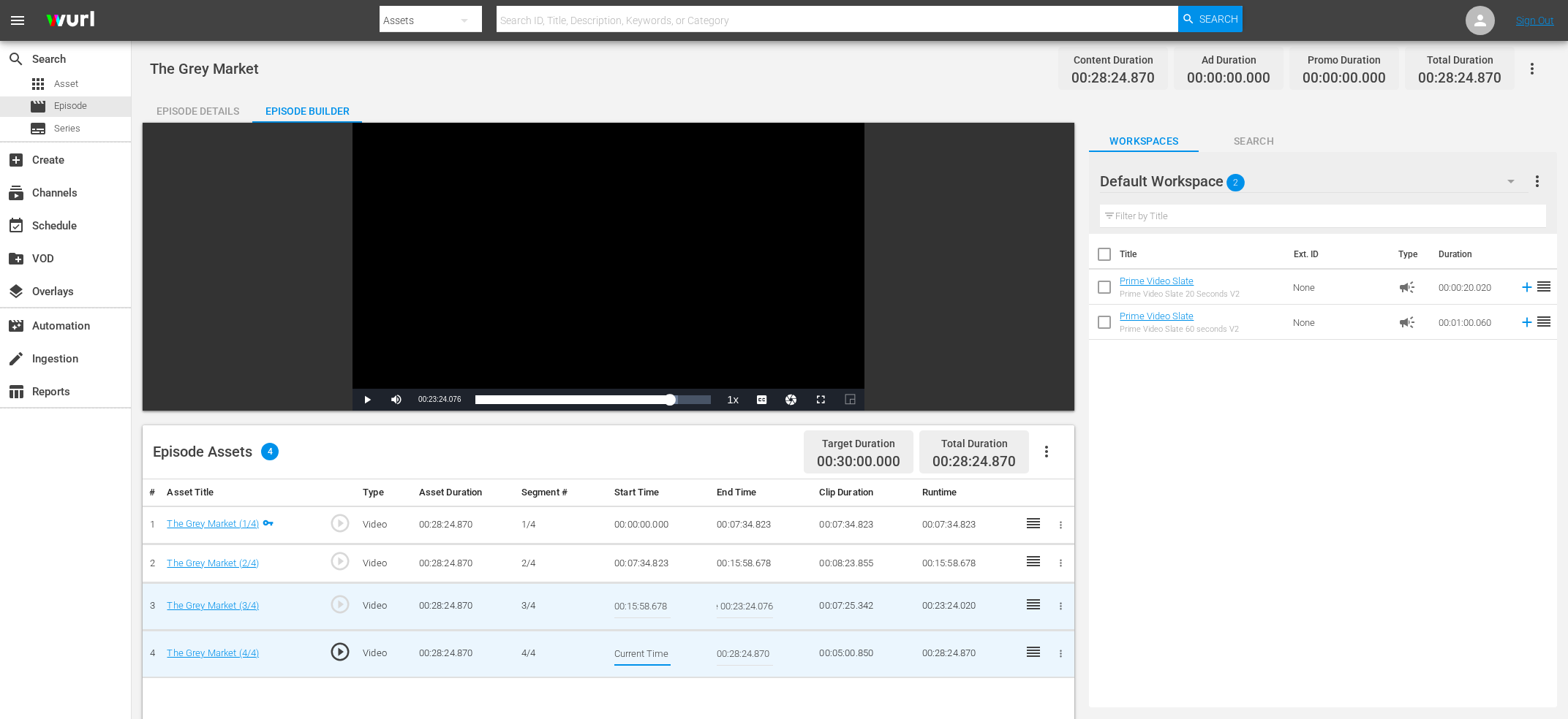
scroll to position [0, 55]
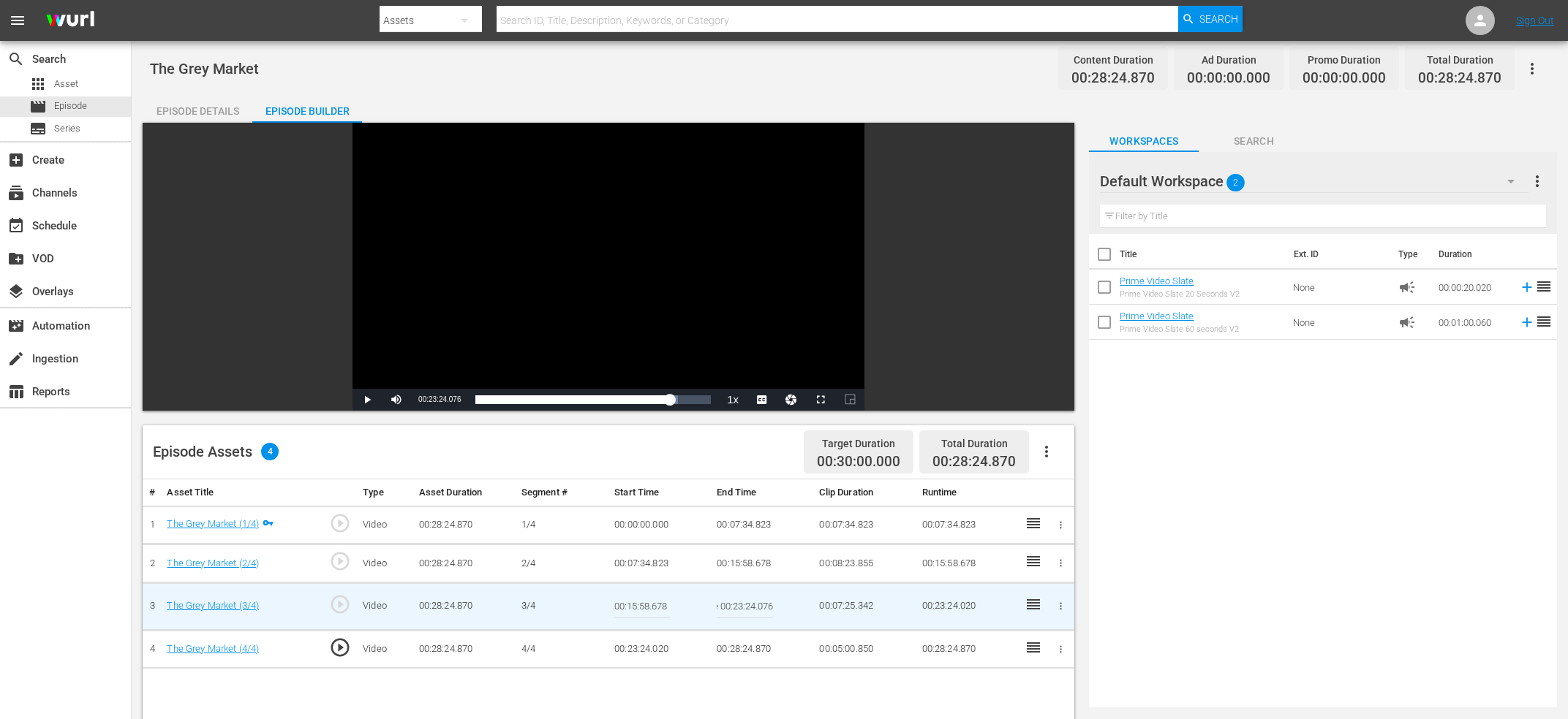
click at [757, 601] on input "Current Time 00:23:24.076" at bounding box center [745, 607] width 57 height 35
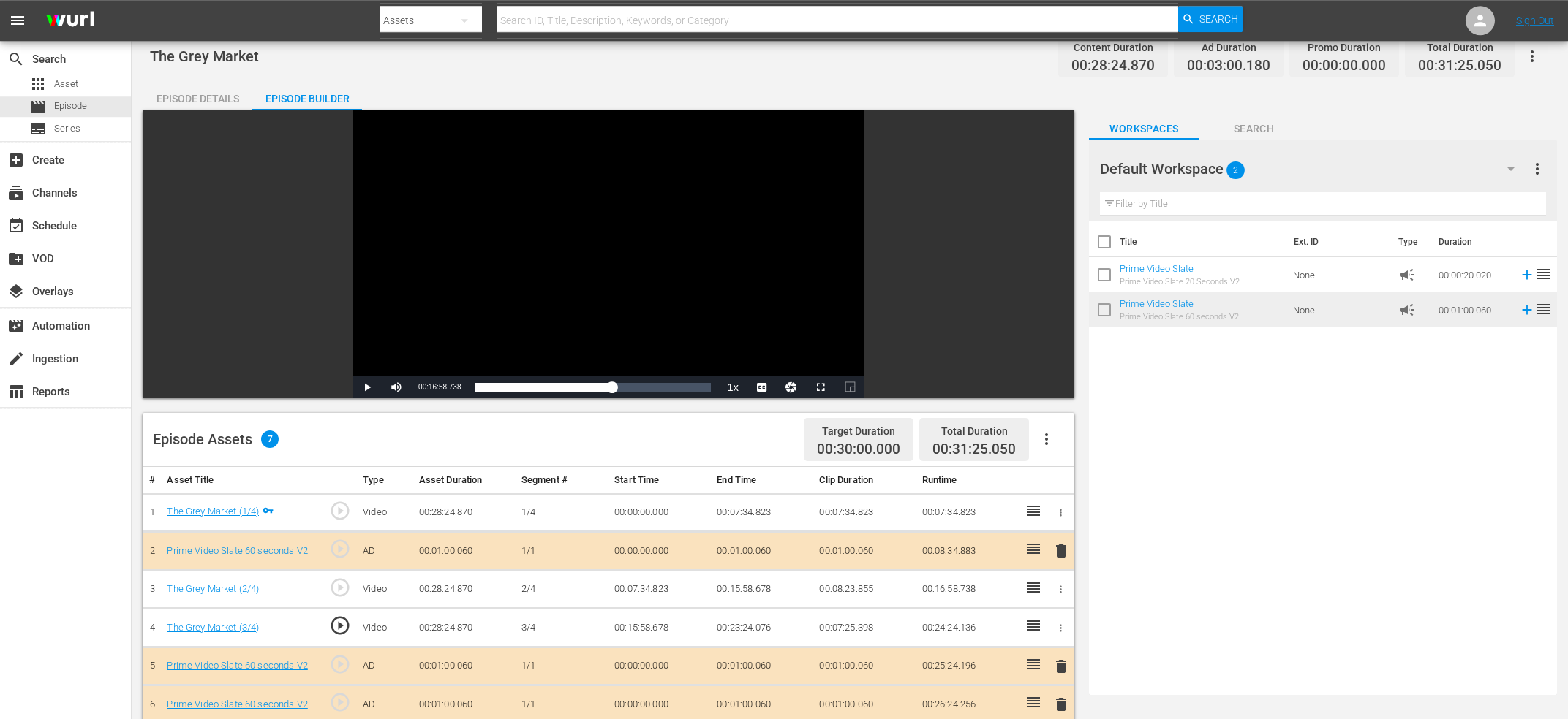
scroll to position [0, 0]
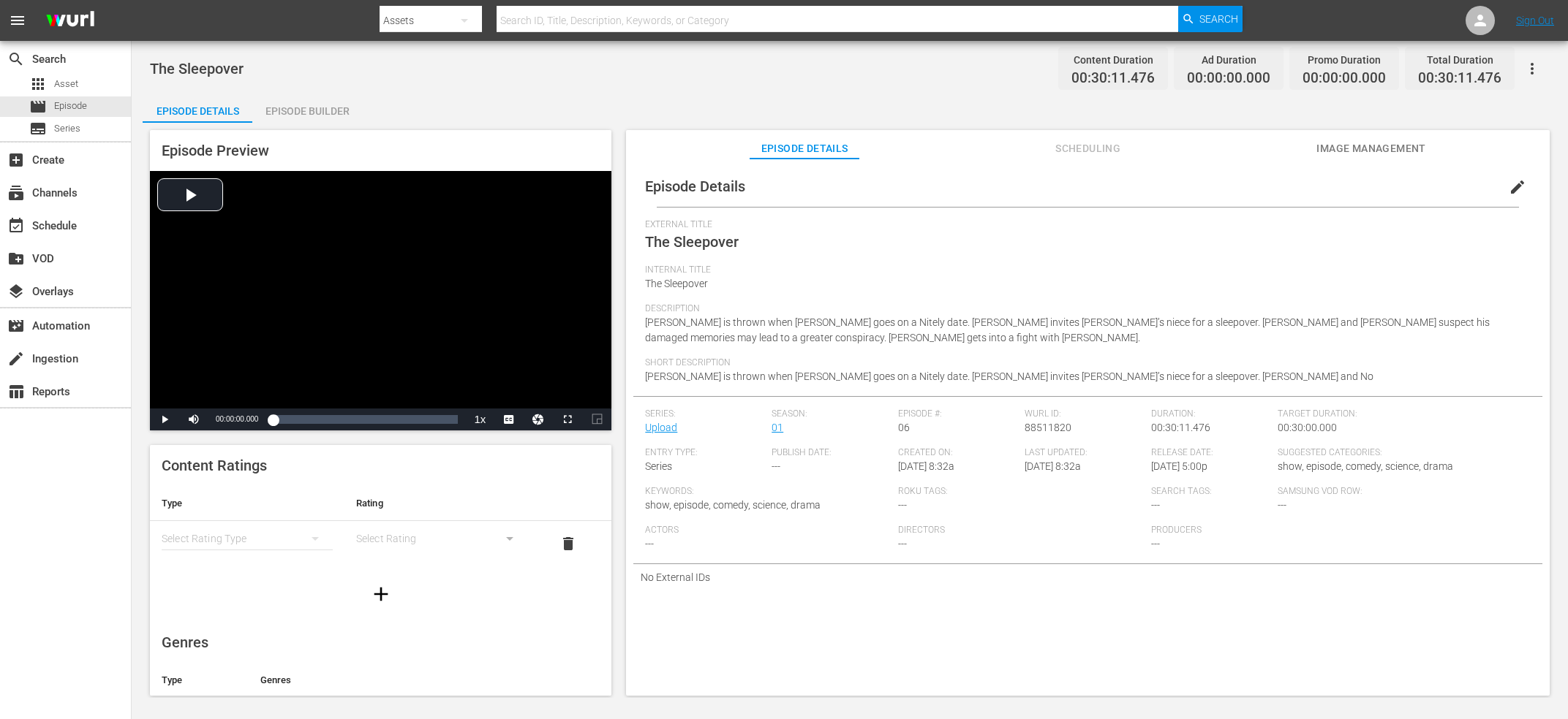
click at [1037, 422] on span "88511820" at bounding box center [1047, 428] width 46 height 12
copy span "88511820"
click at [937, 287] on div "Internal Title The Sleepover" at bounding box center [1088, 284] width 886 height 39
click at [1513, 184] on span "edit" at bounding box center [1517, 187] width 18 height 18
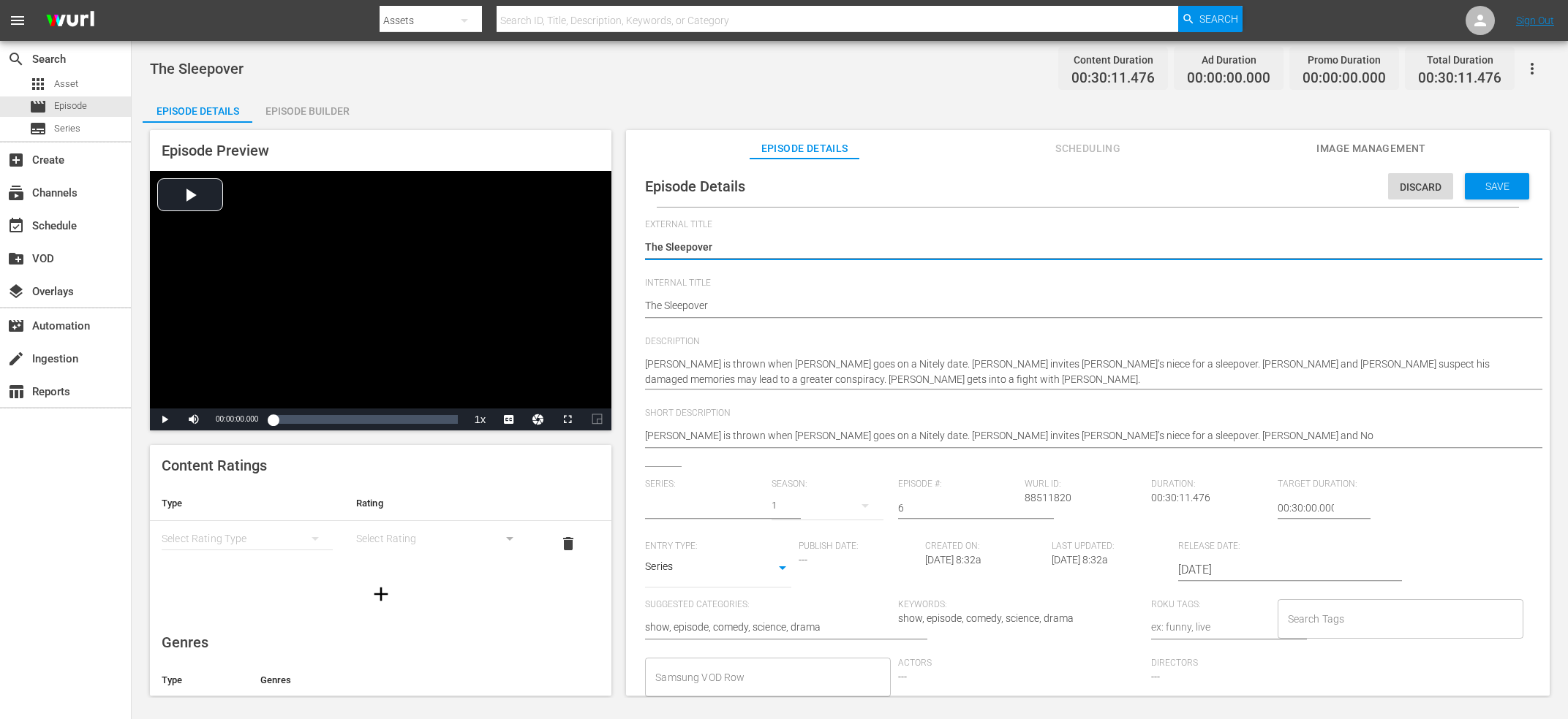
type input "Upload"
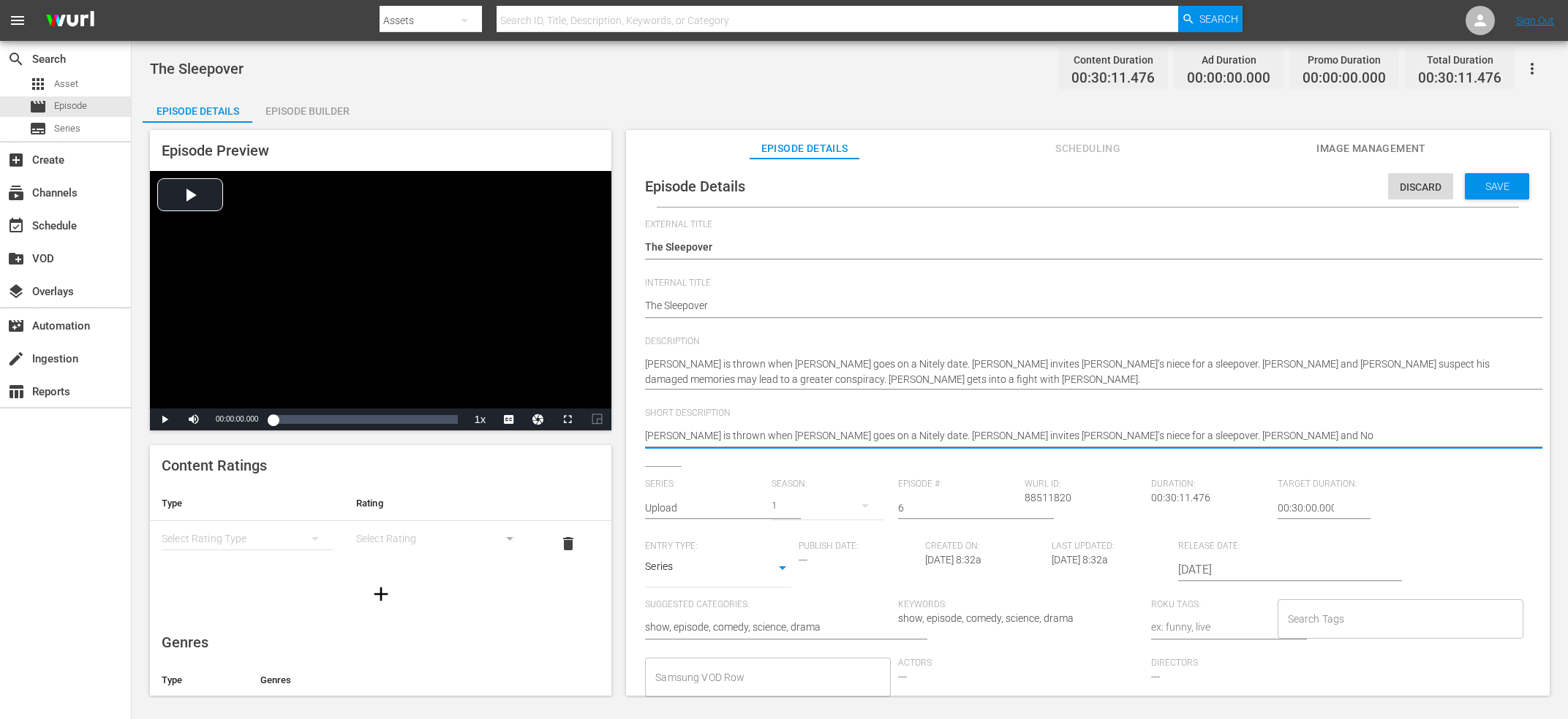
drag, startPoint x: 1166, startPoint y: 442, endPoint x: 1074, endPoint y: 440, distance: 92.0
click at [1074, 440] on textarea "[PERSON_NAME] is thrown when [PERSON_NAME] goes on a Nitely date. [PERSON_NAME]…" at bounding box center [1084, 437] width 878 height 18
type textarea "[PERSON_NAME] is thrown when [PERSON_NAME] goes on a Nitely date. [PERSON_NAME]…"
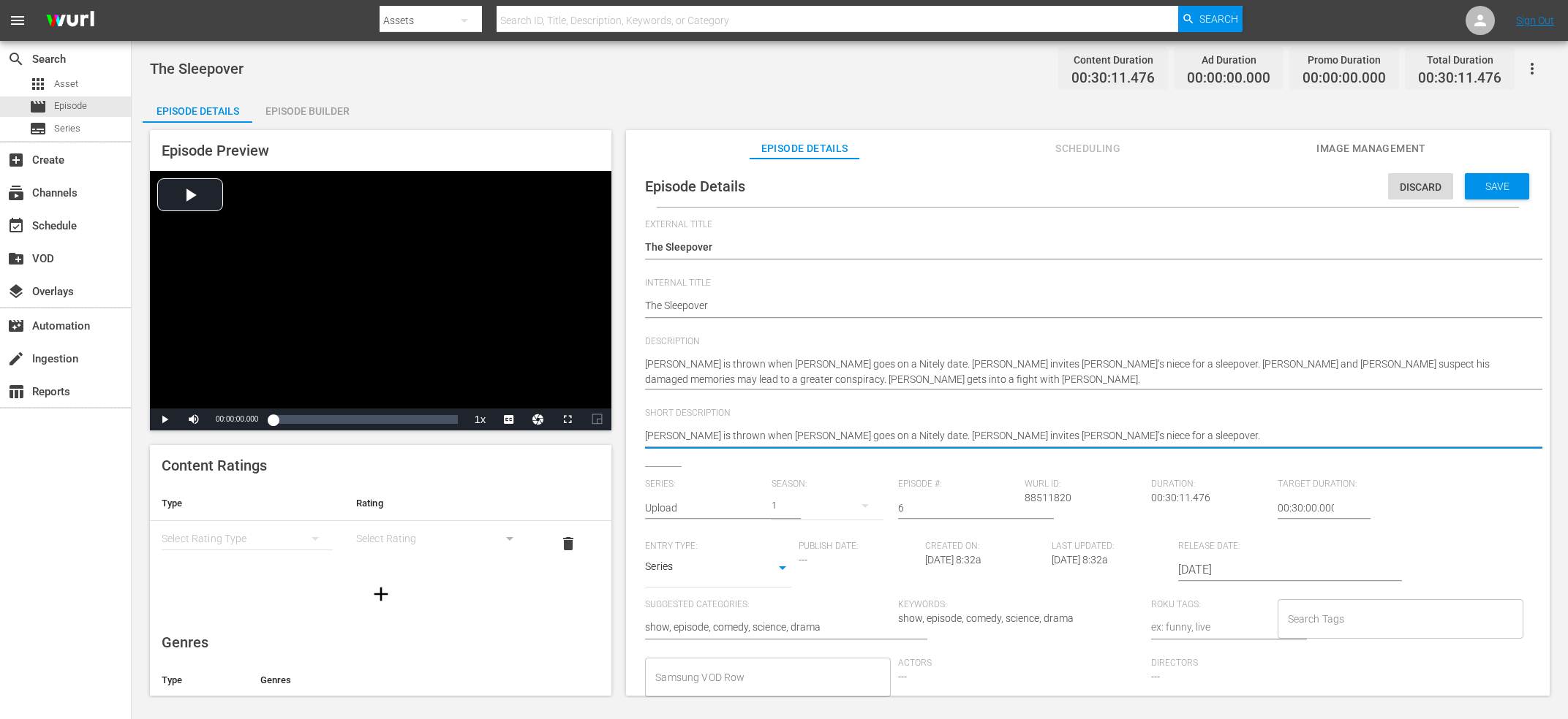
type textarea "Nathan is thrown when Nora goes on a Nitely date. Ingrid invites Nathan’s niece…"
click at [1498, 188] on span "Save" at bounding box center [1497, 187] width 47 height 12
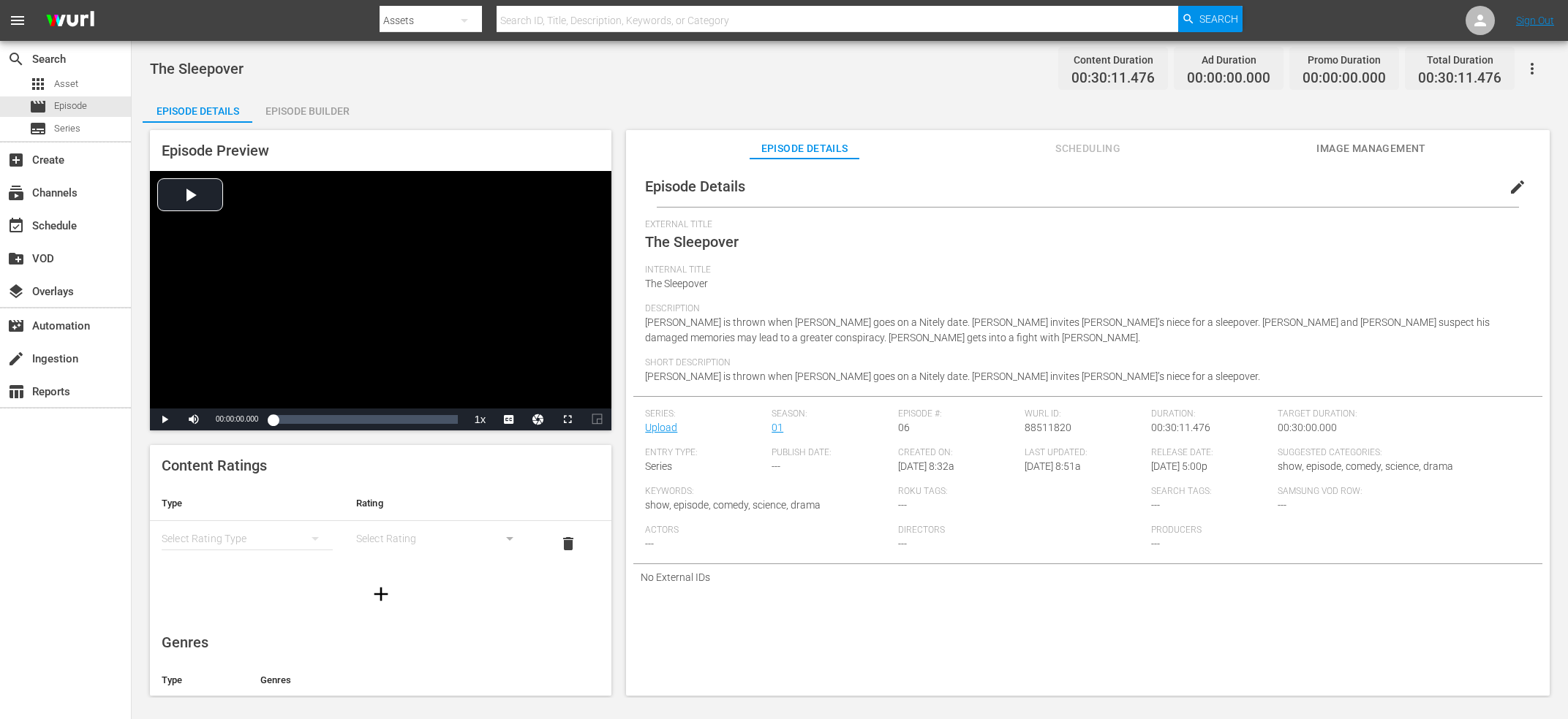
click at [303, 111] on div "Episode Builder" at bounding box center [307, 112] width 110 height 35
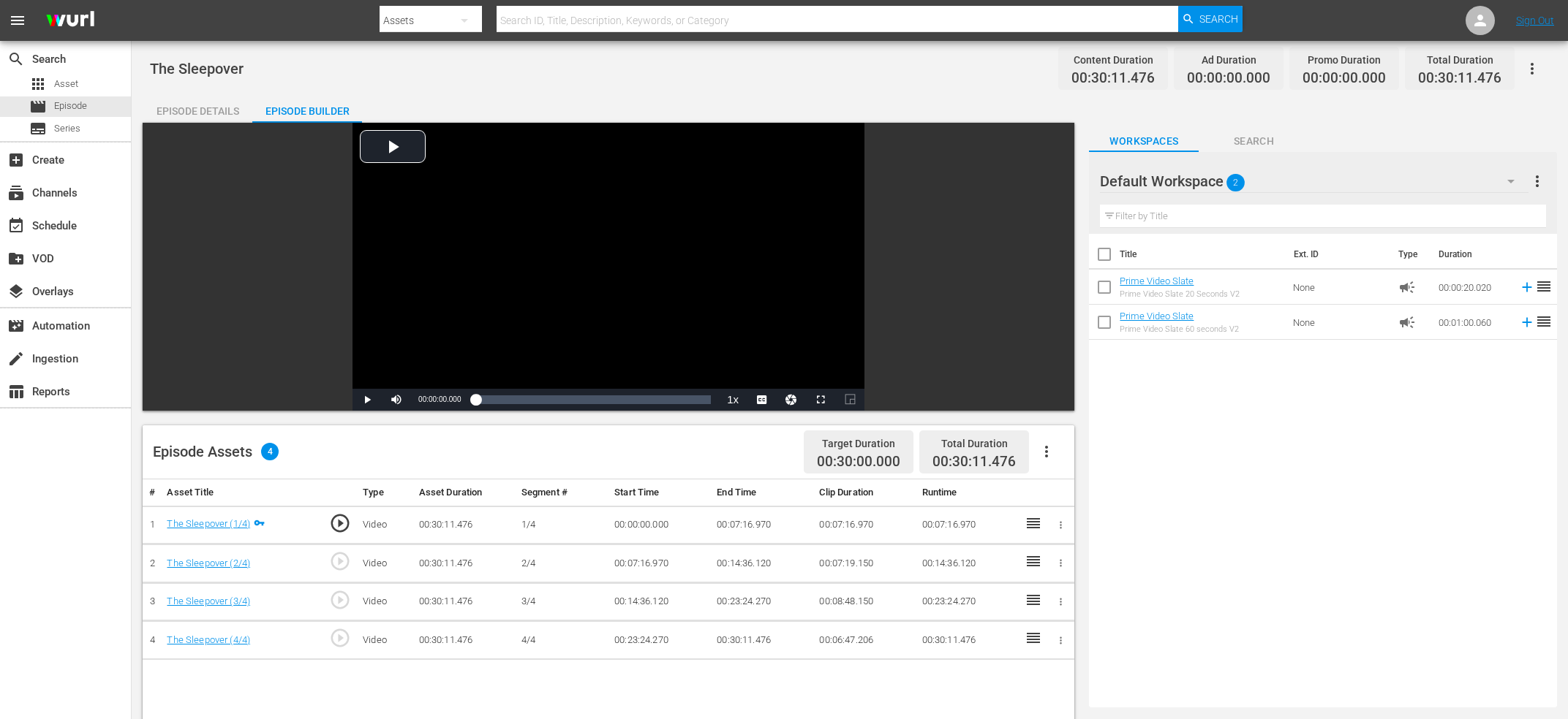
click at [342, 564] on span "play_circle_outline" at bounding box center [340, 561] width 22 height 22
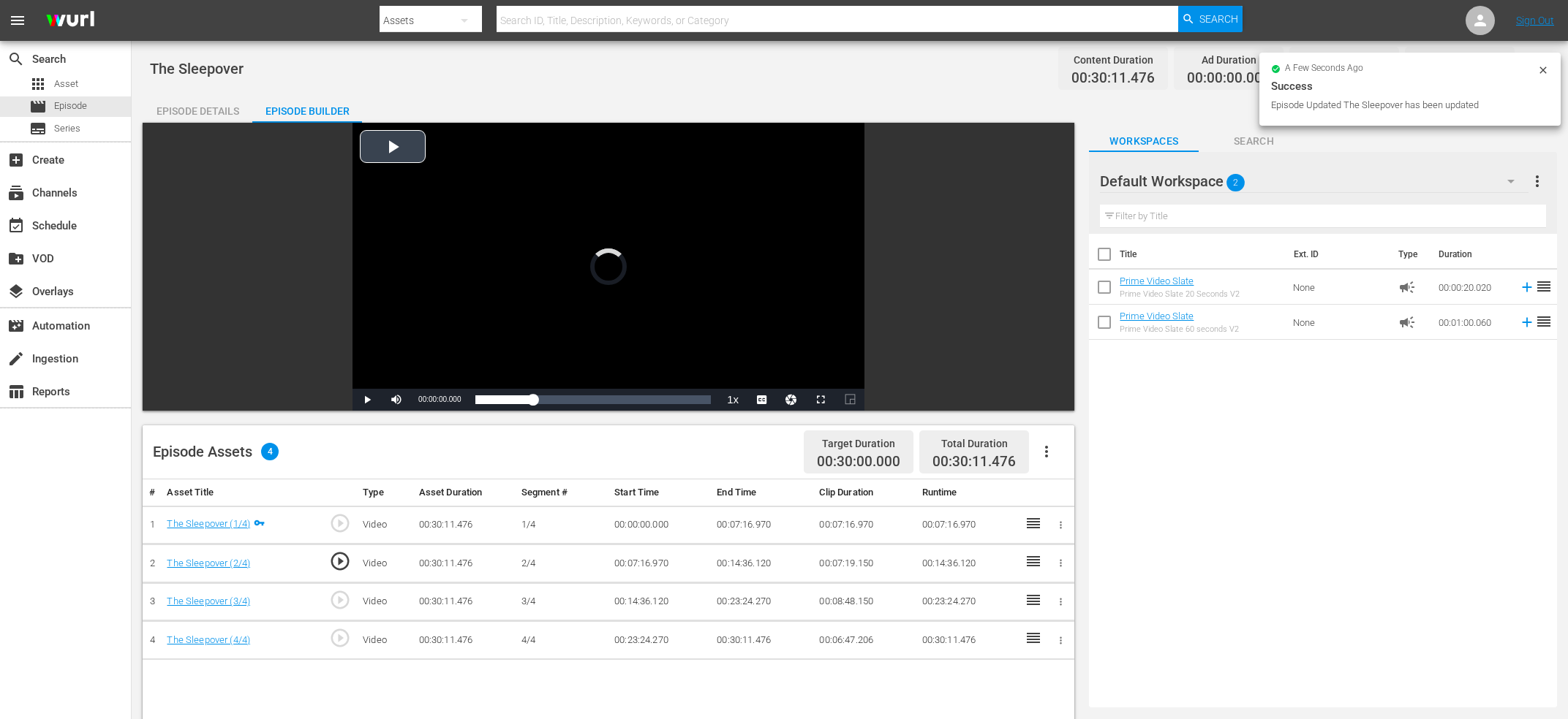
click at [576, 231] on div "Video Player" at bounding box center [609, 255] width 512 height 266
click at [566, 244] on div "Video Player" at bounding box center [609, 255] width 512 height 266
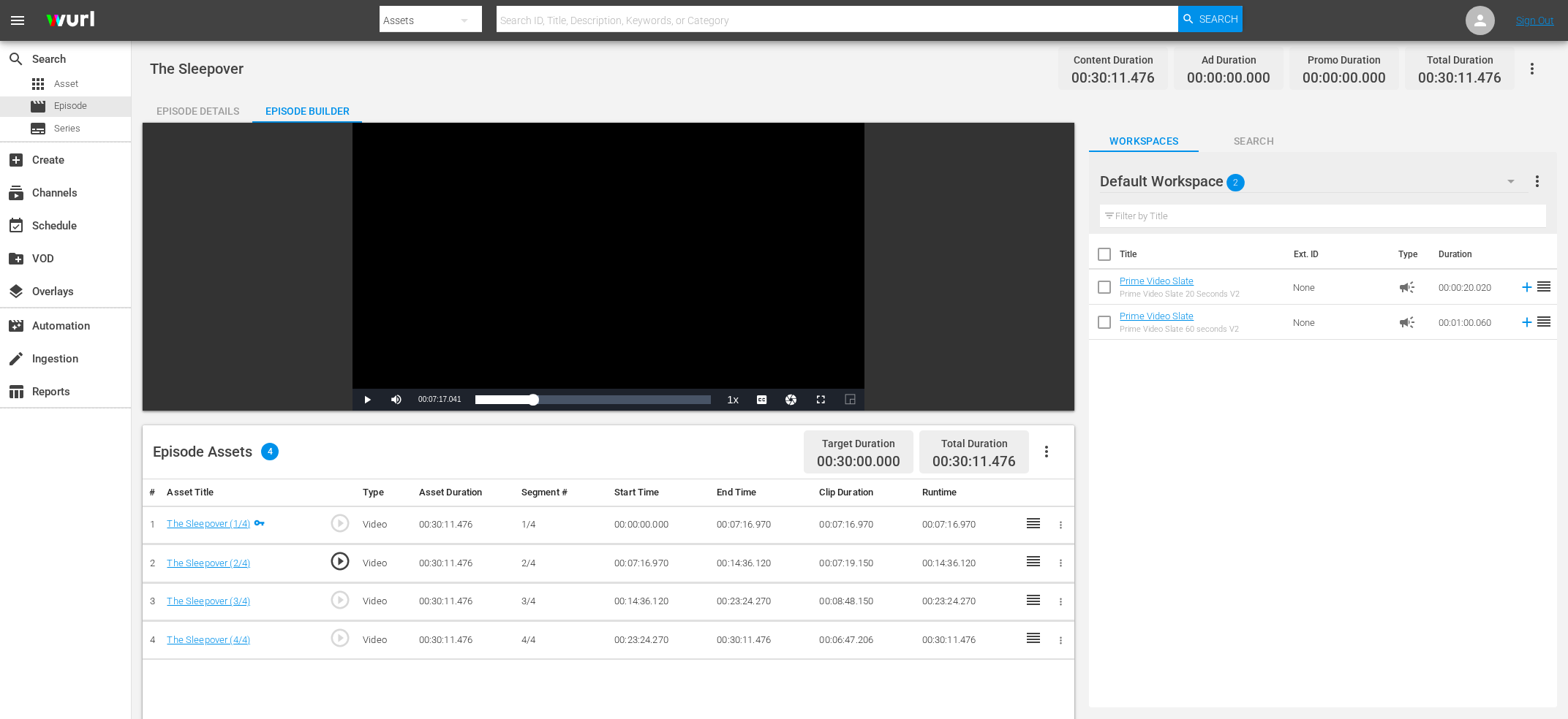
click at [468, 393] on div "Current Time 00:07:17.041" at bounding box center [439, 400] width 57 height 22
click at [453, 400] on span "00:07:17.041" at bounding box center [440, 400] width 42 height 8
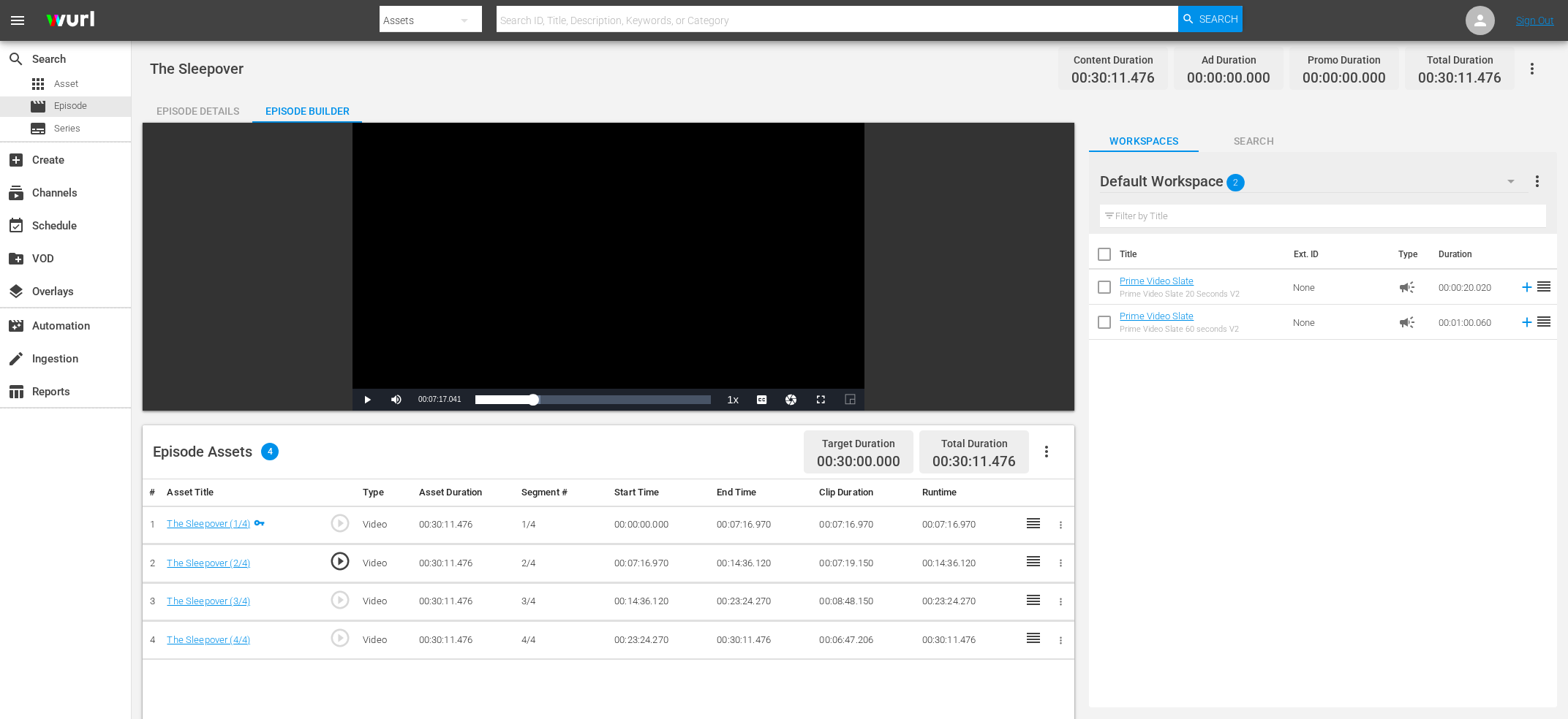
copy span "Current Time"
click at [749, 523] on td "00:07:16.970" at bounding box center [762, 526] width 102 height 39
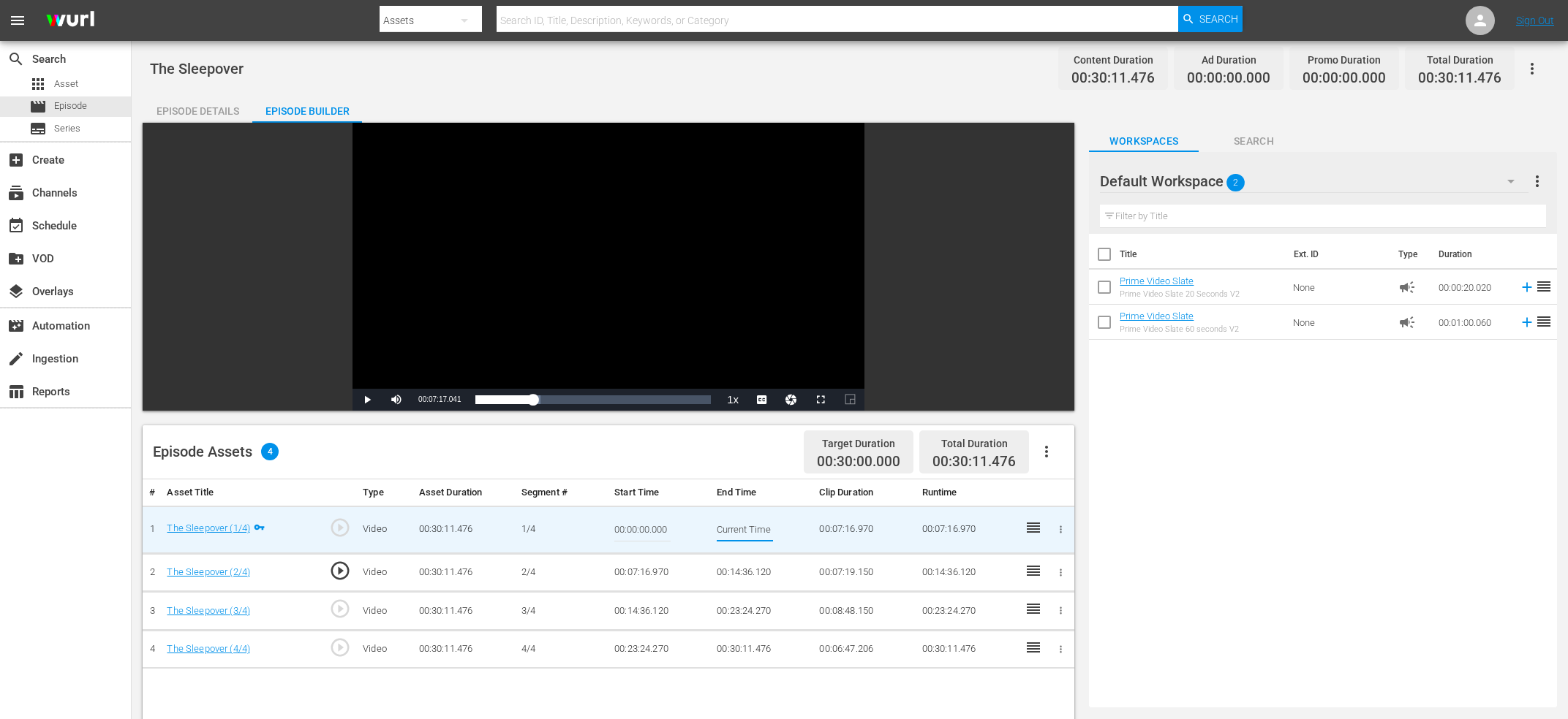
scroll to position [0, 54]
type input "Current Time 00:07:17.041"
click at [643, 572] on td "00:07:16.970" at bounding box center [659, 573] width 102 height 39
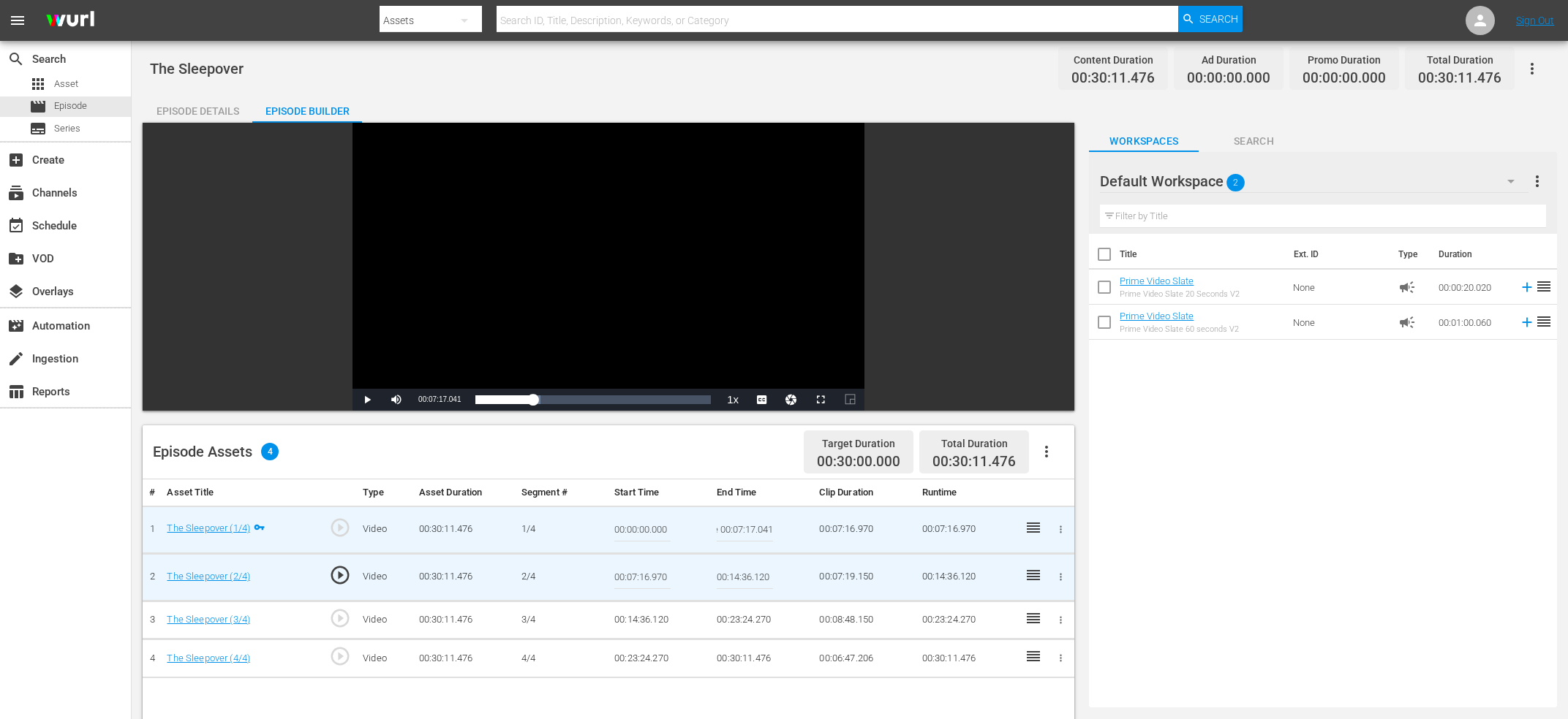
click at [643, 572] on input "00:07:16.970" at bounding box center [642, 578] width 57 height 35
paste input "Current Time 00:07:17.041"
type input "Current Time 00:07:17.041"
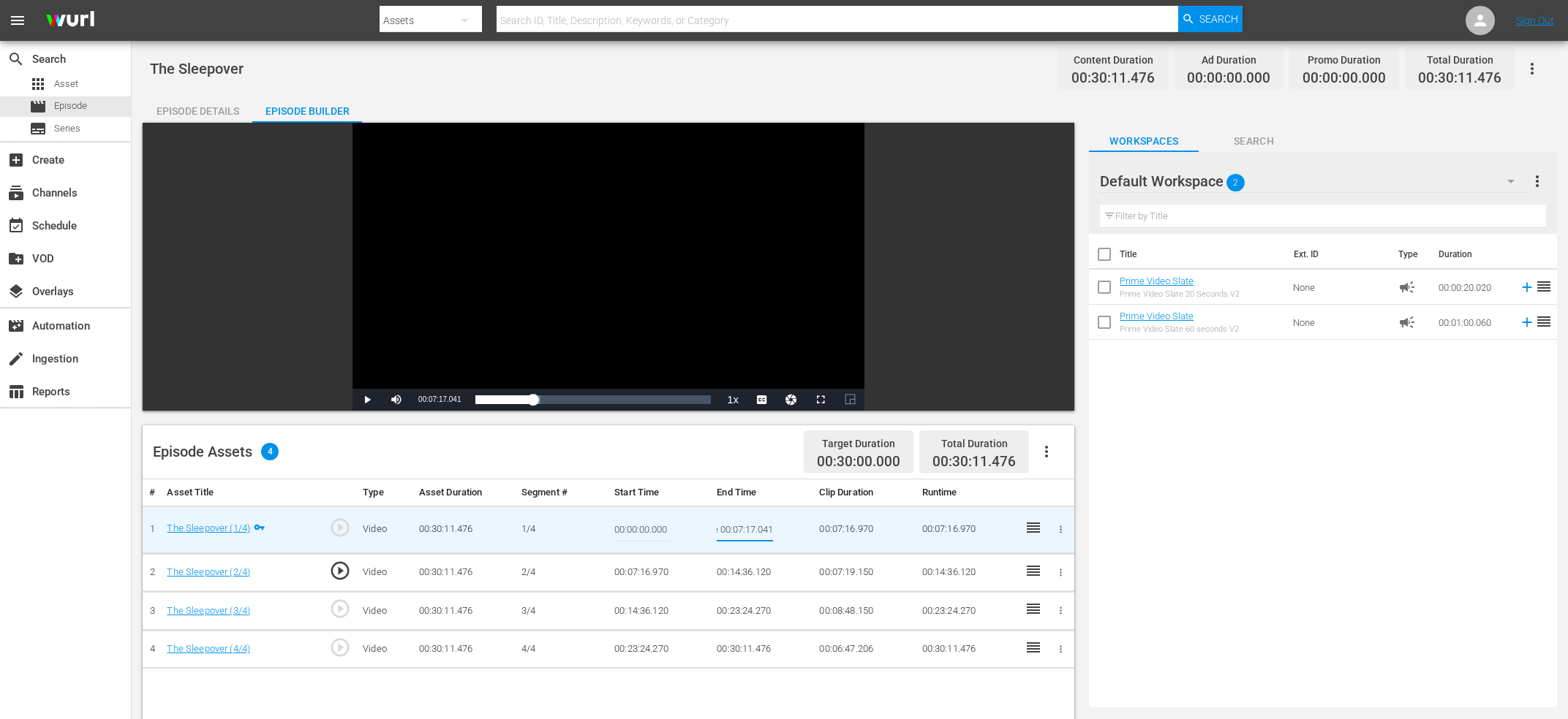
click at [751, 534] on input "Current Time 00:07:17.041" at bounding box center [745, 530] width 57 height 35
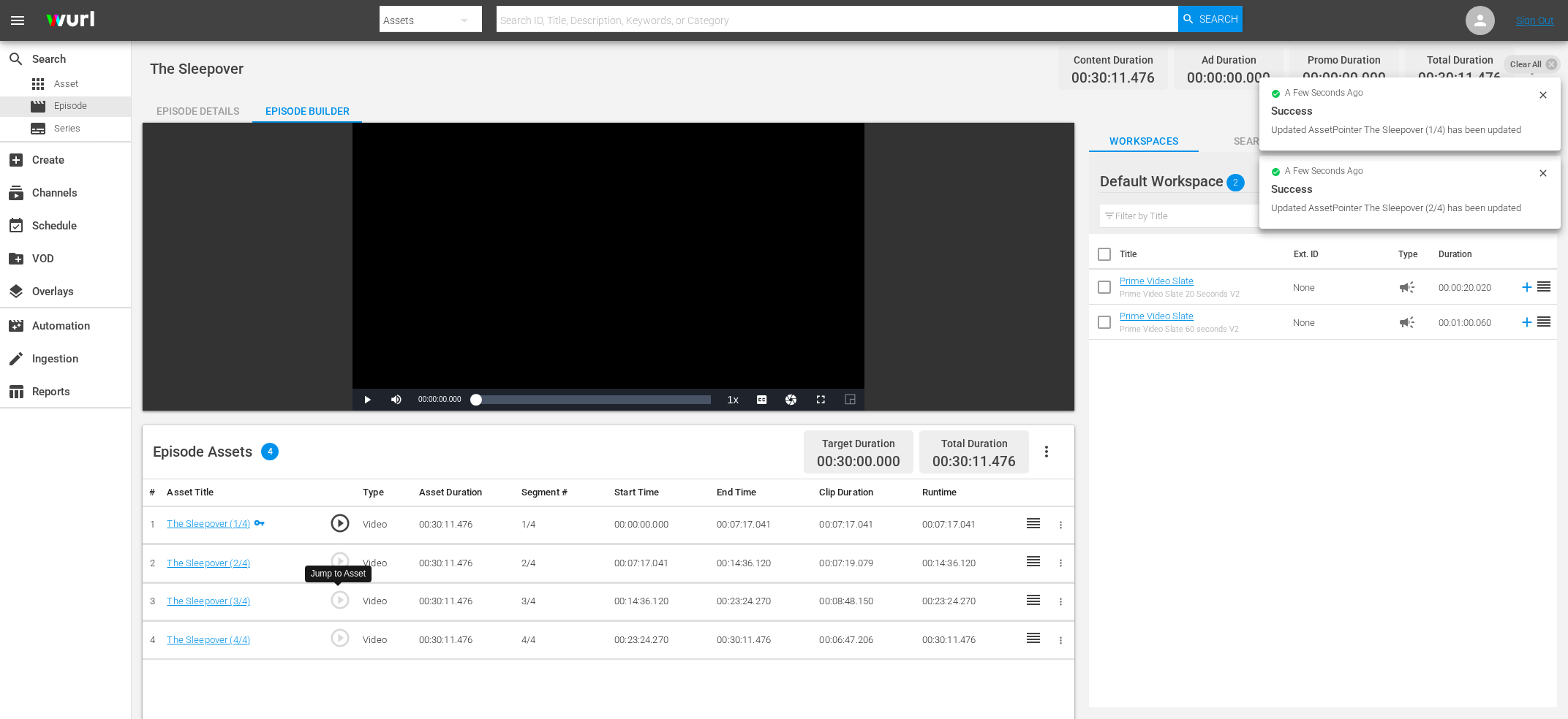
click at [339, 599] on span "play_circle_outline" at bounding box center [340, 600] width 22 height 22
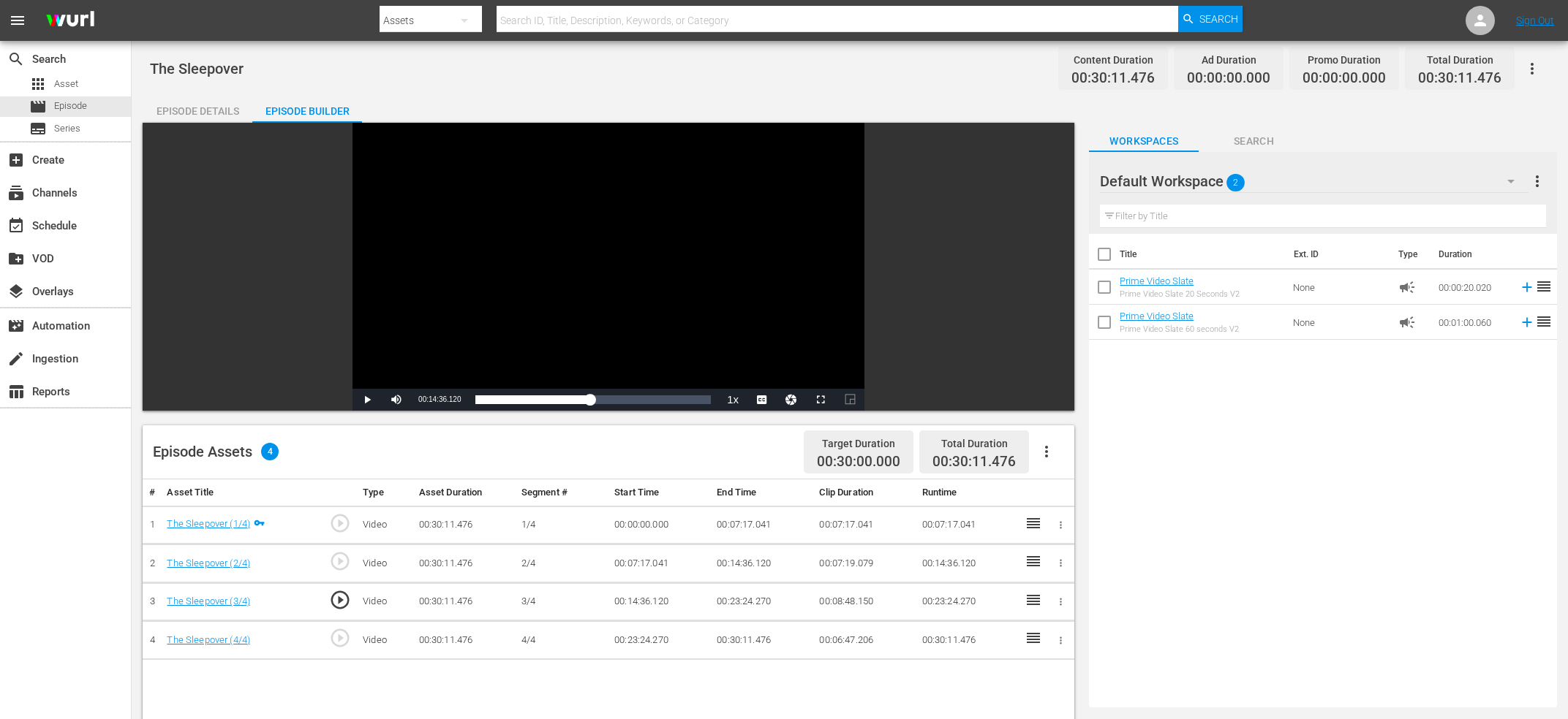
click at [604, 265] on div "Video Player" at bounding box center [609, 255] width 512 height 266
click at [587, 270] on div "Video Player" at bounding box center [609, 255] width 512 height 266
click at [432, 400] on span "00:14:36.190" at bounding box center [440, 400] width 42 height 8
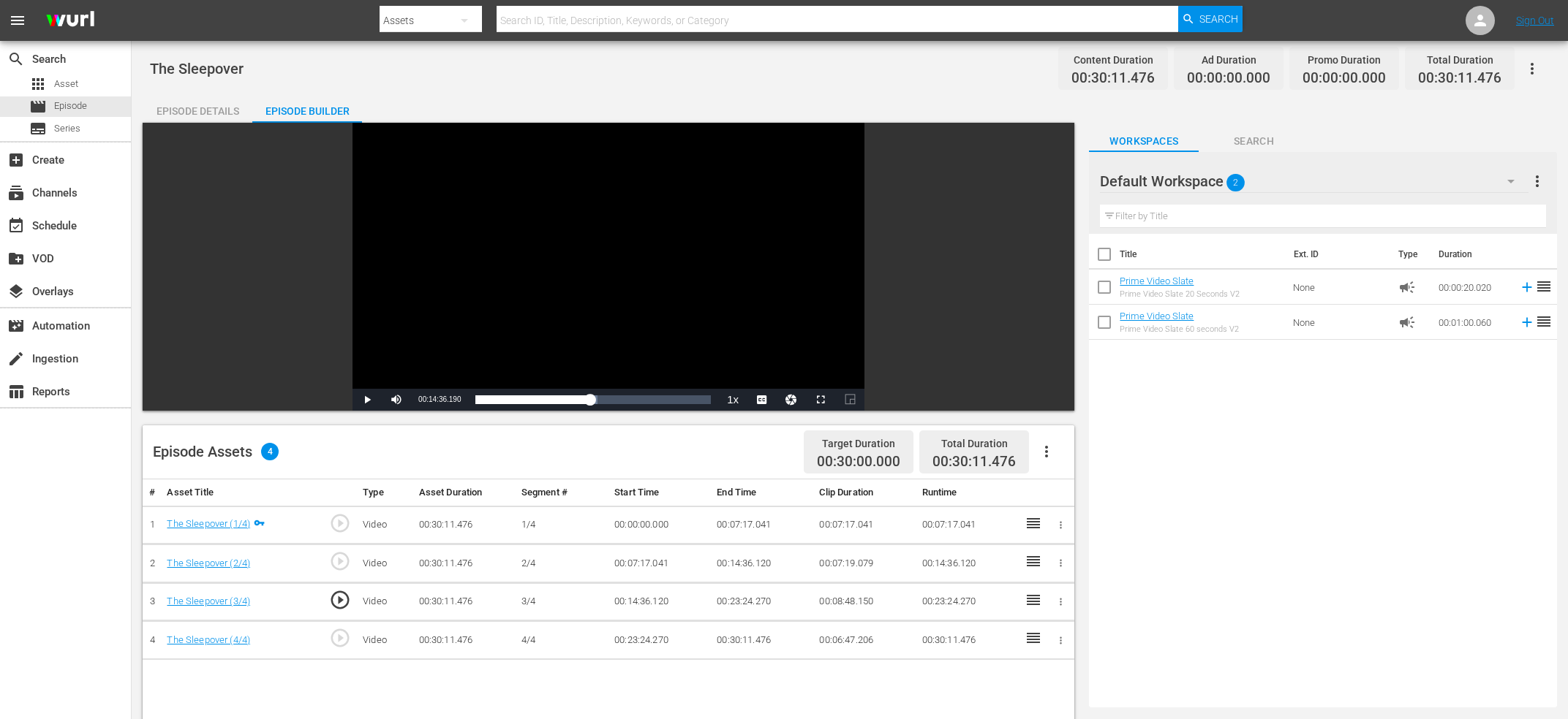
copy span "Current Time"
click at [751, 559] on td "00:14:36.120" at bounding box center [762, 564] width 102 height 39
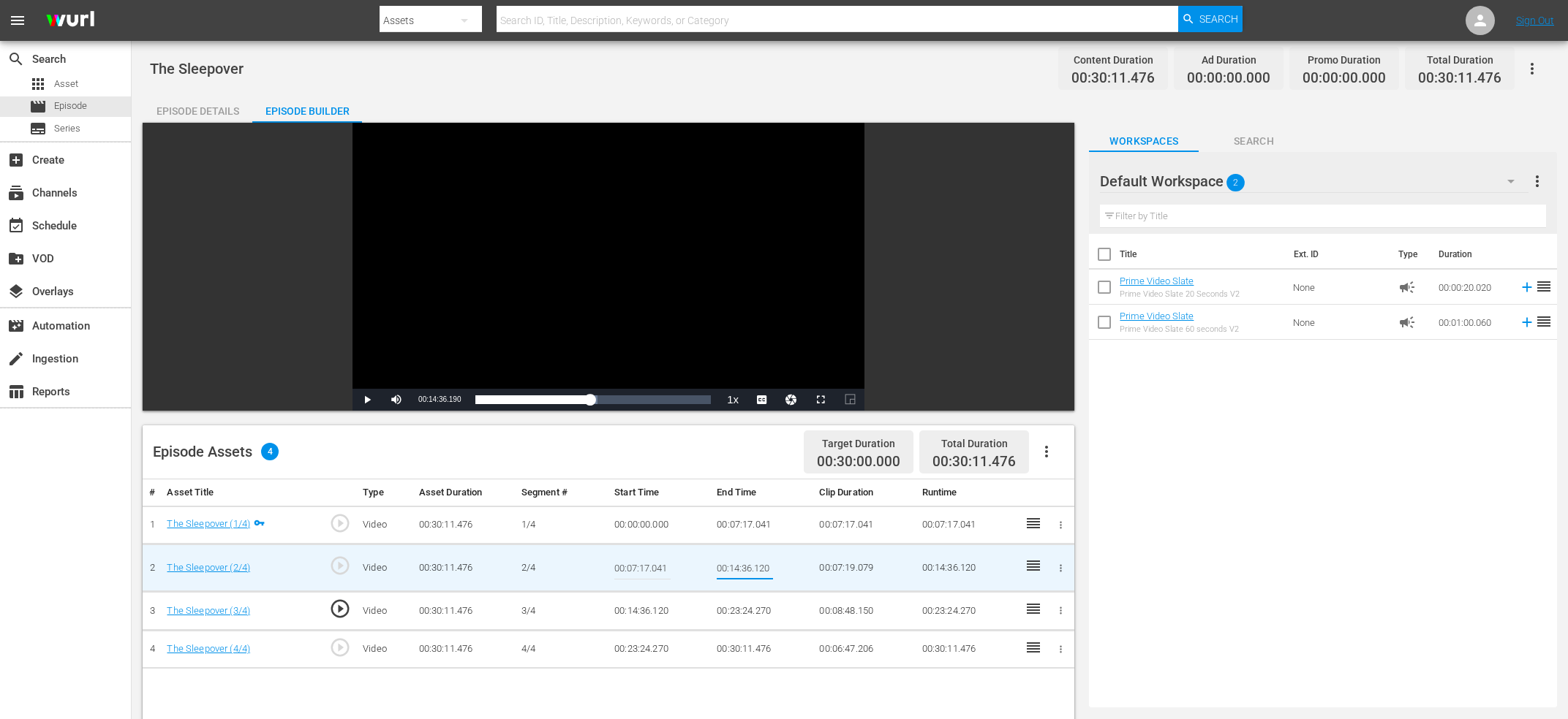
click at [751, 559] on input "00:14:36.120" at bounding box center [745, 568] width 57 height 35
type input "Current Time 00:14:36.190"
click at [650, 609] on td "00:14:36.120" at bounding box center [659, 612] width 102 height 39
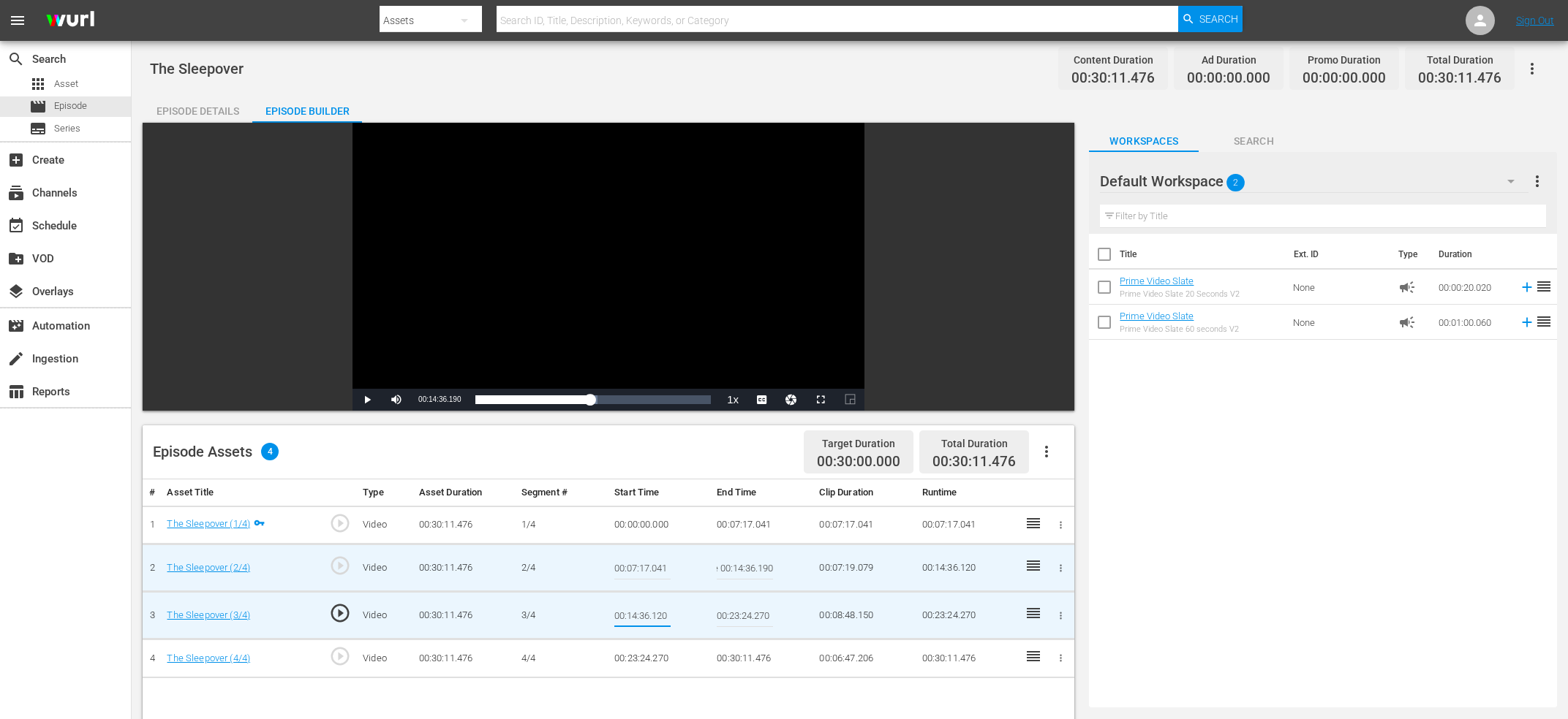
click at [650, 609] on input "00:14:36.120" at bounding box center [642, 616] width 57 height 35
type input "Current Time 00:14:36.190"
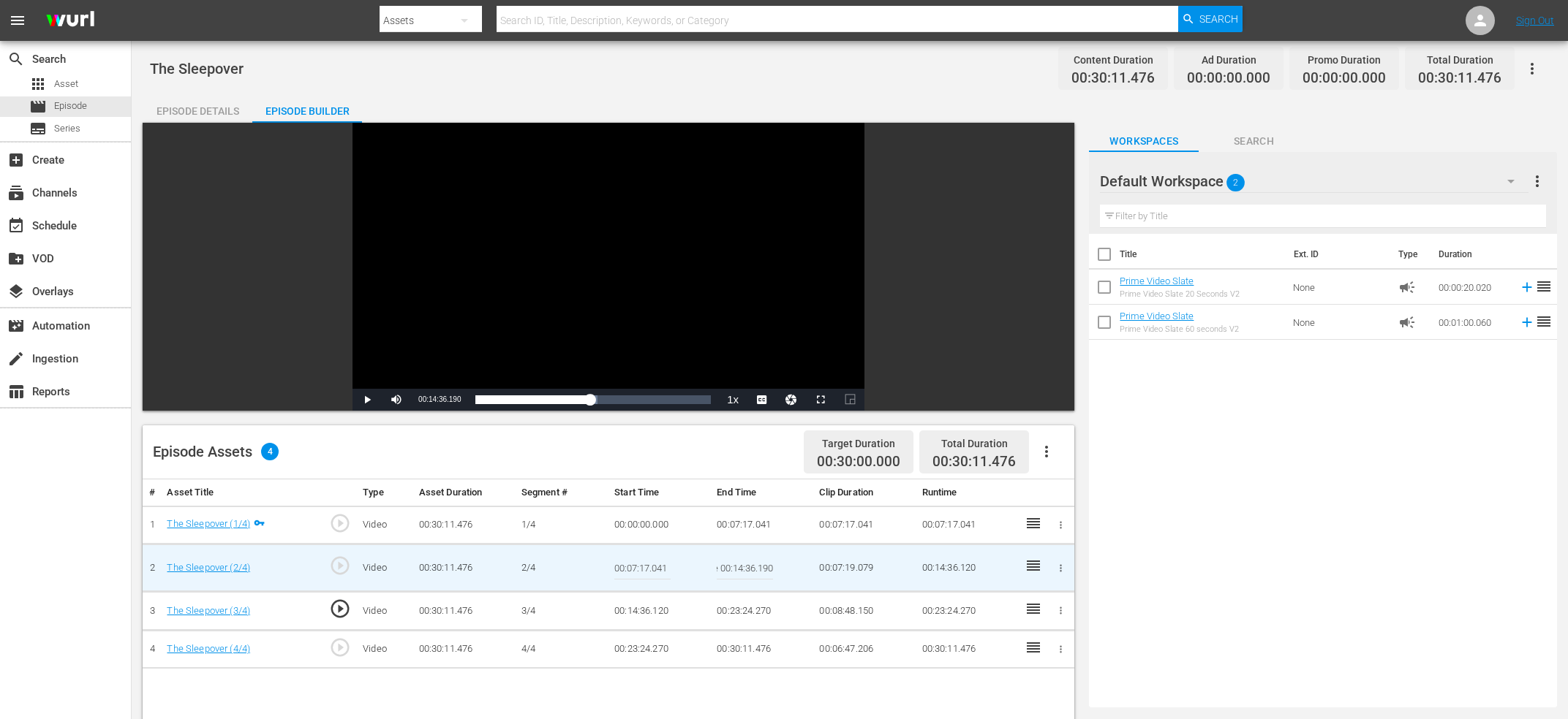
click at [757, 566] on input "Current Time 00:14:36.190" at bounding box center [745, 568] width 57 height 35
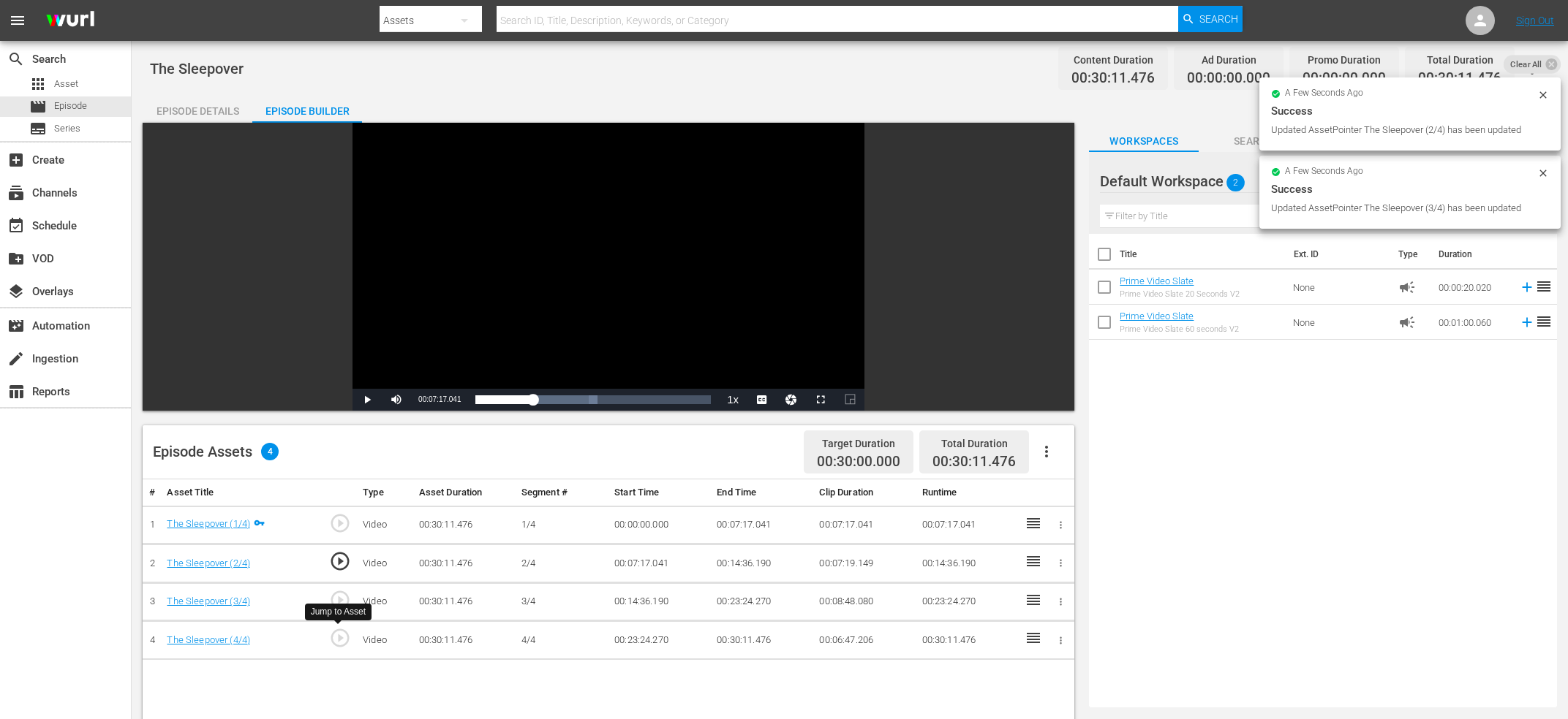
click at [341, 637] on span "play_circle_outline" at bounding box center [340, 638] width 22 height 22
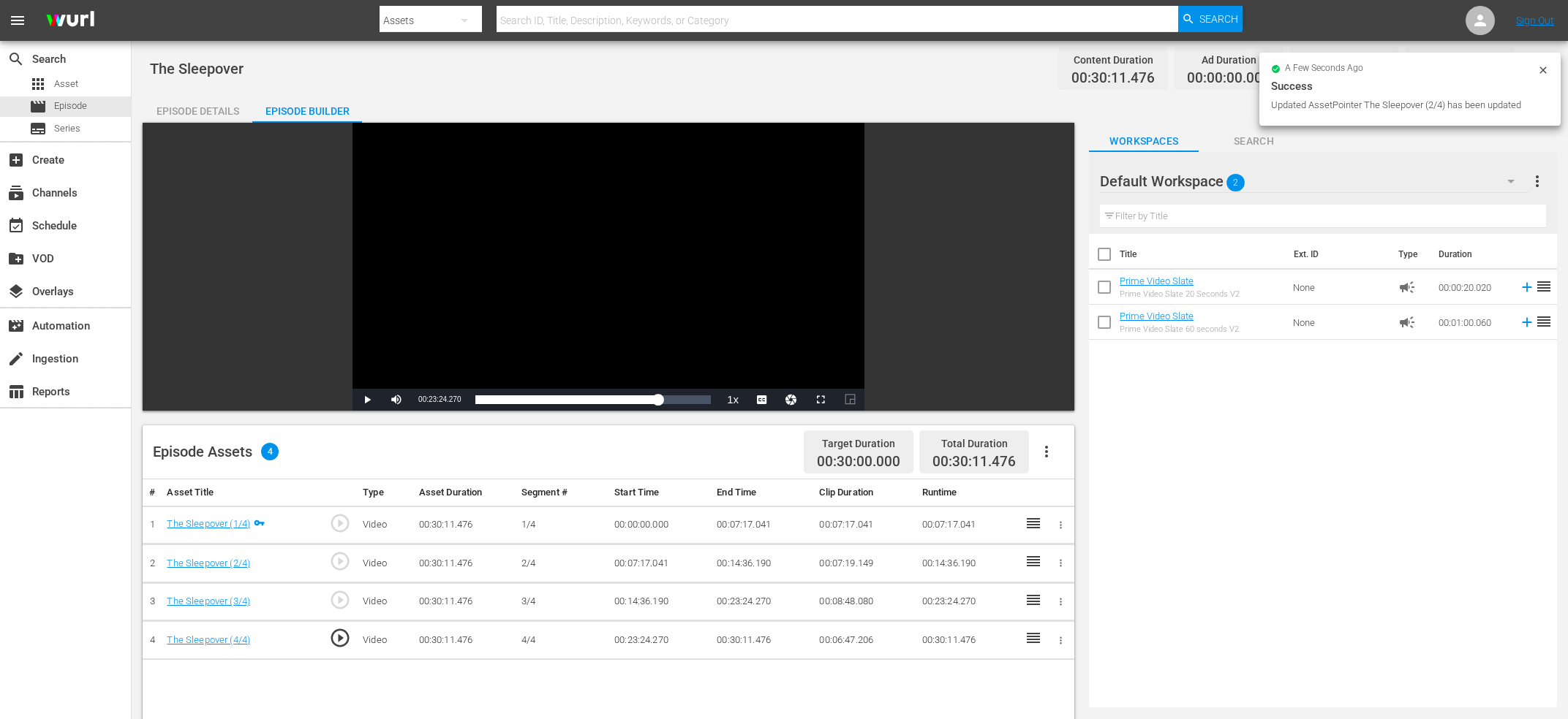
click at [565, 234] on div "Video Player" at bounding box center [609, 255] width 512 height 266
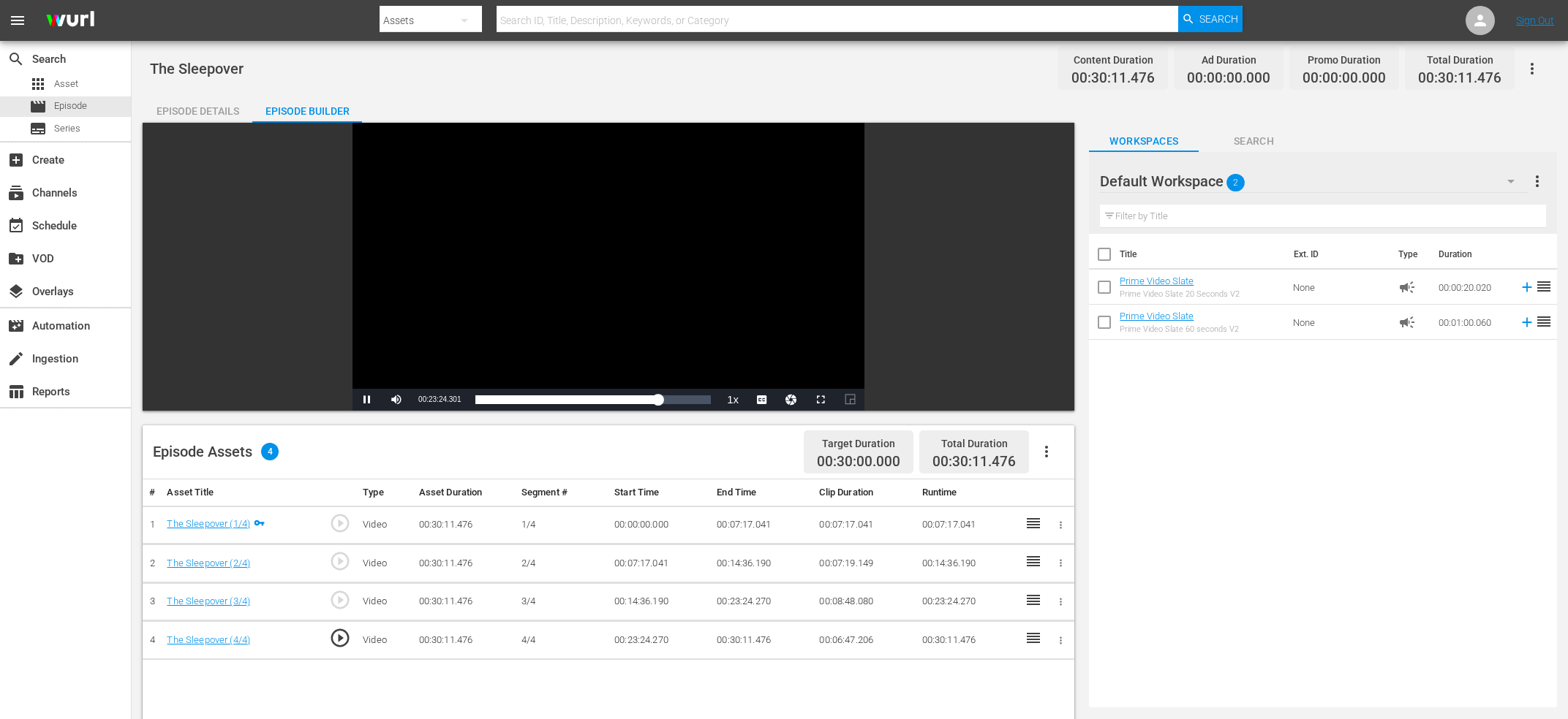
click at [555, 246] on div "Video Player" at bounding box center [609, 255] width 512 height 266
click at [554, 228] on div "Video Player" at bounding box center [609, 255] width 512 height 266
click at [341, 640] on span "play_circle_outline" at bounding box center [340, 638] width 22 height 22
click at [626, 269] on div "Video Player" at bounding box center [609, 255] width 512 height 266
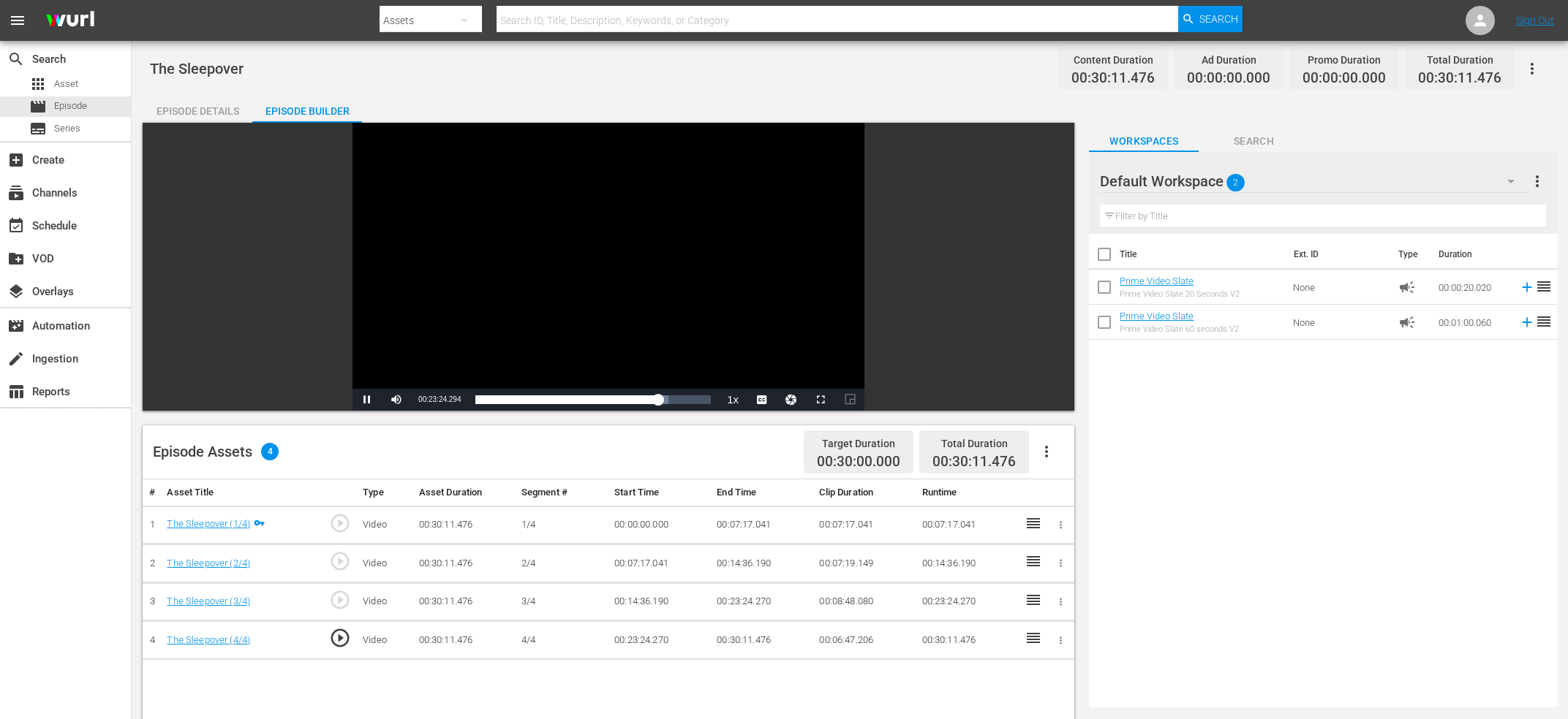
click at [637, 299] on div "Video Player" at bounding box center [609, 255] width 512 height 266
click at [658, 407] on div "00:23:24.712" at bounding box center [565, 400] width 182 height 14
click at [655, 407] on div "00:23:37.676" at bounding box center [567, 400] width 184 height 14
click at [657, 271] on div "Video Player" at bounding box center [609, 255] width 512 height 266
click at [619, 291] on div "Video Player" at bounding box center [609, 255] width 512 height 266
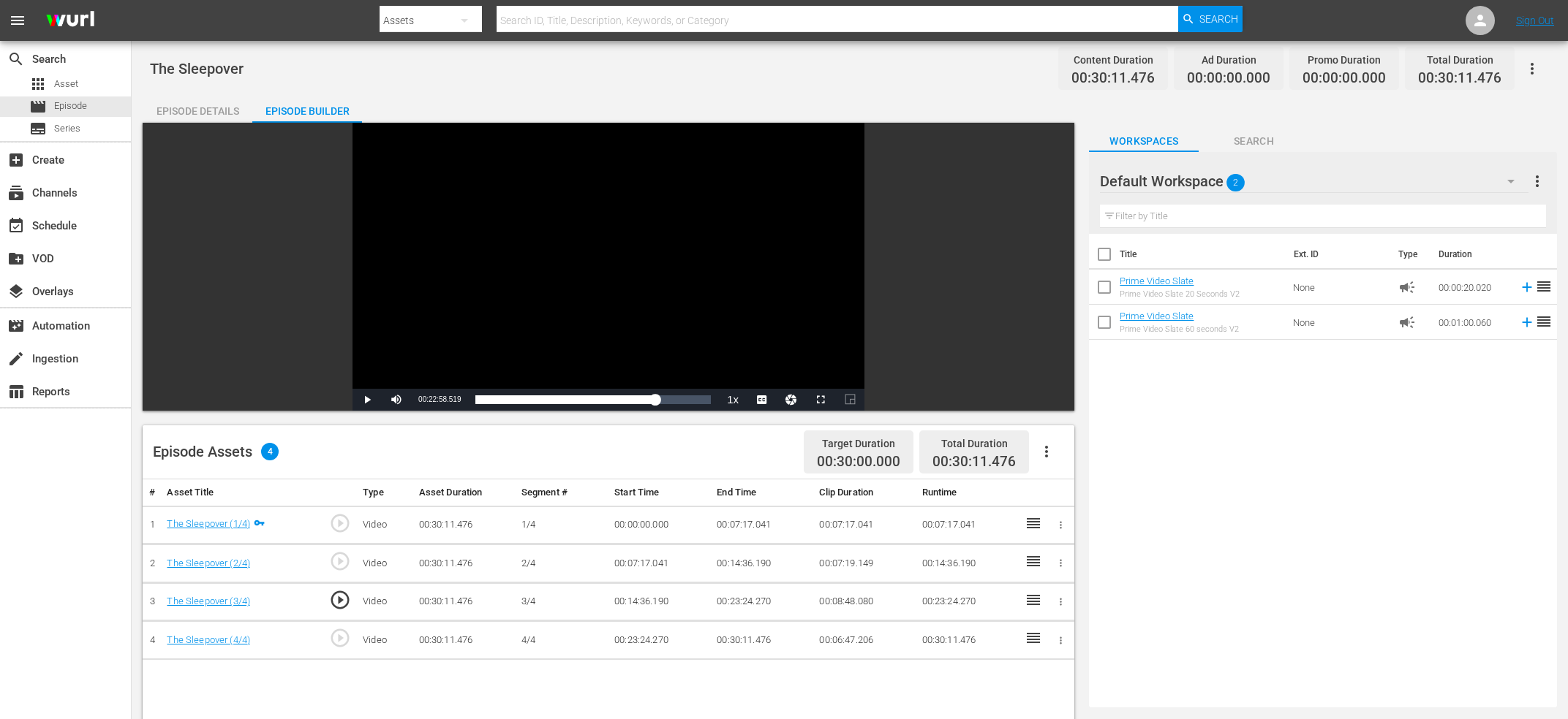
click at [619, 296] on div "Video Player" at bounding box center [609, 255] width 512 height 266
click at [651, 395] on div "00:23:04.215" at bounding box center [565, 400] width 180 height 14
click at [650, 396] on div "00:22:24.751" at bounding box center [562, 400] width 175 height 14
click at [657, 399] on div "00:23:15.174" at bounding box center [565, 400] width 182 height 14
click at [344, 639] on span "play_circle_outline" at bounding box center [340, 638] width 22 height 22
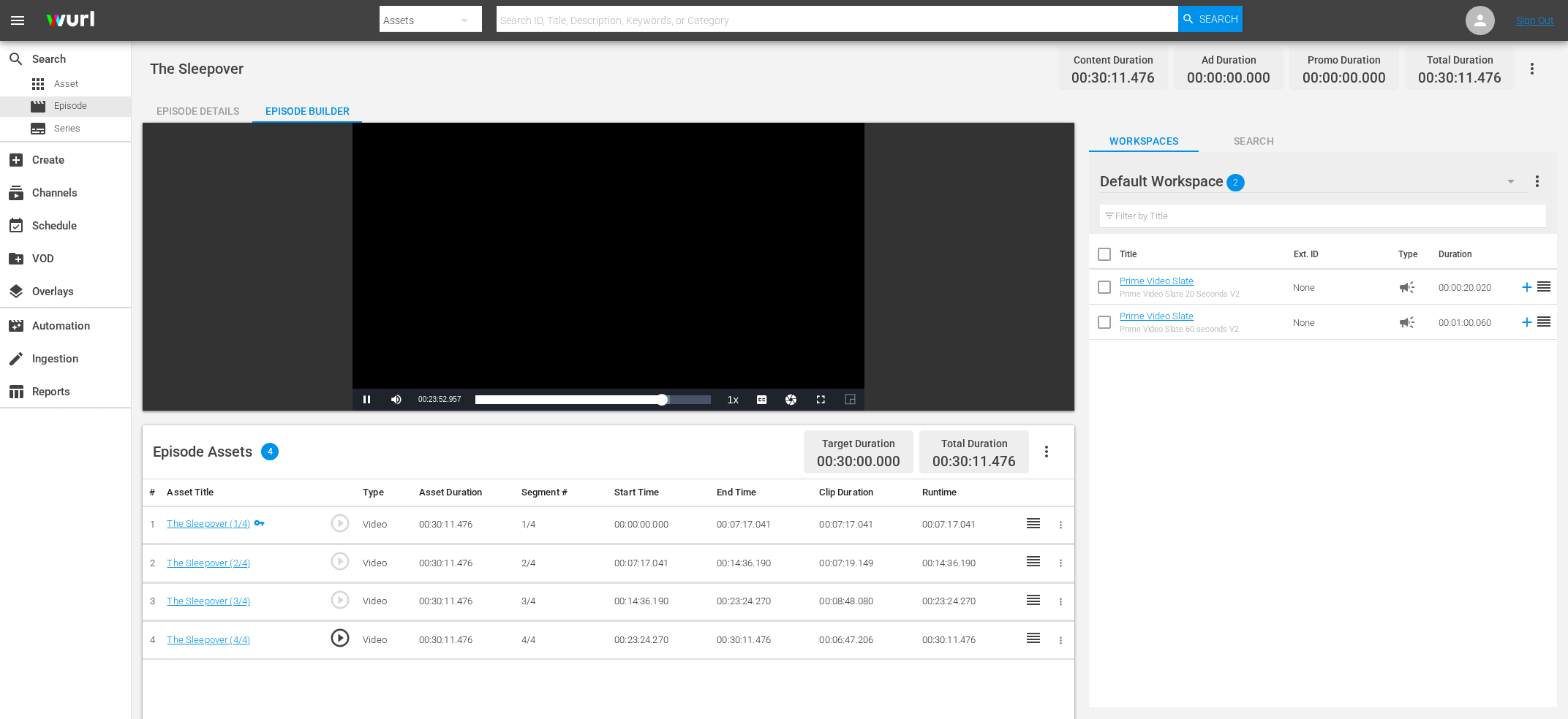
click at [583, 260] on div "Video Player" at bounding box center [609, 255] width 512 height 266
click at [426, 395] on div "Current Time 00:23:52.822" at bounding box center [439, 400] width 57 height 22
copy span "Current Time"
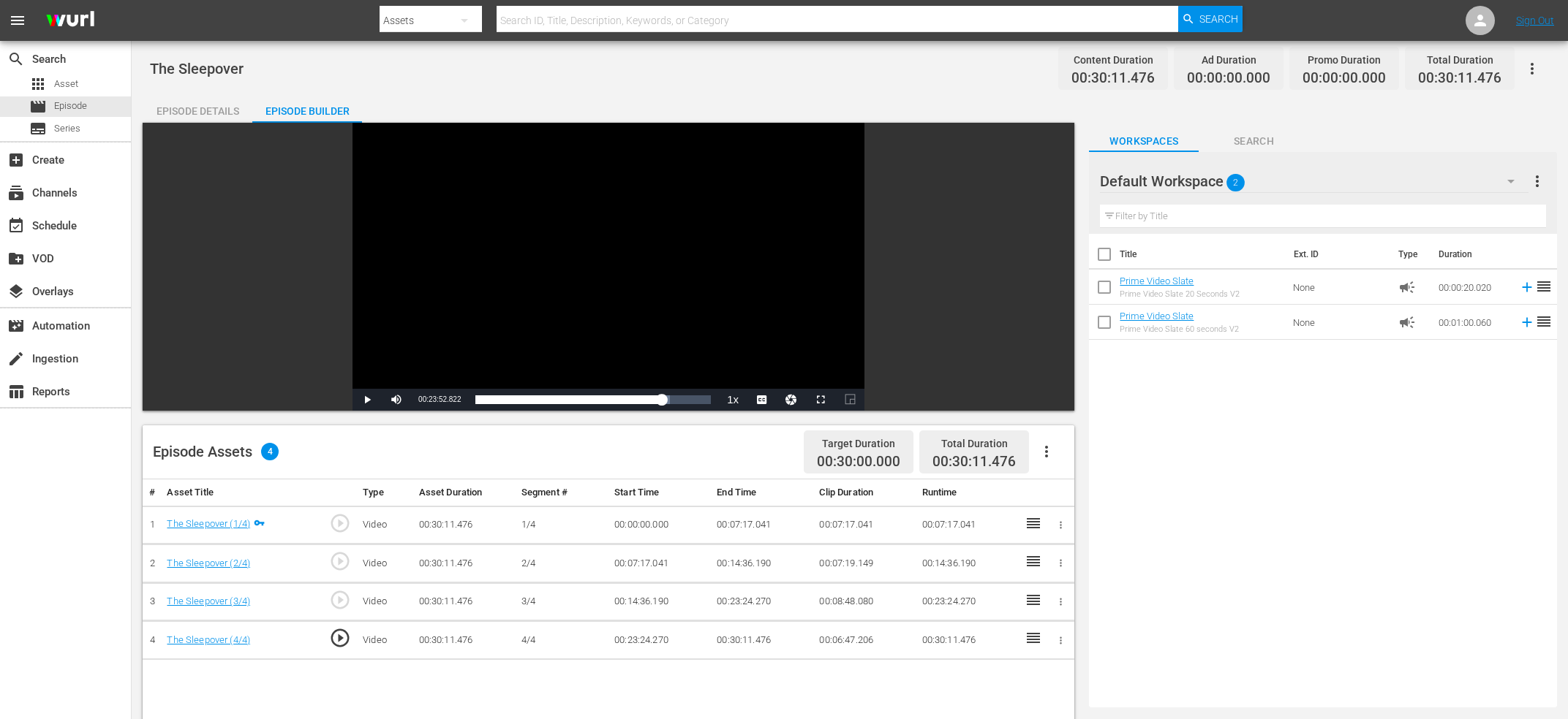
click at [766, 603] on td "00:23:24.270" at bounding box center [762, 602] width 102 height 39
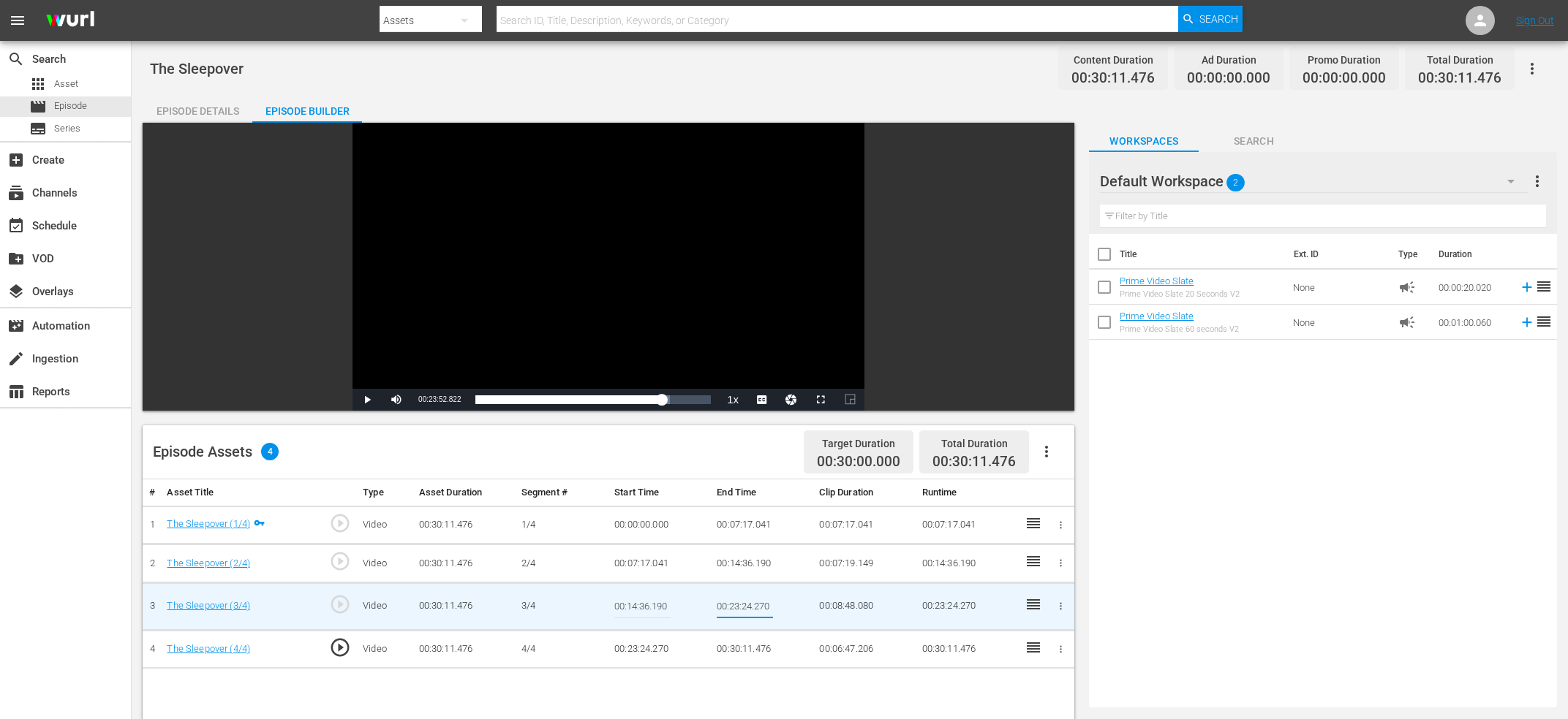
click at [766, 603] on input "00:23:24.270" at bounding box center [745, 607] width 57 height 35
type input "Current Time 00:23:52.822"
click at [652, 642] on td "00:23:24.270" at bounding box center [659, 650] width 102 height 39
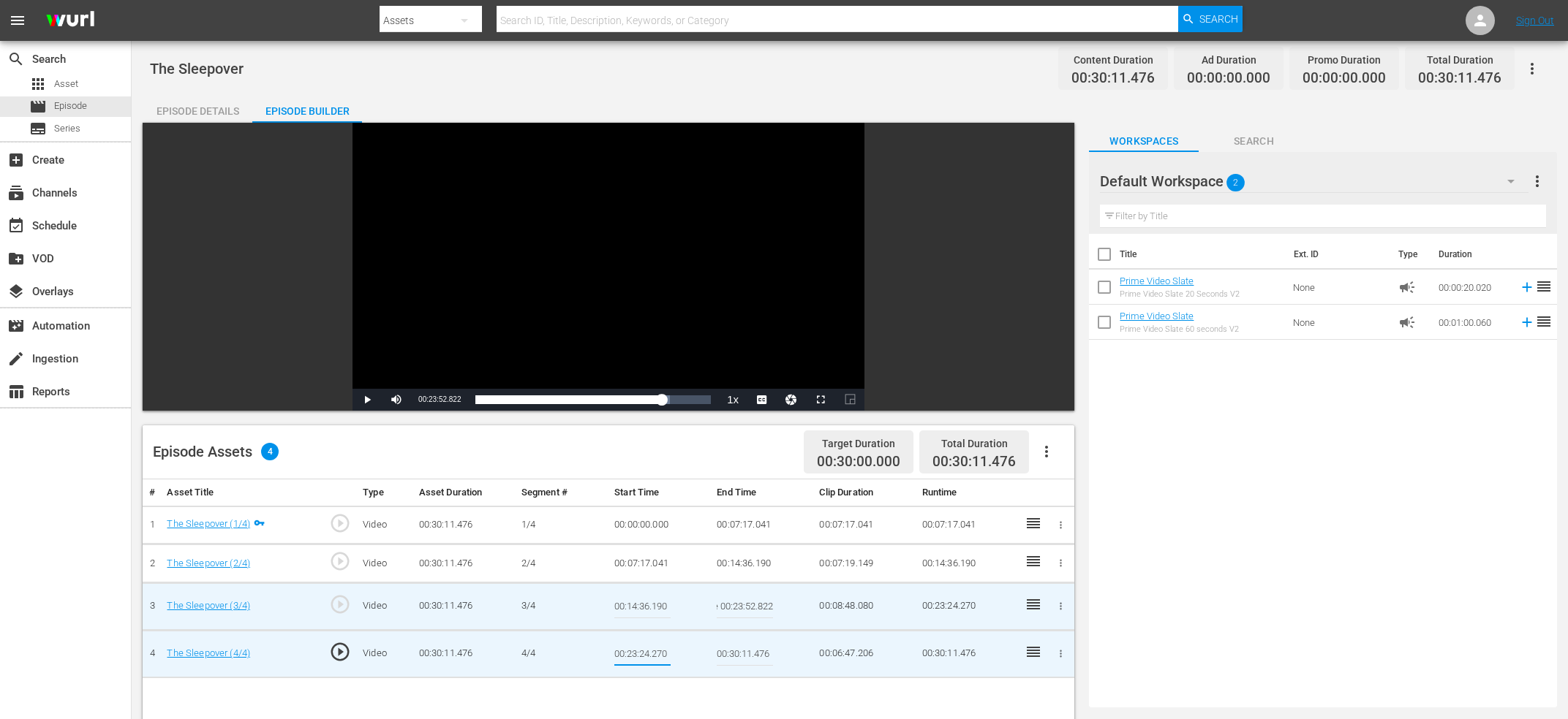
type input "Current Time 00:23:52.822"
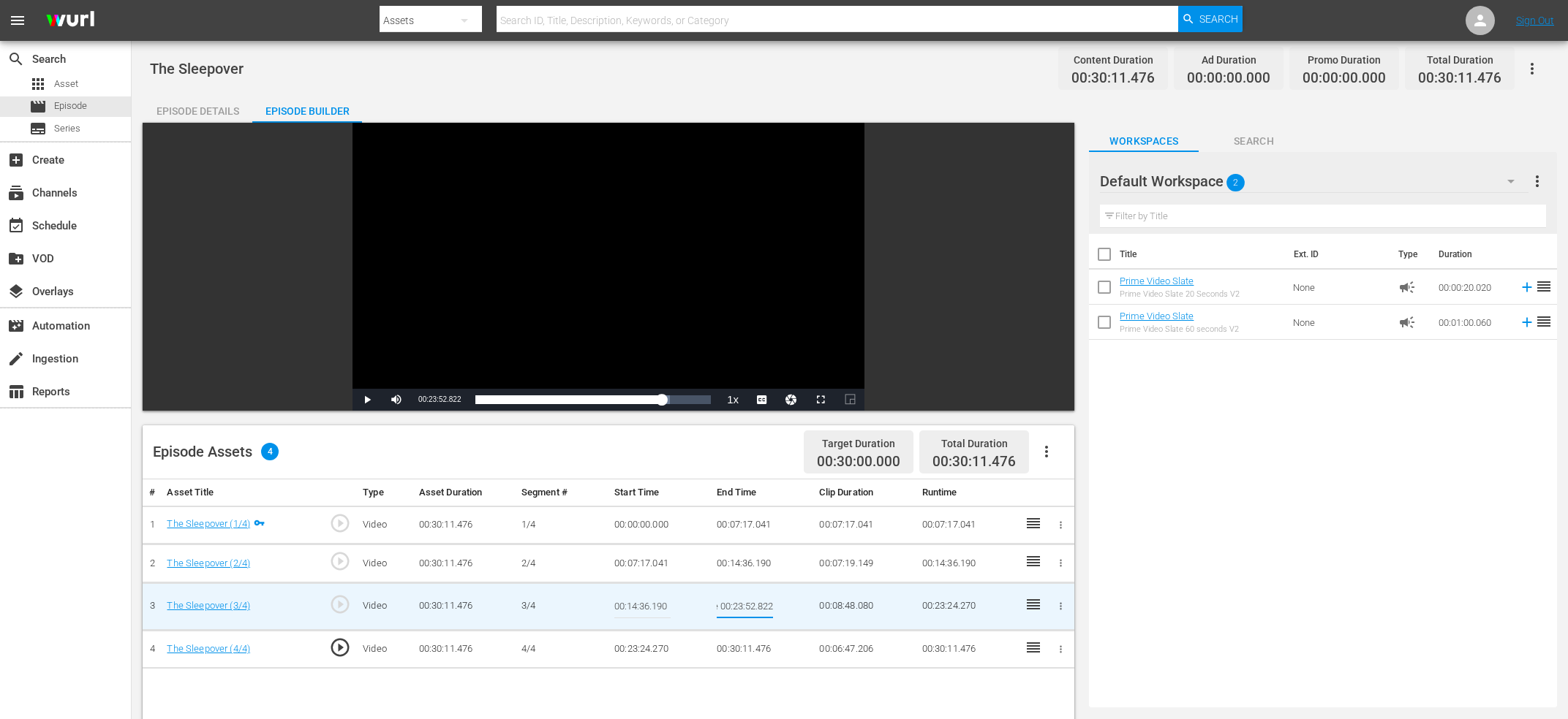
click at [728, 601] on input "Current Time 00:23:52.822" at bounding box center [745, 607] width 57 height 35
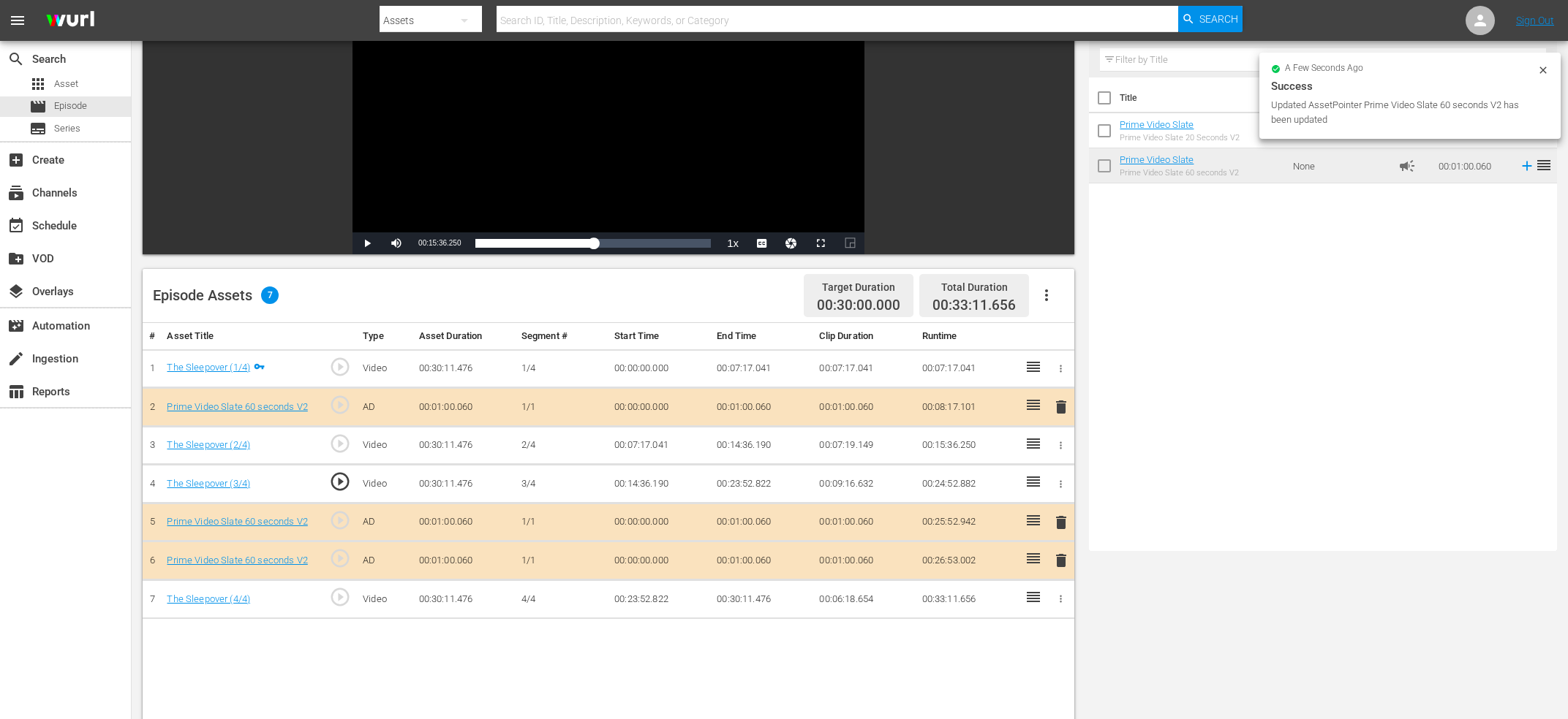
scroll to position [0, 0]
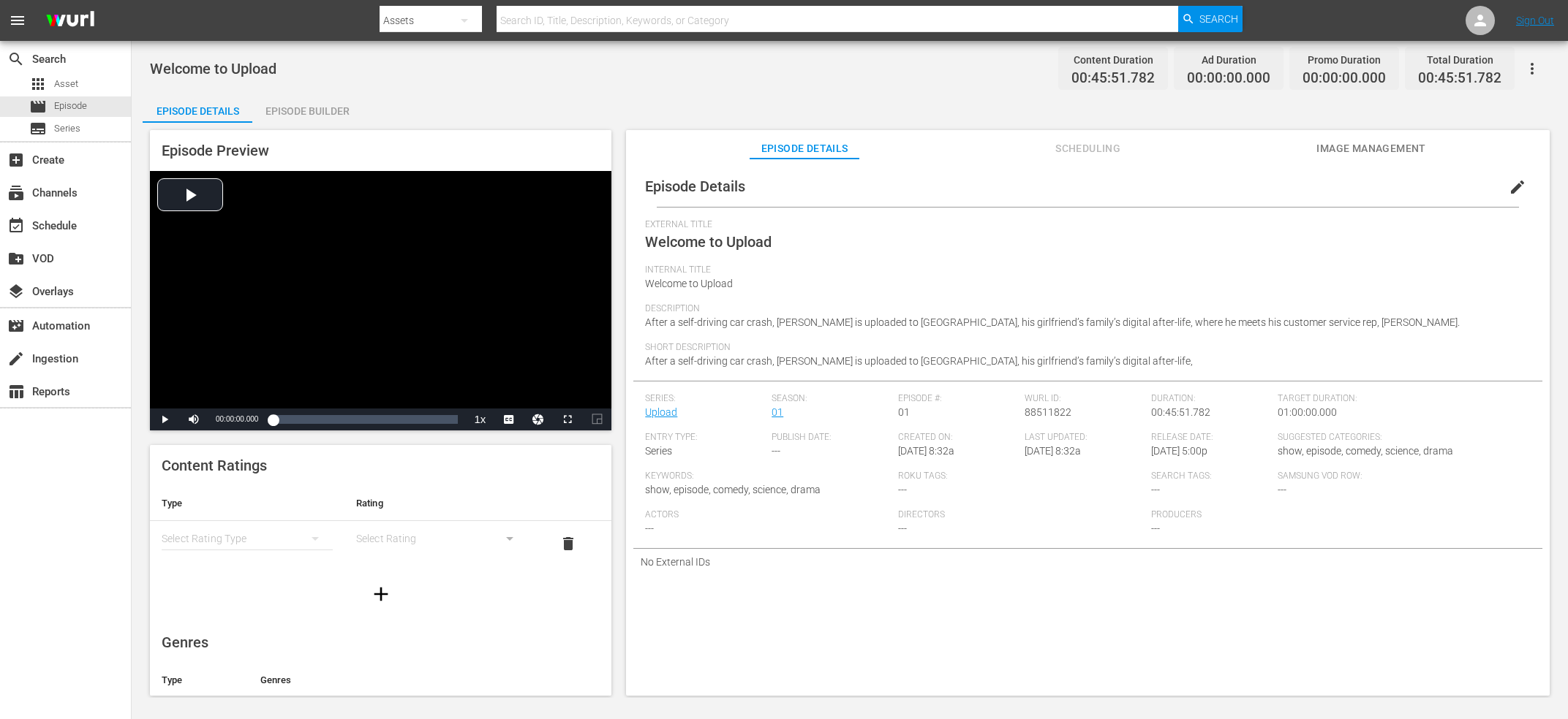
click at [1038, 414] on span "88511822" at bounding box center [1047, 412] width 46 height 12
copy span "88511822"
click at [1510, 187] on span "edit" at bounding box center [1517, 187] width 18 height 18
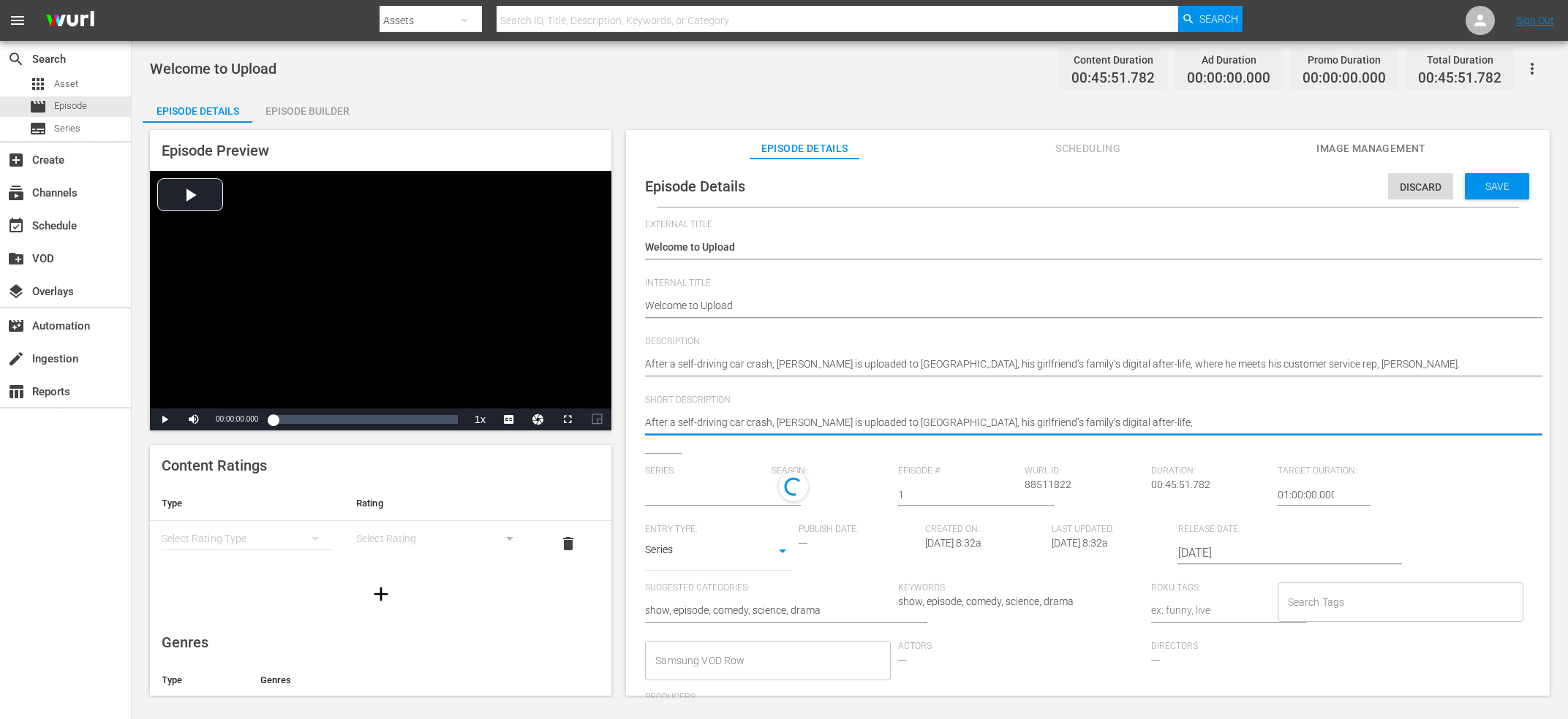
click at [1112, 425] on textarea "After a self-driving car crash, [PERSON_NAME] is uploaded to [GEOGRAPHIC_DATA],…" at bounding box center [1084, 423] width 878 height 18
type textarea "After a self-driving car crash, [PERSON_NAME] is uploaded to [GEOGRAPHIC_DATA],…"
type input "Upload"
type textarea "After a self-driving car crash, [PERSON_NAME] is uploaded to [GEOGRAPHIC_DATA],…"
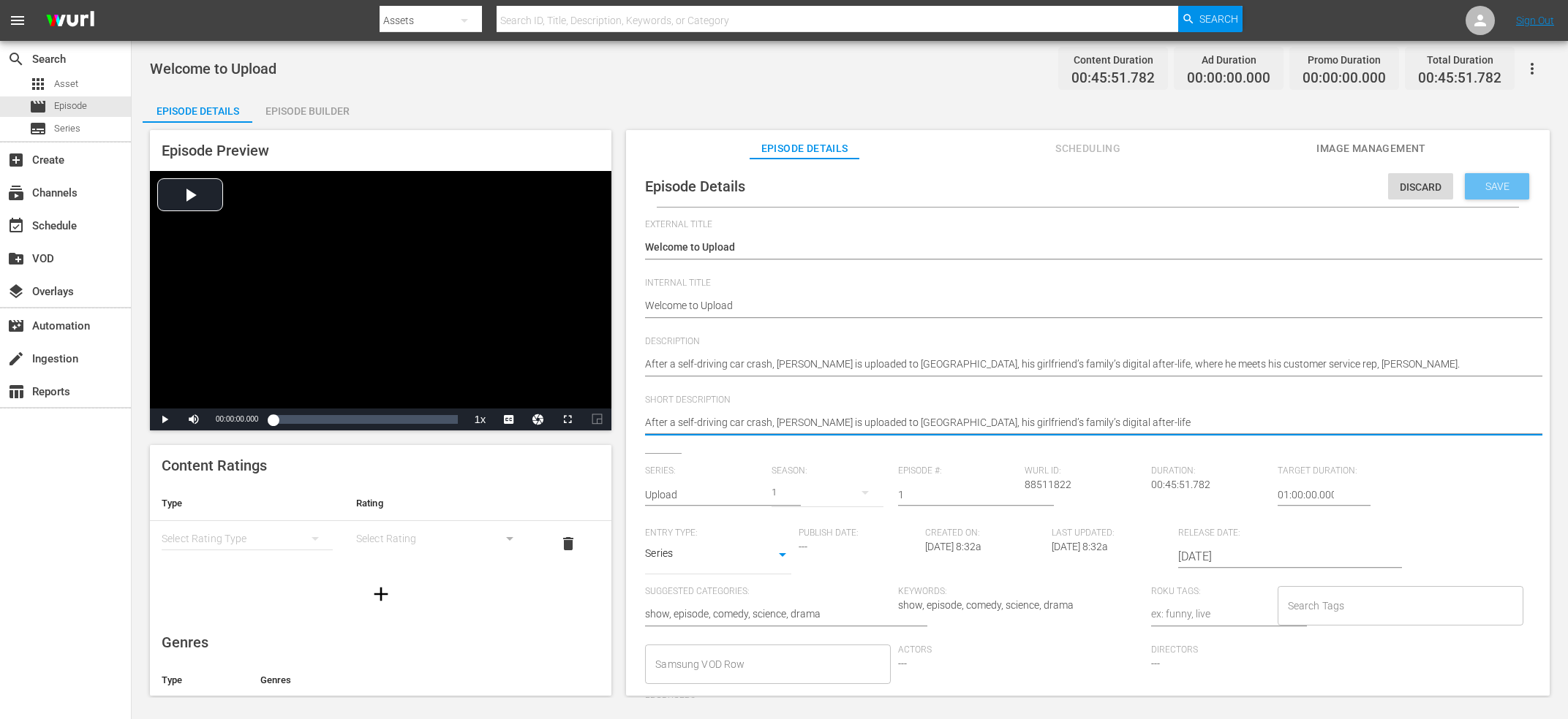
click at [1498, 192] on span "Save" at bounding box center [1497, 187] width 47 height 12
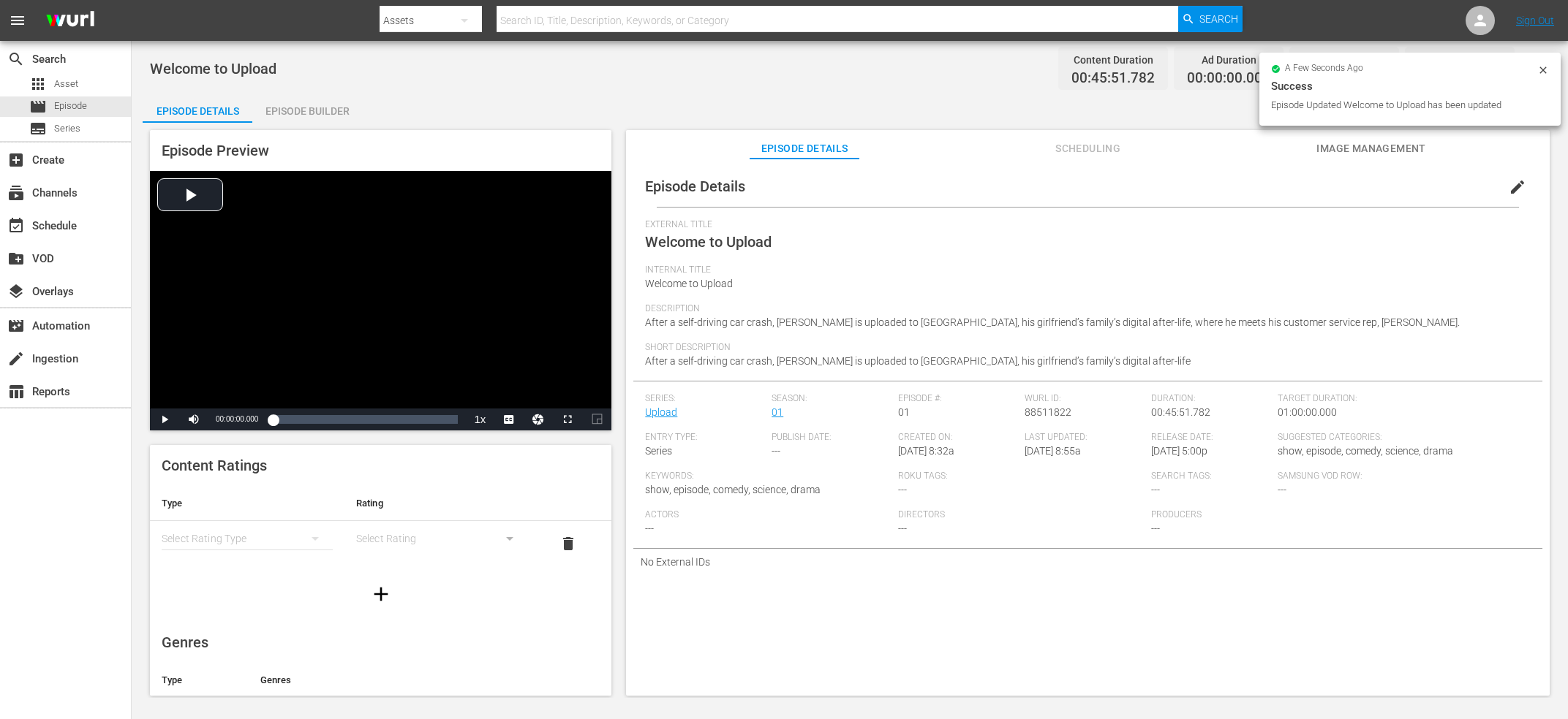
click at [301, 102] on div "Episode Builder" at bounding box center [307, 112] width 110 height 35
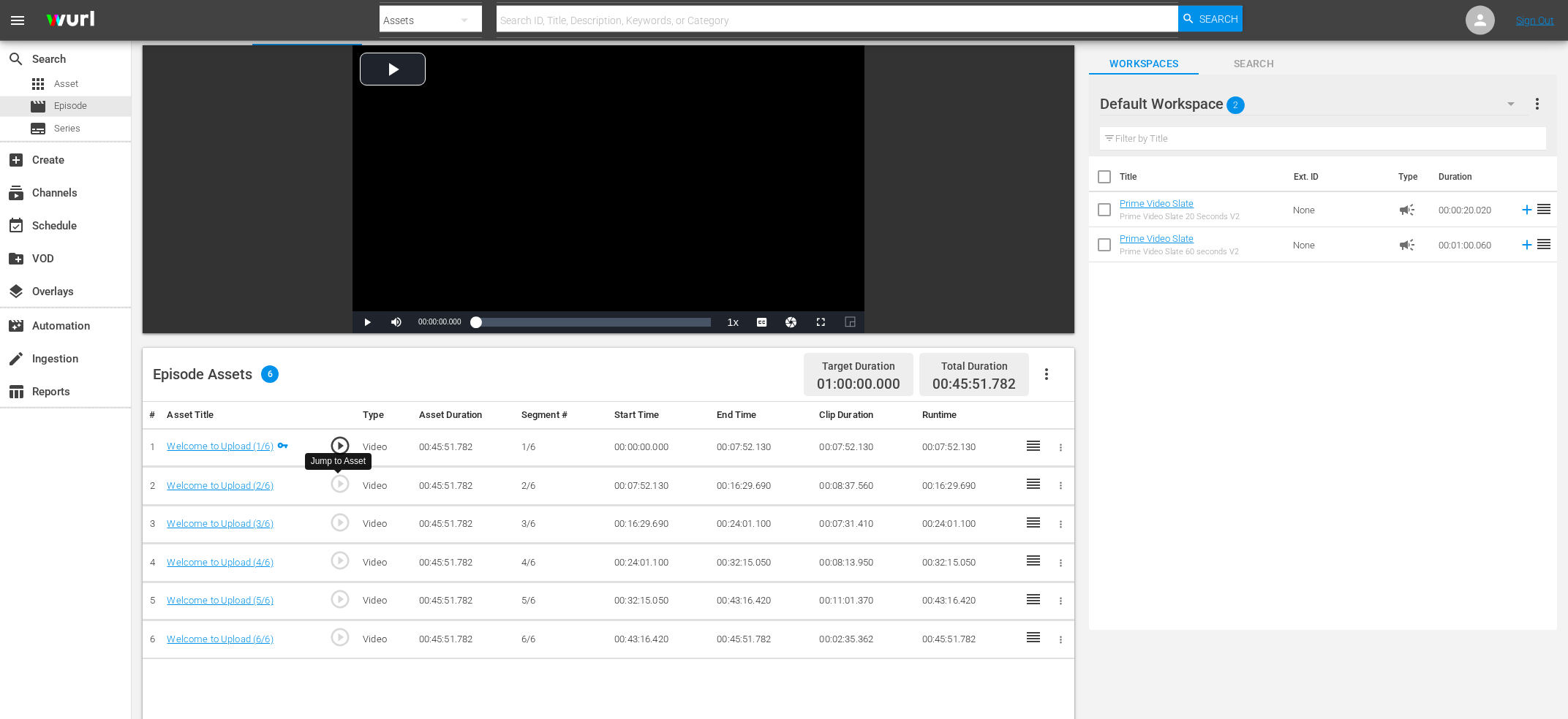
scroll to position [79, 0]
click at [341, 489] on span "play_circle_outline" at bounding box center [340, 483] width 22 height 22
click at [551, 198] on div "Video Player" at bounding box center [609, 177] width 512 height 266
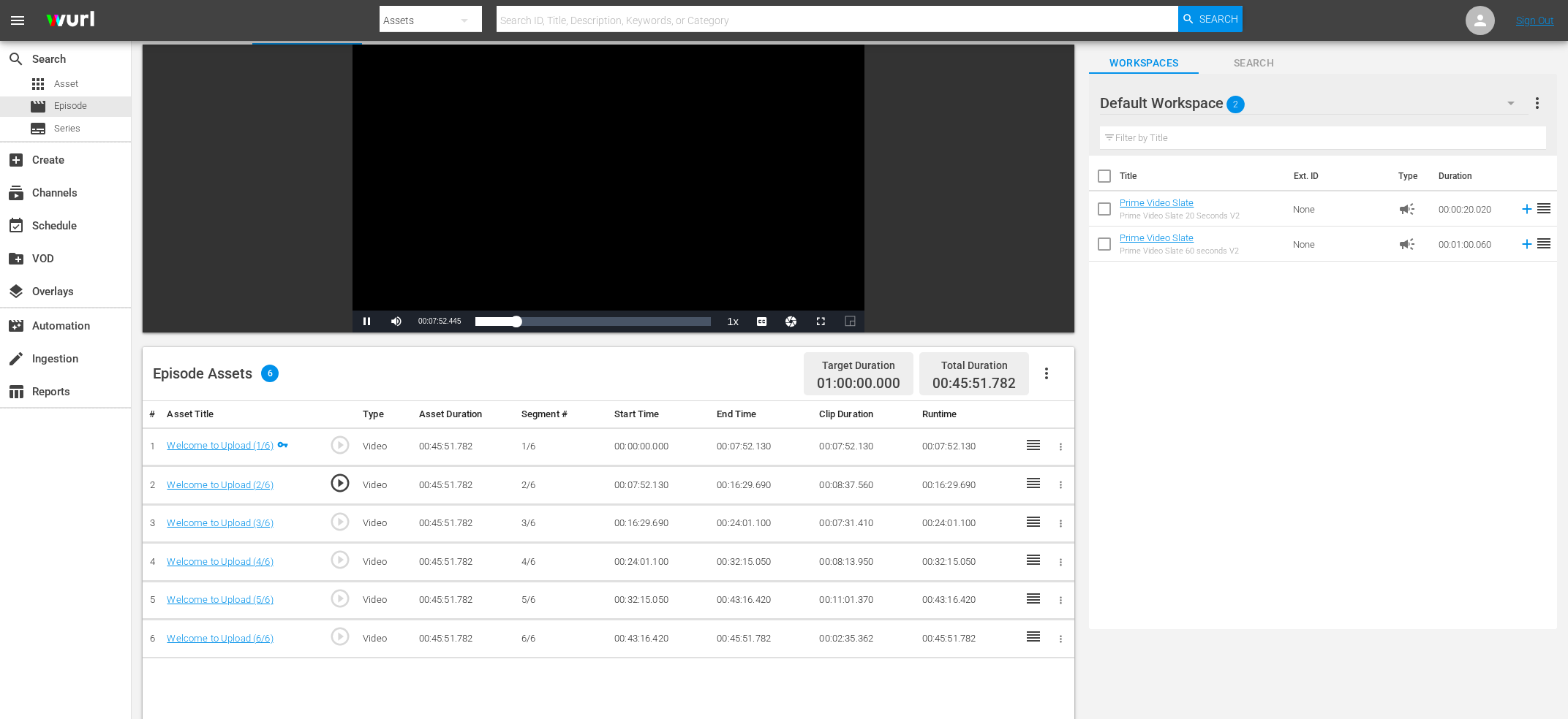
click at [533, 181] on div "Video Player" at bounding box center [609, 177] width 512 height 266
click at [434, 320] on span "00:07:52.175" at bounding box center [440, 321] width 42 height 8
copy span "Current Time"
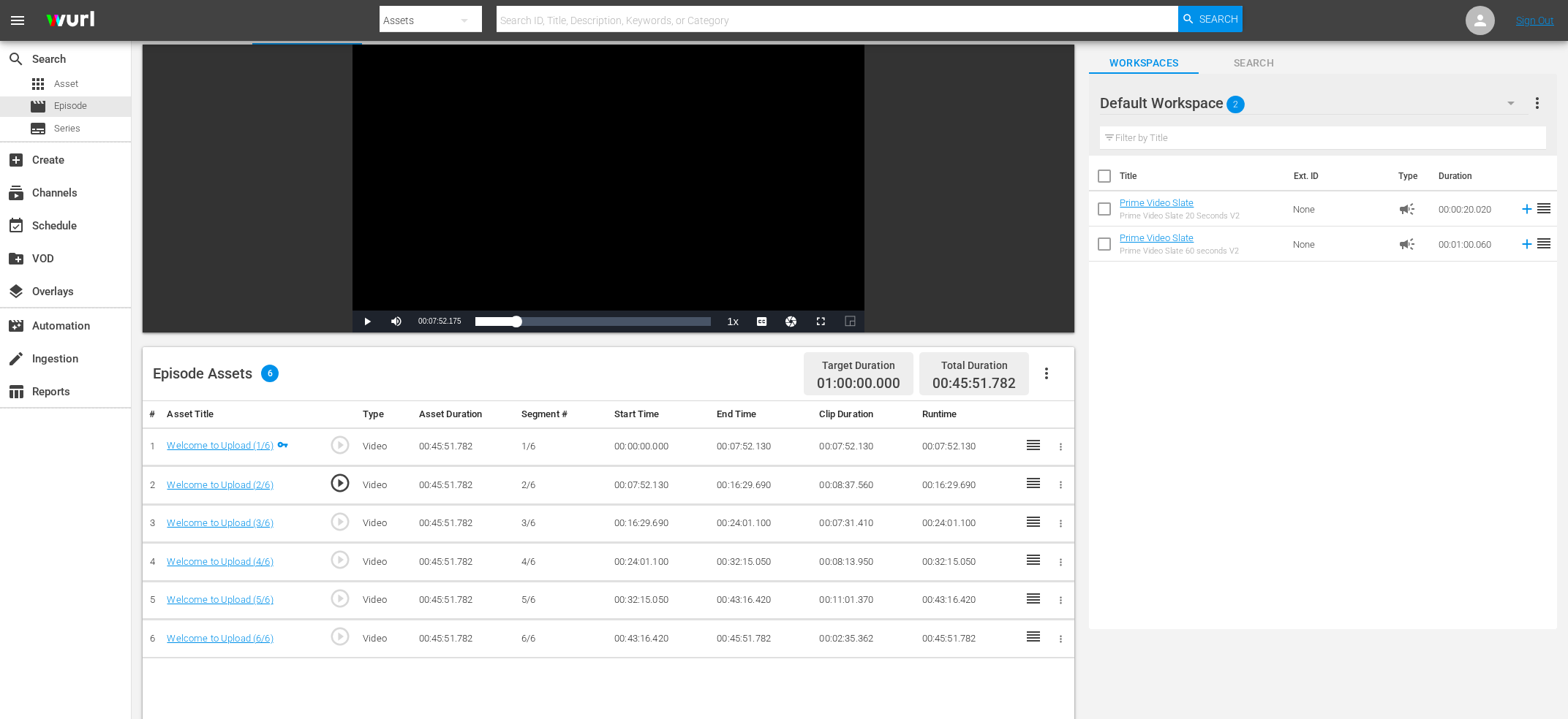
click at [751, 452] on td "00:07:52.130" at bounding box center [762, 447] width 102 height 39
click at [751, 449] on td "00:07:52.130" at bounding box center [762, 447] width 102 height 39
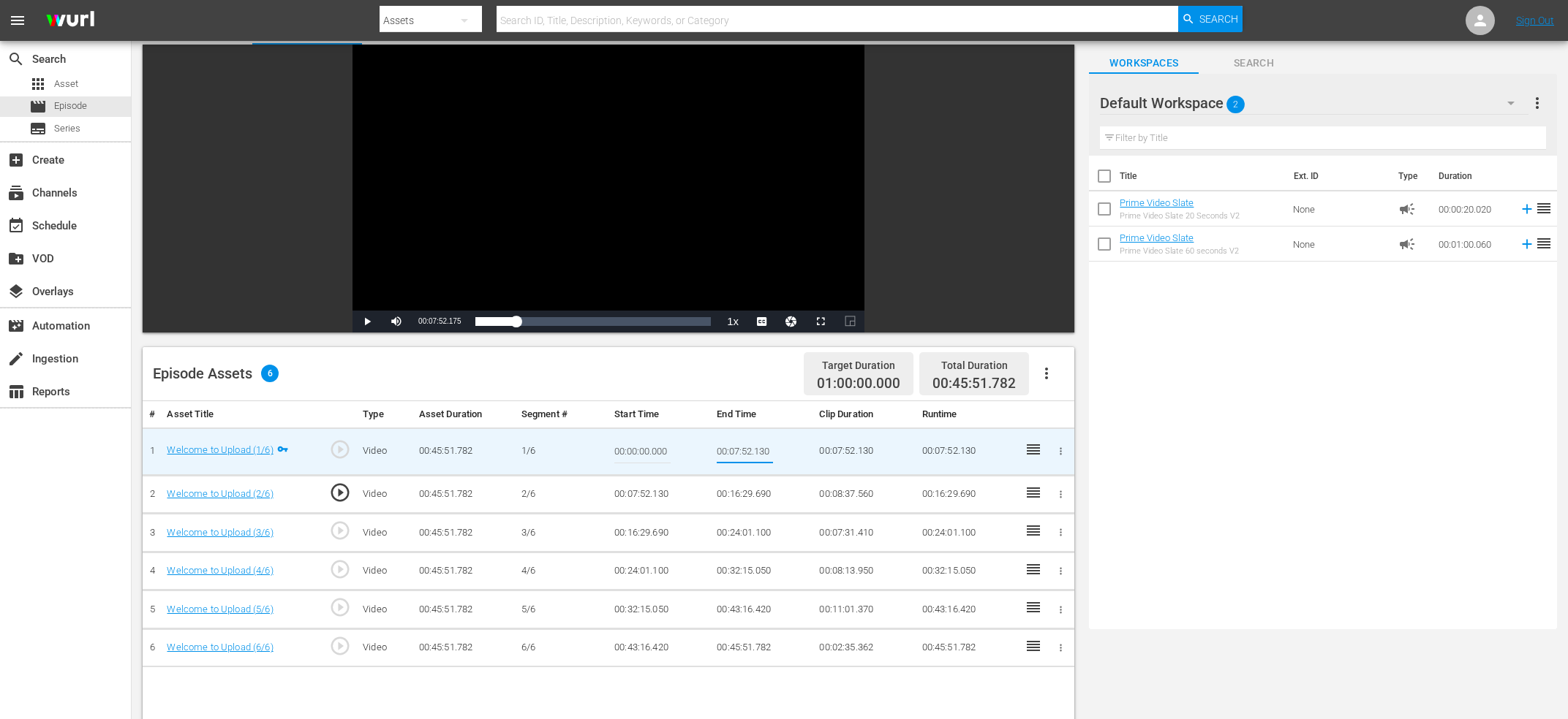
click at [751, 449] on input "00:07:52.130" at bounding box center [745, 452] width 57 height 35
type input "Current Time 00:07:52.175"
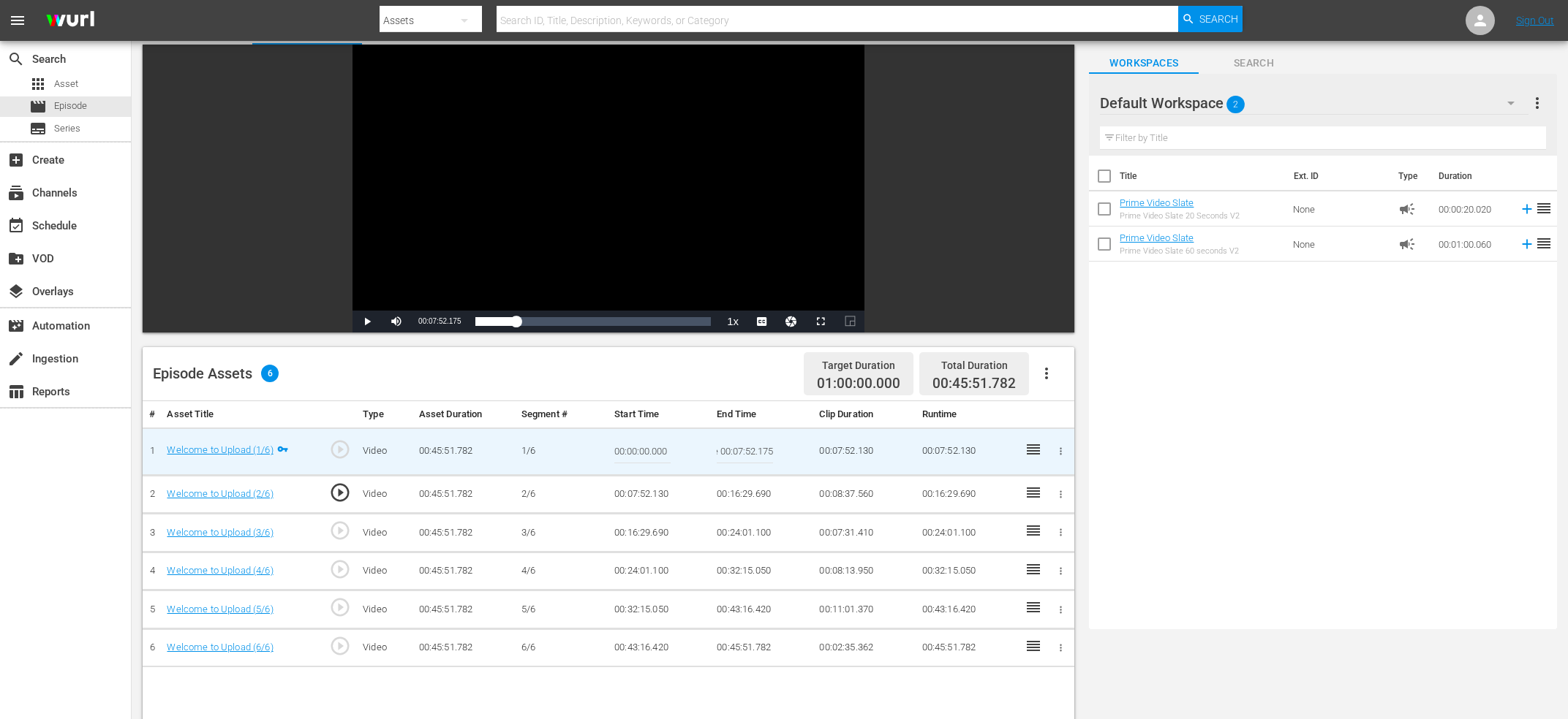
click at [652, 482] on td "00:07:52.130" at bounding box center [659, 494] width 102 height 39
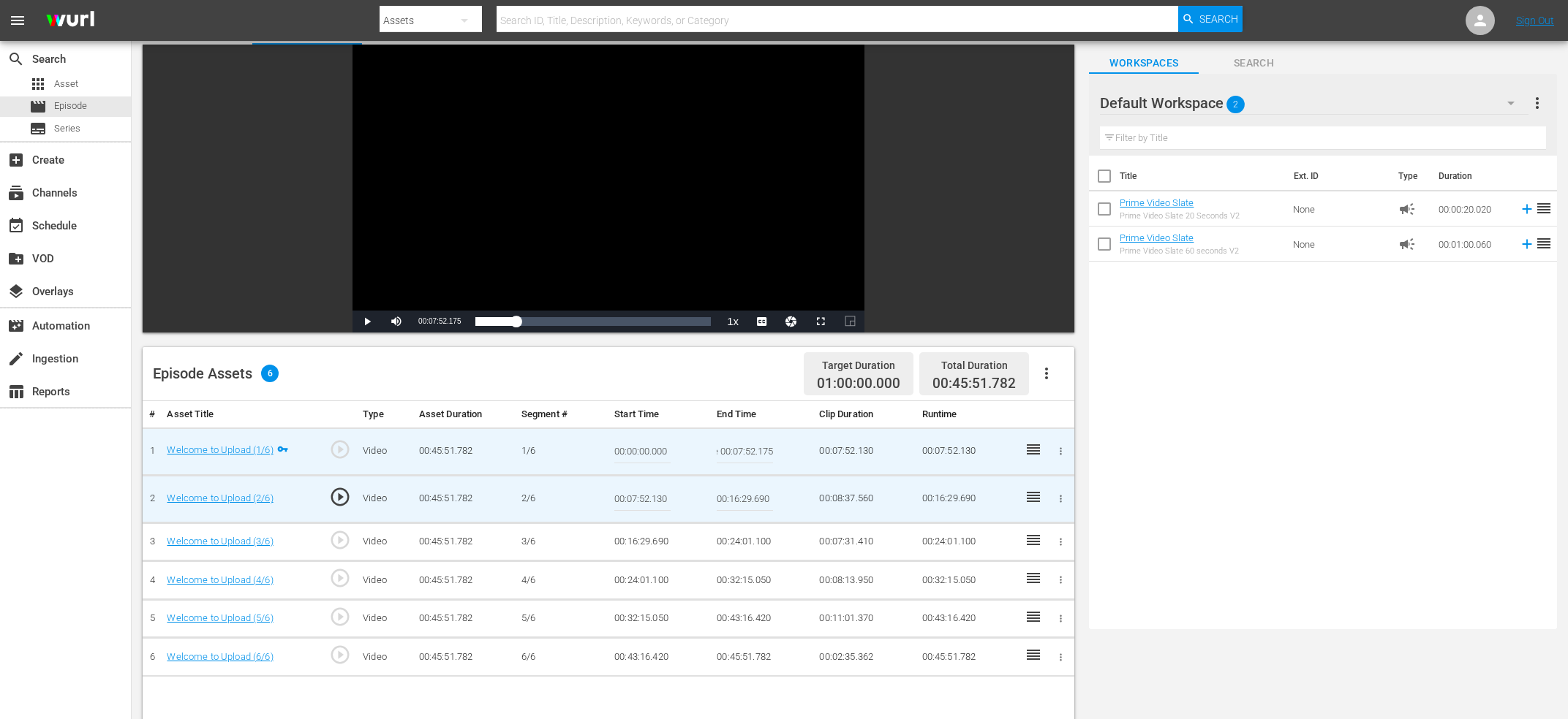
click at [653, 502] on input "00:07:52.130" at bounding box center [642, 499] width 57 height 35
paste input "Current Time 00:07:52.175"
type input "Current Time 00:07:52.175"
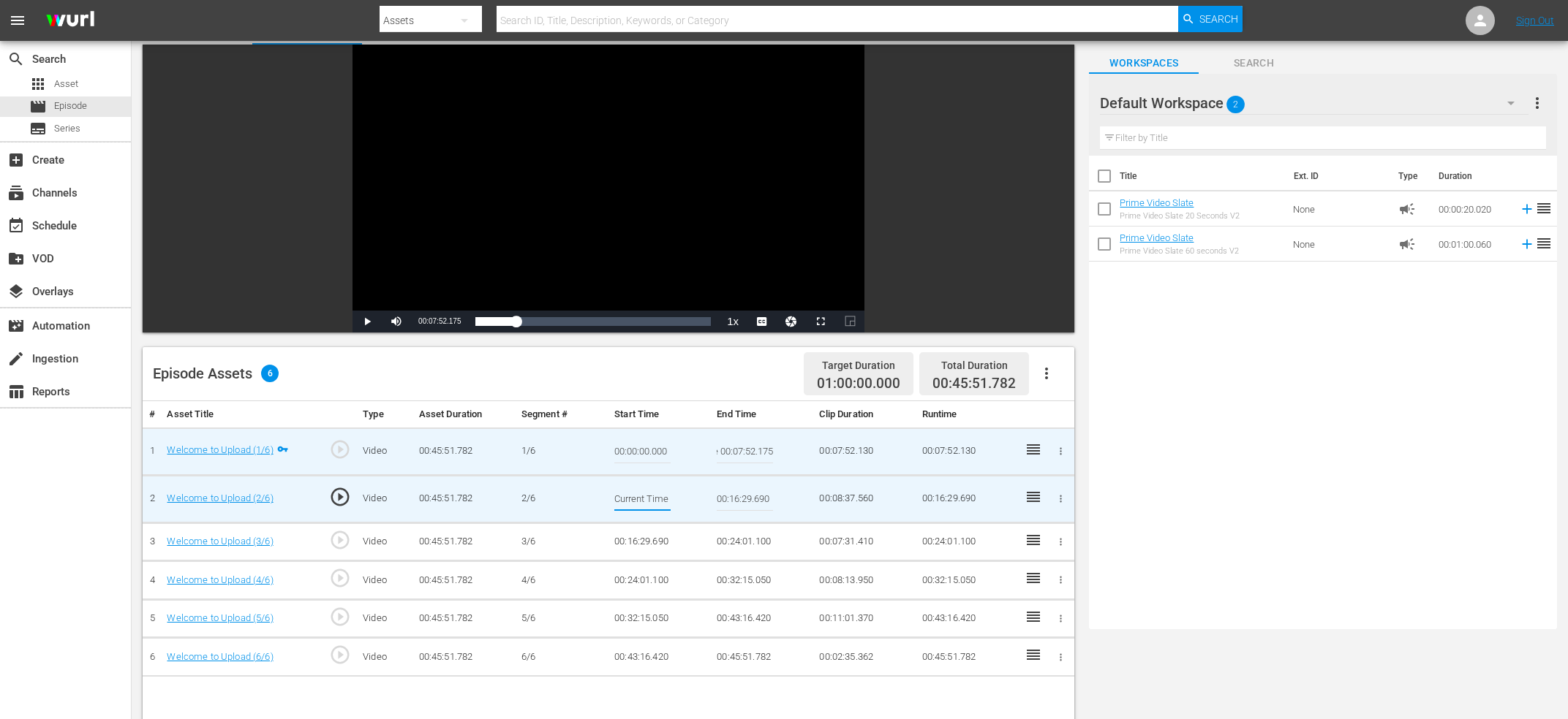
scroll to position [0, 55]
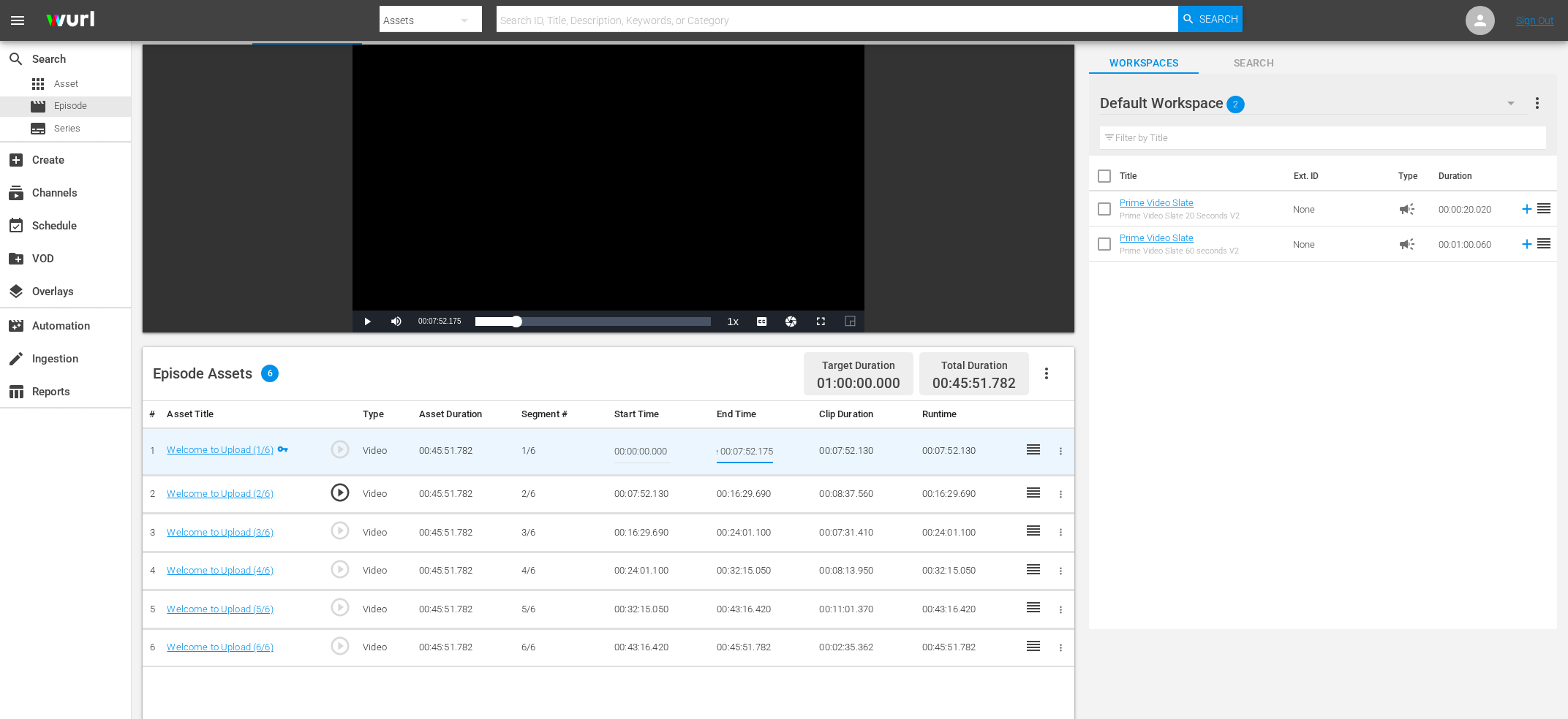
click at [751, 460] on input "Current Time 00:07:52.175" at bounding box center [745, 452] width 57 height 35
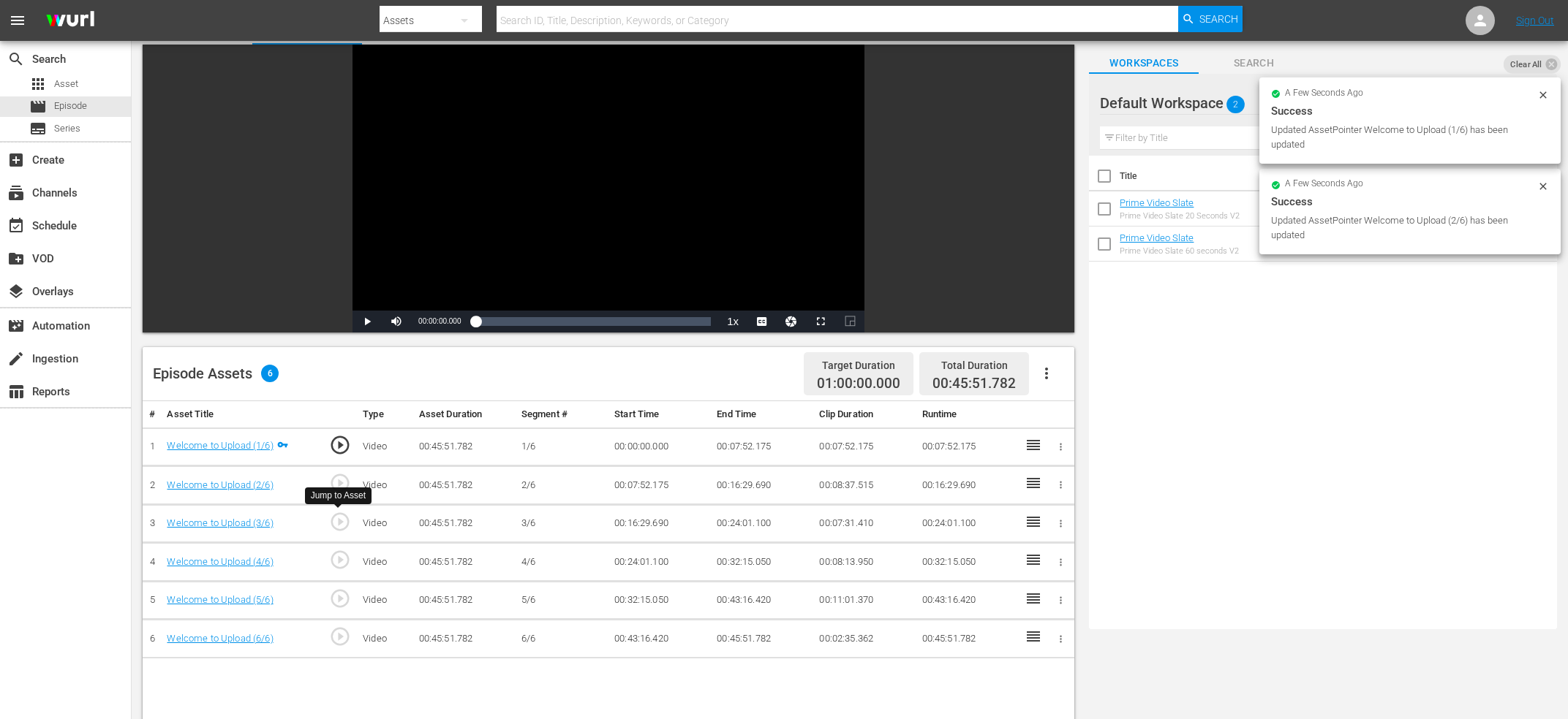
click at [335, 519] on span "play_circle_outline" at bounding box center [340, 522] width 22 height 22
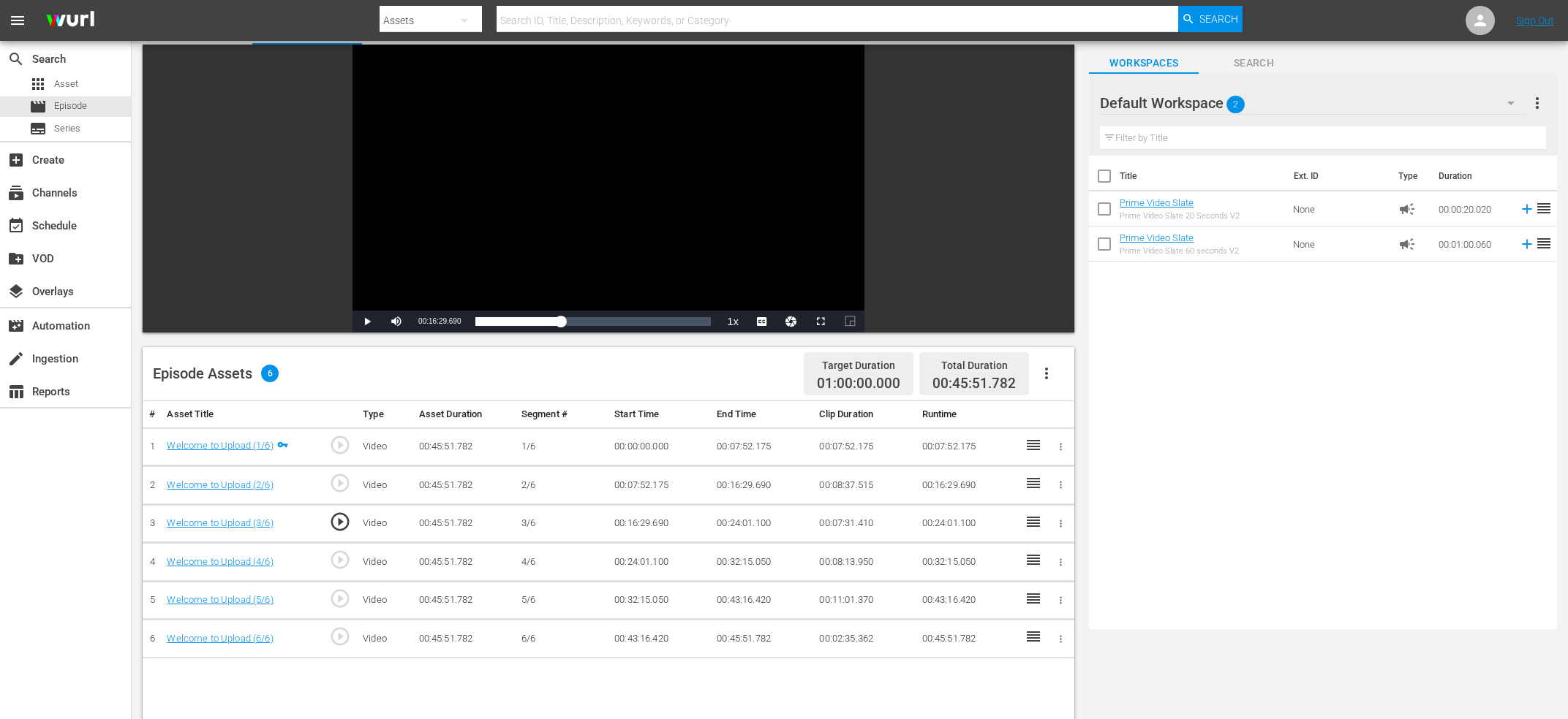
click at [550, 136] on div "Video Player" at bounding box center [609, 177] width 512 height 266
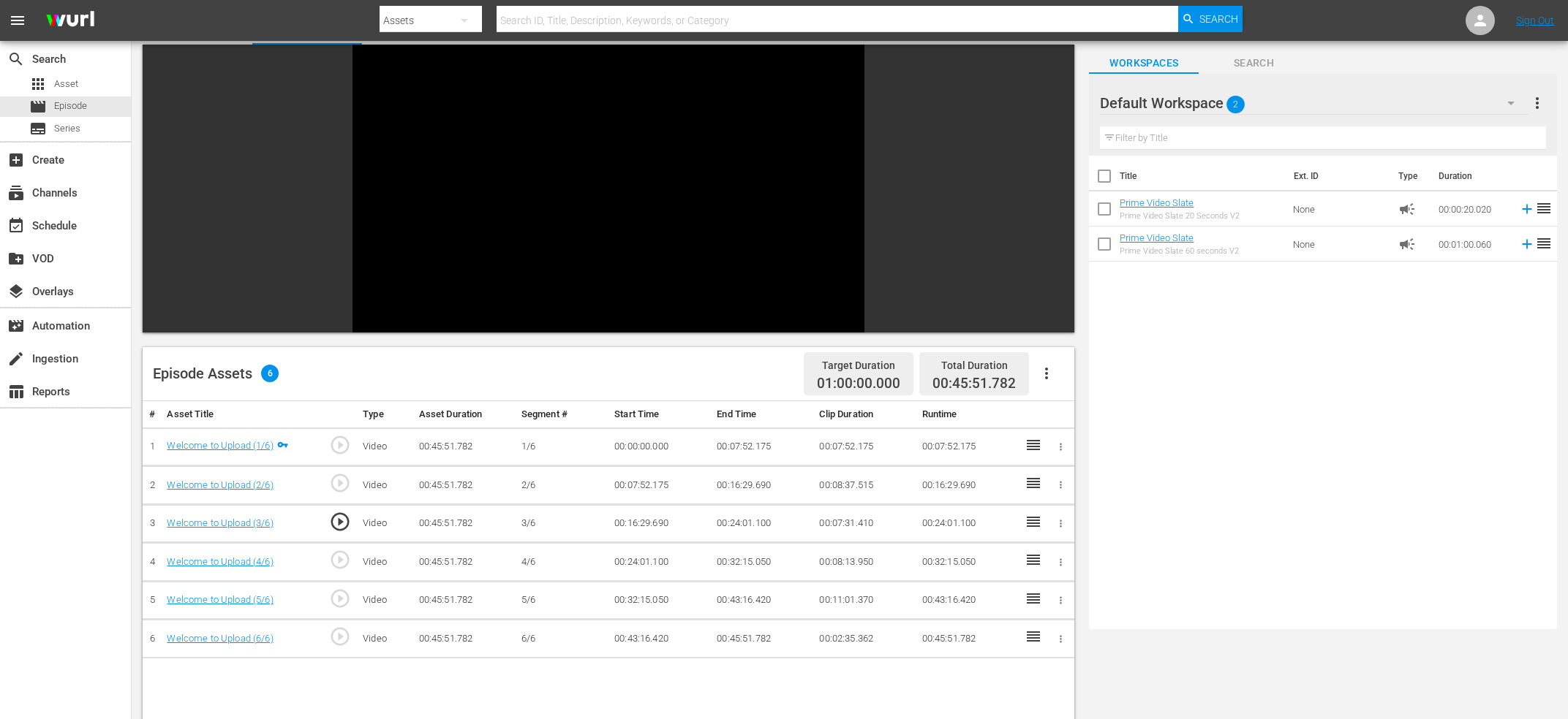
click at [525, 155] on div "Video Player" at bounding box center [609, 177] width 512 height 266
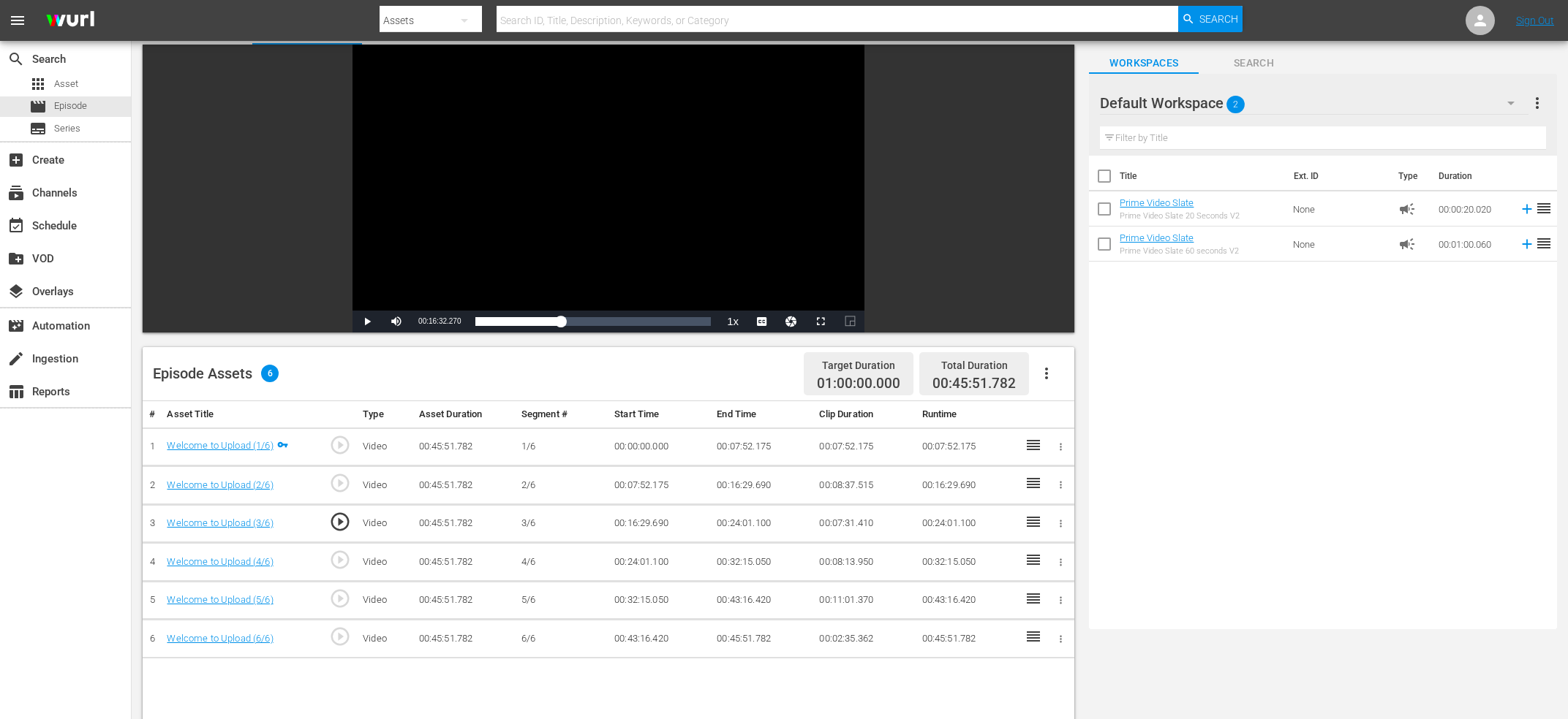
click at [334, 522] on span "play_circle_outline" at bounding box center [340, 522] width 22 height 22
click at [482, 219] on div "Video Player" at bounding box center [609, 177] width 512 height 266
click at [474, 219] on div "Video Player" at bounding box center [609, 177] width 512 height 266
click at [338, 565] on span "play_circle_outline" at bounding box center [340, 560] width 22 height 22
click at [468, 221] on div "Video Player" at bounding box center [609, 177] width 512 height 266
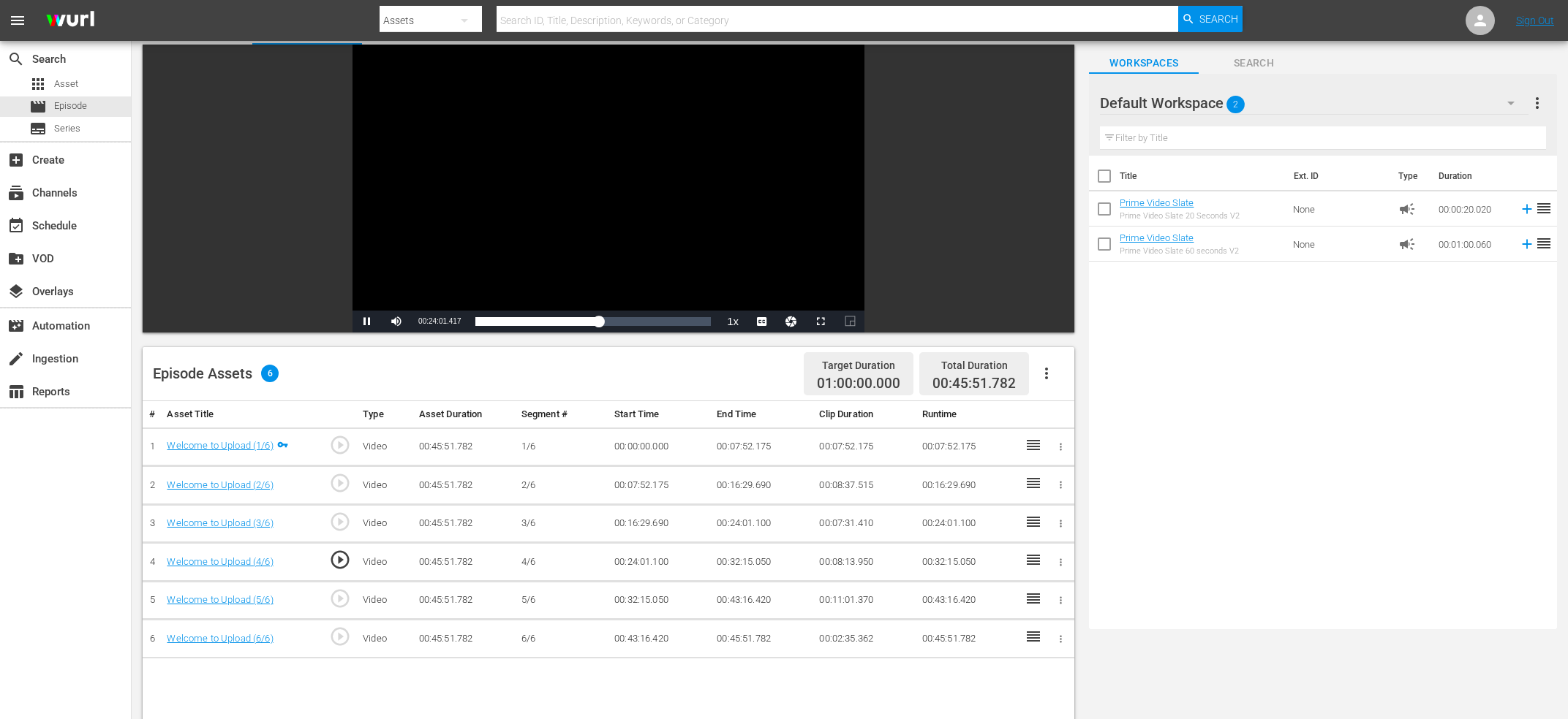
click at [463, 204] on div "Video Player" at bounding box center [609, 177] width 512 height 266
click at [448, 242] on div "Video Player" at bounding box center [609, 177] width 512 height 266
click at [338, 564] on span "play_circle_outline" at bounding box center [340, 560] width 22 height 22
click at [496, 220] on div "Video Player" at bounding box center [609, 177] width 512 height 266
click at [338, 557] on span "play_circle_outline" at bounding box center [340, 560] width 22 height 22
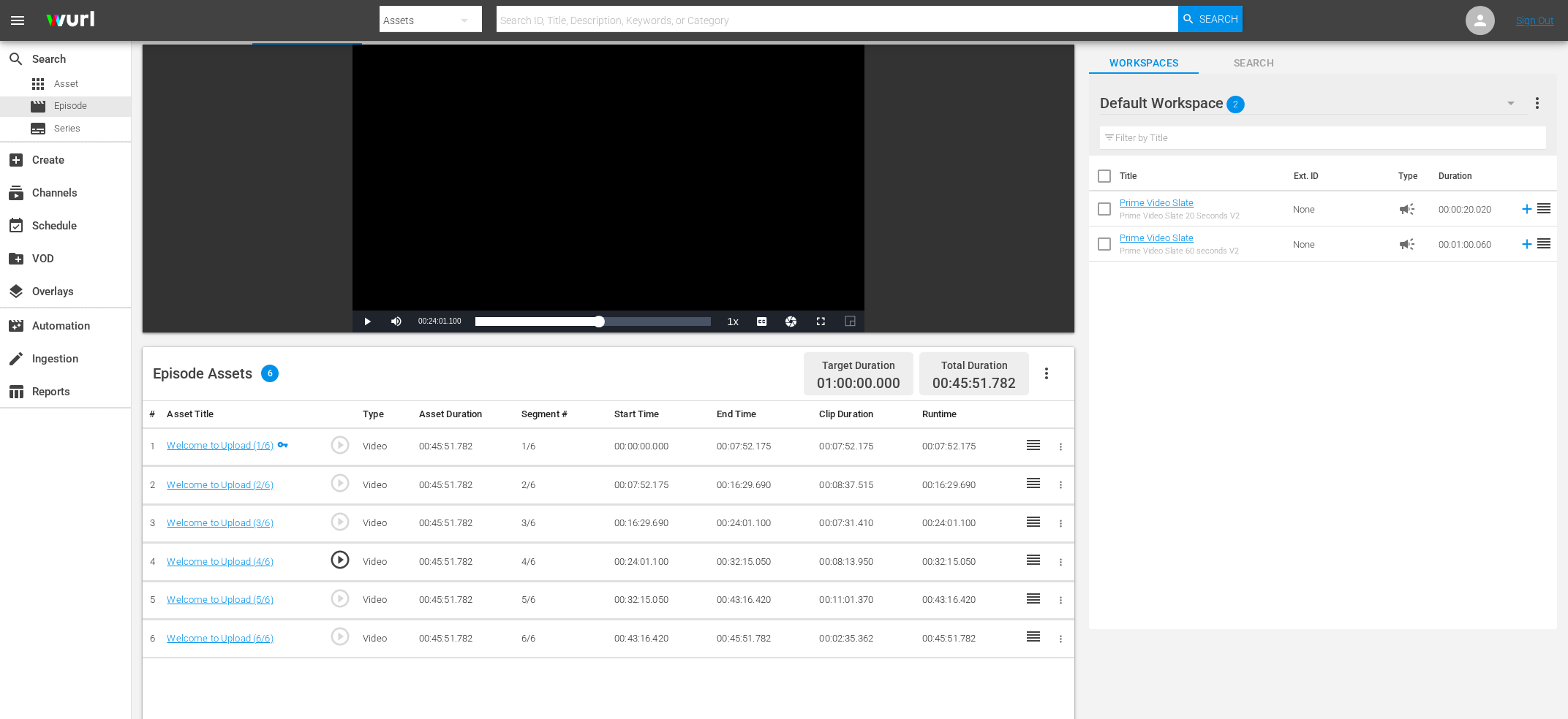
click at [438, 238] on div "Video Player" at bounding box center [609, 177] width 512 height 266
click at [436, 238] on div "Video Player" at bounding box center [609, 177] width 512 height 266
click at [440, 319] on span "00:24:01.168" at bounding box center [440, 321] width 42 height 8
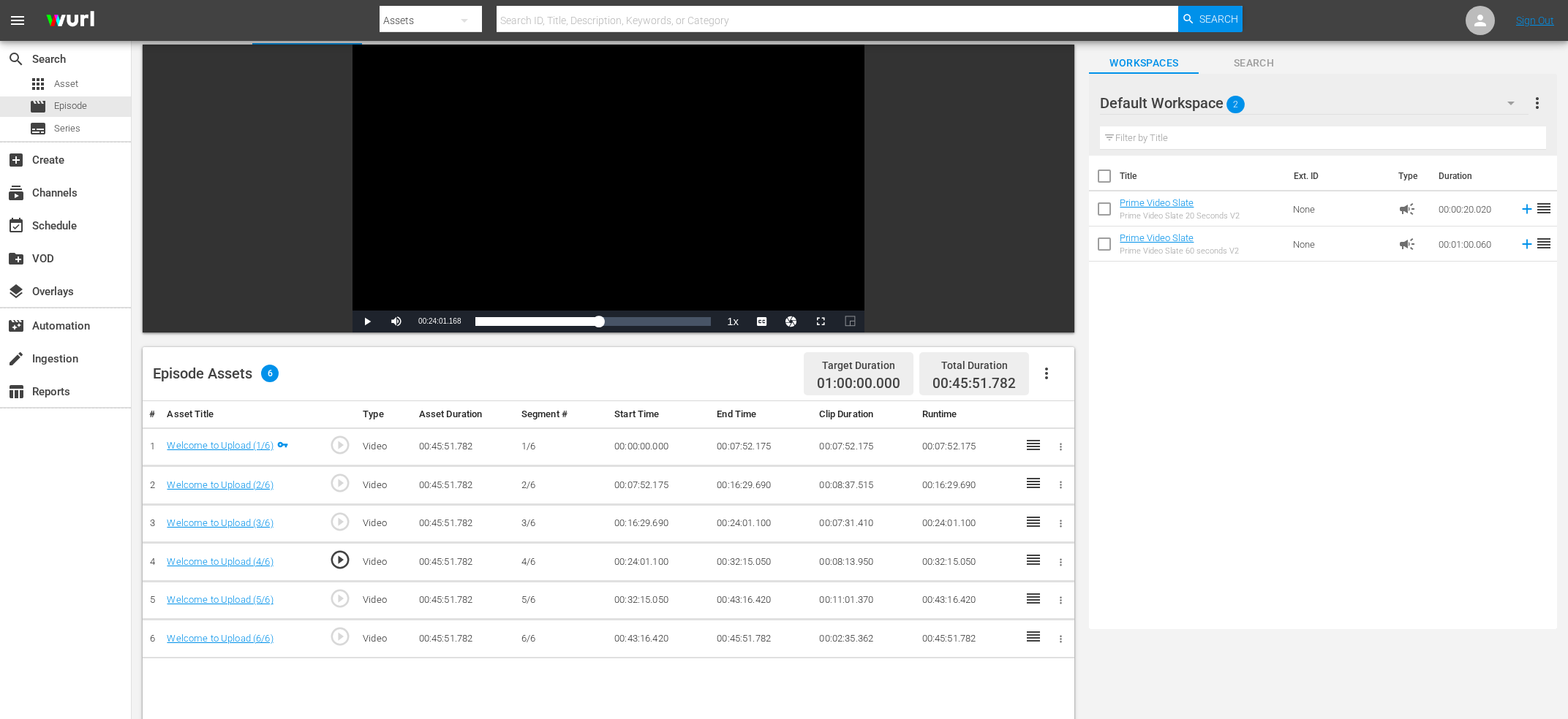
copy span "Current Time"
click at [743, 519] on td "00:24:01.100" at bounding box center [762, 524] width 102 height 39
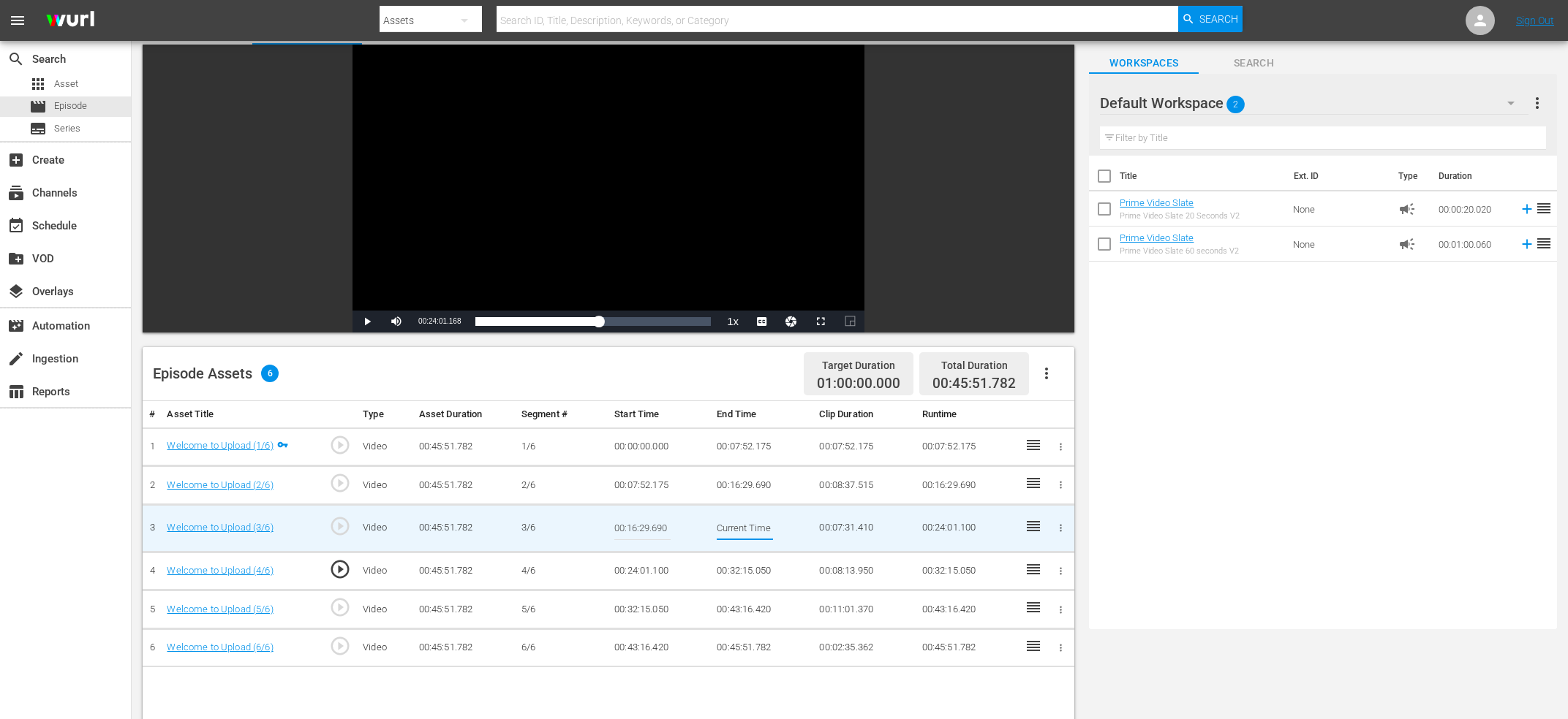
scroll to position [0, 54]
type input "Current Time 00:24:01.168"
click at [644, 572] on td "00:24:01.100" at bounding box center [659, 571] width 102 height 39
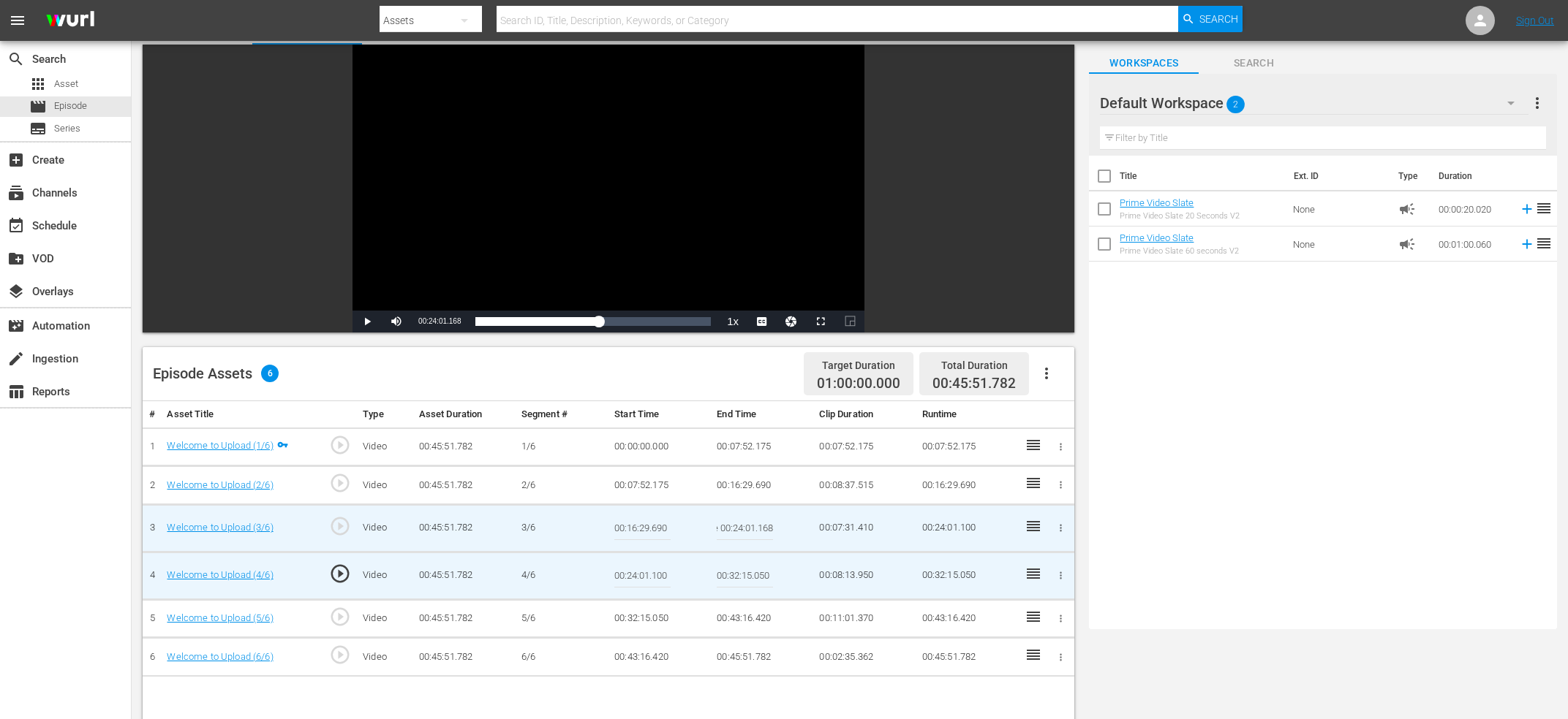
click at [644, 572] on input "00:24:01.100" at bounding box center [642, 576] width 57 height 35
paste input "Current Time 00:24:01.168"
type input "Current Time 00:24:01.168"
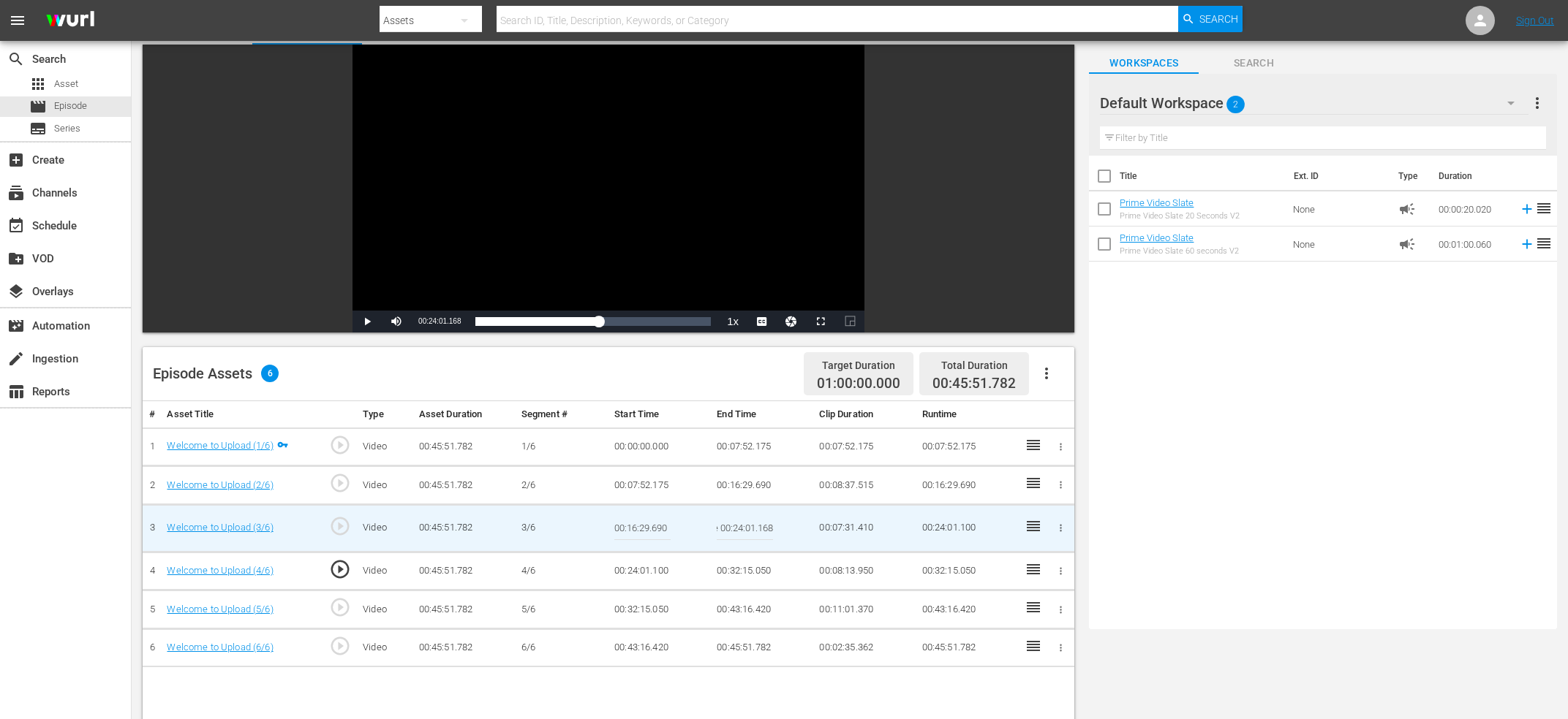
click at [735, 519] on input "Current Time 00:24:01.168" at bounding box center [745, 529] width 57 height 35
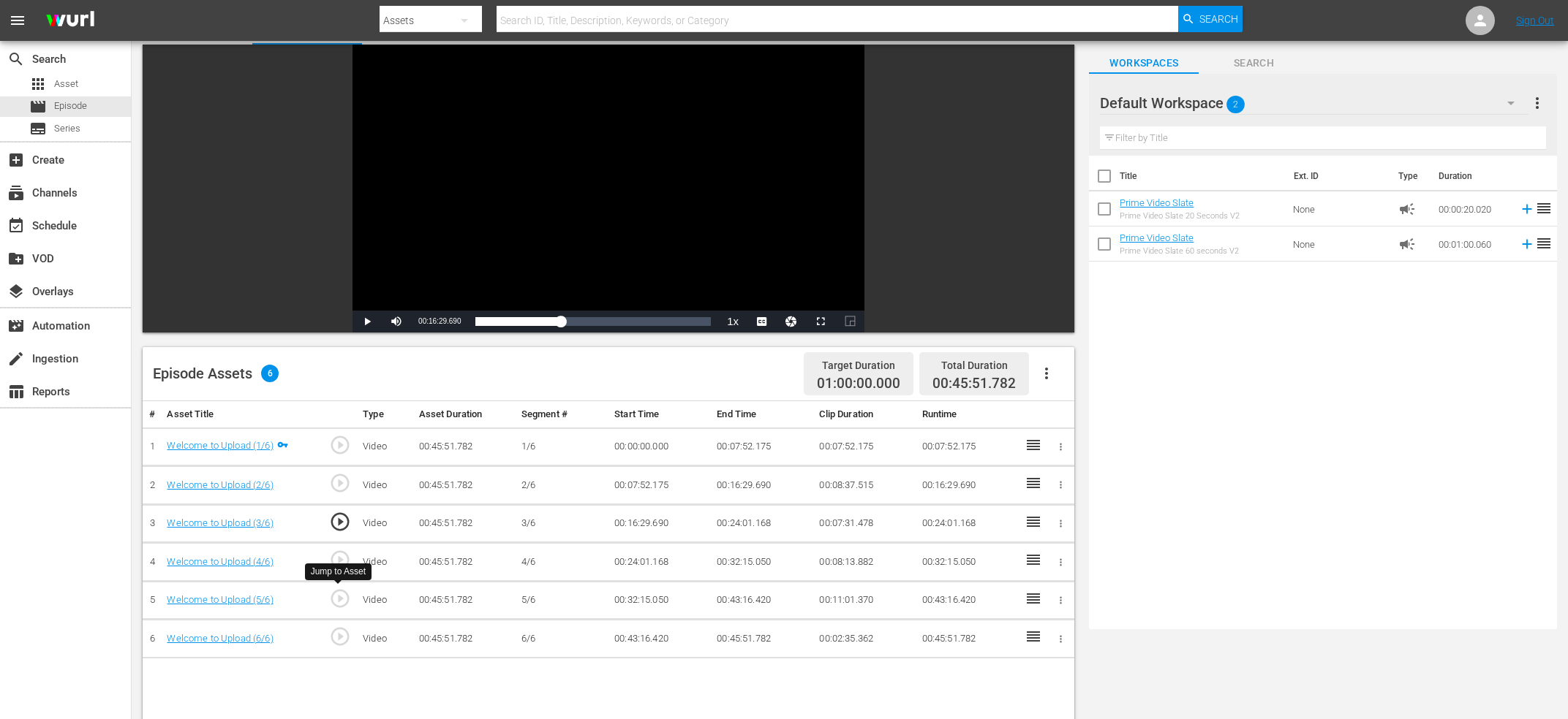
click at [344, 599] on span "play_circle_outline" at bounding box center [340, 599] width 22 height 22
click at [570, 202] on div "Video Player" at bounding box center [609, 177] width 512 height 266
click at [546, 213] on div "Video Player" at bounding box center [609, 177] width 512 height 266
click at [440, 324] on span "00:32:15.109" at bounding box center [440, 321] width 42 height 8
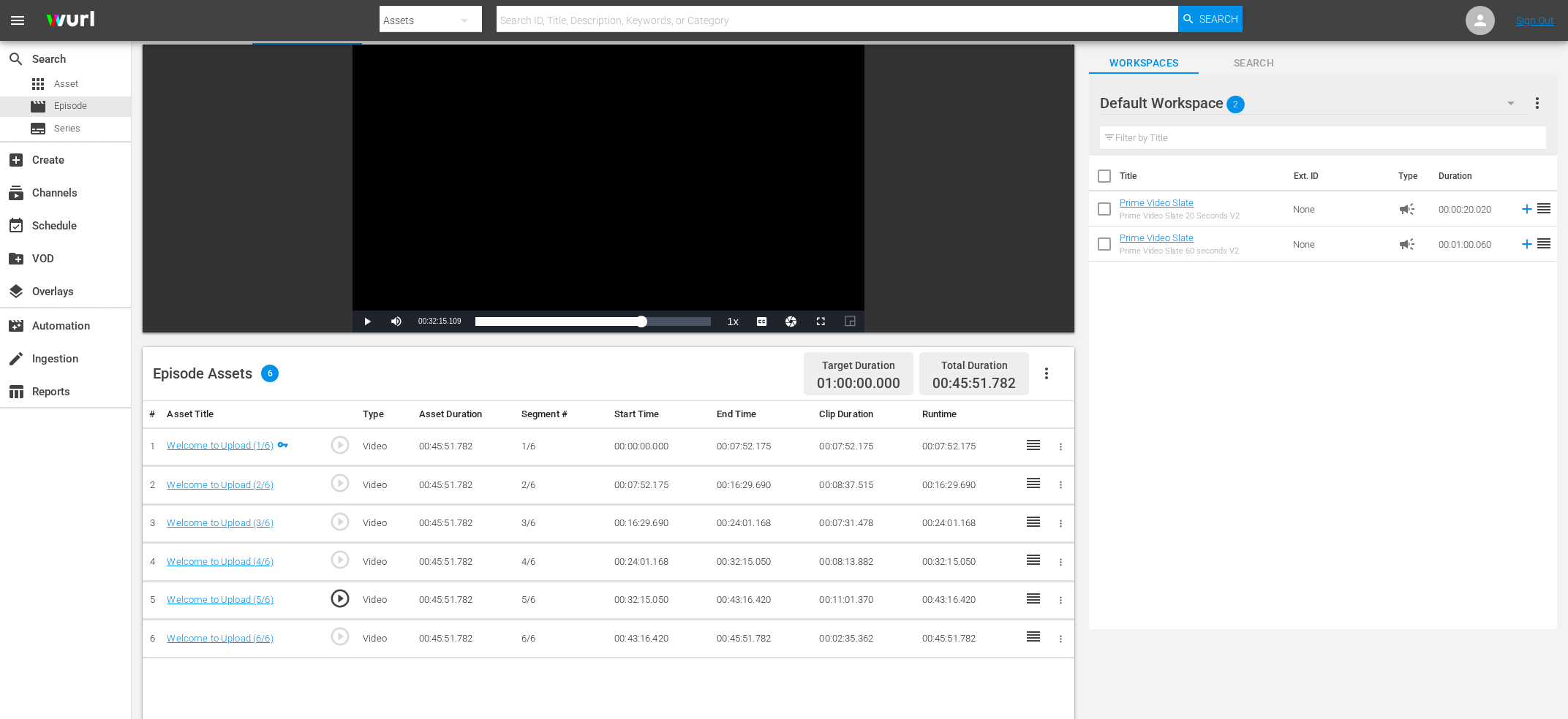
click at [440, 324] on span "00:32:15.109" at bounding box center [440, 321] width 42 height 8
copy span "Current Time"
click at [756, 557] on td "00:32:15.050" at bounding box center [762, 563] width 102 height 39
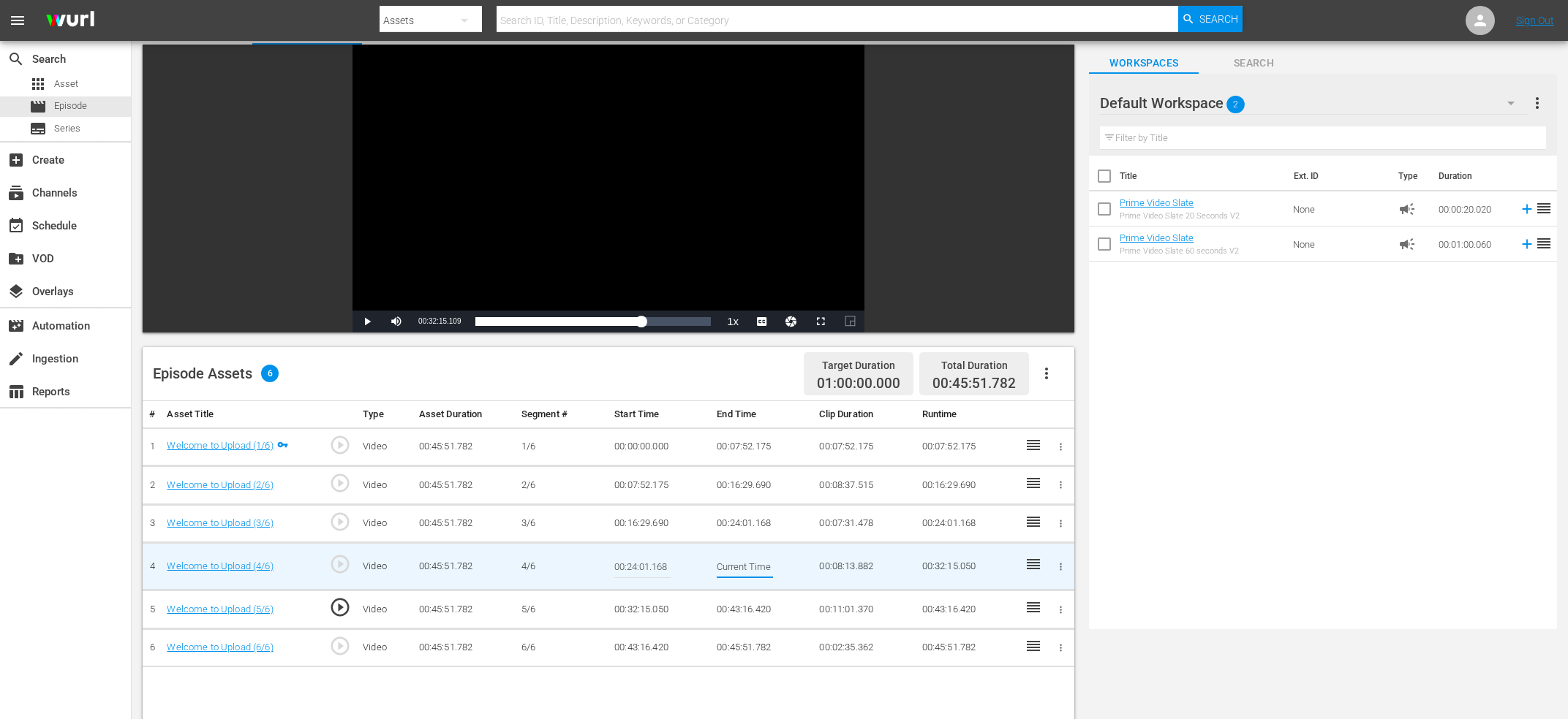
scroll to position [0, 54]
type input "Current Time 00:32:15.109"
click at [653, 610] on td "00:32:15.050" at bounding box center [659, 610] width 102 height 39
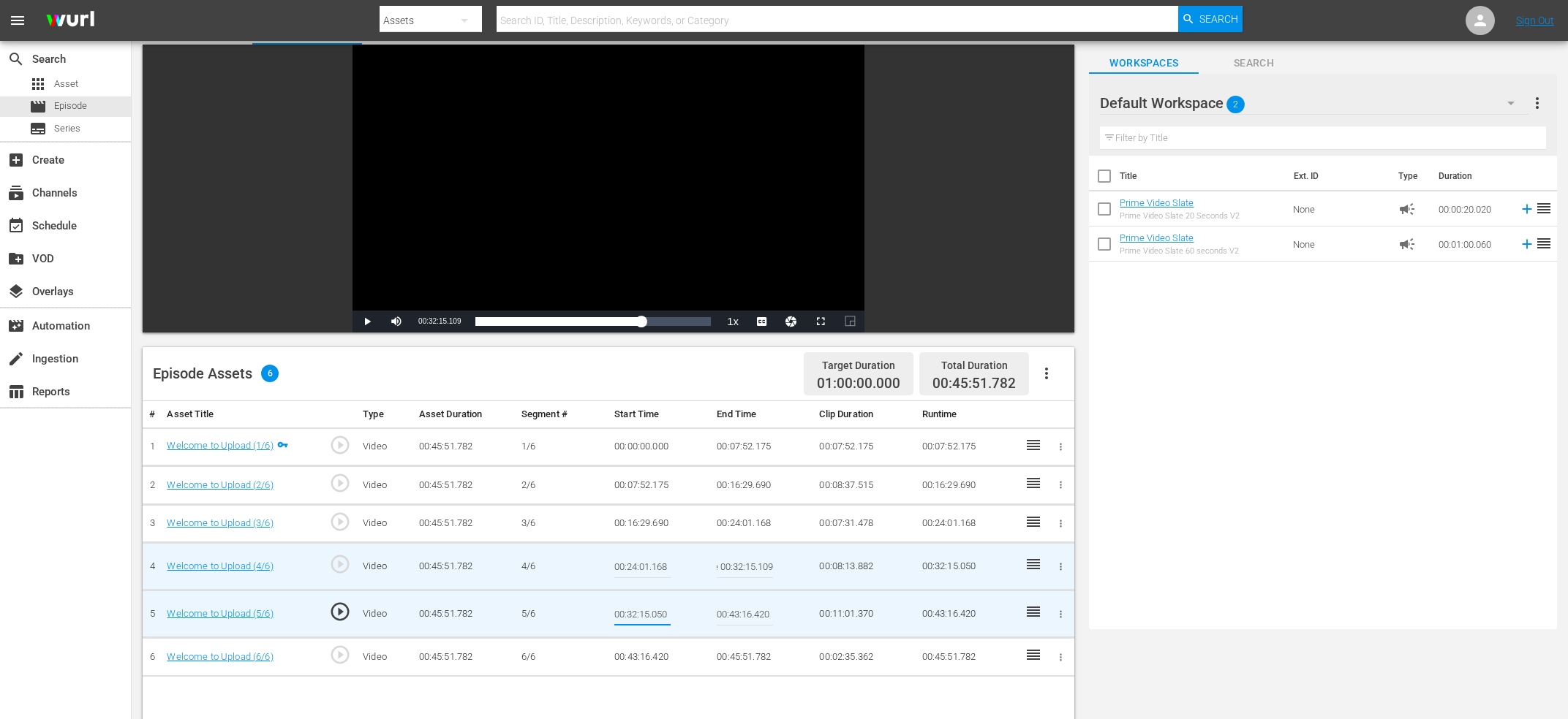
click at [653, 610] on input "00:32:15.050" at bounding box center [642, 614] width 57 height 35
type input "Current Time 00:32:15.109"
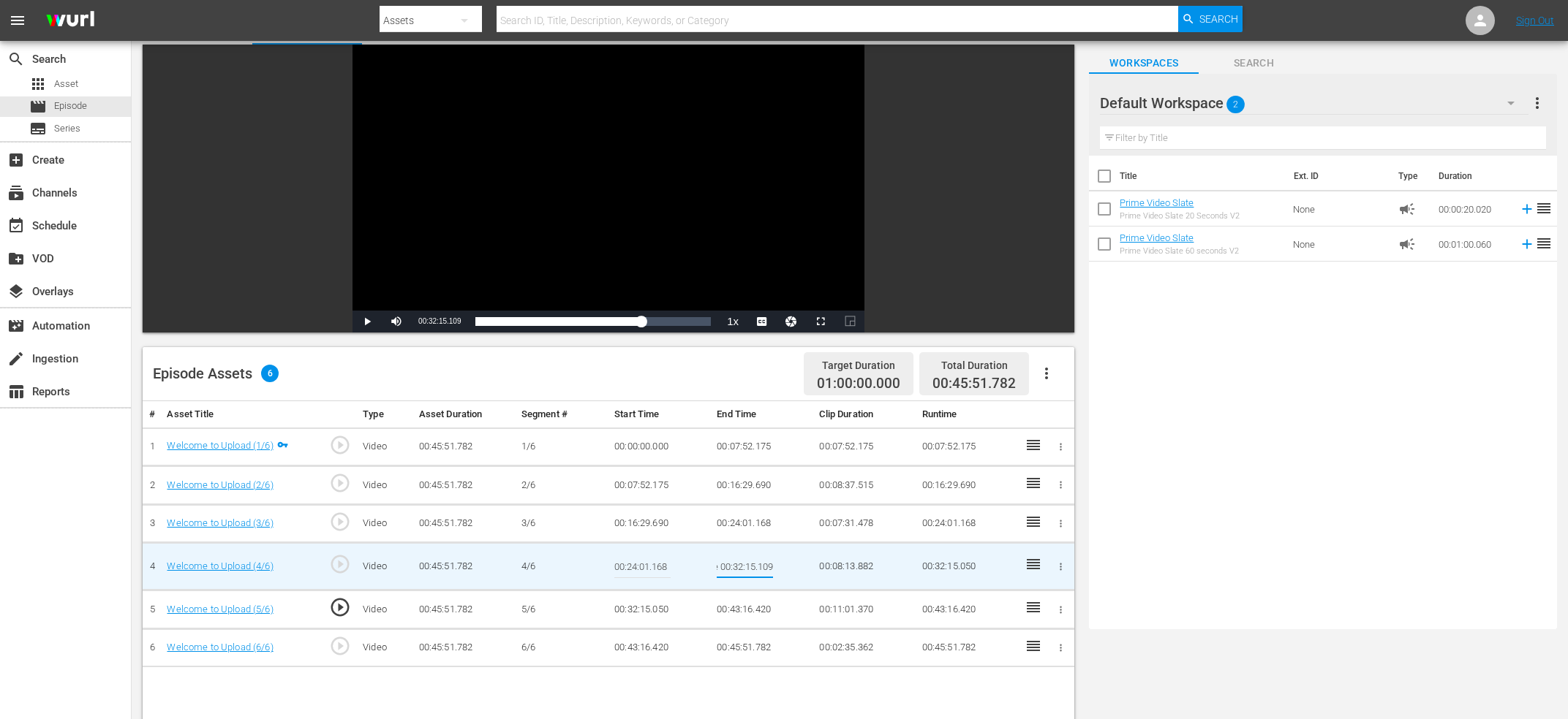
click at [751, 565] on input "Current Time 00:32:15.109" at bounding box center [745, 567] width 57 height 35
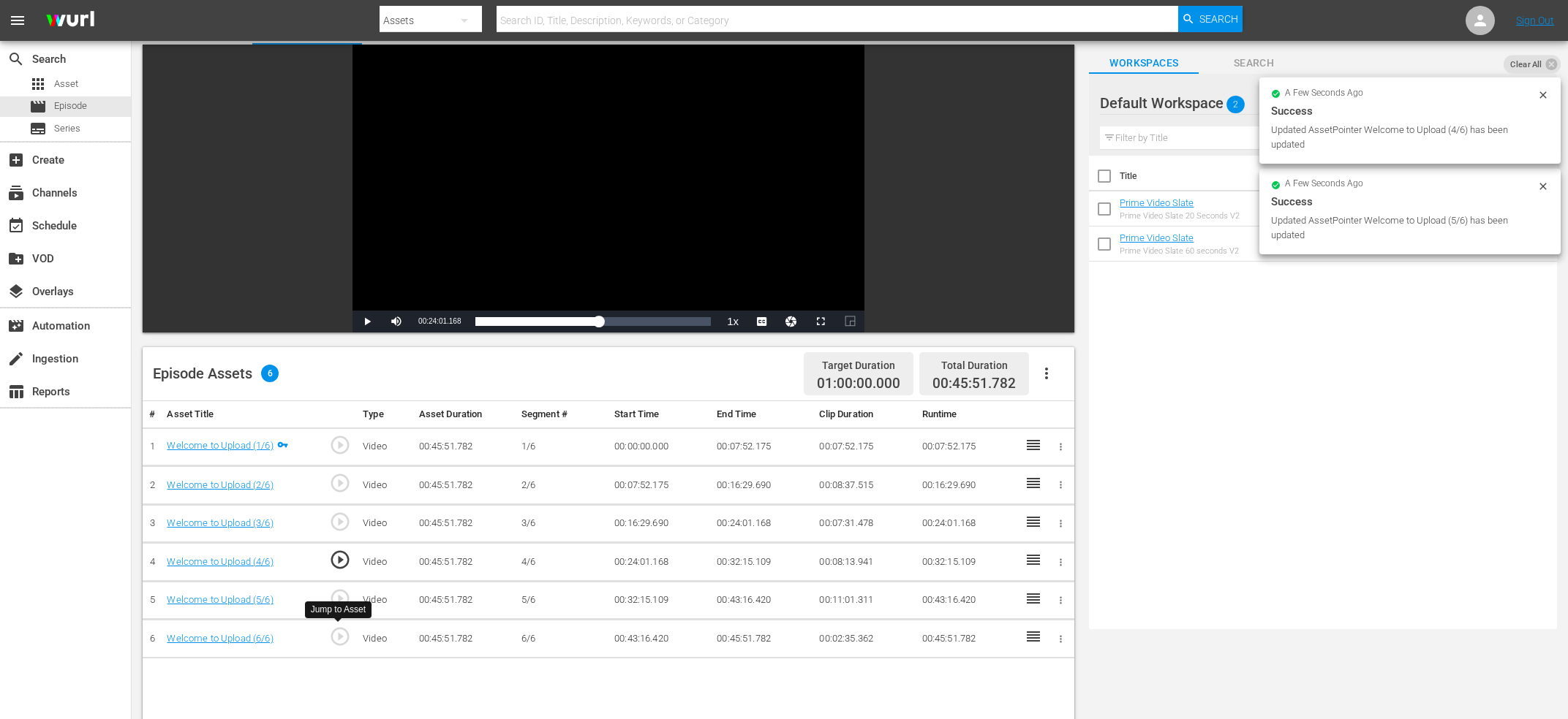
click at [344, 642] on span "play_circle_outline" at bounding box center [340, 637] width 22 height 22
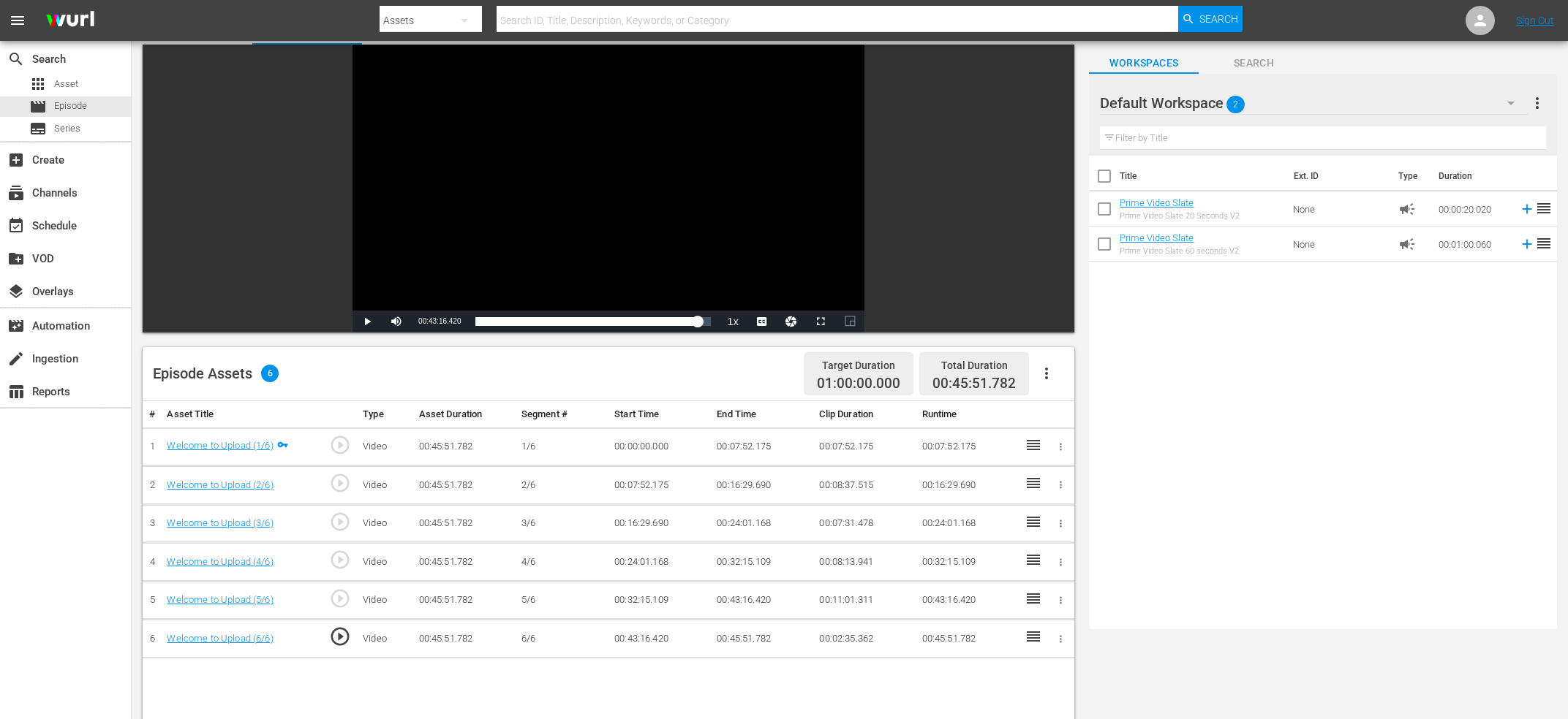
click at [655, 181] on div "Video Player" at bounding box center [609, 177] width 512 height 266
click at [637, 189] on div "Video Player" at bounding box center [609, 177] width 512 height 266
click at [440, 324] on span "00:43:16.466" at bounding box center [440, 321] width 42 height 8
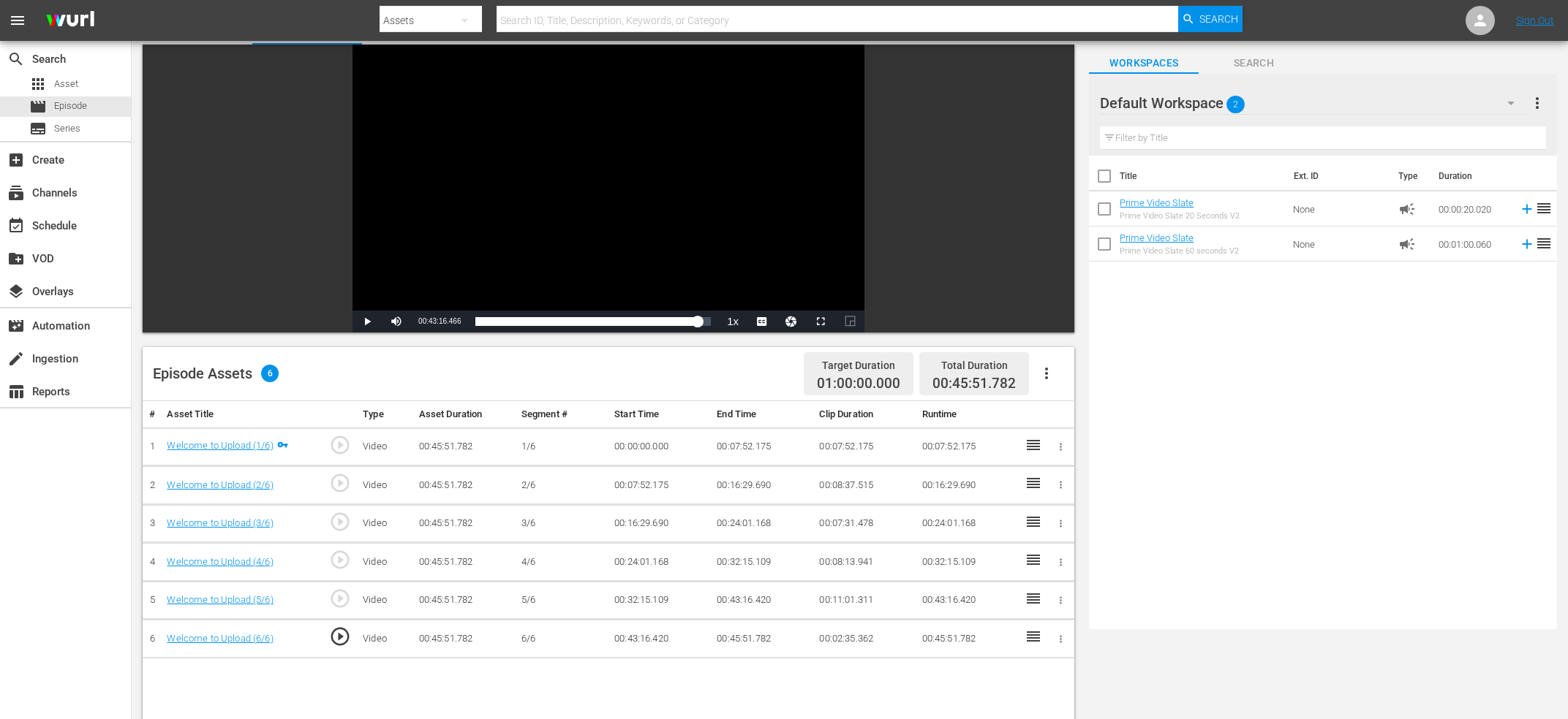
copy span "Current Time"
click at [734, 591] on td "00:43:16.420" at bounding box center [762, 601] width 102 height 39
click at [734, 600] on td "00:43:16.420" at bounding box center [762, 601] width 102 height 39
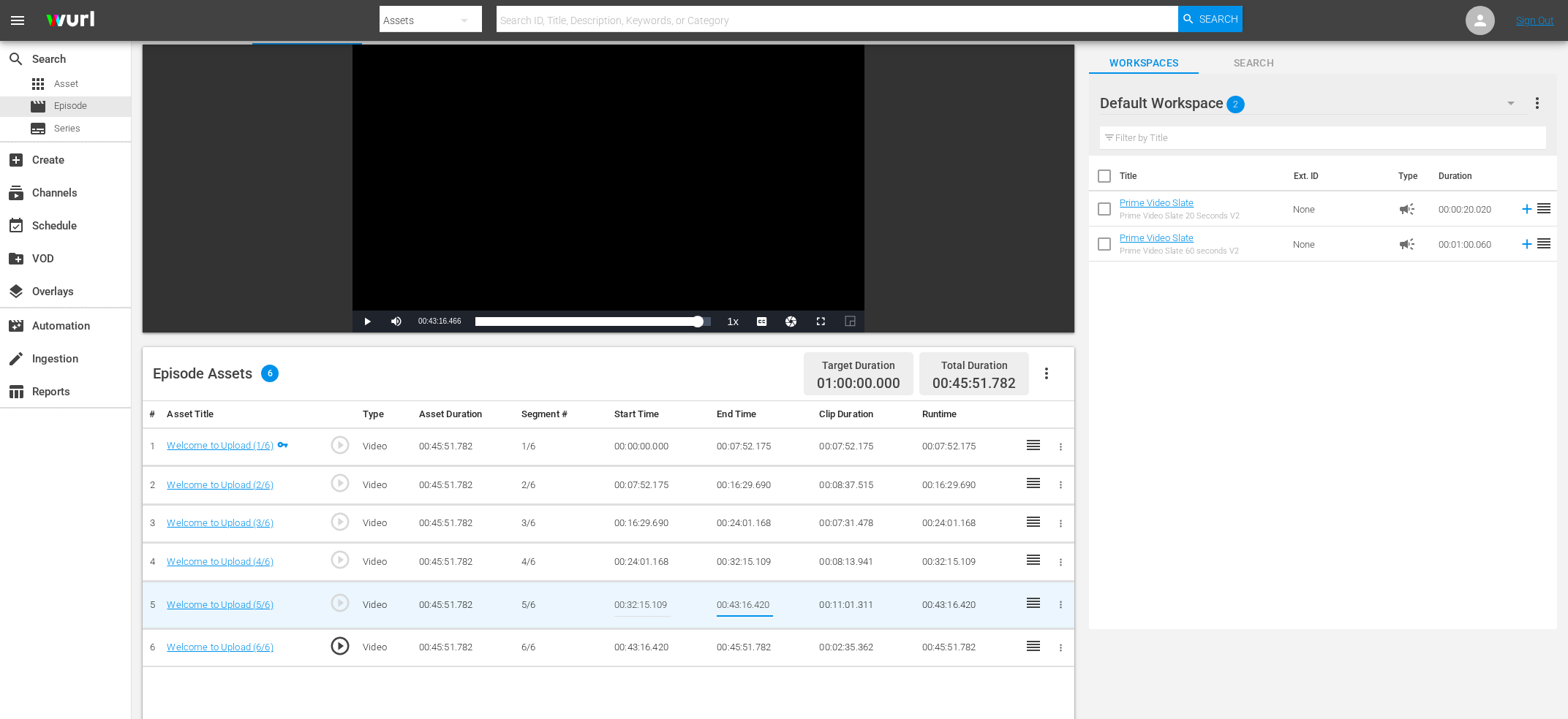
click at [734, 600] on input "00:43:16.420" at bounding box center [745, 606] width 57 height 35
type input "Current Time 00:43:16.466"
click at [659, 649] on td "00:43:16.420" at bounding box center [659, 648] width 102 height 39
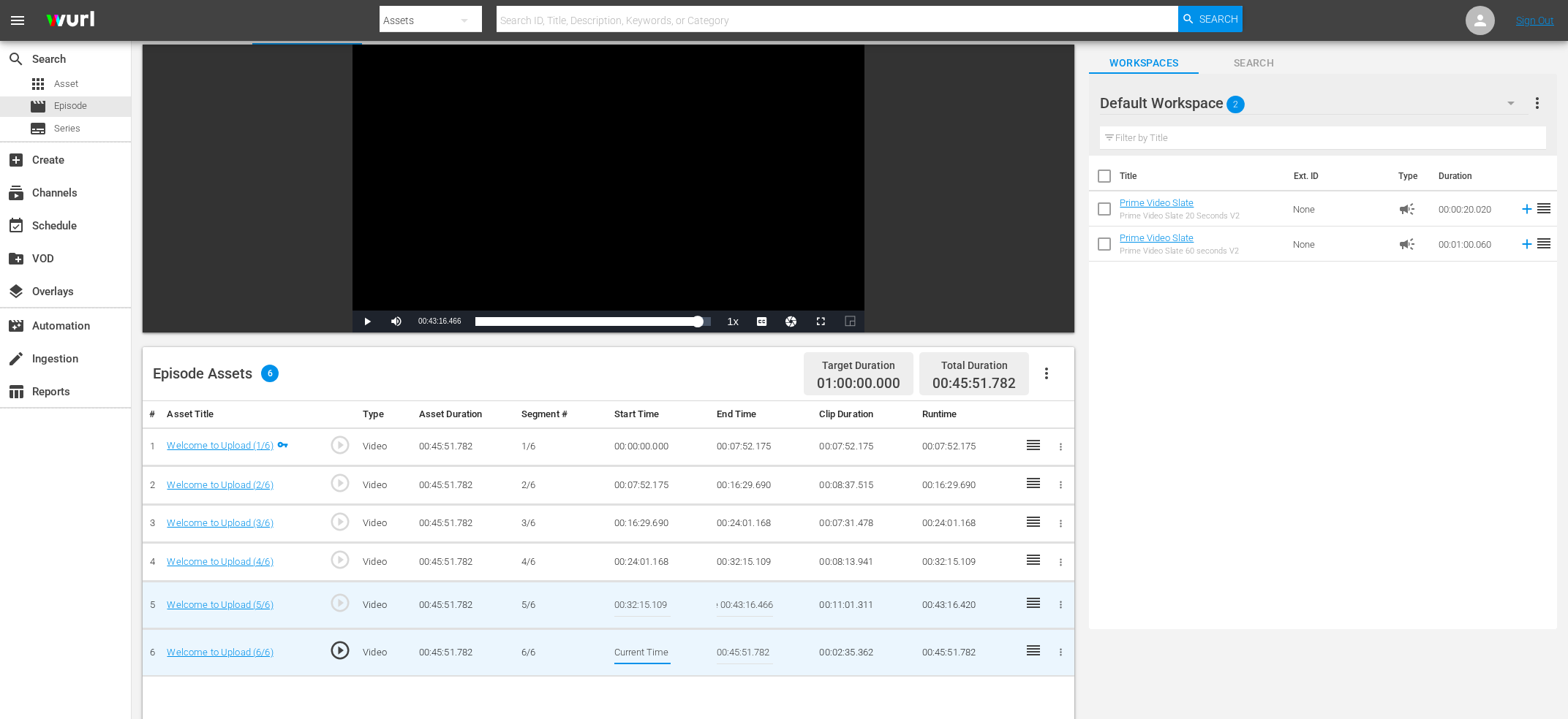
scroll to position [0, 55]
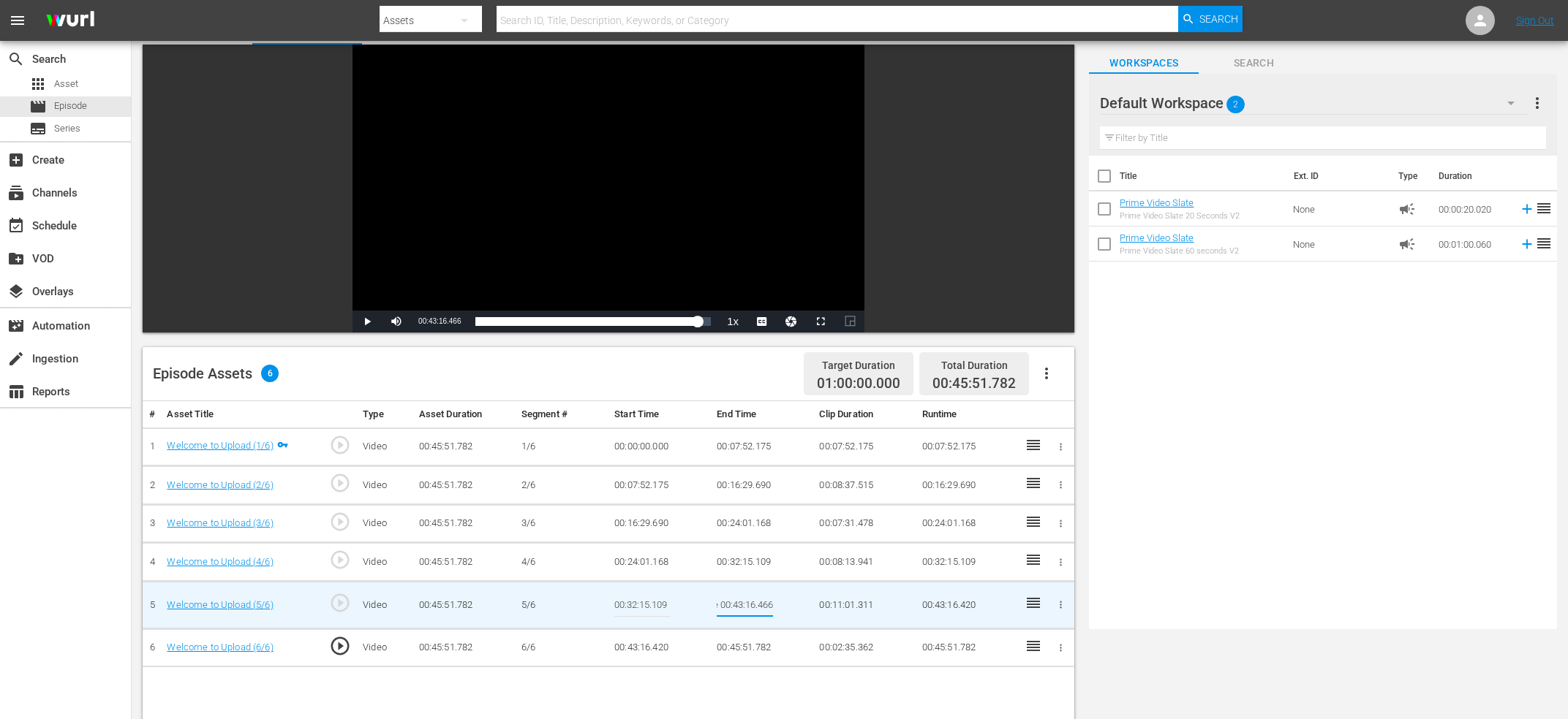
click at [746, 606] on input "Current Time 00:43:16.466" at bounding box center [745, 606] width 57 height 35
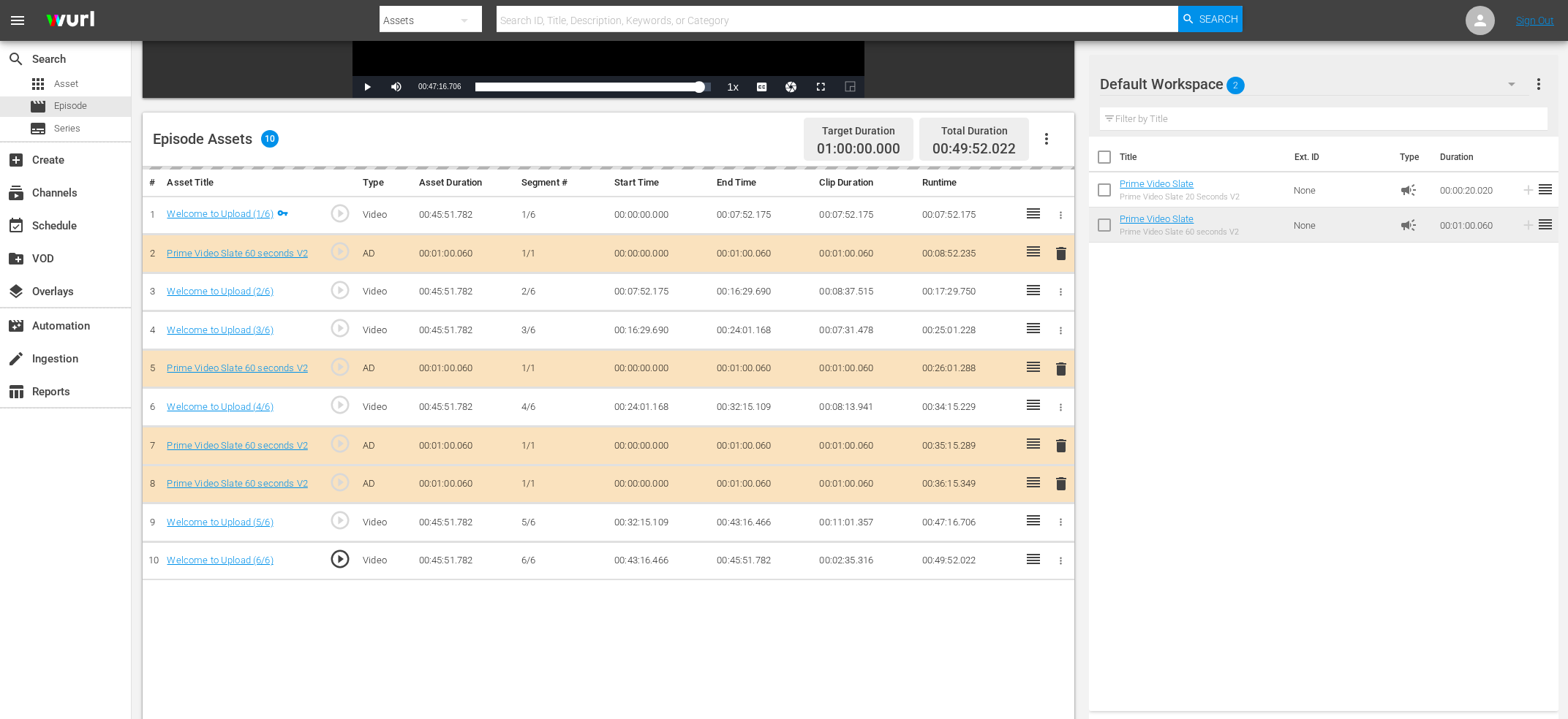
scroll to position [0, 0]
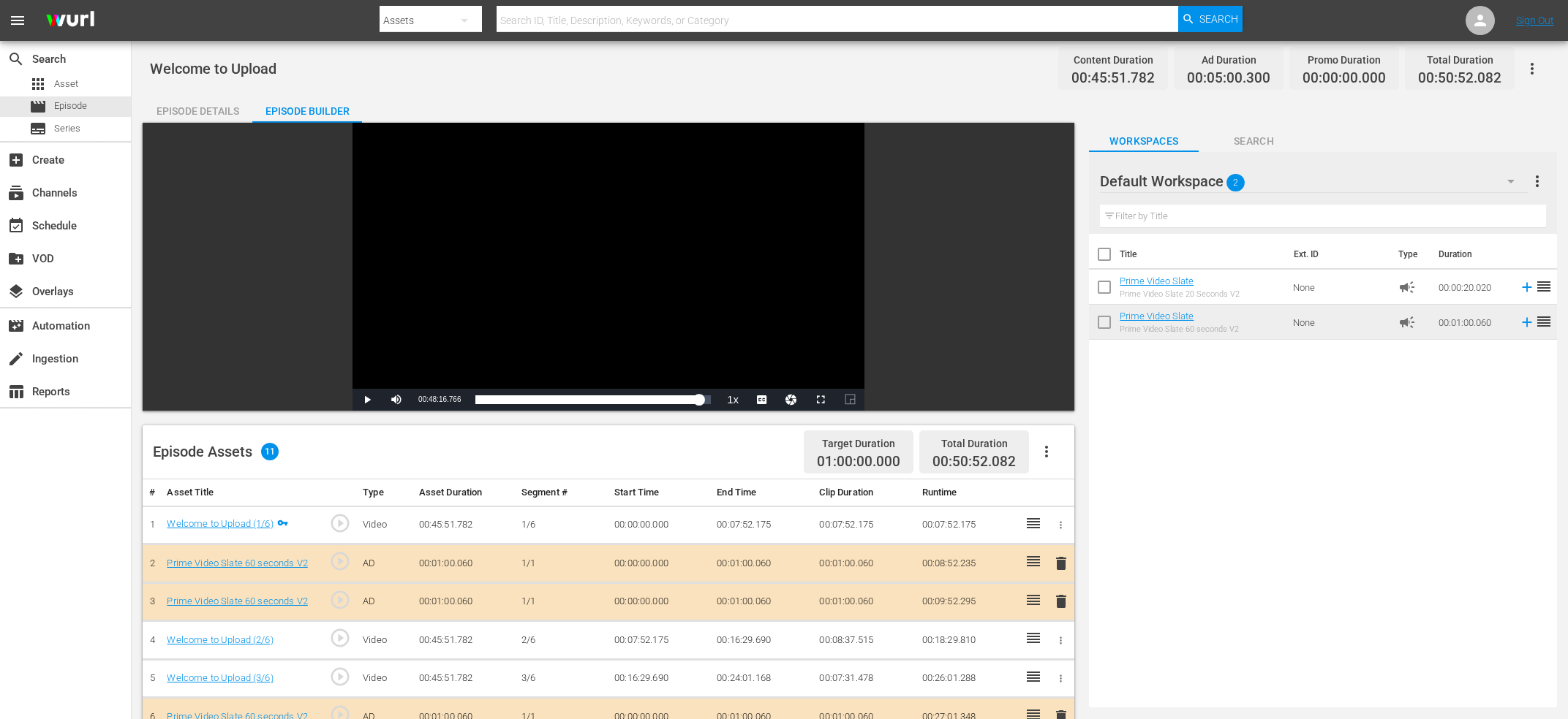
click at [247, 105] on div "Episode Details" at bounding box center [198, 112] width 110 height 35
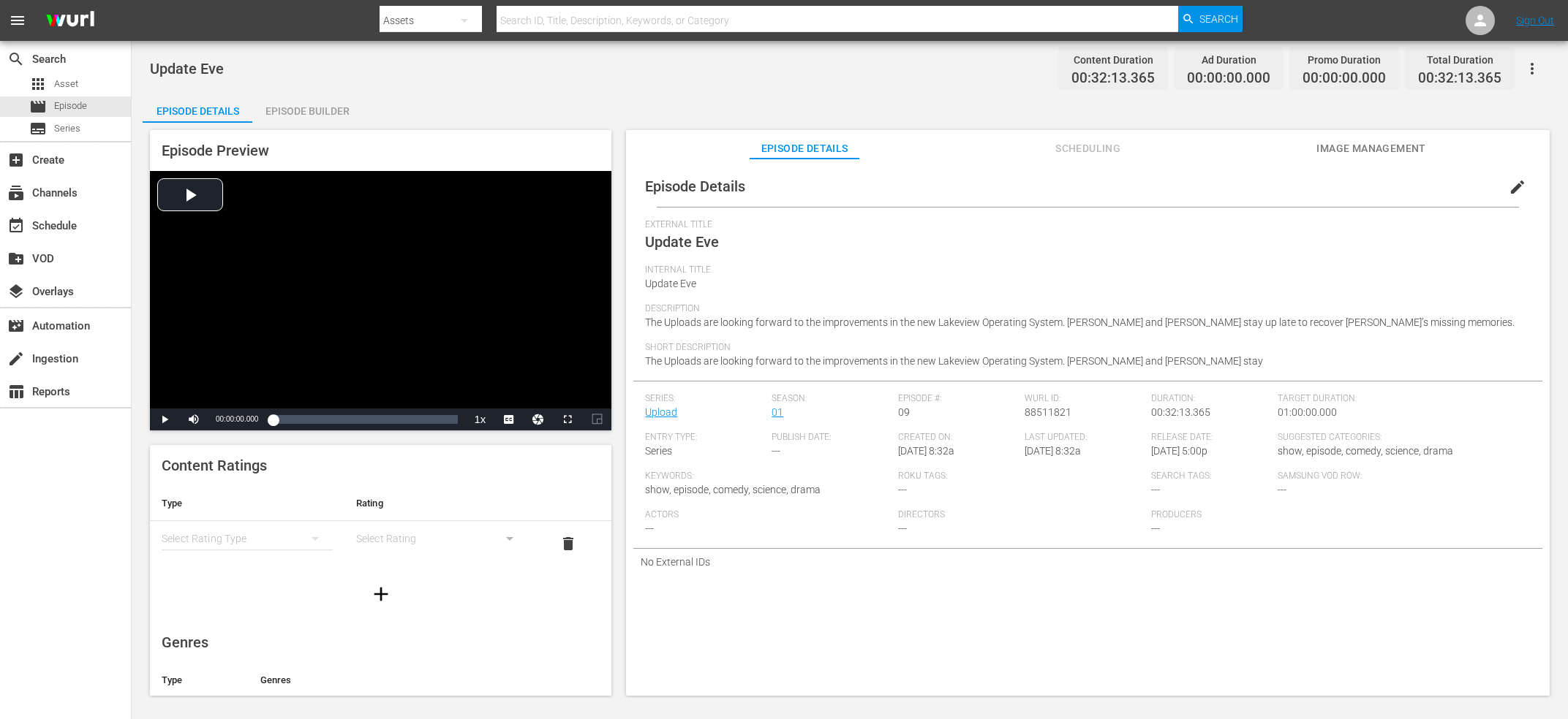
click at [1518, 184] on span "edit" at bounding box center [1517, 187] width 18 height 18
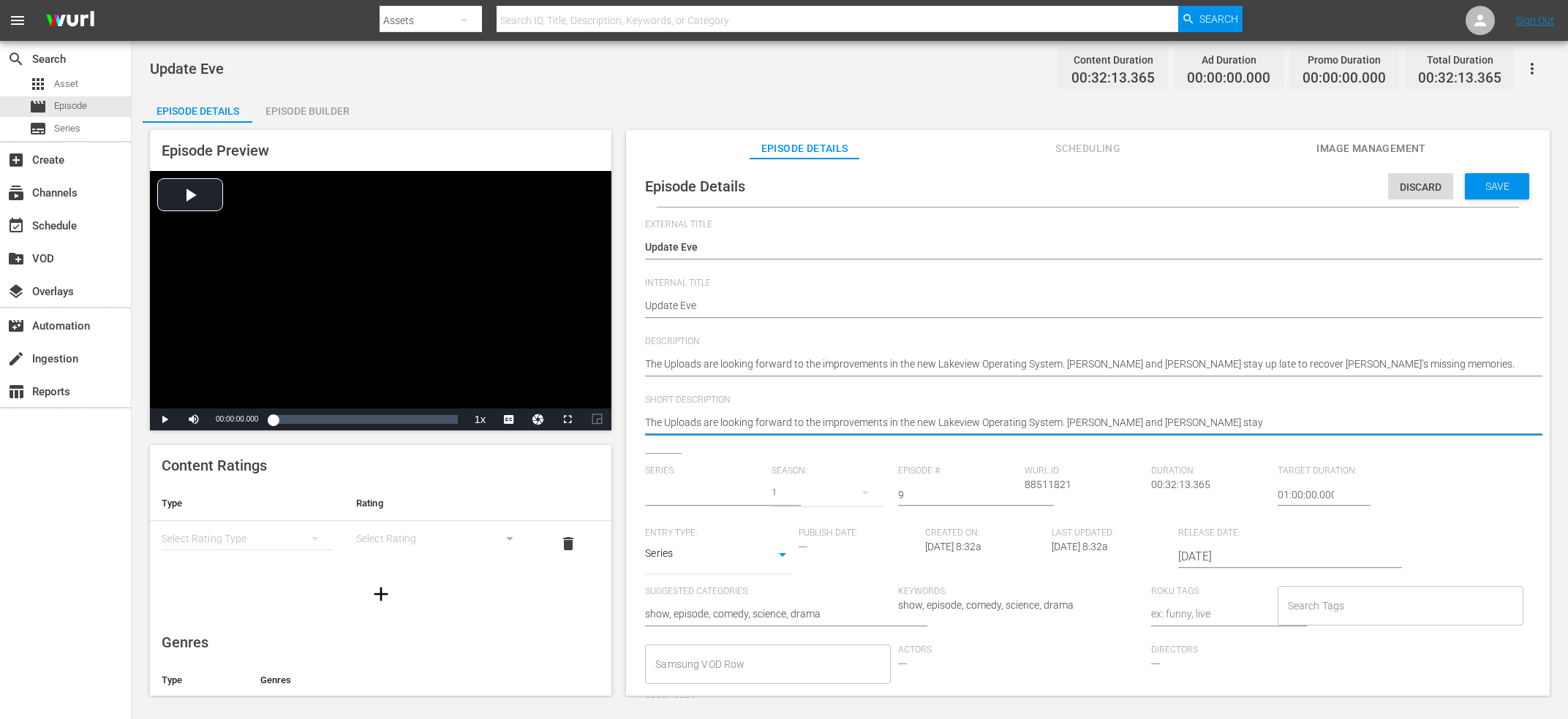
type input "Upload"
drag, startPoint x: 1192, startPoint y: 430, endPoint x: 1074, endPoint y: 426, distance: 118.1
click at [1074, 426] on textarea "The Uploads are looking forward to the improvements in the new Lakeview Operati…" at bounding box center [1084, 423] width 878 height 18
type textarea "The Uploads are looking forward to the improvements in the new Lakeview Operati…"
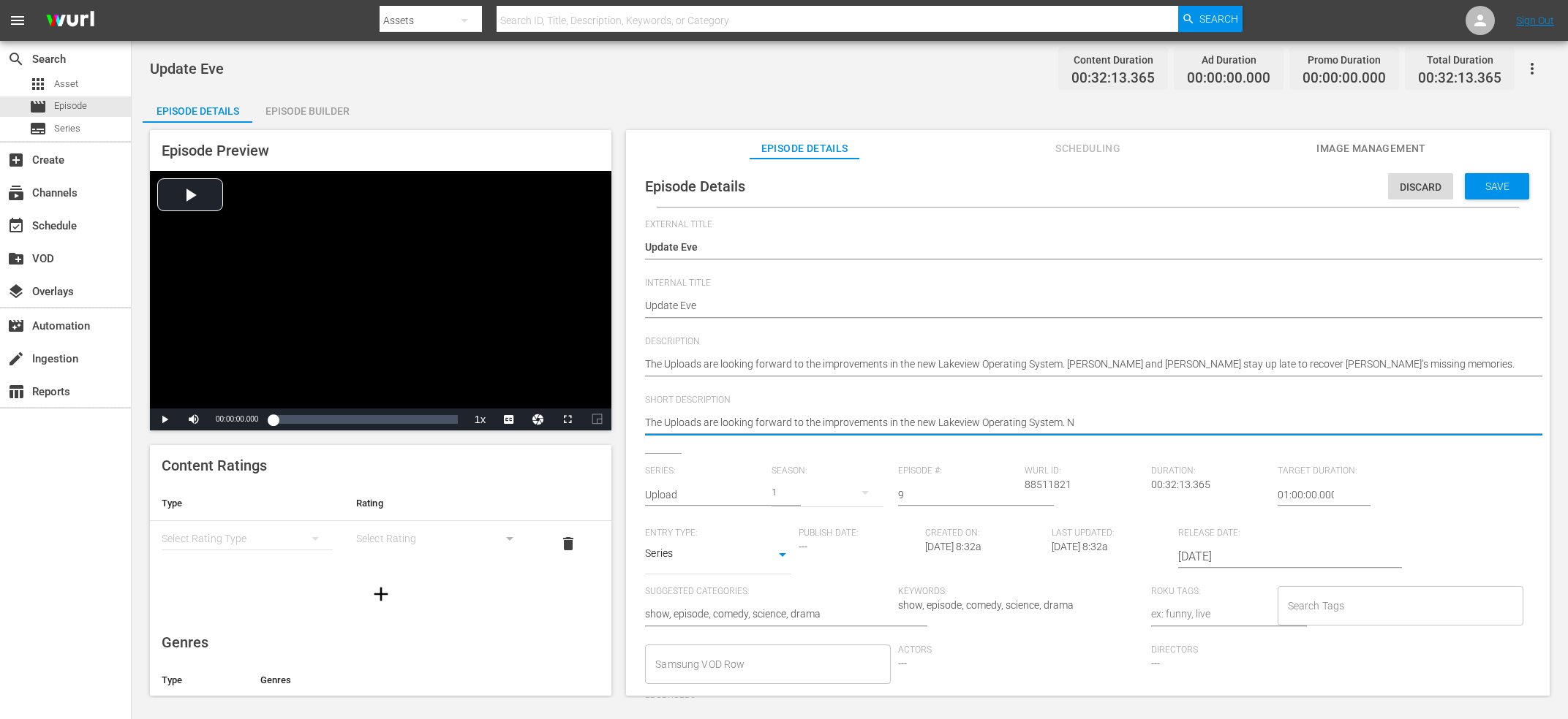
type textarea "The Uploads are looking forward to the improvements in the new Lakeview Operati…"
click at [1048, 493] on div "[PERSON_NAME] ID: 88511821" at bounding box center [1088, 497] width 127 height 63
copy span "88511821"
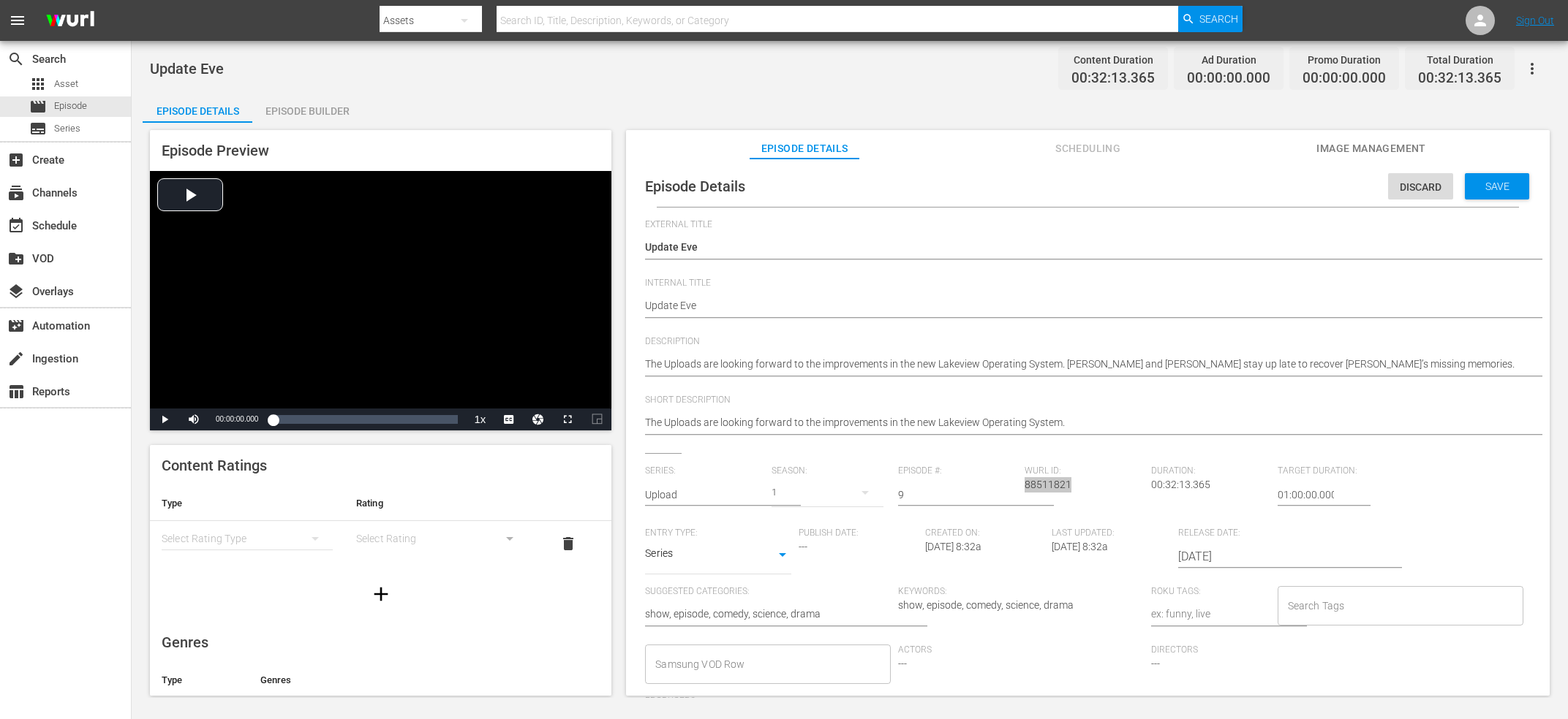
click at [1485, 188] on span "Save" at bounding box center [1497, 187] width 47 height 12
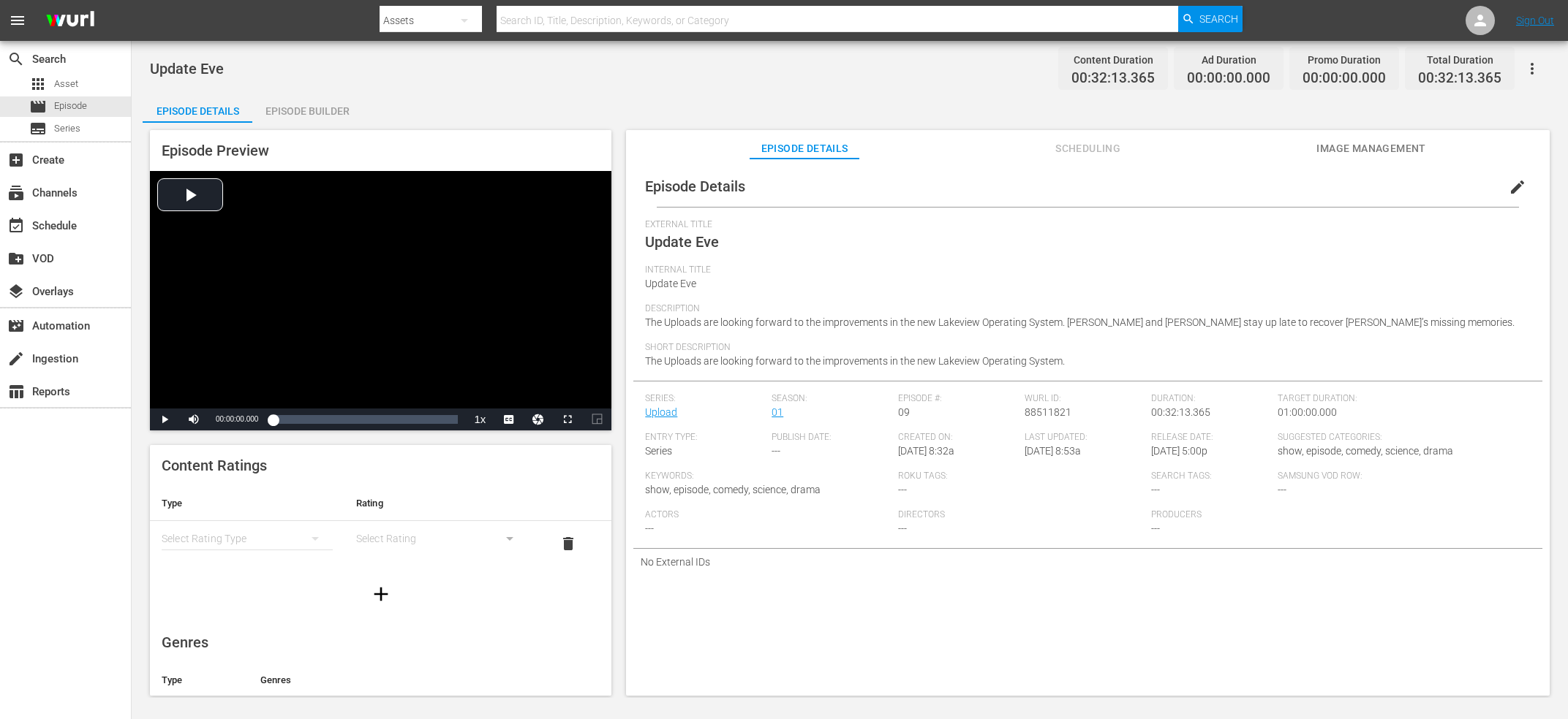
click at [319, 107] on div "Episode Builder" at bounding box center [307, 112] width 110 height 35
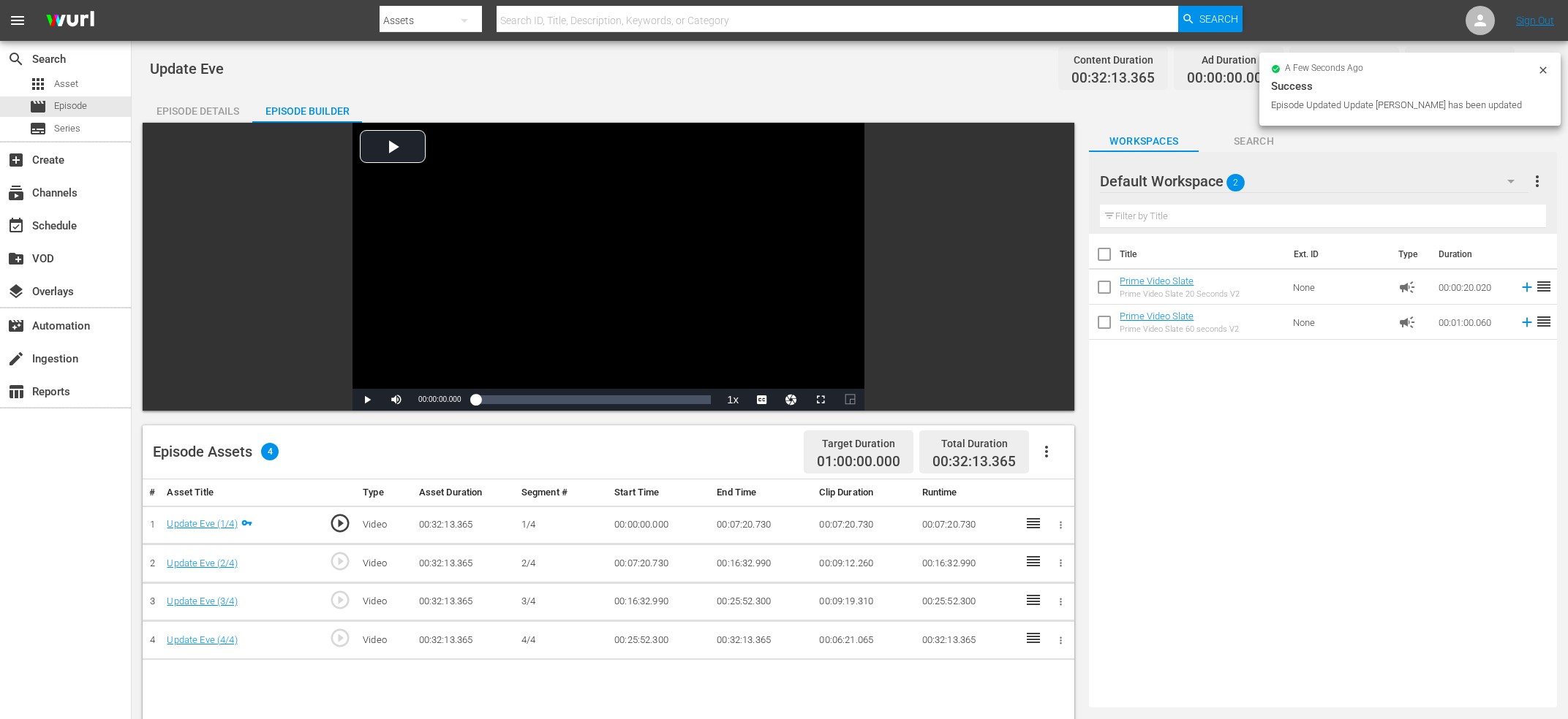
click at [336, 565] on span "play_circle_outline" at bounding box center [340, 561] width 22 height 22
click at [541, 236] on div "Video Player" at bounding box center [609, 255] width 512 height 266
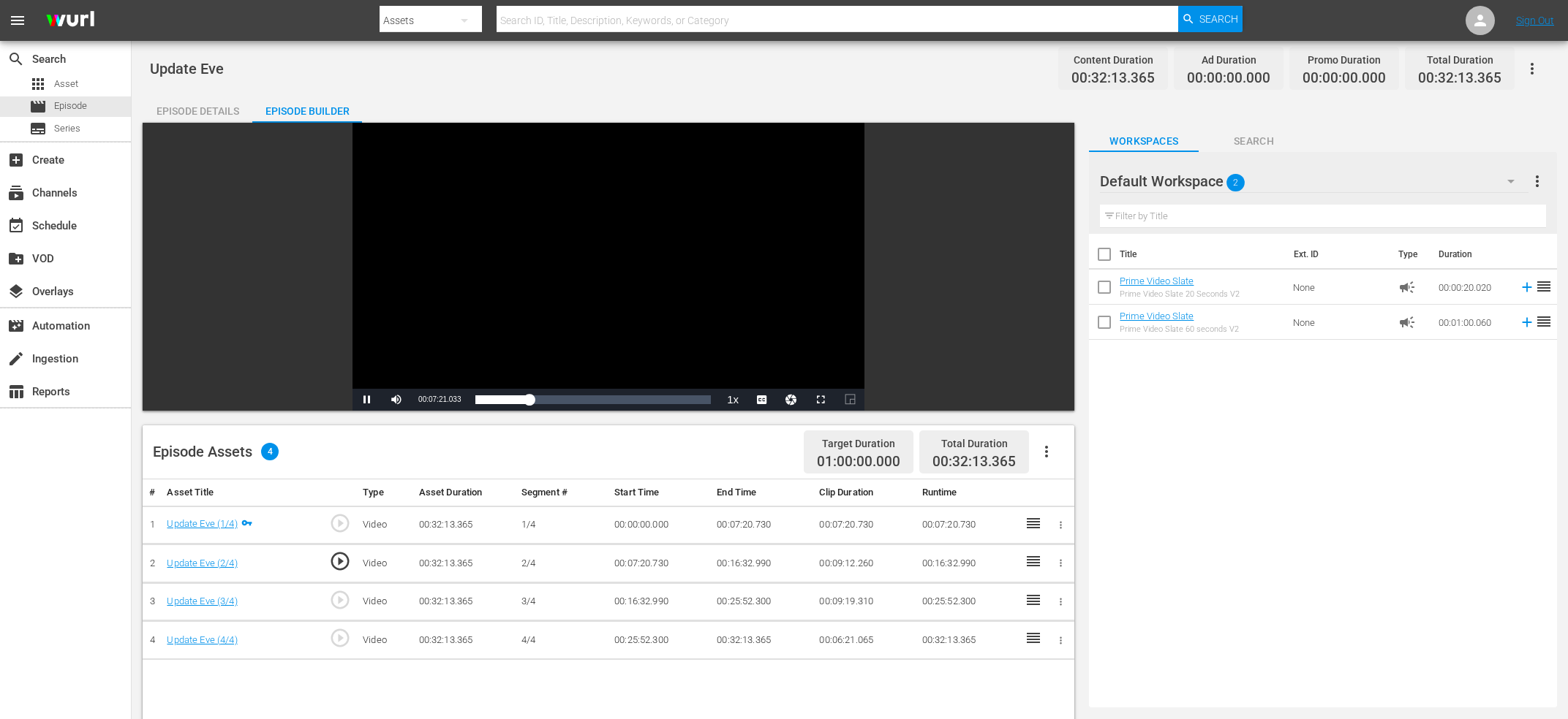
click at [524, 254] on div "Video Player" at bounding box center [609, 255] width 512 height 266
click at [435, 397] on span "00:07:20.785" at bounding box center [440, 400] width 42 height 8
copy span "Current Time"
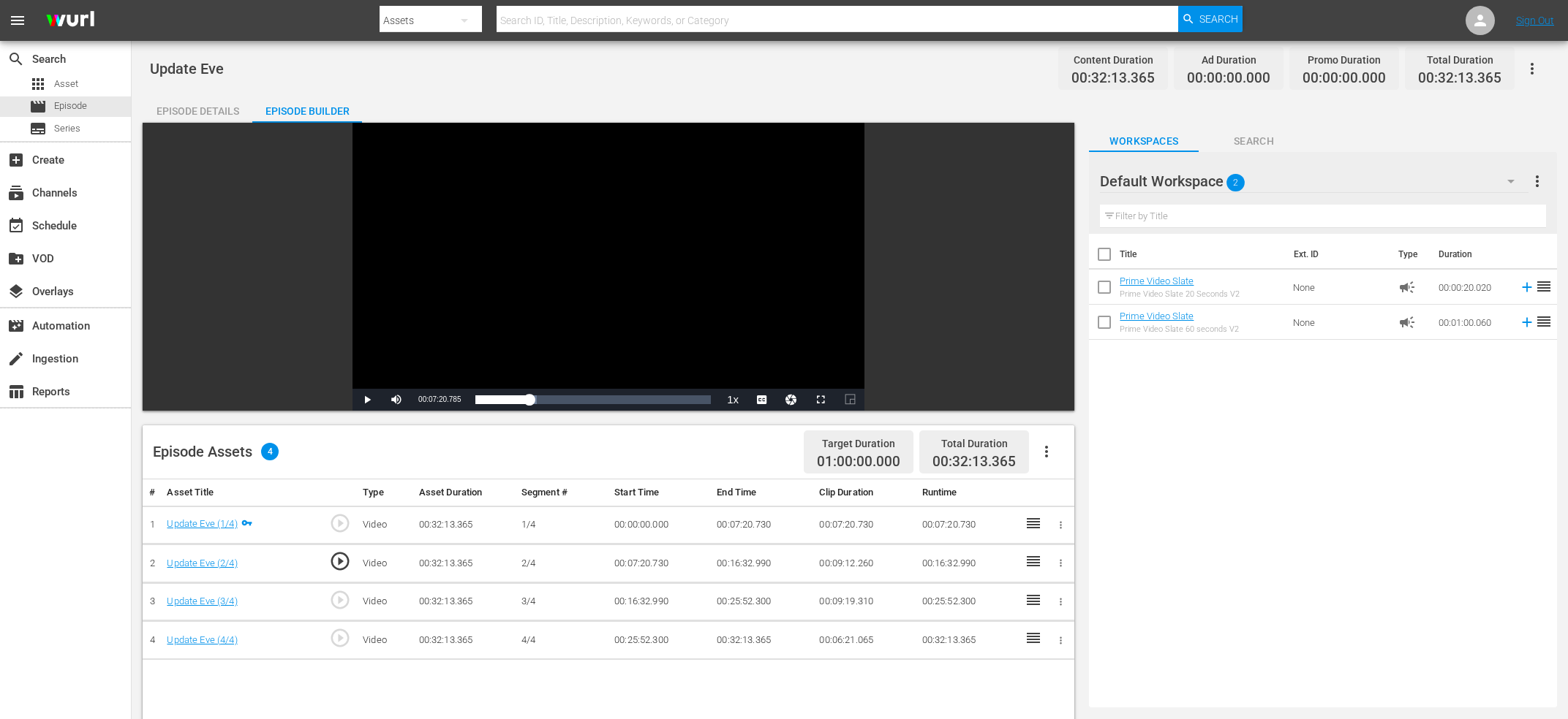
click at [758, 530] on td "00:07:20.730" at bounding box center [762, 526] width 102 height 39
click at [756, 525] on td "00:07:20.730" at bounding box center [762, 526] width 102 height 39
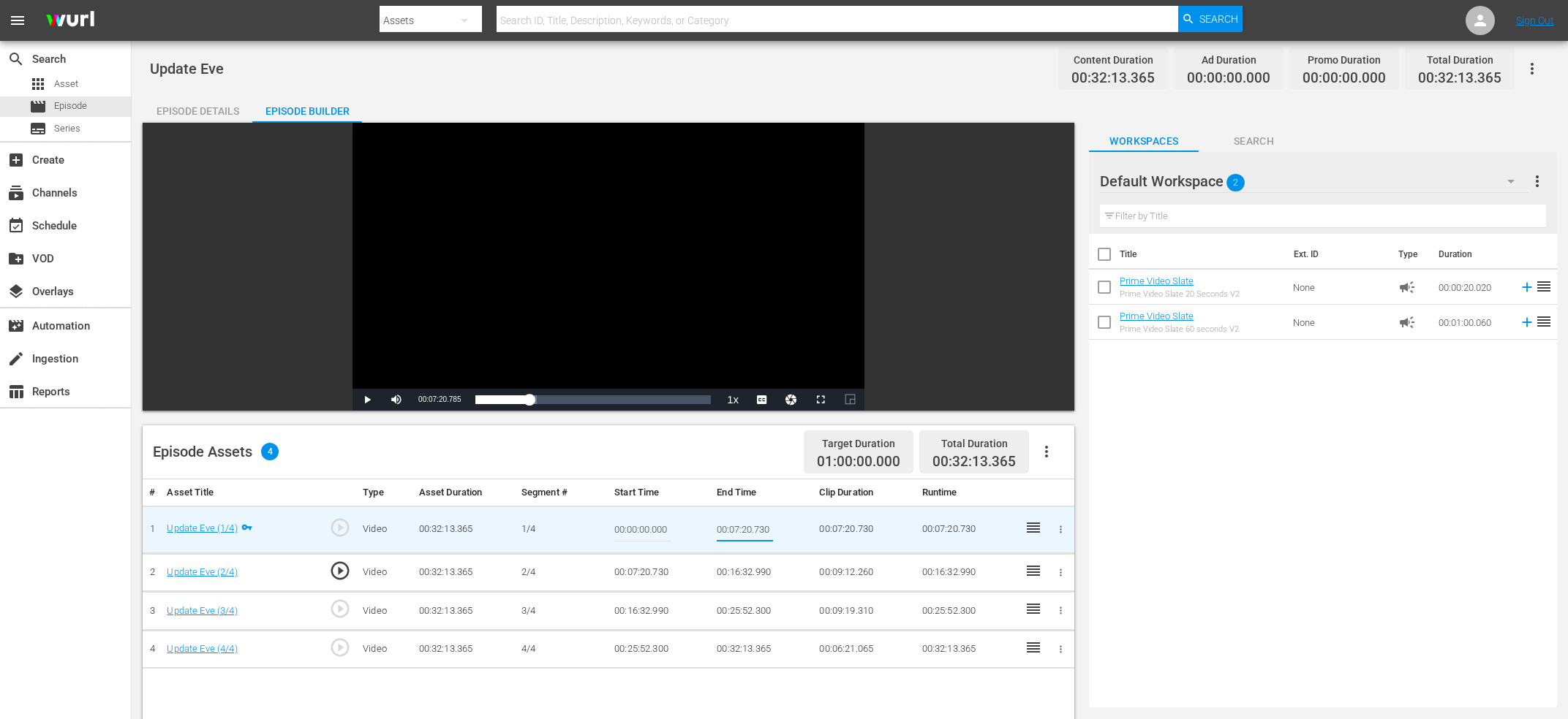
click at [756, 525] on input "00:07:20.730" at bounding box center [745, 530] width 57 height 35
type input "Current Time 00:07:20.785"
click at [653, 572] on td "00:07:20.730" at bounding box center [659, 573] width 102 height 39
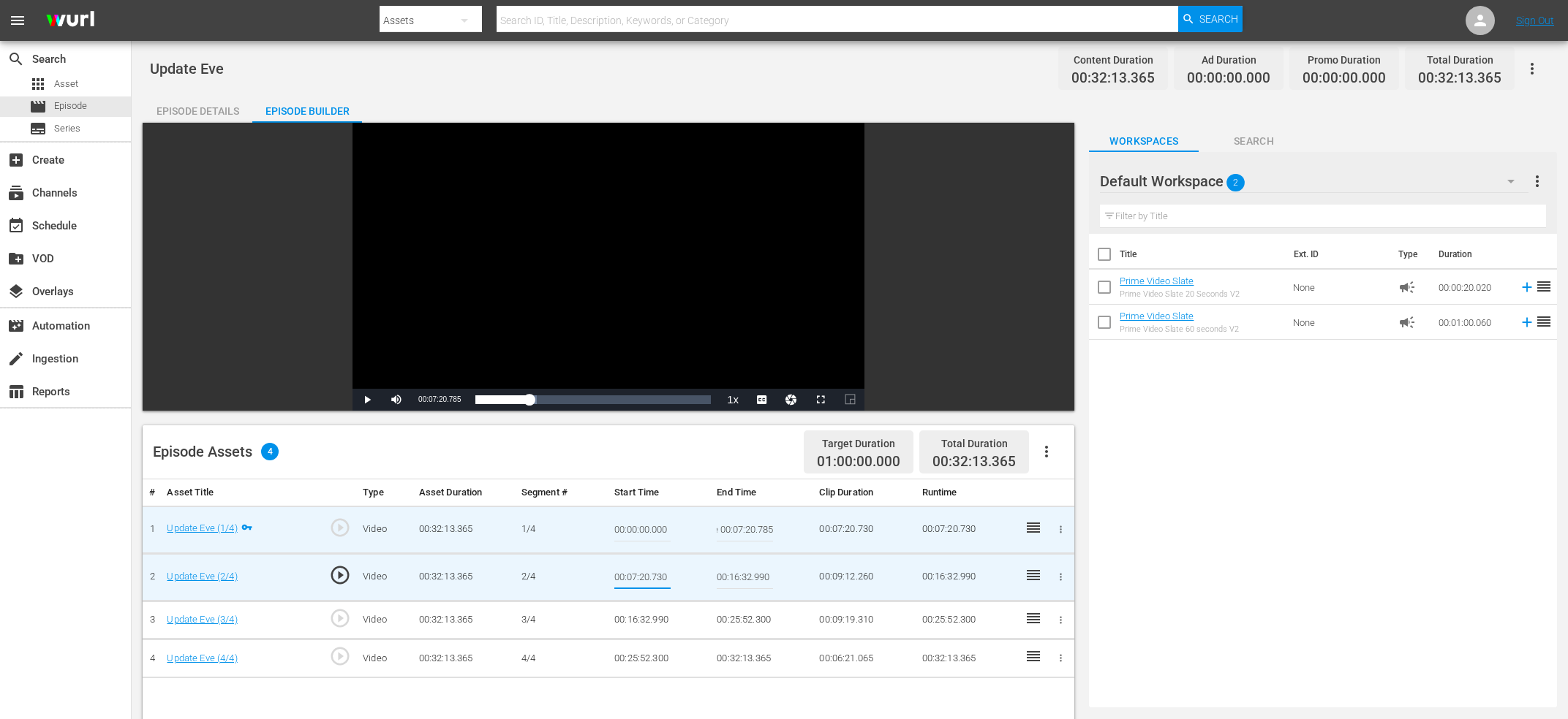
type input "Current Time 00:07:20.785"
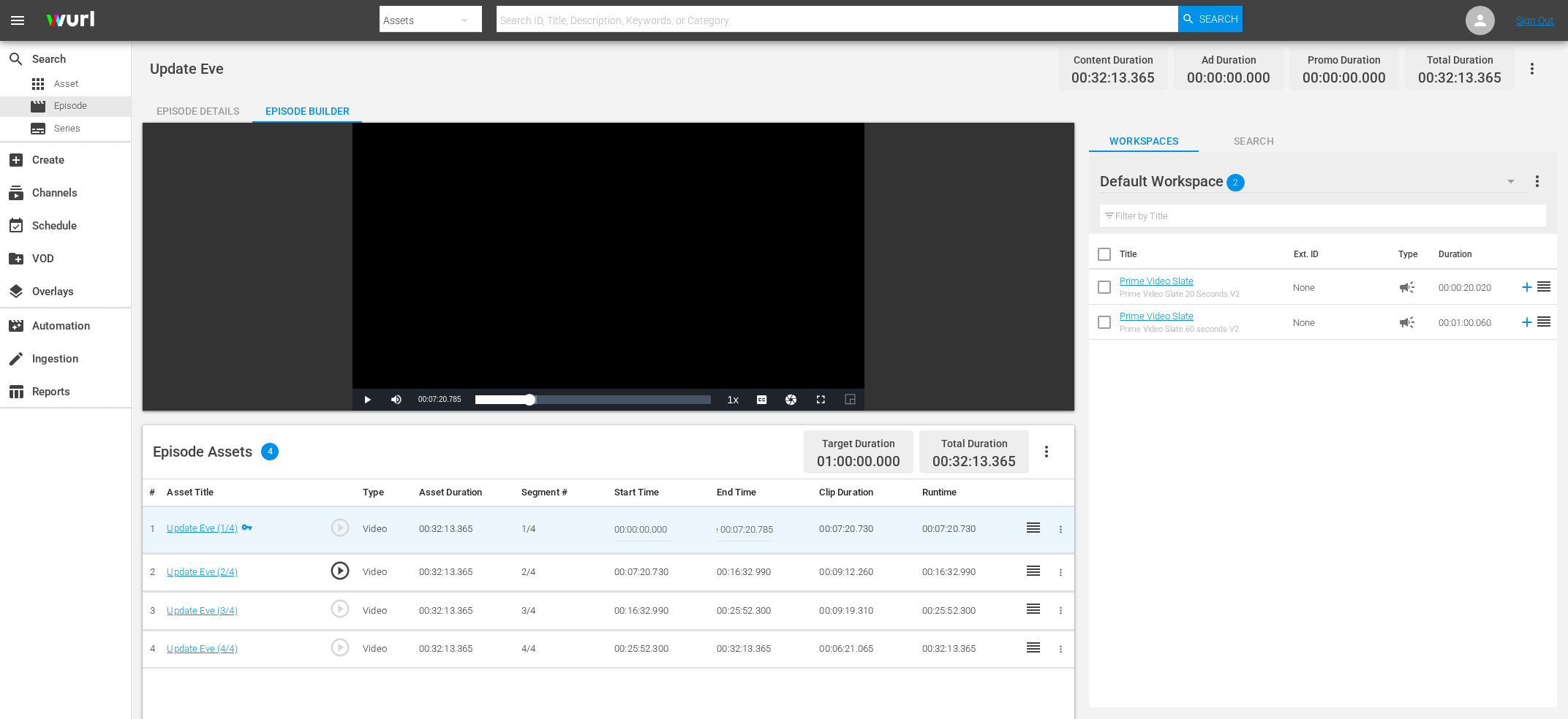
click at [751, 534] on input "Current Time 00:07:20.785" at bounding box center [745, 530] width 57 height 35
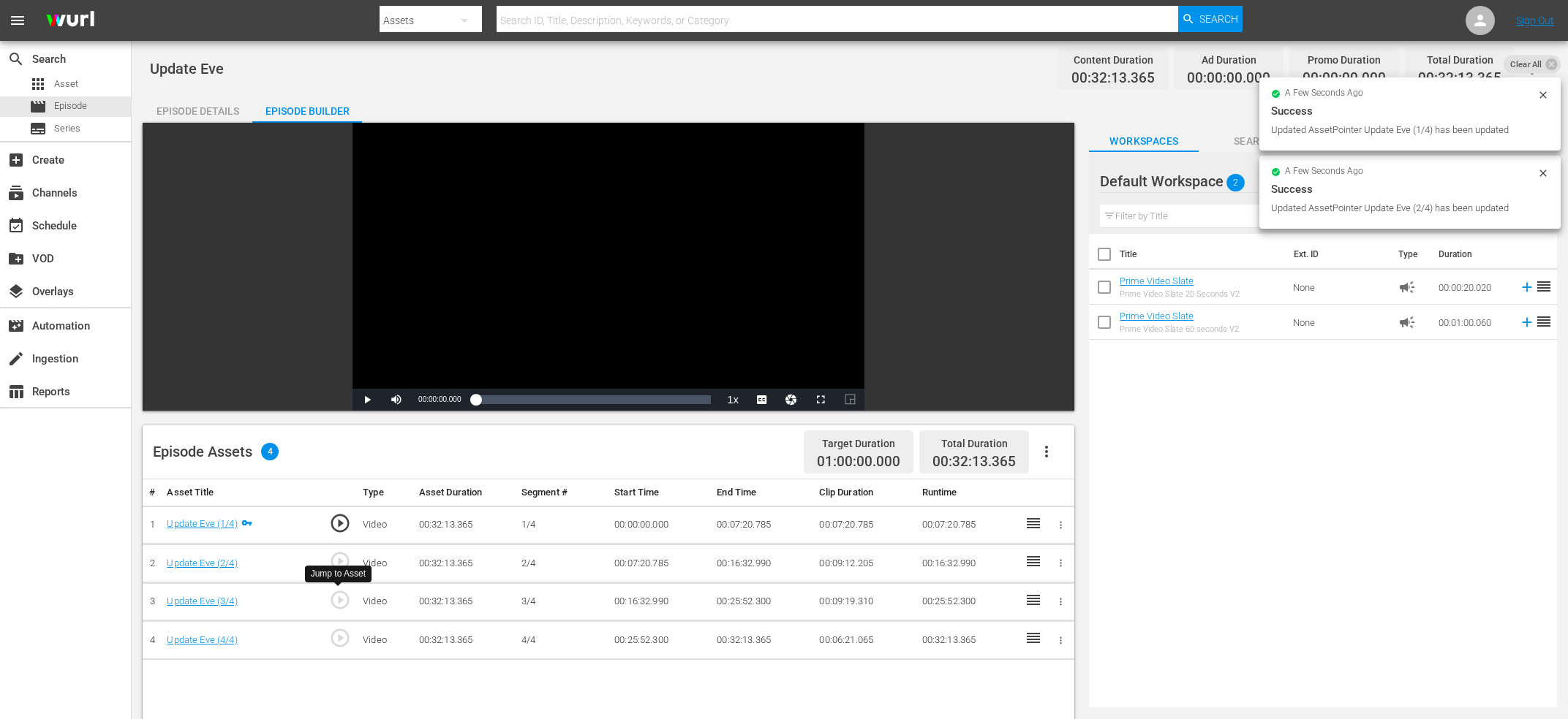
click at [338, 603] on span "play_circle_outline" at bounding box center [340, 600] width 22 height 22
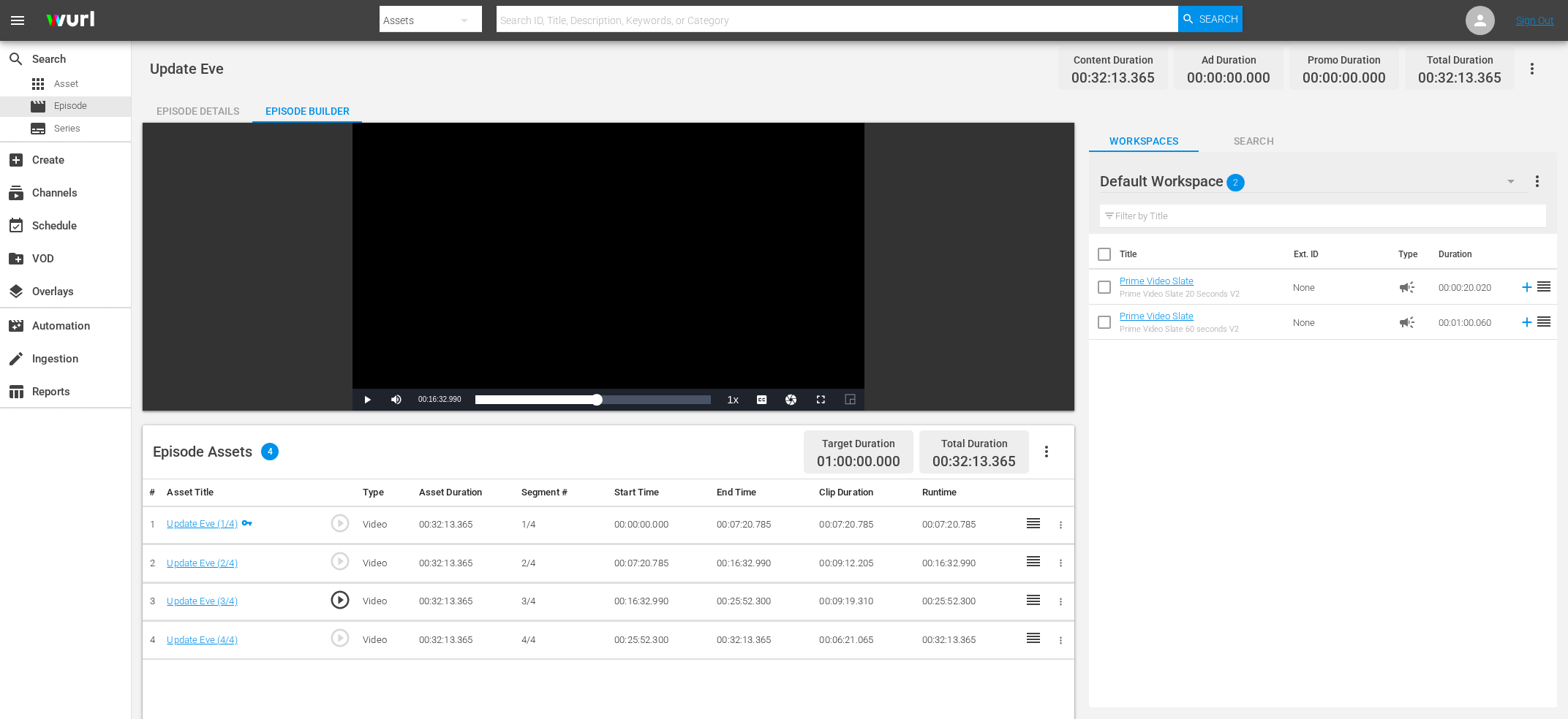
click at [533, 270] on div "Video Player" at bounding box center [609, 255] width 512 height 266
click at [544, 280] on div "Video Player" at bounding box center [609, 255] width 512 height 266
click at [431, 401] on span "00:16:33.003" at bounding box center [440, 400] width 42 height 8
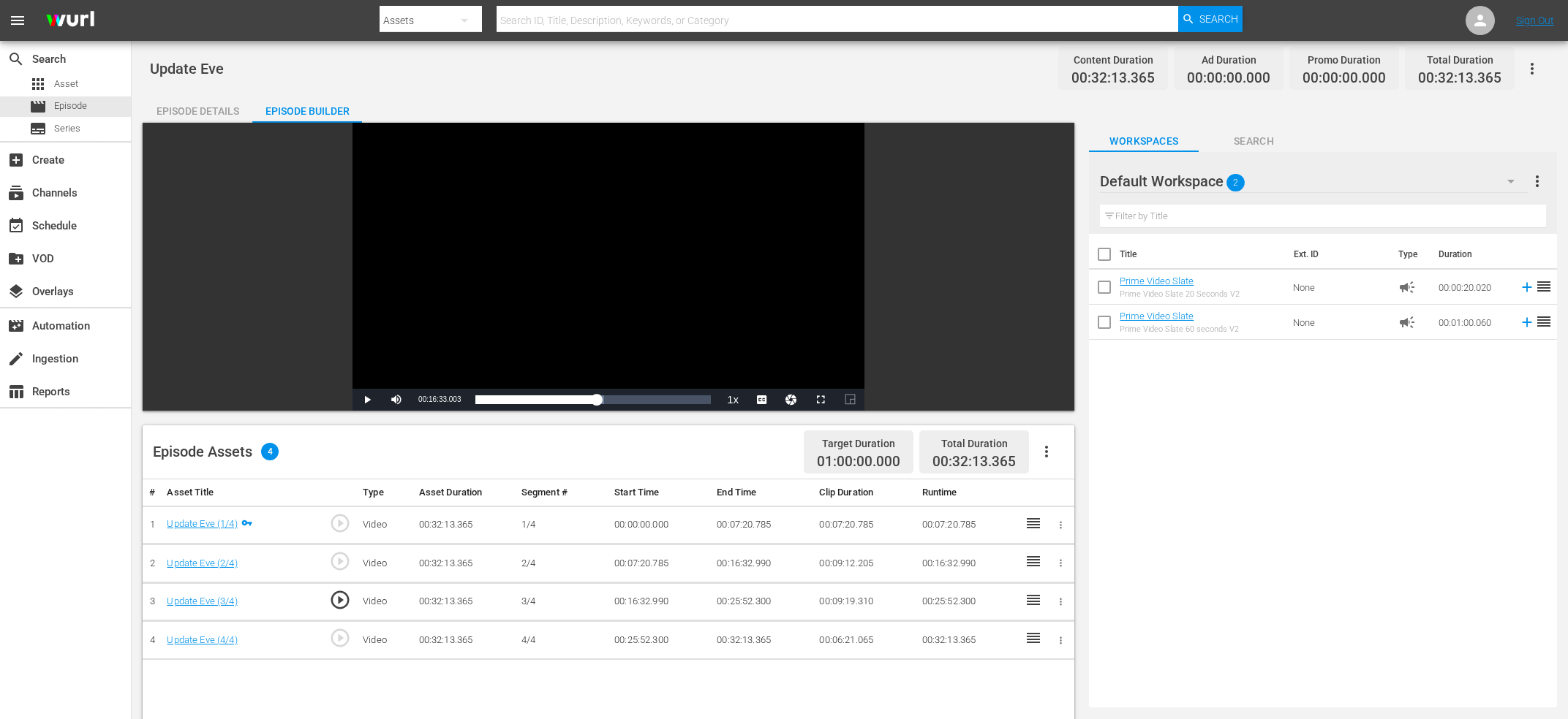
copy span "Current Time"
click at [757, 568] on td "00:16:32.990" at bounding box center [762, 564] width 102 height 39
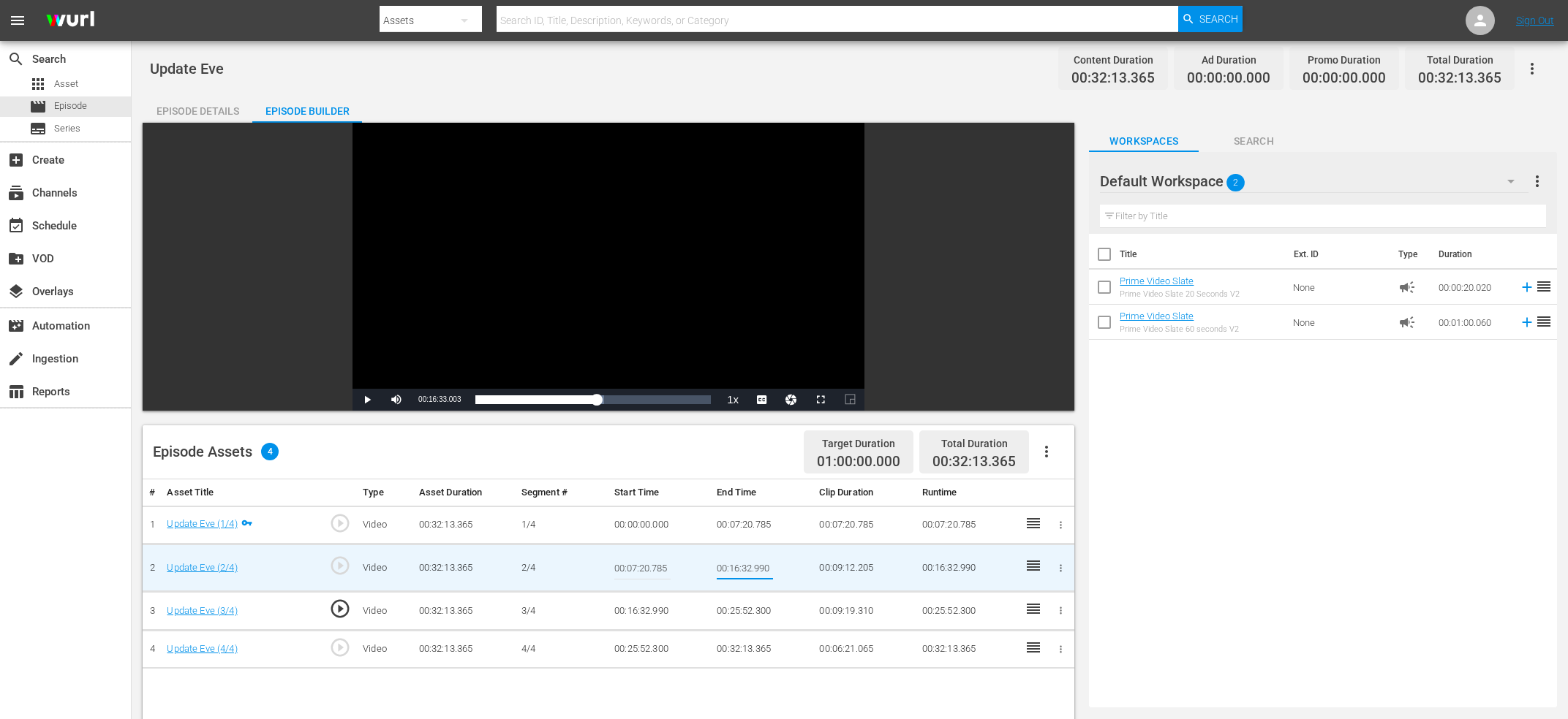
click at [757, 568] on input "00:16:32.990" at bounding box center [745, 568] width 57 height 35
type input "Current Time 00:16:33.003"
click at [646, 614] on td "00:16:32.990" at bounding box center [659, 612] width 102 height 39
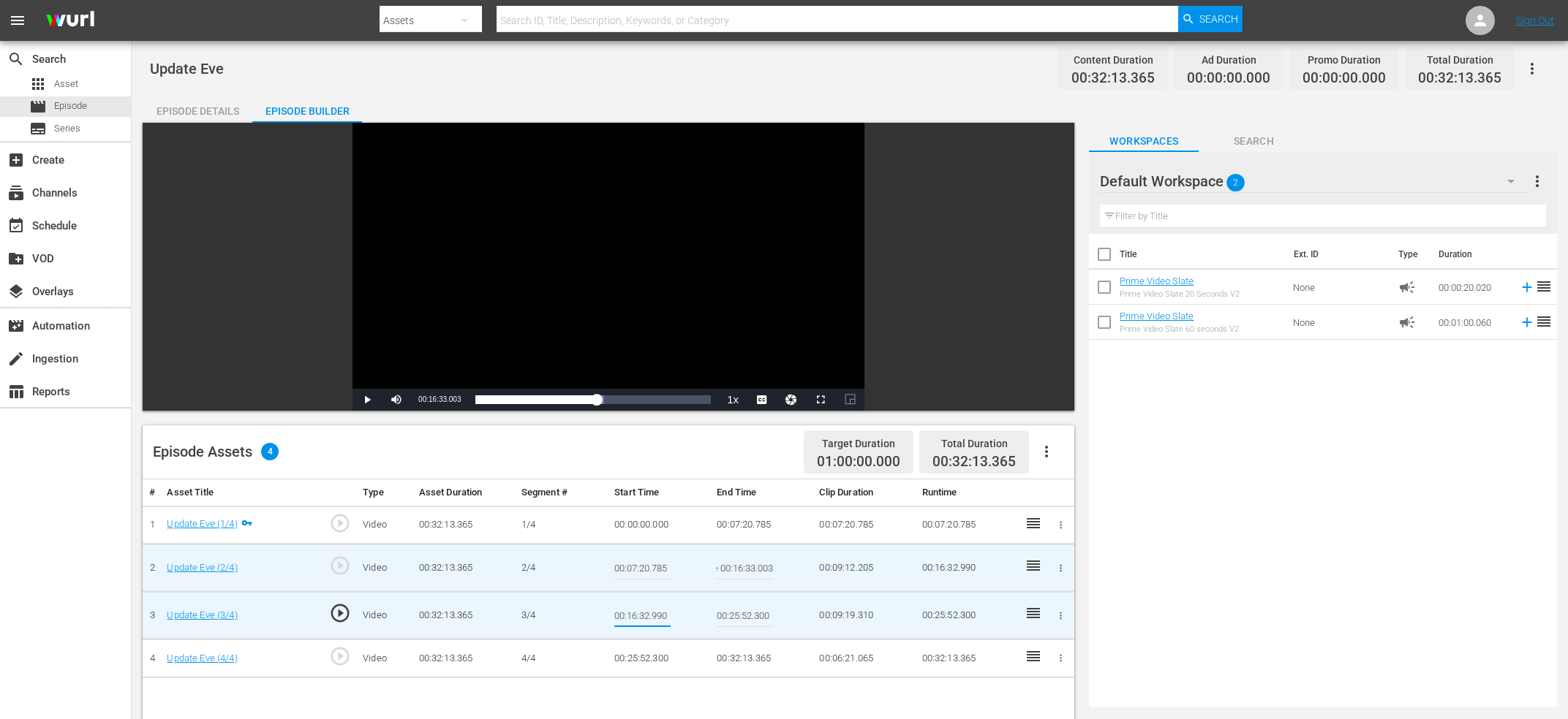
click at [646, 614] on input "00:16:32.990" at bounding box center [642, 616] width 57 height 35
type input "Current Time 00:16:33.003"
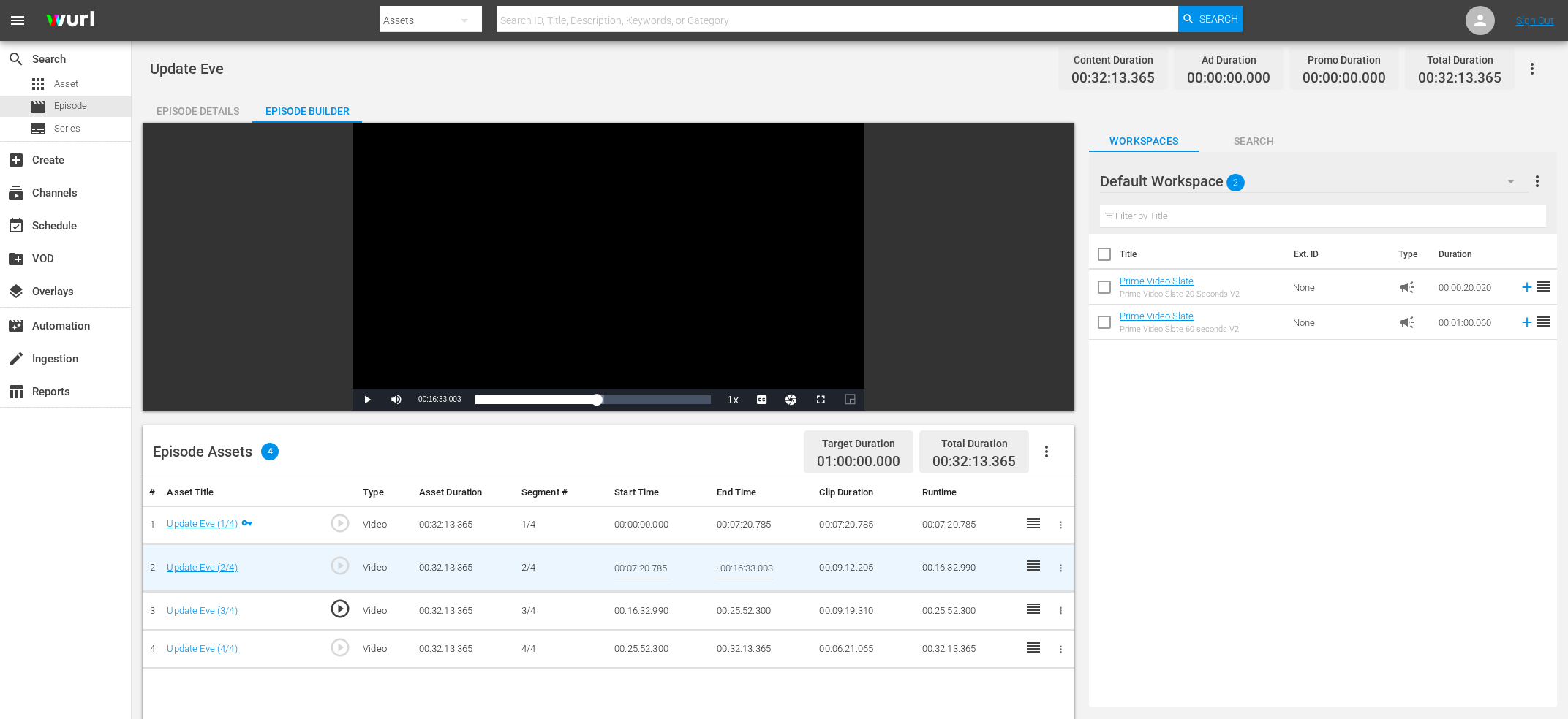
click at [746, 571] on input "Current Time 00:16:33.003" at bounding box center [745, 568] width 57 height 35
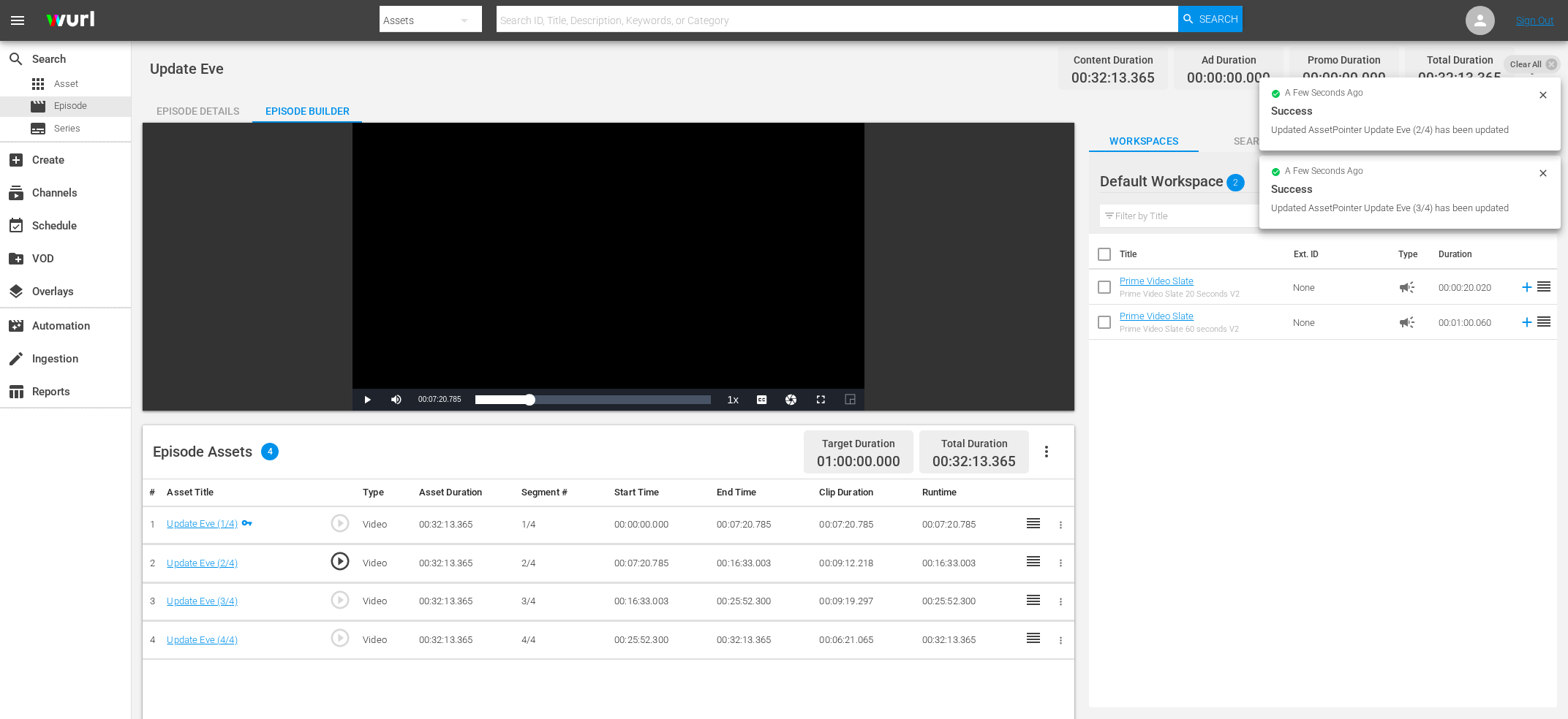
click at [342, 636] on span "play_circle_outline" at bounding box center [340, 638] width 22 height 22
click at [568, 287] on div "Video Player" at bounding box center [609, 255] width 512 height 266
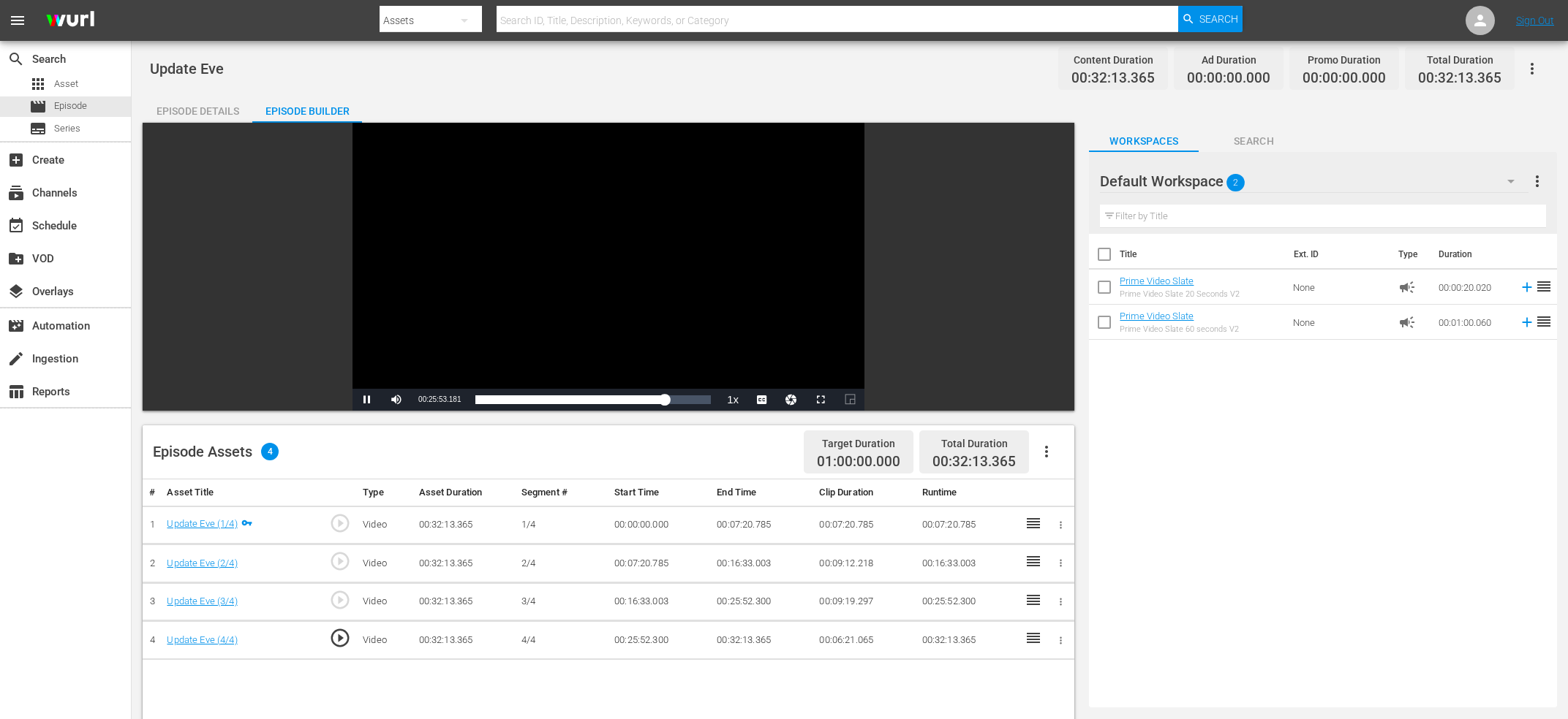
click at [614, 270] on div "Video Player" at bounding box center [609, 255] width 512 height 266
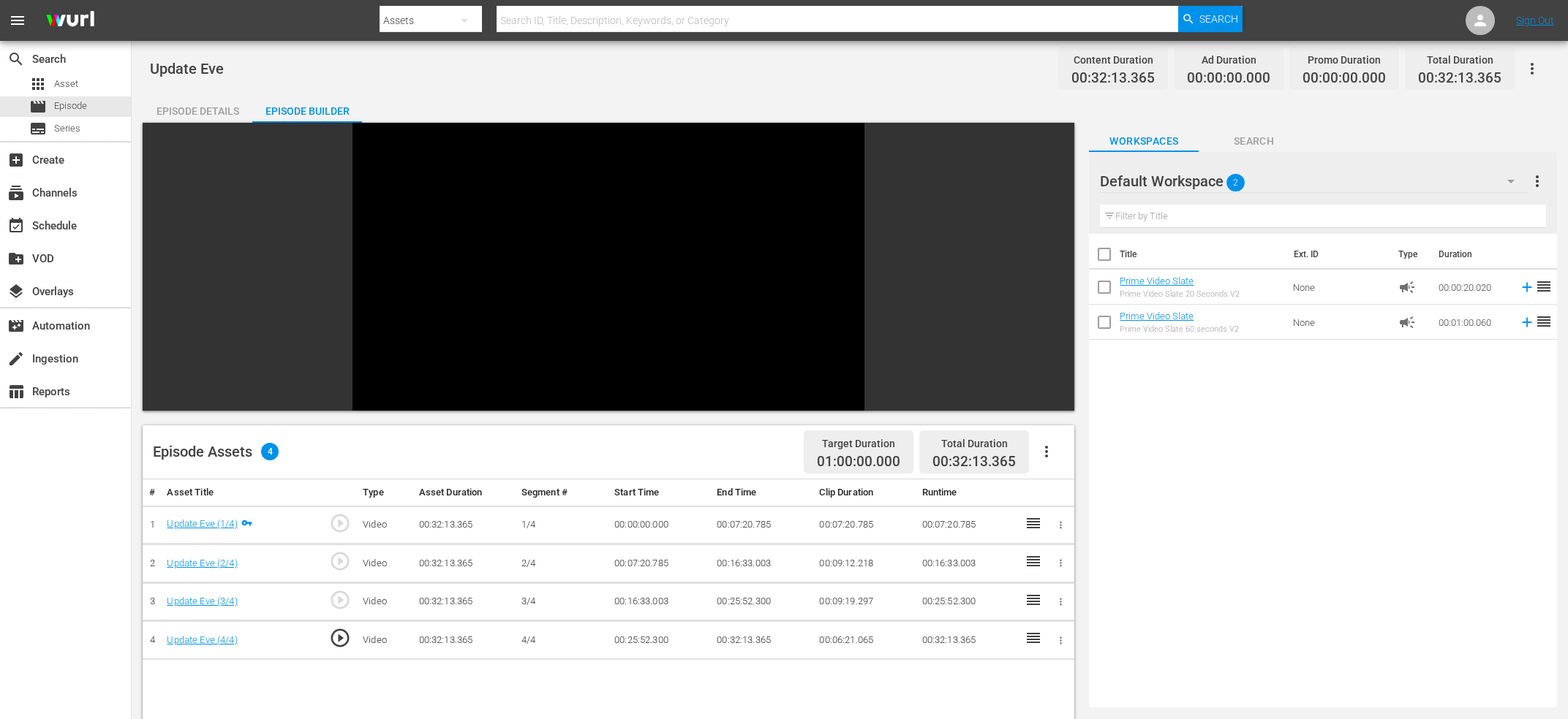
click at [614, 270] on div "Video Player" at bounding box center [609, 255] width 512 height 266
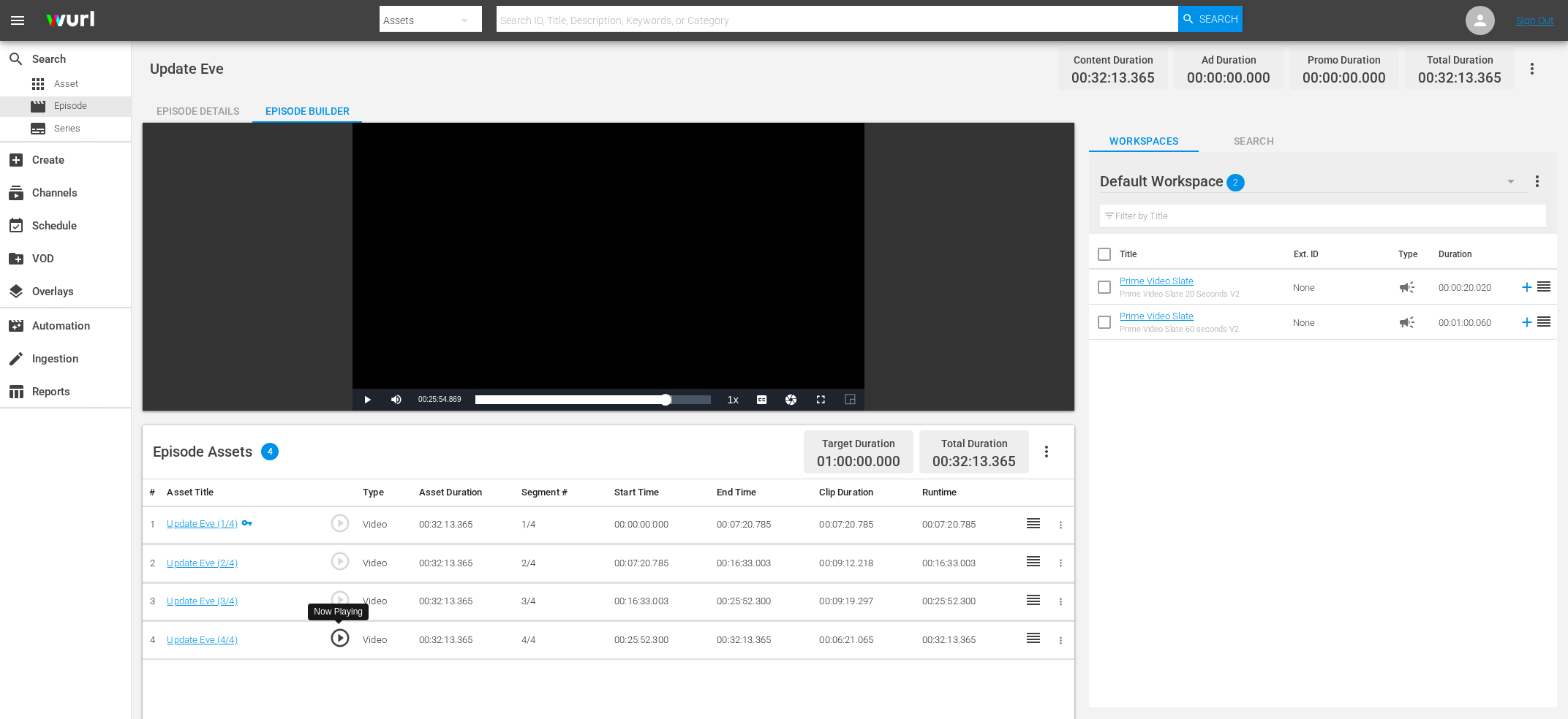
click at [337, 638] on span "play_circle_outline" at bounding box center [340, 638] width 22 height 22
click at [593, 338] on div "Video Player" at bounding box center [609, 255] width 512 height 266
click at [582, 330] on div "Video Player" at bounding box center [609, 255] width 512 height 266
click at [434, 399] on span "00:25:52.356" at bounding box center [440, 400] width 42 height 8
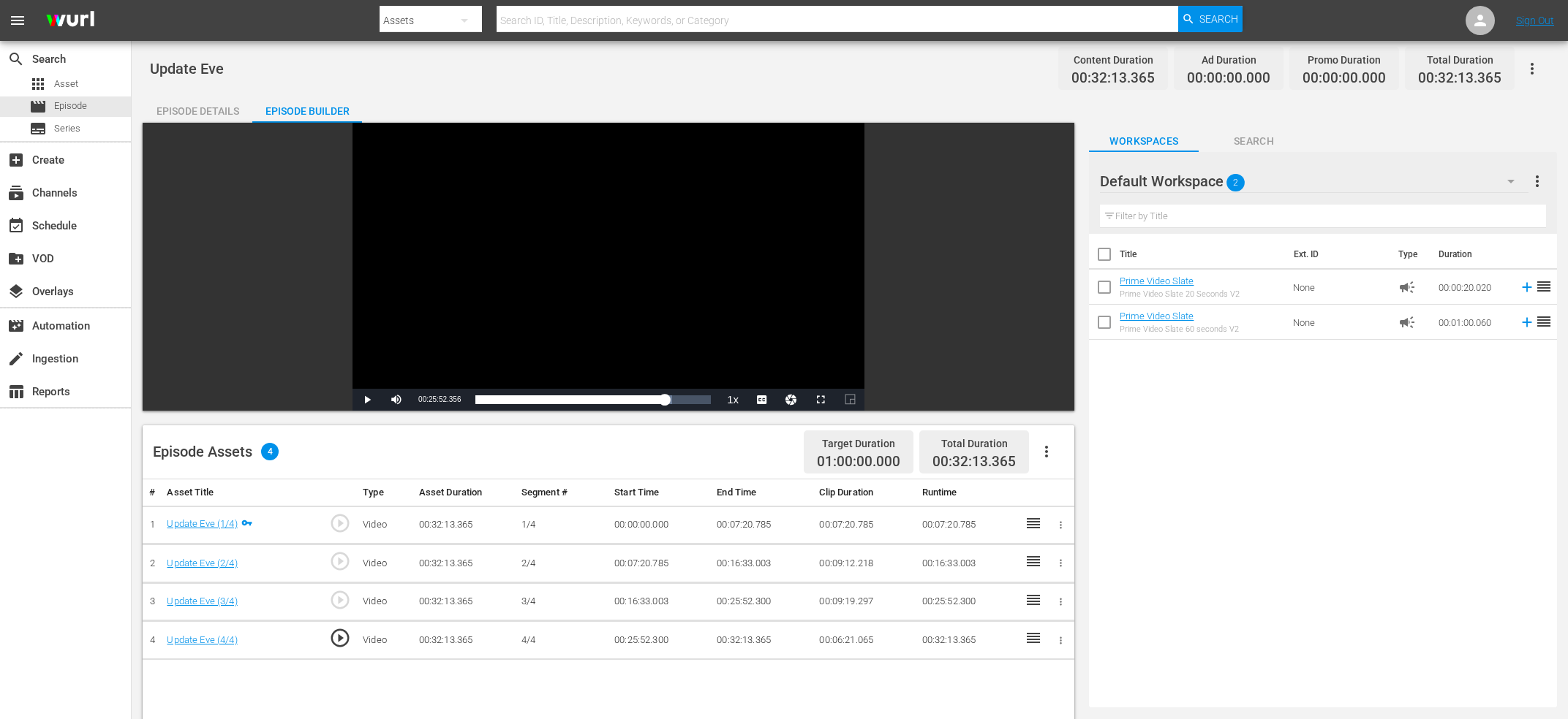
click at [434, 399] on span "00:25:52.356" at bounding box center [440, 400] width 42 height 8
copy span "Current Time"
click at [744, 595] on td "00:25:52.300" at bounding box center [762, 602] width 102 height 39
click at [744, 596] on td "00:25:52.300" at bounding box center [762, 602] width 102 height 39
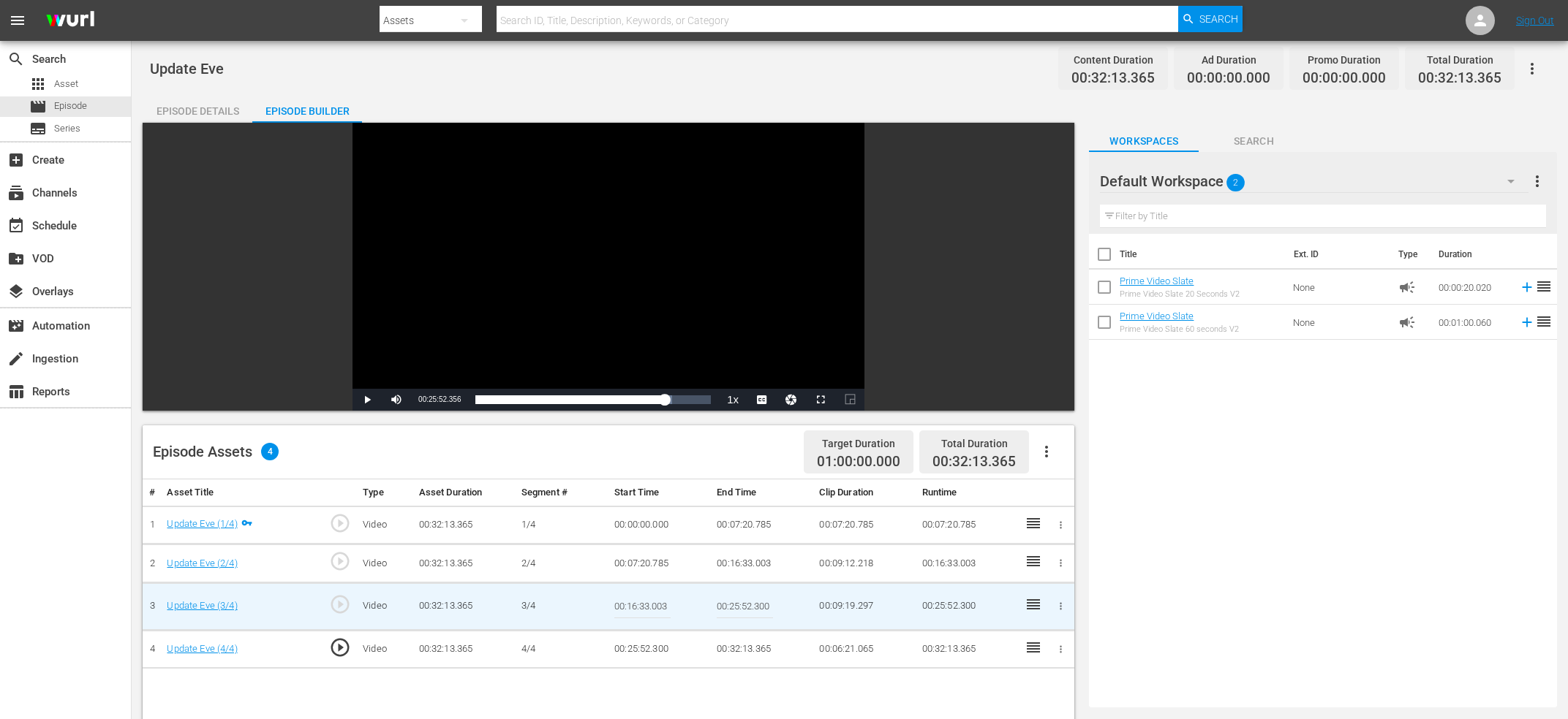
click at [744, 596] on input "00:25:52.300" at bounding box center [745, 607] width 57 height 35
paste input "Current Time 00:25:52.356"
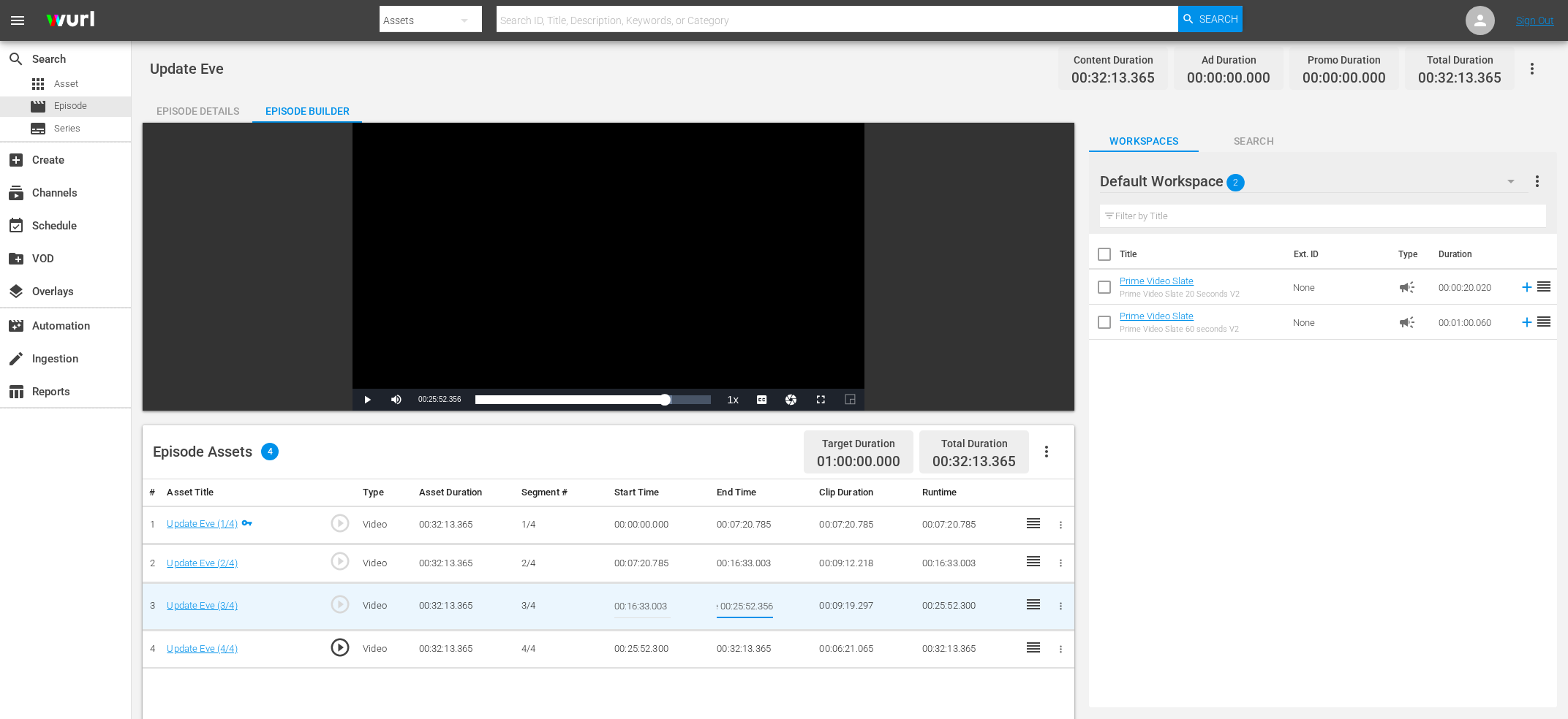
type input "Current Time 00:25:52.356"
click at [658, 645] on td "00:25:52.300" at bounding box center [659, 650] width 102 height 39
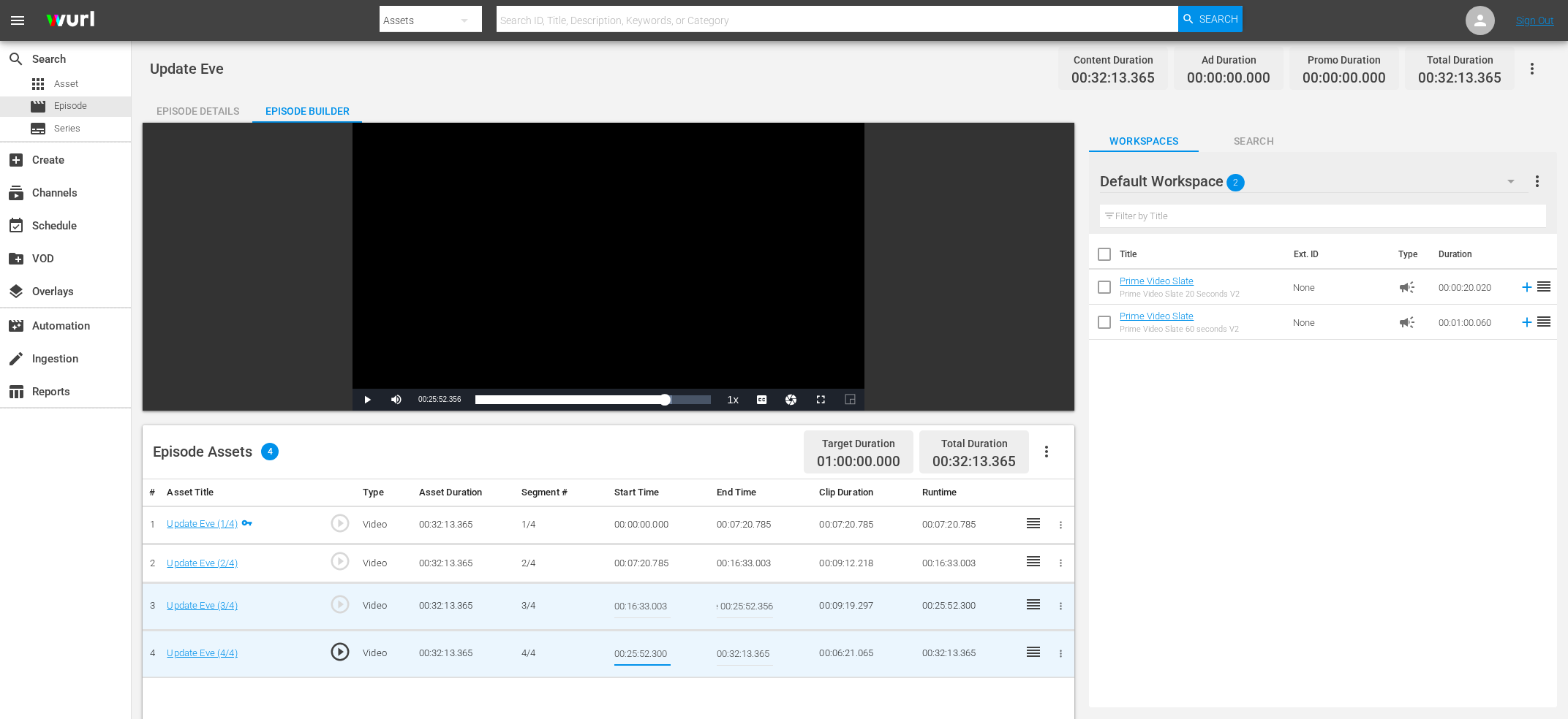
type input "Current Time 00:25:52.356"
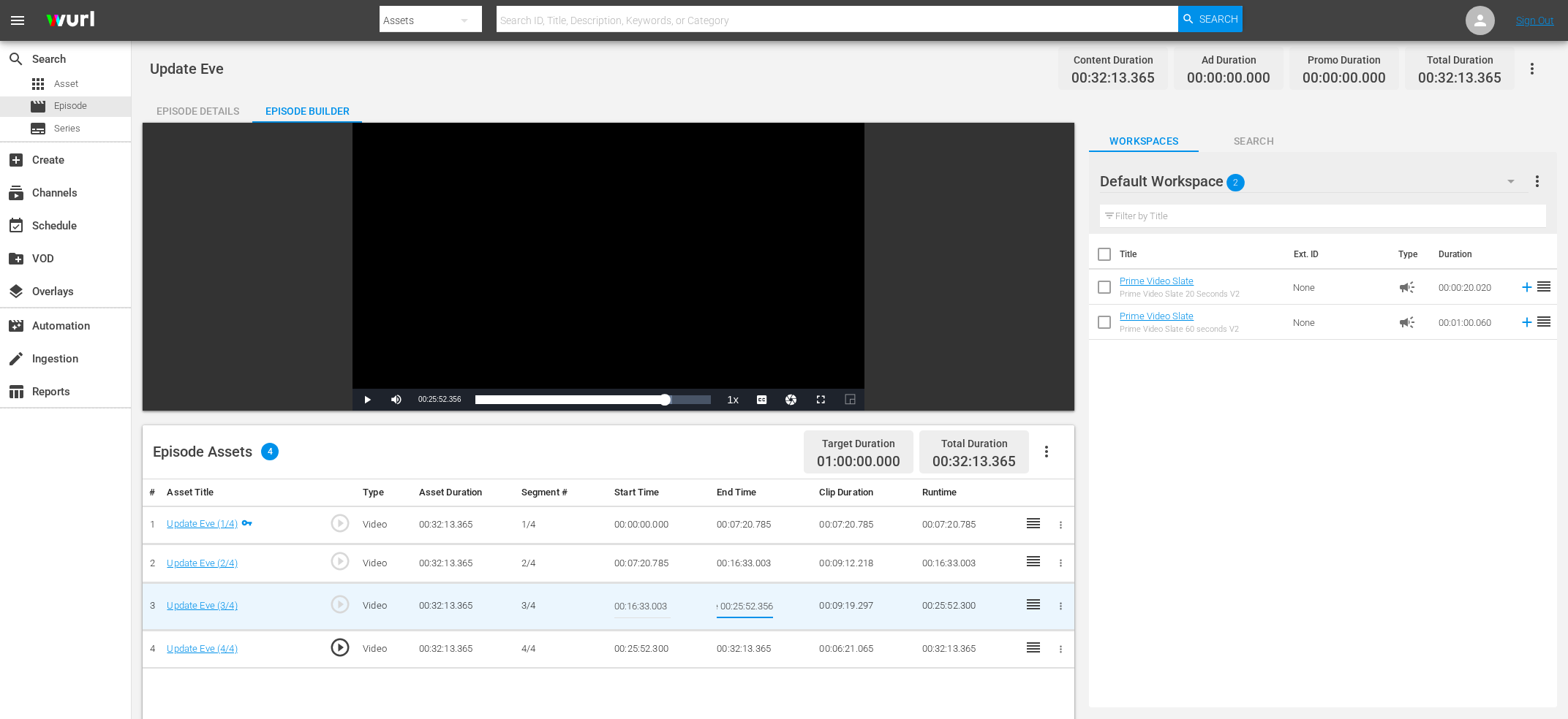
click at [746, 621] on input "Current Time 00:25:52.356" at bounding box center [745, 607] width 57 height 35
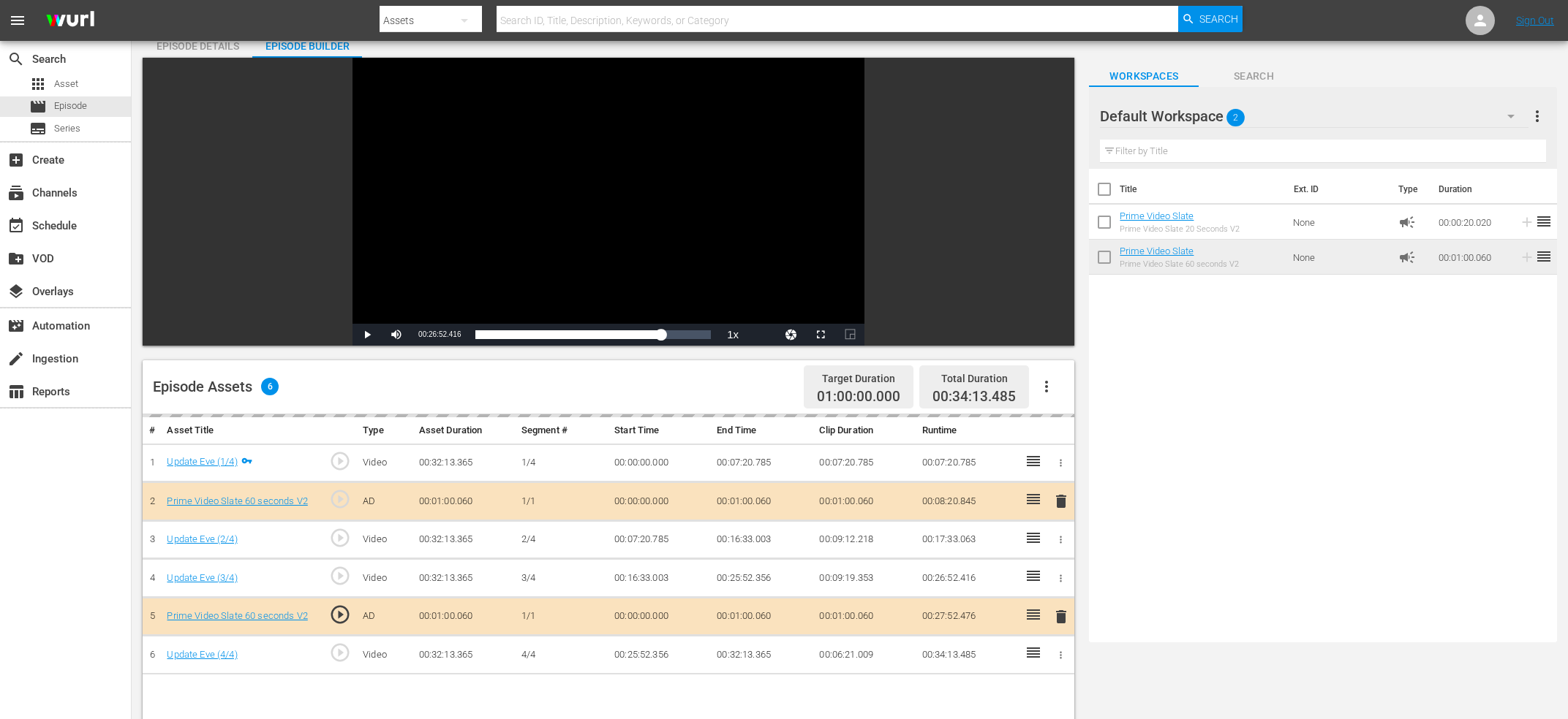
scroll to position [0, 0]
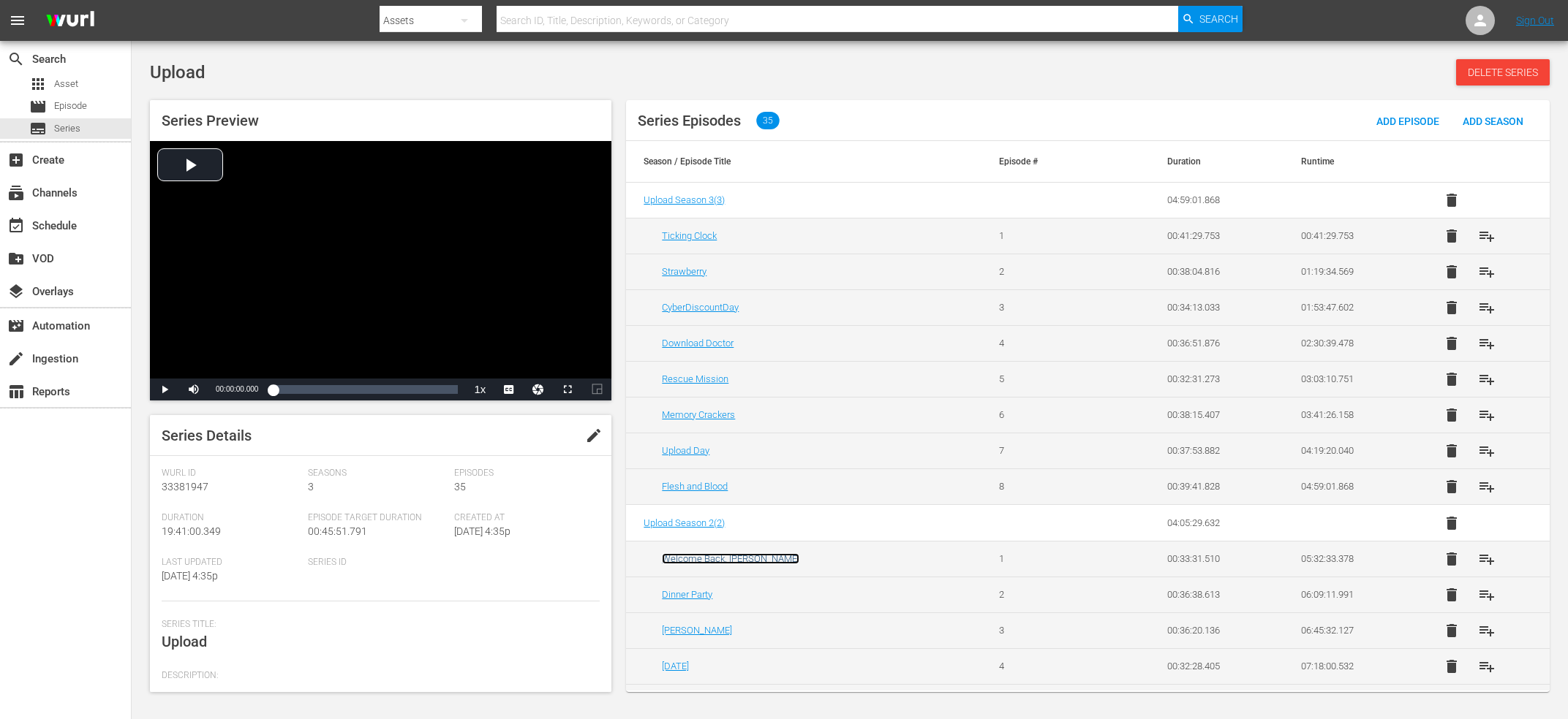
click at [718, 564] on link "Welcome Back, [PERSON_NAME]" at bounding box center [730, 558] width 138 height 11
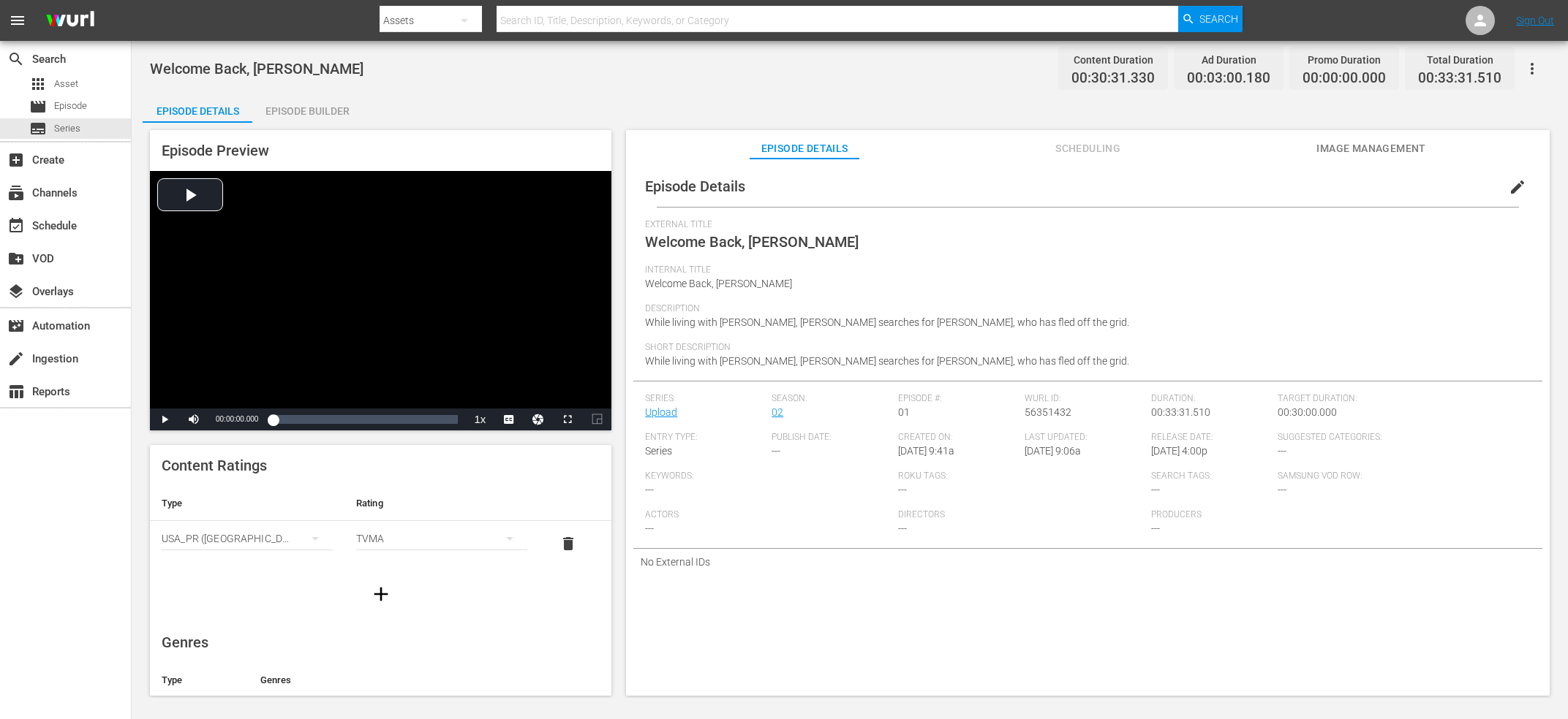
click at [383, 122] on div "Episode Details Episode Builder Episode Preview Video Player is loading. Play V…" at bounding box center [850, 400] width 1414 height 614
click at [369, 115] on div "Episode Details Episode Builder Episode Preview Video Player is loading. Play V…" at bounding box center [850, 400] width 1414 height 614
click at [274, 120] on div "Episode Builder" at bounding box center [307, 112] width 110 height 35
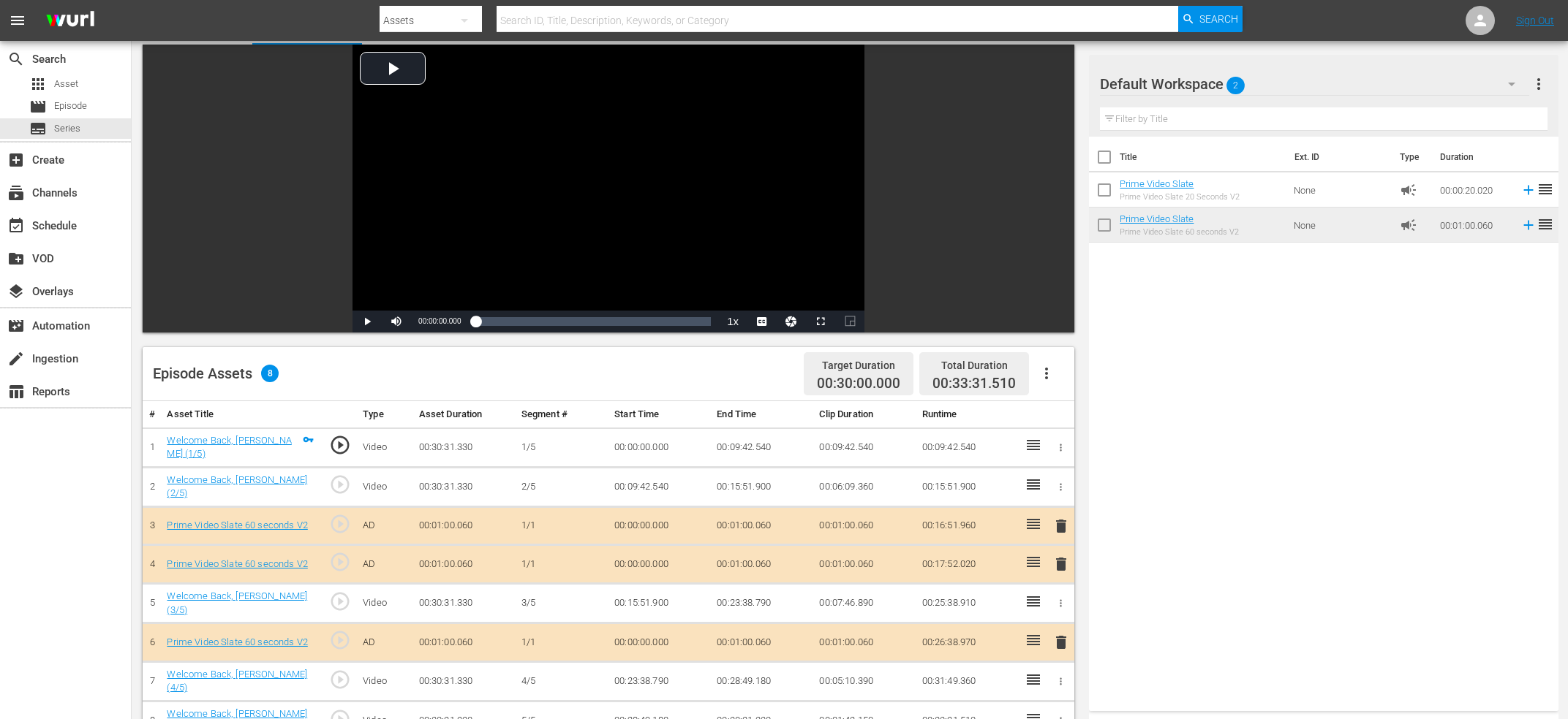
scroll to position [156, 0]
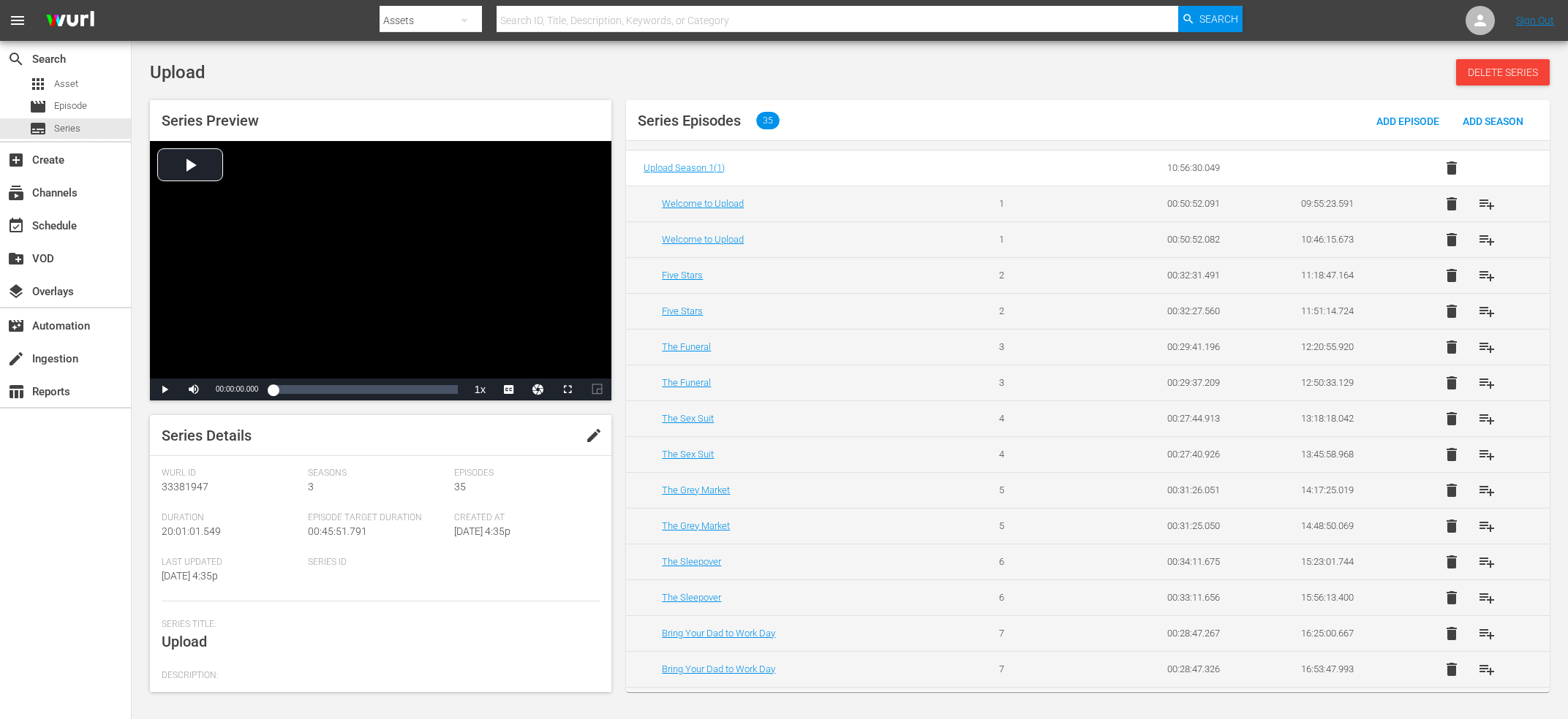
scroll to position [662, 0]
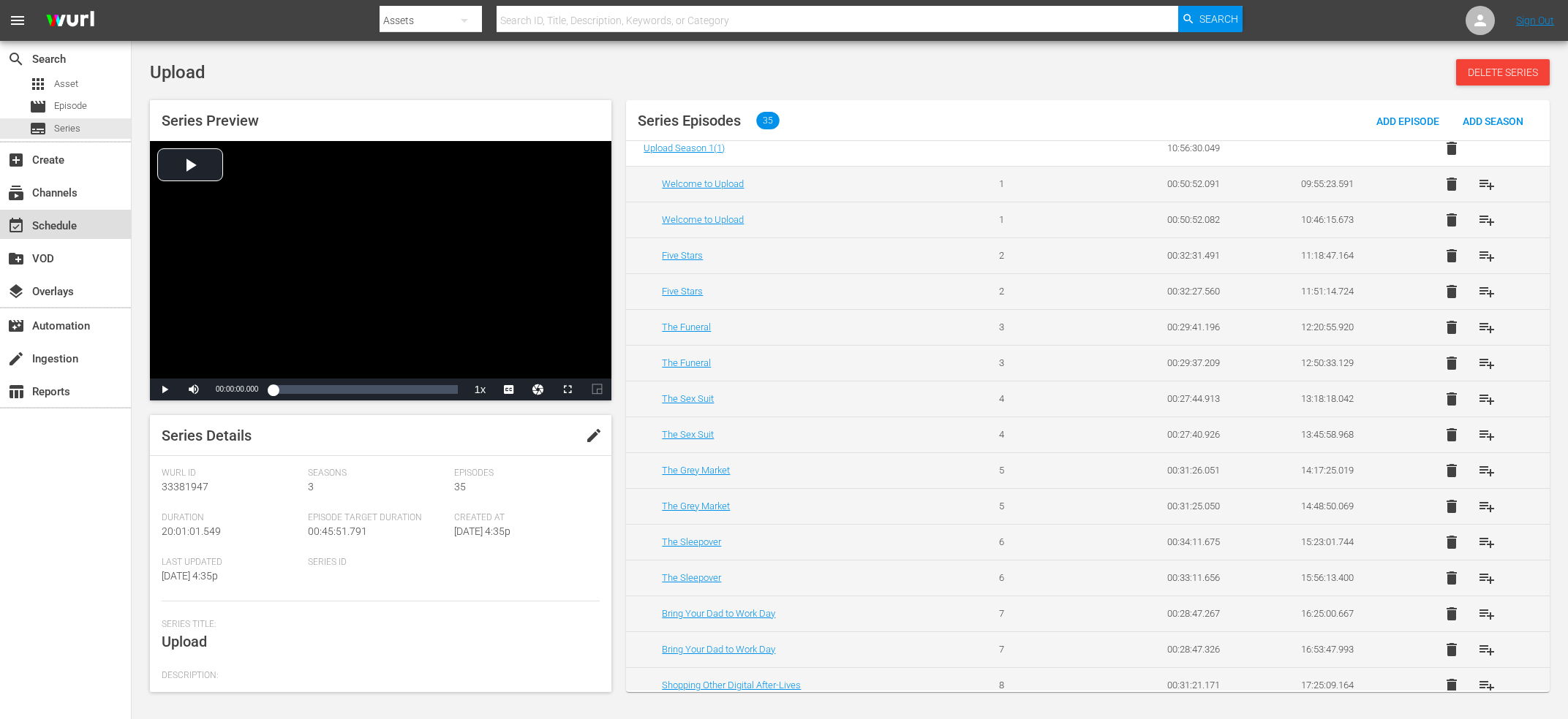
click at [30, 217] on div "event_available Schedule" at bounding box center [41, 224] width 82 height 14
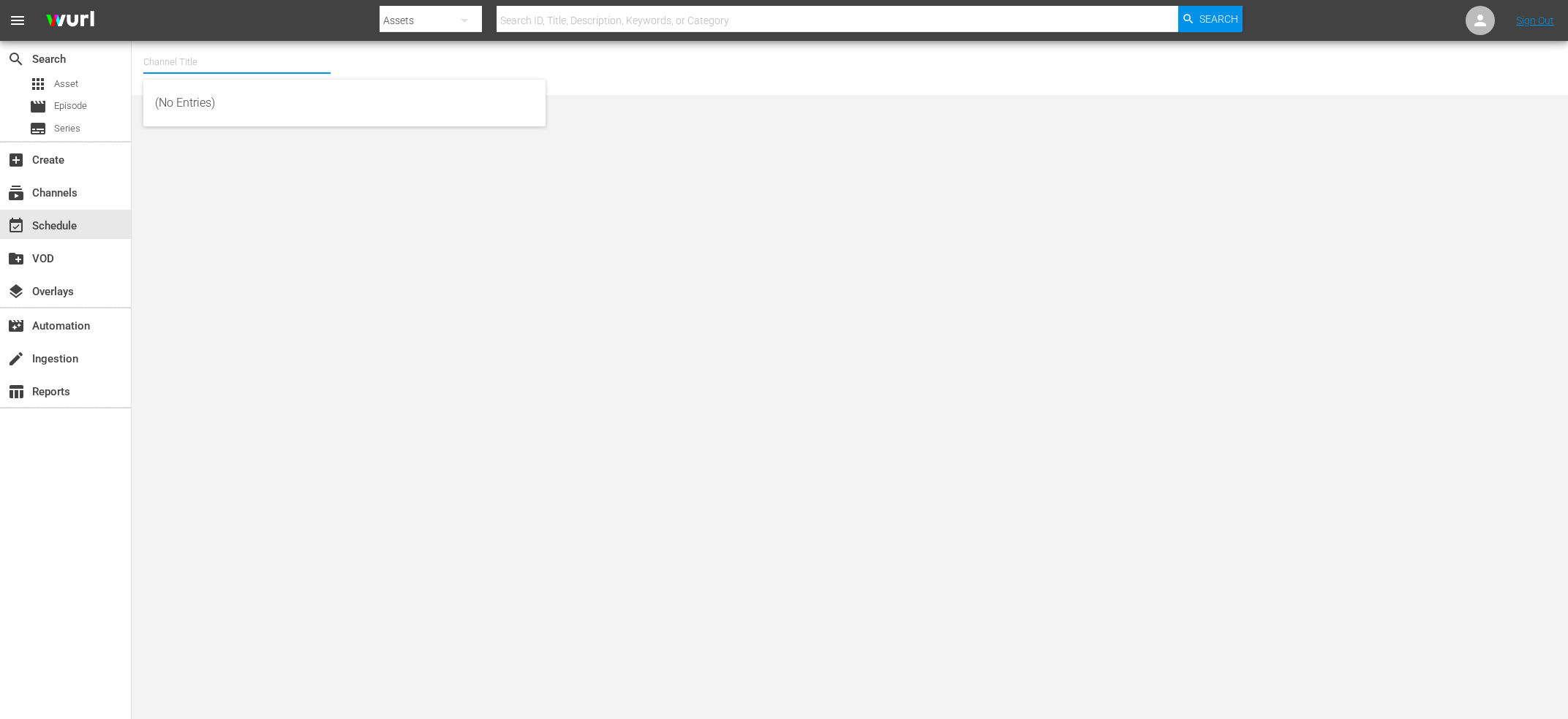
click at [246, 60] on input "text" at bounding box center [237, 63] width 187 height 35
click at [323, 103] on div "Upload (2100 - imdb_tv_upload_1)" at bounding box center [344, 103] width 379 height 35
type input "Upload (2100 - imdb_tv_upload_1)"
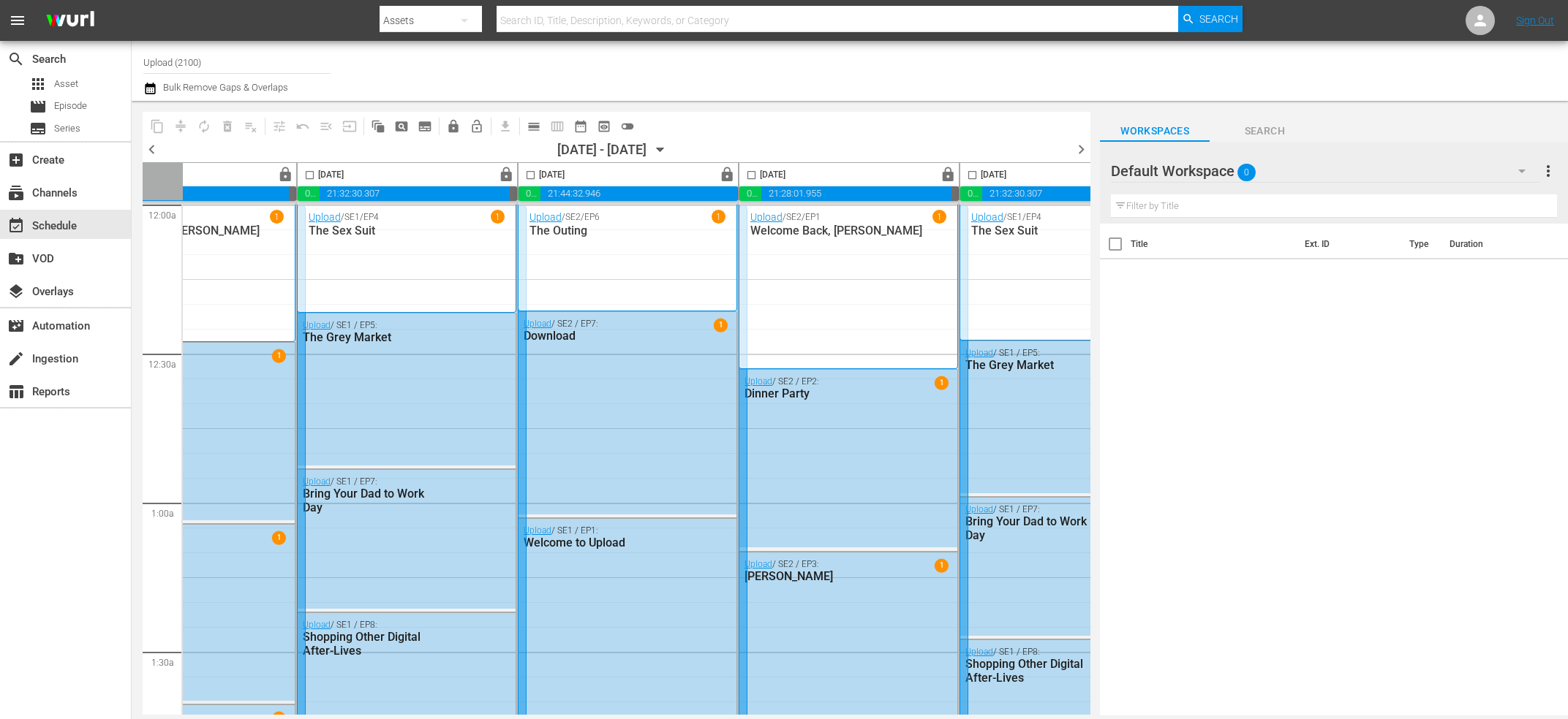
scroll to position [0, 639]
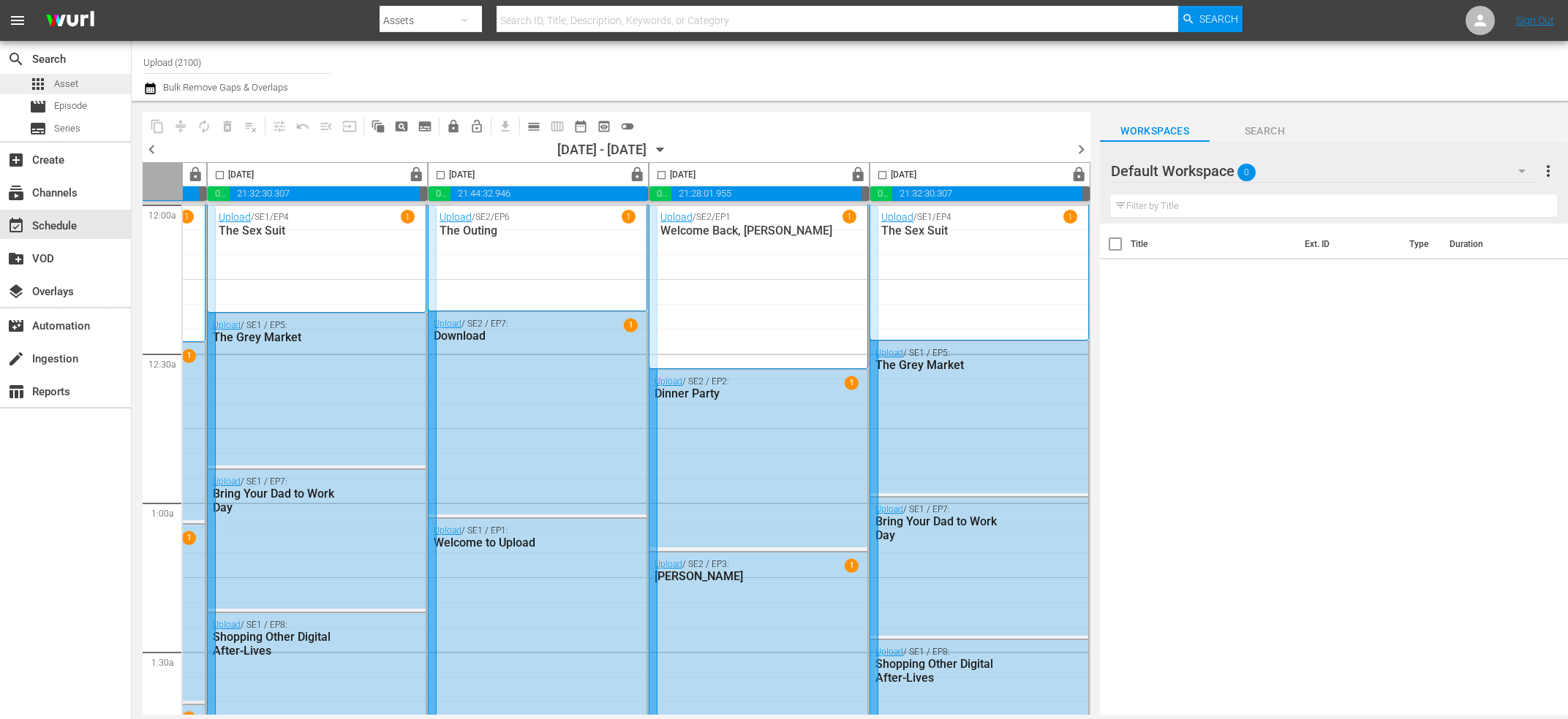
click at [102, 79] on div "apps Asset" at bounding box center [65, 84] width 131 height 20
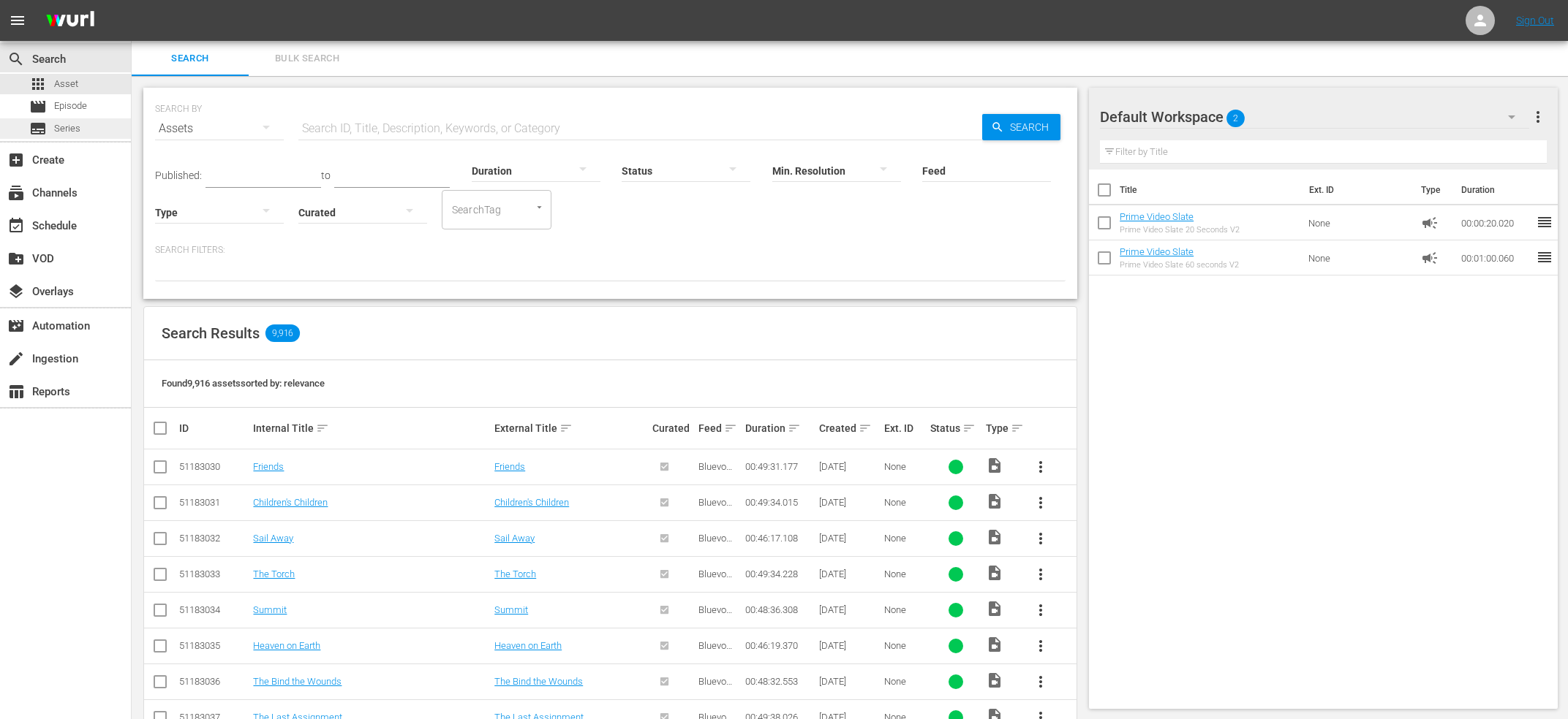
click at [70, 125] on span "Series" at bounding box center [67, 128] width 26 height 14
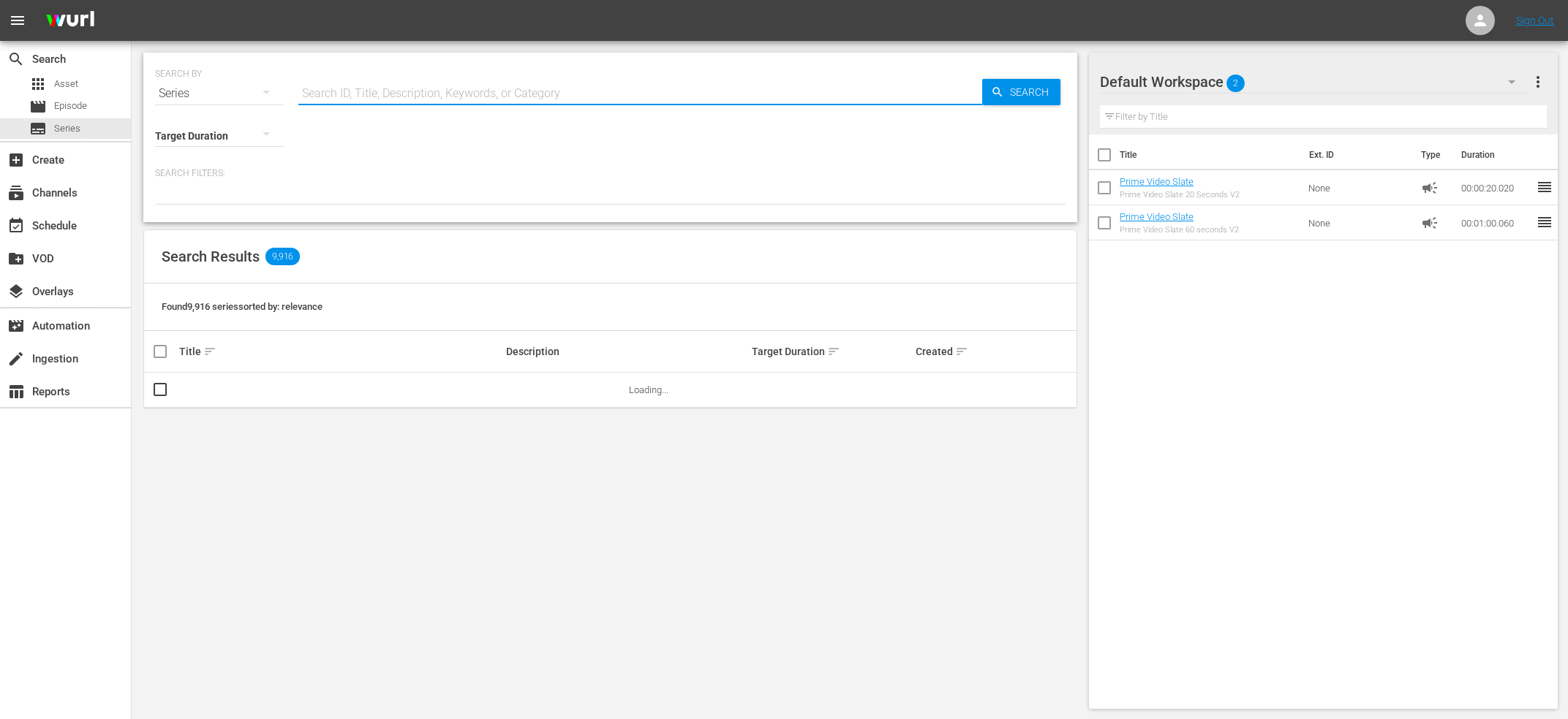
click at [426, 85] on input "text" at bounding box center [640, 94] width 684 height 35
type input "upload"
click at [193, 391] on link "Upload" at bounding box center [194, 389] width 30 height 11
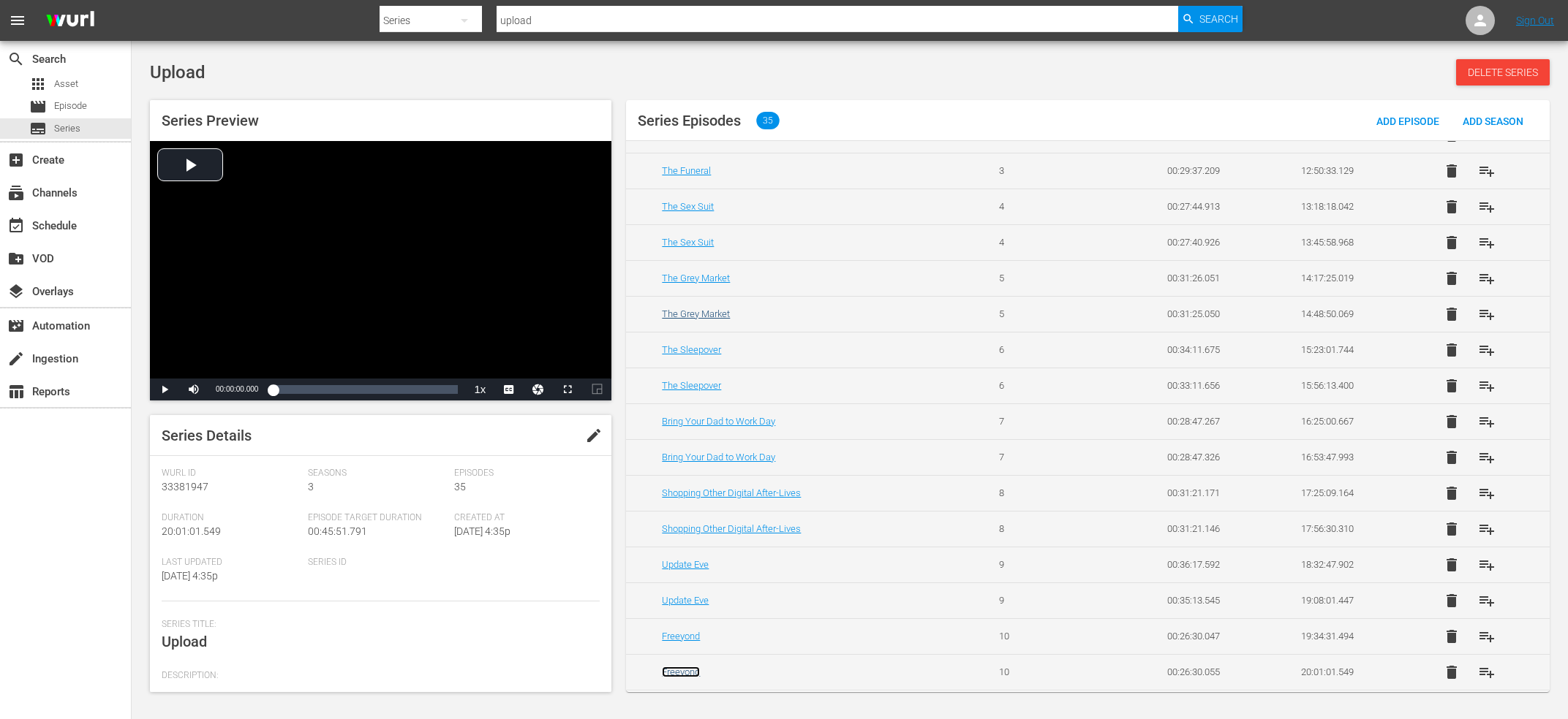
scroll to position [711, 0]
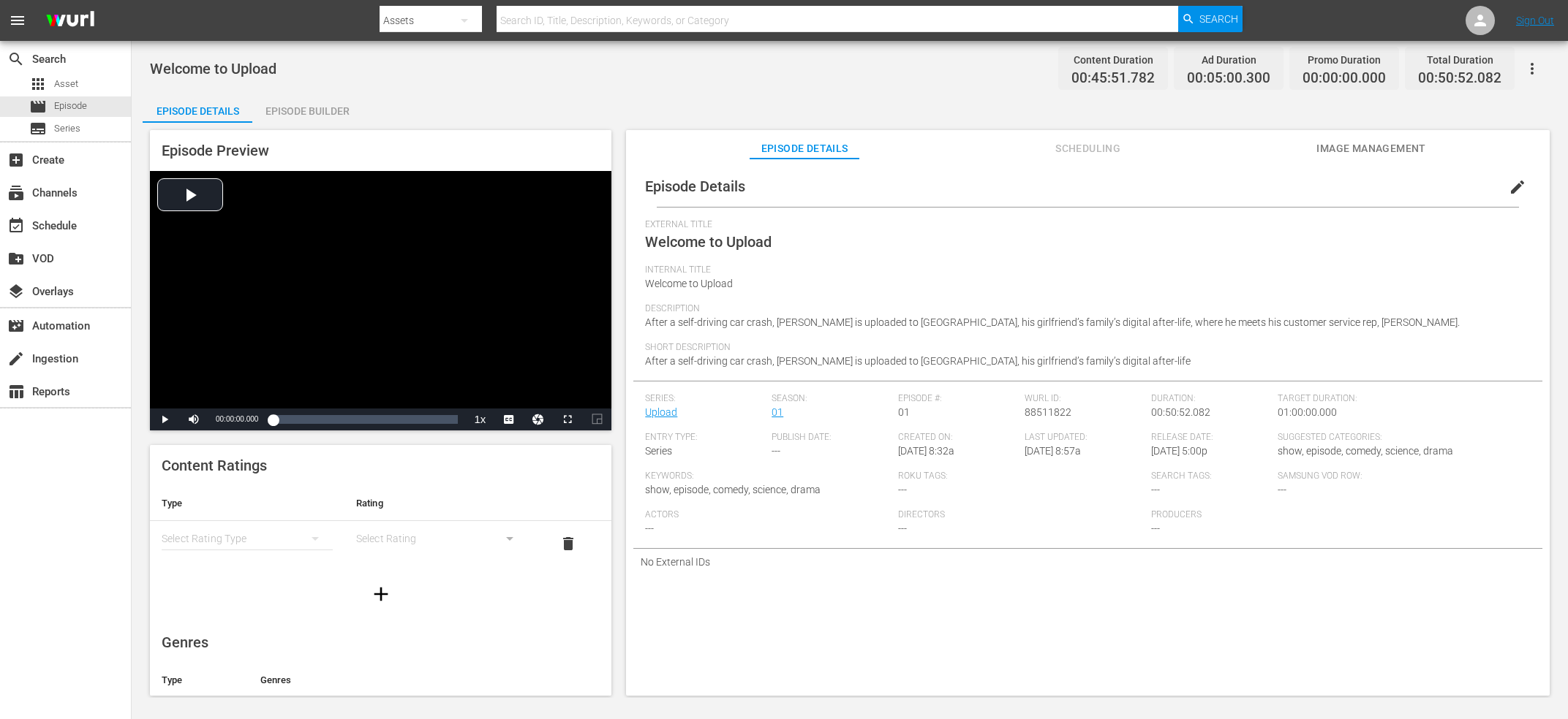
click at [1527, 184] on button "edit" at bounding box center [1517, 188] width 36 height 35
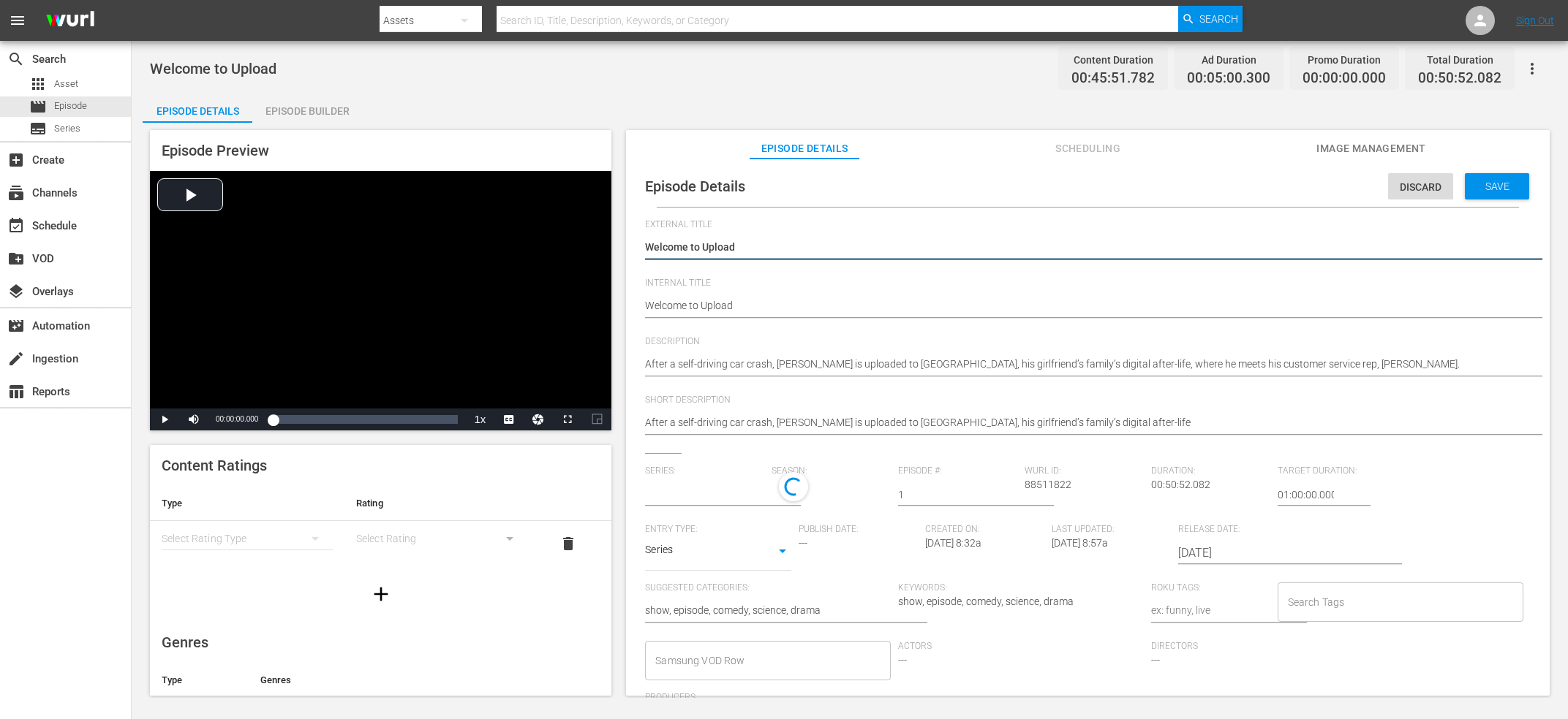
click at [802, 314] on textarea "Welcome to Upload" at bounding box center [1084, 307] width 878 height 18
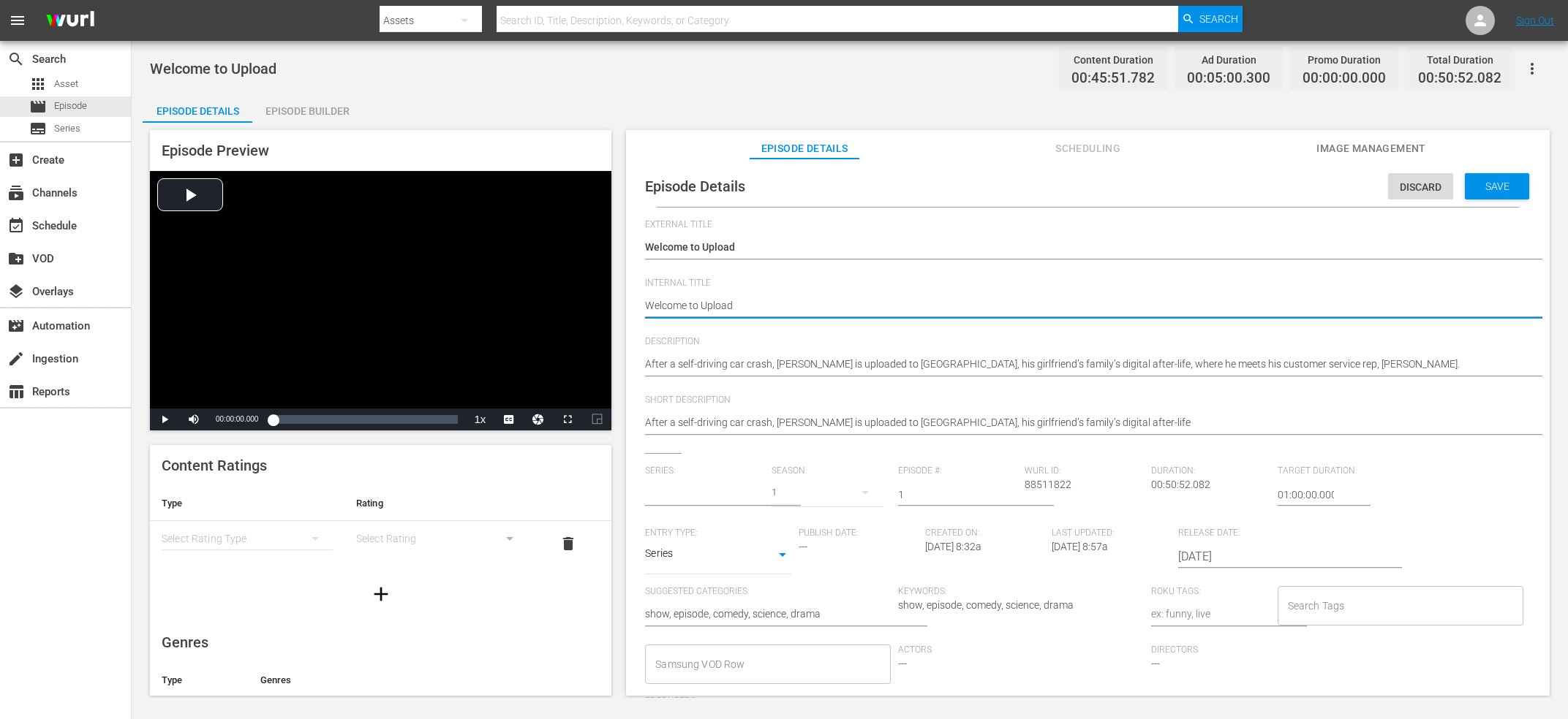
type textarea "Welcome to Upload"
type textarea "Welcome to Upload V"
type input "Upload"
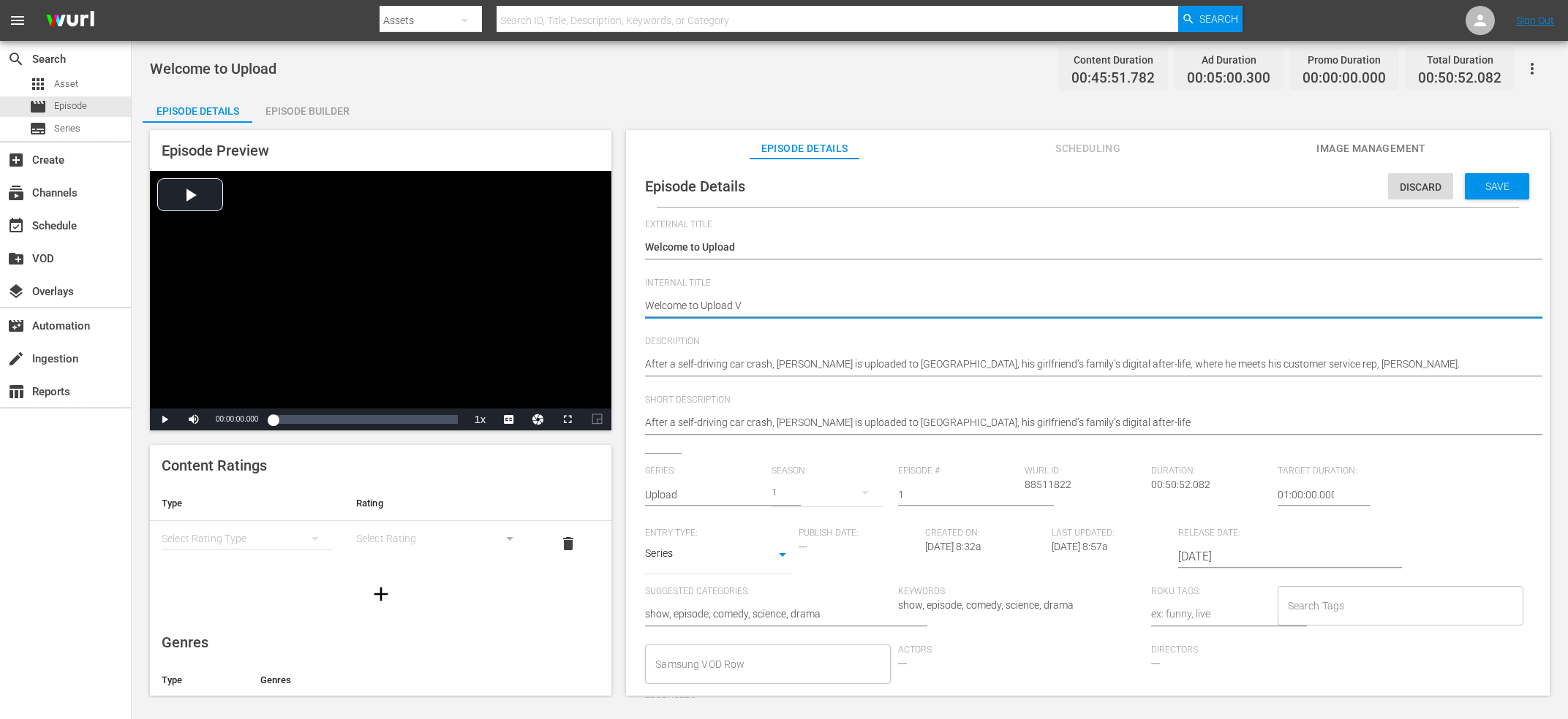
type textarea "Welcome to Upload V2"
click at [1510, 187] on span "Save" at bounding box center [1497, 187] width 47 height 12
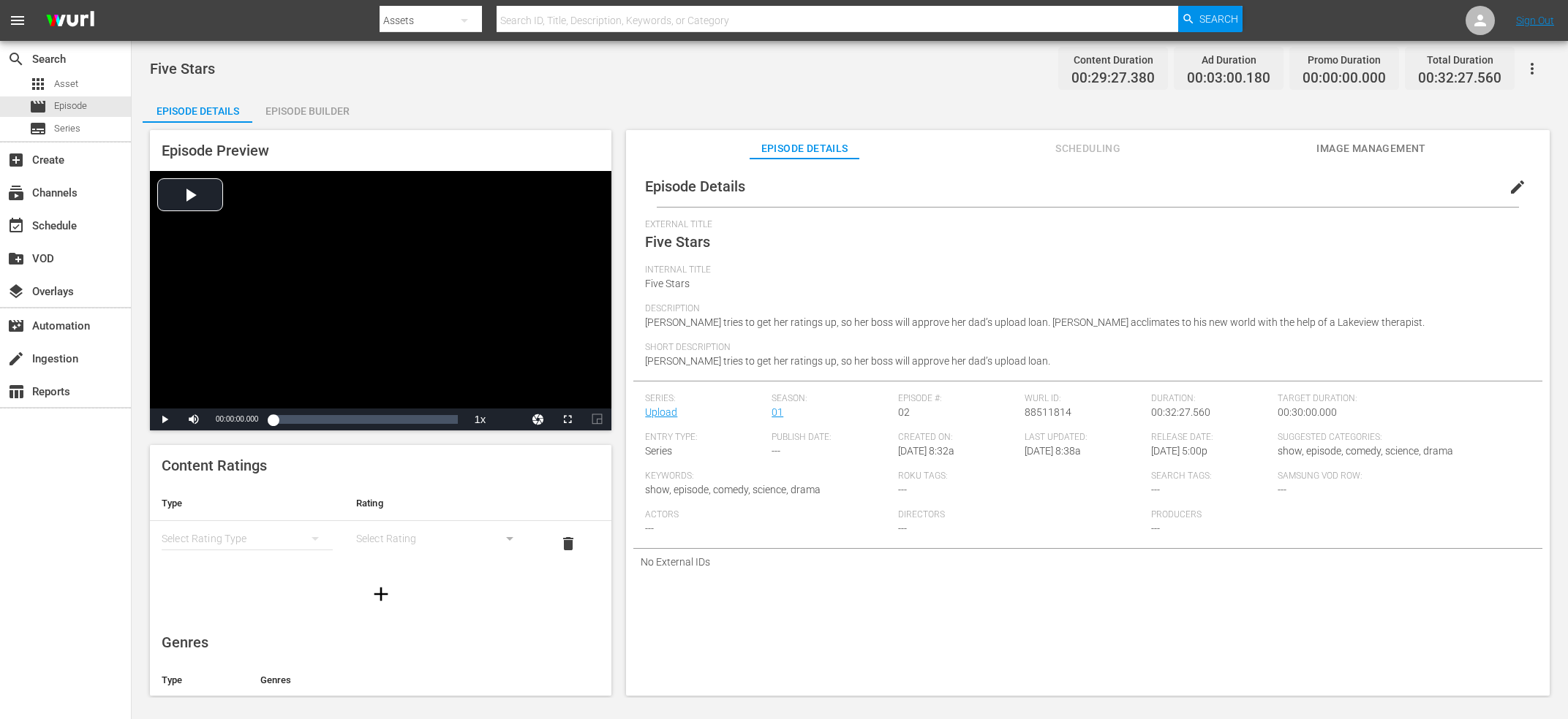
click at [1527, 176] on button "edit" at bounding box center [1517, 188] width 36 height 35
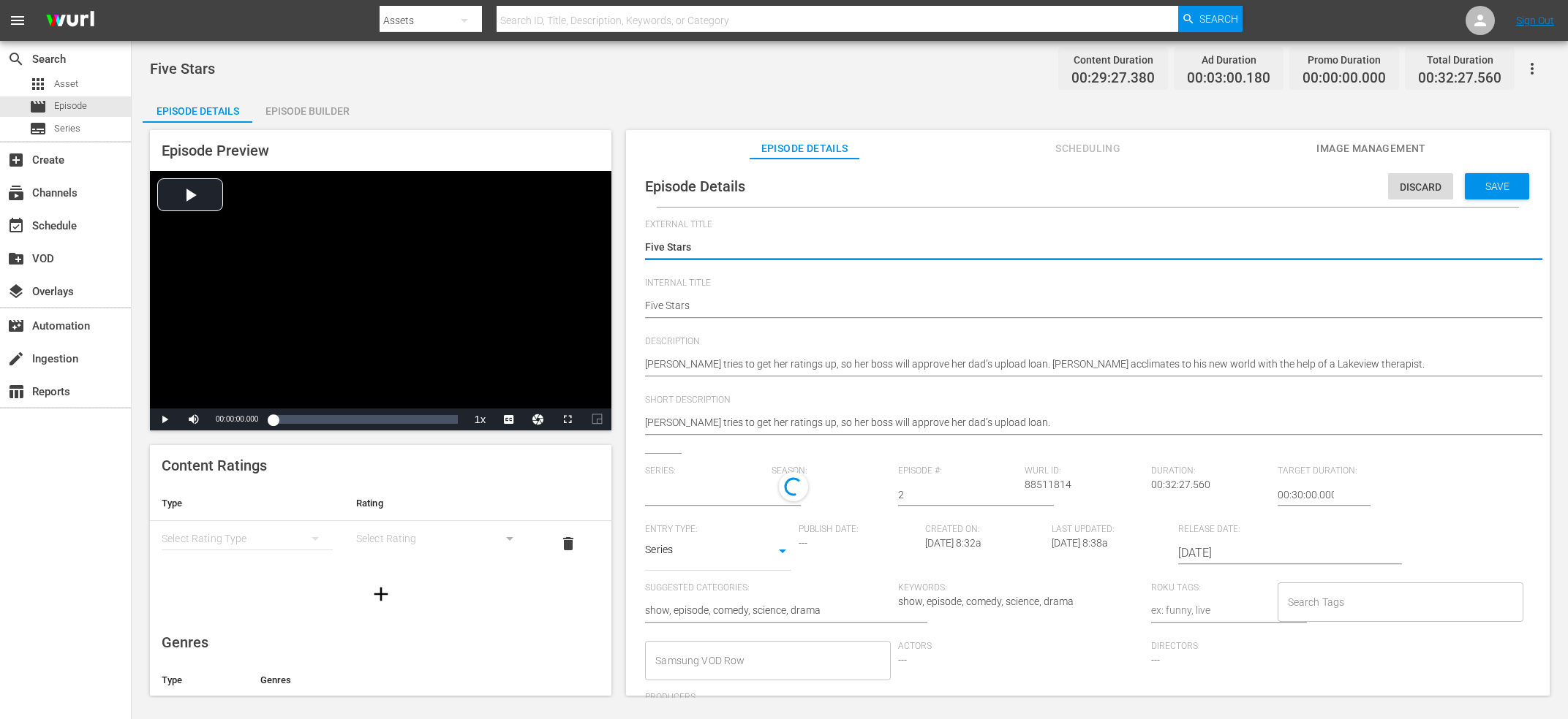
click at [778, 306] on textarea "Five Stars" at bounding box center [1084, 307] width 878 height 18
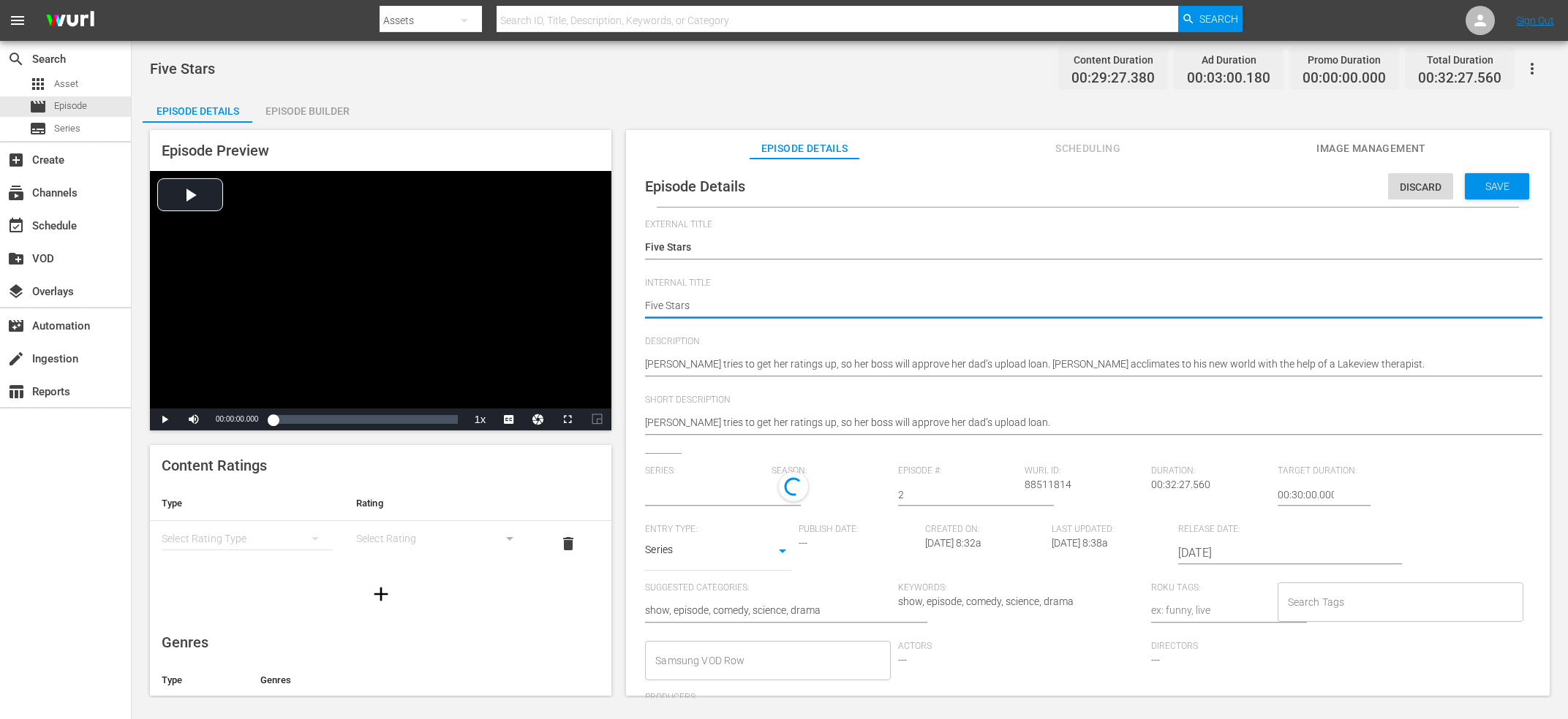
type textarea "Five Stars"
type textarea "Five Stars V"
type textarea "Five Stars V2"
type input "Upload"
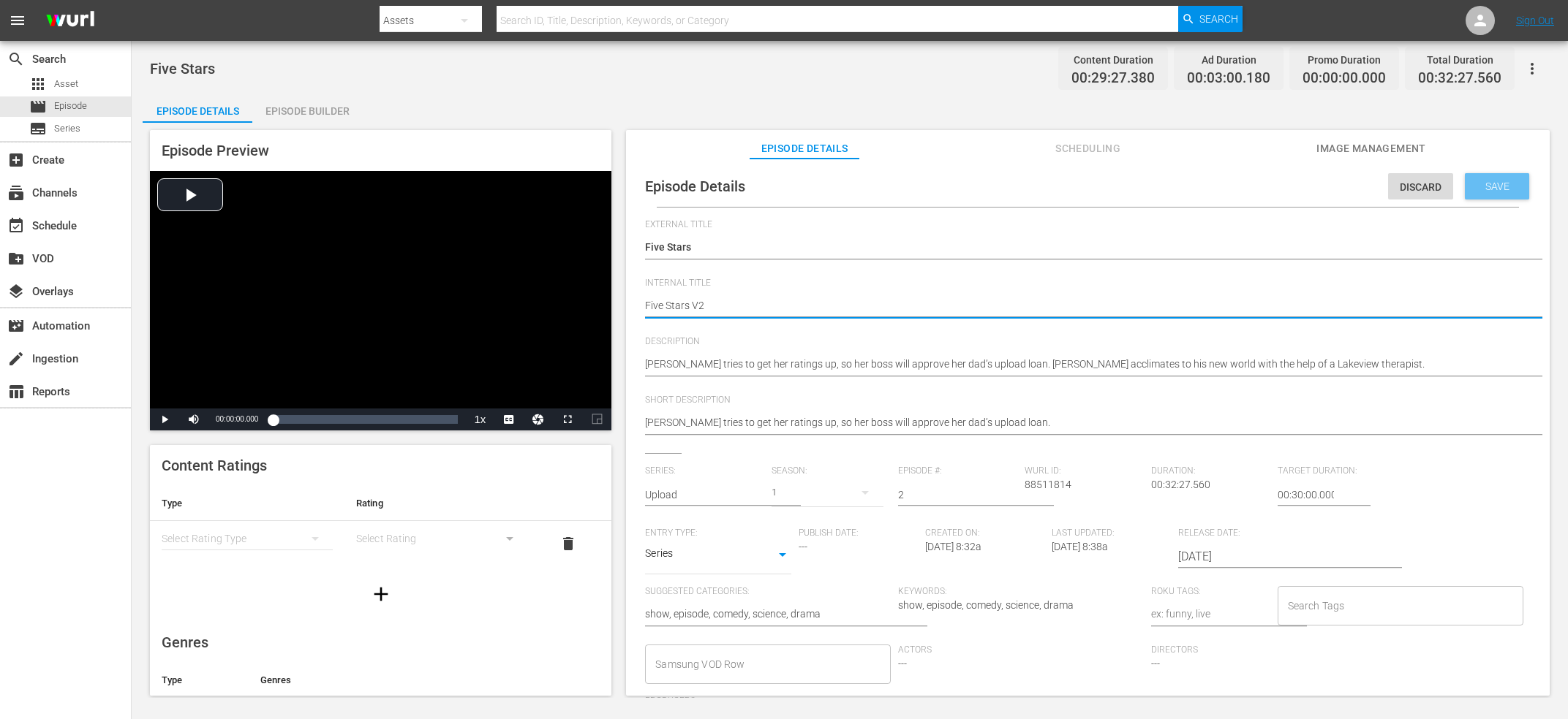
type textarea "Five Stars V2"
click at [1493, 177] on div "Save" at bounding box center [1497, 186] width 64 height 26
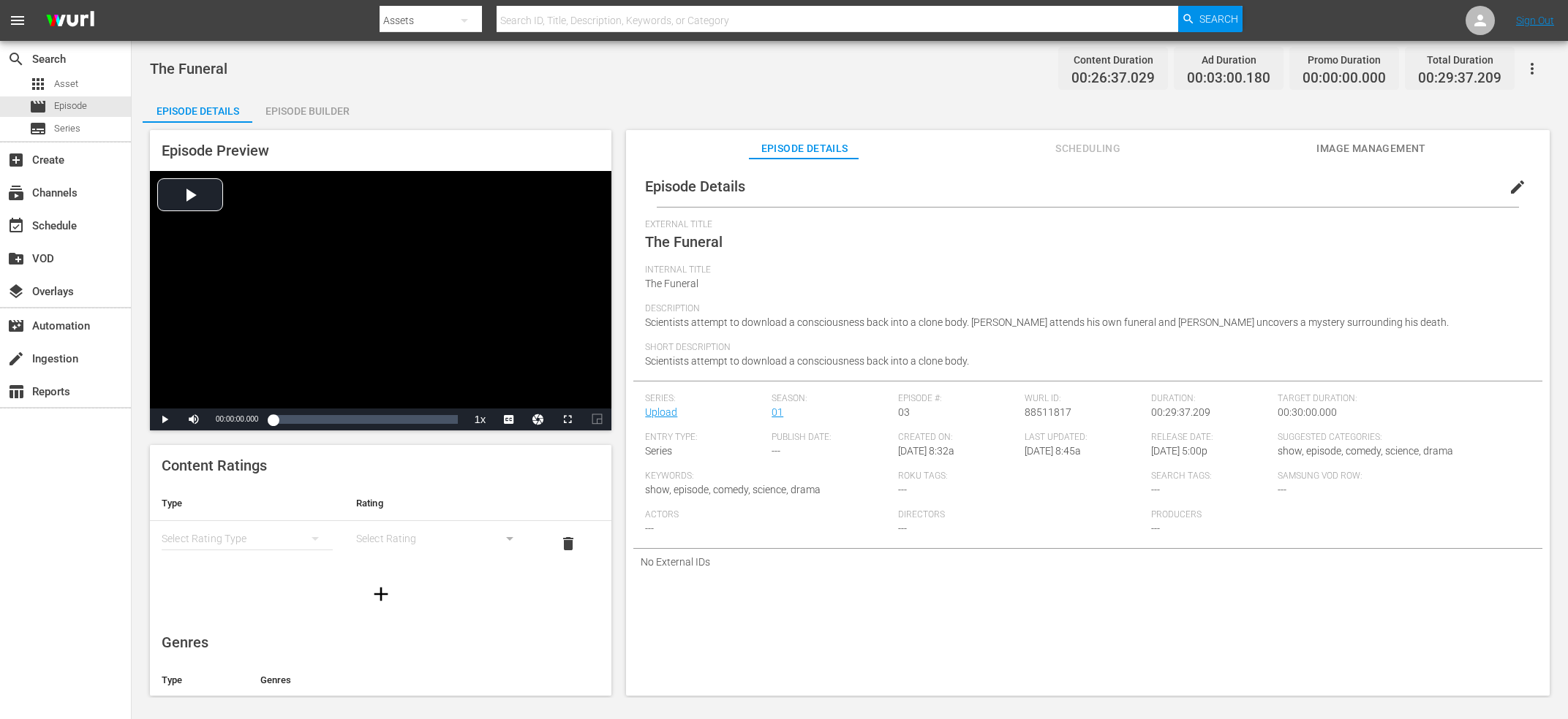
click at [1528, 189] on button "edit" at bounding box center [1517, 188] width 36 height 35
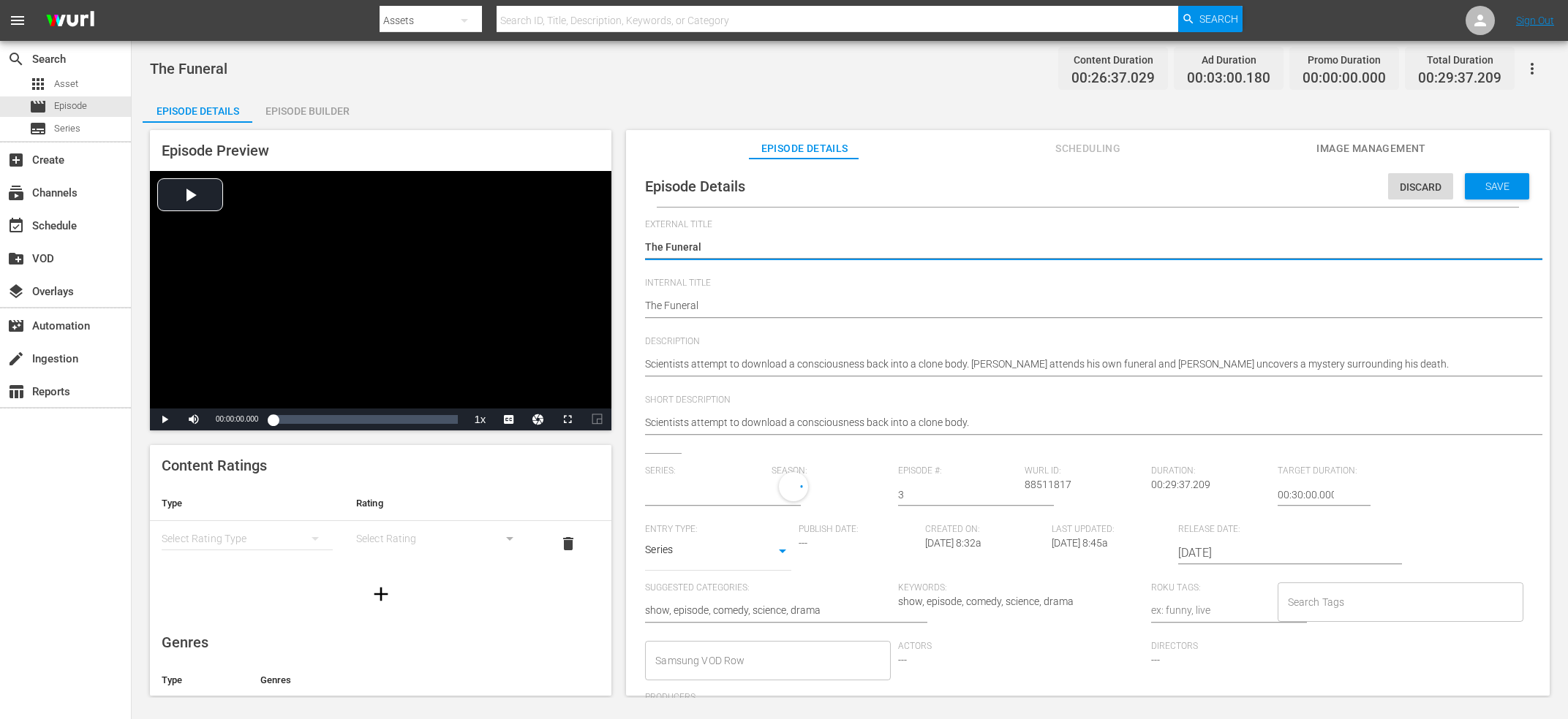
type input "Upload"
click at [768, 308] on textarea "The Funeral" at bounding box center [1084, 307] width 878 height 18
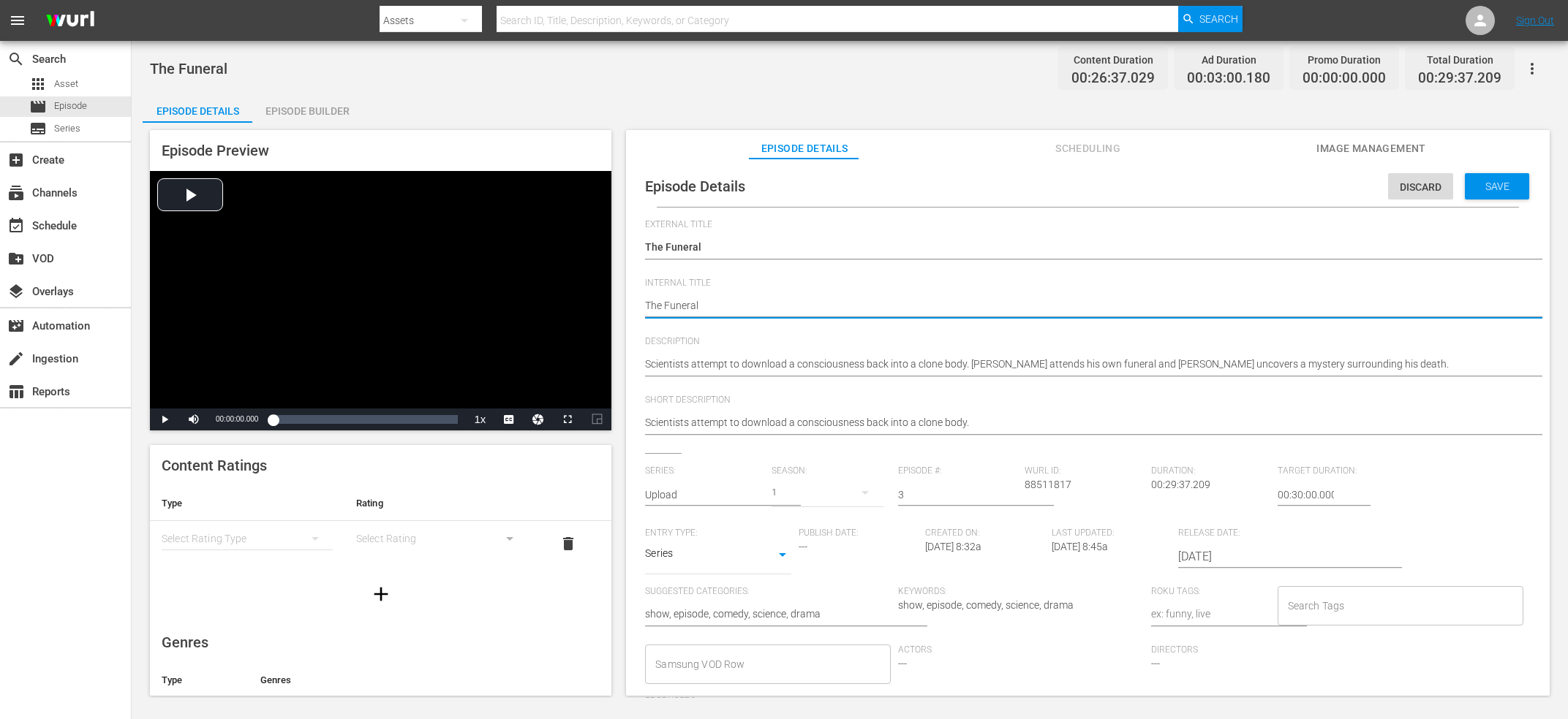
type textarea "The Funeral"
type textarea "The Funeral V"
type textarea "The Funeral V2"
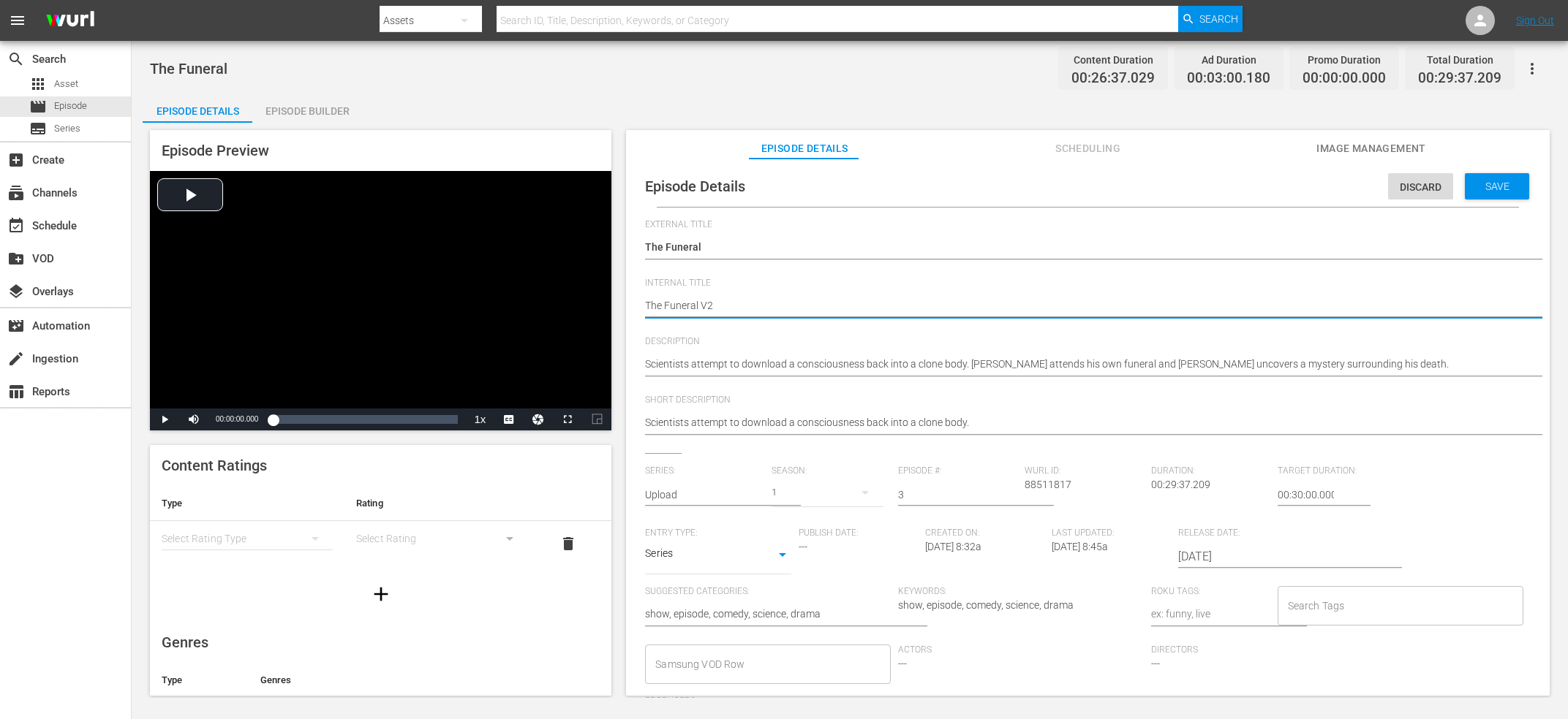
type textarea "The Funeral V2"
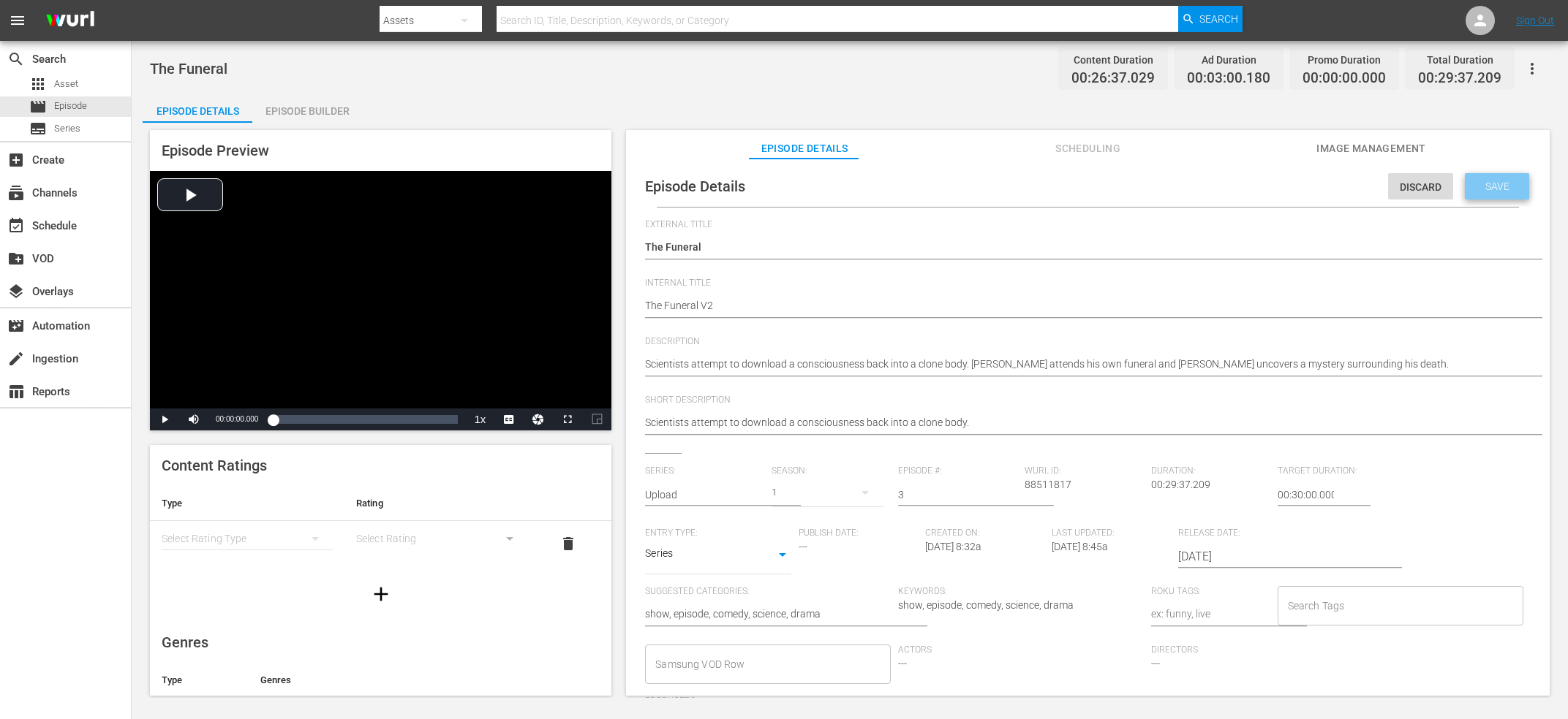
drag, startPoint x: 1527, startPoint y: 189, endPoint x: 1472, endPoint y: 190, distance: 55.0
click at [1526, 189] on div "Save" at bounding box center [1497, 186] width 64 height 26
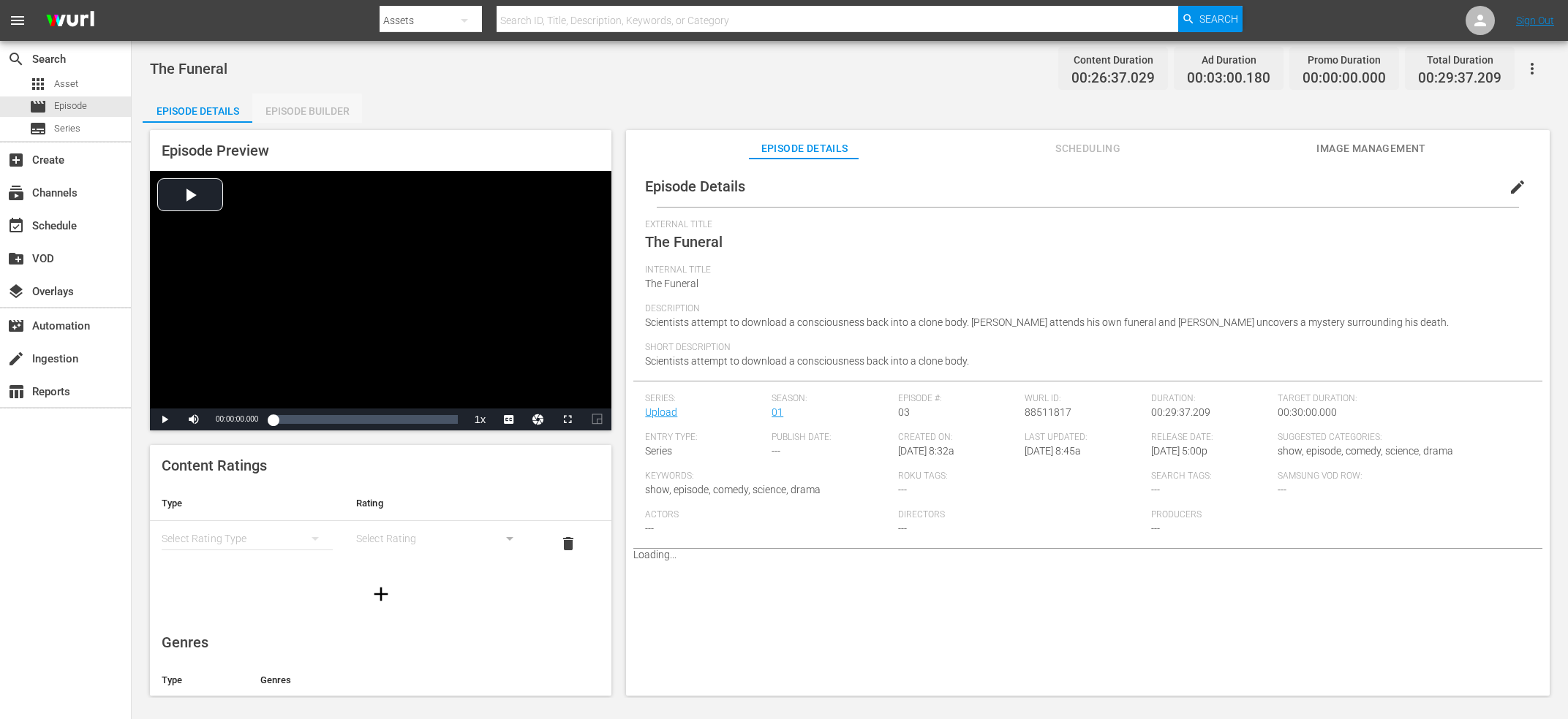
click at [275, 117] on div "Episode Builder" at bounding box center [307, 112] width 110 height 35
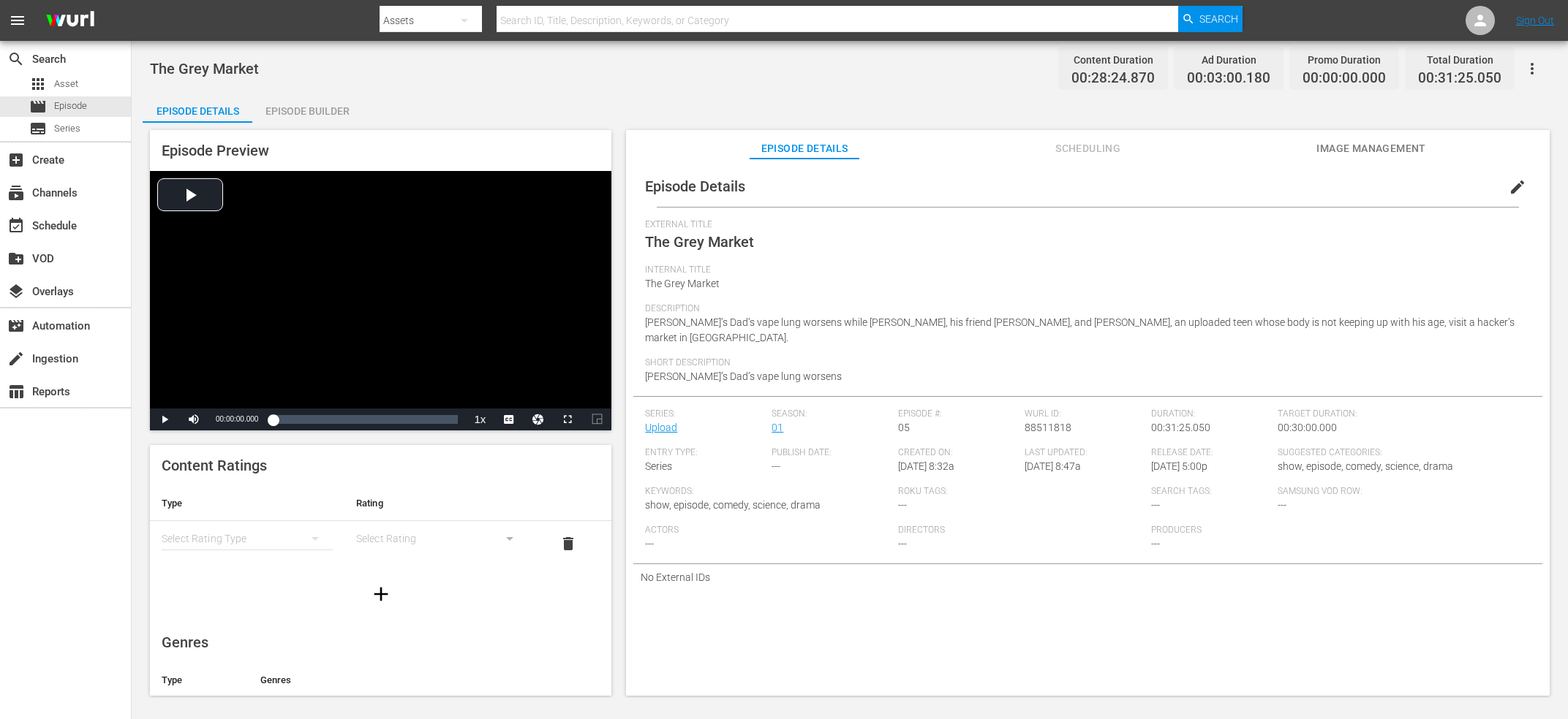
click at [1521, 192] on span "edit" at bounding box center [1517, 187] width 18 height 18
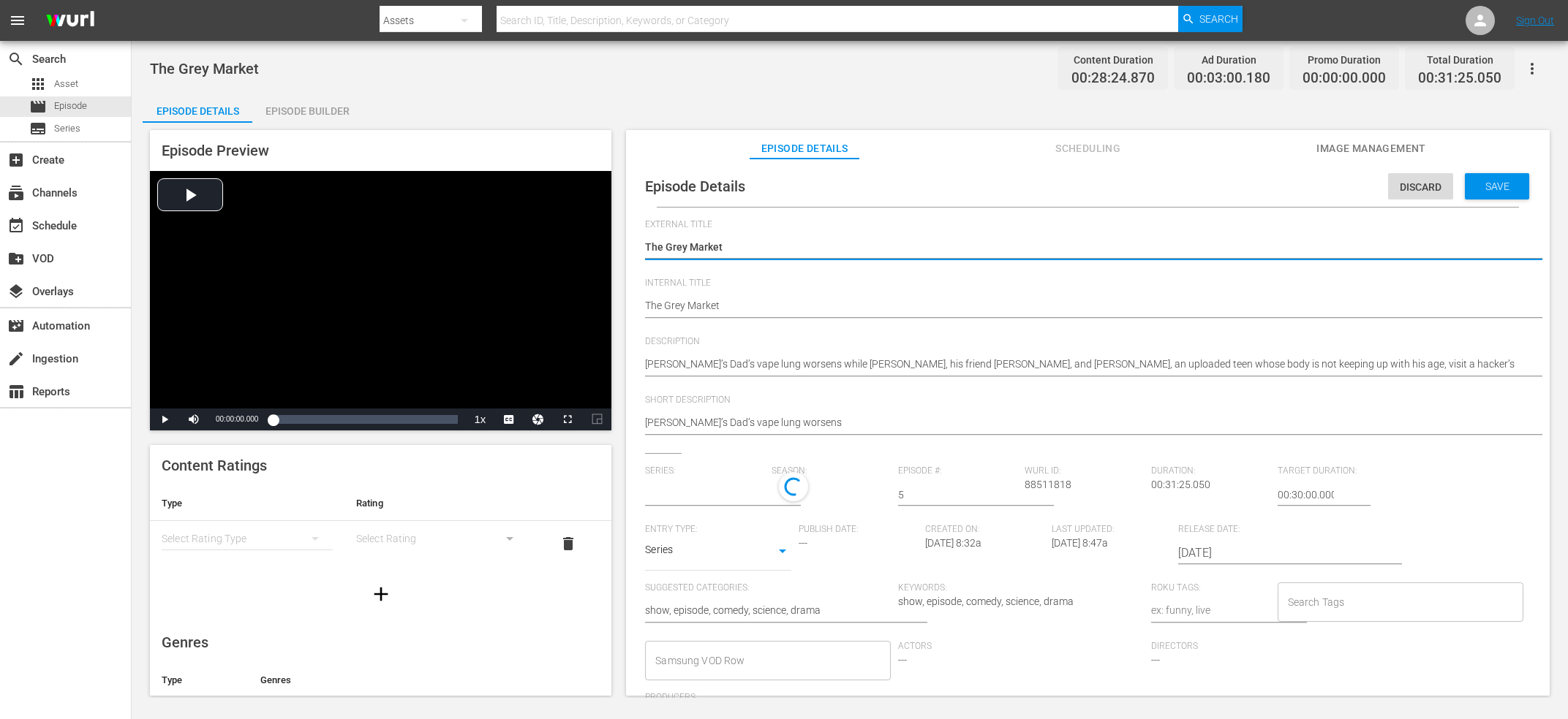
click at [747, 305] on textarea "The Grey Market" at bounding box center [1084, 307] width 878 height 18
type textarea "The Grey Market"
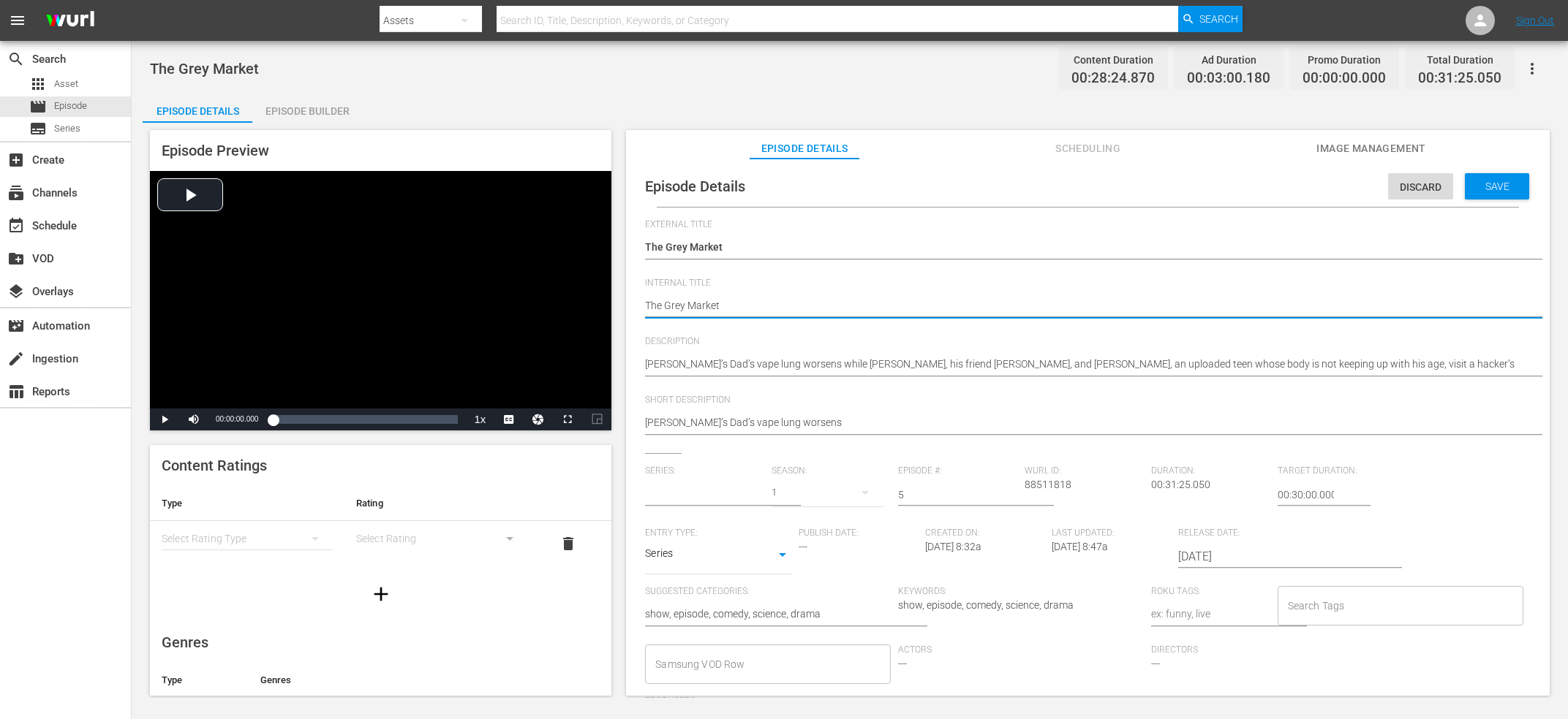
type textarea "The Grey Market V"
type textarea "The Grey Market V2"
type input "Upload"
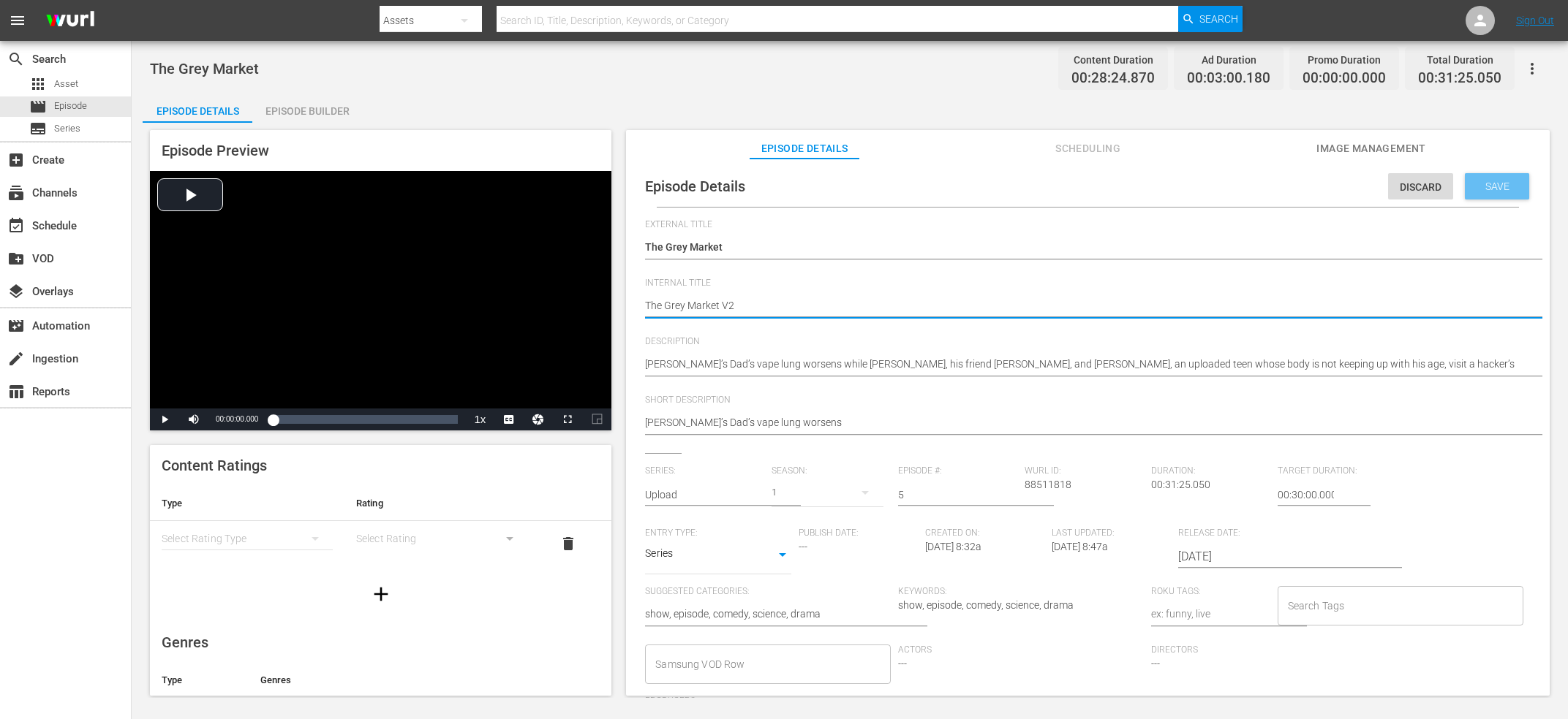
type textarea "The Grey Market V2"
click at [1482, 182] on span "Save" at bounding box center [1497, 187] width 47 height 12
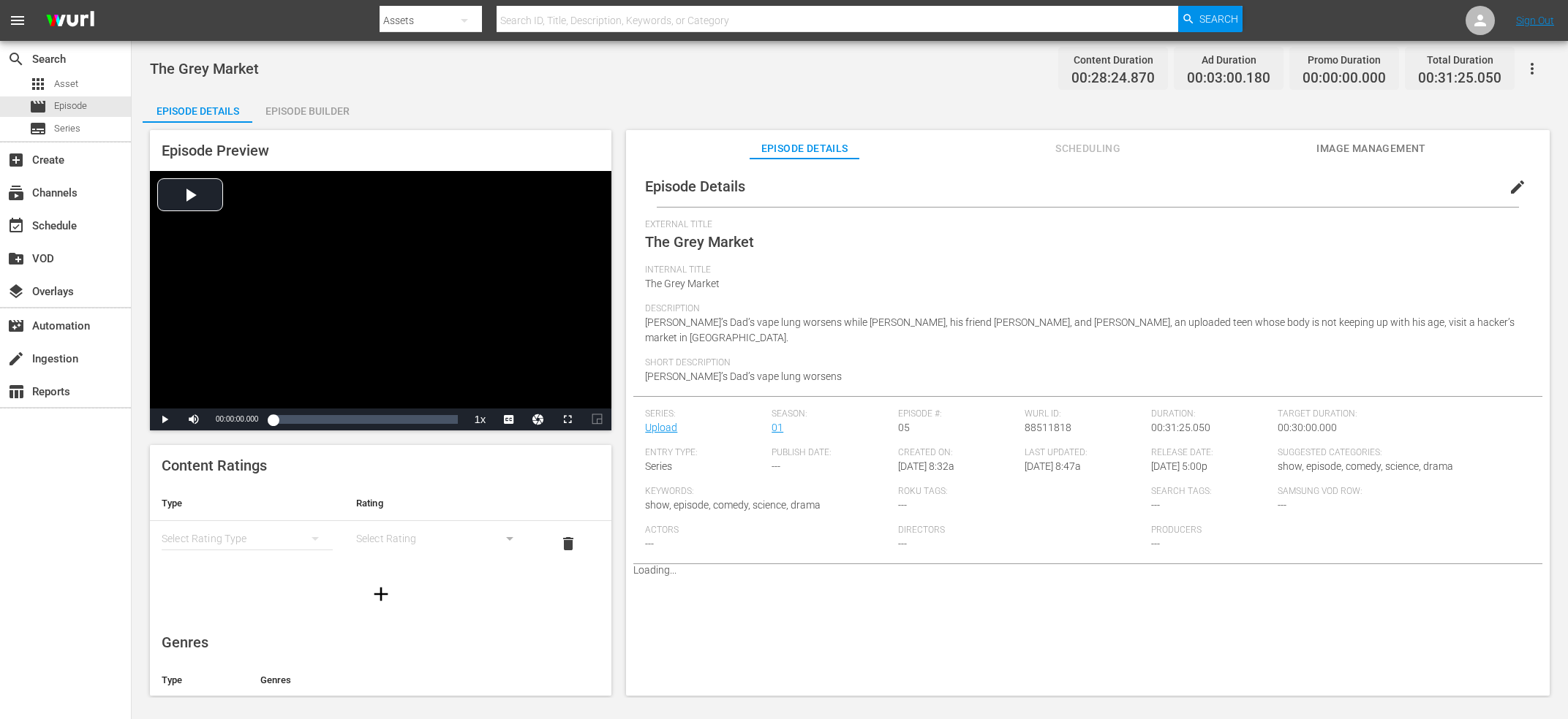
click at [292, 105] on div "Episode Builder" at bounding box center [307, 112] width 110 height 35
click at [1510, 182] on span "edit" at bounding box center [1517, 187] width 18 height 18
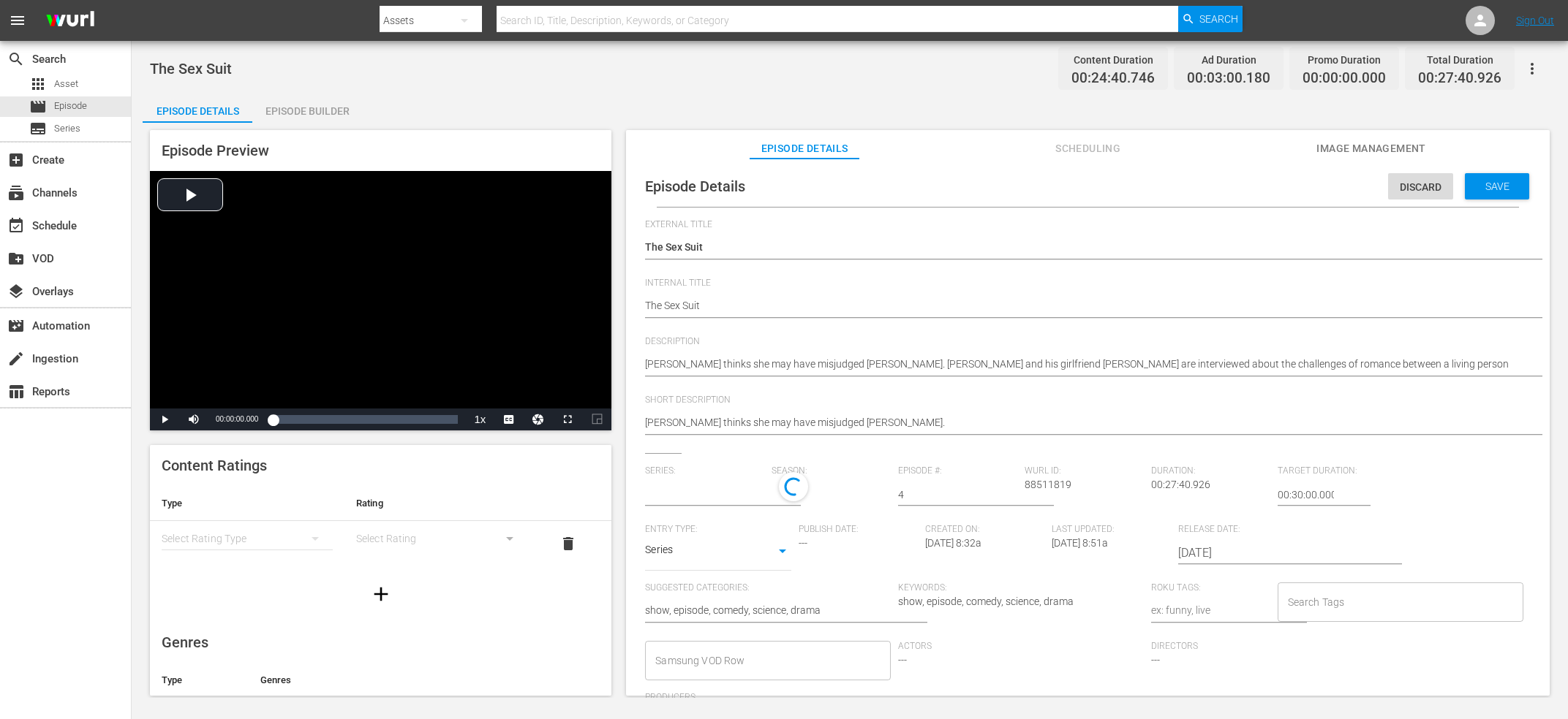
click at [821, 296] on div "The Sex Suit The Sex Suit" at bounding box center [1084, 308] width 878 height 35
click at [813, 308] on textarea "The Sex Suit" at bounding box center [1084, 307] width 878 height 18
type textarea "The Sex Suit"
type textarea "The Sex Suit V"
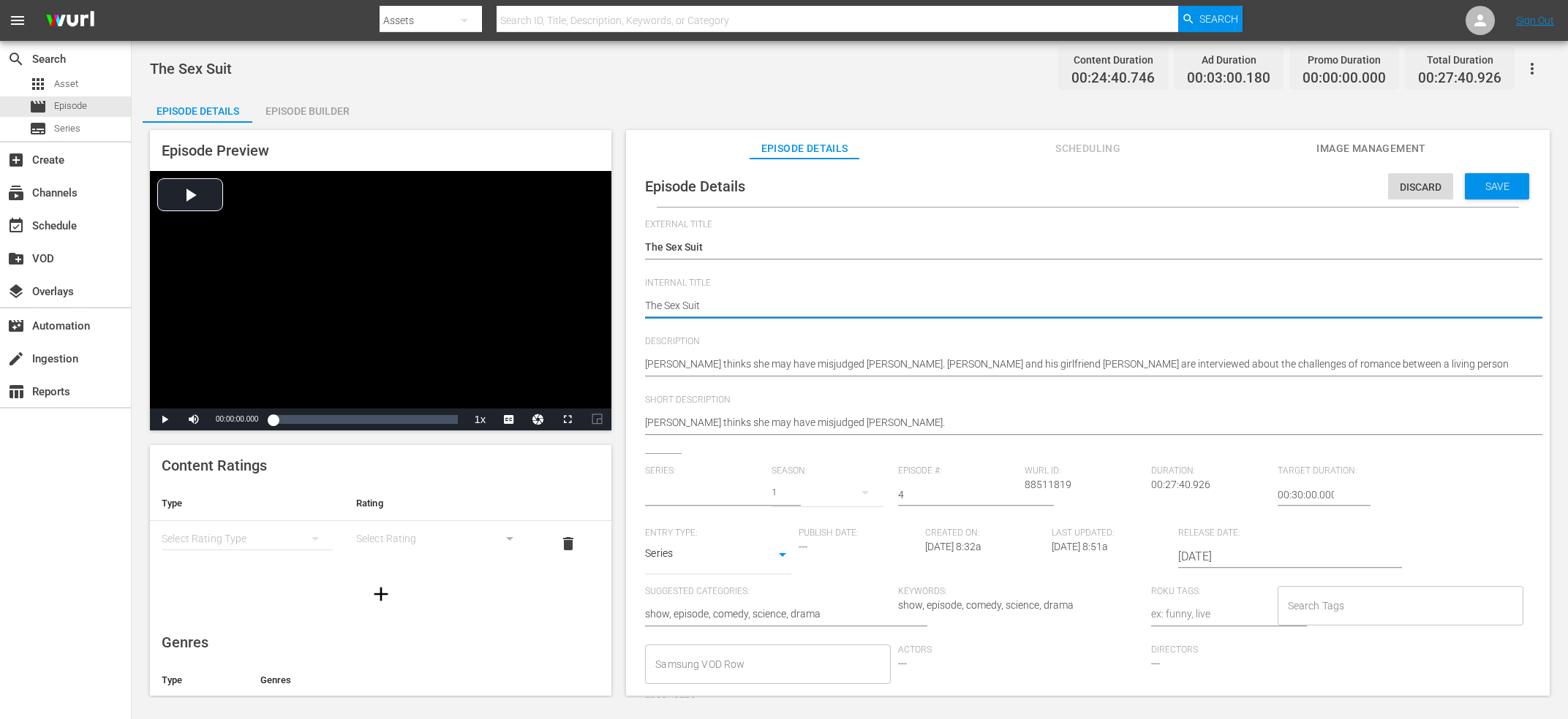
type textarea "The Sex Suit V"
type textarea "The Sex Suit V2"
type input "Upload"
type textarea "The Sex Suit V2"
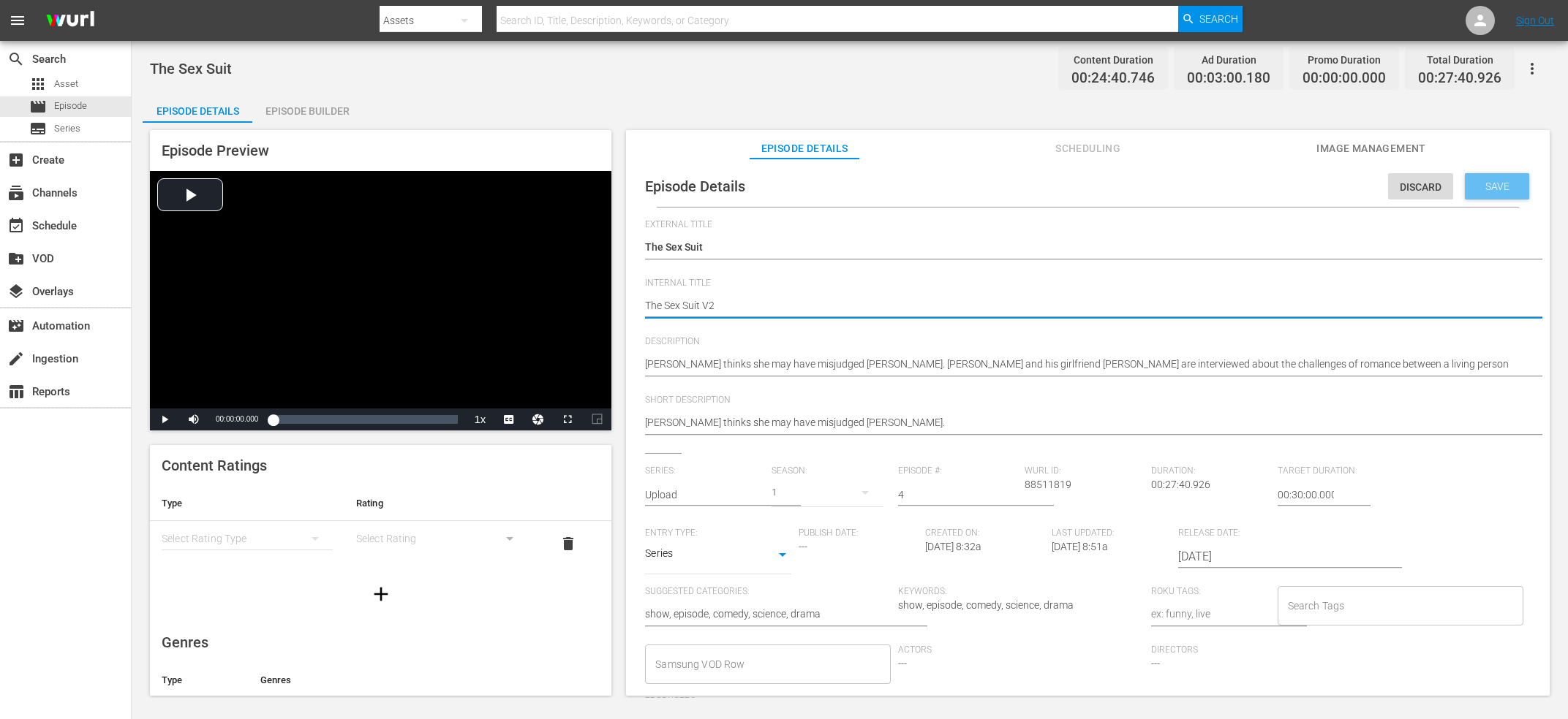
click at [1494, 193] on div "Save" at bounding box center [1497, 186] width 64 height 26
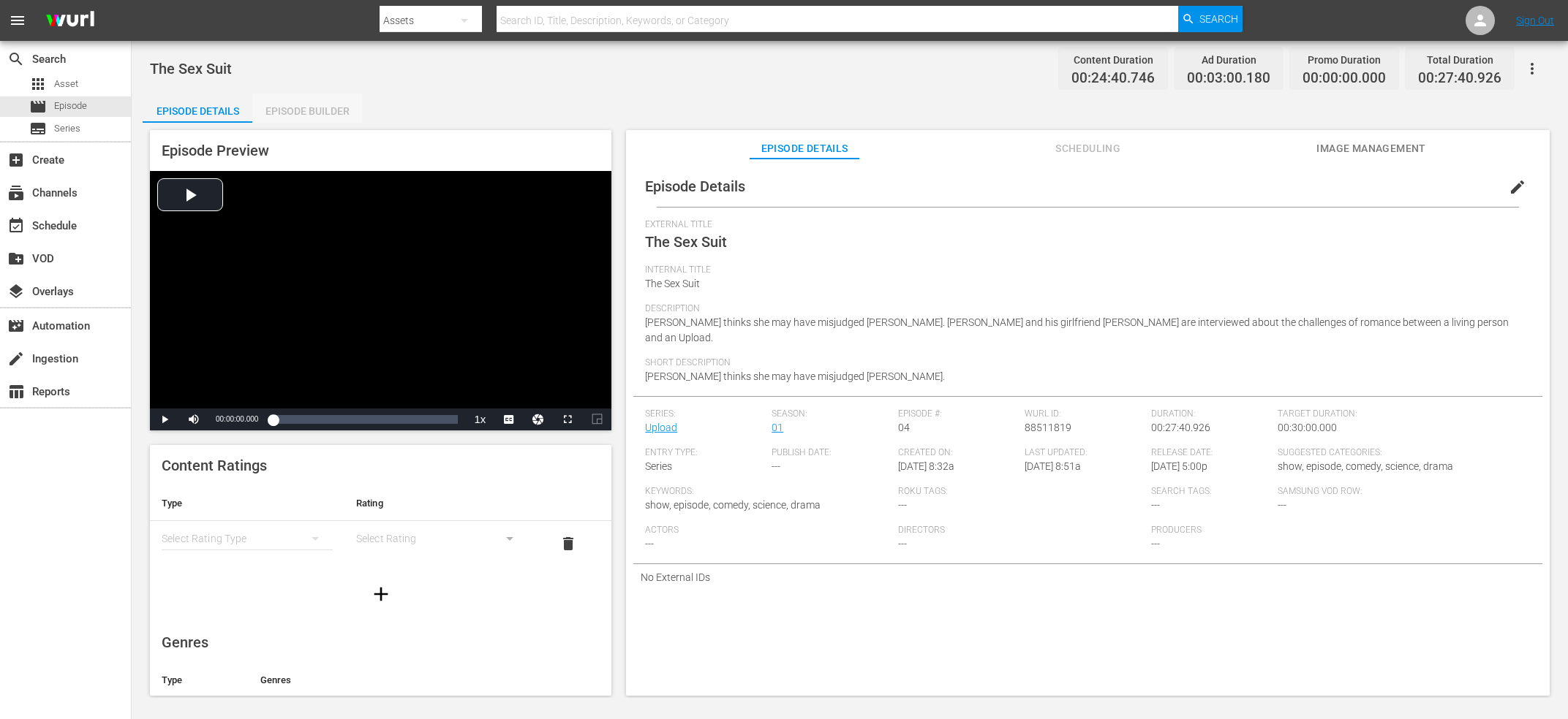
click at [335, 119] on div "Episode Builder" at bounding box center [307, 112] width 110 height 35
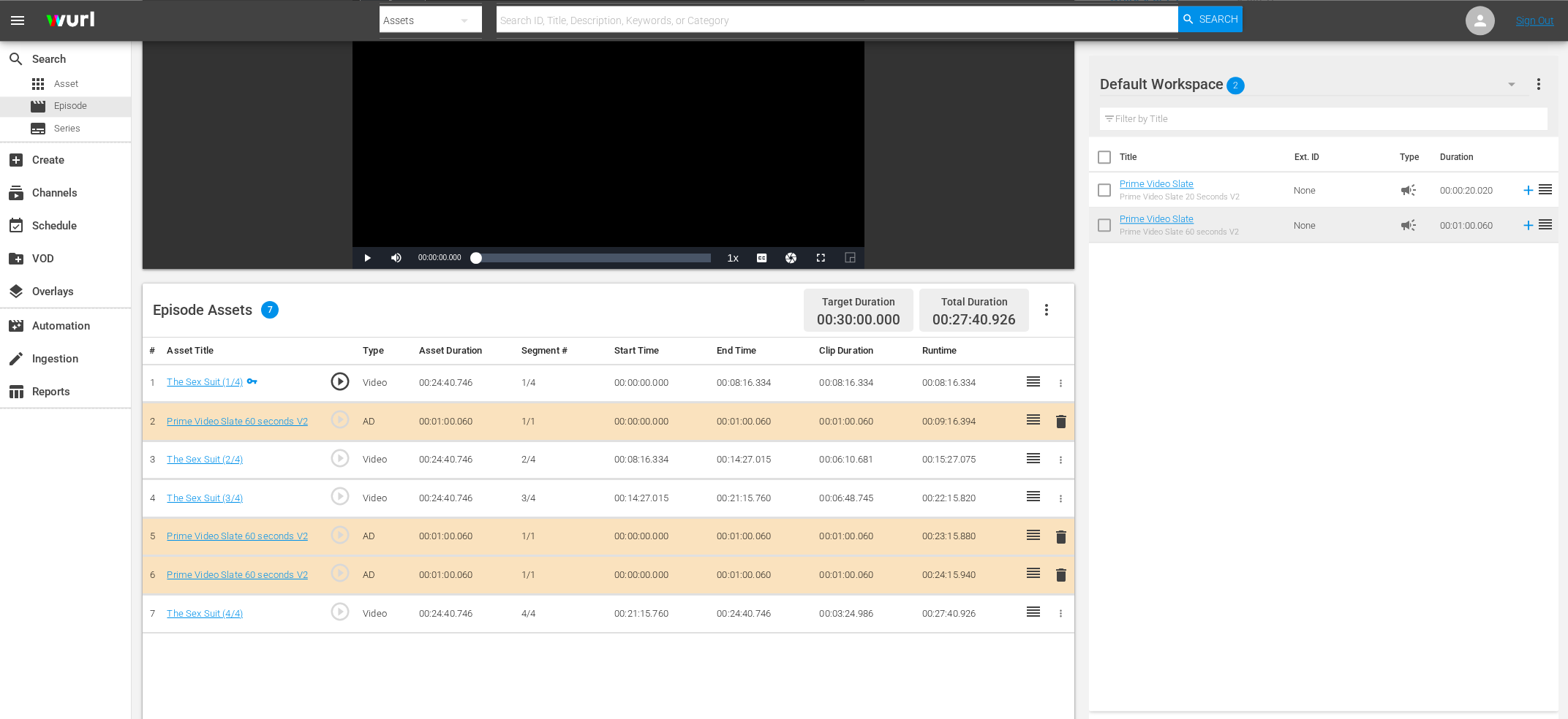
scroll to position [156, 0]
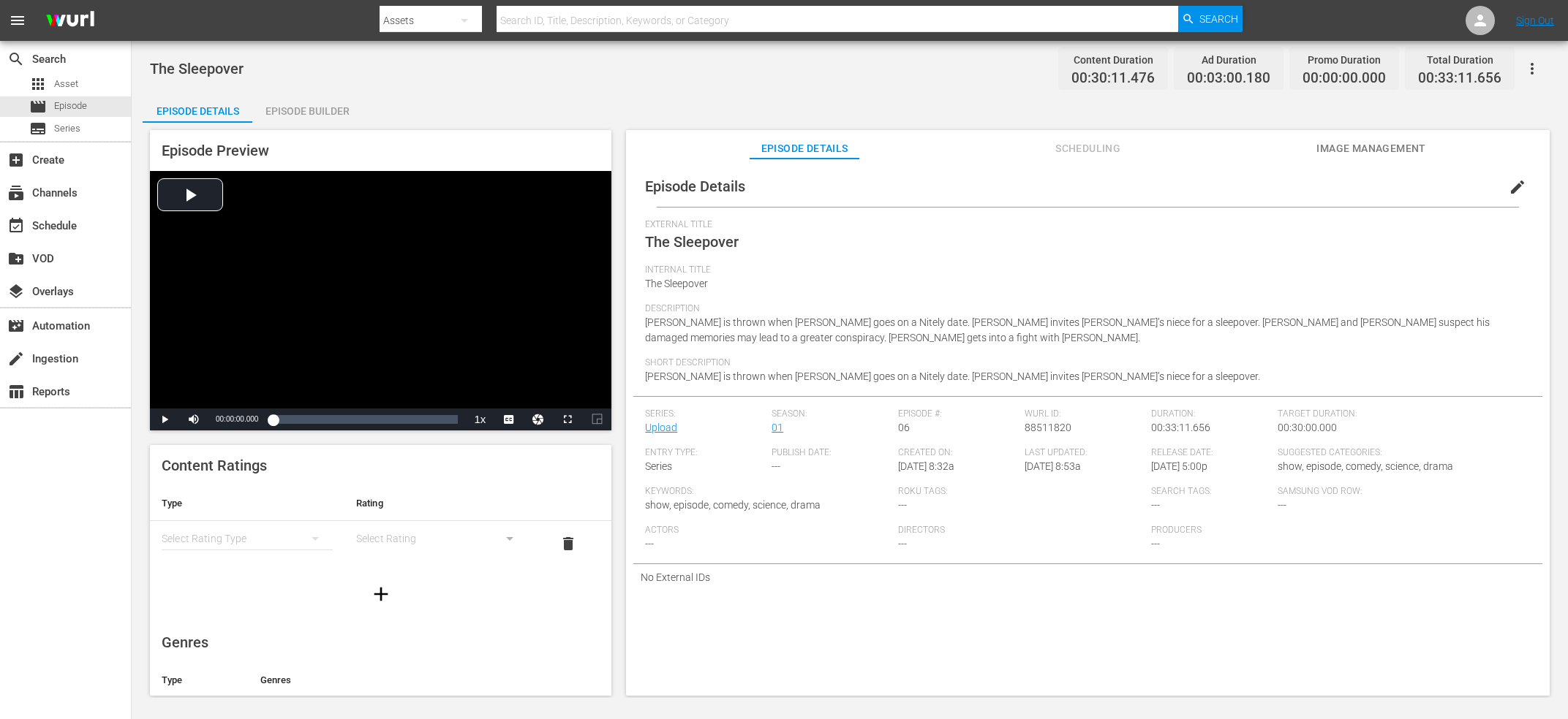
click at [1521, 189] on span "edit" at bounding box center [1517, 187] width 18 height 18
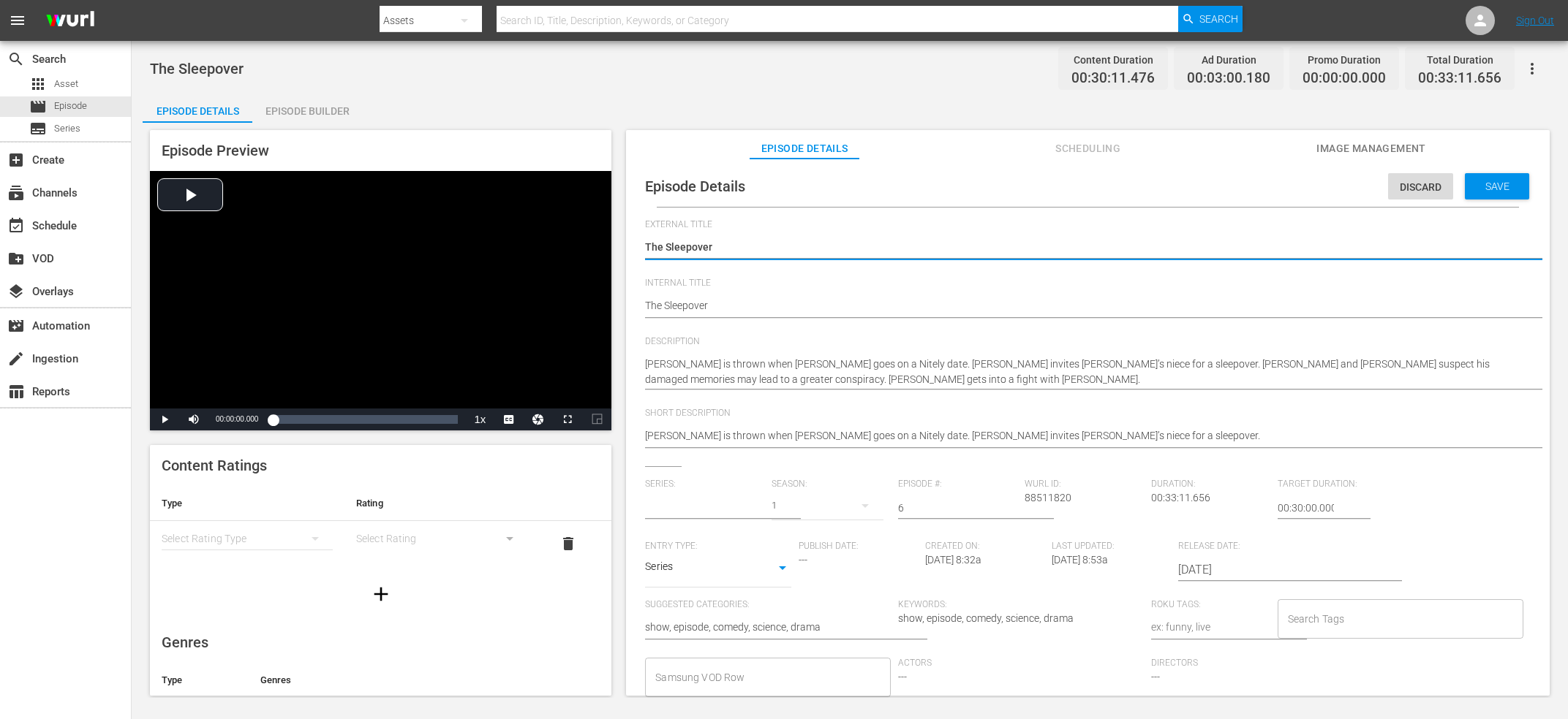
click at [783, 308] on textarea "The Sleepover" at bounding box center [1084, 307] width 878 height 18
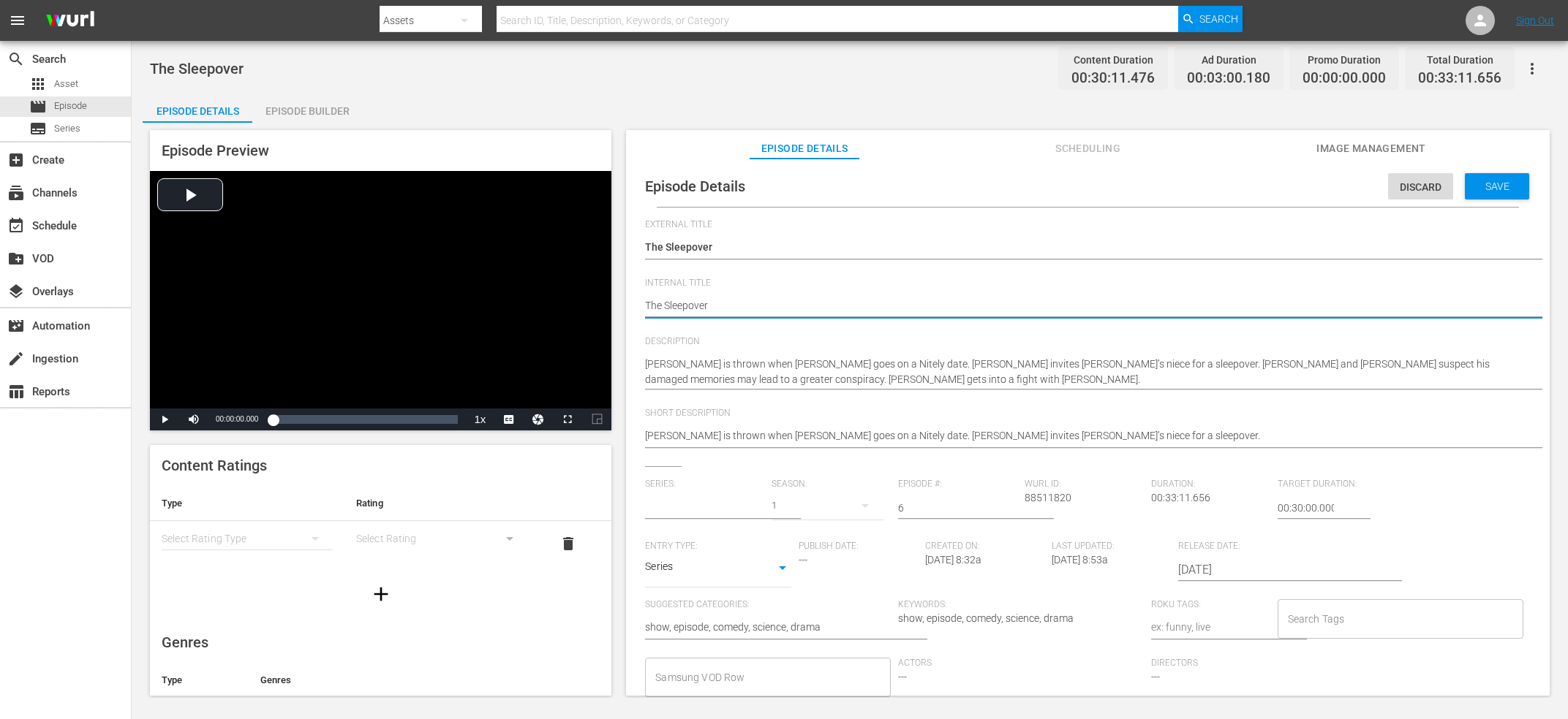
type textarea "The Sleepover"
type textarea "The Sleepover V"
type textarea "The Sleepover V2"
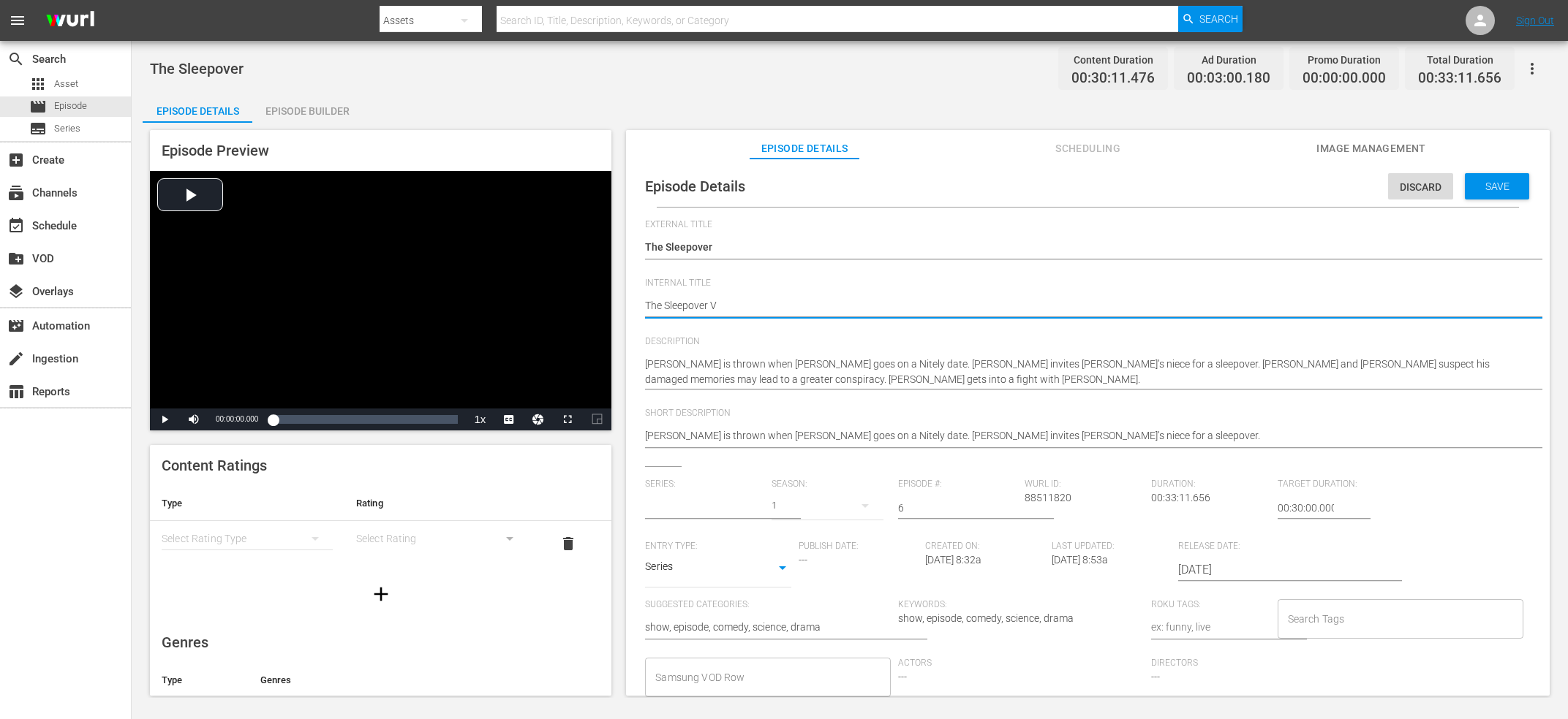
type textarea "The Sleepover V2"
type input "Upload"
type textarea "The Sleepover V2"
click at [1482, 177] on div "Save" at bounding box center [1497, 186] width 64 height 26
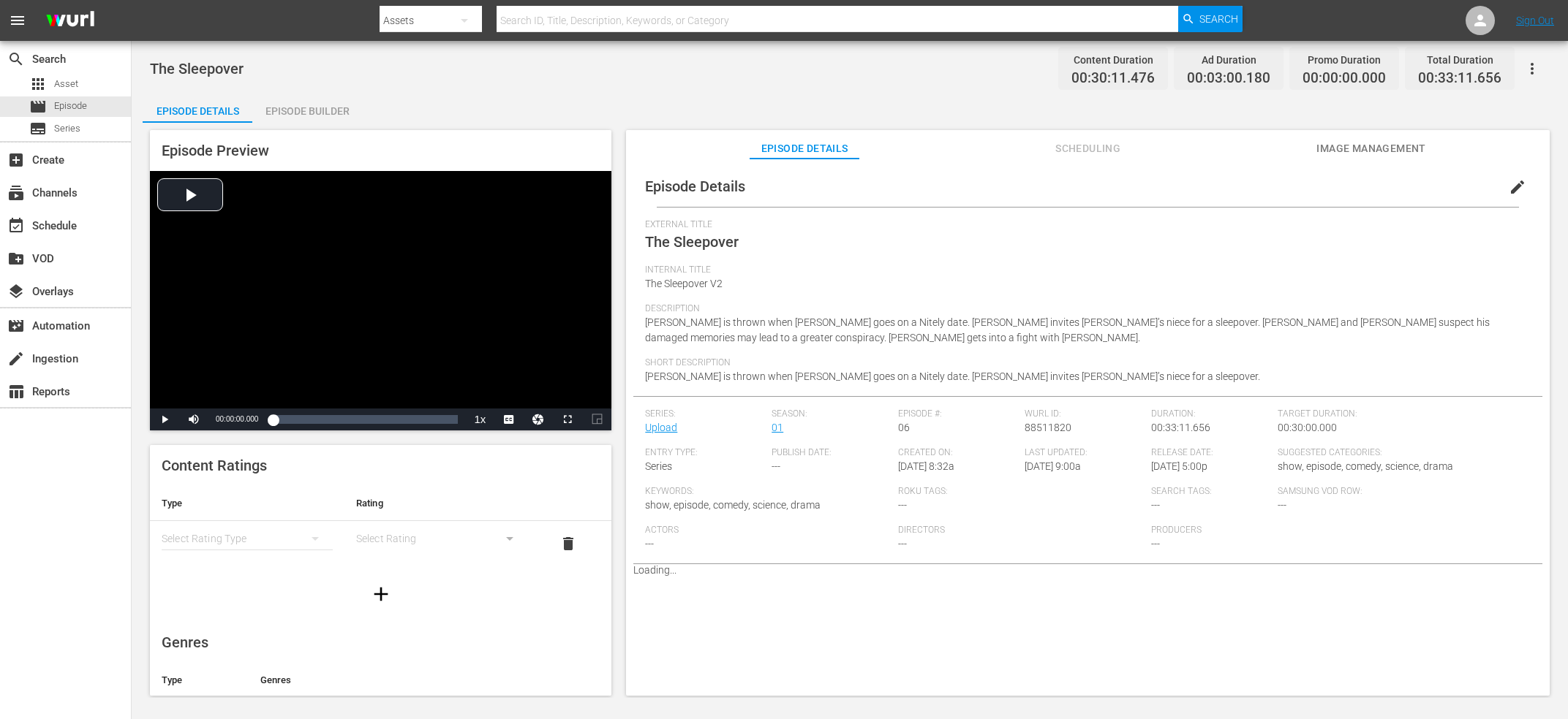
click at [283, 114] on div "Episode Builder" at bounding box center [307, 112] width 110 height 35
click at [1505, 188] on button "edit" at bounding box center [1517, 188] width 36 height 35
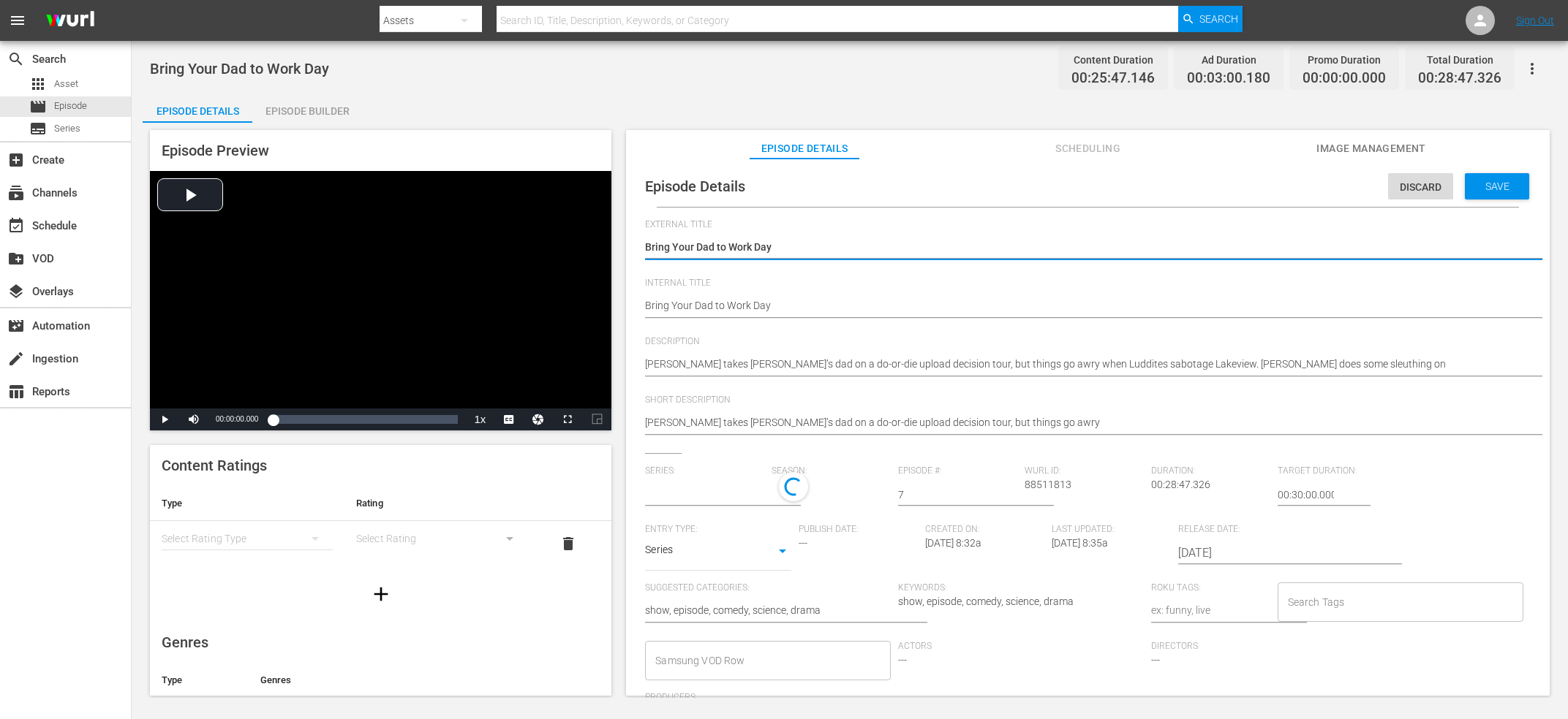
click at [891, 328] on div "Internal Title Bring Your Dad to Work Day Bring Your Dad to Work Day" at bounding box center [1088, 307] width 886 height 58
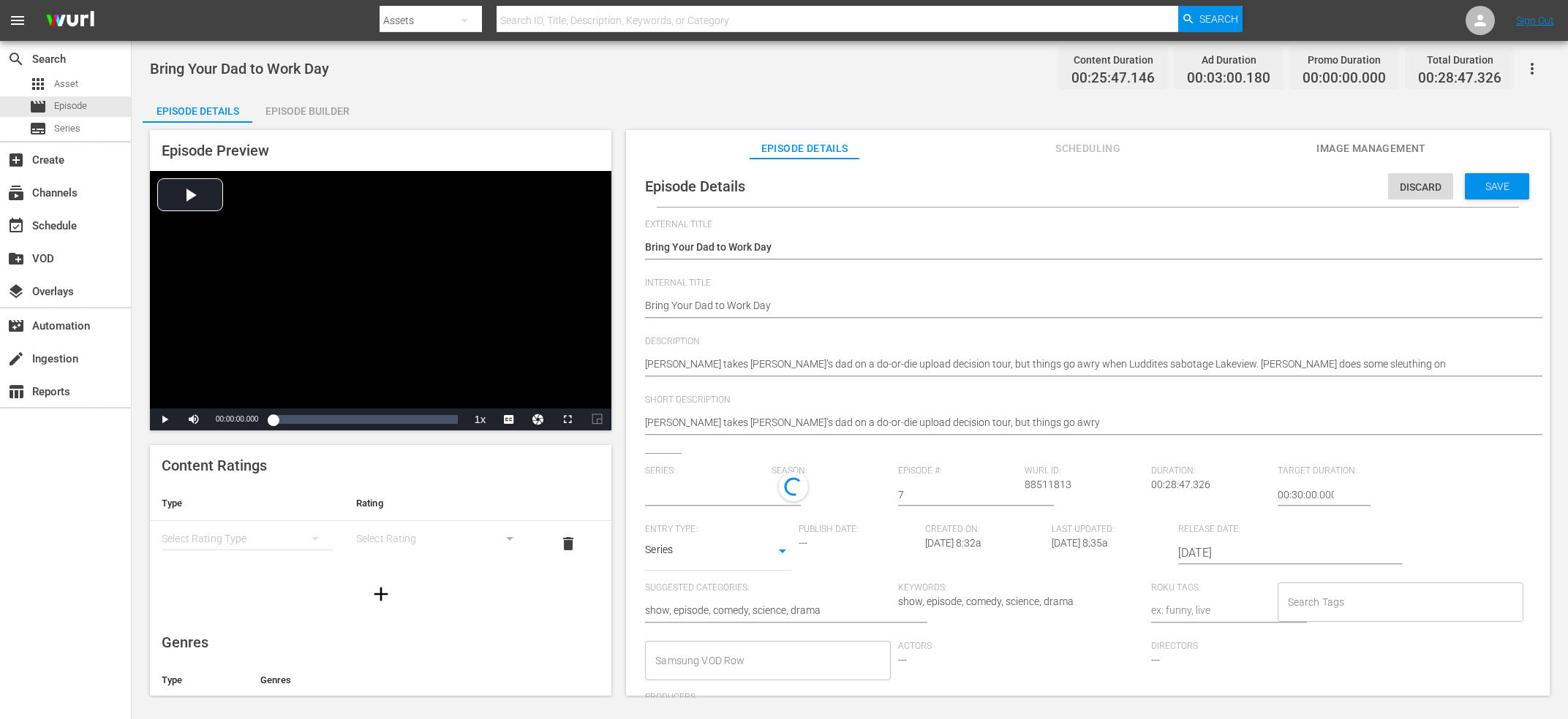
click at [882, 307] on textarea "Bring Your Dad to Work Day" at bounding box center [1084, 307] width 878 height 18
type textarea "Bring Your Dad to Work Day"
type textarea "Bring Your Dad to Work Day V"
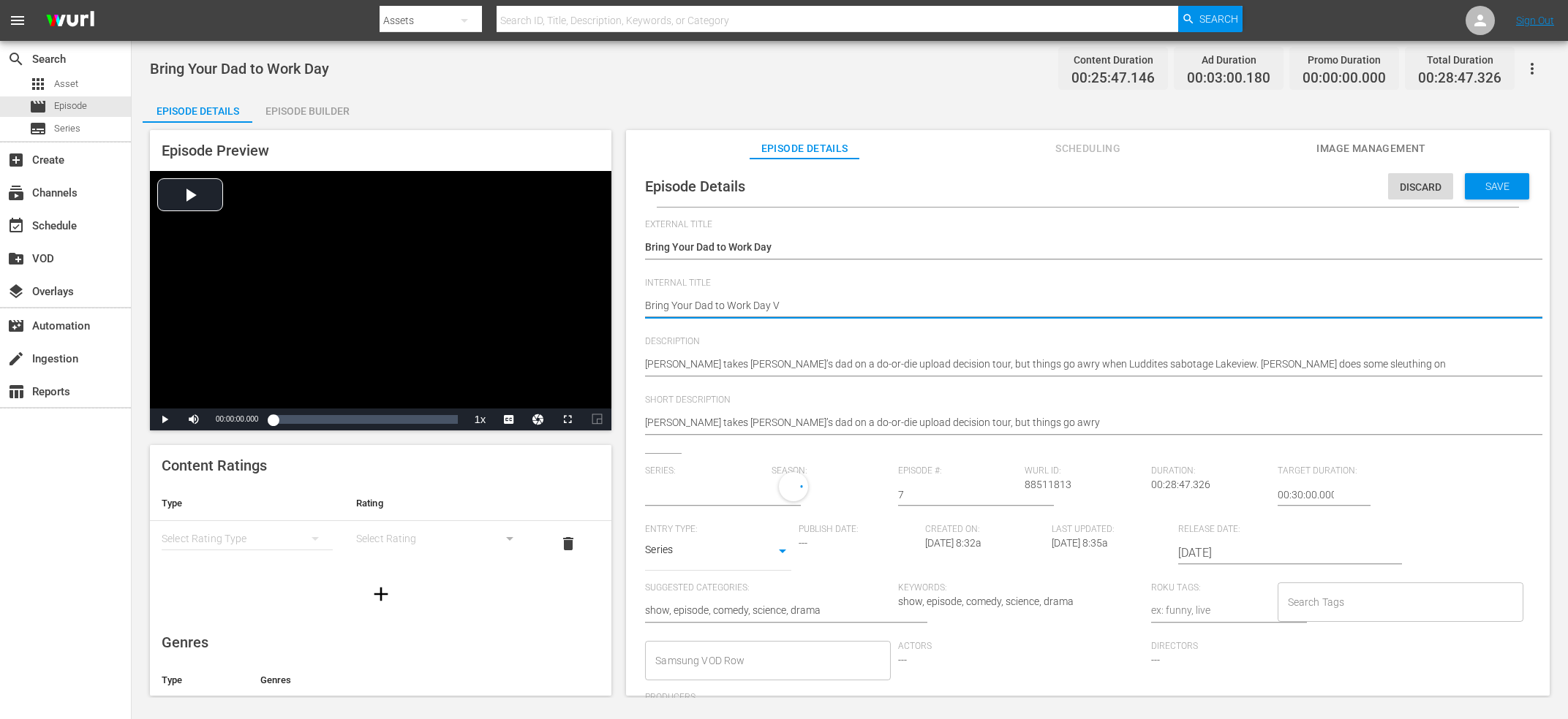
type textarea "Bring Your Dad to Work Day V2"
type input "Upload"
type textarea "Bring Your Dad to Work Day V2"
click at [1498, 180] on div "Save" at bounding box center [1497, 186] width 64 height 26
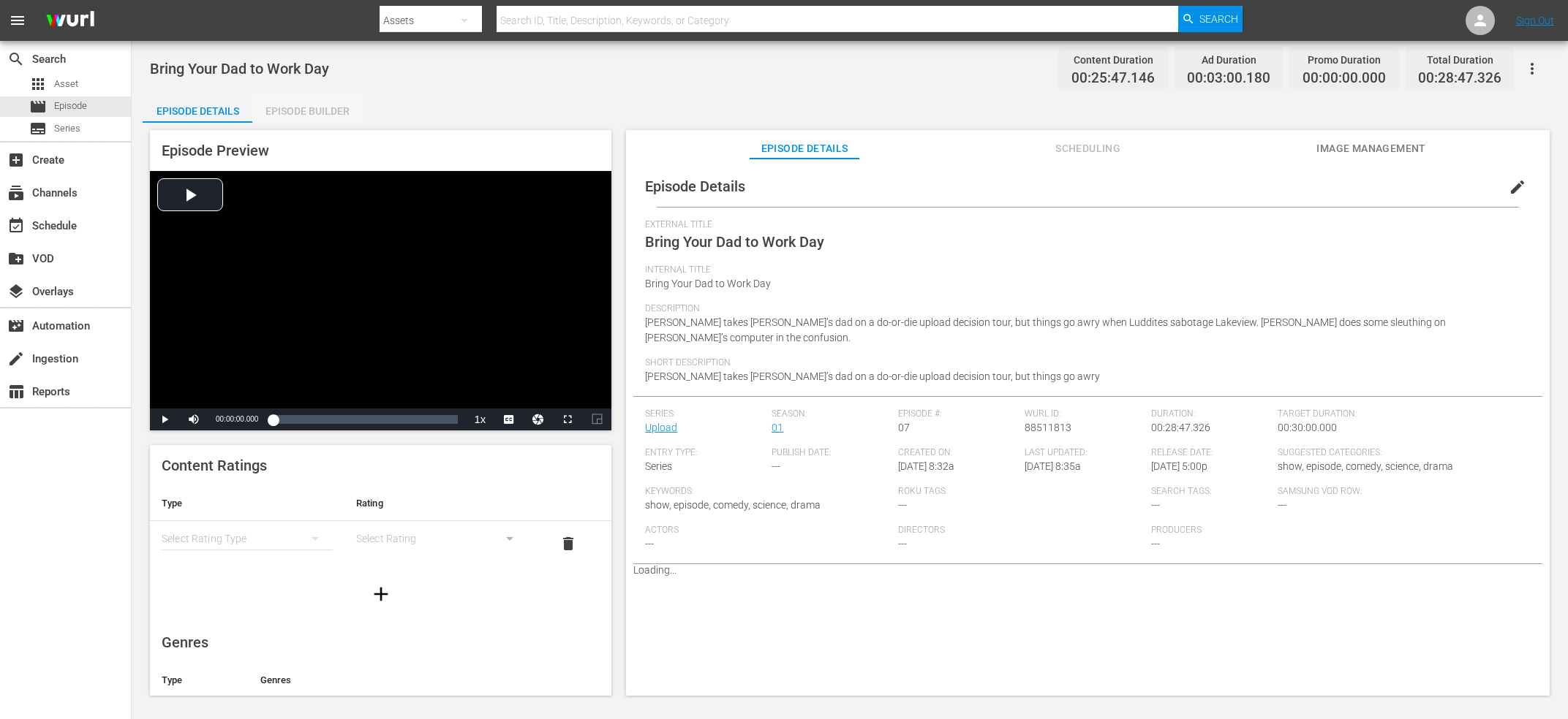
click at [296, 114] on div "Episode Builder" at bounding box center [307, 112] width 110 height 35
click at [1513, 183] on span "edit" at bounding box center [1517, 187] width 18 height 18
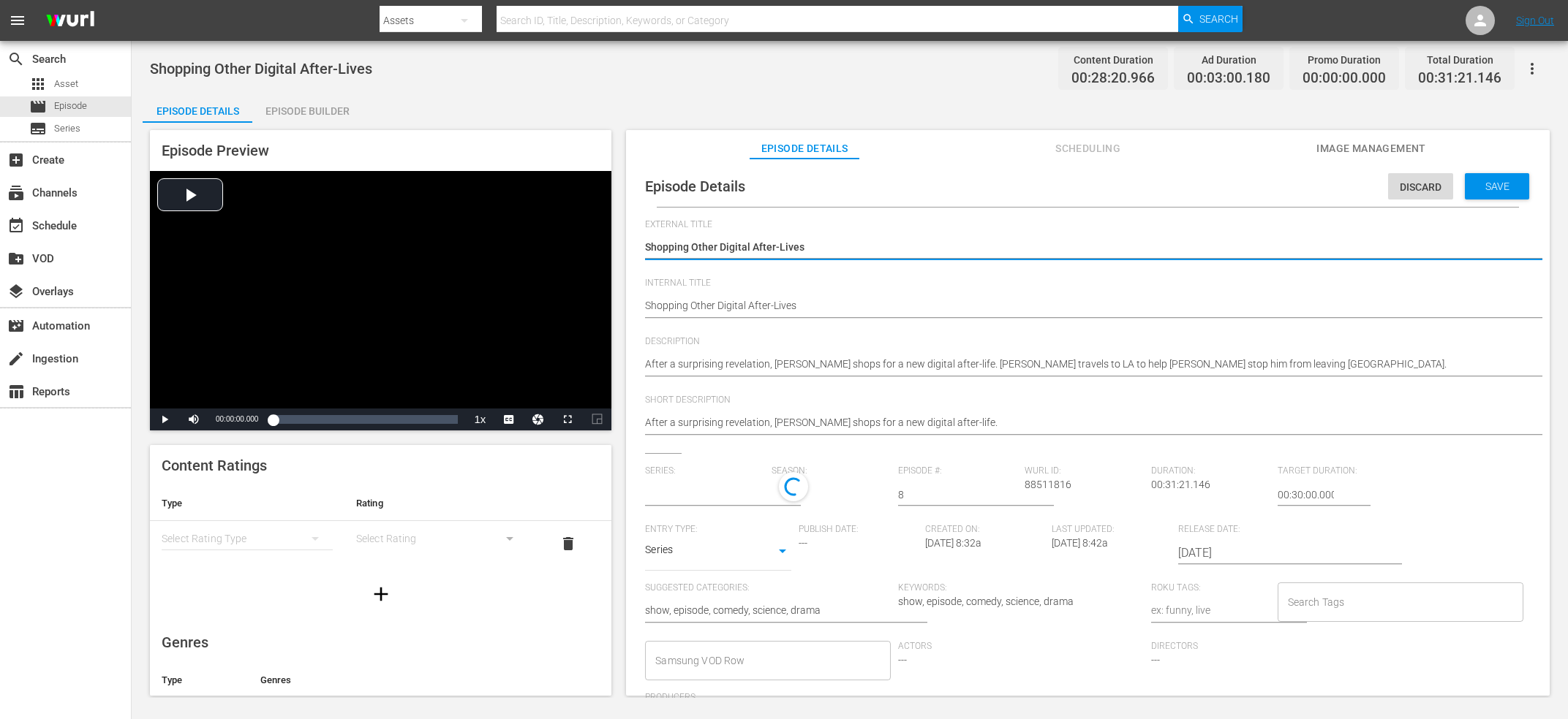
click at [832, 303] on textarea "Shopping Other Digital After-Lives" at bounding box center [1084, 307] width 878 height 18
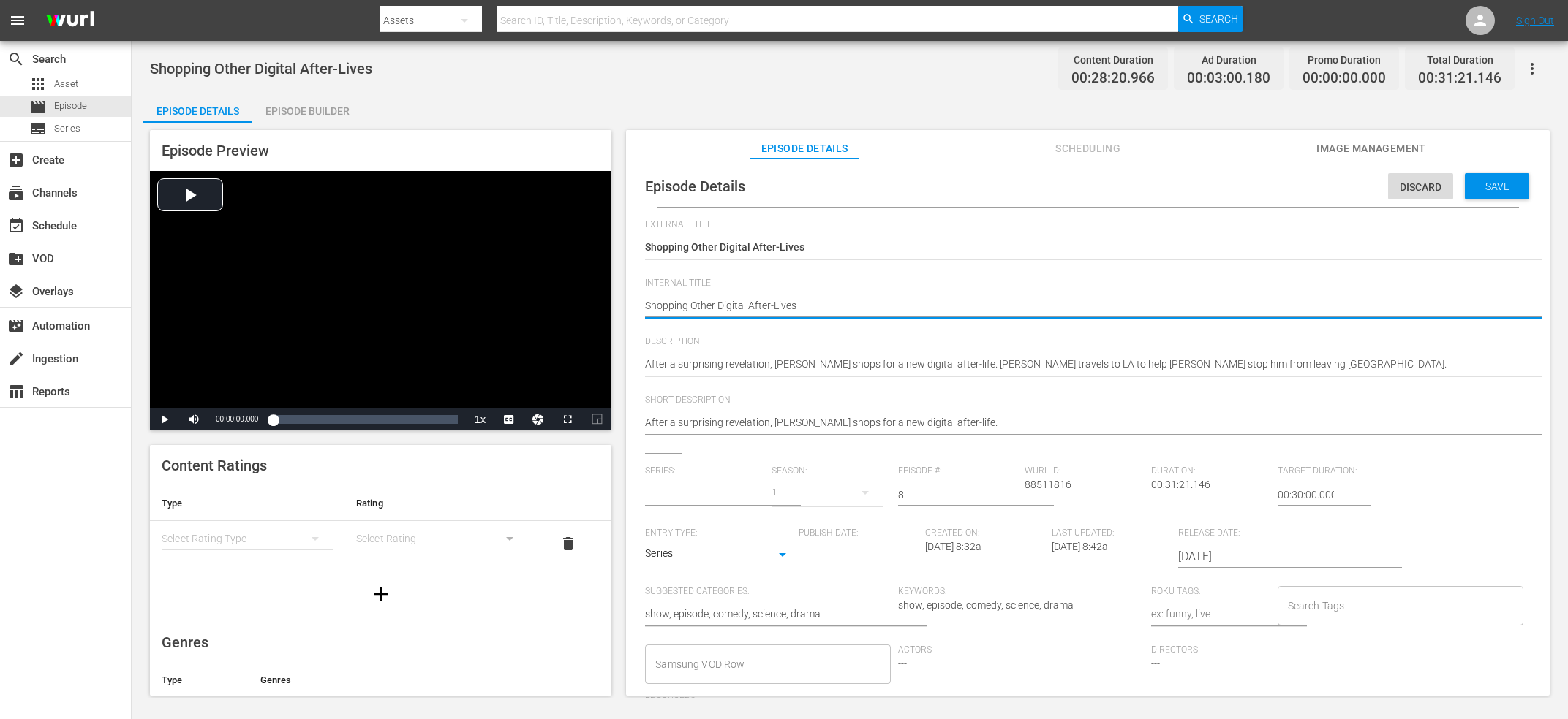
type textarea "Shopping Other Digital After-Lives"
type textarea "Shopping Other Digital After-Lives V"
type input "Upload"
type textarea "Shopping Other Digital After-Lives V"
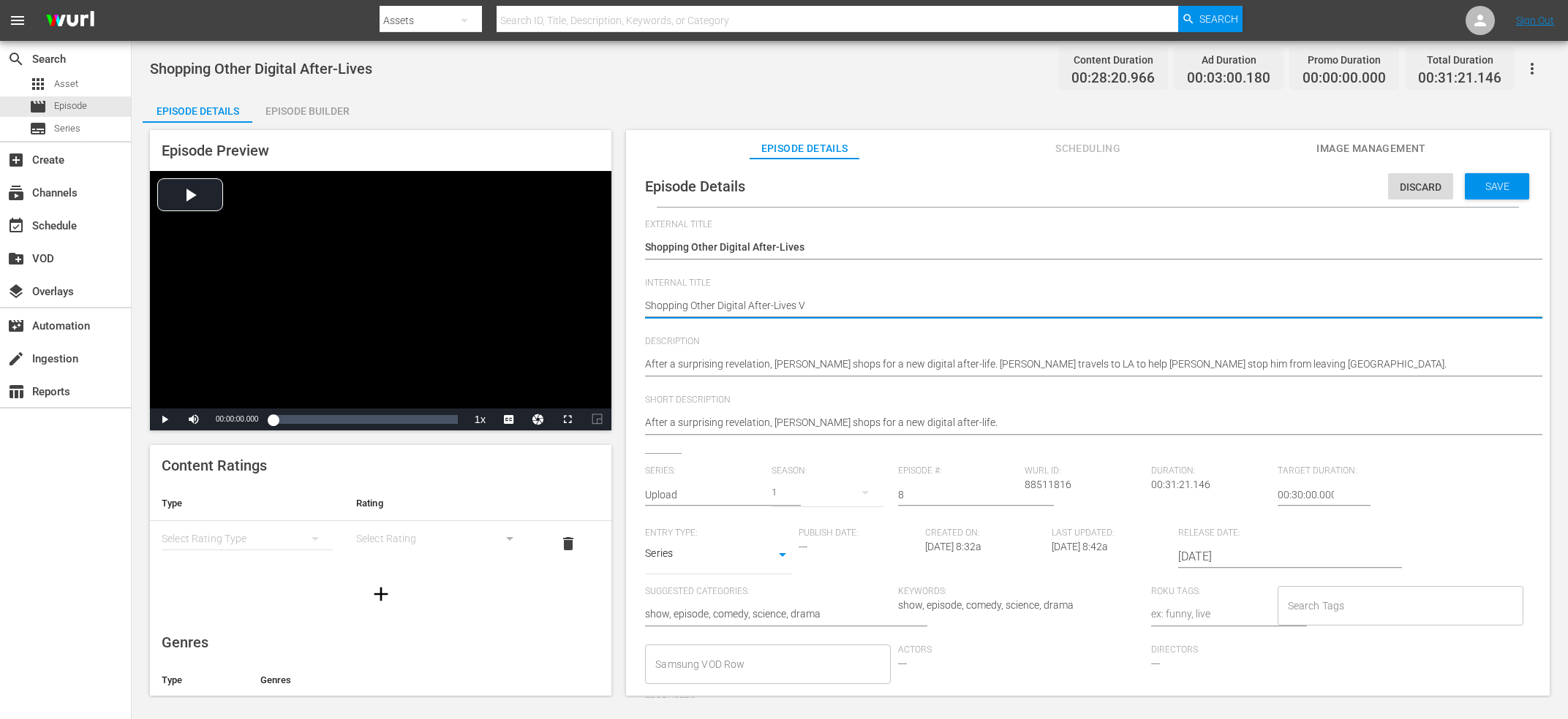
type textarea "Shopping Other Digital After-Lives V"
type textarea "Shopping Other Digital After-Lives V2"
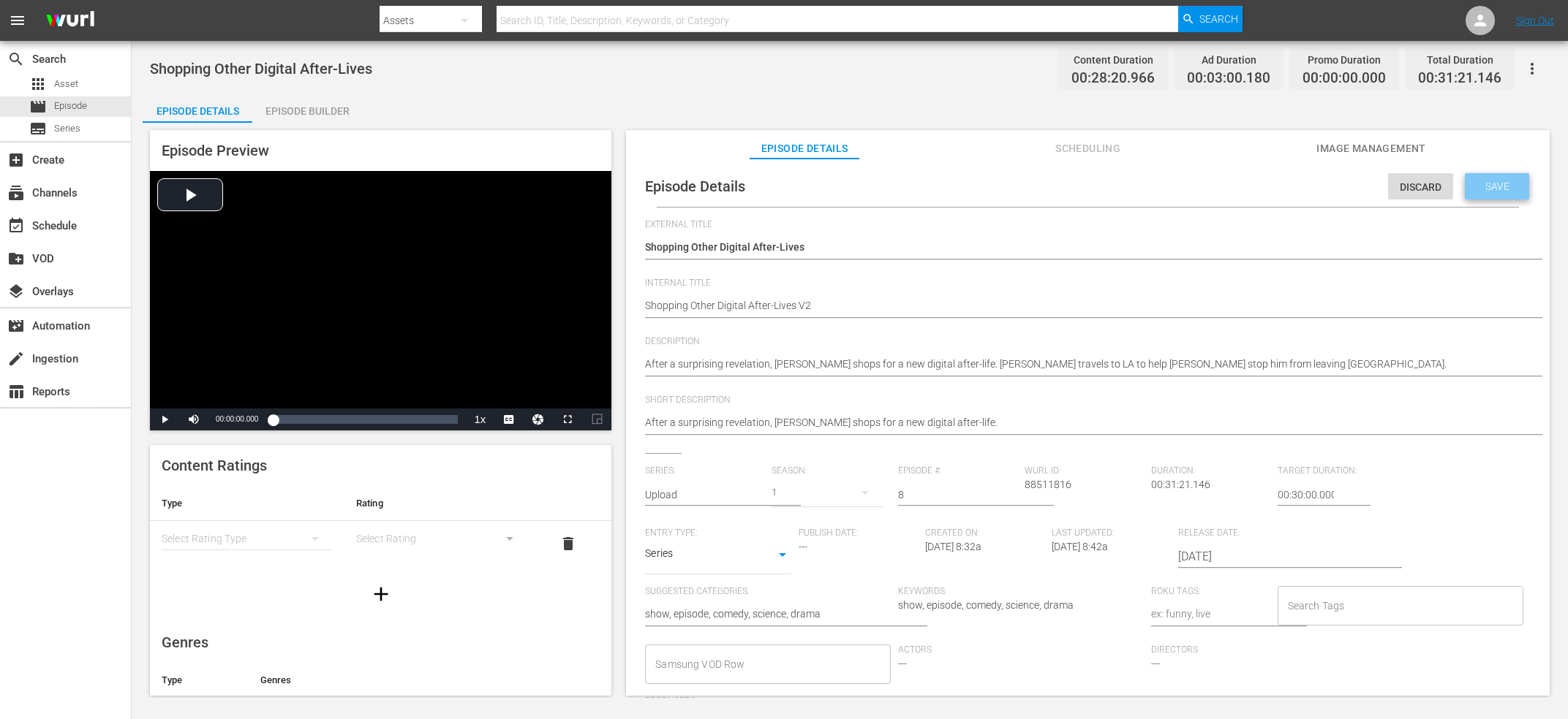
click at [1475, 179] on div "Save" at bounding box center [1497, 186] width 64 height 26
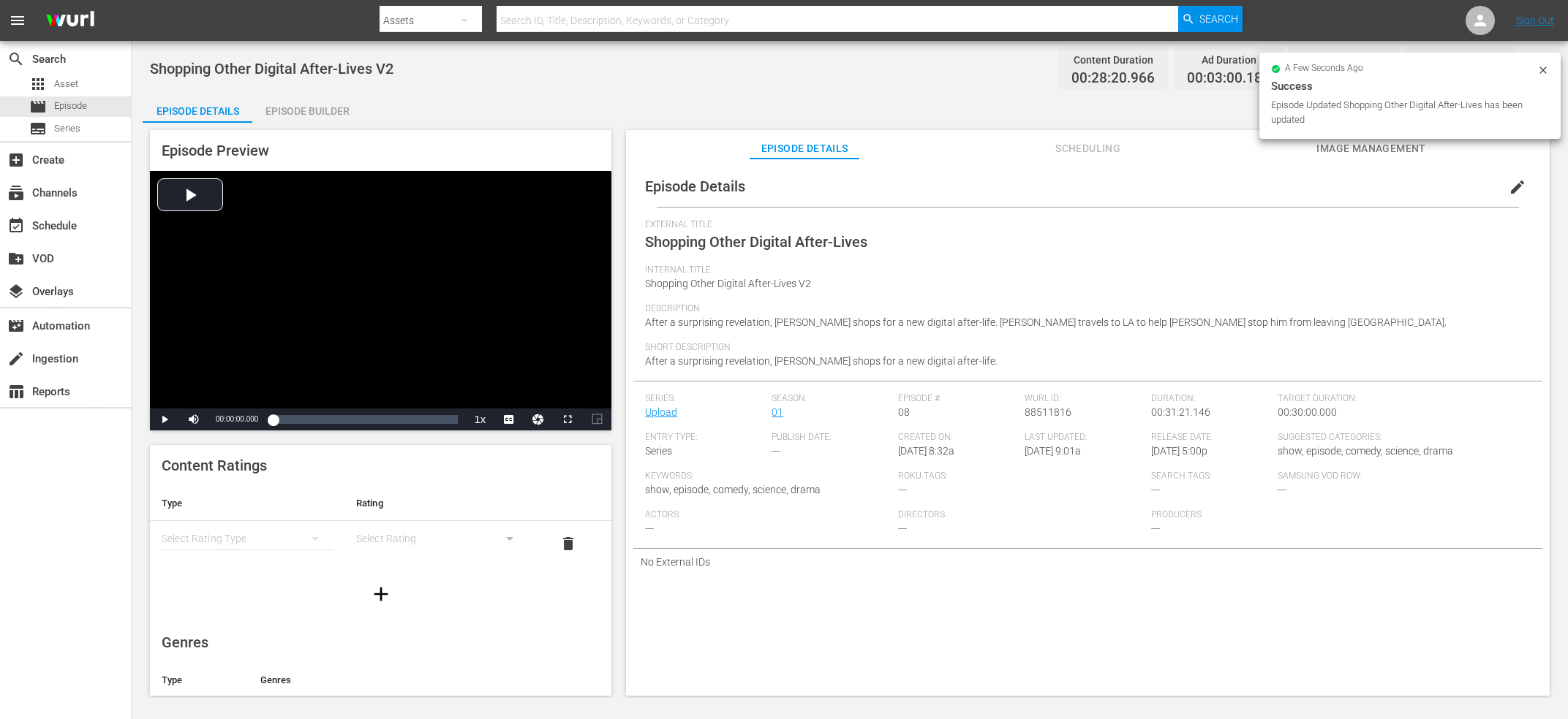
click at [326, 110] on div "Episode Builder" at bounding box center [307, 112] width 110 height 35
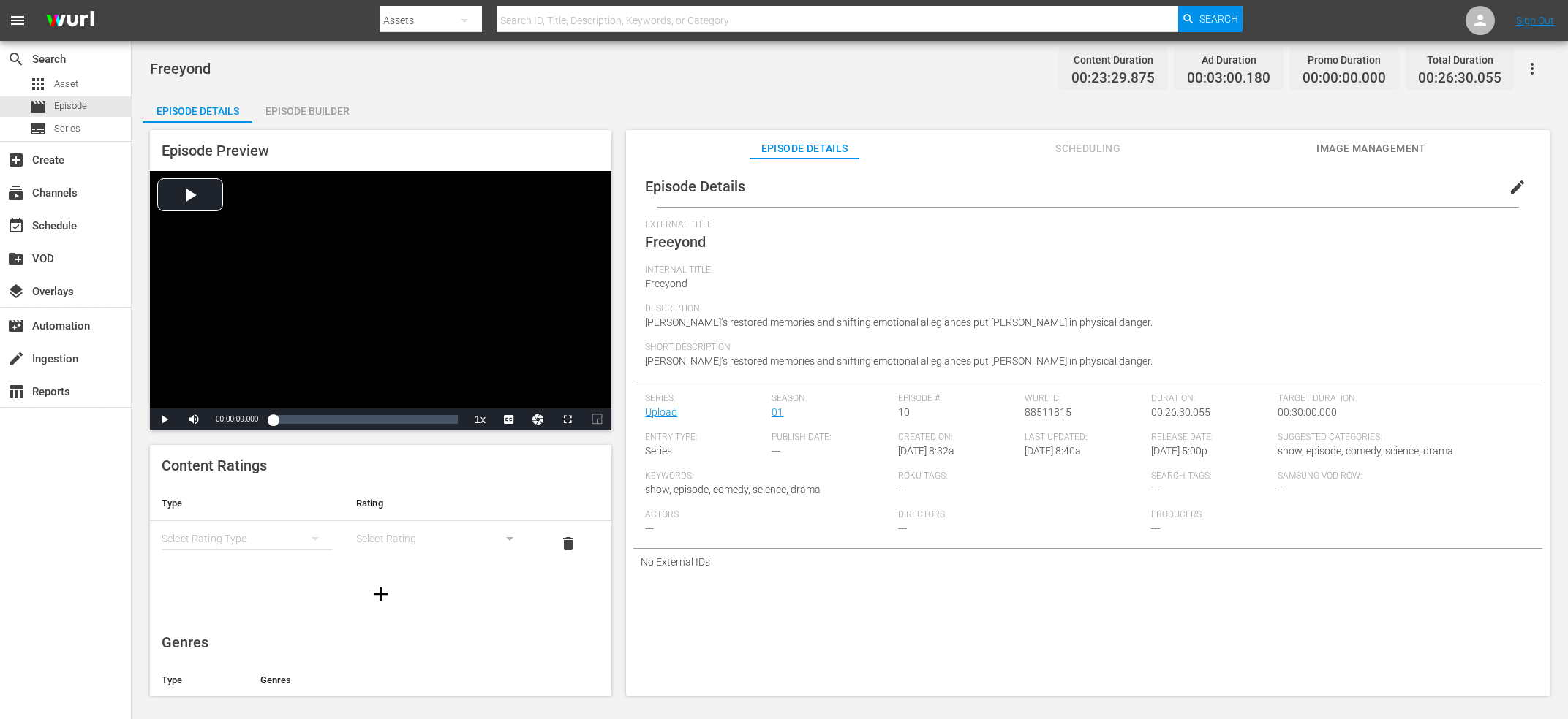
click at [1523, 188] on span "edit" at bounding box center [1517, 187] width 18 height 18
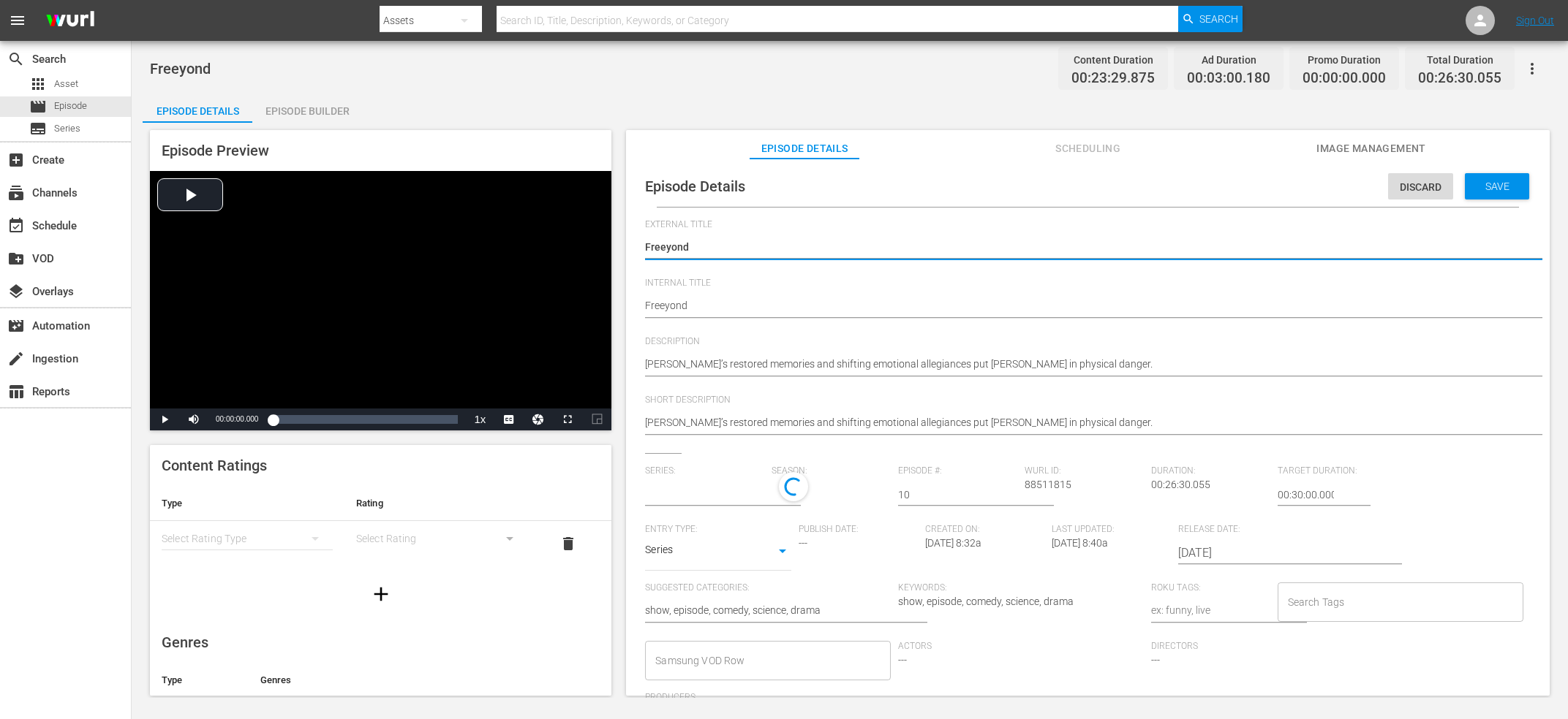
type input "Upload"
click at [747, 316] on textarea "Freeyond" at bounding box center [1084, 307] width 878 height 18
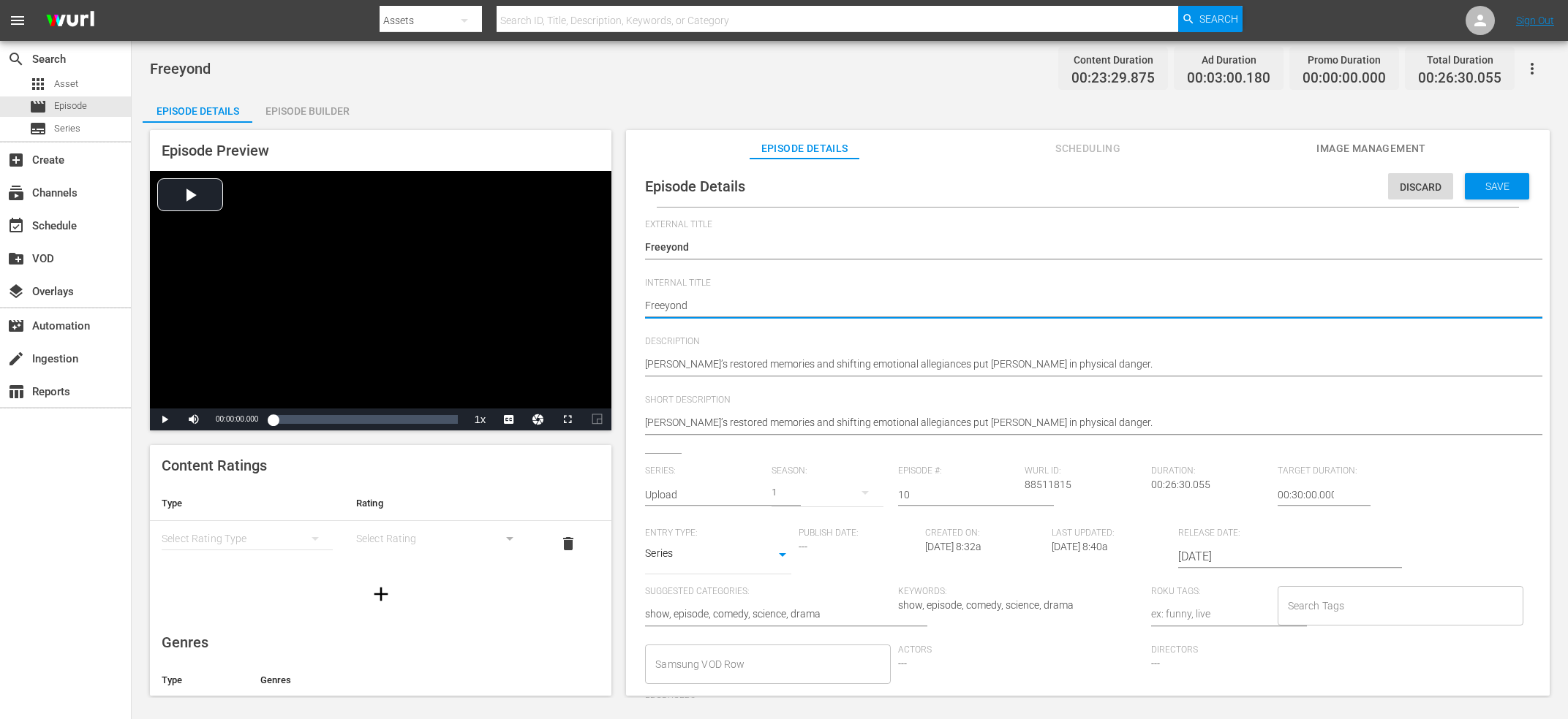
type textarea "Freeyond"
type textarea "Freeyond V"
type textarea "Freeyond V2"
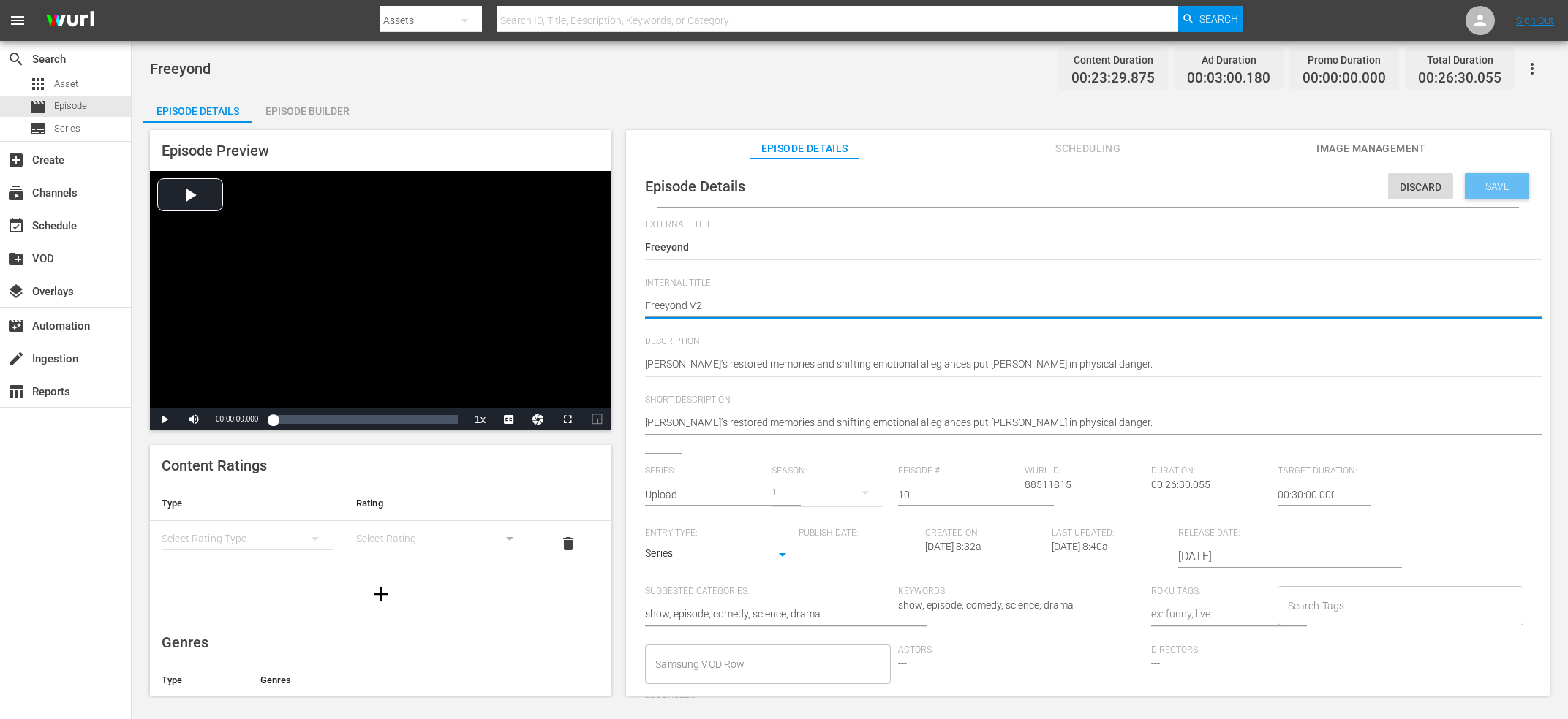
type textarea "Freeyond V2"
click at [1510, 188] on span "Save" at bounding box center [1497, 187] width 47 height 12
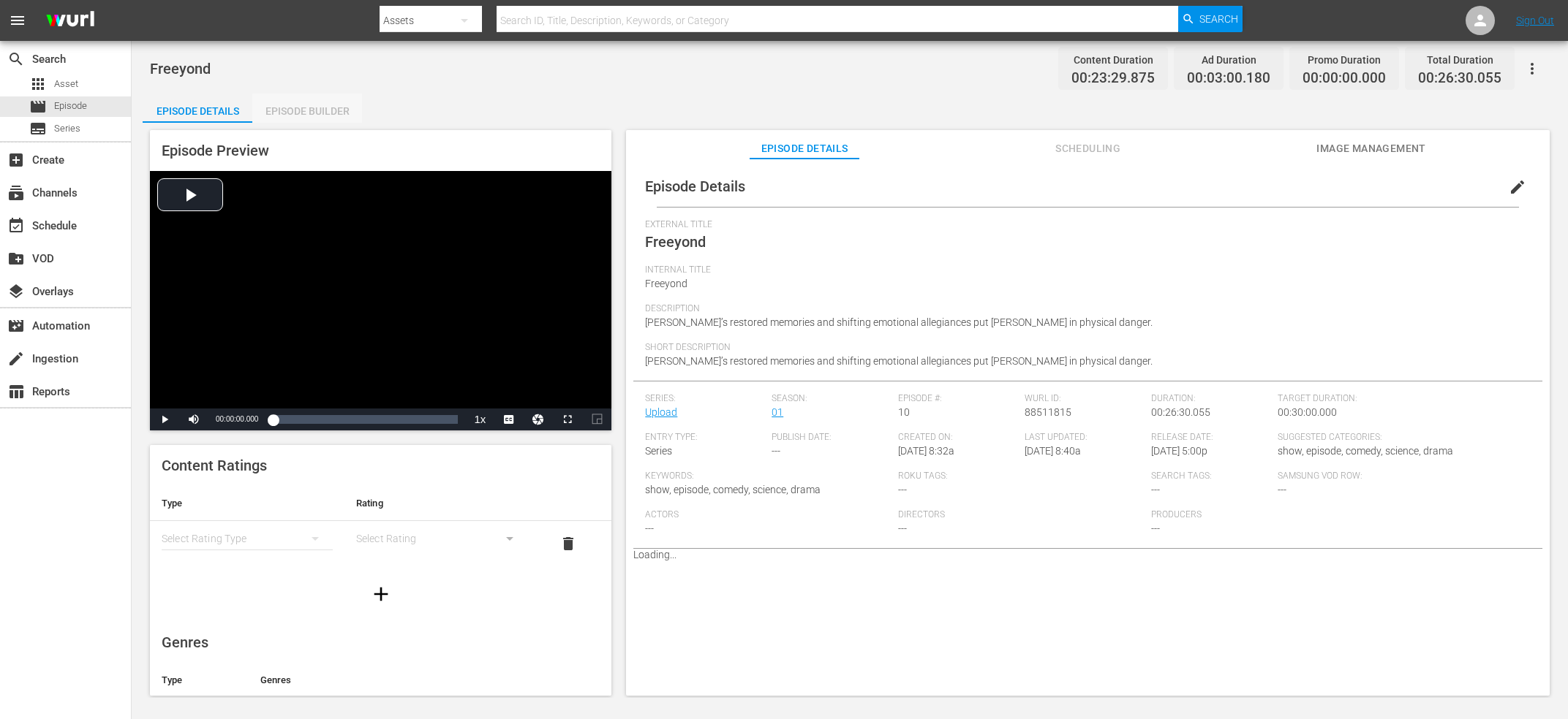
click at [330, 99] on div "Episode Builder" at bounding box center [307, 112] width 110 height 35
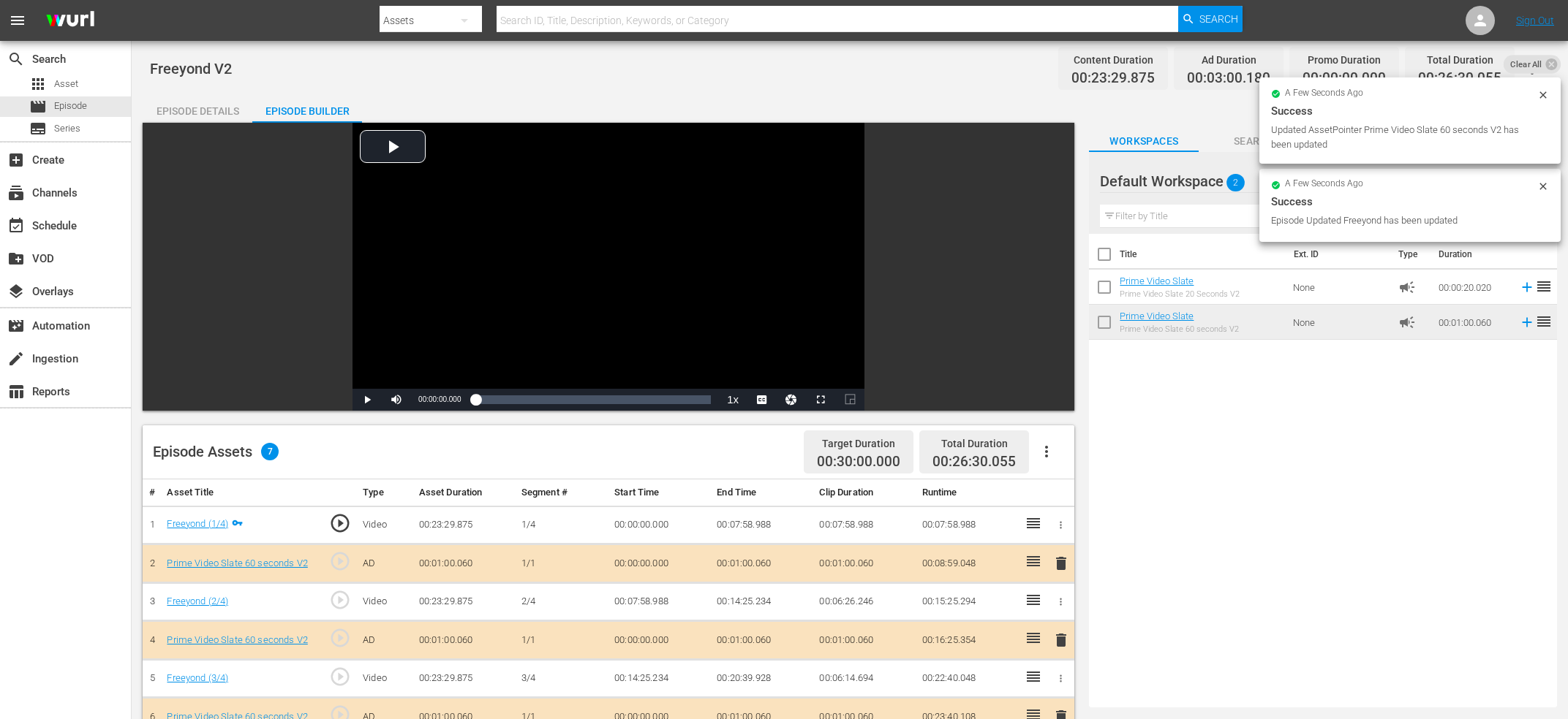
click at [213, 106] on div "Episode Details" at bounding box center [198, 112] width 110 height 35
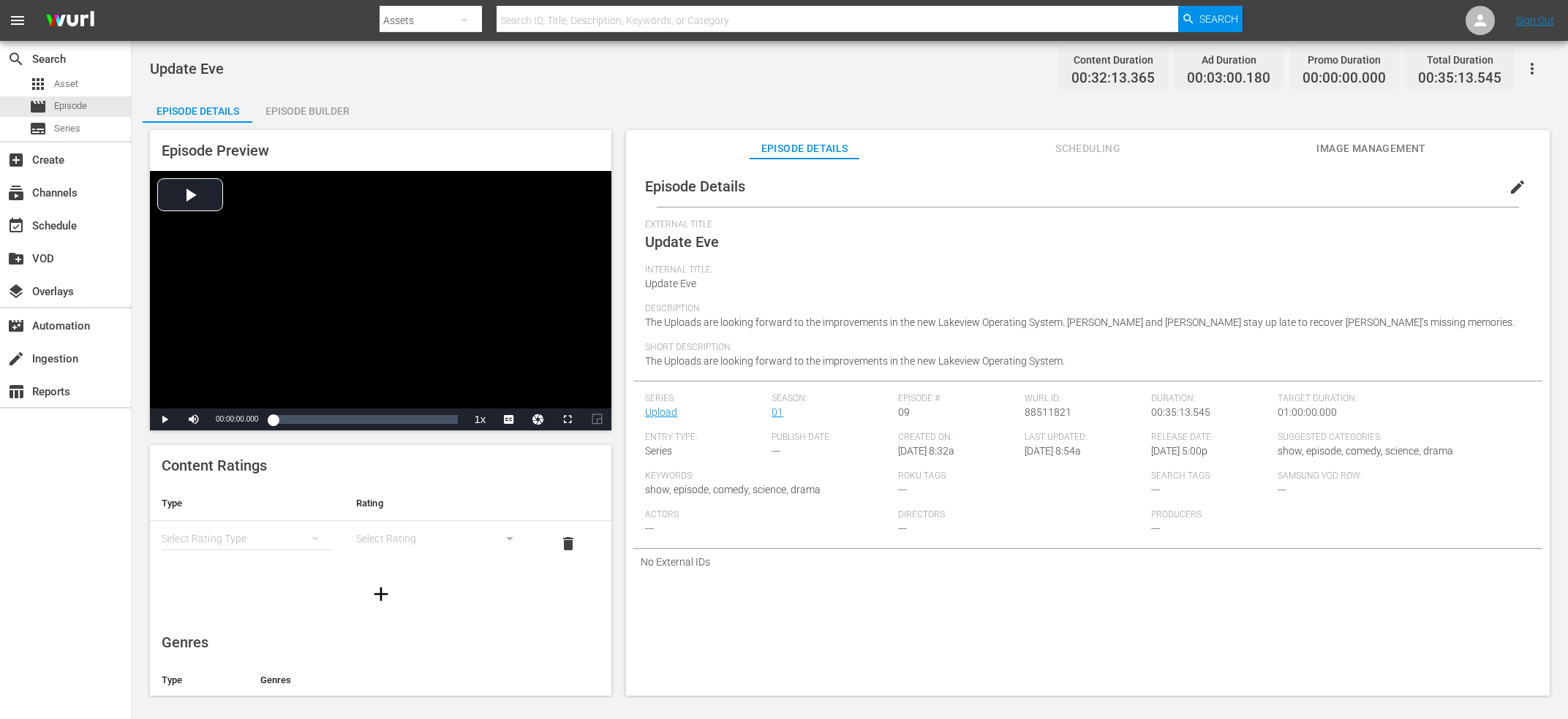
click at [1521, 182] on span "edit" at bounding box center [1517, 187] width 18 height 18
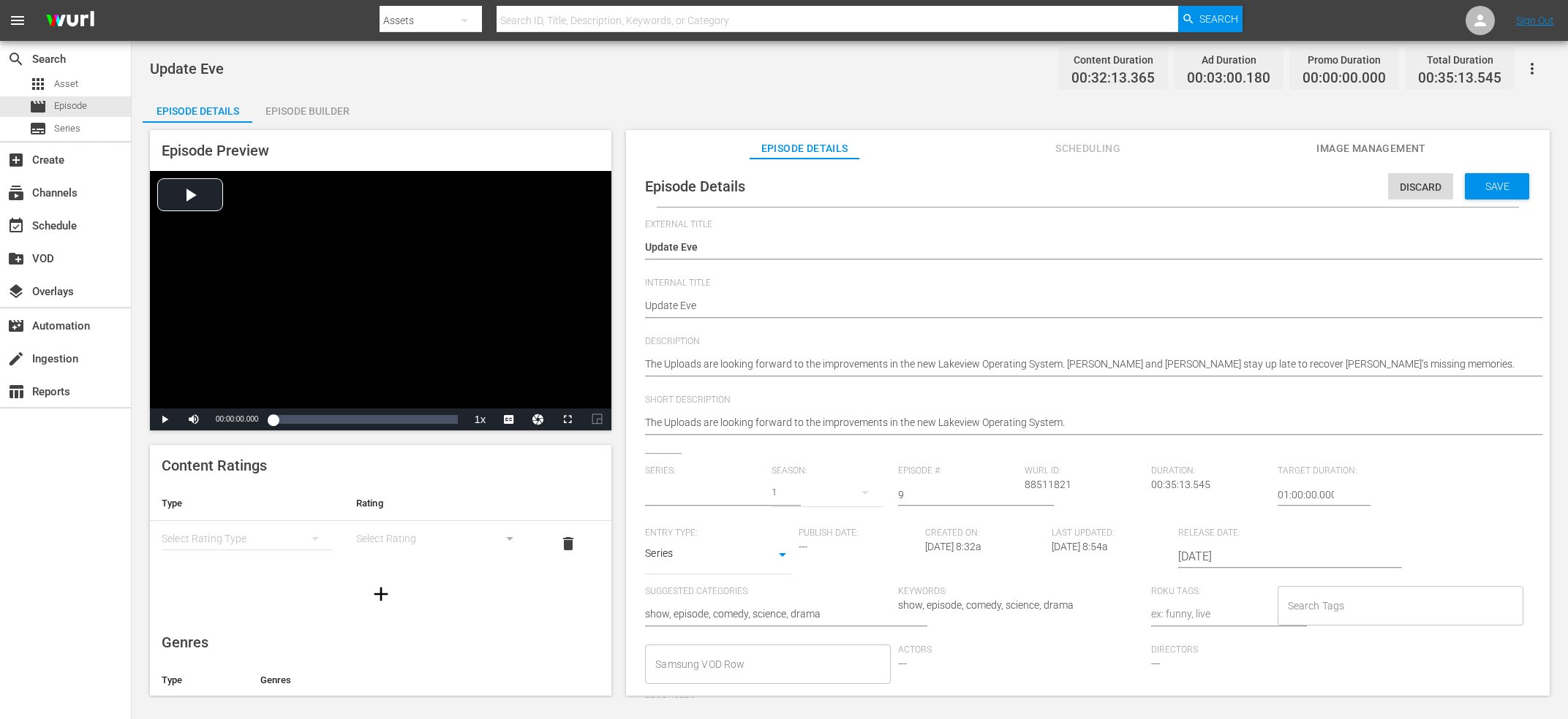
click at [880, 299] on div "Update Eve Update Eve" at bounding box center [1084, 308] width 878 height 35
click at [875, 313] on textarea "Update Eve" at bounding box center [1084, 307] width 878 height 18
type textarea "Update Eve"
type textarea "Update Eve V"
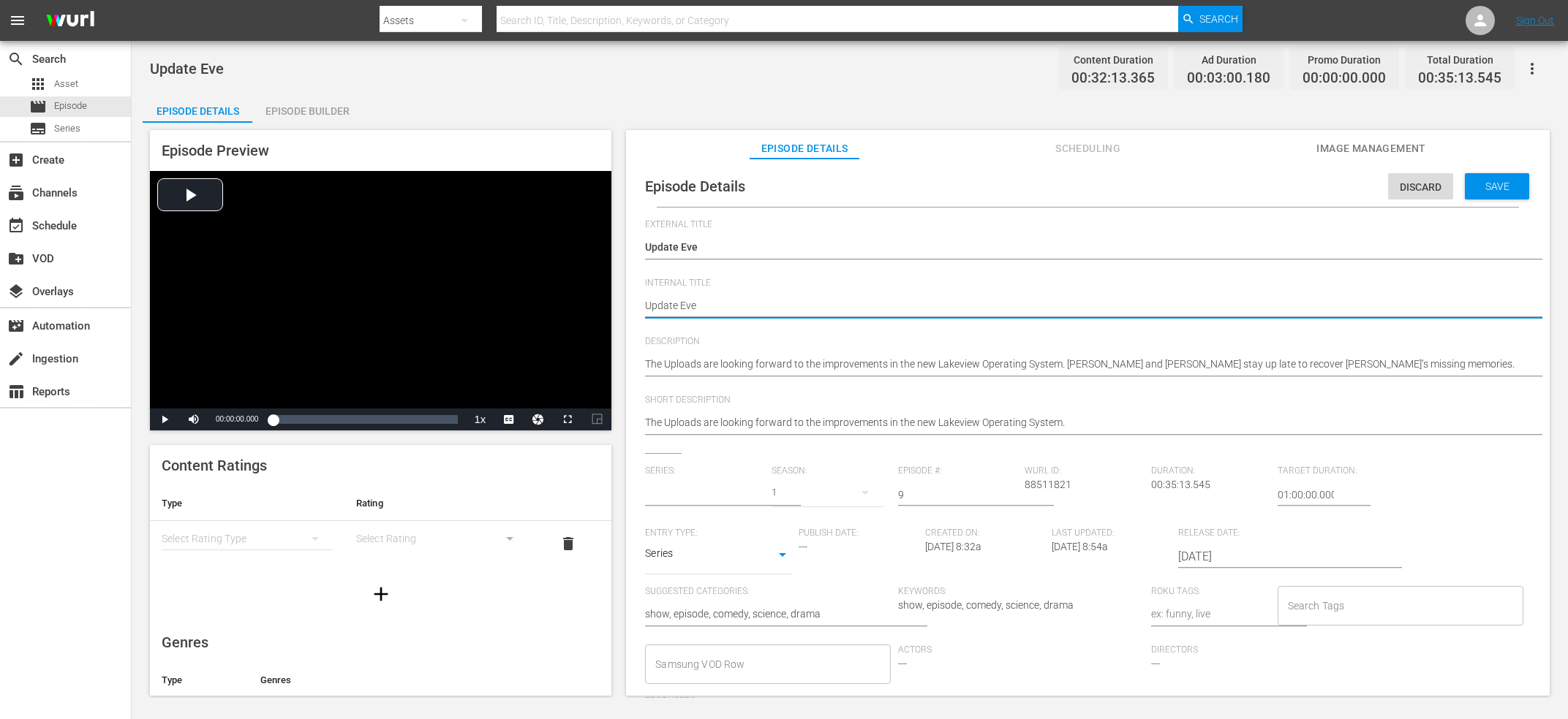
type textarea "Update Eve V"
type input "Upload"
type textarea "Update Eve V2"
click at [327, 106] on div "Episode Builder" at bounding box center [307, 112] width 110 height 35
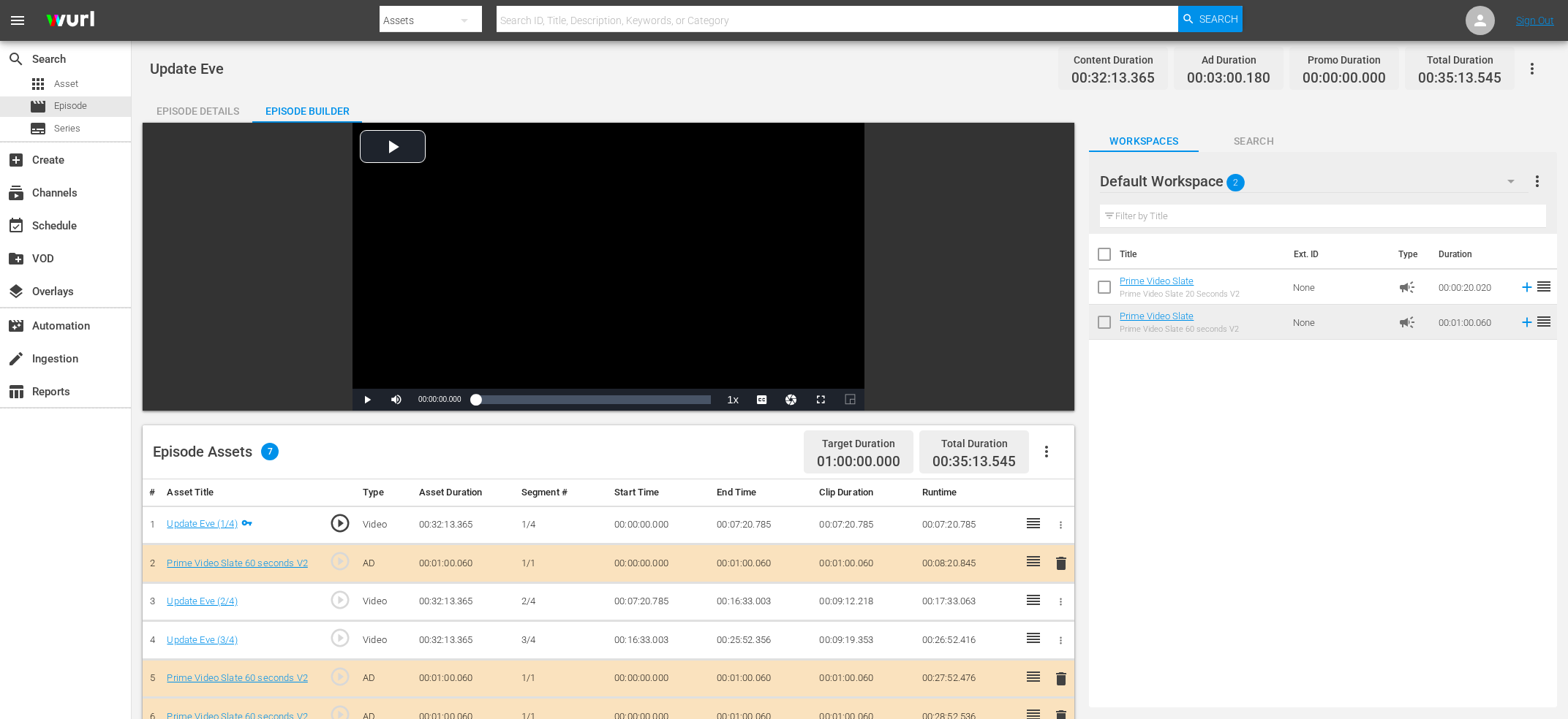
click at [239, 106] on div "Episode Details" at bounding box center [198, 112] width 110 height 35
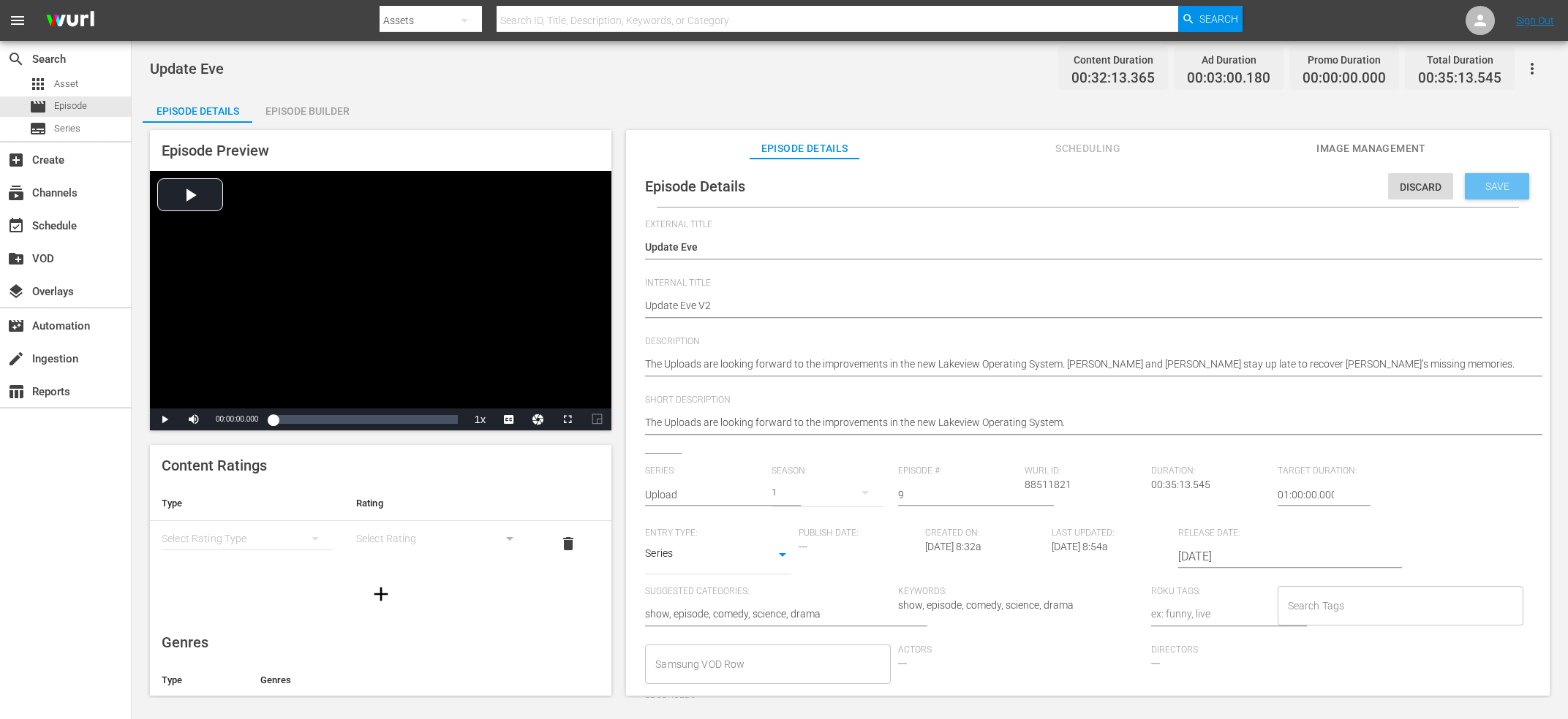
click at [1505, 187] on span "Save" at bounding box center [1497, 187] width 47 height 12
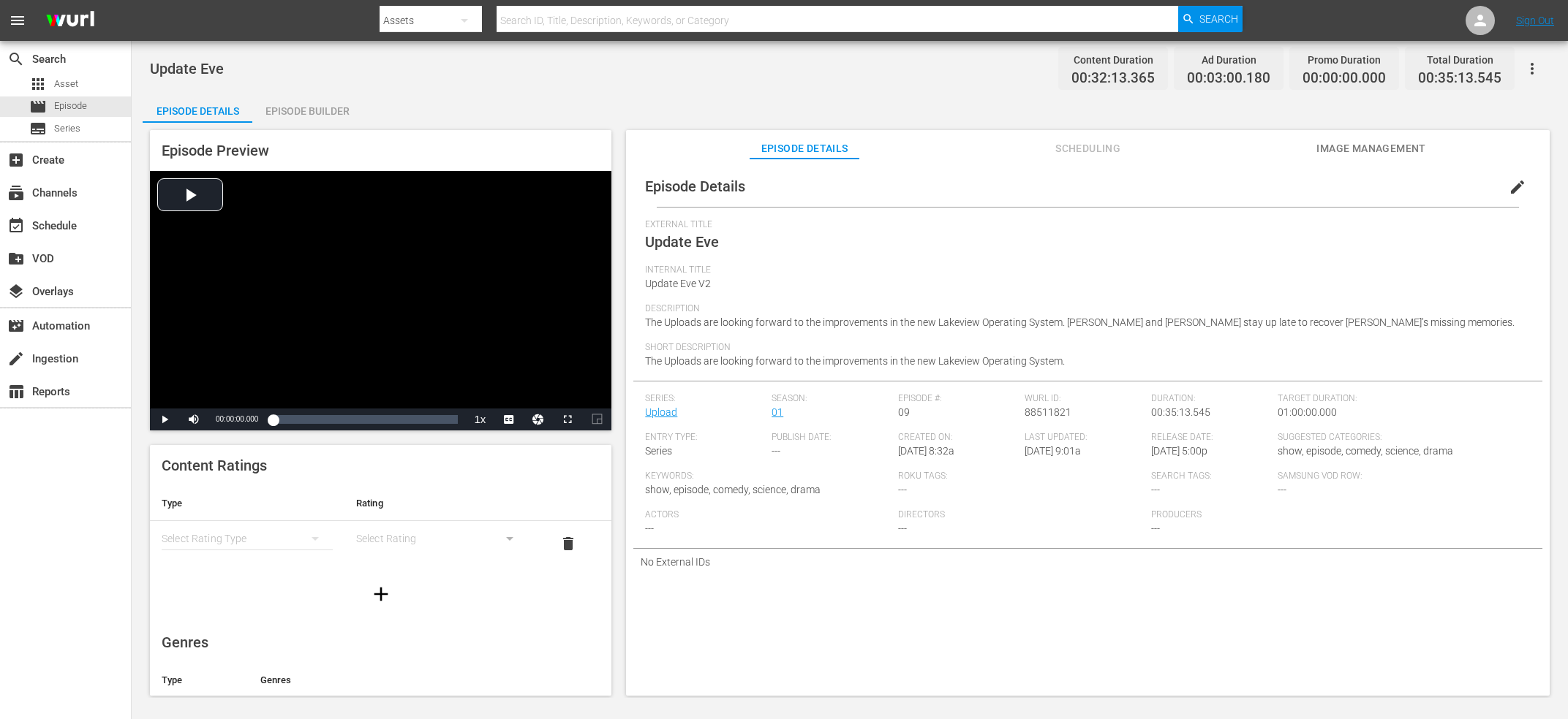
click at [330, 105] on div "Episode Builder" at bounding box center [307, 112] width 110 height 35
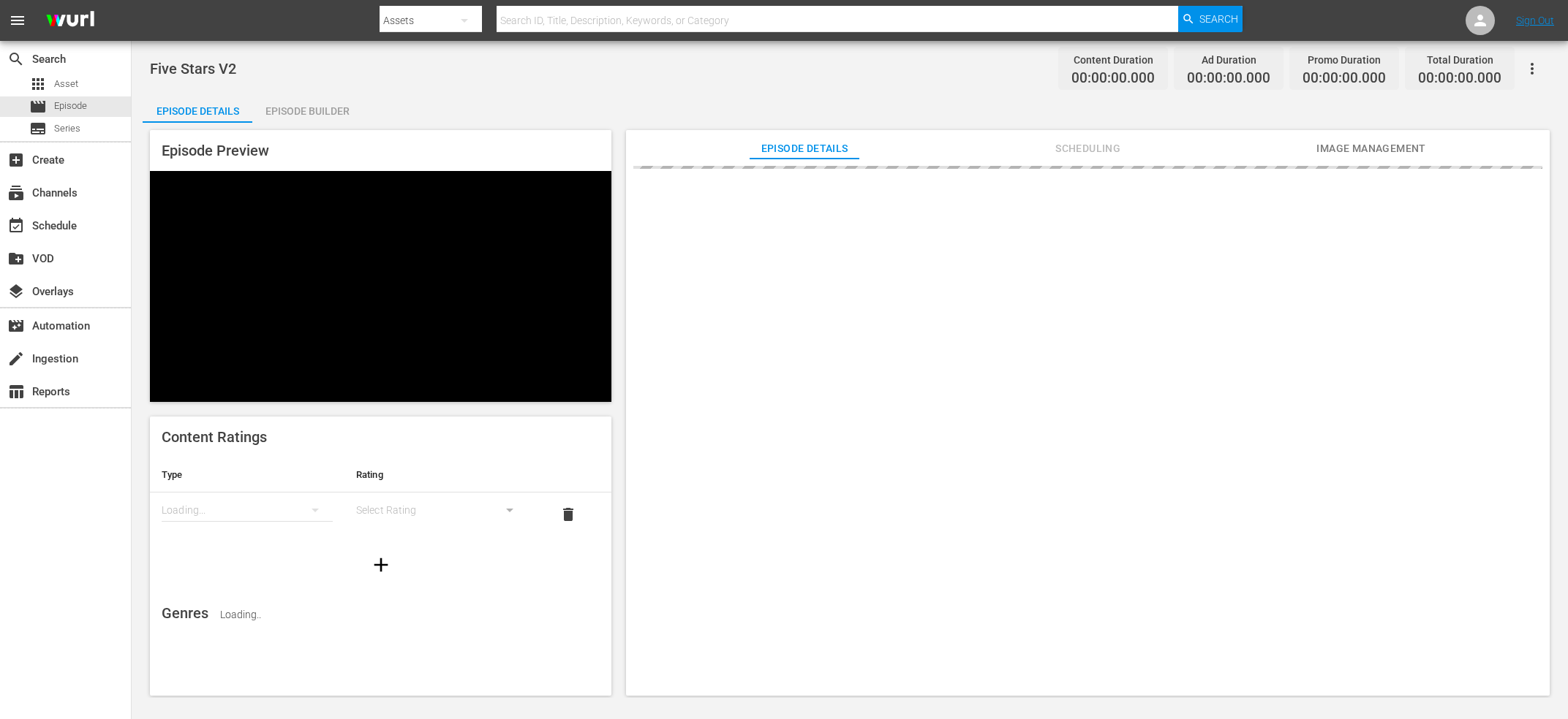
click at [325, 119] on div "Episode Builder" at bounding box center [307, 112] width 110 height 35
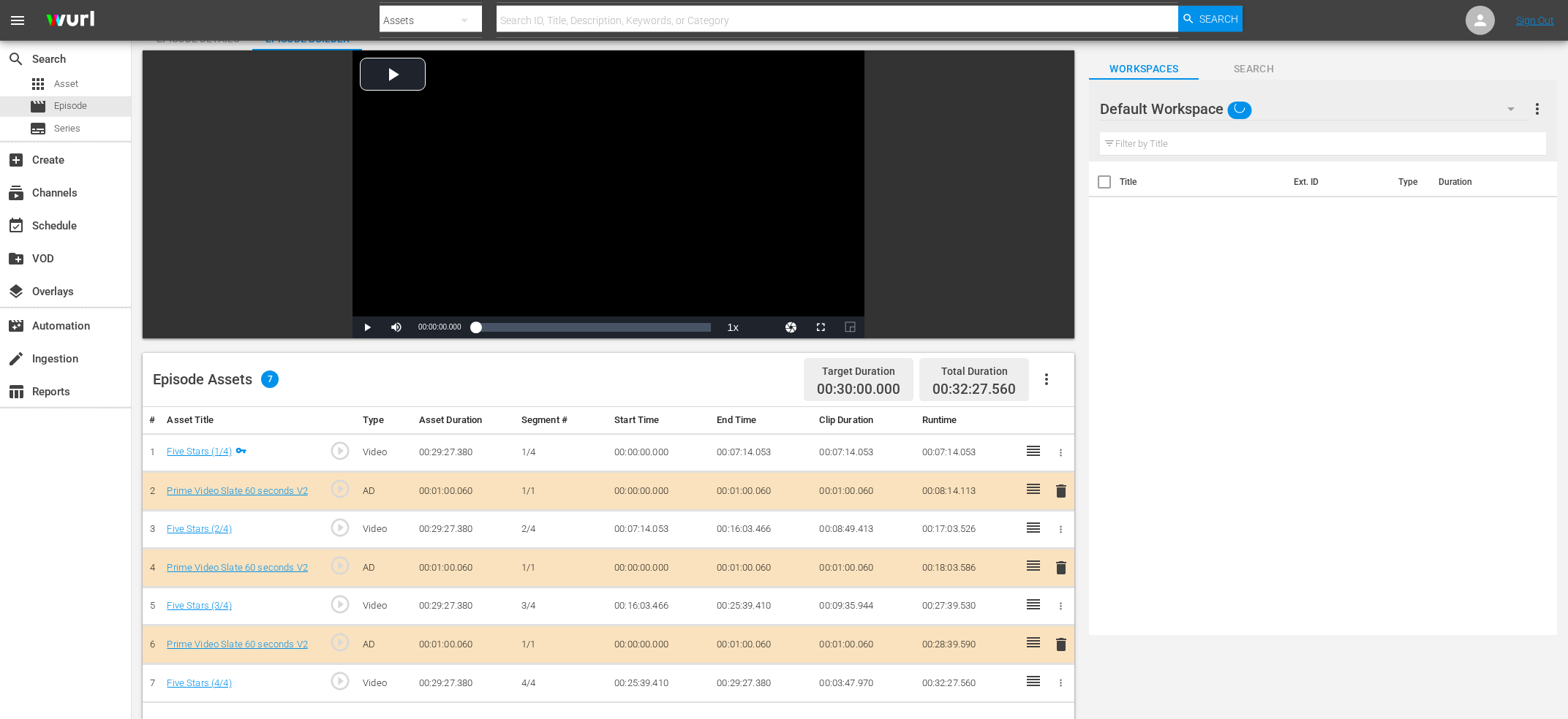
scroll to position [79, 0]
